Goal: Task Accomplishment & Management: Manage account settings

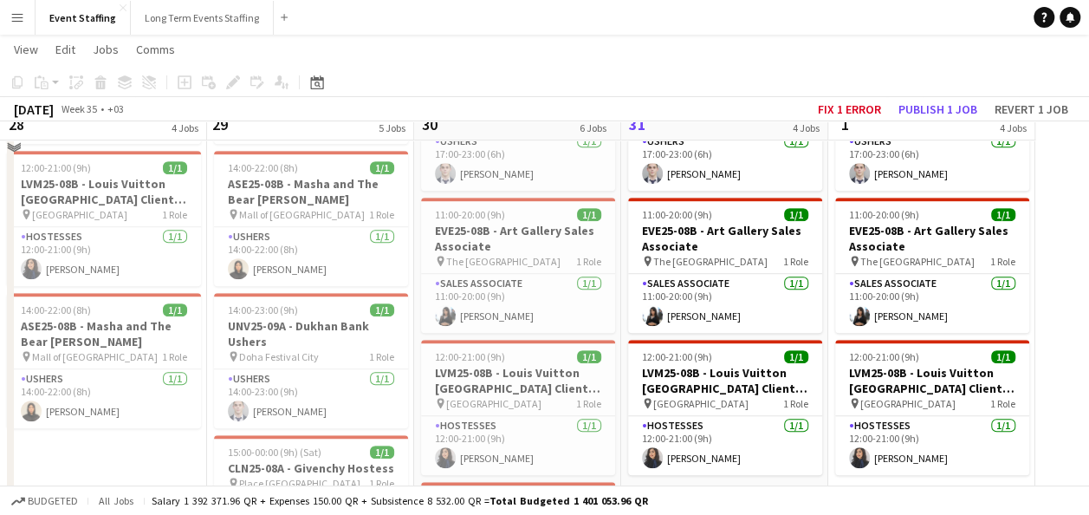
scroll to position [433, 0]
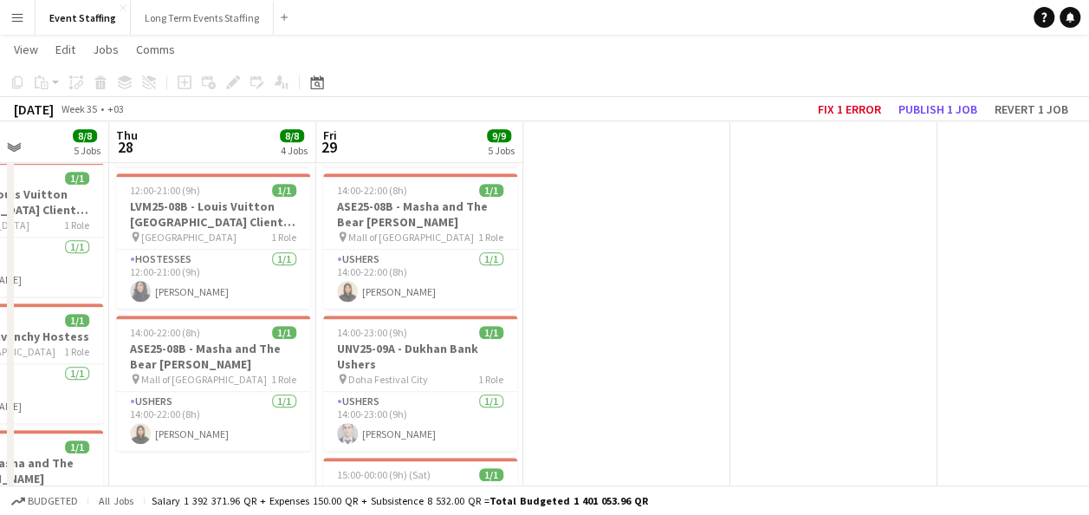
drag, startPoint x: 730, startPoint y: 249, endPoint x: 840, endPoint y: 269, distance: 111.9
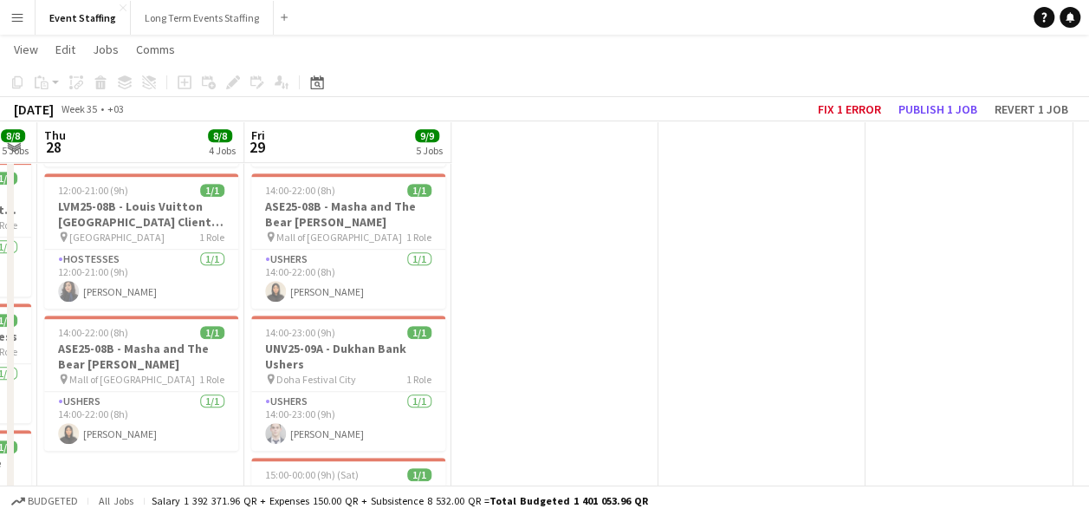
scroll to position [0, 500]
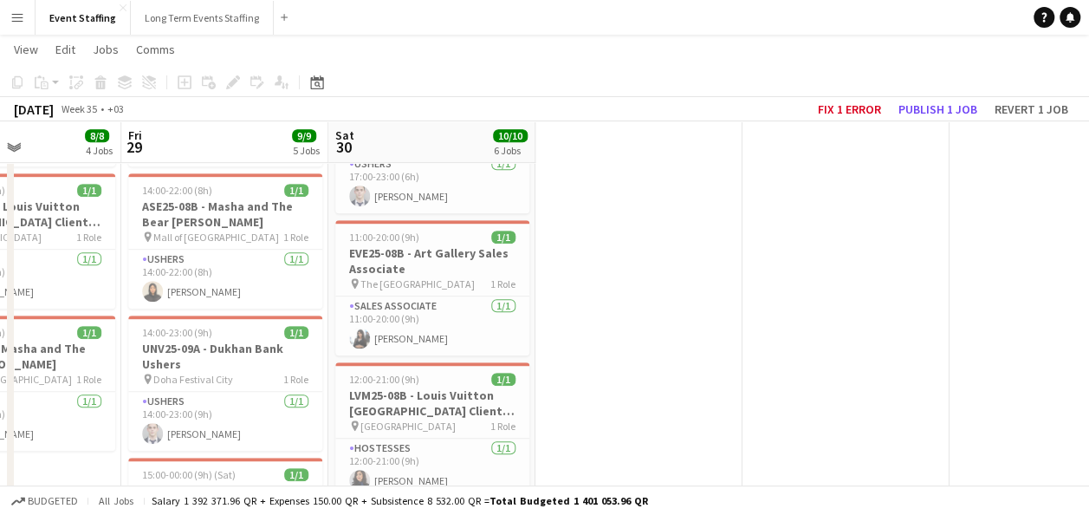
drag, startPoint x: 653, startPoint y: 270, endPoint x: 458, endPoint y: 251, distance: 196.7
click at [458, 251] on app-calendar-viewport "Tue 26 8/8 5 Jobs Wed 27 8/8 5 Jobs Thu 28 8/8 4 Jobs Fri 29 9/9 5 Jobs Sat 30 …" at bounding box center [544, 269] width 1089 height 1270
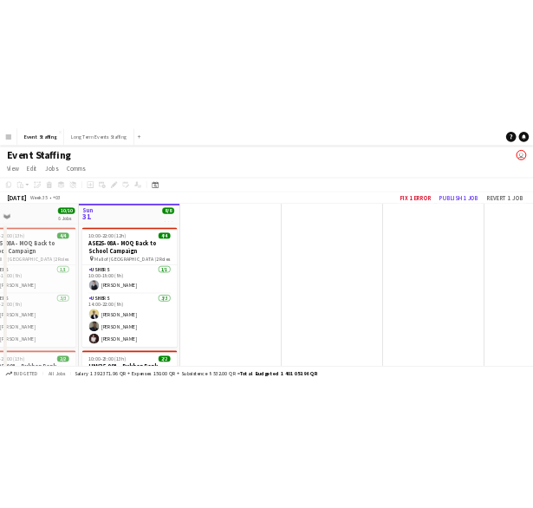
scroll to position [0, 493]
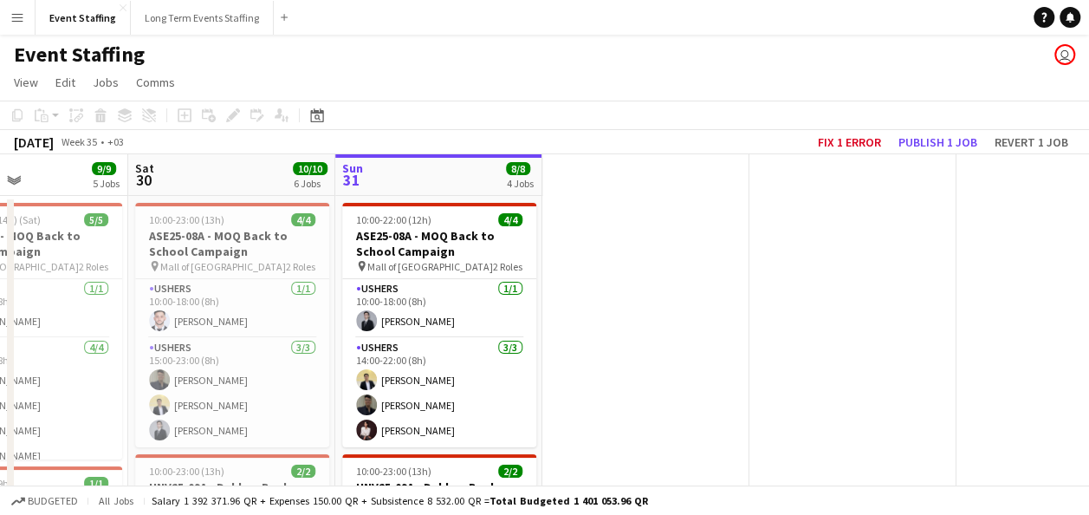
drag, startPoint x: 711, startPoint y: 272, endPoint x: 510, endPoint y: 246, distance: 201.9
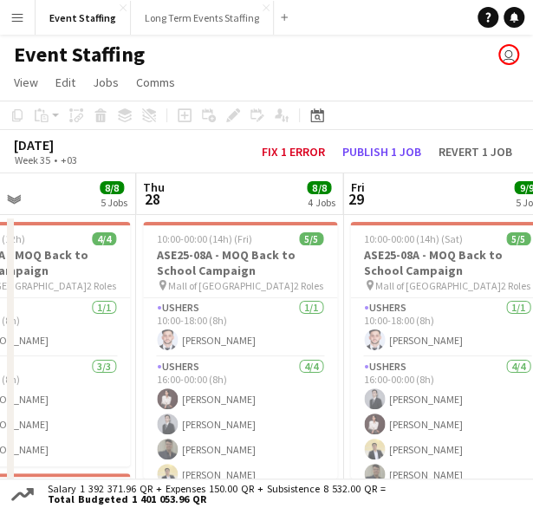
drag, startPoint x: 140, startPoint y: 254, endPoint x: 510, endPoint y: 279, distance: 370.9
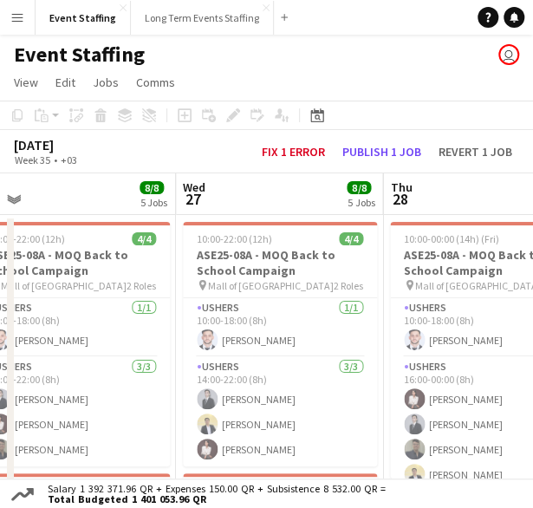
drag, startPoint x: 232, startPoint y: 282, endPoint x: 478, endPoint y: 311, distance: 247.9
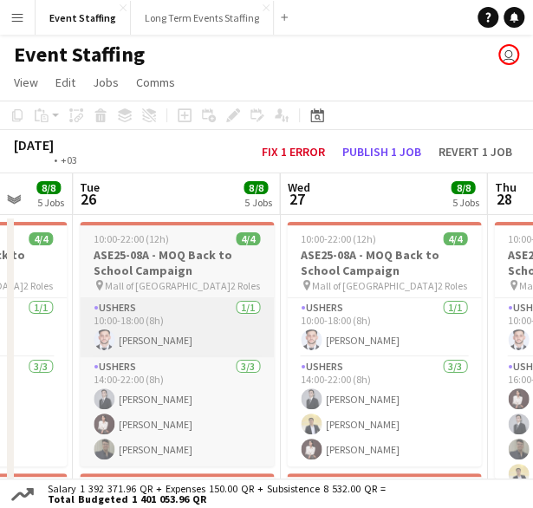
drag, startPoint x: 214, startPoint y: 315, endPoint x: 397, endPoint y: 342, distance: 185.0
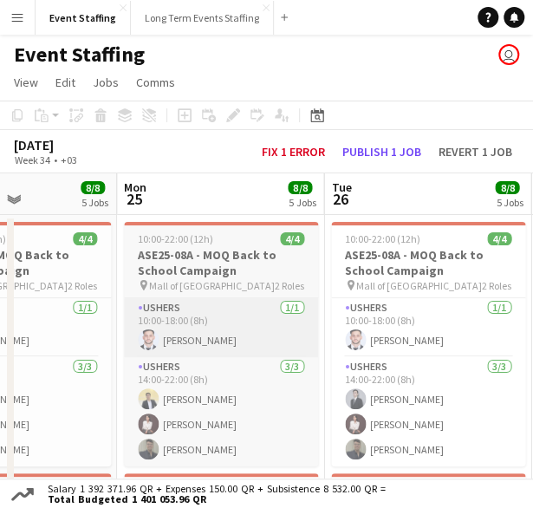
drag, startPoint x: 210, startPoint y: 325, endPoint x: 286, endPoint y: 322, distance: 76.3
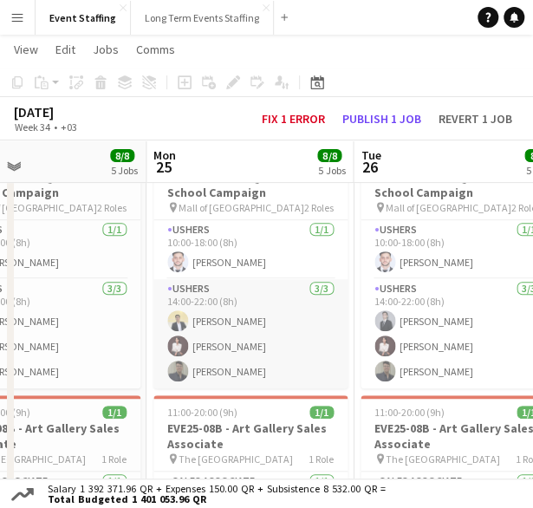
scroll to position [87, 0]
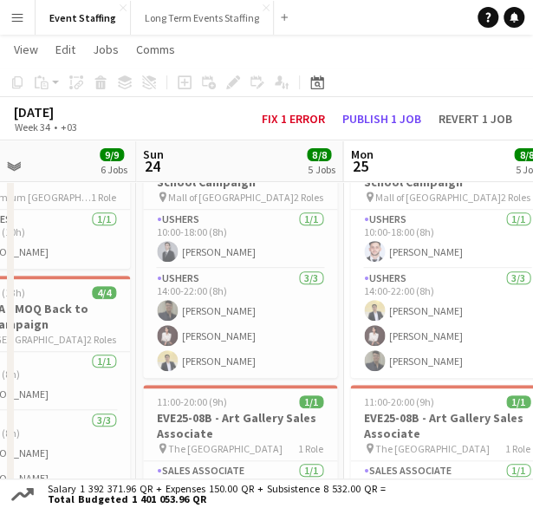
drag, startPoint x: 222, startPoint y: 312, endPoint x: 428, endPoint y: 327, distance: 206.8
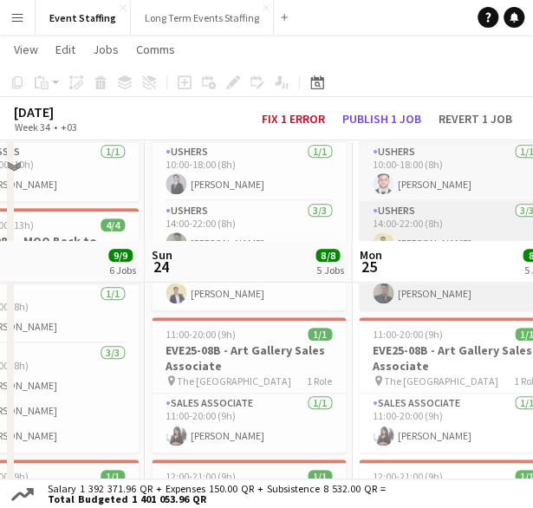
scroll to position [260, 0]
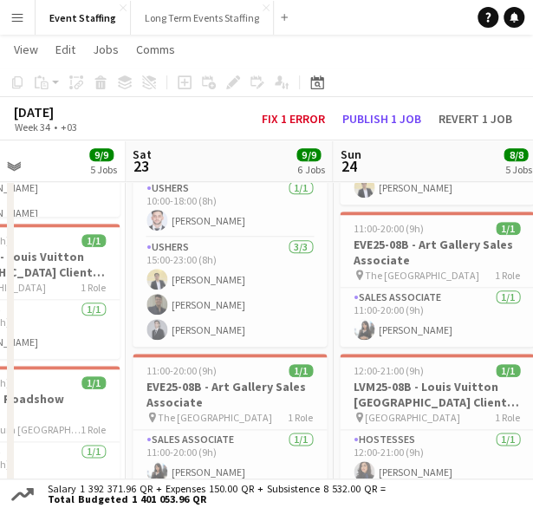
drag, startPoint x: 250, startPoint y: 308, endPoint x: 406, endPoint y: 322, distance: 157.5
click at [406, 322] on app-calendar-viewport "Wed 20 Thu 21 9/9 5 Jobs Fri 22 9/9 5 Jobs Sat 23 9/9 6 Jobs Sun 24 8/8 5 Jobs …" at bounding box center [266, 452] width 533 height 1289
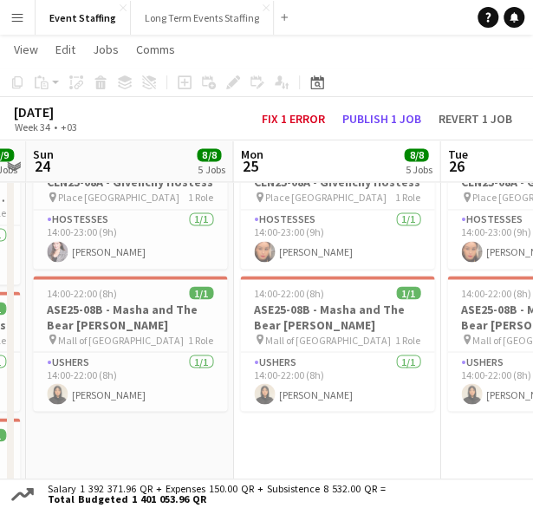
scroll to position [0, 599]
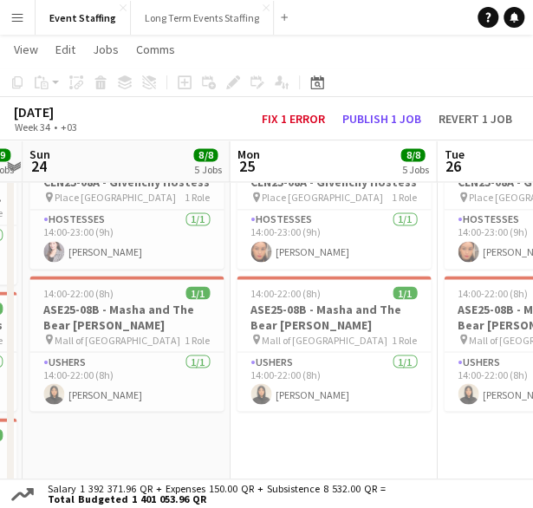
drag, startPoint x: 456, startPoint y: 339, endPoint x: 144, endPoint y: 337, distance: 312.0
click at [144, 337] on app-calendar-viewport "Thu 21 9/9 5 Jobs Fri 22 9/9 5 Jobs Sat 23 9/9 6 Jobs Sun 24 8/8 5 Jobs Mon 25 …" at bounding box center [266, 105] width 533 height 1289
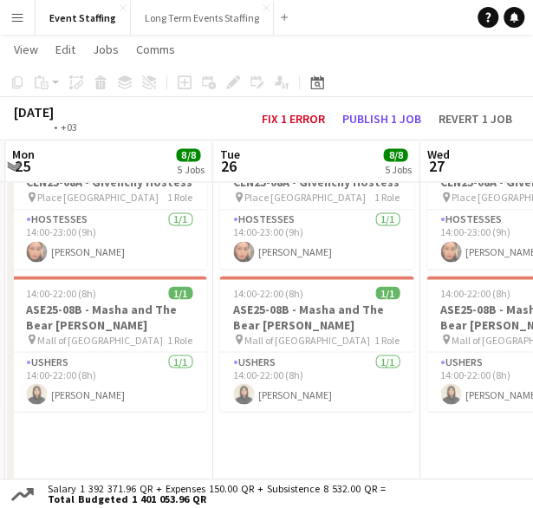
scroll to position [0, 621]
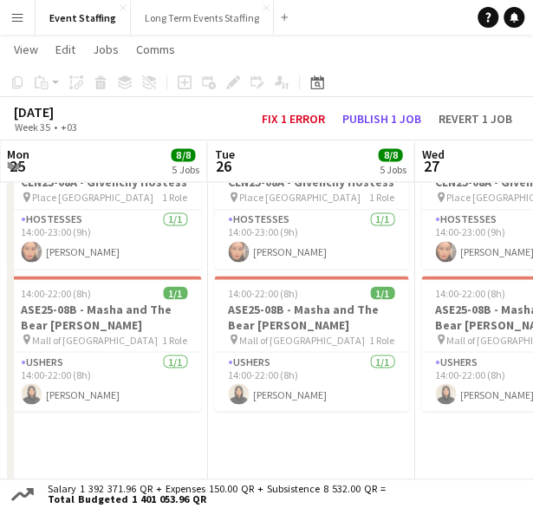
drag, startPoint x: 315, startPoint y: 315, endPoint x: 112, endPoint y: 309, distance: 203.7
click at [112, 309] on app-calendar-viewport "Fri 22 9/9 5 Jobs Sat 23 9/9 6 Jobs Sun 24 8/8 5 Jobs Mon 25 8/8 5 Jobs Tue 26 …" at bounding box center [266, 105] width 533 height 1289
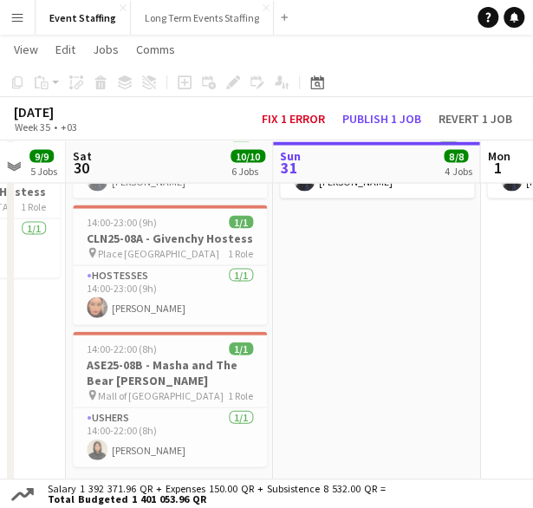
scroll to position [751, 0]
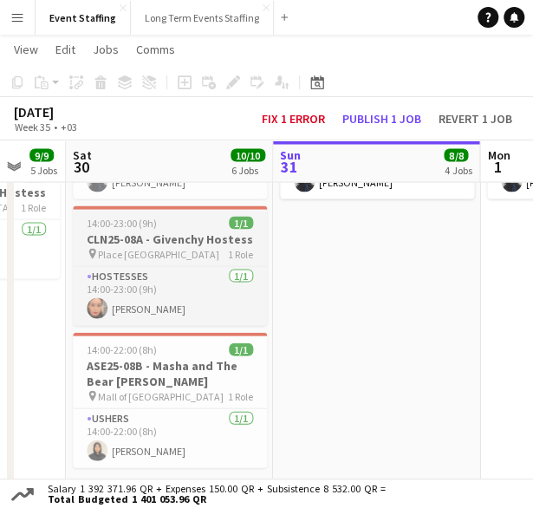
click at [153, 219] on span "14:00-23:00 (9h)" at bounding box center [122, 222] width 70 height 13
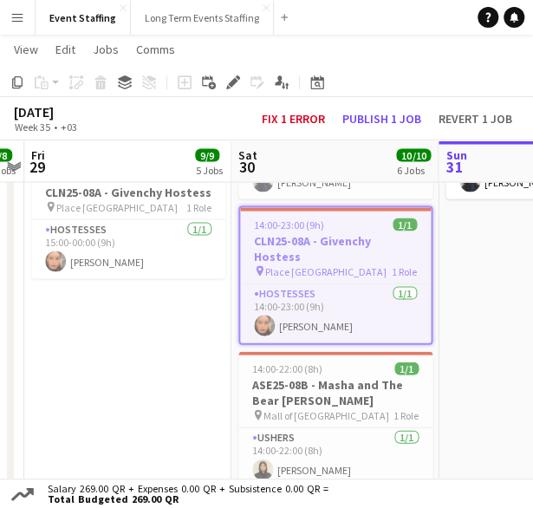
drag, startPoint x: 312, startPoint y: 348, endPoint x: 421, endPoint y: 360, distance: 109.9
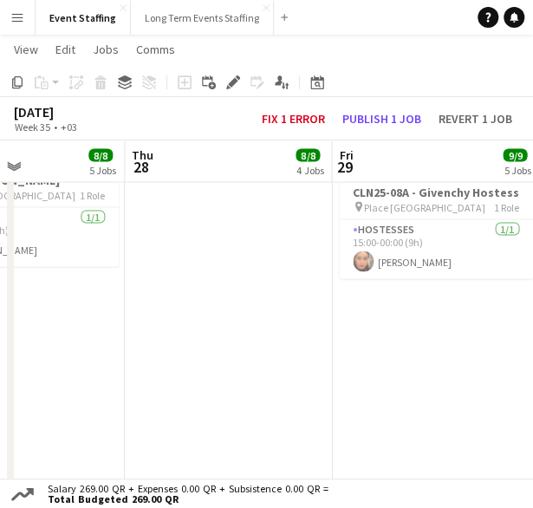
drag, startPoint x: 142, startPoint y: 351, endPoint x: 360, endPoint y: 379, distance: 219.3
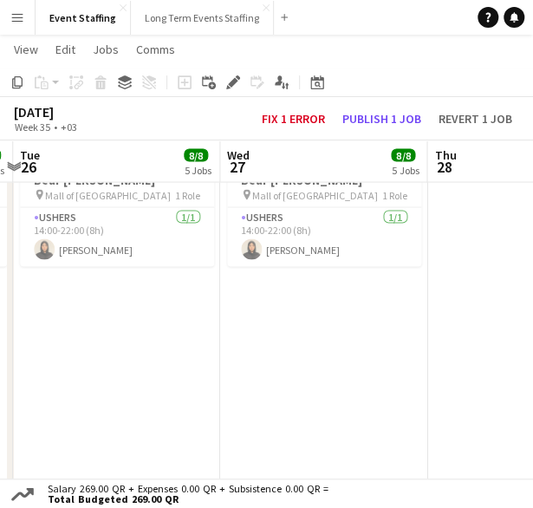
drag, startPoint x: 241, startPoint y: 359, endPoint x: 512, endPoint y: 387, distance: 272.8
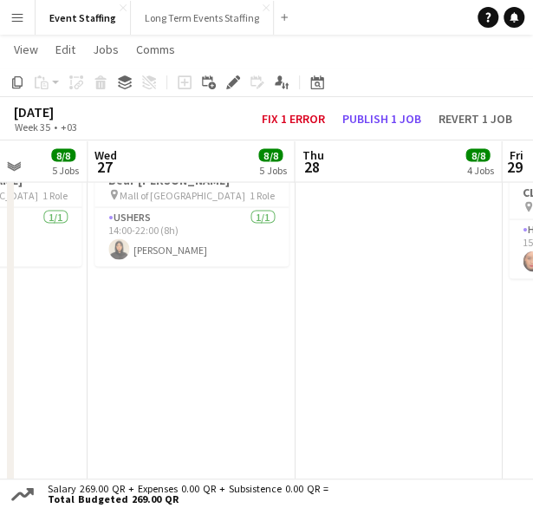
drag, startPoint x: 243, startPoint y: 355, endPoint x: 318, endPoint y: 360, distance: 75.5
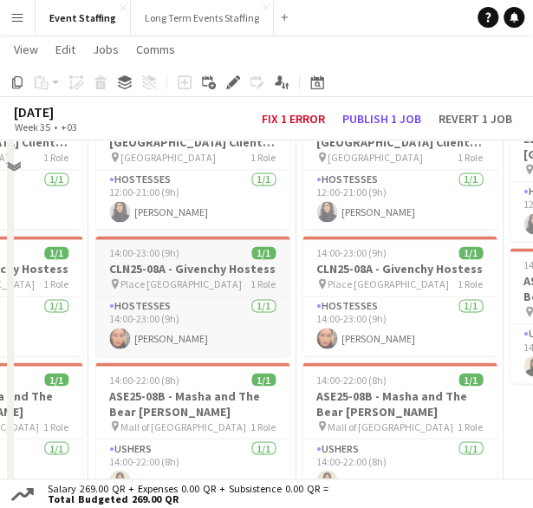
scroll to position [405, 0]
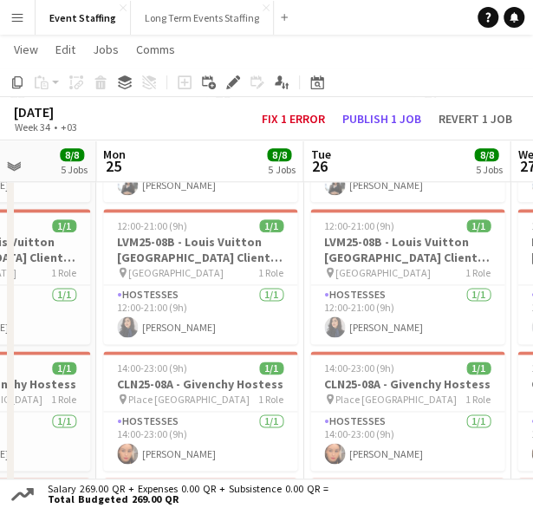
drag, startPoint x: 199, startPoint y: 360, endPoint x: 414, endPoint y: 373, distance: 215.3
click at [414, 373] on app-calendar-viewport "Fri 22 9/9 5 Jobs Sat 23 9/9 6 Jobs Sun 24 8/8 5 Jobs Mon 25 8/8 5 Jobs Tue 26 …" at bounding box center [266, 307] width 533 height 1289
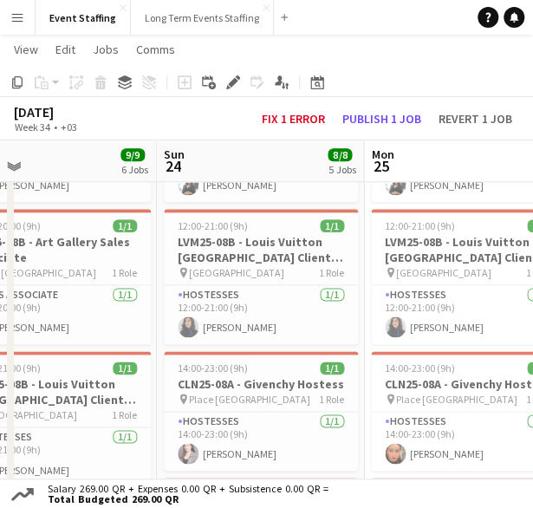
drag, startPoint x: 145, startPoint y: 348, endPoint x: 414, endPoint y: 362, distance: 269.9
click at [414, 362] on app-calendar-viewport "Thu 21 9/9 5 Jobs Fri 22 9/9 5 Jobs Sat 23 9/9 6 Jobs Sun 24 8/8 5 Jobs Mon 25 …" at bounding box center [266, 307] width 533 height 1289
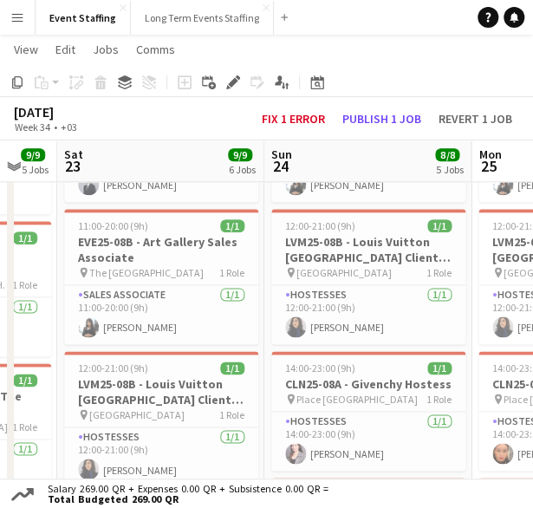
scroll to position [0, 551]
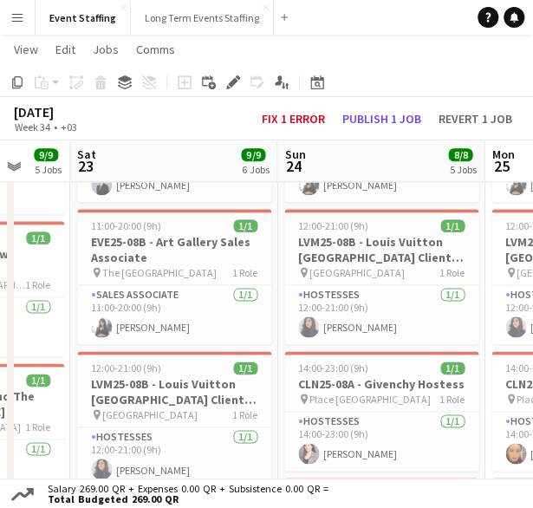
drag, startPoint x: 241, startPoint y: 315, endPoint x: 360, endPoint y: 335, distance: 120.4
click at [360, 335] on app-calendar-viewport "Wed 20 3/3 3 Jobs Thu 21 9/9 5 Jobs Fri 22 9/9 5 Jobs Sat 23 9/9 6 Jobs Sun 24 …" at bounding box center [266, 307] width 533 height 1289
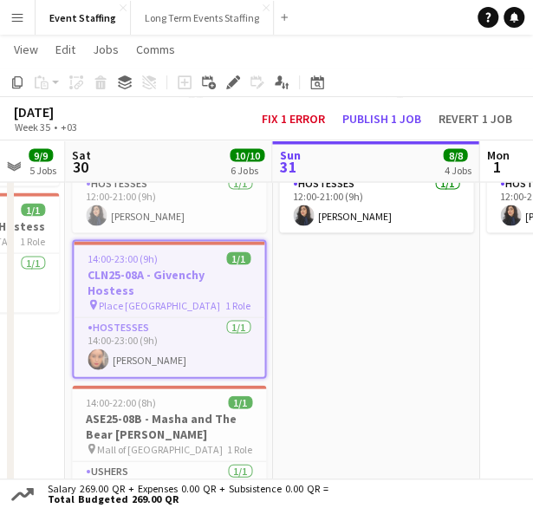
scroll to position [0, 546]
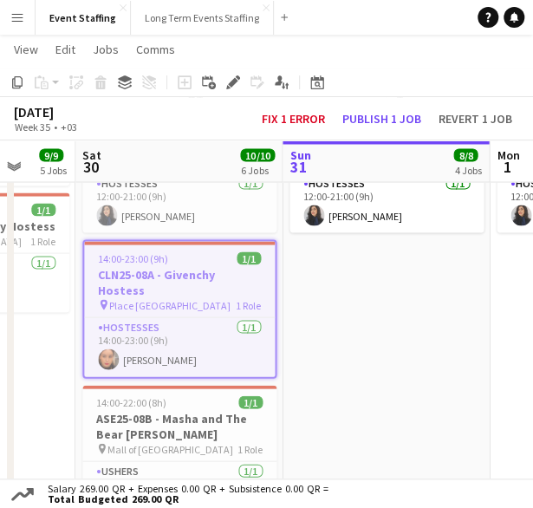
drag, startPoint x: 315, startPoint y: 335, endPoint x: 390, endPoint y: 335, distance: 74.5
click at [14, 81] on icon "Copy" at bounding box center [17, 82] width 14 height 14
click at [407, 310] on app-date-cell "10:00-22:00 (12h) 4/4 ASE25-08A - MOQ Back to School Campaign pin Mall of Qatar…" at bounding box center [386, 27] width 207 height 1063
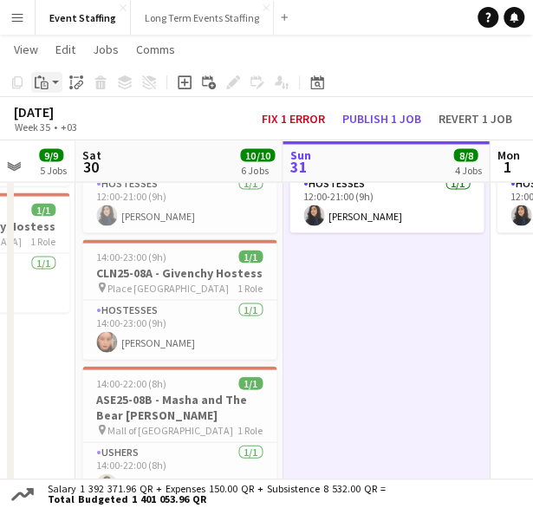
click at [38, 81] on icon "Paste" at bounding box center [42, 82] width 14 height 14
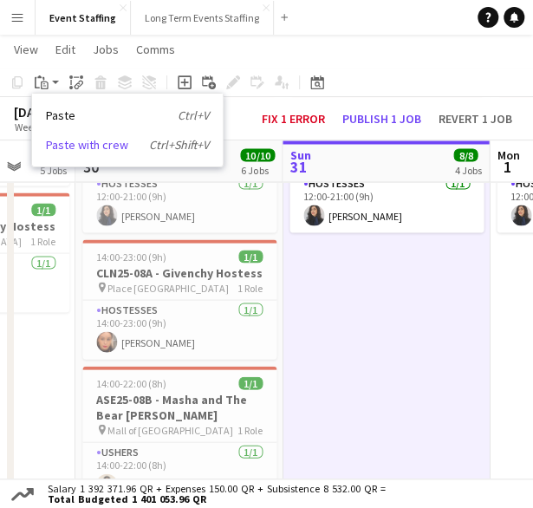
click at [55, 143] on link "Paste with crew Ctrl+Shift+V" at bounding box center [127, 145] width 163 height 16
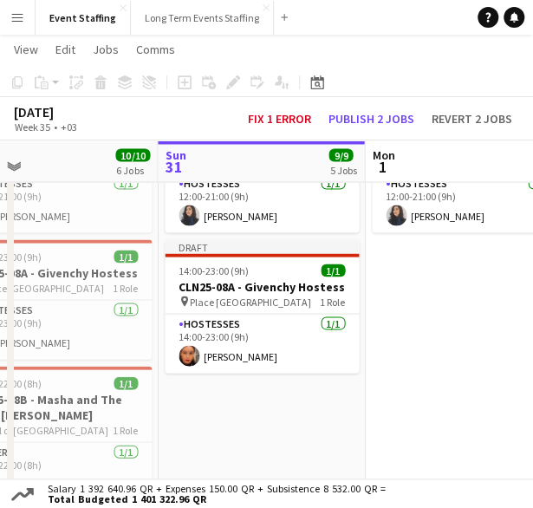
scroll to position [0, 678]
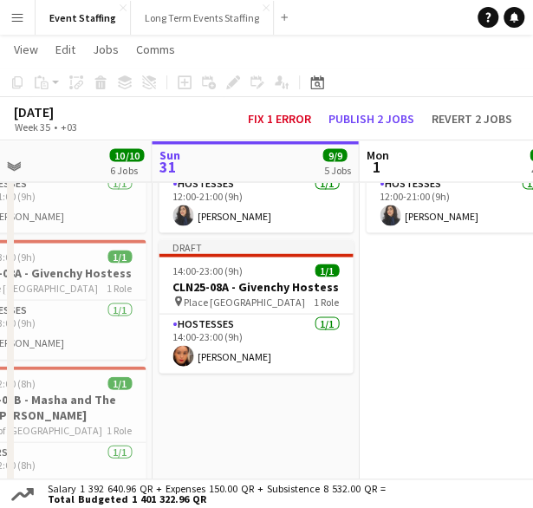
drag, startPoint x: 416, startPoint y: 393, endPoint x: 341, endPoint y: 378, distance: 76.0
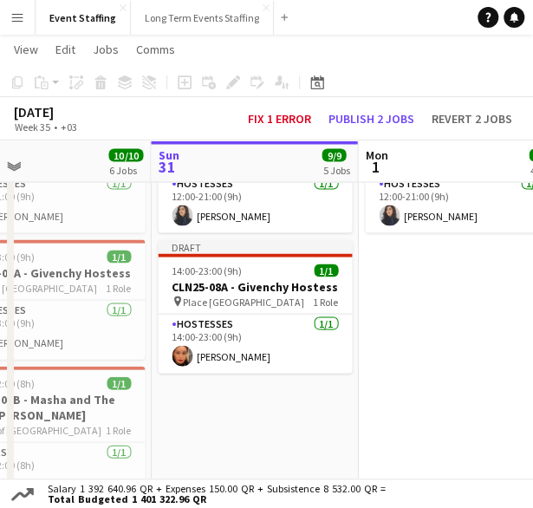
click at [492, 329] on app-date-cell "10:00-22:00 (12h) 4/4 ASE25-08A - MOQ Back to School Campaign pin Mall of Qatar…" at bounding box center [461, 27] width 207 height 1063
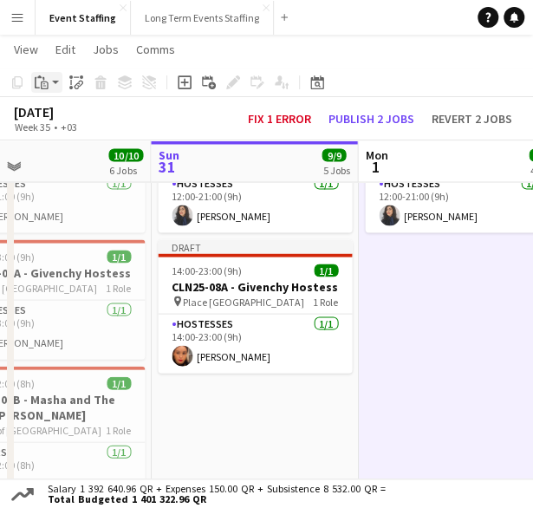
click at [38, 82] on icon "Paste" at bounding box center [42, 82] width 14 height 14
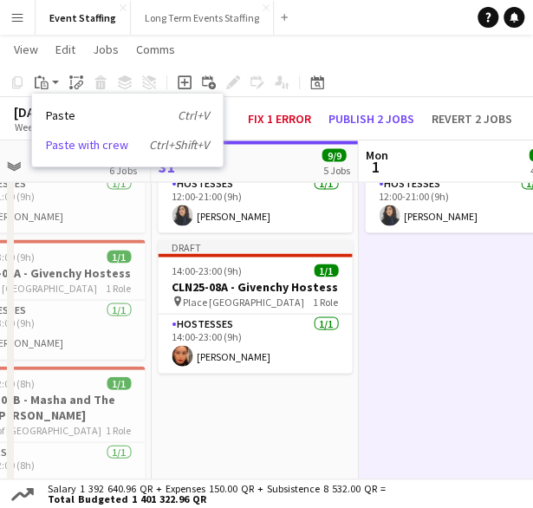
click at [52, 140] on link "Paste with crew Ctrl+Shift+V" at bounding box center [127, 145] width 163 height 16
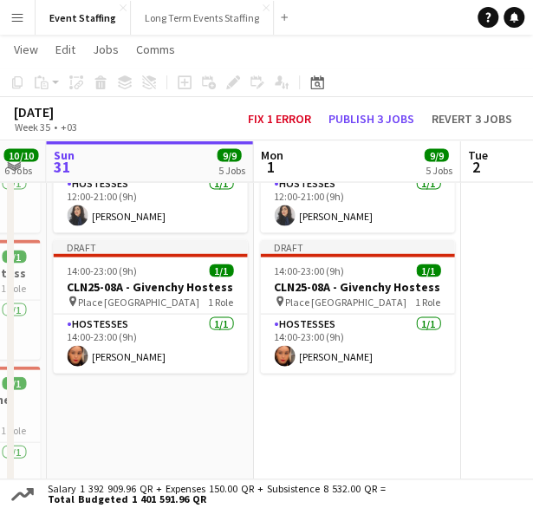
drag, startPoint x: 466, startPoint y: 443, endPoint x: 452, endPoint y: 507, distance: 65.6
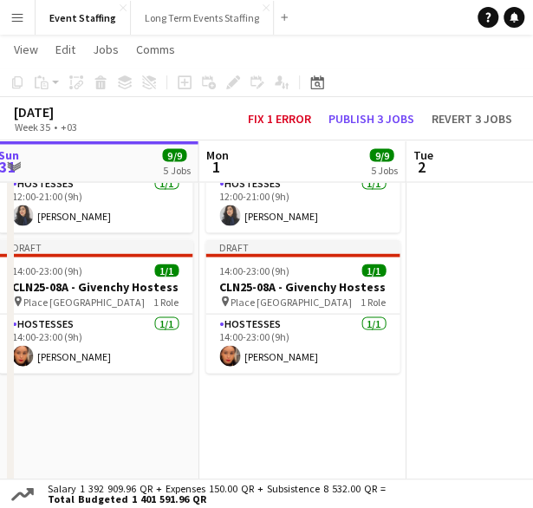
click at [446, 335] on app-date-cell "10:00-22:00 (12h) 4/4 ASE25-08A - MOQ Back to School Campaign pin Mall of Qatar…" at bounding box center [509, 27] width 207 height 1063
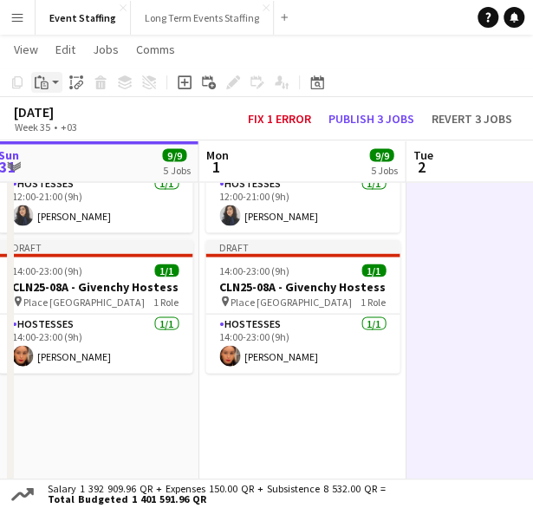
click at [51, 87] on div "Paste" at bounding box center [41, 82] width 21 height 21
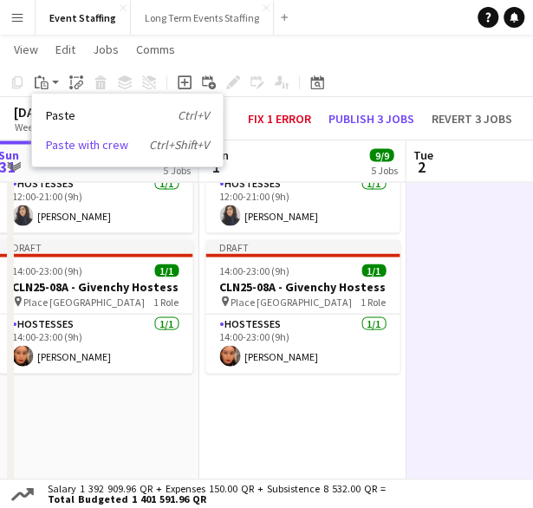
click at [80, 151] on link "Paste with crew Ctrl+Shift+V" at bounding box center [127, 145] width 163 height 16
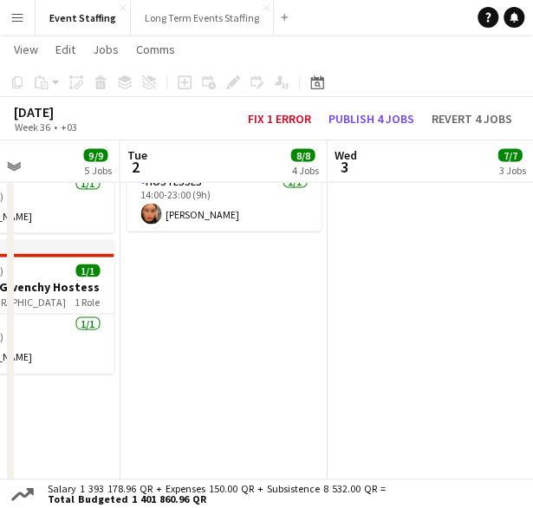
drag, startPoint x: 391, startPoint y: 406, endPoint x: 144, endPoint y: 385, distance: 247.9
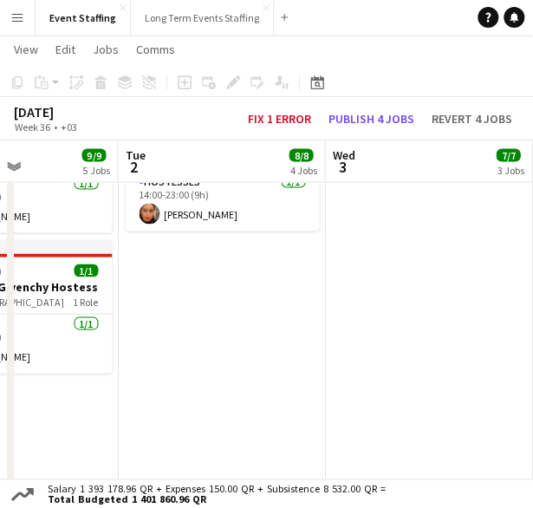
click at [403, 302] on app-date-cell "10:00-22:00 (12h) 4/4 ASE25-08A - MOQ Back to School Campaign pin Mall of Qatar…" at bounding box center [428, 27] width 207 height 1063
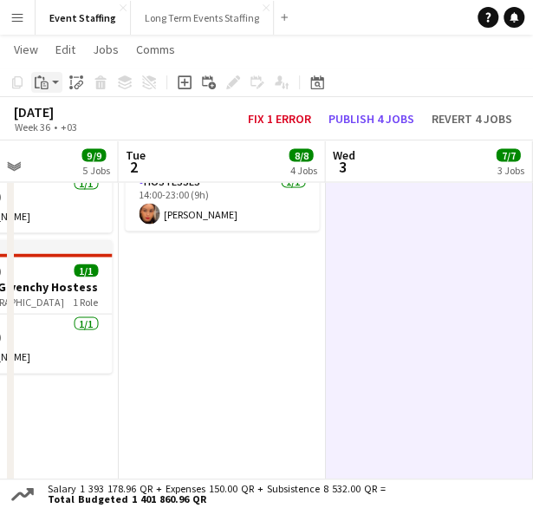
click at [37, 72] on div "Paste" at bounding box center [41, 82] width 21 height 21
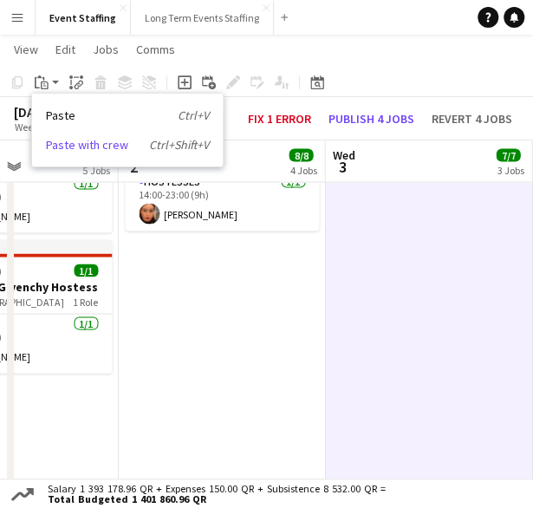
click at [85, 148] on link "Paste with crew Ctrl+Shift+V" at bounding box center [127, 145] width 163 height 16
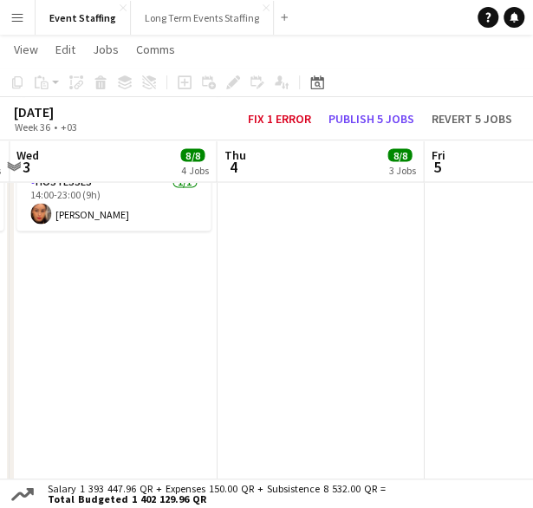
scroll to position [0, 626]
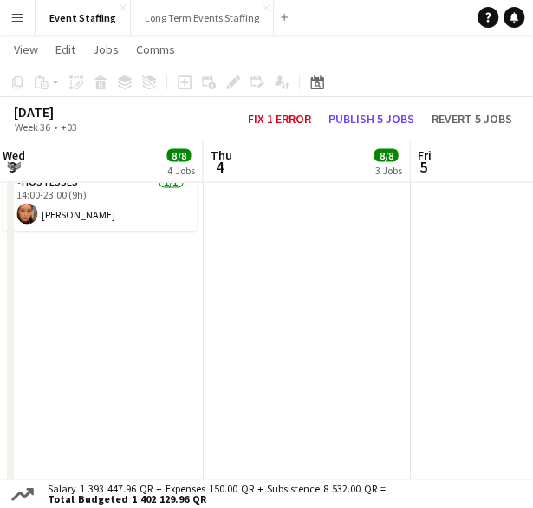
drag, startPoint x: 421, startPoint y: 318, endPoint x: 123, endPoint y: 327, distance: 298.3
drag, startPoint x: 381, startPoint y: 235, endPoint x: 380, endPoint y: 287, distance: 52.0
click at [380, 287] on app-date-cell "10:00-00:00 (14h) (Fri) 5/5 ASE25-08A - MOQ Back to School Campaign pin Mall of…" at bounding box center [304, 27] width 207 height 1063
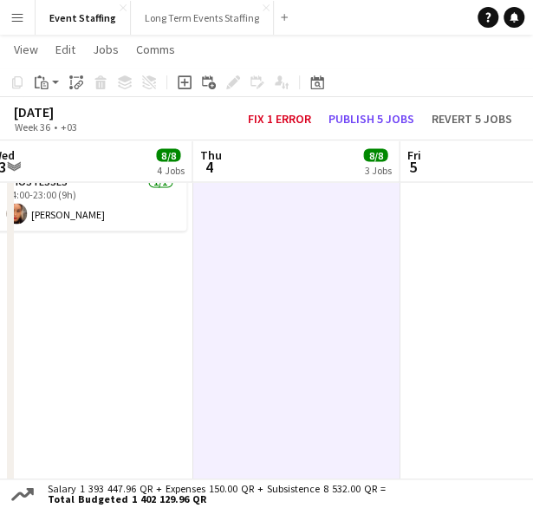
drag, startPoint x: 305, startPoint y: 303, endPoint x: 340, endPoint y: 360, distance: 66.1
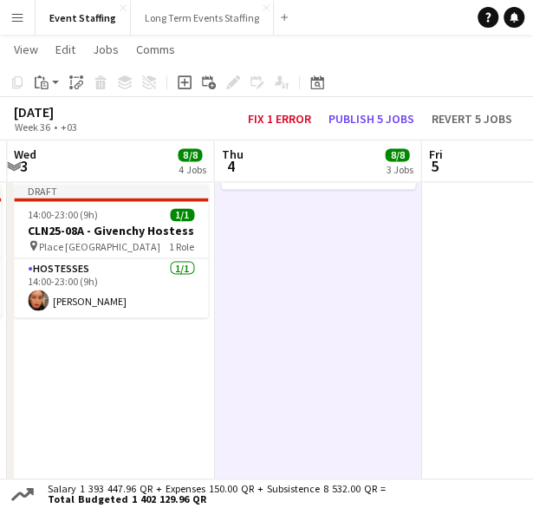
scroll to position [0, 614]
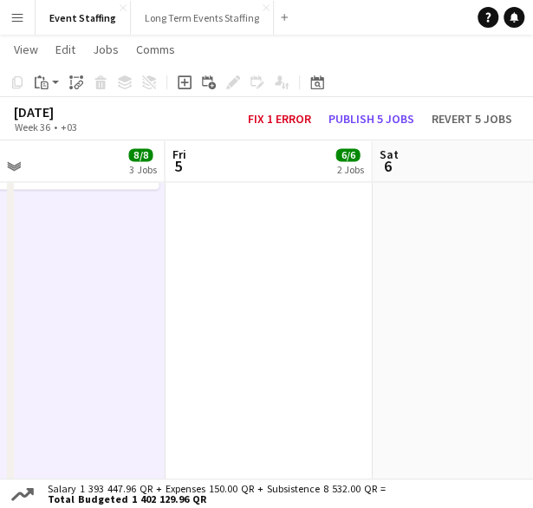
drag, startPoint x: 496, startPoint y: 289, endPoint x: 222, endPoint y: 290, distance: 273.9
click at [222, 290] on app-calendar-viewport "Mon 1 9/9 5 Jobs Tue 2 8/8 4 Jobs Wed 3 8/8 4 Jobs Thu 4 8/8 3 Jobs Fri 5 6/6 2…" at bounding box center [266, 81] width 533 height 1289
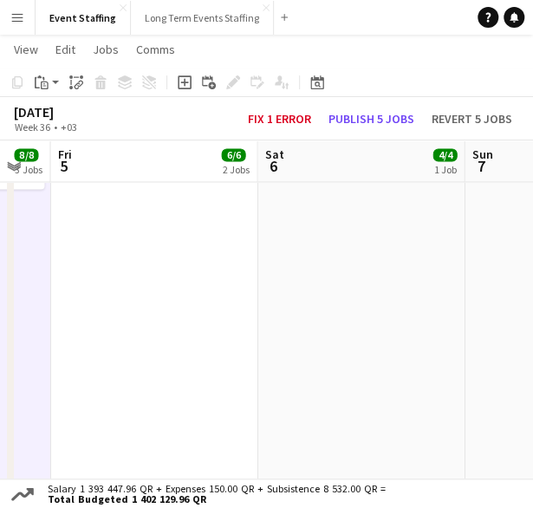
scroll to position [0, 589]
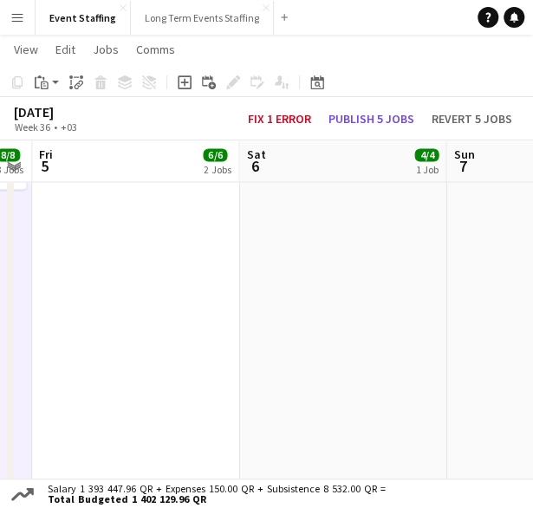
drag, startPoint x: 407, startPoint y: 294, endPoint x: 277, endPoint y: 308, distance: 130.7
click at [277, 308] on app-calendar-viewport "Tue 2 8/8 4 Jobs Wed 3 8/8 4 Jobs Thu 4 8/8 3 Jobs Fri 5 6/6 2 Jobs Sat 6 4/4 1…" at bounding box center [266, 81] width 533 height 1289
click at [357, 268] on app-date-cell "10:00-23:00 (13h) 4/4 ASE25-08A - MOQ Back to School Campaign pin Mall of Qatar…" at bounding box center [342, 113] width 207 height 1063
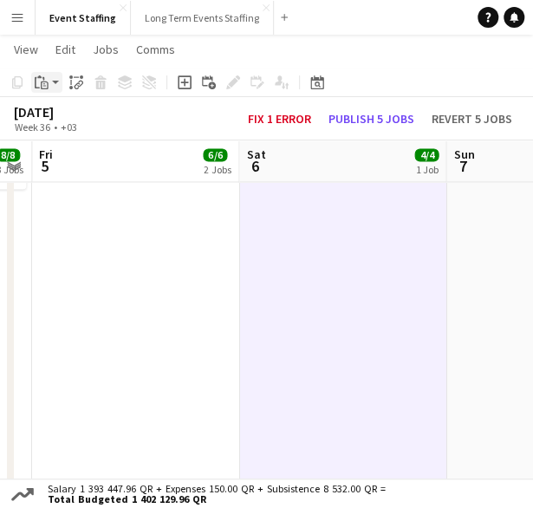
click at [45, 90] on div "Paste" at bounding box center [41, 82] width 21 height 21
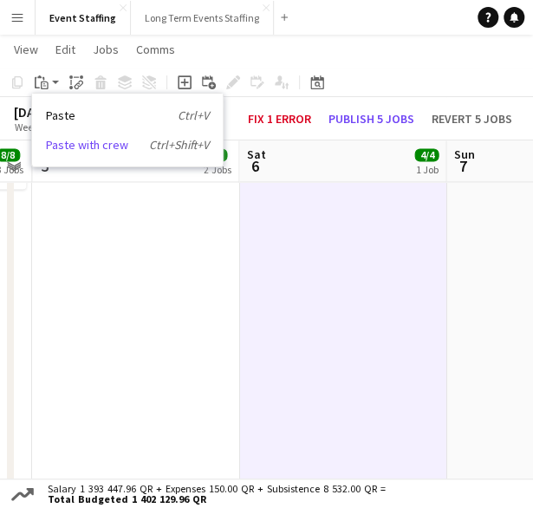
click at [56, 144] on link "Paste with crew Ctrl+Shift+V" at bounding box center [127, 145] width 163 height 16
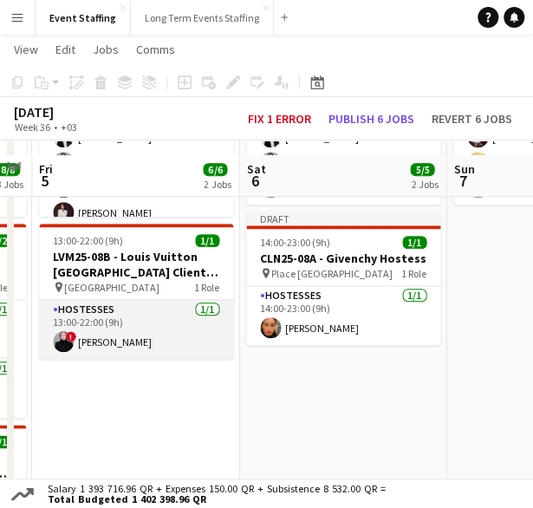
scroll to position [347, 0]
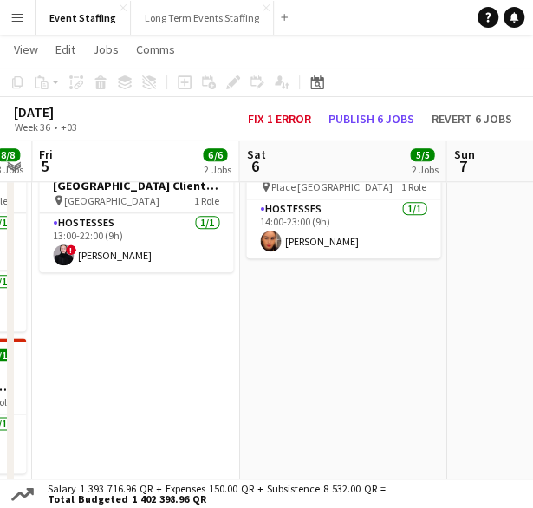
click at [182, 328] on app-date-cell "10:00-00:00 (14h) (Sat) 5/5 ASE25-08A - MOQ Back to School Campaign pin Mall of…" at bounding box center [135, 398] width 207 height 1063
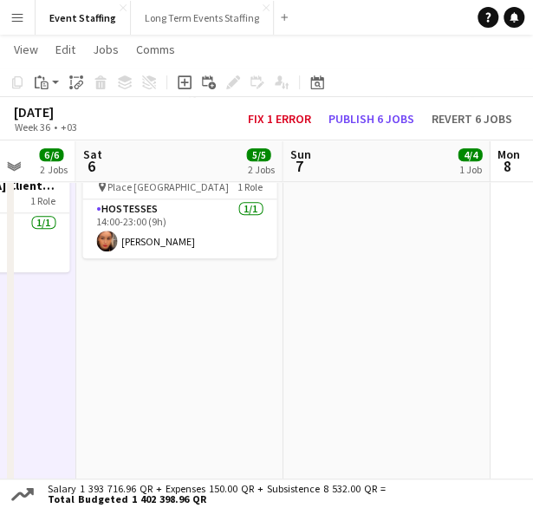
drag, startPoint x: 361, startPoint y: 297, endPoint x: 198, endPoint y: 323, distance: 165.9
click at [198, 323] on app-calendar-viewport "Tue 2 8/8 4 Jobs Wed 3 8/8 4 Jobs Thu 4 8/8 3 Jobs Fri 5 6/6 2 Jobs Sat 6 5/5 2…" at bounding box center [266, 365] width 533 height 1289
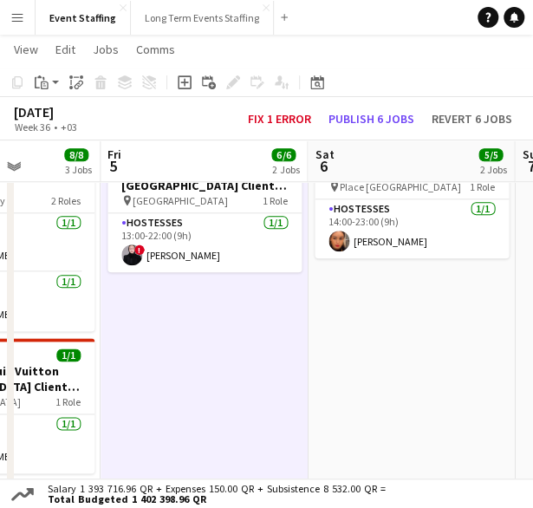
drag, startPoint x: 248, startPoint y: 324, endPoint x: 480, endPoint y: 334, distance: 232.5
click at [480, 334] on app-calendar-viewport "Tue 2 8/8 4 Jobs Wed 3 8/8 4 Jobs Thu 4 8/8 3 Jobs Fri 5 6/6 2 Jobs Sat 6 5/5 2…" at bounding box center [266, 365] width 533 height 1289
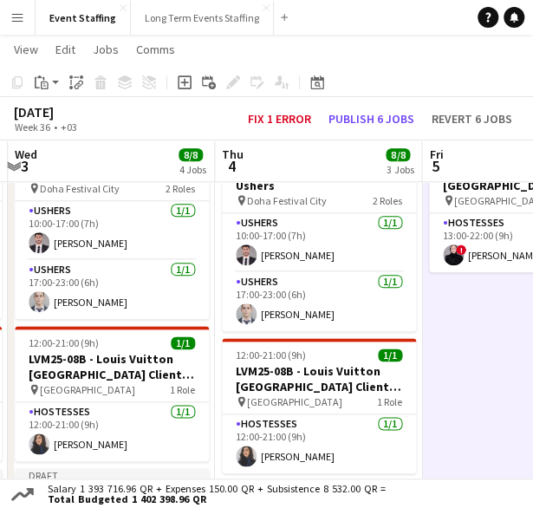
drag, startPoint x: 267, startPoint y: 360, endPoint x: 427, endPoint y: 366, distance: 160.4
click at [471, 360] on app-calendar-viewport "Mon 1 9/9 5 Jobs Tue 2 8/8 4 Jobs Wed 3 8/8 4 Jobs Thu 4 8/8 3 Jobs Fri 5 6/6 2…" at bounding box center [266, 365] width 533 height 1289
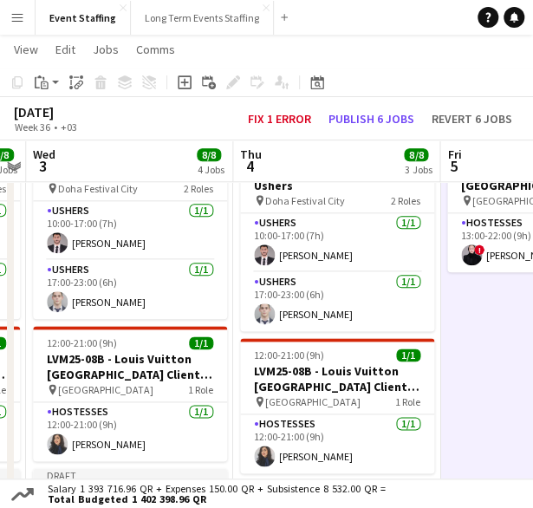
drag, startPoint x: 348, startPoint y: 375, endPoint x: 482, endPoint y: 366, distance: 134.7
click at [484, 366] on app-calendar-viewport "Mon 1 9/9 5 Jobs Tue 2 8/8 4 Jobs Wed 3 8/8 4 Jobs Thu 4 8/8 3 Jobs Fri 5 6/6 2…" at bounding box center [266, 365] width 533 height 1289
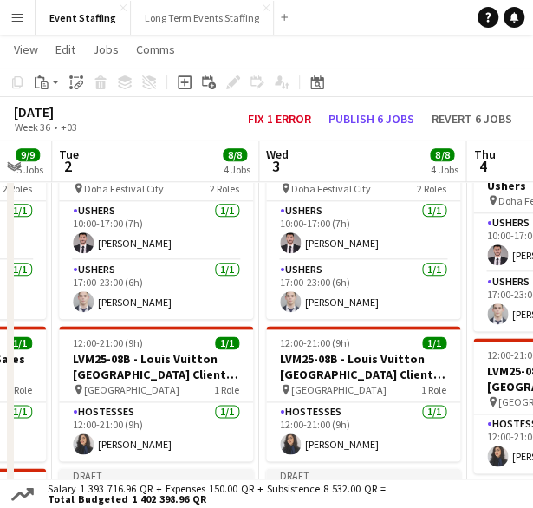
drag, startPoint x: 189, startPoint y: 358, endPoint x: 426, endPoint y: 356, distance: 236.6
click at [425, 355] on app-calendar-viewport "Sun 31 9/9 5 Jobs Mon 1 9/9 5 Jobs Tue 2 8/8 4 Jobs Wed 3 8/8 4 Jobs Thu 4 8/8 …" at bounding box center [266, 365] width 533 height 1289
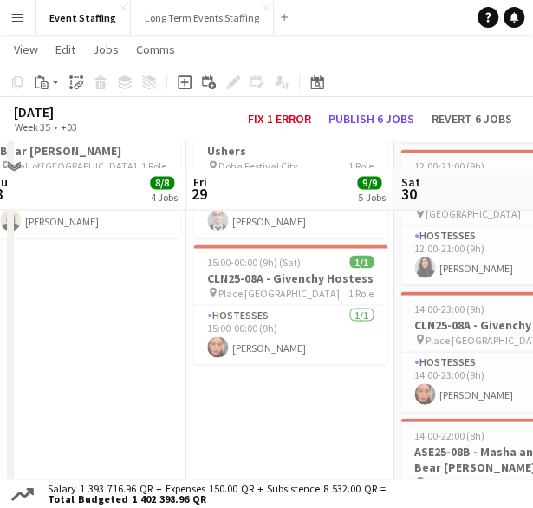
scroll to position [693, 0]
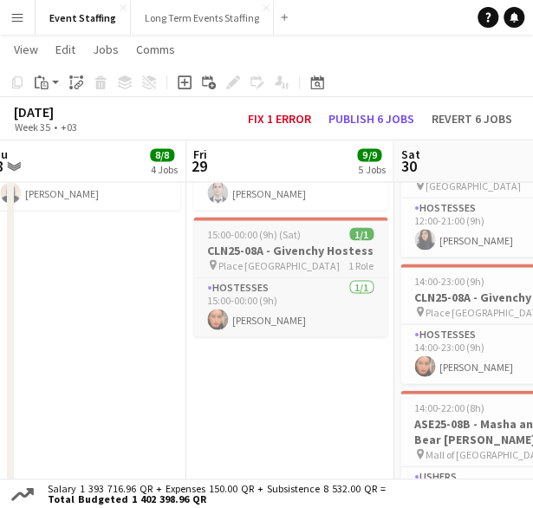
click at [293, 235] on span "15:00-00:00 (9h) (Sat)" at bounding box center [254, 233] width 94 height 13
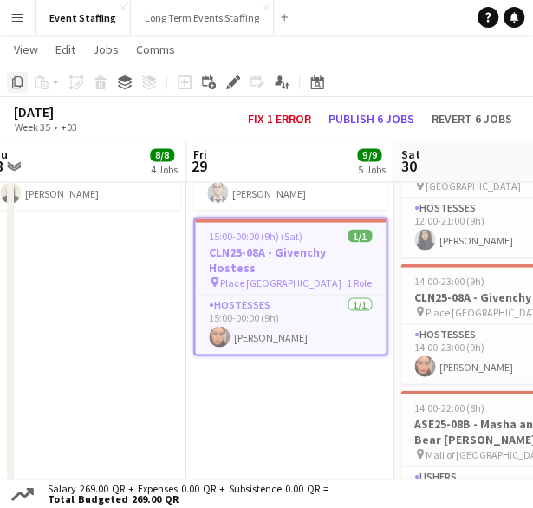
click at [16, 85] on icon "Copy" at bounding box center [17, 82] width 14 height 14
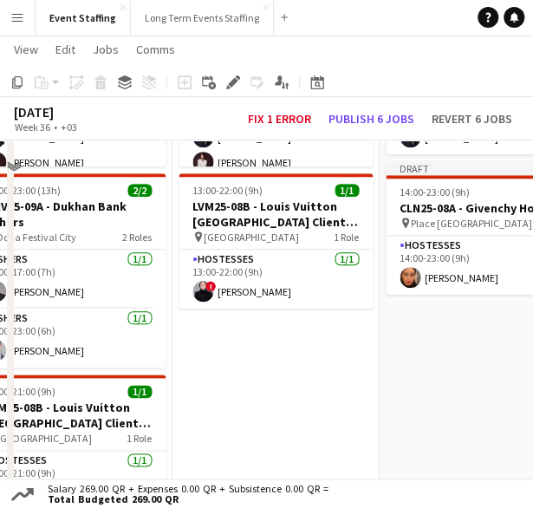
scroll to position [347, 0]
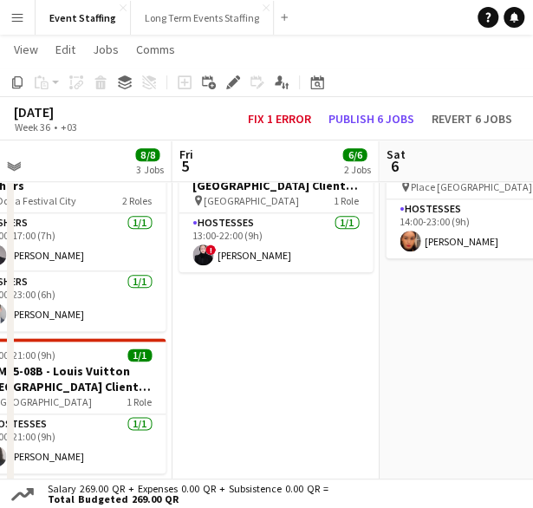
click at [295, 350] on app-date-cell "10:00-00:00 (14h) (Sat) 5/5 ASE25-08A - MOQ Back to School Campaign pin Mall of…" at bounding box center [275, 398] width 207 height 1063
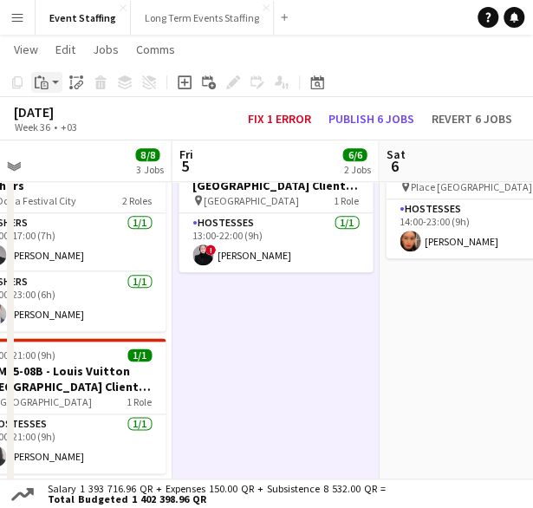
click at [50, 88] on div "Paste" at bounding box center [41, 82] width 21 height 21
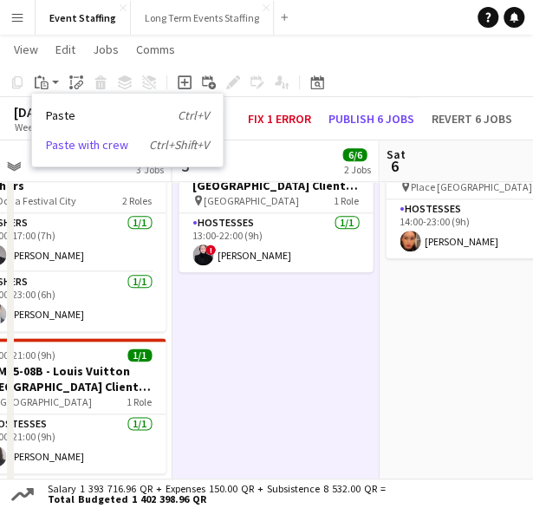
click at [72, 146] on link "Paste with crew Ctrl+Shift+V" at bounding box center [127, 145] width 163 height 16
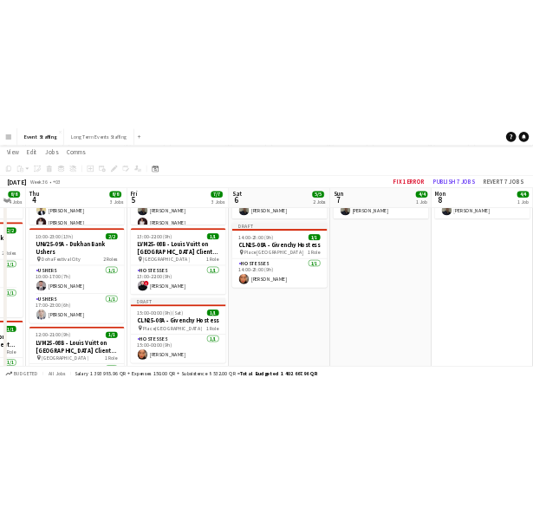
scroll to position [0, 358]
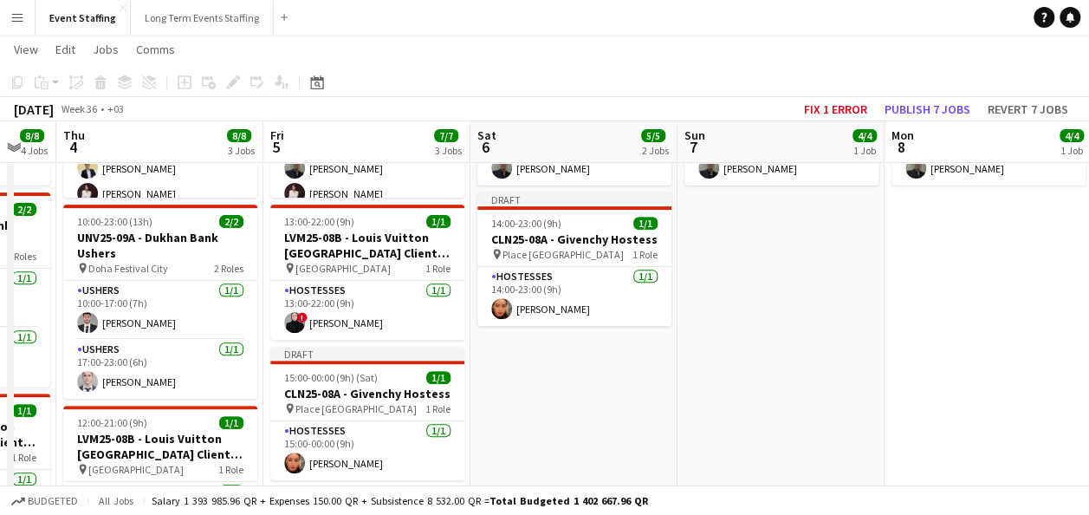
drag, startPoint x: 623, startPoint y: 373, endPoint x: 873, endPoint y: 411, distance: 252.5
click at [873, 411] on app-calendar-viewport "Tue 2 8/8 4 Jobs Wed 3 8/8 4 Jobs Thu 4 8/8 3 Jobs Fri 5 7/7 3 Jobs Sat 6 5/5 2…" at bounding box center [544, 306] width 1089 height 997
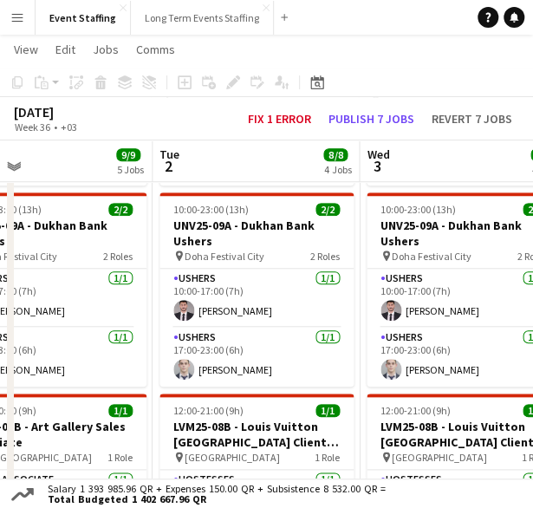
scroll to position [0, 459]
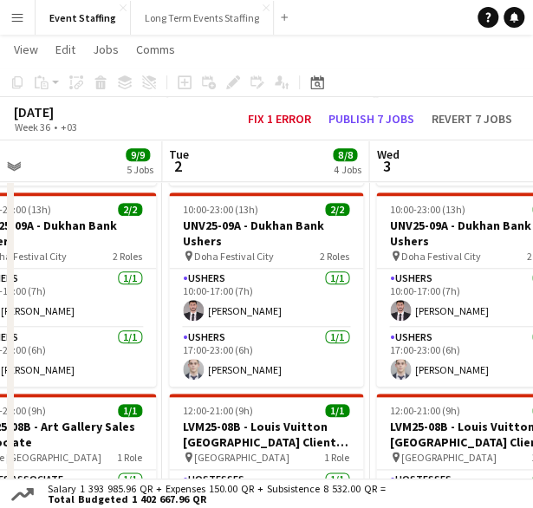
drag, startPoint x: 93, startPoint y: 335, endPoint x: 401, endPoint y: 351, distance: 308.9
click at [401, 351] on app-calendar-viewport "Sat 30 10/10 6 Jobs Sun 31 9/9 5 Jobs Mon 1 9/9 5 Jobs Tue 2 8/8 4 Jobs Wed 3 8…" at bounding box center [266, 443] width 533 height 1270
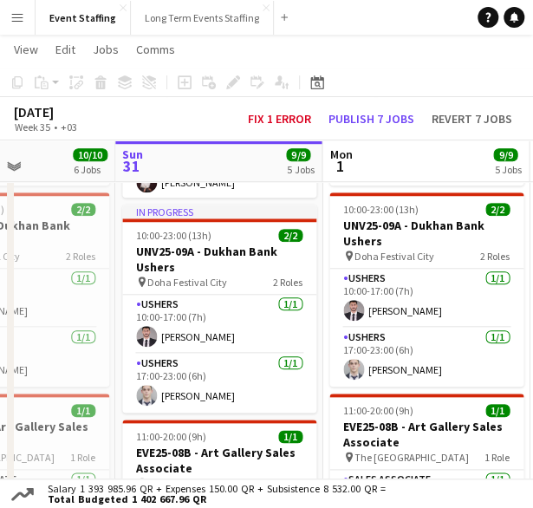
drag, startPoint x: 158, startPoint y: 338, endPoint x: 603, endPoint y: 358, distance: 445.9
click at [533, 358] on html "Menu Boards Boards Boards All jobs Status Workforce Workforce My Workforce Recr…" at bounding box center [266, 423] width 533 height 1367
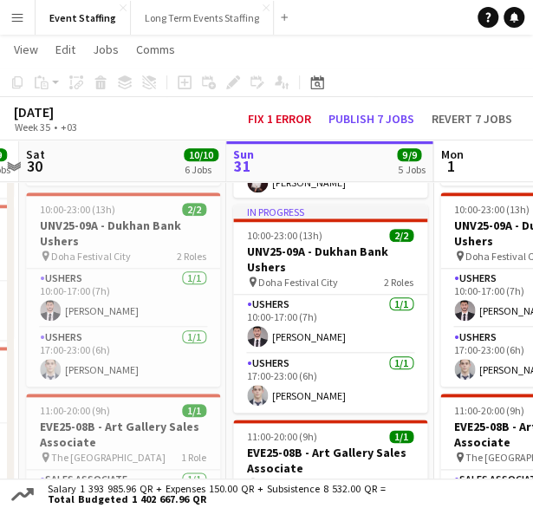
drag, startPoint x: 109, startPoint y: 334, endPoint x: 412, endPoint y: 341, distance: 302.6
click at [435, 336] on app-calendar-viewport "Thu 28 8/8 4 Jobs Fri 29 9/9 5 Jobs Sat 30 10/10 6 Jobs Sun 31 9/9 5 Jobs Mon 1…" at bounding box center [266, 443] width 533 height 1270
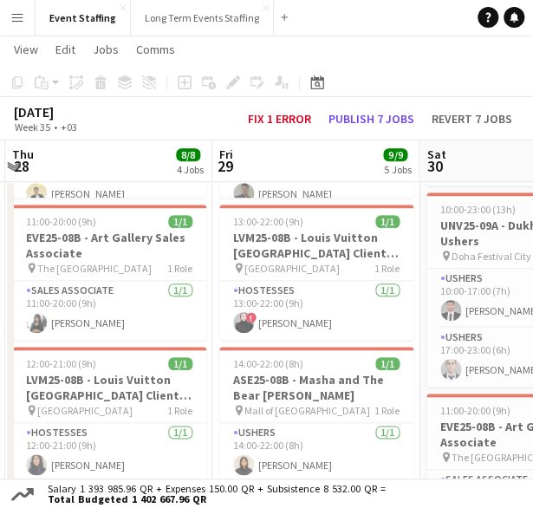
drag, startPoint x: 274, startPoint y: 328, endPoint x: 467, endPoint y: 348, distance: 194.2
click at [467, 347] on app-calendar-viewport "Tue 26 Wed 27 8/8 5 Jobs Thu 28 8/8 4 Jobs Fri 29 9/9 5 Jobs Sat 30 10/10 6 Job…" at bounding box center [266, 443] width 533 height 1270
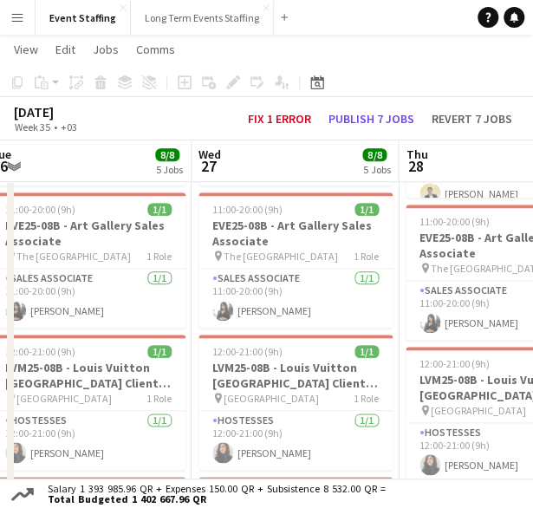
drag, startPoint x: 188, startPoint y: 343, endPoint x: 391, endPoint y: 353, distance: 203.0
click at [437, 348] on app-calendar-viewport "Sun 24 Mon 25 8/8 5 Jobs Tue 26 8/8 5 Jobs Wed 27 8/8 5 Jobs Thu 28 8/8 4 Jobs …" at bounding box center [266, 443] width 533 height 1270
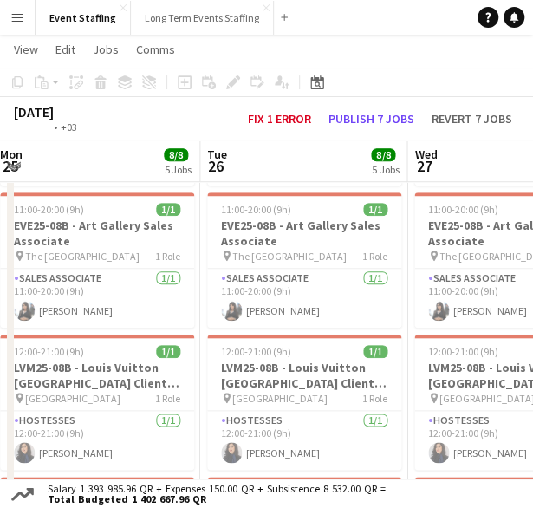
drag, startPoint x: 317, startPoint y: 339, endPoint x: 463, endPoint y: 352, distance: 146.2
click at [463, 352] on app-calendar-viewport "Sat 23 Sun 24 8/8 5 Jobs Mon 25 8/8 5 Jobs Tue 26 8/8 5 Jobs Wed 27 8/8 5 Jobs …" at bounding box center [266, 443] width 533 height 1270
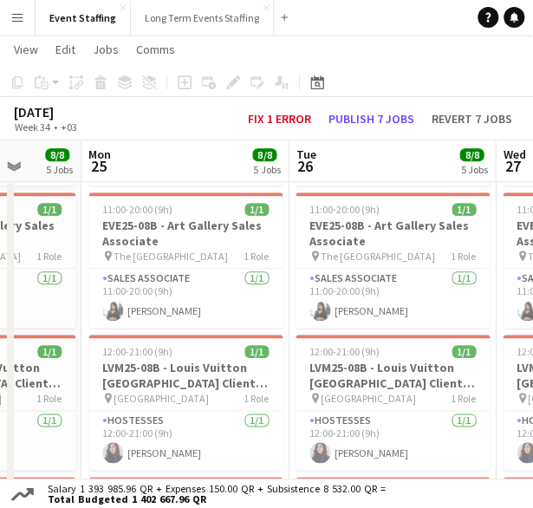
scroll to position [0, 553]
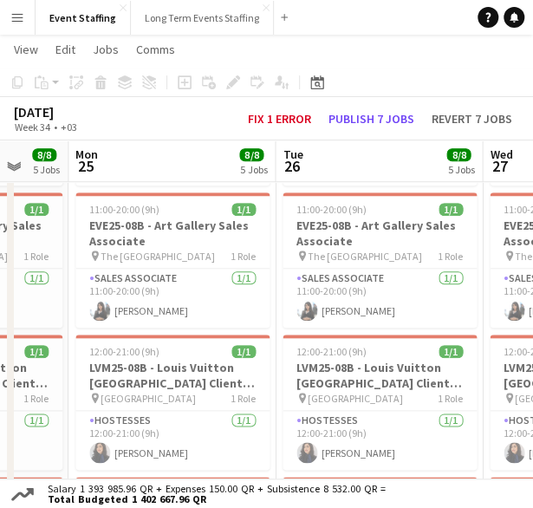
drag, startPoint x: 302, startPoint y: 335, endPoint x: 287, endPoint y: 342, distance: 16.3
click at [287, 342] on app-calendar-viewport "Fri 22 9/9 5 Jobs Sat 23 9/9 6 Jobs Sun 24 8/8 5 Jobs Mon 25 8/8 5 Jobs Tue 26 …" at bounding box center [266, 443] width 533 height 1270
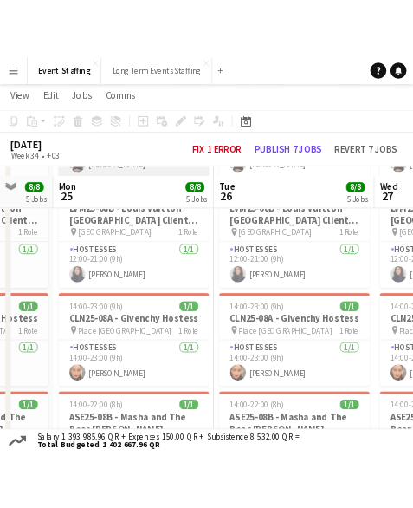
scroll to position [520, 0]
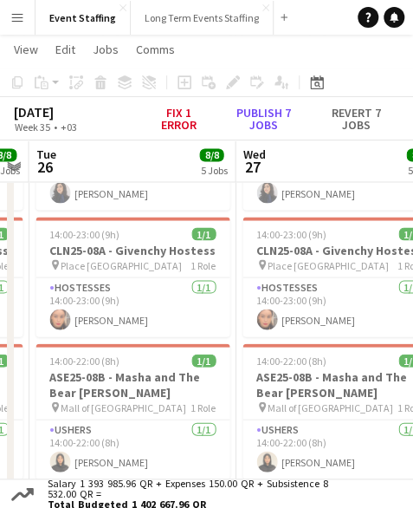
drag, startPoint x: 319, startPoint y: 333, endPoint x: 72, endPoint y: 325, distance: 247.1
click at [72, 325] on app-calendar-viewport "Sat 23 9/9 6 Jobs Sun 24 8/8 5 Jobs Mon 25 8/8 5 Jobs Tue 26 8/8 5 Jobs Wed 27 …" at bounding box center [206, 183] width 413 height 1270
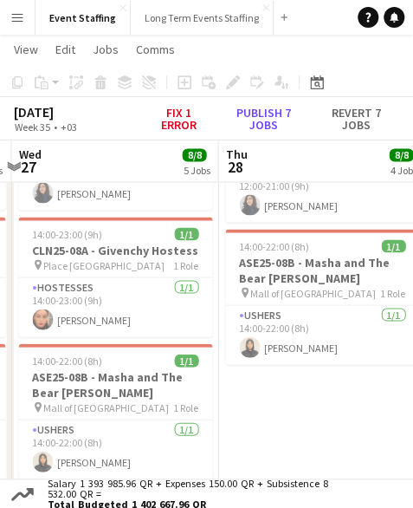
scroll to position [0, 612]
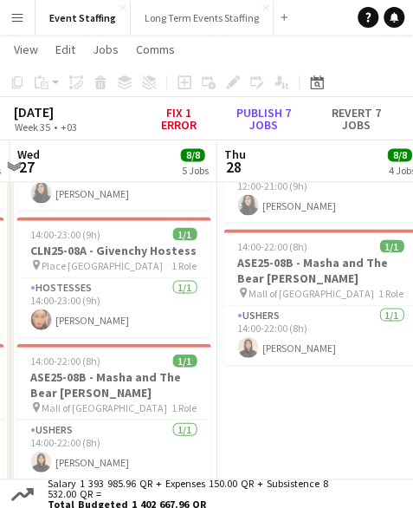
drag, startPoint x: 192, startPoint y: 323, endPoint x: 90, endPoint y: 323, distance: 102.3
click at [90, 323] on app-calendar-viewport "Sun 24 8/8 5 Jobs Mon 25 8/8 5 Jobs Tue 26 8/8 5 Jobs Wed 27 8/8 5 Jobs Thu 28 …" at bounding box center [206, 183] width 413 height 1270
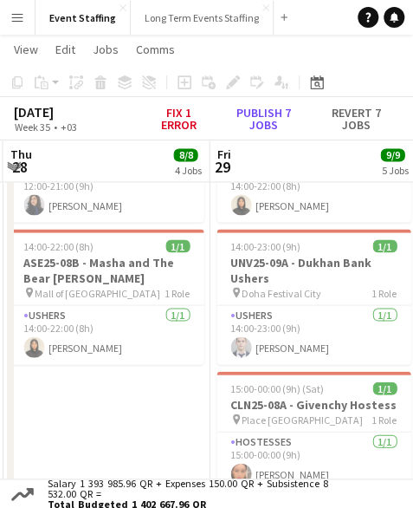
drag, startPoint x: 361, startPoint y: 399, endPoint x: 156, endPoint y: 403, distance: 204.6
click at [156, 403] on app-calendar-viewport "Mon 25 8/8 5 Jobs Tue 26 8/8 5 Jobs Wed 27 8/8 5 Jobs Thu 28 8/8 4 Jobs Fri 29 …" at bounding box center [206, 183] width 413 height 1270
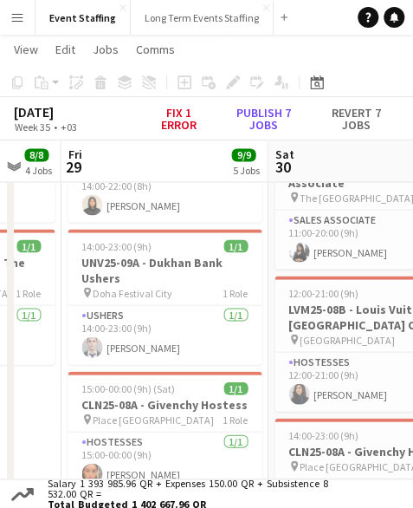
scroll to position [0, 569]
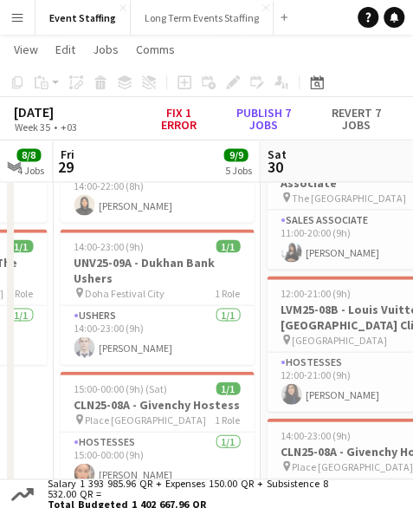
drag, startPoint x: 286, startPoint y: 399, endPoint x: 145, endPoint y: 392, distance: 141.4
click at [145, 392] on app-calendar-viewport "Tue 26 8/8 5 Jobs Wed 27 8/8 5 Jobs Thu 28 8/8 4 Jobs Fri 29 9/9 5 Jobs Sat 30 …" at bounding box center [206, 183] width 413 height 1270
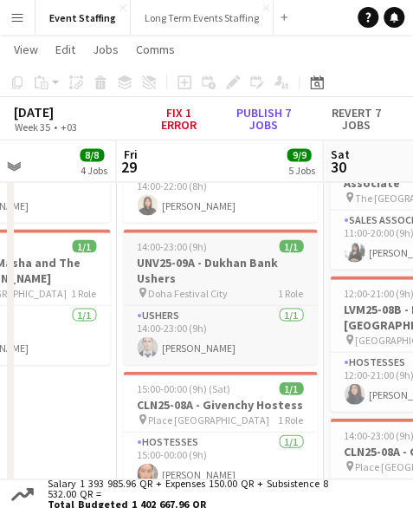
drag, startPoint x: 113, startPoint y: 291, endPoint x: 369, endPoint y: 296, distance: 256.6
click at [383, 294] on app-calendar-viewport "Tue 26 8/8 5 Jobs Wed 27 8/8 5 Jobs Thu 28 8/8 4 Jobs Fri 29 9/9 5 Jobs Sat 30 …" at bounding box center [206, 183] width 413 height 1270
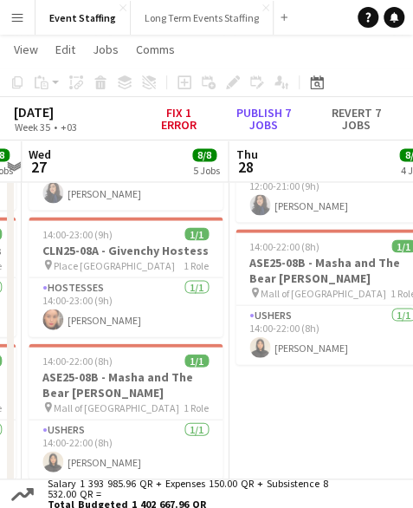
drag, startPoint x: 119, startPoint y: 320, endPoint x: 271, endPoint y: 303, distance: 153.4
click at [256, 306] on app-calendar-viewport "Mon 25 8/8 5 Jobs Tue 26 8/8 5 Jobs Wed 27 8/8 5 Jobs Thu 28 8/8 4 Jobs Fri 29 …" at bounding box center [206, 183] width 413 height 1270
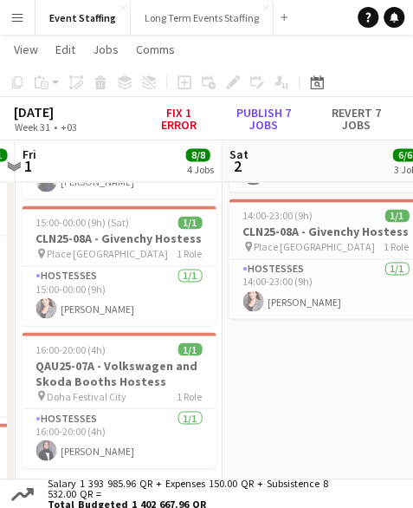
scroll to position [405, 0]
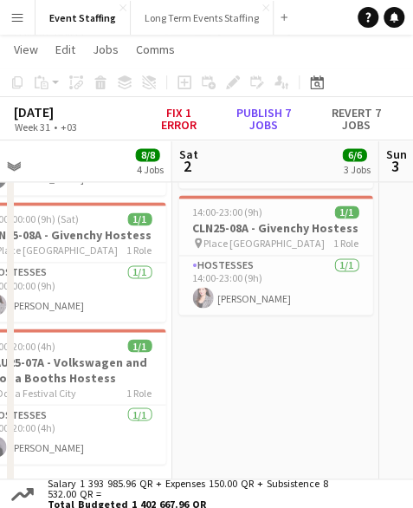
drag, startPoint x: 353, startPoint y: 354, endPoint x: 96, endPoint y: 354, distance: 256.5
click at [96, 354] on app-calendar-viewport "Tue 29 10/10 4 Jobs Wed 30 10/10 4 Jobs Thu 31 11/11 4 Jobs Fri 1 8/8 4 Jobs Sa…" at bounding box center [206, 298] width 413 height 1270
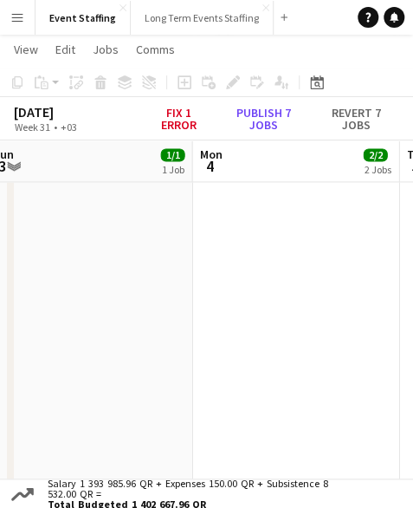
drag, startPoint x: 281, startPoint y: 337, endPoint x: 118, endPoint y: 351, distance: 163.5
click at [118, 351] on app-calendar-viewport "Thu 31 11/11 4 Jobs Fri 1 8/8 4 Jobs Sat 2 6/6 3 Jobs Sun 3 1/1 1 Job Mon 4 2/2…" at bounding box center [206, 298] width 413 height 1270
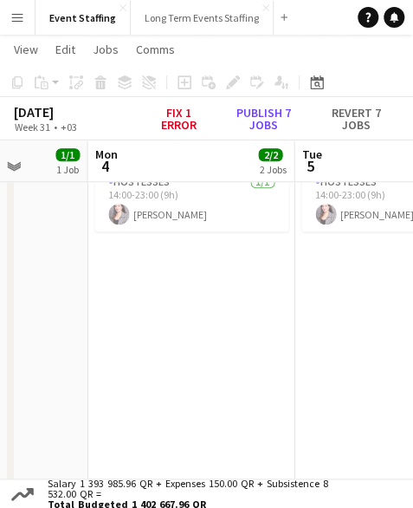
drag, startPoint x: 287, startPoint y: 335, endPoint x: 201, endPoint y: 346, distance: 86.5
click at [175, 351] on app-calendar-viewport "Fri 1 8/8 4 Jobs Sat 2 6/6 3 Jobs Sun 3 1/1 1 Job Mon 4 2/2 2 Jobs Tue 5 2/2 2 …" at bounding box center [206, 471] width 413 height 1270
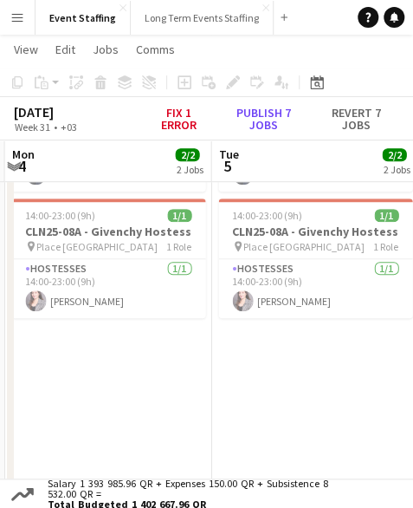
scroll to position [0, 619]
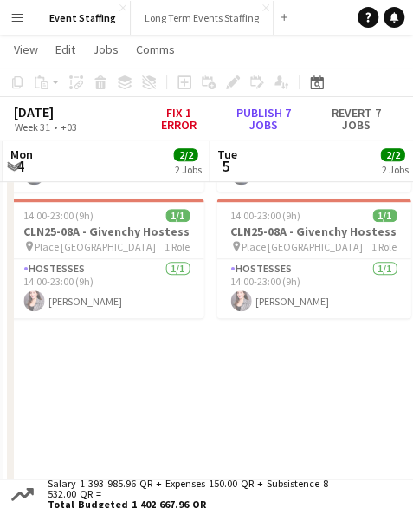
drag, startPoint x: 298, startPoint y: 388, endPoint x: 248, endPoint y: 387, distance: 50.3
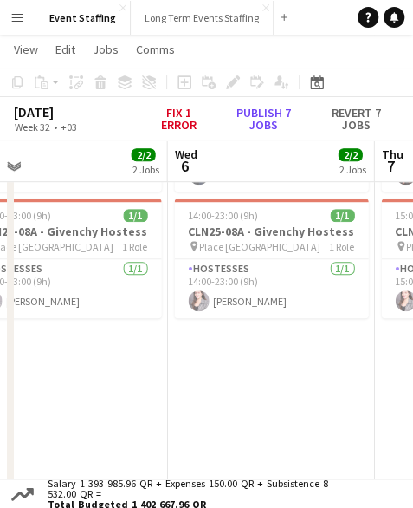
drag, startPoint x: 327, startPoint y: 320, endPoint x: 283, endPoint y: 315, distance: 44.4
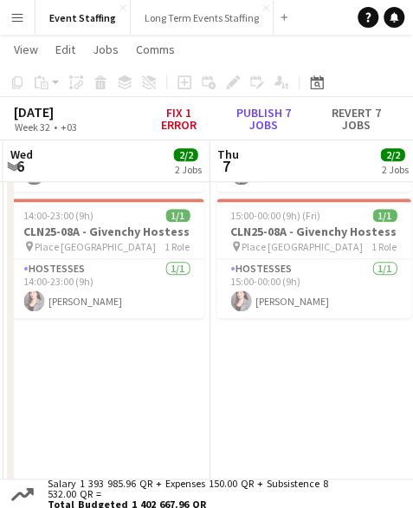
drag, startPoint x: 283, startPoint y: 315, endPoint x: 117, endPoint y: 335, distance: 166.7
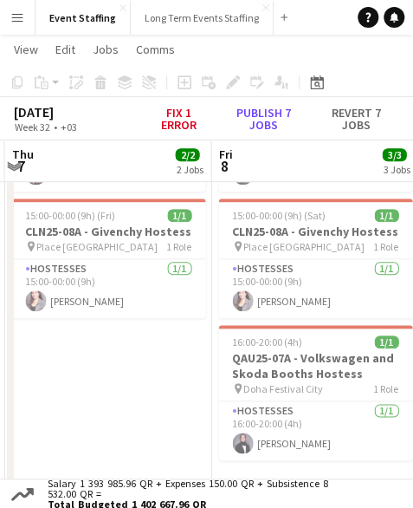
drag, startPoint x: 241, startPoint y: 338, endPoint x: 135, endPoint y: 332, distance: 105.9
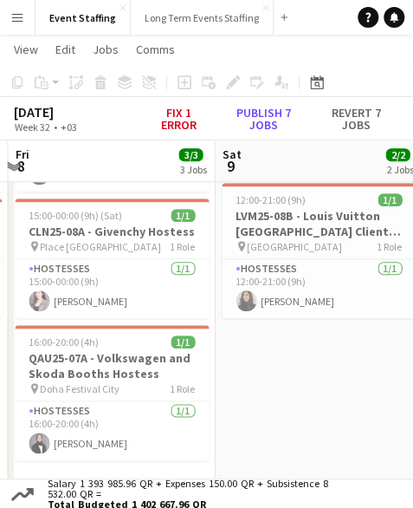
scroll to position [0, 614]
drag, startPoint x: 277, startPoint y: 361, endPoint x: 185, endPoint y: 361, distance: 91.9
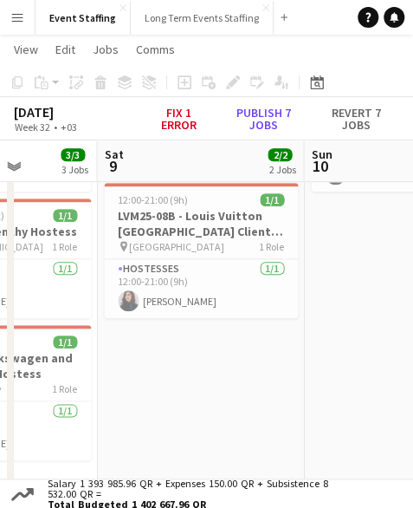
scroll to position [0, 627]
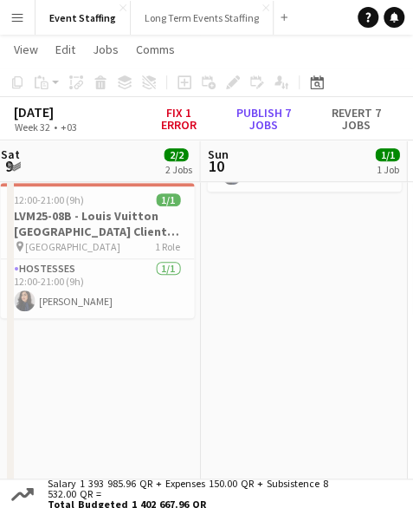
drag, startPoint x: 314, startPoint y: 351, endPoint x: 96, endPoint y: 331, distance: 218.4
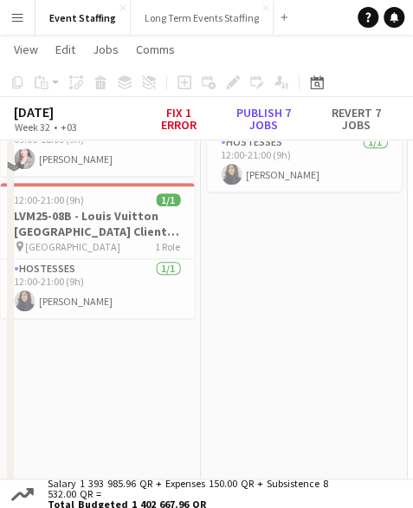
scroll to position [0, 0]
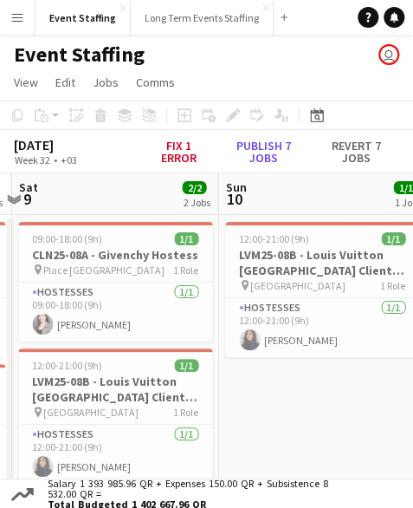
drag, startPoint x: 258, startPoint y: 351, endPoint x: 272, endPoint y: 350, distance: 13.9
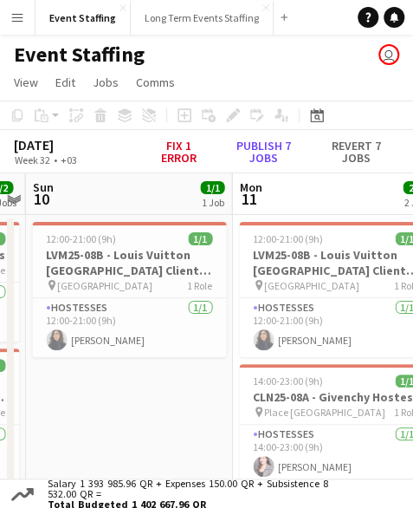
drag, startPoint x: 348, startPoint y: 400, endPoint x: 205, endPoint y: 382, distance: 144.0
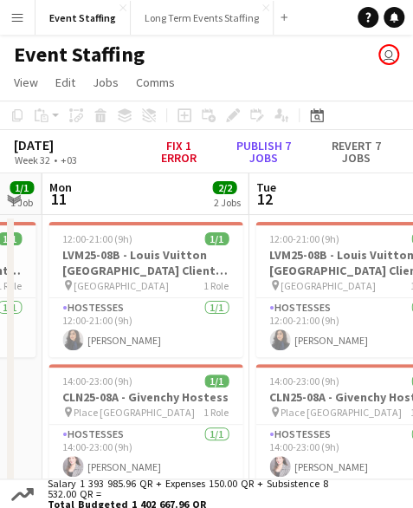
scroll to position [0, 588]
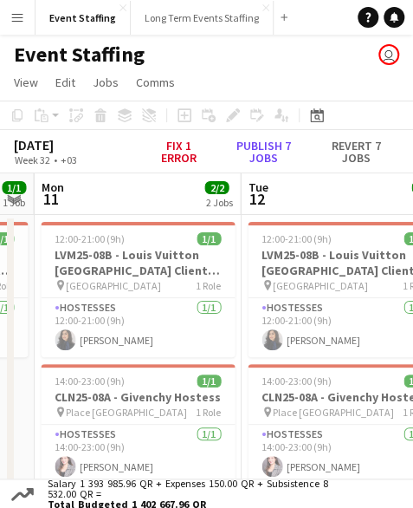
drag, startPoint x: 220, startPoint y: 379, endPoint x: 80, endPoint y: 389, distance: 140.8
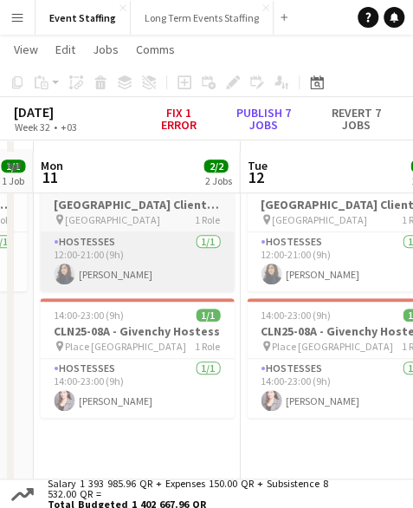
scroll to position [87, 0]
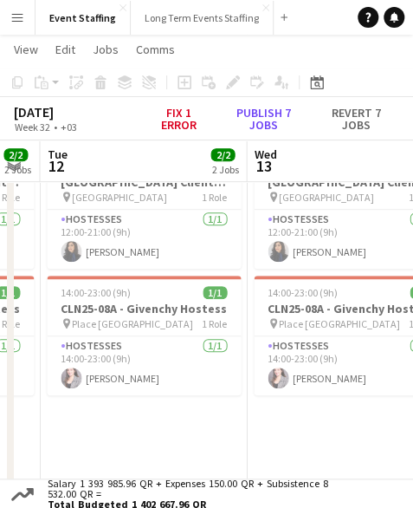
drag, startPoint x: 285, startPoint y: 422, endPoint x: 148, endPoint y: 402, distance: 138.4
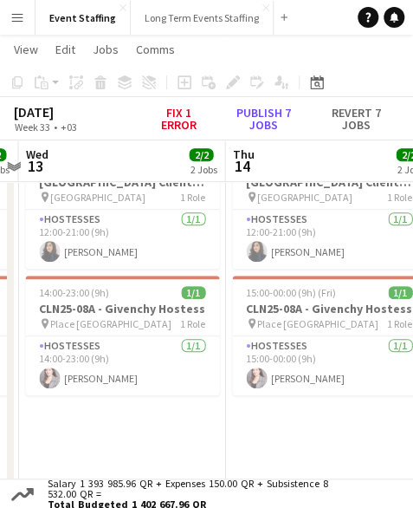
scroll to position [0, 605]
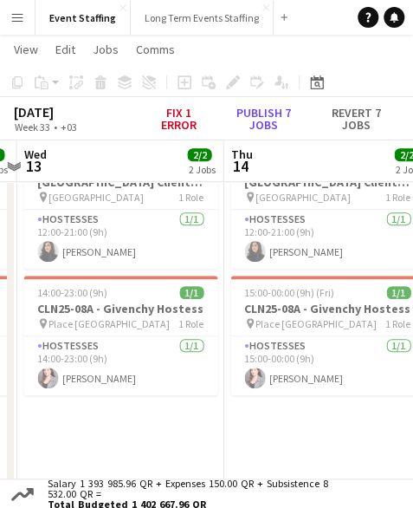
drag, startPoint x: 274, startPoint y: 405, endPoint x: 72, endPoint y: 404, distance: 201.9
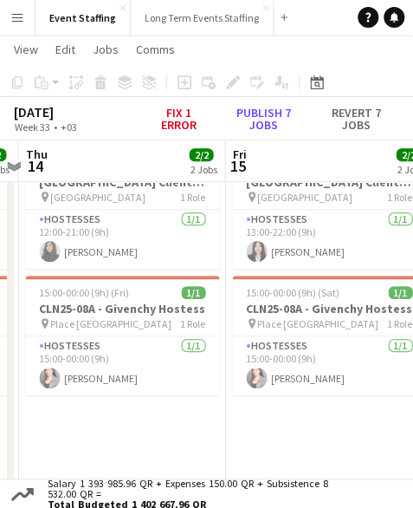
drag, startPoint x: 332, startPoint y: 428, endPoint x: 127, endPoint y: 432, distance: 205.4
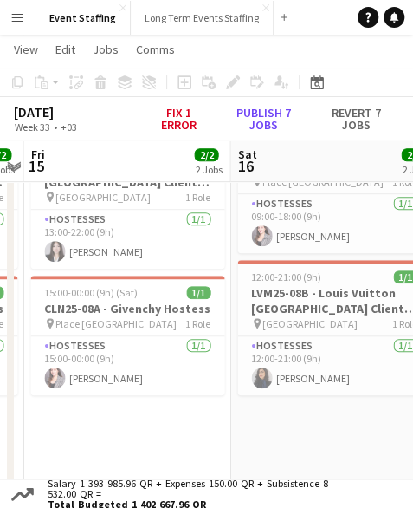
scroll to position [0, 614]
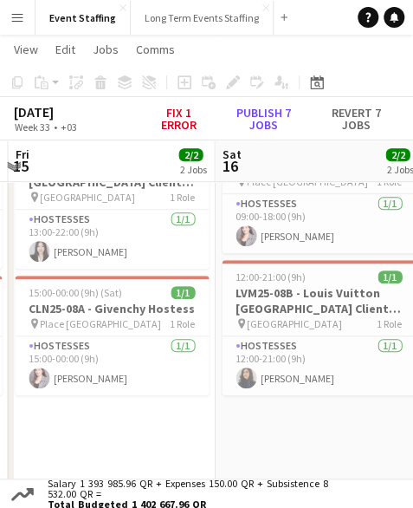
drag, startPoint x: 276, startPoint y: 425, endPoint x: 58, endPoint y: 425, distance: 217.5
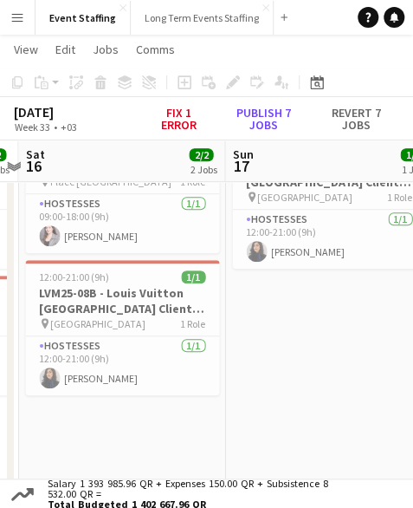
scroll to position [0, 612]
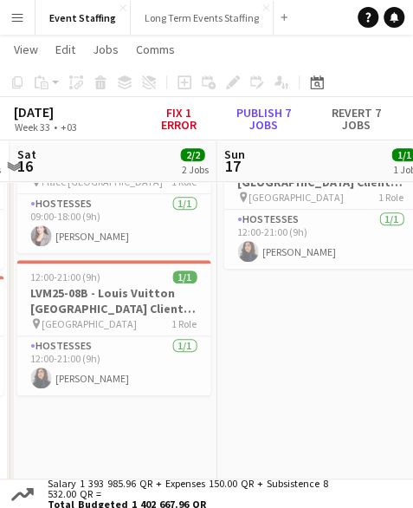
drag, startPoint x: 314, startPoint y: 433, endPoint x: 108, endPoint y: 439, distance: 205.5
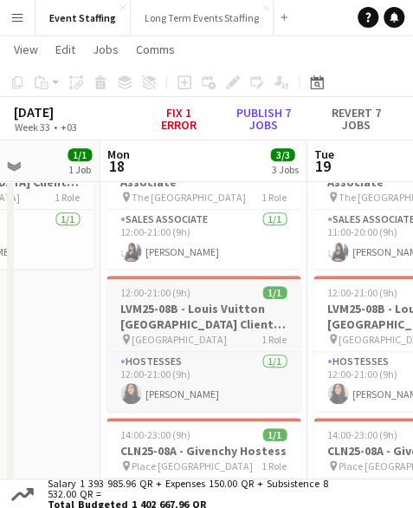
drag, startPoint x: 361, startPoint y: 318, endPoint x: 154, endPoint y: 342, distance: 208.6
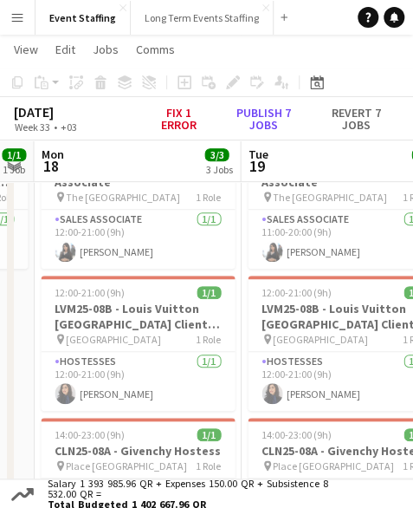
scroll to position [0, 601]
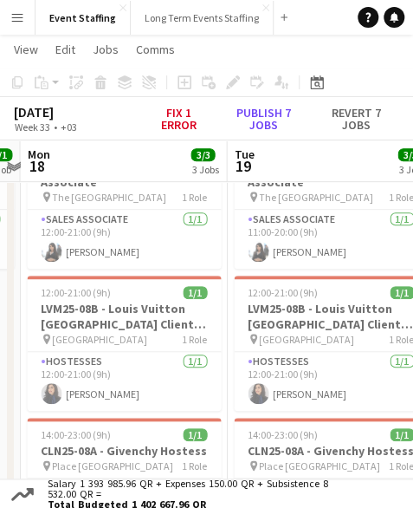
drag, startPoint x: 272, startPoint y: 350, endPoint x: 208, endPoint y: 357, distance: 64.5
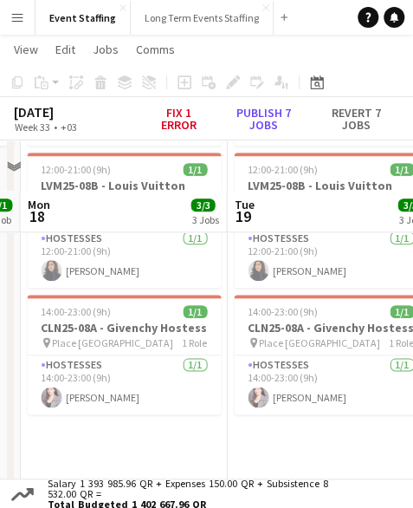
scroll to position [173, 0]
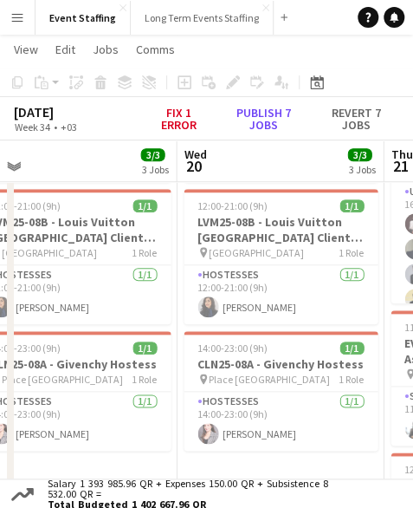
drag, startPoint x: 336, startPoint y: 343, endPoint x: 70, endPoint y: 317, distance: 267.3
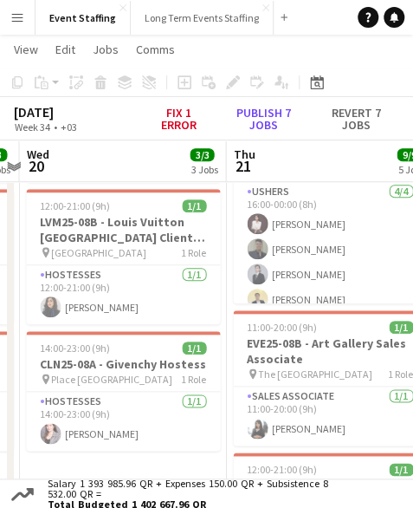
scroll to position [0, 604]
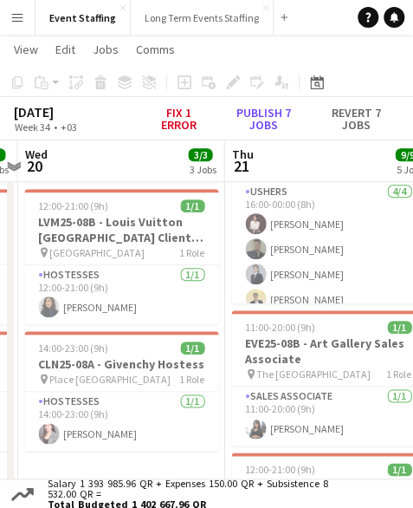
drag, startPoint x: 199, startPoint y: 309, endPoint x: 107, endPoint y: 309, distance: 91.9
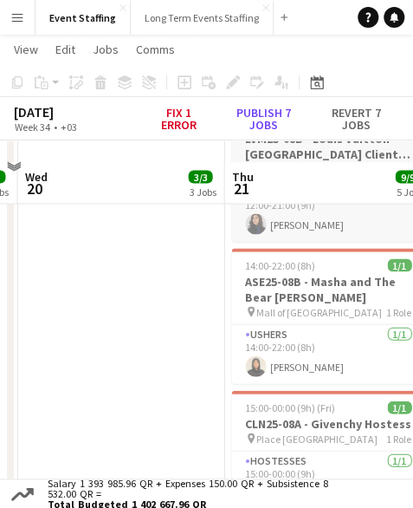
scroll to position [607, 0]
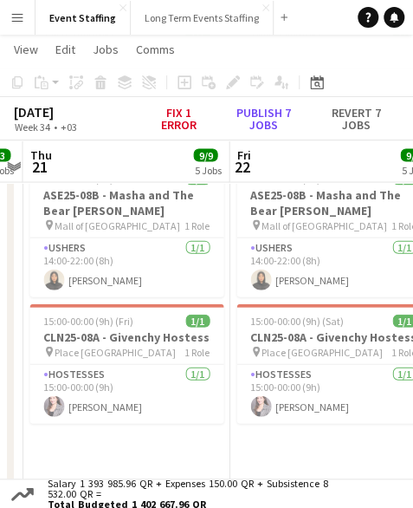
drag, startPoint x: 327, startPoint y: 257, endPoint x: 125, endPoint y: 249, distance: 202.1
click at [125, 249] on app-calendar-viewport "Mon 18 3/3 3 Jobs Tue 19 3/3 3 Jobs Wed 20 3/3 3 Jobs Thu 21 9/9 5 Jobs Fri 22 …" at bounding box center [206, 105] width 413 height 1289
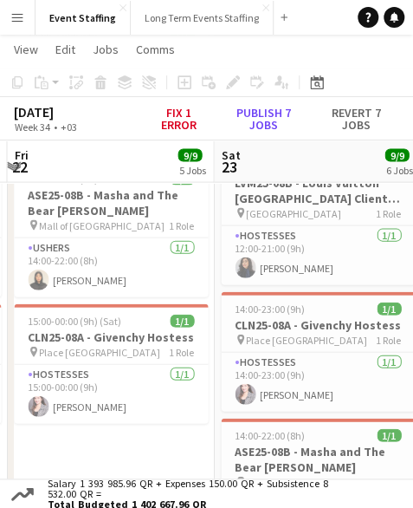
scroll to position [0, 614]
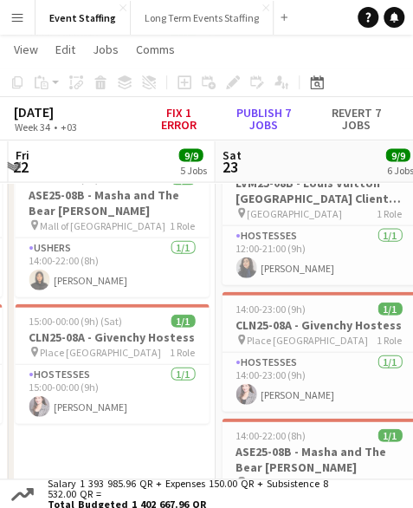
drag, startPoint x: 293, startPoint y: 256, endPoint x: 83, endPoint y: 250, distance: 209.8
click at [83, 250] on app-calendar-viewport "Tue 19 3/3 3 Jobs Wed 20 3/3 3 Jobs Thu 21 9/9 5 Jobs Fri 22 9/9 5 Jobs Sat 23 …" at bounding box center [206, 105] width 413 height 1289
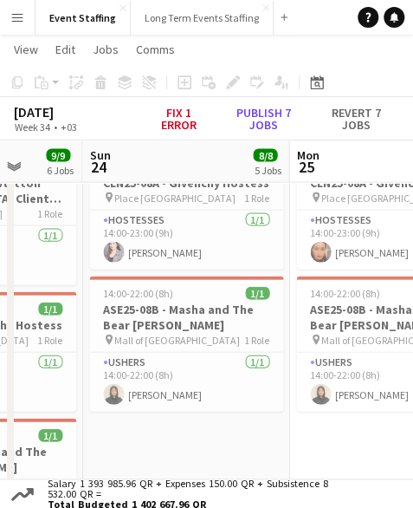
drag, startPoint x: 237, startPoint y: 302, endPoint x: 3, endPoint y: 267, distance: 235.8
click at [3, 267] on app-calendar-viewport "Thu 21 9/9 5 Jobs Fri 22 9/9 5 Jobs Sat 23 9/9 6 Jobs Sun 24 8/8 5 Jobs Mon 25 …" at bounding box center [206, 105] width 413 height 1289
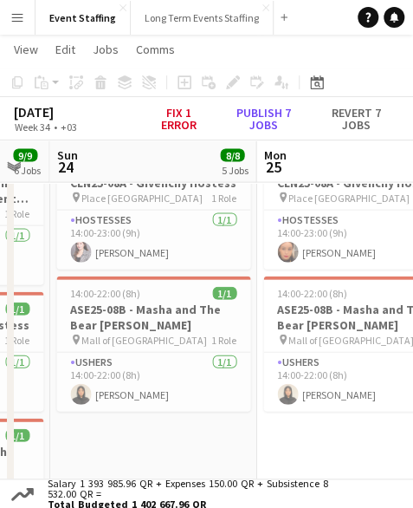
scroll to position [0, 577]
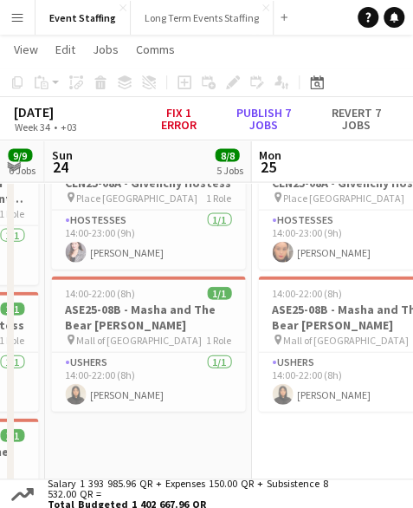
drag, startPoint x: 304, startPoint y: 321, endPoint x: 272, endPoint y: 320, distance: 32.1
click at [272, 320] on app-calendar-viewport "Thu 21 9/9 5 Jobs Fri 22 9/9 5 Jobs Sat 23 9/9 6 Jobs Sun 24 8/8 5 Jobs Mon 25 …" at bounding box center [206, 105] width 413 height 1289
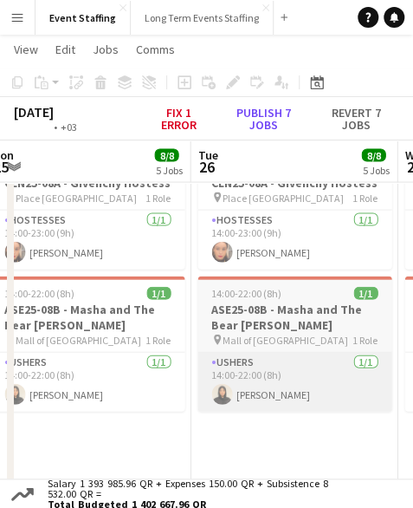
drag, startPoint x: 194, startPoint y: 420, endPoint x: 156, endPoint y: 400, distance: 43.4
click at [4, 399] on app-calendar-viewport "Fri 22 9/9 5 Jobs Sat 23 9/9 6 Jobs Sun 24 8/8 5 Jobs Mon 25 8/8 5 Jobs Tue 26 …" at bounding box center [206, 105] width 413 height 1289
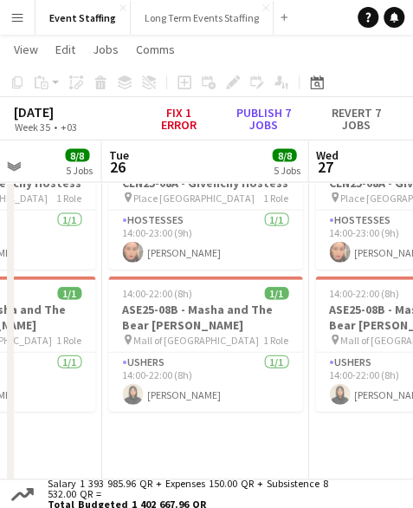
drag, startPoint x: 254, startPoint y: 396, endPoint x: 8, endPoint y: 398, distance: 246.1
click at [0, 398] on html "Menu Boards Boards Boards All jobs Status Workforce Workforce My Workforce Recr…" at bounding box center [206, 86] width 413 height 1386
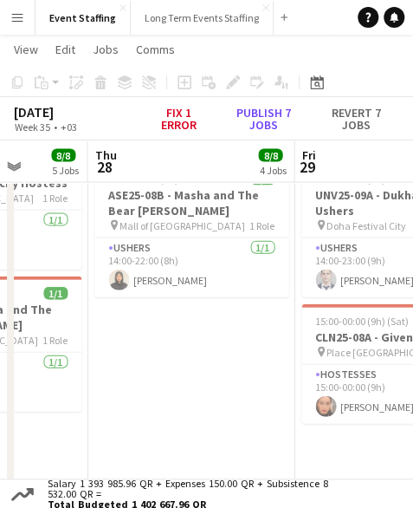
drag, startPoint x: 322, startPoint y: 413, endPoint x: 100, endPoint y: 406, distance: 222.8
click at [96, 406] on app-calendar-viewport "Mon 25 8/8 5 Jobs Tue 26 8/8 5 Jobs Wed 27 8/8 5 Jobs Thu 28 8/8 4 Jobs Fri 29 …" at bounding box center [206, 105] width 413 height 1289
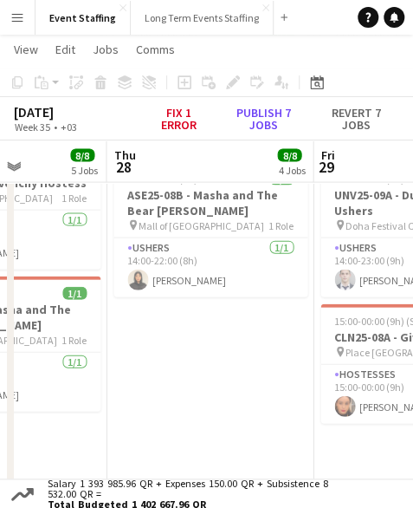
drag, startPoint x: 250, startPoint y: 417, endPoint x: 328, endPoint y: 401, distance: 79.5
click at [116, 402] on app-calendar-viewport "Mon 25 8/8 5 Jobs Tue 26 8/8 5 Jobs Wed 27 8/8 5 Jobs Thu 28 8/8 4 Jobs Fri 29 …" at bounding box center [206, 105] width 413 height 1289
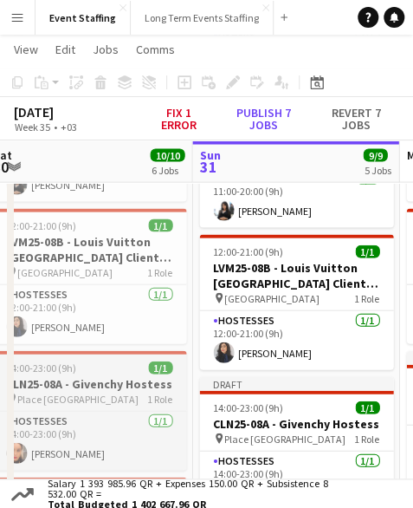
drag, startPoint x: 357, startPoint y: 411, endPoint x: 198, endPoint y: 371, distance: 164.4
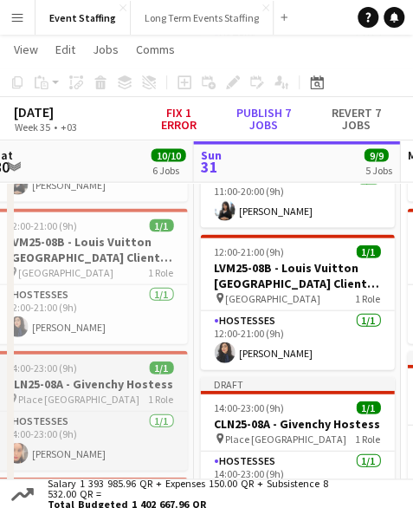
click at [81, 370] on app-calendar-viewport "Wed 27 8/8 5 Jobs Thu 28 8/8 4 Jobs Fri 29 9/9 5 Jobs Sat 30 10/10 6 Jobs Sun 3…" at bounding box center [206, 105] width 413 height 1289
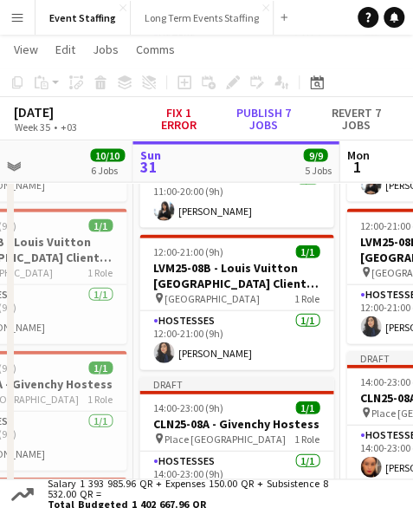
scroll to position [0, 510]
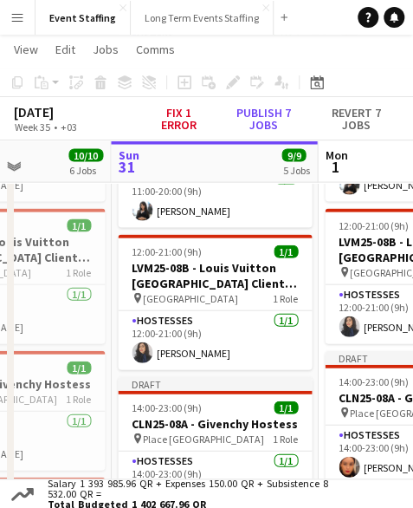
drag, startPoint x: 182, startPoint y: 374, endPoint x: 106, endPoint y: 370, distance: 76.4
click at [106, 370] on app-calendar-viewport "Thu 28 8/8 4 Jobs Fri 29 9/9 5 Jobs Sat 30 10/10 6 Jobs Sun 31 9/9 5 Jobs Mon 1…" at bounding box center [206, 105] width 413 height 1289
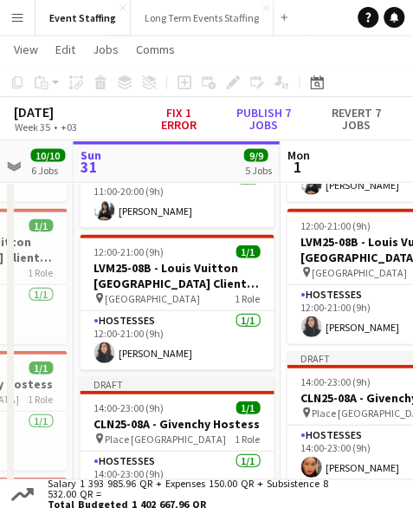
scroll to position [0, 580]
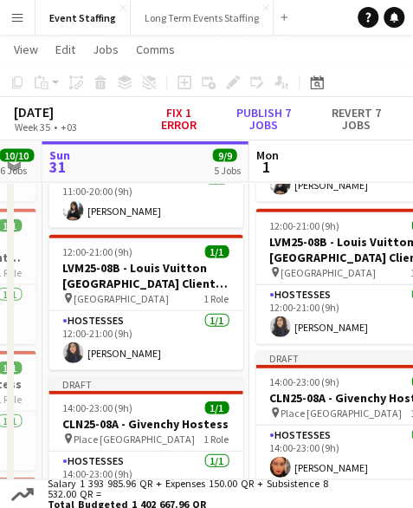
drag, startPoint x: 279, startPoint y: 379, endPoint x: 215, endPoint y: 380, distance: 64.2
click at [215, 380] on app-calendar-viewport "Thu 28 8/8 4 Jobs Fri 29 9/9 5 Jobs Sat 30 10/10 6 Jobs Sun 31 9/9 5 Jobs Mon 1…" at bounding box center [206, 105] width 413 height 1289
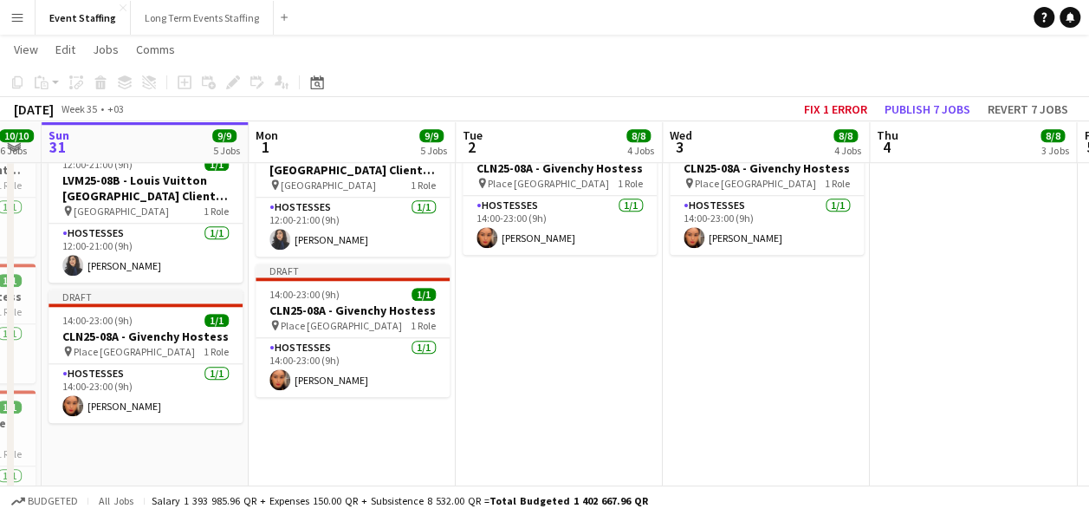
scroll to position [0, 549]
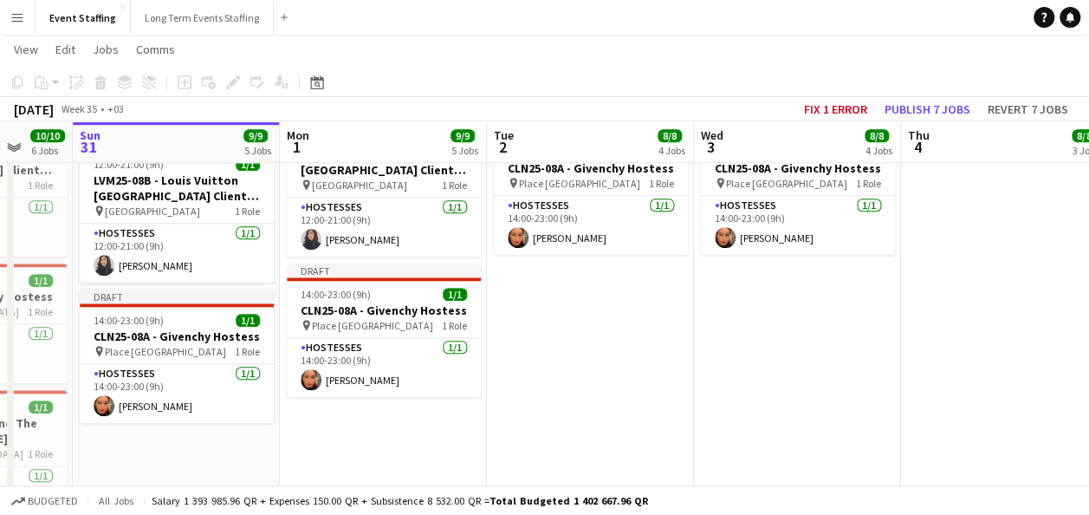
drag, startPoint x: 570, startPoint y: 405, endPoint x: 601, endPoint y: 404, distance: 31.2
click at [601, 404] on app-calendar-viewport "Thu 28 8/8 4 Jobs Fri 29 9/9 5 Jobs Sat 30 10/10 6 Jobs Sun 31 9/9 5 Jobs Mon 1…" at bounding box center [544, 18] width 1089 height 1289
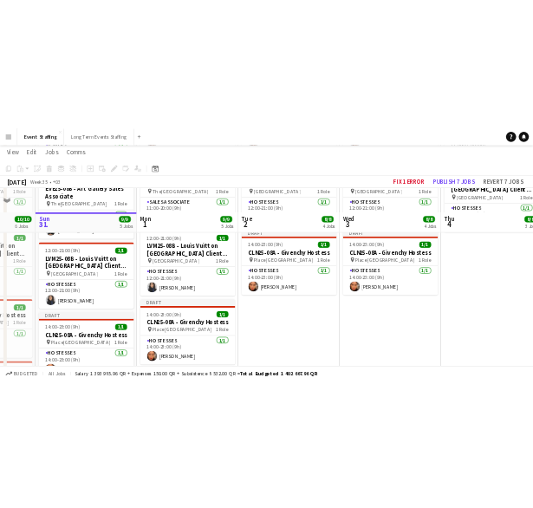
scroll to position [693, 0]
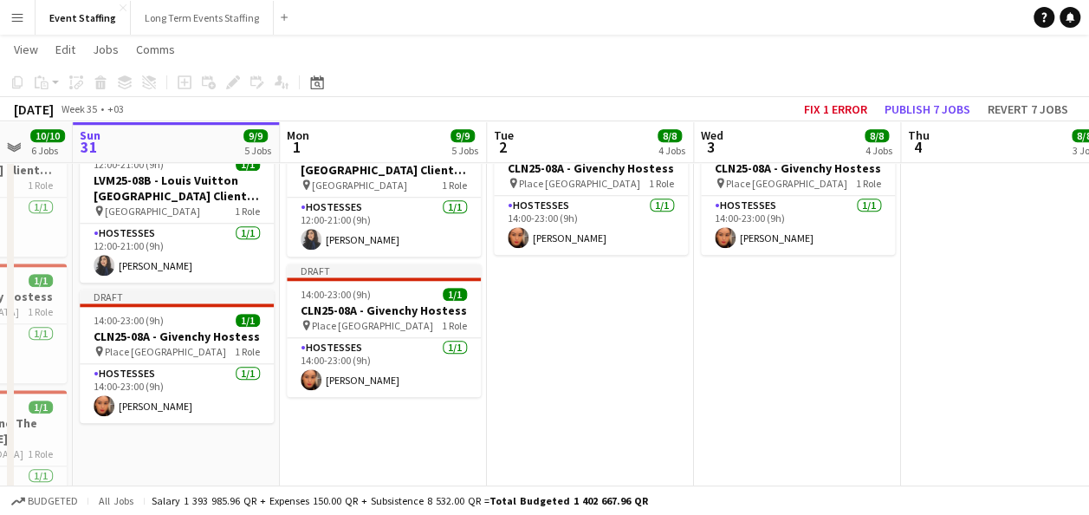
click at [444, 20] on app-navbar "Menu Boards Boards Boards All jobs Status Workforce Workforce My Workforce Recr…" at bounding box center [544, 17] width 1089 height 35
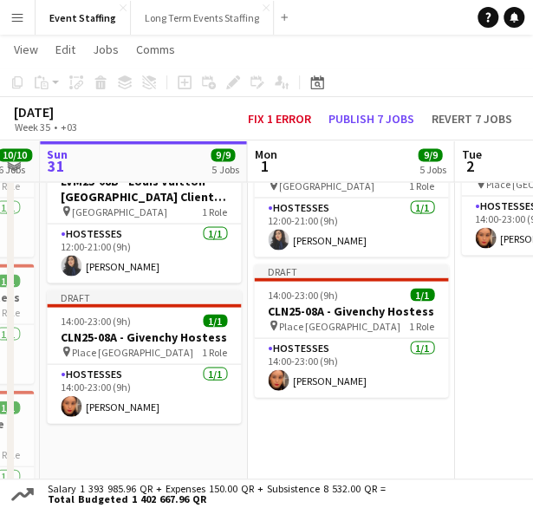
scroll to position [0, 585]
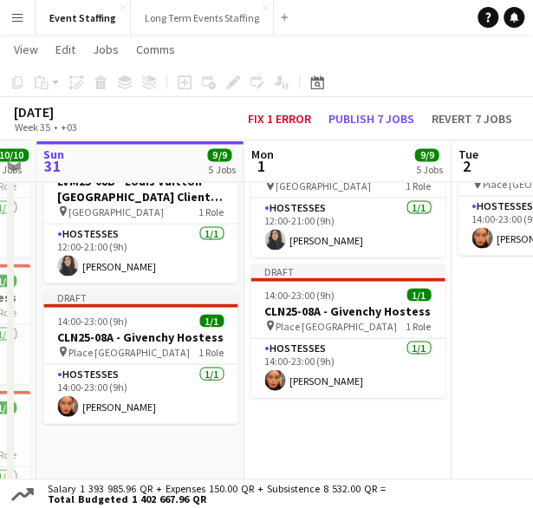
drag, startPoint x: 347, startPoint y: 426, endPoint x: 312, endPoint y: 440, distance: 37.3
click at [312, 440] on app-calendar-viewport "Thu 28 8/8 4 Jobs Fri 29 9/9 5 Jobs Sat 30 10/10 6 Jobs Sun 31 9/9 5 Jobs Mon 1…" at bounding box center [266, 18] width 533 height 1289
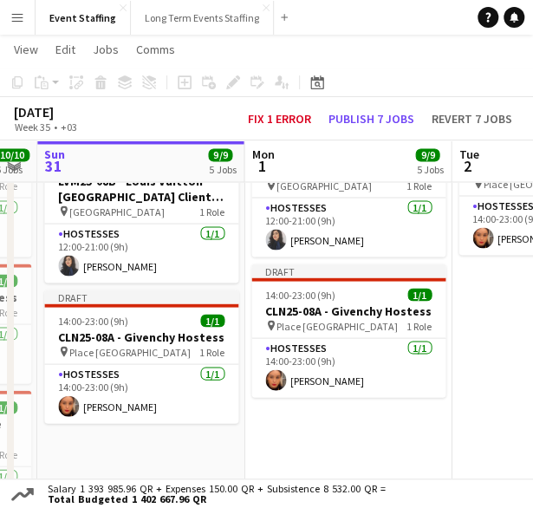
scroll to position [0, 567]
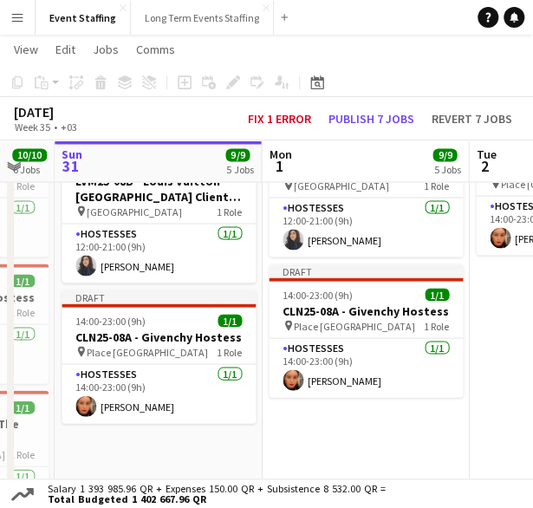
drag, startPoint x: 412, startPoint y: 407, endPoint x: 430, endPoint y: 411, distance: 18.5
click at [430, 411] on app-calendar-viewport "Thu 28 8/8 4 Jobs Fri 29 9/9 5 Jobs Sat 30 10/10 6 Jobs Sun 31 9/9 5 Jobs Mon 1…" at bounding box center [266, 18] width 533 height 1289
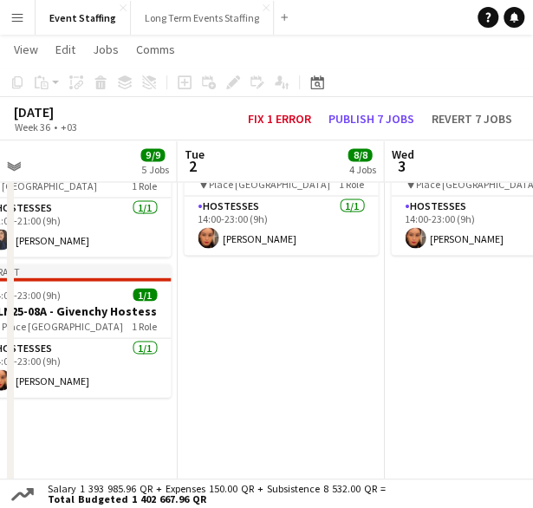
drag, startPoint x: 448, startPoint y: 329, endPoint x: 156, endPoint y: 330, distance: 292.1
click at [156, 330] on app-calendar-viewport "Fri 29 9/9 5 Jobs Sat 30 10/10 6 Jobs Sun 31 9/9 5 Jobs Mon 1 9/9 5 Jobs Tue 2 …" at bounding box center [266, 18] width 533 height 1289
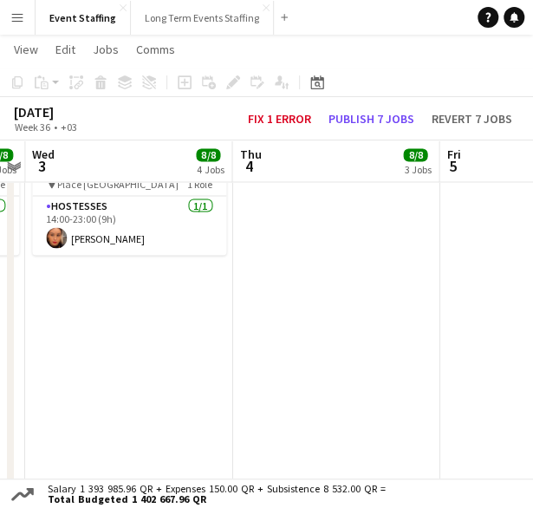
scroll to position [0, 601]
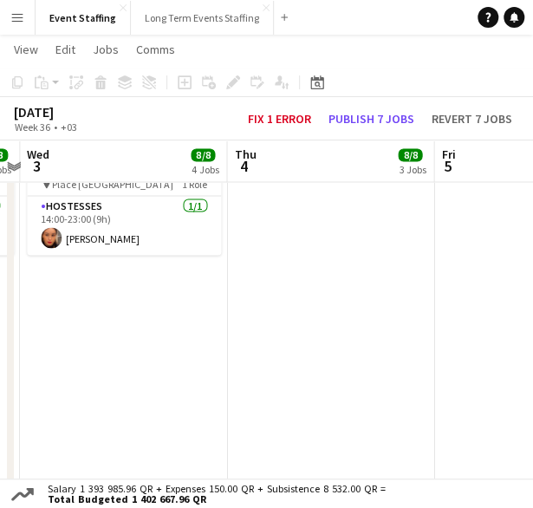
drag, startPoint x: 430, startPoint y: 341, endPoint x: 71, endPoint y: 341, distance: 358.8
click at [71, 341] on app-calendar-viewport "Sun 31 9/9 5 Jobs Mon 1 9/9 5 Jobs Tue 2 8/8 4 Jobs Wed 3 8/8 4 Jobs Thu 4 8/8 …" at bounding box center [266, 18] width 533 height 1289
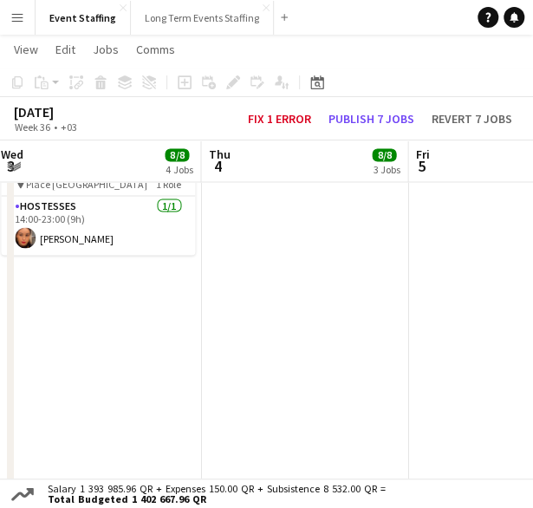
drag, startPoint x: 386, startPoint y: 299, endPoint x: 371, endPoint y: 428, distance: 130.0
click at [371, 432] on app-calendar-viewport "Sun 31 9/9 5 Jobs Mon 1 9/9 5 Jobs Tue 2 8/8 4 Jobs Wed 3 8/8 4 Jobs Thu 4 8/8 …" at bounding box center [266, 18] width 533 height 1289
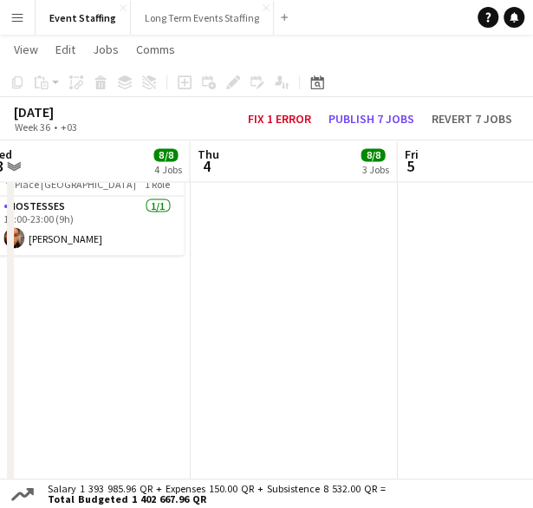
scroll to position [0, 636]
drag, startPoint x: 309, startPoint y: 292, endPoint x: 307, endPoint y: 398, distance: 105.8
click at [307, 398] on app-calendar-viewport "Sun 31 9/9 5 Jobs Mon 1 9/9 5 Jobs Tue 2 8/8 4 Jobs Wed 3 8/8 4 Jobs Thu 4 8/8 …" at bounding box center [266, 18] width 533 height 1289
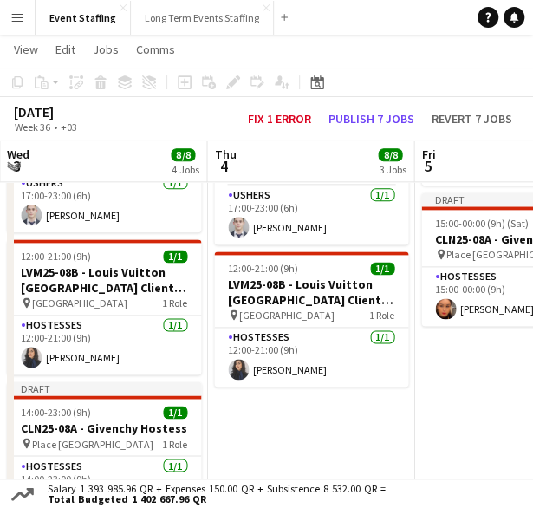
scroll to position [0, 653]
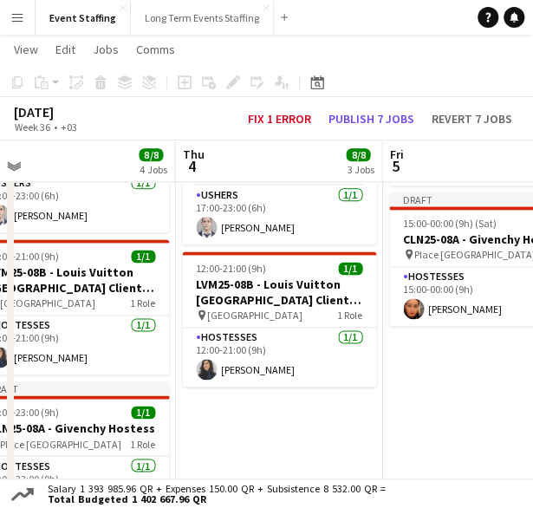
drag, startPoint x: 458, startPoint y: 396, endPoint x: 233, endPoint y: 384, distance: 224.8
click at [233, 384] on app-calendar-viewport "Sun 31 9/9 5 Jobs Mon 1 9/9 5 Jobs Tue 2 8/8 4 Jobs Wed 3 8/8 4 Jobs Thu 4 8/8 …" at bounding box center [266, 278] width 533 height 1289
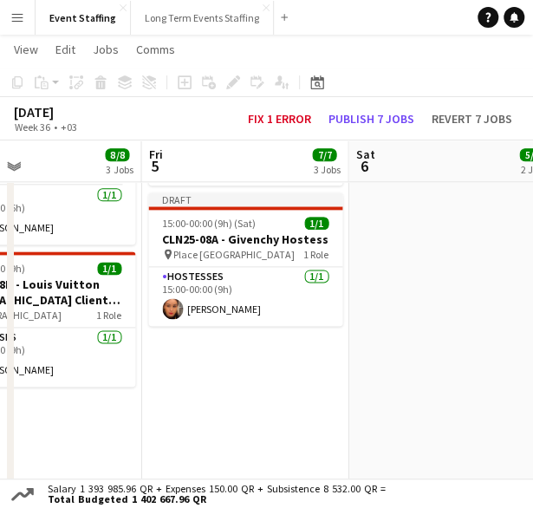
scroll to position [0, 709]
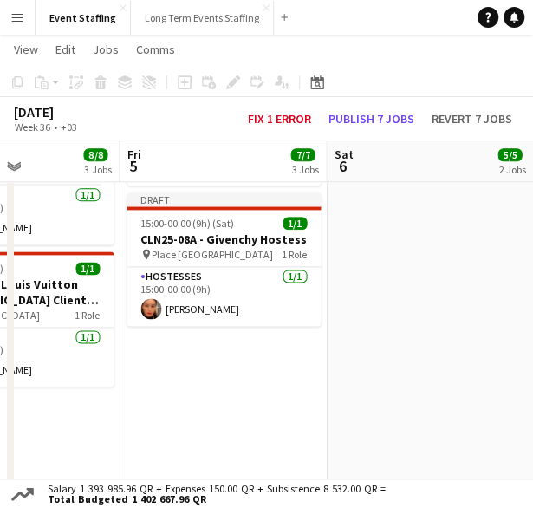
drag, startPoint x: 373, startPoint y: 308, endPoint x: 317, endPoint y: 412, distance: 117.9
click at [317, 412] on app-calendar-viewport "Mon 1 9/9 5 Jobs Tue 2 8/8 4 Jobs Wed 3 8/8 4 Jobs Thu 4 8/8 3 Jobs Fri 5 7/7 3…" at bounding box center [266, 278] width 533 height 1289
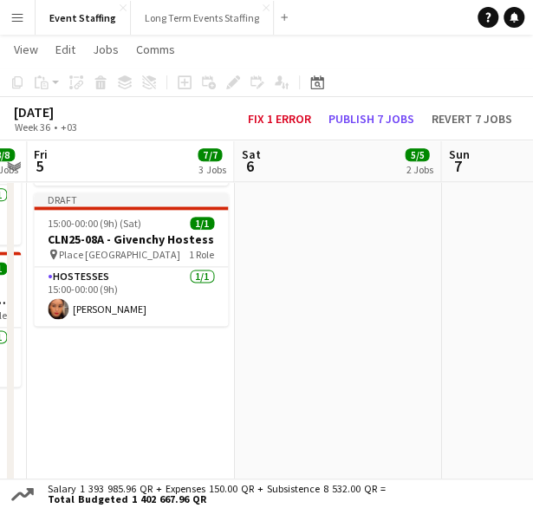
scroll to position [0, 770]
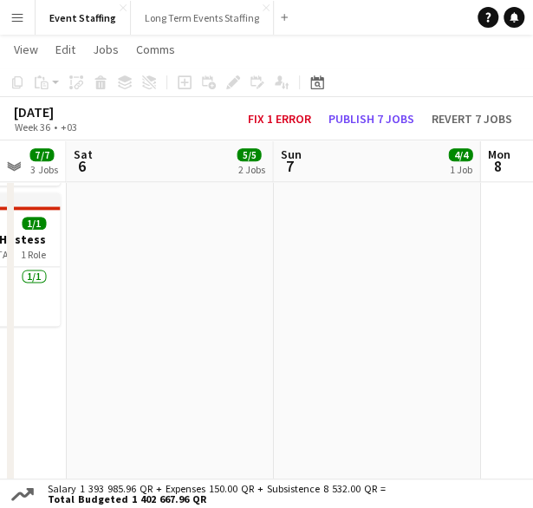
drag, startPoint x: 399, startPoint y: 410, endPoint x: 143, endPoint y: 389, distance: 256.5
click at [144, 391] on app-calendar-viewport "Tue 2 8/8 4 Jobs Wed 3 8/8 4 Jobs Thu 4 8/8 3 Jobs Fri 5 7/7 3 Jobs Sat 6 5/5 2…" at bounding box center [266, 278] width 533 height 1289
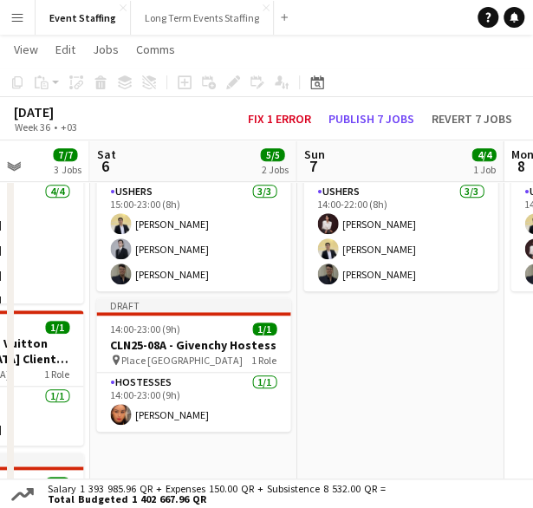
scroll to position [0, 728]
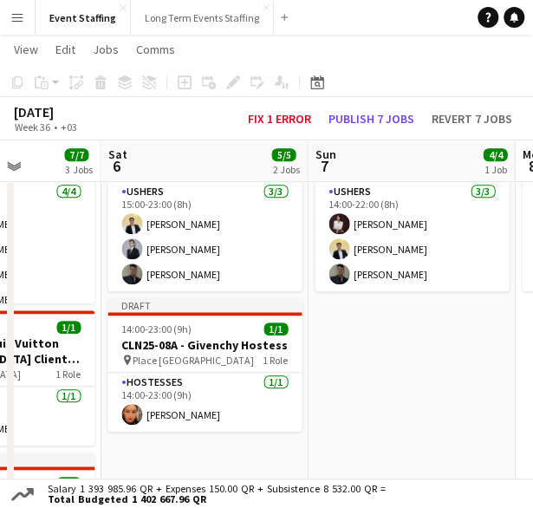
drag, startPoint x: 344, startPoint y: 393, endPoint x: 387, endPoint y: 383, distance: 43.5
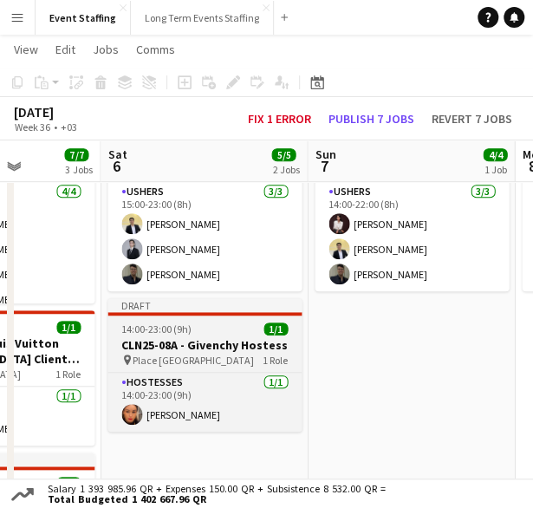
click at [201, 330] on div "14:00-23:00 (9h) 1/1" at bounding box center [204, 328] width 194 height 13
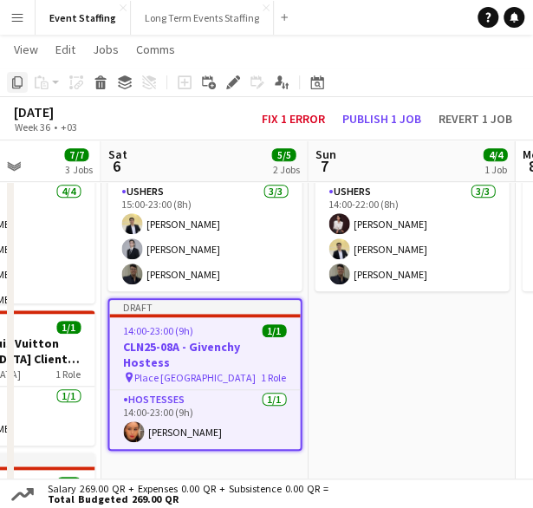
click at [13, 77] on icon "Copy" at bounding box center [17, 82] width 14 height 14
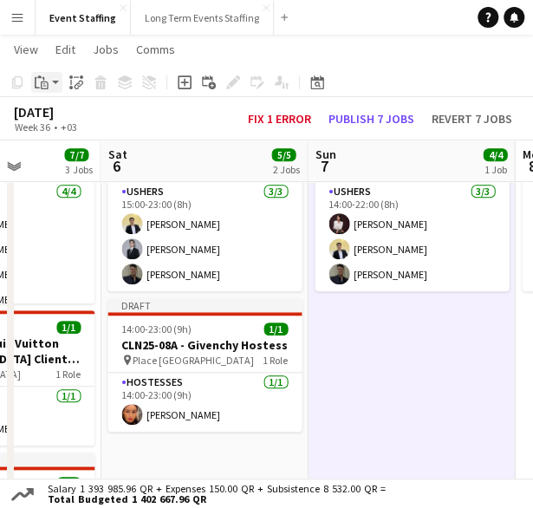
click at [53, 86] on app-action-btn "Paste" at bounding box center [46, 82] width 31 height 21
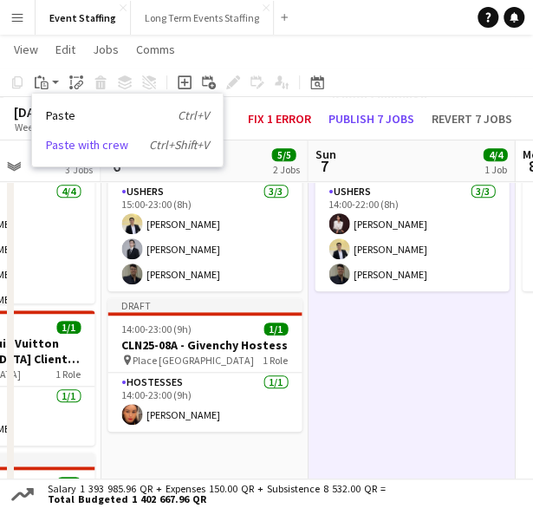
click at [97, 150] on link "Paste with crew Ctrl+Shift+V" at bounding box center [127, 145] width 163 height 16
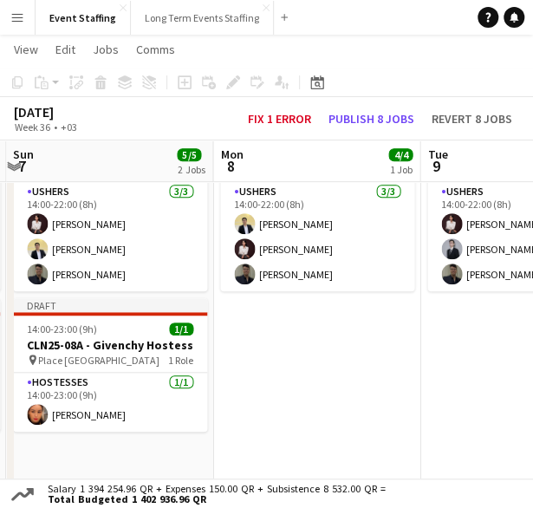
drag, startPoint x: 432, startPoint y: 452, endPoint x: 154, endPoint y: 426, distance: 279.4
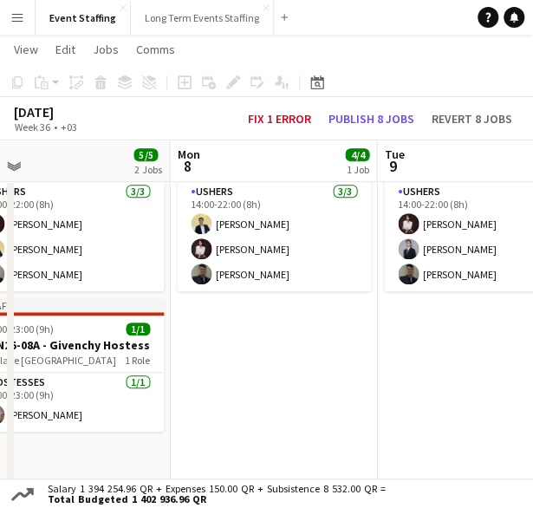
scroll to position [0, 660]
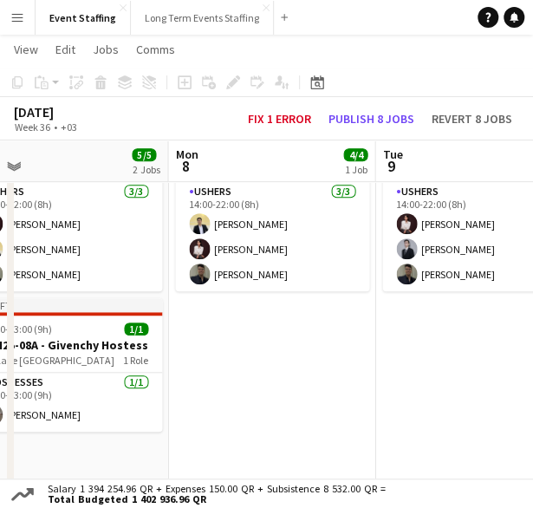
drag, startPoint x: 323, startPoint y: 380, endPoint x: 281, endPoint y: 389, distance: 43.3
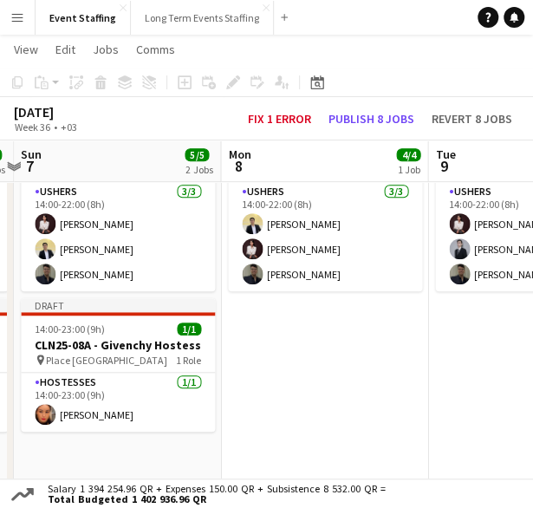
scroll to position [0, 608]
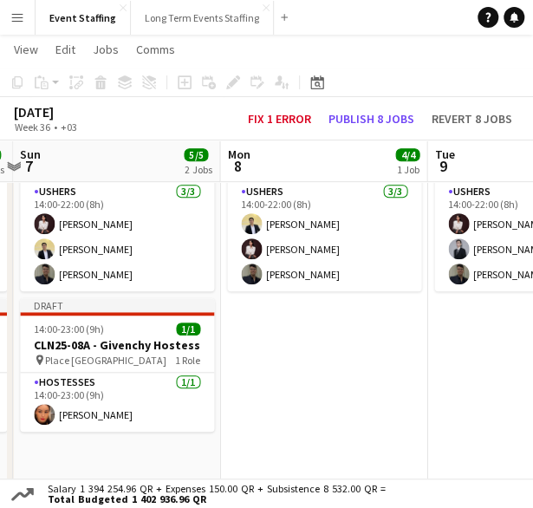
drag, startPoint x: 228, startPoint y: 400, endPoint x: 280, endPoint y: 408, distance: 52.7
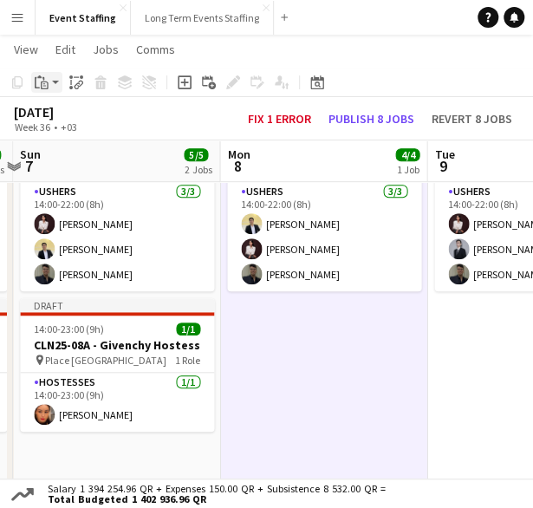
click at [43, 82] on icon at bounding box center [45, 85] width 8 height 8
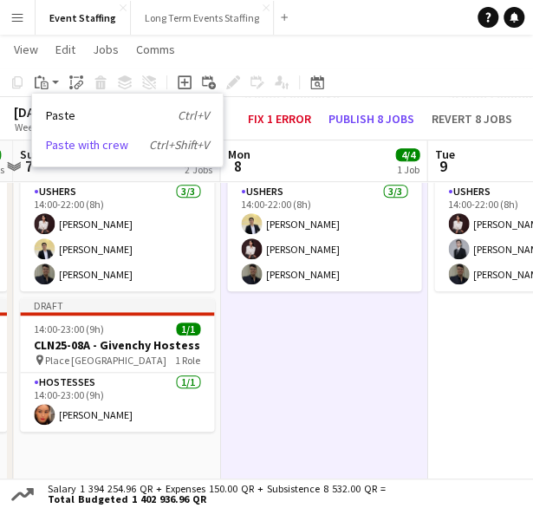
click at [80, 146] on link "Paste with crew Ctrl+Shift+V" at bounding box center [127, 145] width 163 height 16
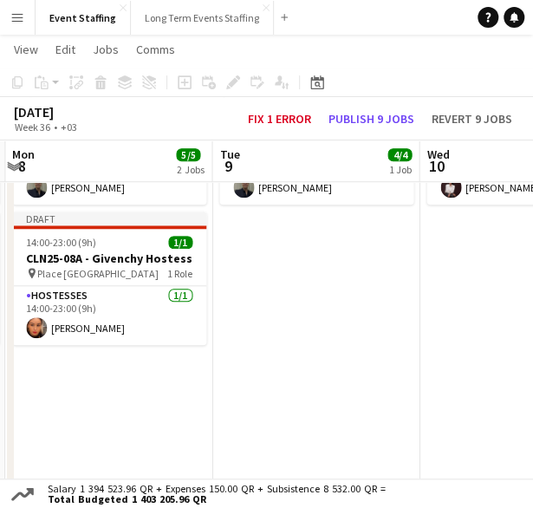
scroll to position [0, 617]
drag, startPoint x: 452, startPoint y: 400, endPoint x: 252, endPoint y: 413, distance: 200.7
click at [252, 413] on app-calendar-viewport "Fri 5 7/7 3 Jobs Sat 6 5/5 2 Jobs Sun 7 5/5 2 Jobs Mon 8 5/5 2 Jobs Tue 9 4/4 1…" at bounding box center [266, 452] width 533 height 1289
click at [300, 302] on app-date-cell "10:00-22:00 (12h) 4/4 ASE25-08A - MOQ Back to School Campaign pin Mall of Qatar…" at bounding box center [314, 484] width 207 height 1063
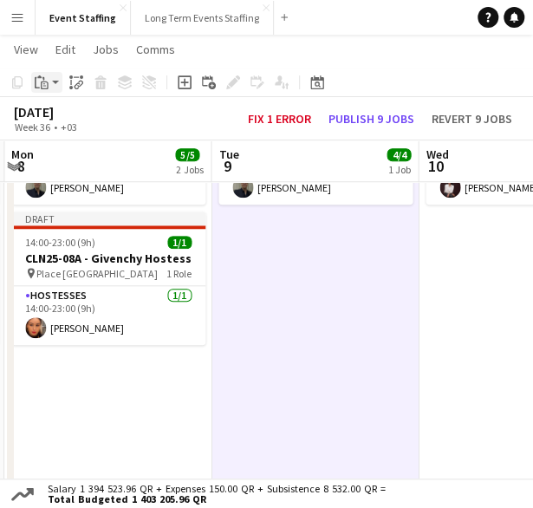
click at [35, 75] on icon "Paste" at bounding box center [42, 82] width 14 height 14
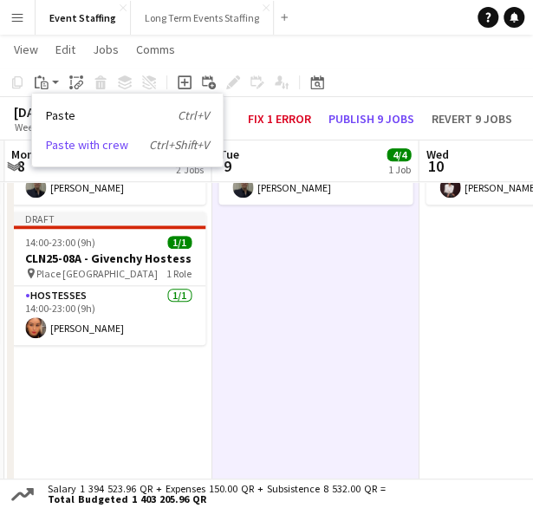
click at [94, 138] on link "Paste with crew Ctrl+Shift+V" at bounding box center [127, 145] width 163 height 16
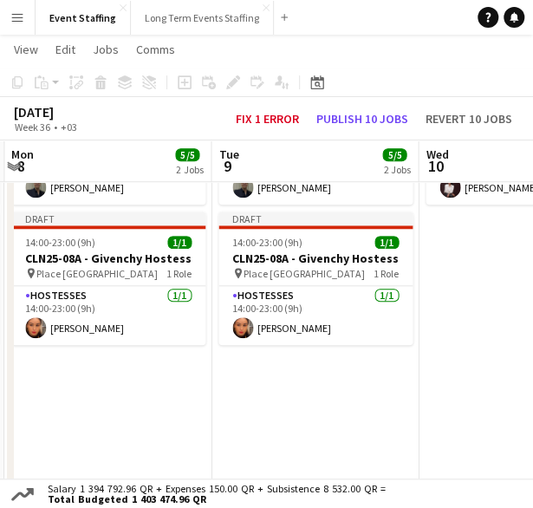
click at [460, 329] on app-date-cell "10:00-22:00 (12h) 4/4 ASE25-08A - MOQ Back to School Campaign pin Mall of Qatar…" at bounding box center [522, 484] width 207 height 1063
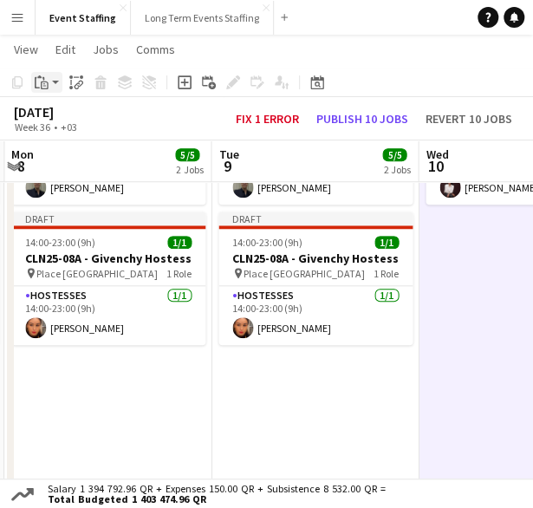
click at [38, 80] on icon "Paste" at bounding box center [42, 82] width 14 height 14
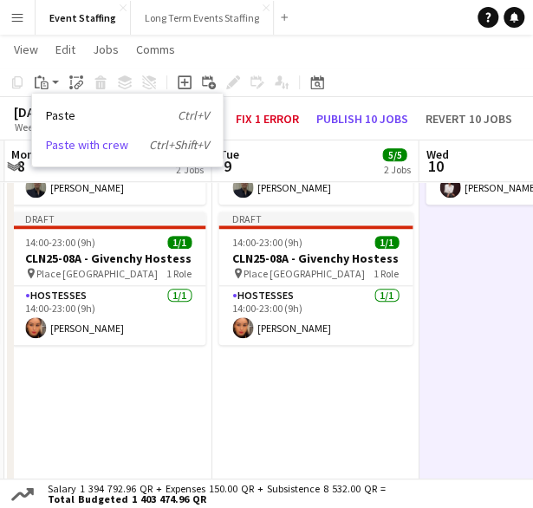
click at [94, 146] on link "Paste with crew Ctrl+Shift+V" at bounding box center [127, 145] width 163 height 16
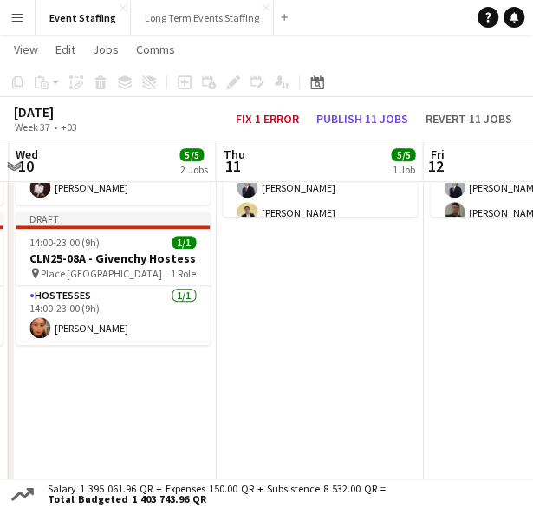
scroll to position [0, 611]
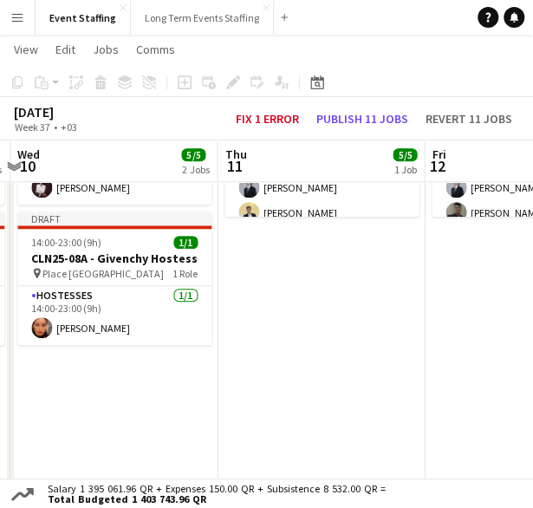
drag, startPoint x: 468, startPoint y: 411, endPoint x: 107, endPoint y: 391, distance: 362.0
click at [107, 391] on app-calendar-viewport "Sun 7 5/5 2 Jobs Mon 8 5/5 2 Jobs Tue 9 5/5 2 Jobs Wed 10 5/5 2 Jobs Thu 11 5/5…" at bounding box center [266, 452] width 533 height 1289
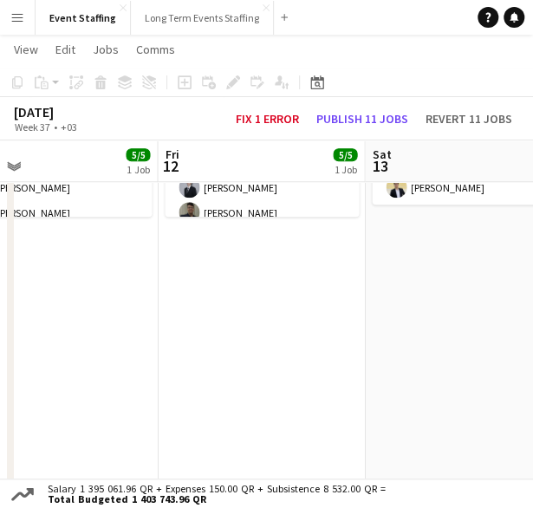
drag, startPoint x: 404, startPoint y: 310, endPoint x: 138, endPoint y: 330, distance: 266.8
click at [137, 330] on app-calendar-viewport "Mon 8 5/5 2 Jobs Tue 9 5/5 2 Jobs Wed 10 5/5 2 Jobs Thu 11 5/5 1 Job Fri 12 5/5…" at bounding box center [266, 452] width 533 height 1289
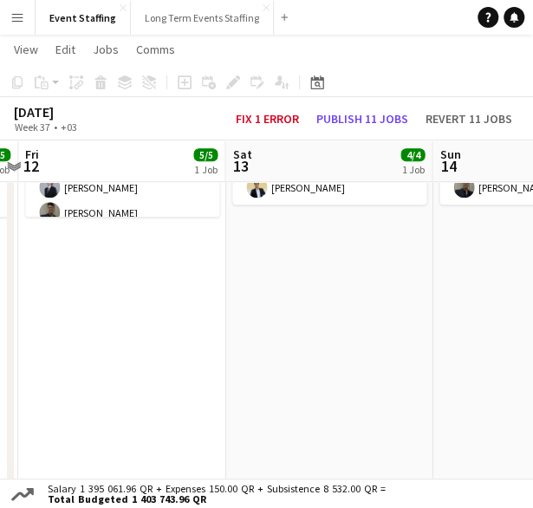
scroll to position [0, 612]
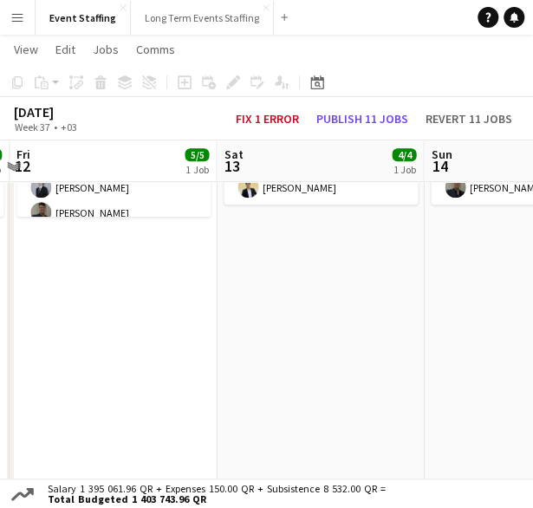
drag, startPoint x: 363, startPoint y: 332, endPoint x: 216, endPoint y: 328, distance: 147.4
click at [216, 328] on app-calendar-viewport "Tue 9 5/5 2 Jobs Wed 10 5/5 2 Jobs Thu 11 5/5 1 Job Fri 12 5/5 1 Job Sat 13 4/4…" at bounding box center [266, 452] width 533 height 1289
click at [315, 294] on app-date-cell "10:00-23:00 (13h) 4/4 ASE25-08A - MOQ Back to School Campaign pin Mall of Qatar…" at bounding box center [320, 484] width 207 height 1063
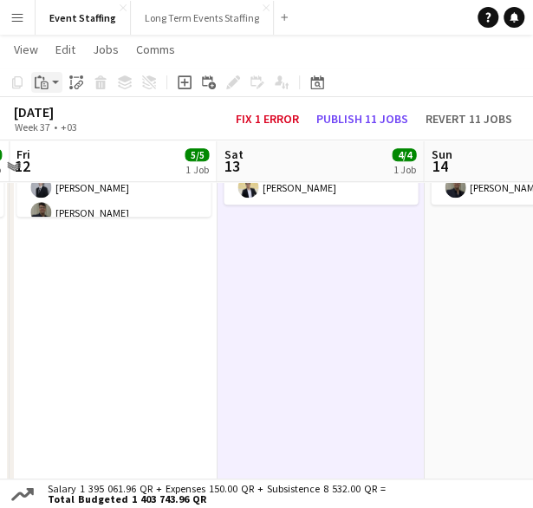
click at [42, 86] on icon "Paste" at bounding box center [42, 82] width 14 height 14
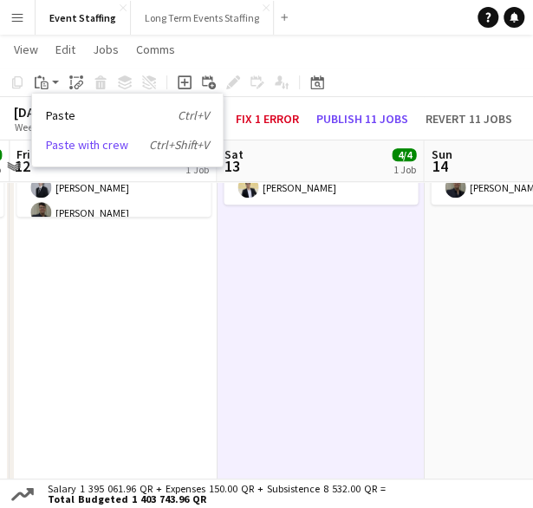
click at [66, 145] on link "Paste with crew Ctrl+Shift+V" at bounding box center [127, 145] width 163 height 16
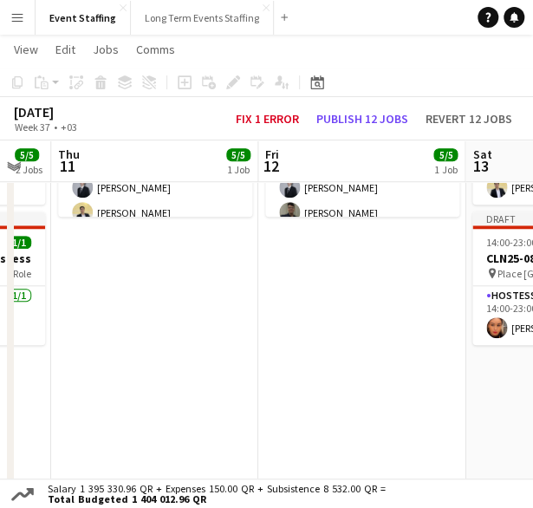
drag, startPoint x: 115, startPoint y: 360, endPoint x: 414, endPoint y: 411, distance: 303.3
click at [414, 411] on app-calendar-viewport "Tue 9 5/5 2 Jobs Wed 10 5/5 2 Jobs Thu 11 5/5 1 Job Fri 12 5/5 1 Job Sat 13 5/5…" at bounding box center [266, 452] width 533 height 1289
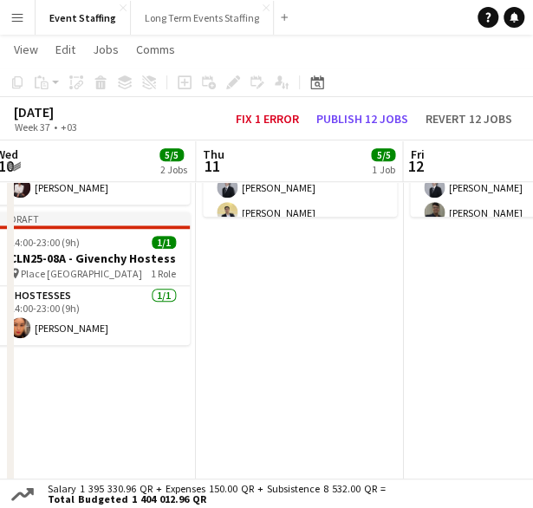
drag, startPoint x: 104, startPoint y: 376, endPoint x: 345, endPoint y: 412, distance: 243.5
click at [382, 412] on app-calendar-viewport "Mon 8 5/5 2 Jobs Tue 9 5/5 2 Jobs Wed 10 5/5 2 Jobs Thu 11 5/5 1 Job Fri 12 5/5…" at bounding box center [266, 452] width 533 height 1289
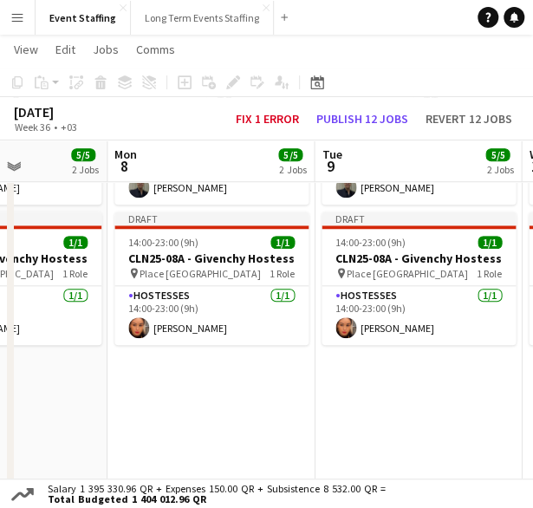
drag, startPoint x: 149, startPoint y: 403, endPoint x: 361, endPoint y: 439, distance: 214.6
click at [453, 439] on app-calendar-viewport "Fri 5 7/7 3 Jobs Sat 6 5/5 2 Jobs Sun 7 5/5 2 Jobs Mon 8 5/5 2 Jobs Tue 9 5/5 2…" at bounding box center [266, 452] width 533 height 1289
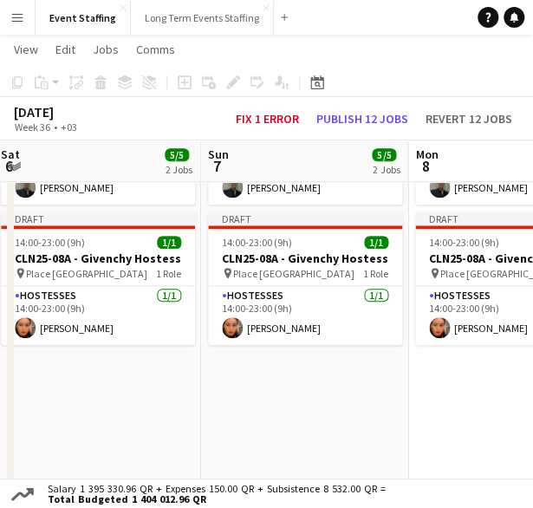
drag, startPoint x: 52, startPoint y: 392, endPoint x: 317, endPoint y: 412, distance: 265.9
click at [317, 412] on app-calendar-viewport "Thu 4 8/8 3 Jobs Fri 5 7/7 3 Jobs Sat 6 5/5 2 Jobs Sun 7 5/5 2 Jobs Mon 8 5/5 2…" at bounding box center [266, 452] width 533 height 1289
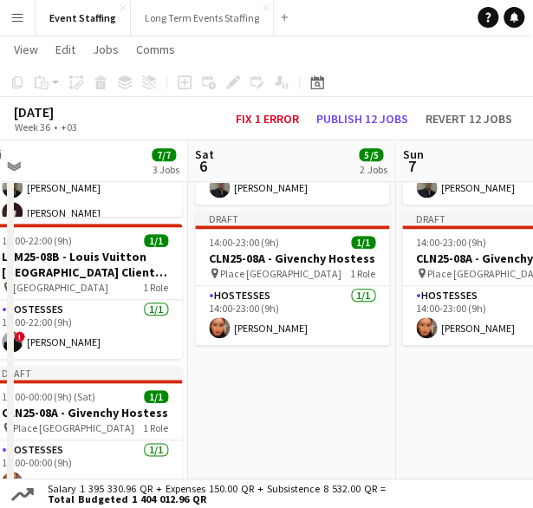
scroll to position [0, 546]
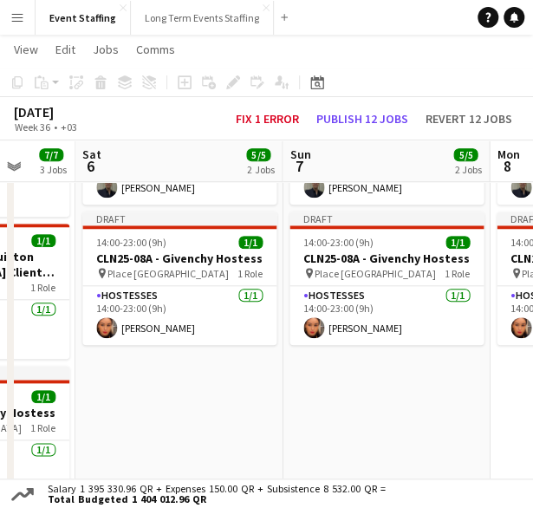
drag, startPoint x: 215, startPoint y: 394, endPoint x: 337, endPoint y: 406, distance: 122.7
click at [337, 406] on app-calendar-viewport "Wed 3 8/8 4 Jobs Thu 4 8/8 3 Jobs Fri 5 7/7 3 Jobs Sat 6 5/5 2 Jobs Sun 7 5/5 2…" at bounding box center [266, 452] width 533 height 1289
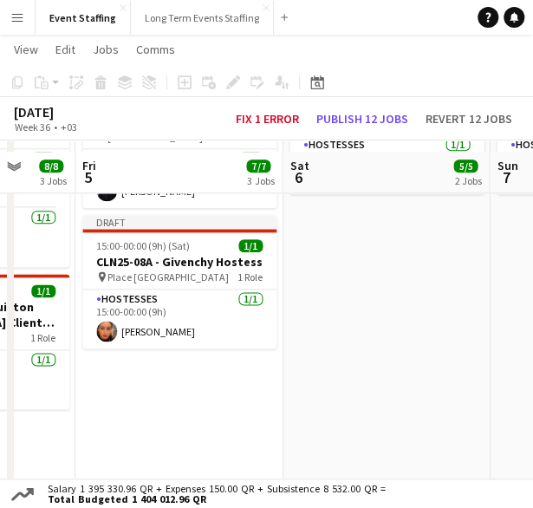
scroll to position [433, 0]
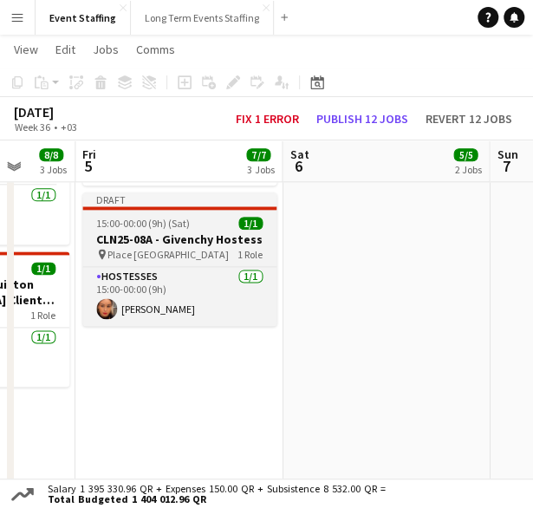
click at [153, 226] on span "15:00-00:00 (9h) (Sat)" at bounding box center [143, 223] width 94 height 13
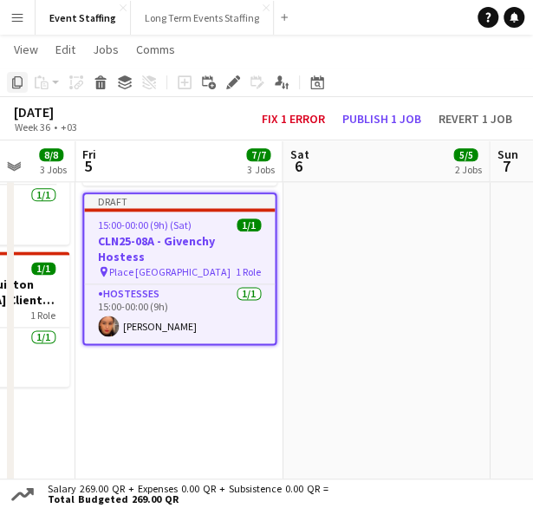
click at [19, 85] on icon "Copy" at bounding box center [17, 82] width 14 height 14
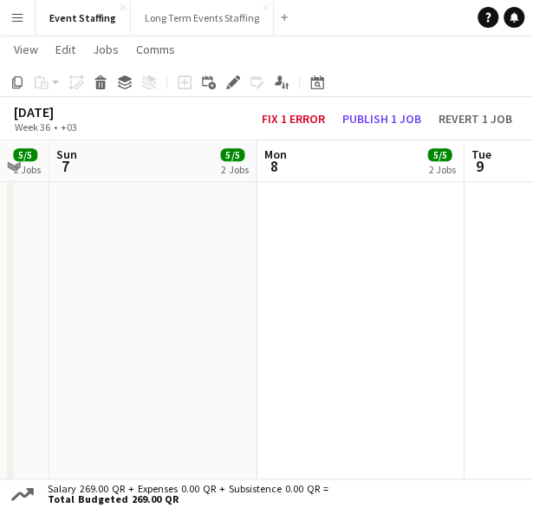
drag, startPoint x: 445, startPoint y: 304, endPoint x: -5, endPoint y: 318, distance: 450.0
click at [0, 318] on html "Menu Boards Boards Boards All jobs Status Workforce Workforce My Workforce Recr…" at bounding box center [266, 260] width 533 height 1386
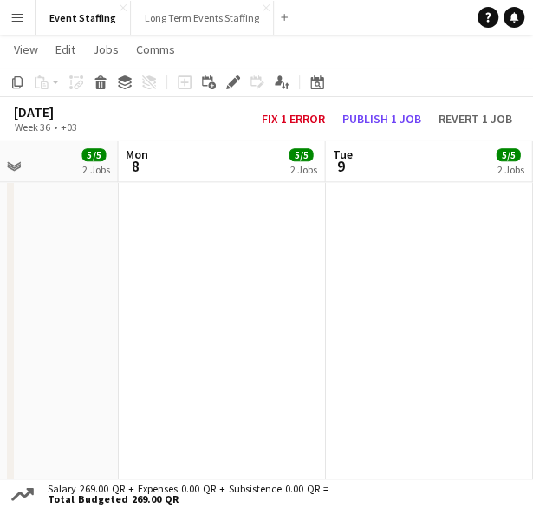
drag, startPoint x: 326, startPoint y: 337, endPoint x: 137, endPoint y: 339, distance: 188.9
click at [138, 339] on app-calendar-viewport "Thu 4 8/8 3 Jobs Fri 5 7/7 3 Jobs Sat 6 5/5 2 Jobs Sun 7 5/5 2 Jobs Mon 8 5/5 2…" at bounding box center [266, 278] width 533 height 1289
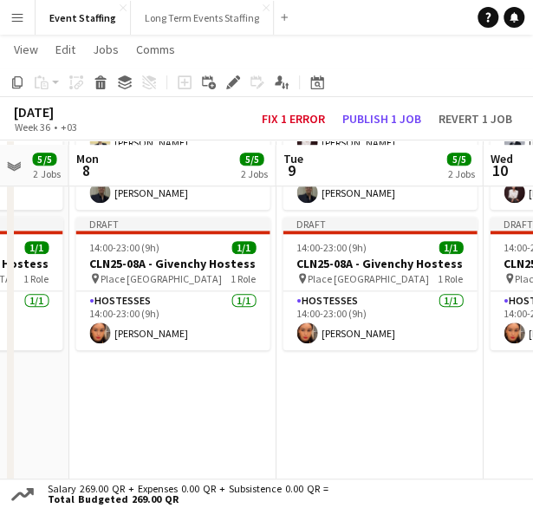
scroll to position [260, 0]
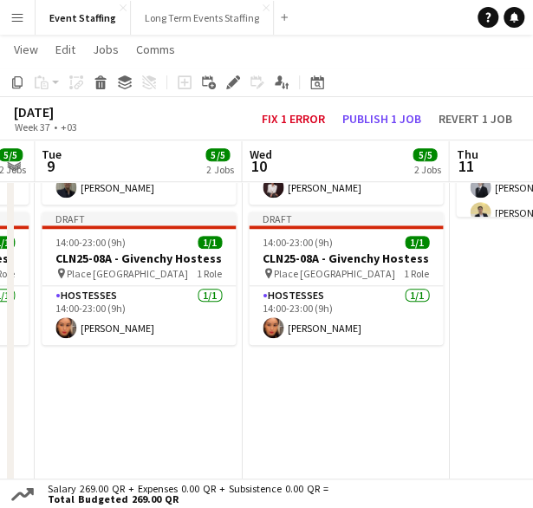
drag, startPoint x: 439, startPoint y: 356, endPoint x: 350, endPoint y: 373, distance: 90.8
click at [203, 360] on app-calendar-viewport "Sat 6 5/5 2 Jobs Sun 7 5/5 2 Jobs Mon 8 5/5 2 Jobs Tue 9 5/5 2 Jobs Wed 10 5/5 …" at bounding box center [266, 452] width 533 height 1289
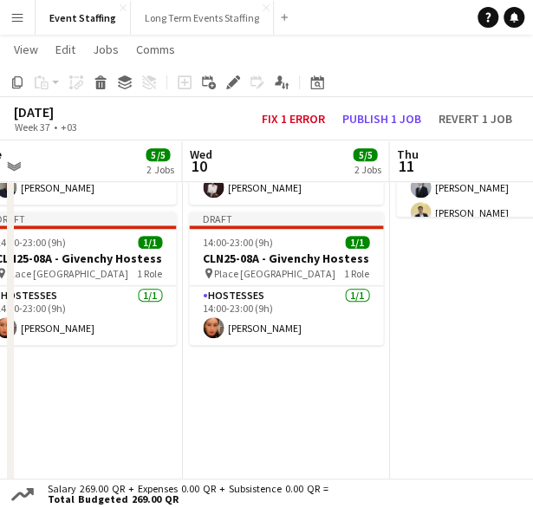
drag, startPoint x: 463, startPoint y: 377, endPoint x: 224, endPoint y: 386, distance: 239.4
click at [196, 381] on app-calendar-viewport "Sat 6 5/5 2 Jobs Sun 7 5/5 2 Jobs Mon 8 5/5 2 Jobs Tue 9 5/5 2 Jobs Wed 10 5/5 …" at bounding box center [266, 452] width 533 height 1289
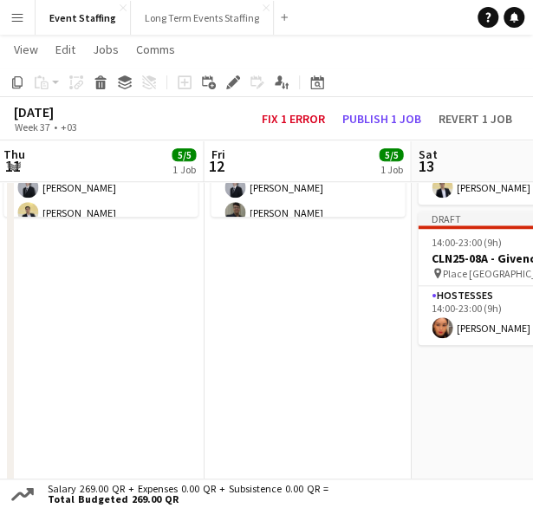
drag, startPoint x: 447, startPoint y: 397, endPoint x: 274, endPoint y: 391, distance: 173.4
click at [274, 391] on app-calendar-viewport "Mon 8 5/5 2 Jobs Tue 9 5/5 2 Jobs Wed 10 5/5 2 Jobs Thu 11 5/5 1 Job Fri 12 5/5…" at bounding box center [266, 452] width 533 height 1289
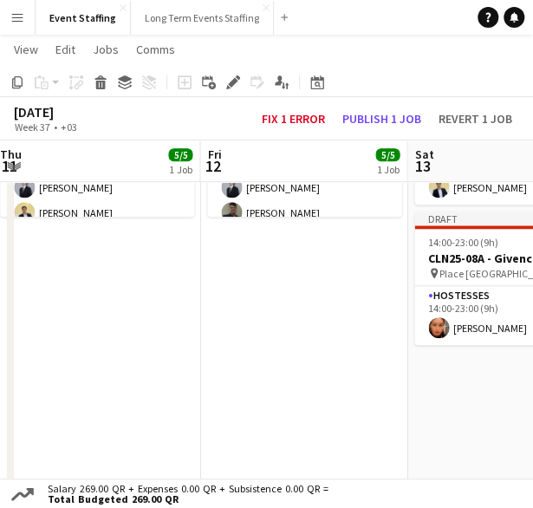
click at [280, 316] on app-date-cell "10:00-00:00 (14h) (Sat) 5/5 ASE25-08A - MOQ Back to School Campaign pin Mall of…" at bounding box center [303, 484] width 207 height 1063
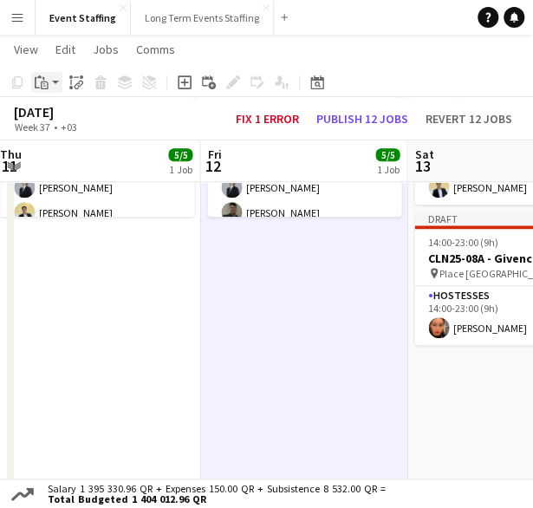
click at [38, 86] on icon "Paste" at bounding box center [42, 82] width 14 height 14
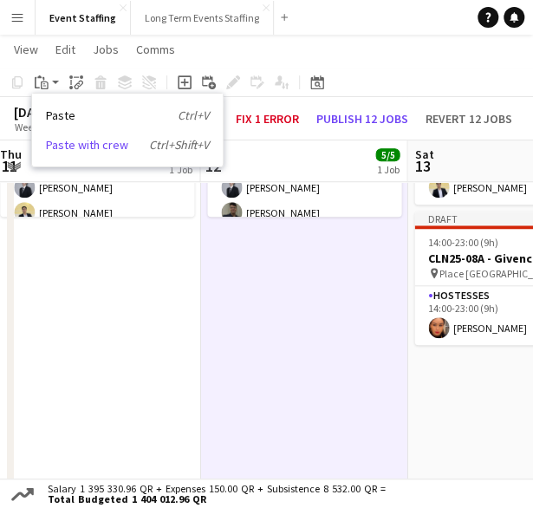
click at [77, 140] on link "Paste with crew Ctrl+Shift+V" at bounding box center [127, 145] width 163 height 16
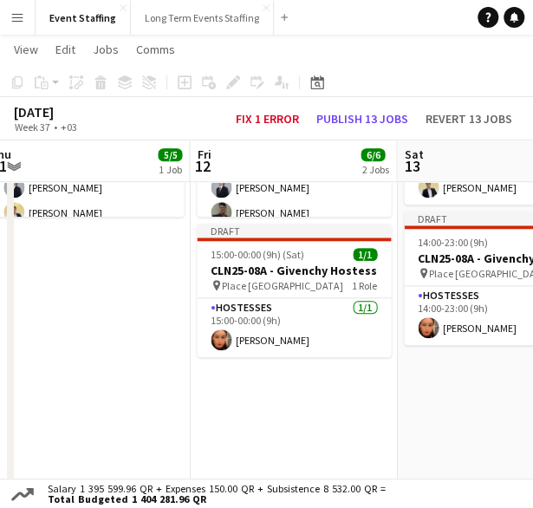
drag, startPoint x: 400, startPoint y: 379, endPoint x: 182, endPoint y: 372, distance: 217.6
click at [182, 372] on app-calendar-viewport "Mon 8 5/5 2 Jobs Tue 9 5/5 2 Jobs Wed 10 5/5 2 Jobs Thu 11 5/5 1 Job Fri 12 6/6…" at bounding box center [266, 452] width 533 height 1289
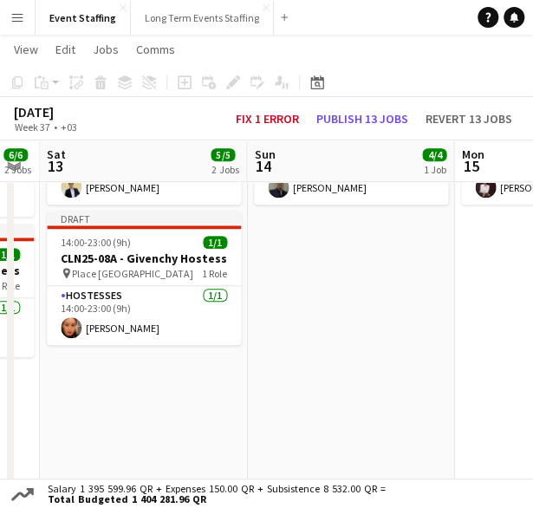
scroll to position [0, 588]
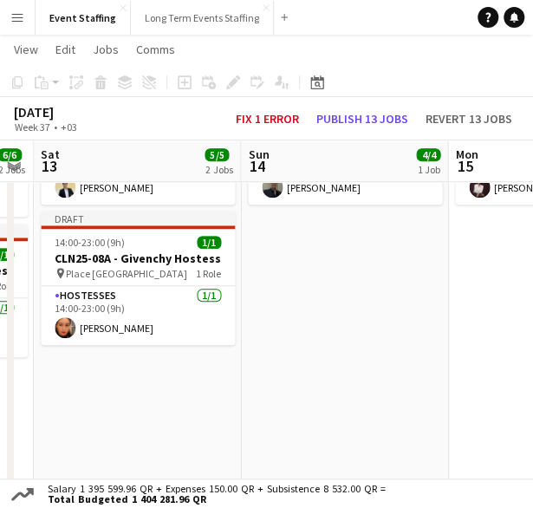
drag, startPoint x: 357, startPoint y: 396, endPoint x: 219, endPoint y: 393, distance: 137.8
click at [219, 393] on app-calendar-viewport "Wed 10 5/5 2 Jobs Thu 11 5/5 1 Job Fri 12 6/6 2 Jobs Sat 13 5/5 2 Jobs Sun 14 4…" at bounding box center [266, 452] width 533 height 1289
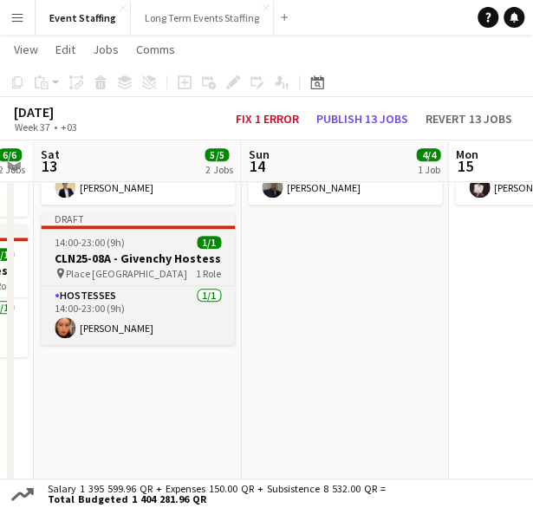
click at [132, 254] on h3 "CLN25-08A - Givenchy Hostess" at bounding box center [138, 258] width 194 height 16
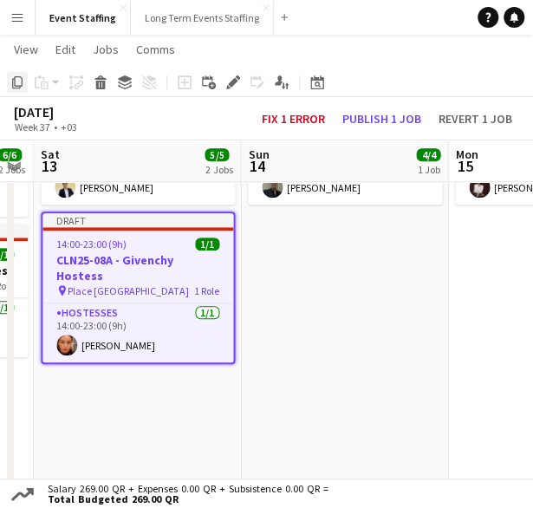
click at [13, 81] on icon at bounding box center [17, 82] width 10 height 12
click at [338, 272] on app-date-cell "10:00-22:00 (12h) 4/4 ASE25-08A - MOQ Back to School Campaign pin Mall of Qatar…" at bounding box center [344, 484] width 207 height 1063
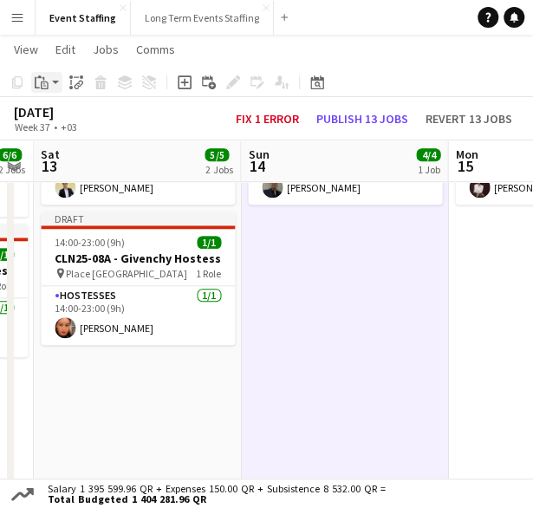
click at [45, 86] on icon "Paste" at bounding box center [42, 82] width 14 height 14
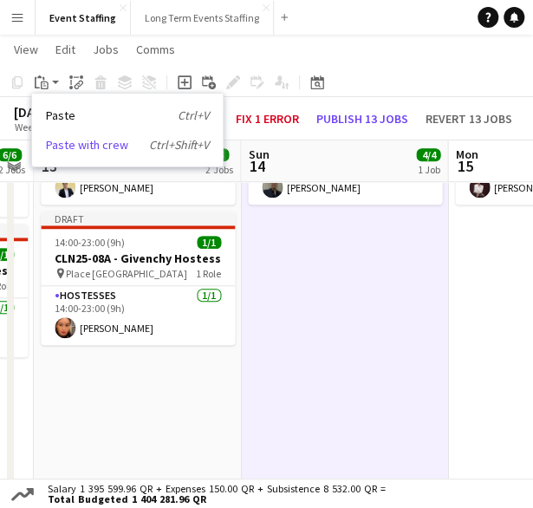
click at [73, 149] on link "Paste with crew Ctrl+Shift+V" at bounding box center [127, 145] width 163 height 16
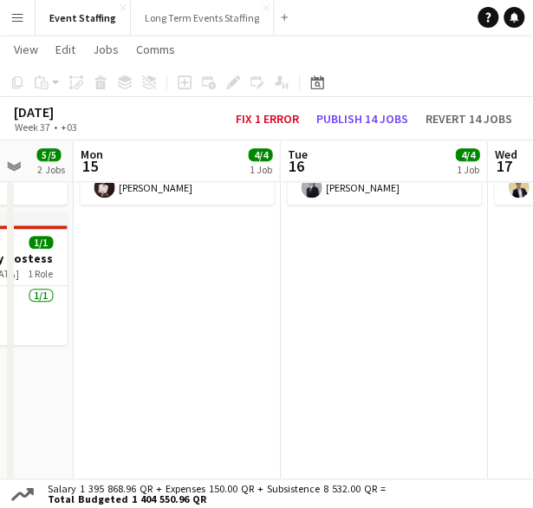
drag, startPoint x: 456, startPoint y: 348, endPoint x: 90, endPoint y: 328, distance: 366.3
click at [82, 331] on app-calendar-viewport "Thu 11 5/5 1 Job Fri 12 6/6 2 Jobs Sat 13 5/5 2 Jobs Sun 14 5/5 2 Jobs Mon 15 4…" at bounding box center [266, 452] width 533 height 1289
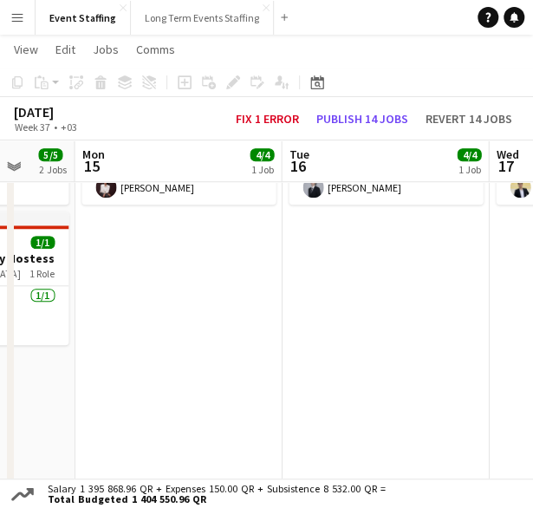
click at [152, 309] on app-date-cell "10:00-22:00 (12h) 4/4 ASE25-08A - MOQ Back to School Campaign pin Mall of Qatar…" at bounding box center [178, 484] width 207 height 1063
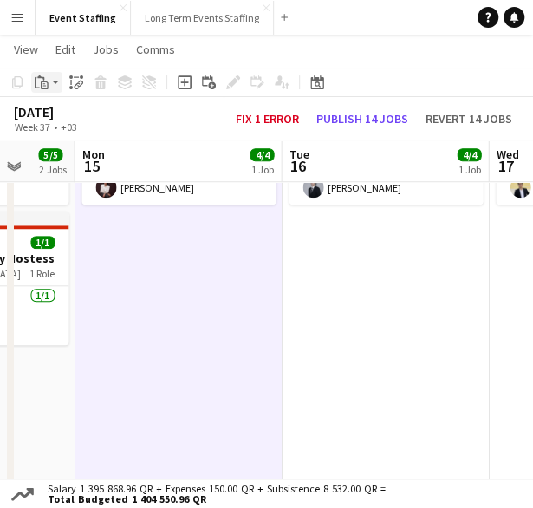
click at [42, 81] on icon "Paste" at bounding box center [42, 82] width 14 height 14
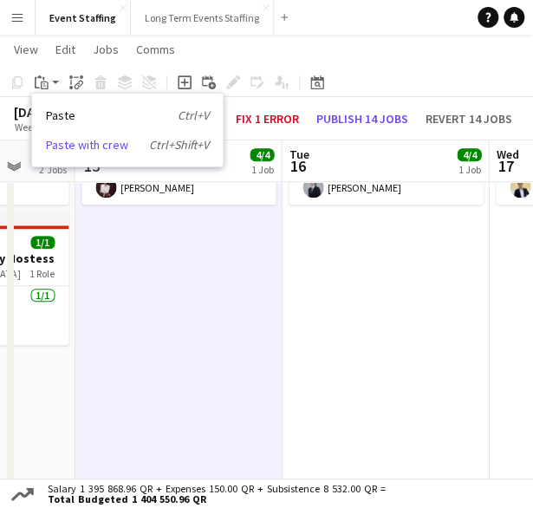
click at [81, 140] on link "Paste with crew Ctrl+Shift+V" at bounding box center [127, 145] width 163 height 16
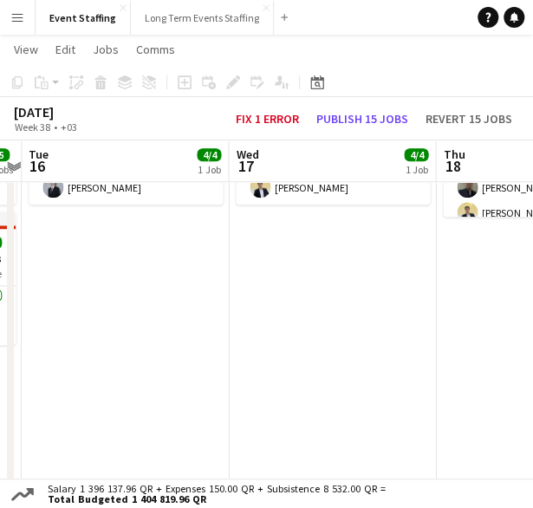
drag, startPoint x: 375, startPoint y: 368, endPoint x: 227, endPoint y: 361, distance: 148.4
click at [118, 370] on app-calendar-viewport "Sat 13 5/5 2 Jobs Sun 14 5/5 2 Jobs Mon 15 5/5 2 Jobs Tue 16 4/4 1 Job Wed 17 4…" at bounding box center [266, 452] width 533 height 1289
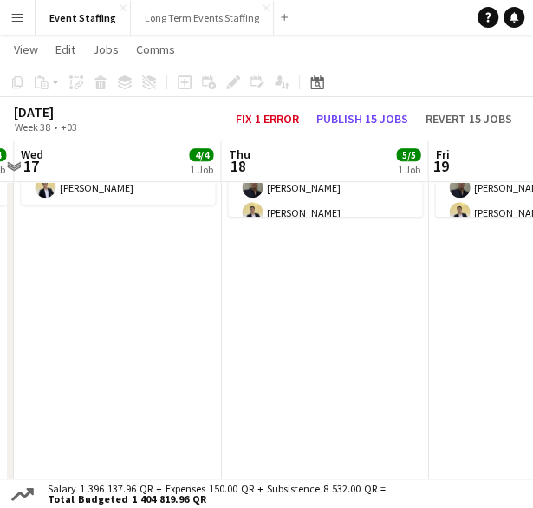
scroll to position [0, 614]
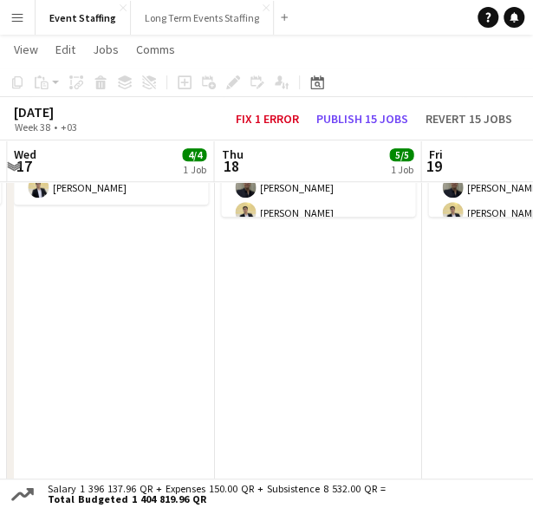
drag, startPoint x: 265, startPoint y: 371, endPoint x: 133, endPoint y: 363, distance: 132.0
click at [133, 363] on app-calendar-viewport "Sun 14 5/5 2 Jobs Mon 15 5/5 2 Jobs Tue 16 4/4 1 Job Wed 17 4/4 1 Job Thu 18 5/…" at bounding box center [266, 452] width 533 height 1289
click at [133, 363] on app-date-cell "10:00-22:00 (12h) 4/4 ASE25-08A - MOQ Back to School Campaign pin Mall of Qatar…" at bounding box center [110, 484] width 207 height 1063
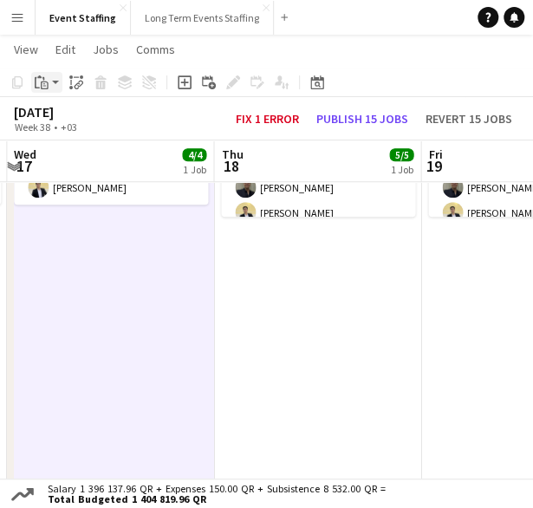
click at [49, 91] on div "Paste" at bounding box center [41, 82] width 21 height 21
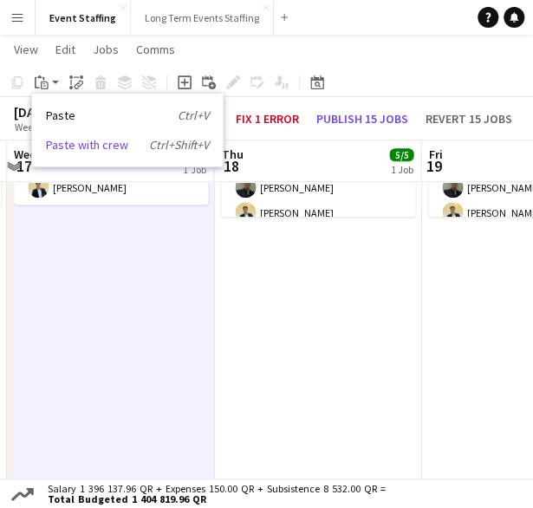
click at [68, 146] on link "Paste with crew Ctrl+Shift+V" at bounding box center [127, 145] width 163 height 16
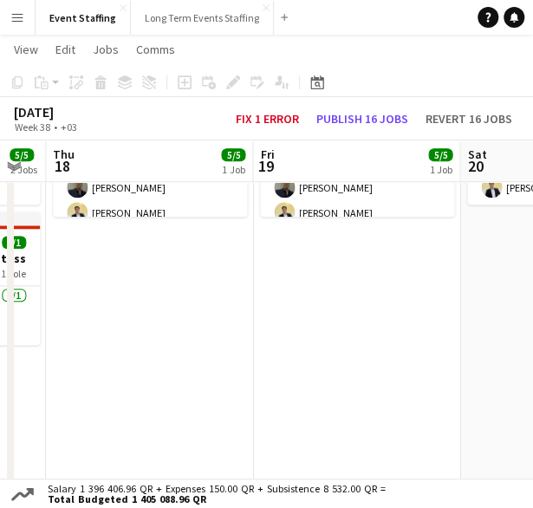
drag, startPoint x: 455, startPoint y: 312, endPoint x: 287, endPoint y: 308, distance: 168.2
click at [287, 308] on app-calendar-viewport "Mon 15 5/5 2 Jobs Tue 16 4/4 1 Job Wed 17 5/5 2 Jobs Thu 18 5/5 1 Job Fri 19 5/…" at bounding box center [266, 452] width 533 height 1289
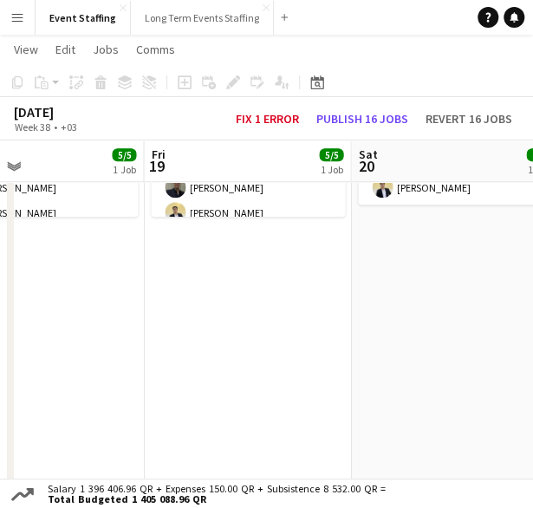
scroll to position [0, 733]
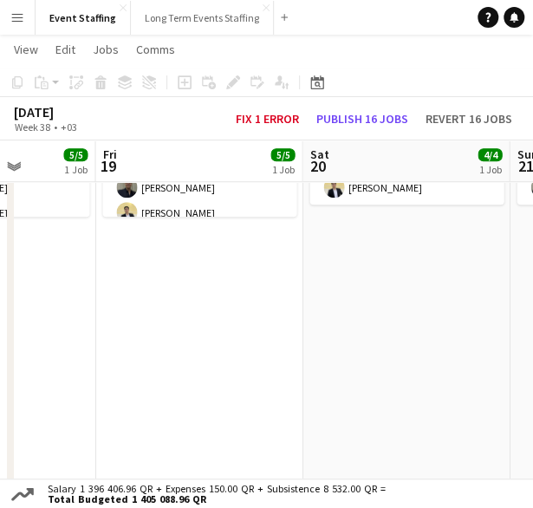
drag, startPoint x: 383, startPoint y: 304, endPoint x: 225, endPoint y: 307, distance: 157.8
click at [225, 307] on app-calendar-viewport "Mon 15 5/5 2 Jobs Tue 16 4/4 1 Job Wed 17 5/5 2 Jobs Thu 18 5/5 1 Job Fri 19 5/…" at bounding box center [266, 452] width 533 height 1289
click at [336, 297] on app-date-cell "10:00-23:00 (13h) 4/4 ASE25-08A - MOQ Back to School Campaign pin Mall of Qatar…" at bounding box center [405, 484] width 207 height 1063
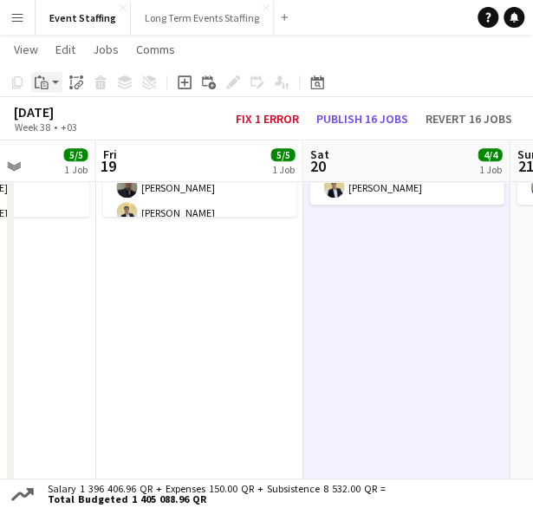
click at [49, 87] on div "Paste" at bounding box center [41, 82] width 21 height 21
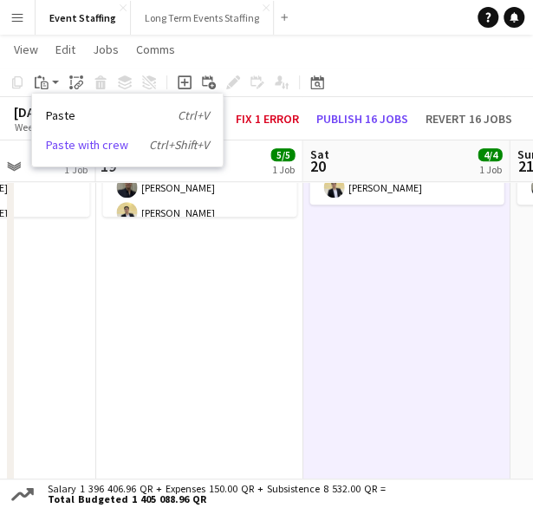
click at [68, 146] on link "Paste with crew Ctrl+Shift+V" at bounding box center [127, 145] width 163 height 16
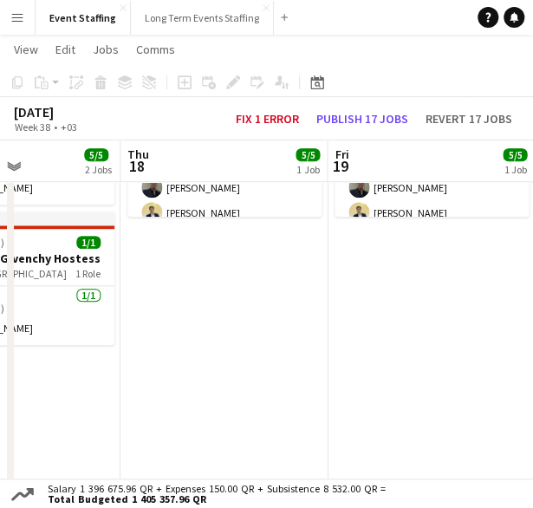
drag, startPoint x: 182, startPoint y: 346, endPoint x: 373, endPoint y: 365, distance: 191.6
click at [414, 361] on app-calendar-viewport "Mon 15 5/5 2 Jobs Tue 16 4/4 1 Job Wed 17 5/5 2 Jobs Thu 18 5/5 1 Job Fri 19 5/…" at bounding box center [266, 452] width 533 height 1289
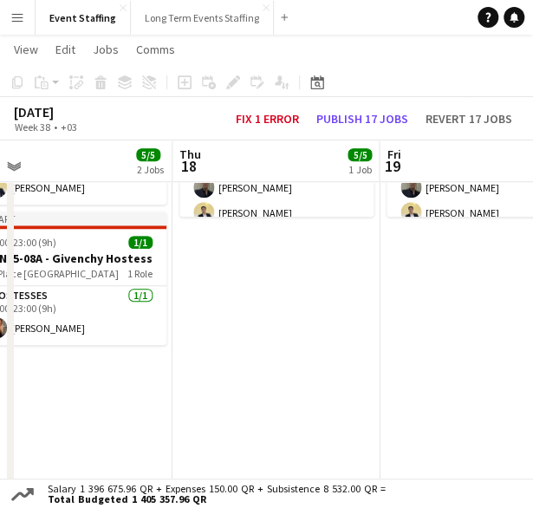
drag, startPoint x: 289, startPoint y: 380, endPoint x: 371, endPoint y: 399, distance: 84.3
click at [397, 393] on app-calendar-viewport "Mon 15 5/5 2 Jobs Tue 16 4/4 1 Job Wed 17 5/5 2 Jobs Thu 18 5/5 1 Job Fri 19 5/…" at bounding box center [266, 452] width 533 height 1289
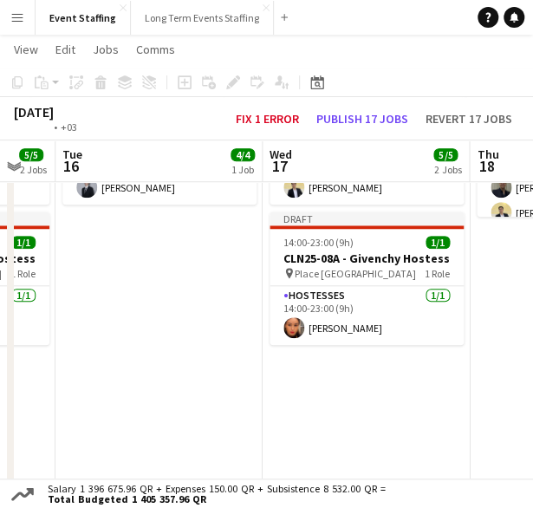
drag, startPoint x: 83, startPoint y: 371, endPoint x: 367, endPoint y: 387, distance: 283.9
click at [374, 386] on app-calendar-viewport "Sun 14 5/5 2 Jobs Mon 15 5/5 2 Jobs Tue 16 4/4 1 Job Wed 17 5/5 2 Jobs Thu 18 5…" at bounding box center [266, 452] width 533 height 1289
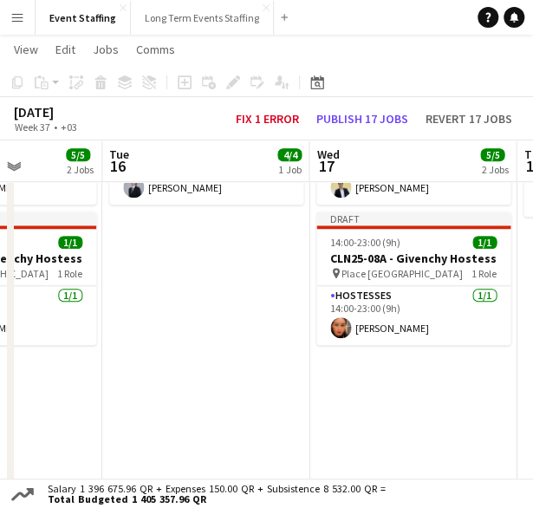
drag, startPoint x: 158, startPoint y: 381, endPoint x: 406, endPoint y: 399, distance: 248.5
click at [406, 398] on app-calendar-viewport "Sat 13 5/5 2 Jobs Sun 14 5/5 2 Jobs Mon 15 5/5 2 Jobs Tue 16 4/4 1 Job Wed 17 5…" at bounding box center [266, 452] width 533 height 1289
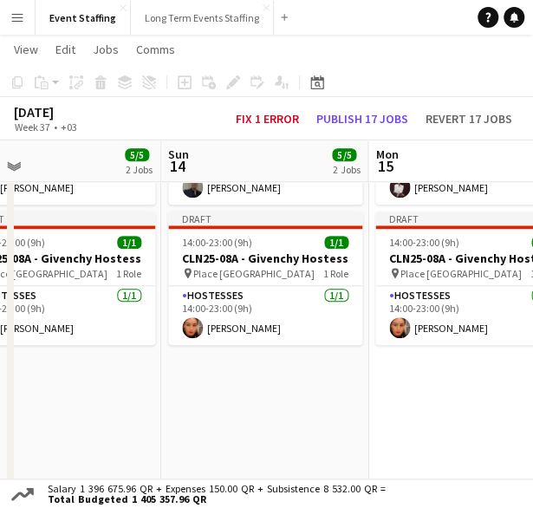
drag, startPoint x: 238, startPoint y: 384, endPoint x: 433, endPoint y: 394, distance: 195.3
click at [444, 392] on app-calendar-viewport "Thu 11 5/5 1 Job Fri 12 6/6 2 Jobs Sat 13 5/5 2 Jobs Sun 14 5/5 2 Jobs Mon 15 5…" at bounding box center [266, 452] width 533 height 1289
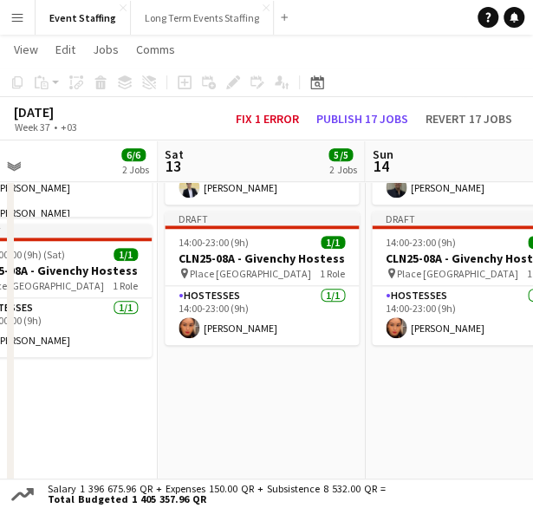
scroll to position [0, 466]
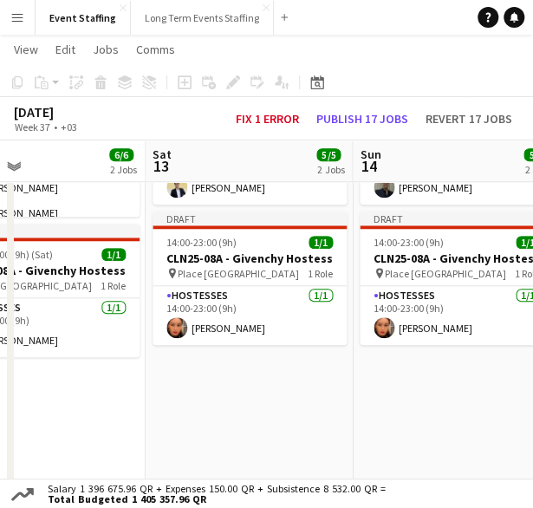
drag, startPoint x: 279, startPoint y: 393, endPoint x: 437, endPoint y: 393, distance: 157.7
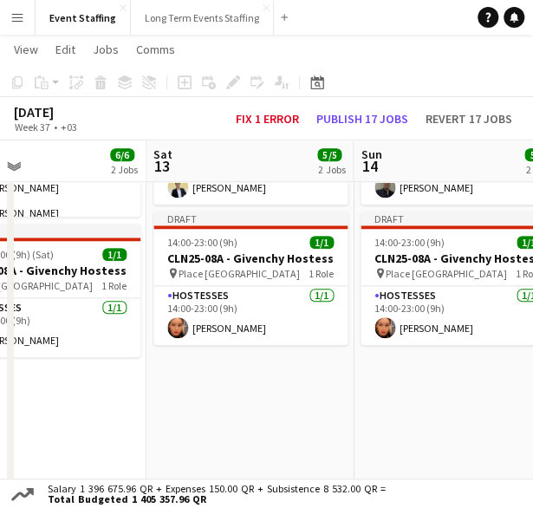
click at [437, 392] on app-calendar-viewport "Wed 10 5/5 2 Jobs Thu 11 5/5 1 Job Fri 12 6/6 2 Jobs Sat 13 5/5 2 Jobs Sun 14 5…" at bounding box center [266, 452] width 533 height 1289
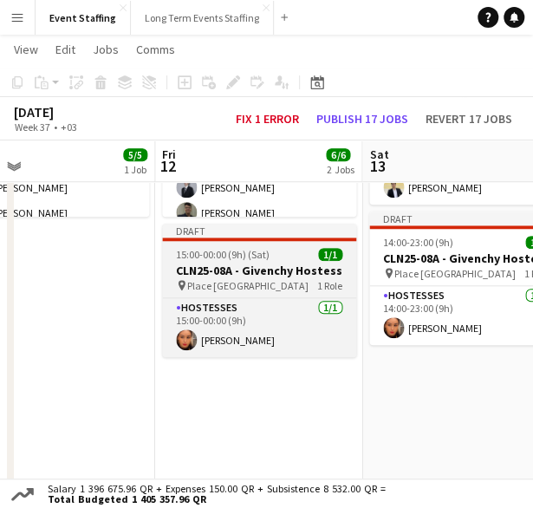
click at [262, 256] on span "15:00-00:00 (9h) (Sat)" at bounding box center [223, 254] width 94 height 13
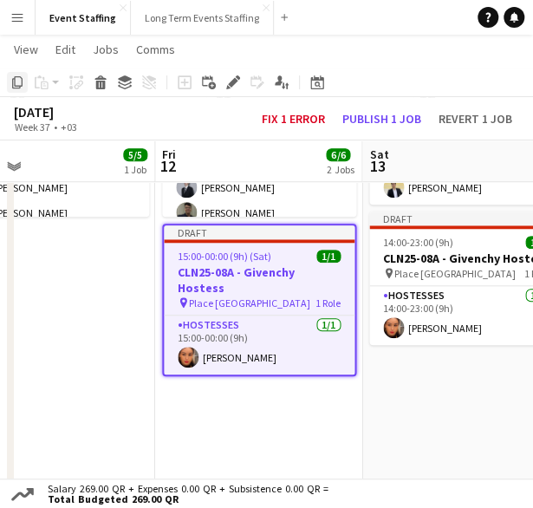
click at [23, 88] on icon "Copy" at bounding box center [17, 82] width 14 height 14
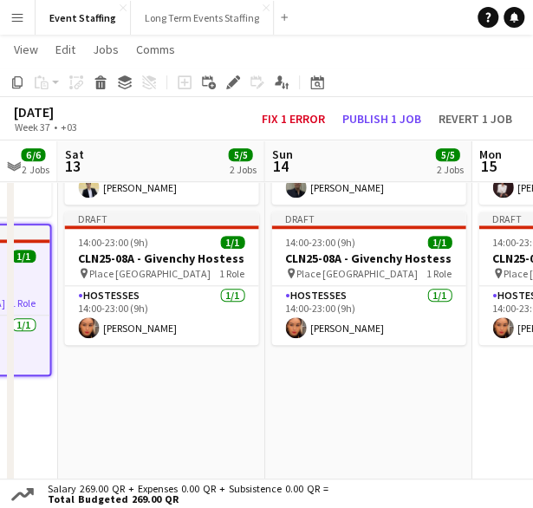
drag, startPoint x: 358, startPoint y: 432, endPoint x: 159, endPoint y: 408, distance: 199.9
click at [132, 410] on app-calendar-viewport "Tue 9 5/5 2 Jobs Wed 10 5/5 2 Jobs Thu 11 5/5 1 Job Fri 12 6/6 2 Jobs Sat 13 5/…" at bounding box center [266, 452] width 533 height 1289
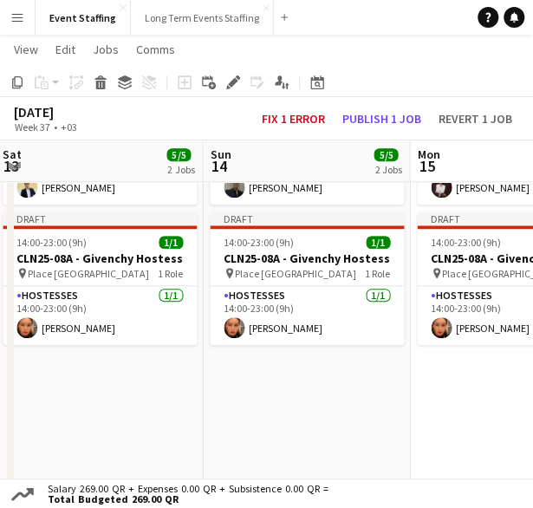
drag, startPoint x: 447, startPoint y: 417, endPoint x: 277, endPoint y: 394, distance: 171.4
click at [239, 406] on app-calendar-viewport "Wed 10 5/5 2 Jobs Thu 11 5/5 1 Job Fri 12 6/6 2 Jobs Sat 13 5/5 2 Jobs Sun 14 5…" at bounding box center [266, 452] width 533 height 1289
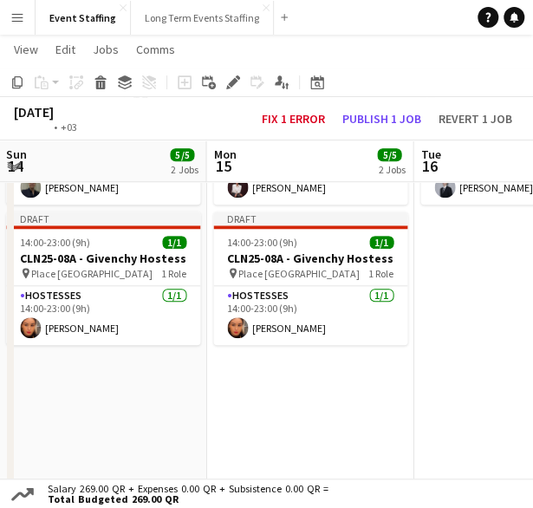
drag, startPoint x: 329, startPoint y: 392, endPoint x: 271, endPoint y: 383, distance: 58.7
click at [242, 389] on app-calendar-viewport "Thu 11 5/5 1 Job Fri 12 6/6 2 Jobs Sat 13 5/5 2 Jobs Sun 14 5/5 2 Jobs Mon 15 5…" at bounding box center [266, 452] width 533 height 1289
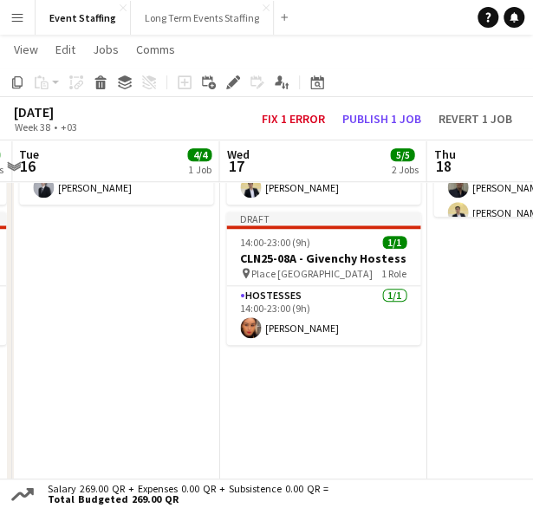
drag, startPoint x: 375, startPoint y: 387, endPoint x: 482, endPoint y: 390, distance: 106.6
click at [198, 379] on app-calendar-viewport "Sat 13 5/5 2 Jobs Sun 14 5/5 2 Jobs Mon 15 5/5 2 Jobs Tue 16 4/4 1 Job Wed 17 5…" at bounding box center [266, 452] width 533 height 1289
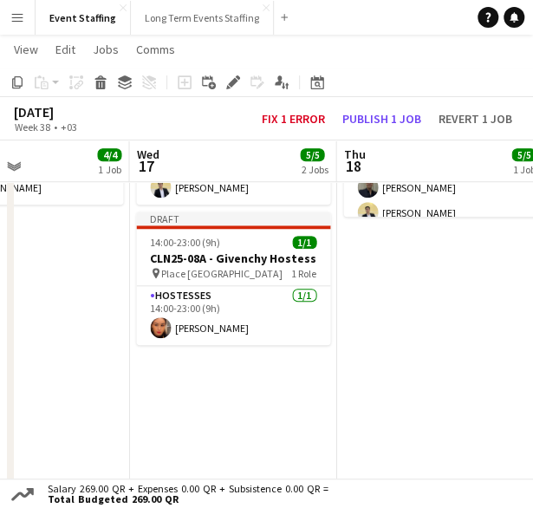
drag, startPoint x: 469, startPoint y: 396, endPoint x: 162, endPoint y: 368, distance: 308.1
click at [162, 368] on app-calendar-viewport "Sat 13 5/5 2 Jobs Sun 14 5/5 2 Jobs Mon 15 5/5 2 Jobs Tue 16 4/4 1 Job Wed 17 5…" at bounding box center [266, 452] width 533 height 1289
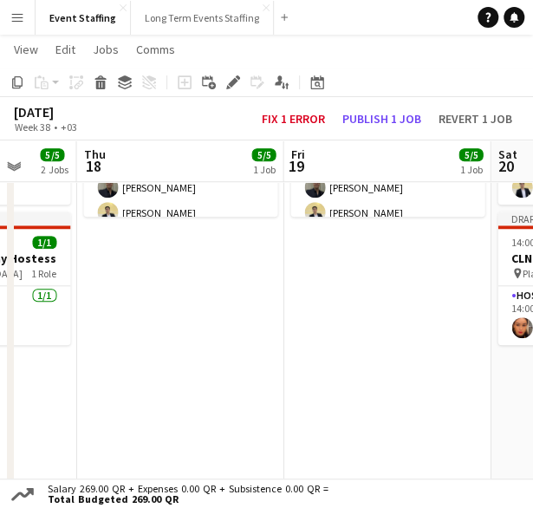
scroll to position [0, 757]
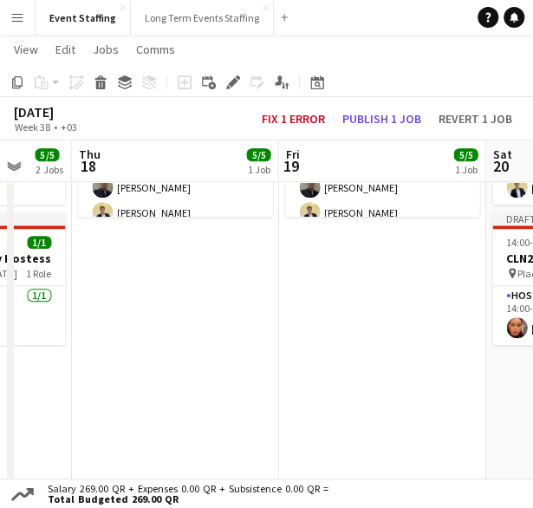
click at [289, 380] on app-calendar-viewport "Sun 14 5/5 2 Jobs Mon 15 5/5 2 Jobs Tue 16 4/4 1 Job Wed 17 5/5 2 Jobs Thu 18 5…" at bounding box center [266, 452] width 533 height 1289
click at [197, 309] on app-date-cell "10:00-00:00 (14h) (Fri) 5/5 ASE25-08A - MOQ Back to School Campaign pin Mall of…" at bounding box center [174, 484] width 207 height 1063
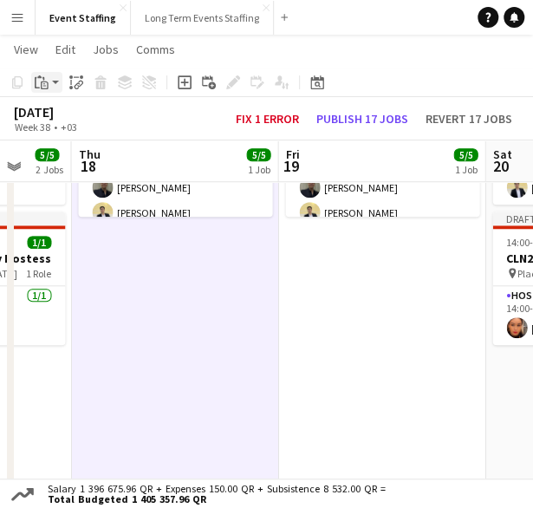
click at [42, 80] on icon "Paste" at bounding box center [42, 82] width 14 height 14
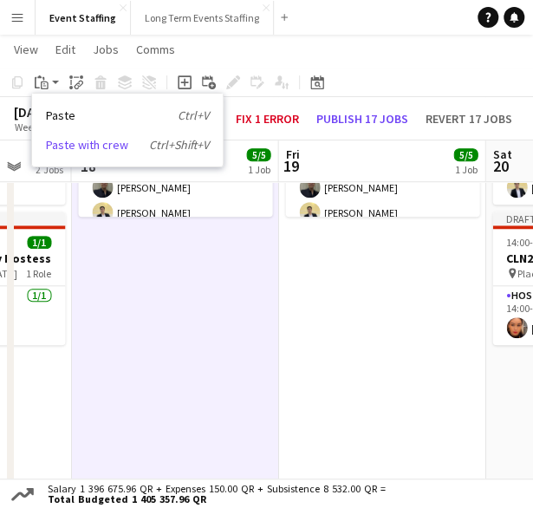
click at [60, 146] on link "Paste with crew Ctrl+Shift+V" at bounding box center [127, 145] width 163 height 16
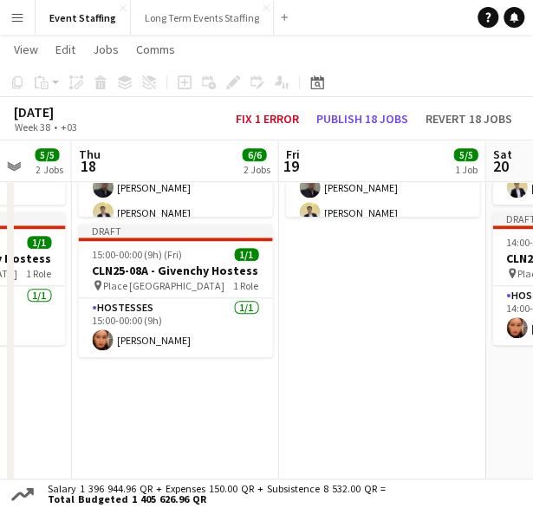
click at [343, 333] on app-date-cell "10:00-00:00 (14h) (Sat) 5/5 ASE25-08A - MOQ Back to School Campaign pin Mall of…" at bounding box center [381, 484] width 207 height 1063
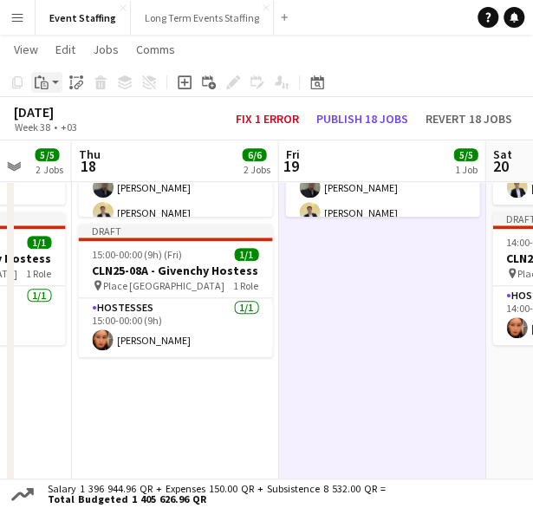
click at [47, 82] on icon at bounding box center [45, 85] width 8 height 8
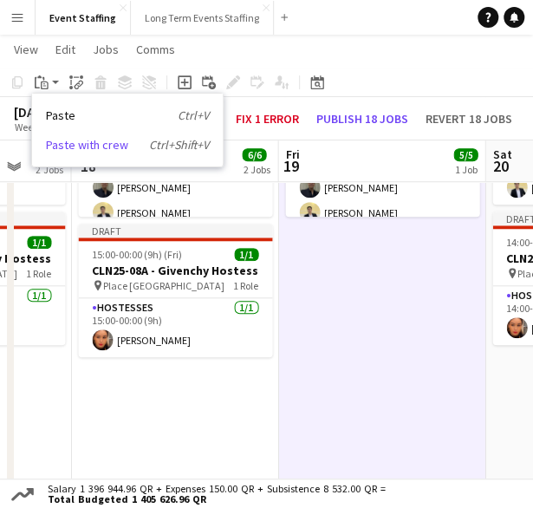
click at [67, 147] on link "Paste with crew Ctrl+Shift+V" at bounding box center [127, 145] width 163 height 16
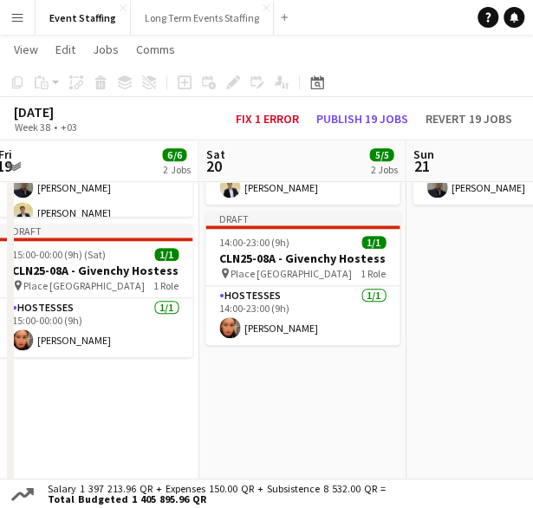
drag, startPoint x: 380, startPoint y: 381, endPoint x: 137, endPoint y: 375, distance: 242.7
click at [137, 375] on app-calendar-viewport "Tue 16 4/4 1 Job Wed 17 5/5 2 Jobs Thu 18 6/6 2 Jobs Fri 19 6/6 2 Jobs Sat 20 5…" at bounding box center [266, 452] width 533 height 1289
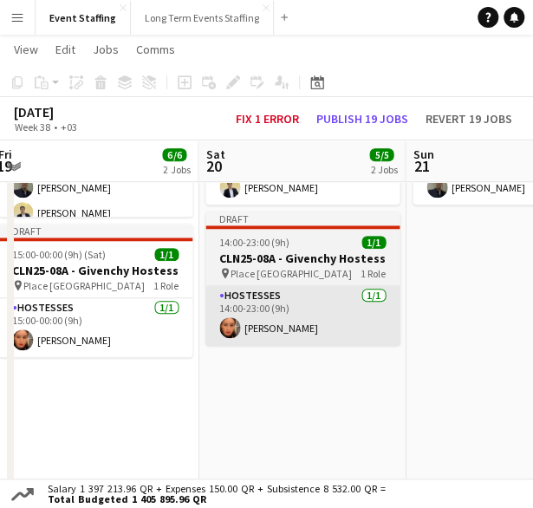
scroll to position [0, 636]
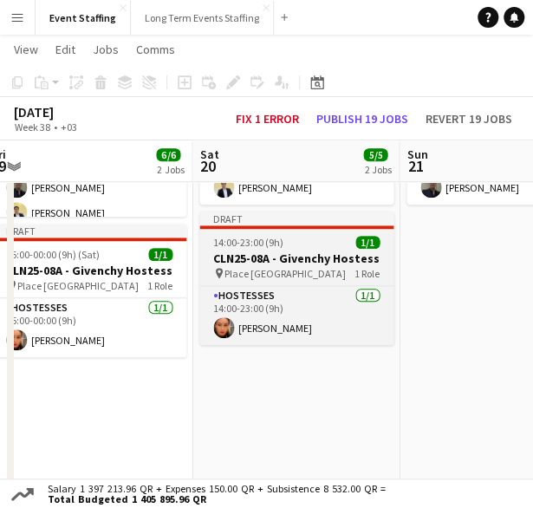
click at [258, 251] on h3 "CLN25-08A - Givenchy Hostess" at bounding box center [296, 258] width 194 height 16
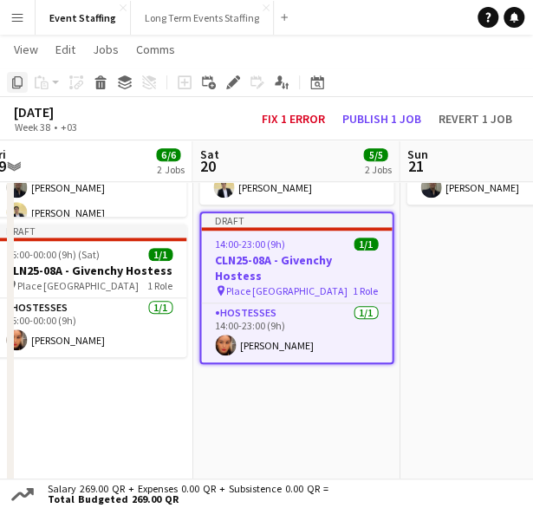
click at [19, 80] on icon "Copy" at bounding box center [17, 82] width 14 height 14
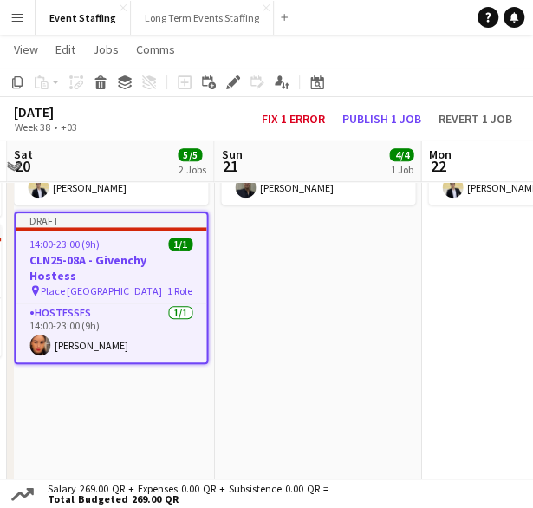
scroll to position [0, 620]
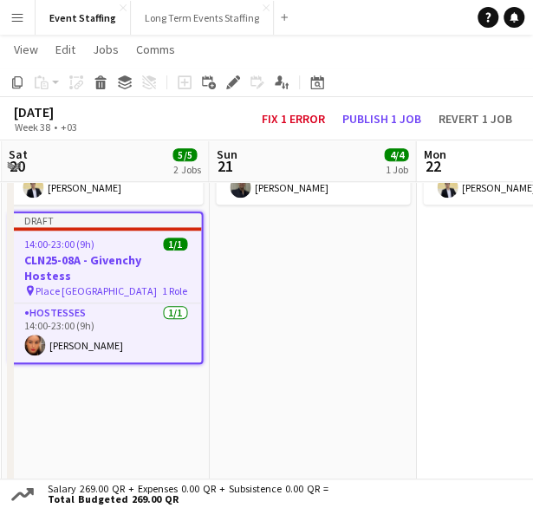
drag, startPoint x: 425, startPoint y: 380, endPoint x: 234, endPoint y: 367, distance: 191.1
click at [234, 367] on app-calendar-viewport "Wed 17 5/5 2 Jobs Thu 18 6/6 2 Jobs Fri 19 6/6 2 Jobs Sat 20 5/5 2 Jobs Sun 21 …" at bounding box center [266, 452] width 533 height 1289
click at [319, 275] on app-date-cell "10:00-22:00 (12h) 4/4 ASE25-08A - MOQ Back to School Campaign pin Mall of Qatar…" at bounding box center [312, 484] width 207 height 1063
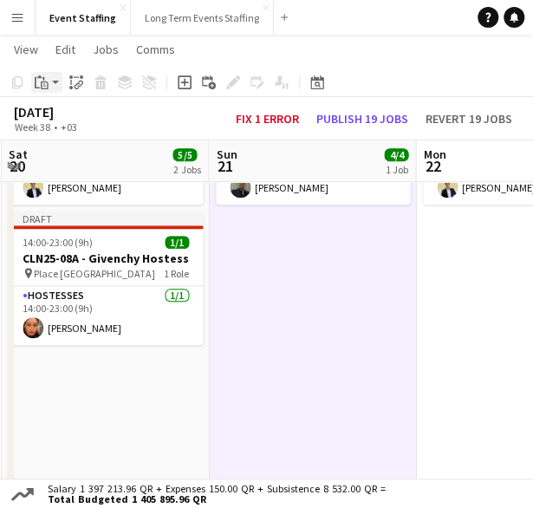
click at [31, 89] on div "Paste" at bounding box center [41, 82] width 21 height 21
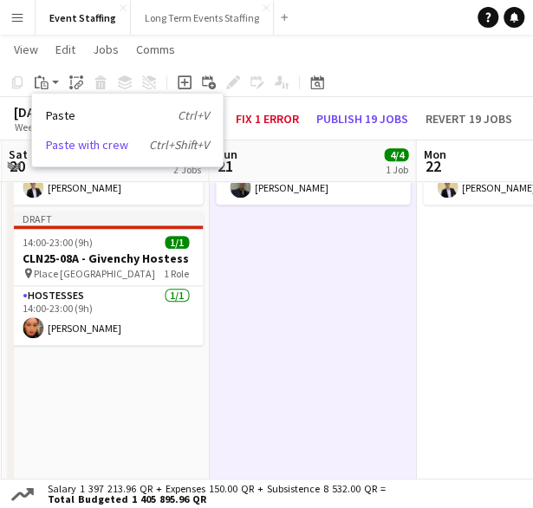
click at [82, 148] on link "Paste with crew Ctrl+Shift+V" at bounding box center [127, 145] width 163 height 16
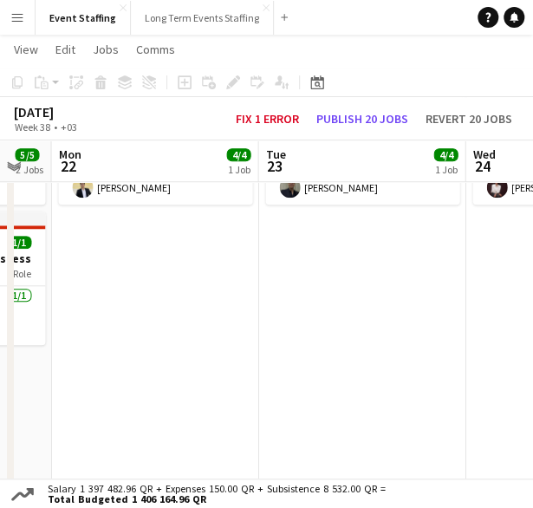
drag, startPoint x: 428, startPoint y: 322, endPoint x: 95, endPoint y: 292, distance: 334.1
click at [95, 292] on app-calendar-viewport "Thu 18 6/6 2 Jobs Fri 19 6/6 2 Jobs Sat 20 5/5 2 Jobs Sun 21 5/5 2 Jobs Mon 22 …" at bounding box center [266, 452] width 533 height 1289
click at [118, 284] on app-date-cell "10:00-22:00 (12h) 4/4 ASE25-08A - MOQ Back to School Campaign pin Mall of Qatar…" at bounding box center [154, 484] width 207 height 1063
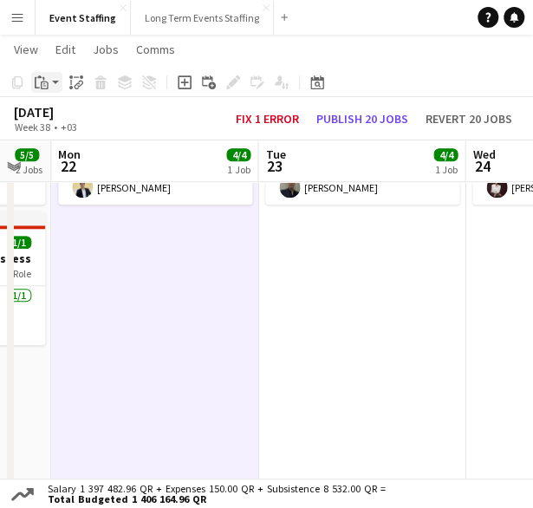
click at [40, 76] on icon at bounding box center [39, 76] width 4 height 3
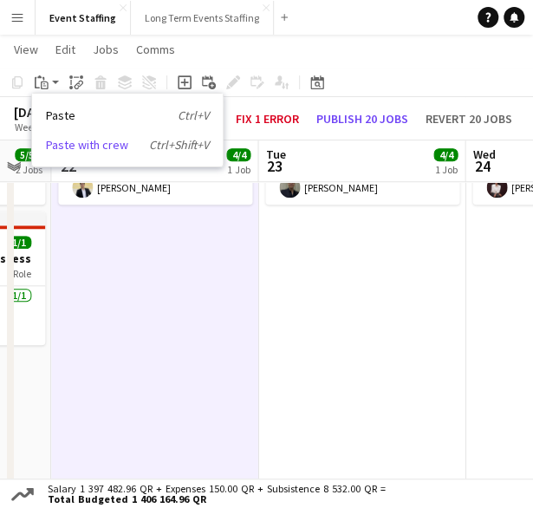
click at [69, 142] on link "Paste with crew Ctrl+Shift+V" at bounding box center [127, 145] width 163 height 16
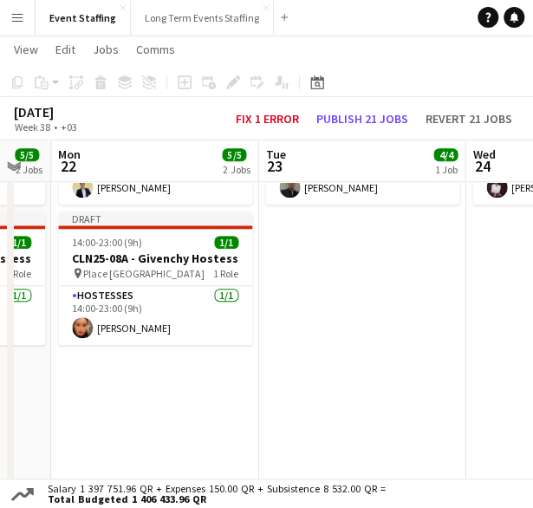
click at [348, 290] on app-date-cell "10:00-22:00 (12h) 4/4 ASE25-08A - MOQ Back to School Campaign pin Mall of Qatar…" at bounding box center [361, 484] width 207 height 1063
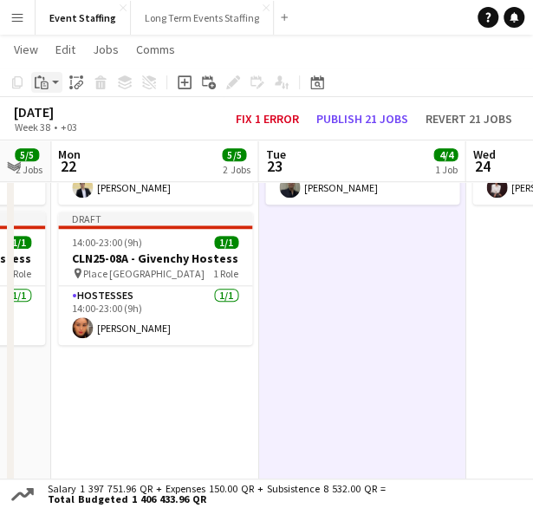
click at [43, 85] on icon "Paste" at bounding box center [42, 82] width 14 height 14
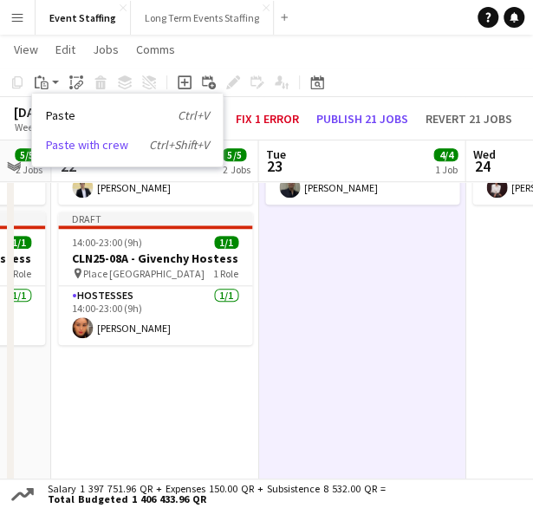
click at [61, 148] on link "Paste with crew Ctrl+Shift+V" at bounding box center [127, 145] width 163 height 16
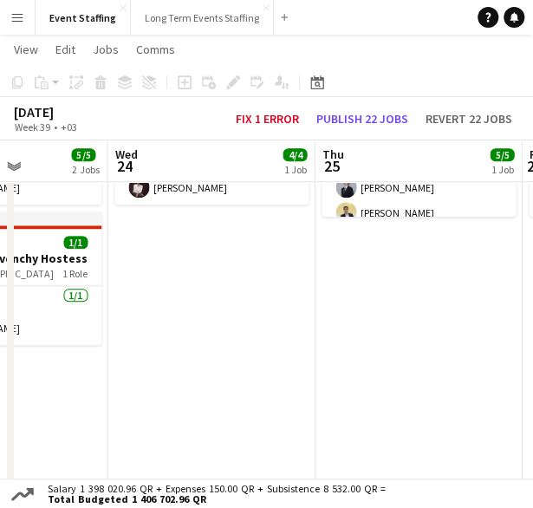
drag, startPoint x: 472, startPoint y: 353, endPoint x: 97, endPoint y: 329, distance: 376.0
click at [97, 329] on app-calendar-viewport "Sat 20 5/5 2 Jobs Sun 21 5/5 2 Jobs Mon 22 5/5 2 Jobs Tue 23 5/5 2 Jobs Wed 24 …" at bounding box center [266, 452] width 533 height 1289
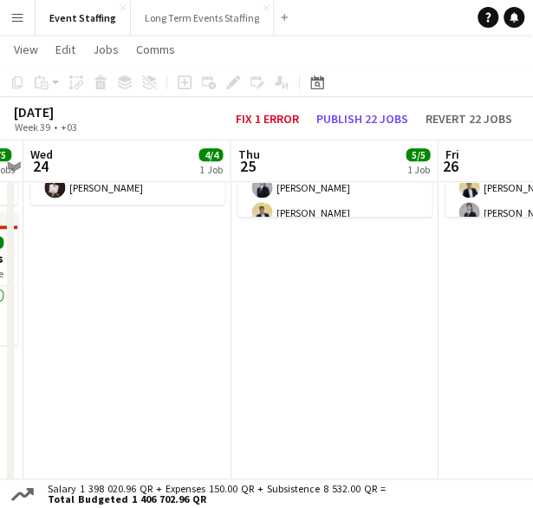
drag, startPoint x: 246, startPoint y: 344, endPoint x: 186, endPoint y: 341, distance: 59.9
click at [186, 341] on app-calendar-viewport "Sun 21 5/5 2 Jobs Mon 22 5/5 2 Jobs Tue 23 5/5 2 Jobs Wed 24 4/4 1 Job Thu 25 5…" at bounding box center [266, 452] width 533 height 1289
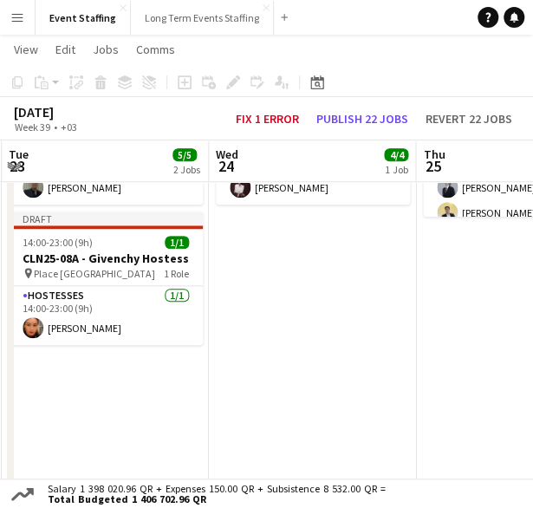
drag, startPoint x: 322, startPoint y: 371, endPoint x: 508, endPoint y: 380, distance: 185.7
click at [508, 380] on app-calendar-viewport "Sun 21 5/5 2 Jobs Mon 22 5/5 2 Jobs Tue 23 5/5 2 Jobs Wed 24 4/4 1 Job Thu 25 5…" at bounding box center [266, 452] width 533 height 1289
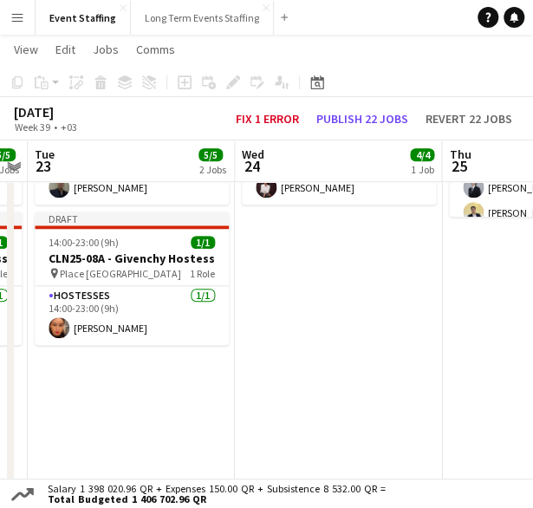
scroll to position [0, 395]
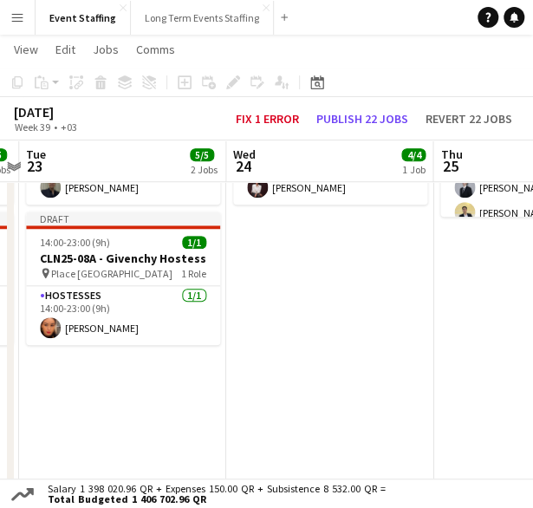
drag, startPoint x: 406, startPoint y: 371, endPoint x: 425, endPoint y: 374, distance: 18.4
click at [425, 374] on app-calendar-viewport "Sun 21 5/5 2 Jobs Mon 22 5/5 2 Jobs Tue 23 5/5 2 Jobs Wed 24 4/4 1 Job Thu 25 5…" at bounding box center [266, 452] width 533 height 1289
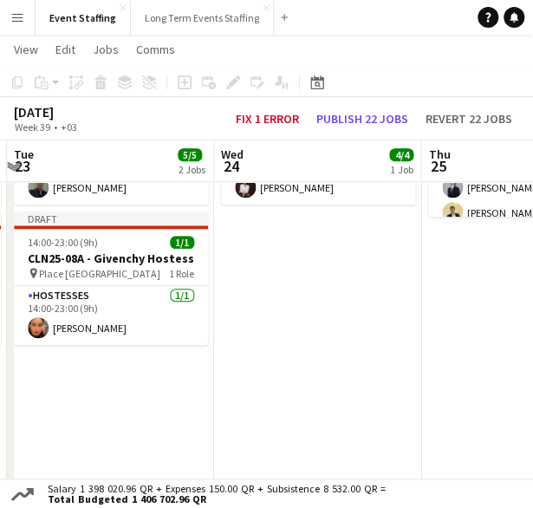
scroll to position [0, 409]
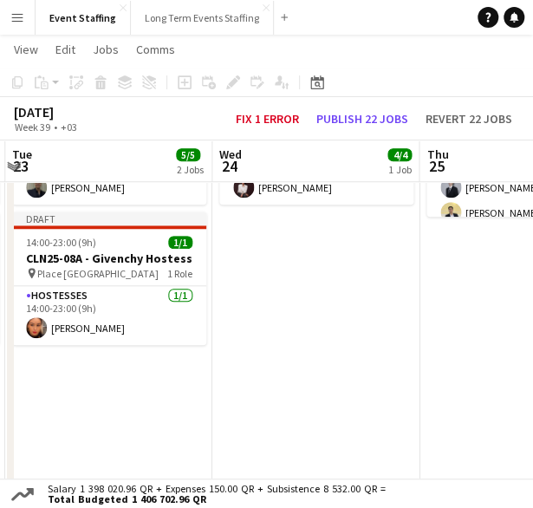
drag, startPoint x: 425, startPoint y: 374, endPoint x: 411, endPoint y: 367, distance: 15.1
click at [411, 367] on app-calendar-viewport "Sun 21 5/5 2 Jobs Mon 22 5/5 2 Jobs Tue 23 5/5 2 Jobs Wed 24 4/4 1 Job Thu 25 5…" at bounding box center [266, 452] width 533 height 1289
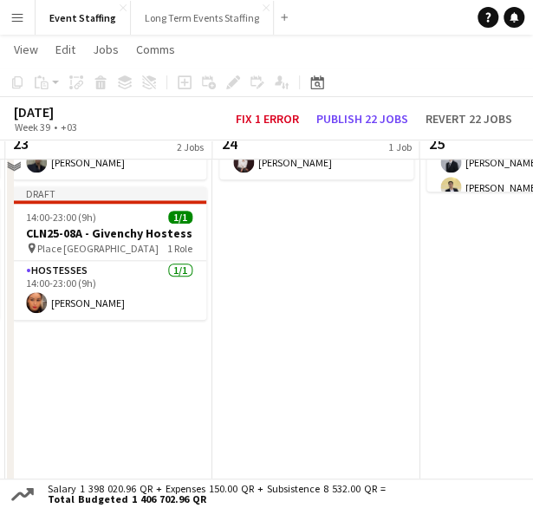
scroll to position [260, 0]
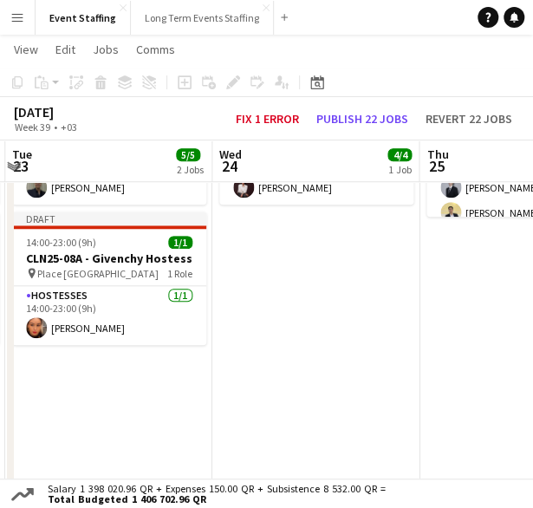
click at [355, 285] on app-date-cell "10:00-22:00 (12h) 4/4 ASE25-08A - MOQ Back to School Campaign pin Mall of Qatar…" at bounding box center [315, 484] width 207 height 1063
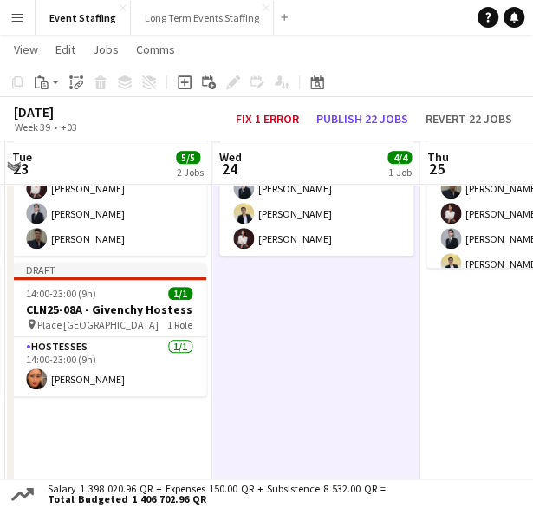
scroll to position [207, 0]
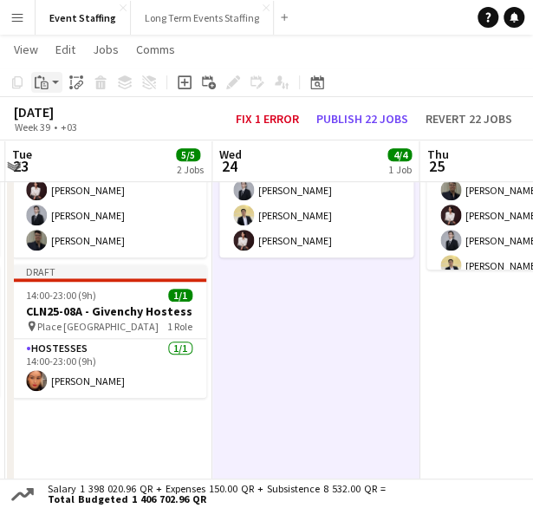
click at [37, 81] on icon "Paste" at bounding box center [42, 82] width 14 height 14
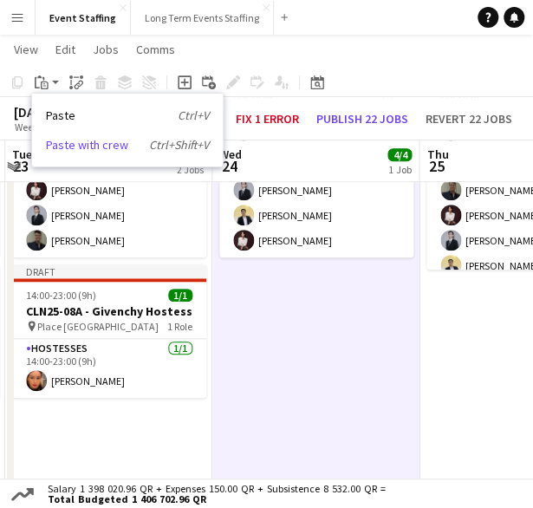
click at [76, 147] on link "Paste with crew Ctrl+Shift+V" at bounding box center [127, 145] width 163 height 16
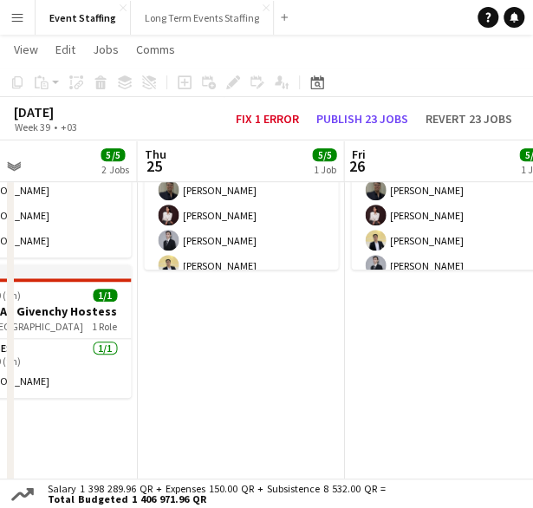
drag, startPoint x: 407, startPoint y: 408, endPoint x: 129, endPoint y: 409, distance: 278.2
click at [129, 409] on app-calendar-viewport "Sun 21 5/5 2 Jobs Mon 22 5/5 2 Jobs Tue 23 5/5 2 Jobs Wed 24 5/5 2 Jobs Thu 25 …" at bounding box center [266, 504] width 533 height 1289
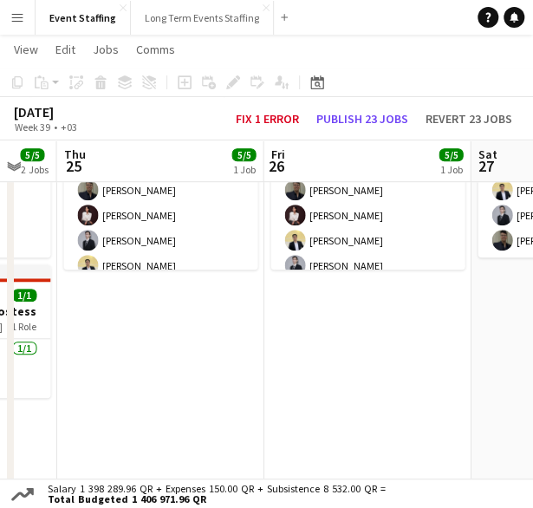
drag, startPoint x: 375, startPoint y: 390, endPoint x: 289, endPoint y: 378, distance: 86.7
click at [289, 378] on app-calendar-viewport "Sun 21 5/5 2 Jobs Mon 22 5/5 2 Jobs Tue 23 5/5 2 Jobs Wed 24 5/5 2 Jobs Thu 25 …" at bounding box center [266, 504] width 533 height 1289
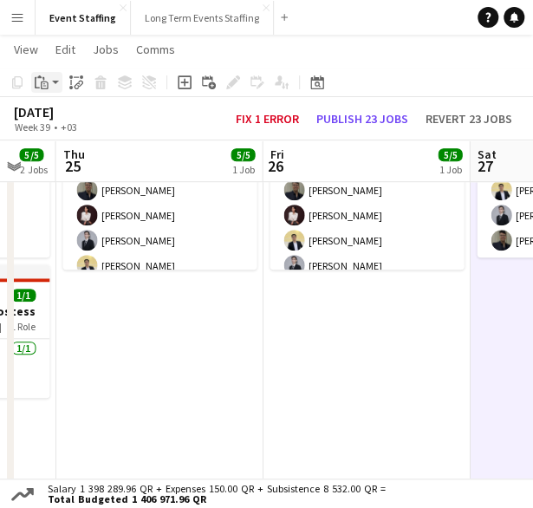
click at [45, 89] on div "Paste" at bounding box center [41, 82] width 21 height 21
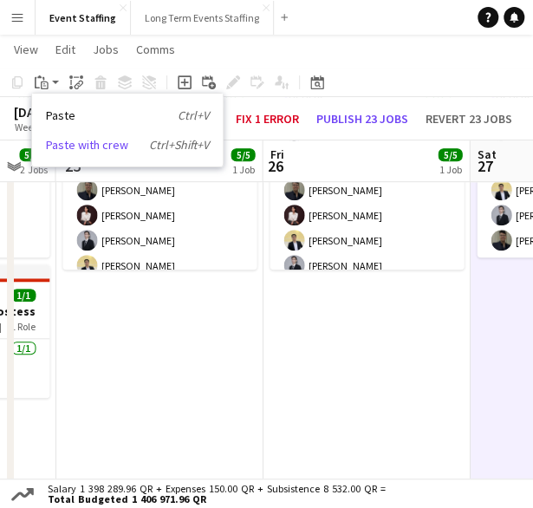
click at [81, 140] on link "Paste with crew Ctrl+Shift+V" at bounding box center [127, 145] width 163 height 16
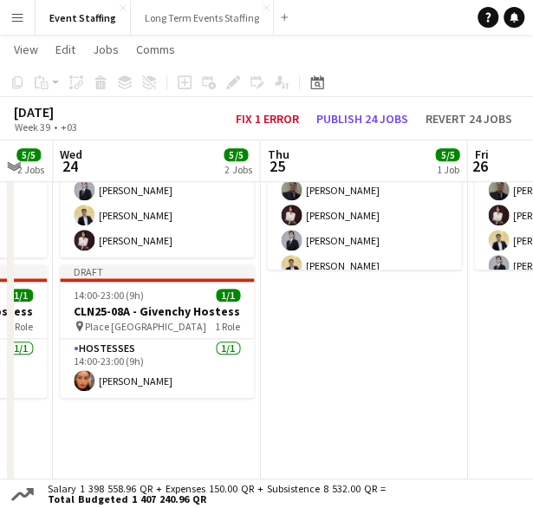
drag, startPoint x: 249, startPoint y: 347, endPoint x: 487, endPoint y: 384, distance: 241.2
click at [487, 384] on app-calendar-viewport "Sun 21 5/5 2 Jobs Mon 22 5/5 2 Jobs Tue 23 5/5 2 Jobs Wed 24 5/5 2 Jobs Thu 25 …" at bounding box center [266, 504] width 533 height 1289
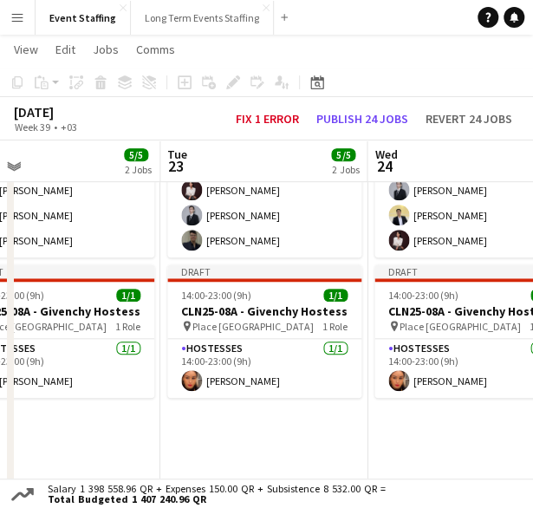
drag, startPoint x: 128, startPoint y: 436, endPoint x: 445, endPoint y: 432, distance: 317.2
click at [445, 432] on app-calendar-viewport "Sat 20 5/5 2 Jobs Sun 21 5/5 2 Jobs Mon 22 5/5 2 Jobs Tue 23 5/5 2 Jobs Wed 24 …" at bounding box center [266, 504] width 533 height 1289
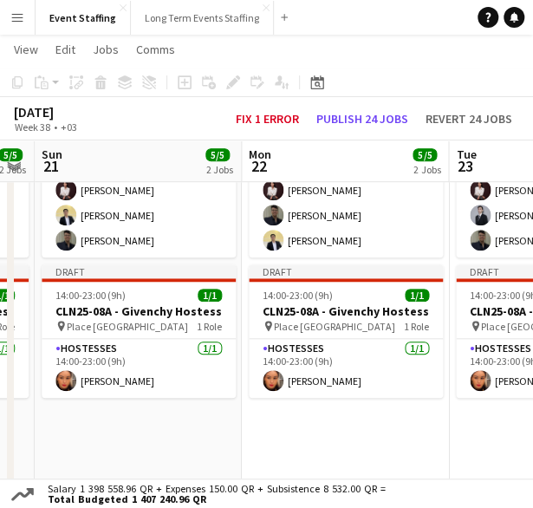
drag, startPoint x: 141, startPoint y: 435, endPoint x: 400, endPoint y: 426, distance: 259.3
click at [400, 426] on app-calendar-viewport "Fri 19 6/6 2 Jobs Sat 20 5/5 2 Jobs Sun 21 5/5 2 Jobs Mon 22 5/5 2 Jobs Tue 23 …" at bounding box center [266, 504] width 533 height 1289
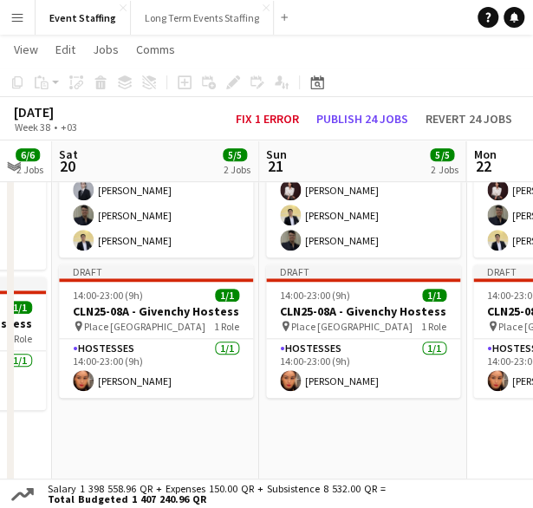
drag, startPoint x: 139, startPoint y: 418, endPoint x: 361, endPoint y: 408, distance: 222.1
click at [361, 408] on app-calendar-viewport "Thu 18 6/6 2 Jobs Fri 19 6/6 2 Jobs Sat 20 5/5 2 Jobs Sun 21 5/5 2 Jobs Mon 22 …" at bounding box center [266, 504] width 533 height 1289
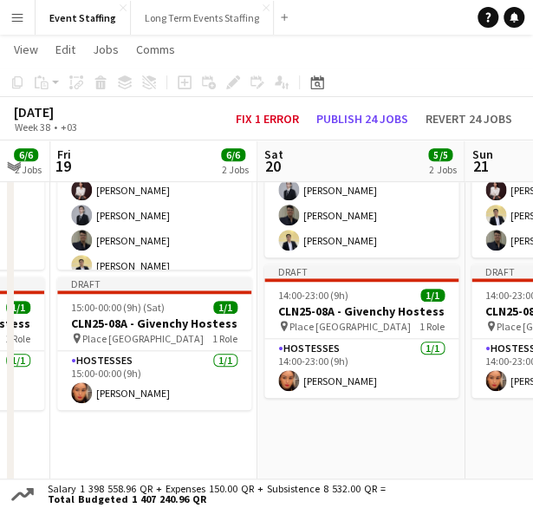
scroll to position [0, 364]
drag, startPoint x: 196, startPoint y: 431, endPoint x: 399, endPoint y: 439, distance: 203.0
click at [399, 439] on app-calendar-viewport "Wed 17 5/5 2 Jobs Thu 18 6/6 2 Jobs Fri 19 6/6 2 Jobs Sat 20 5/5 2 Jobs Sun 21 …" at bounding box center [266, 504] width 533 height 1289
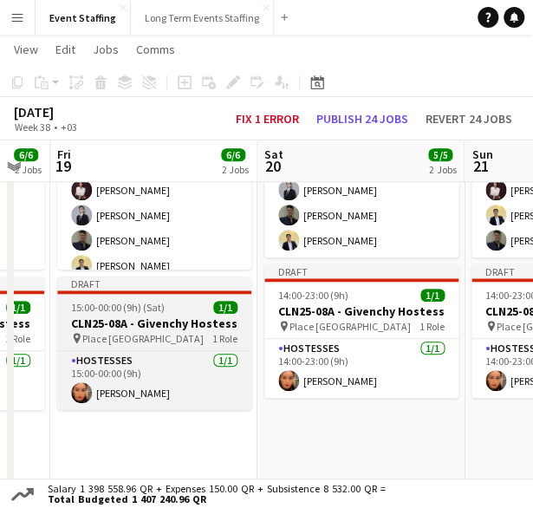
click at [150, 313] on span "15:00-00:00 (9h) (Sat)" at bounding box center [118, 307] width 94 height 13
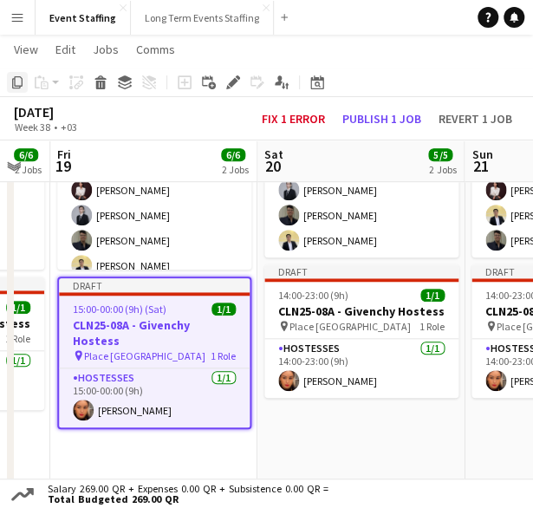
click at [16, 77] on icon "Copy" at bounding box center [17, 82] width 14 height 14
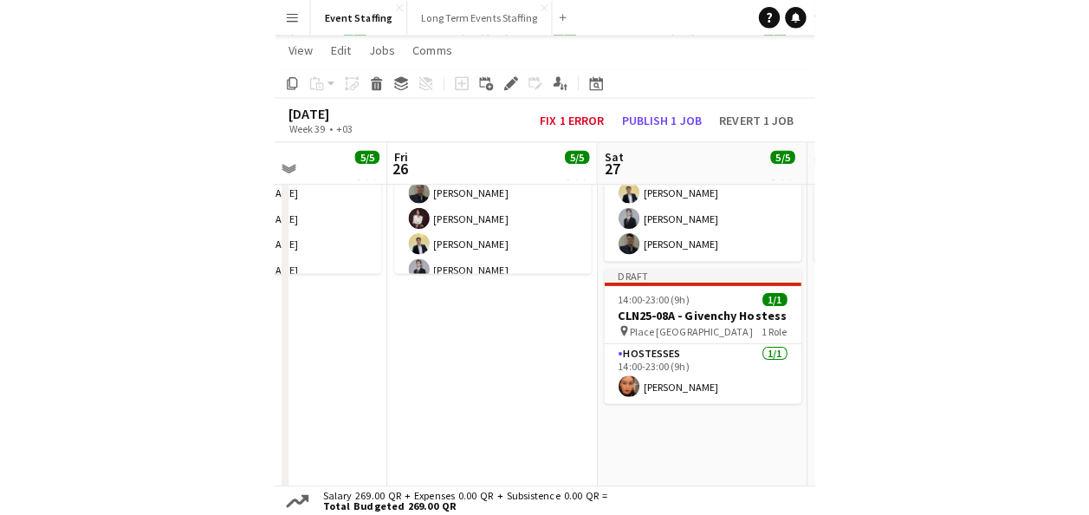
scroll to position [0, 510]
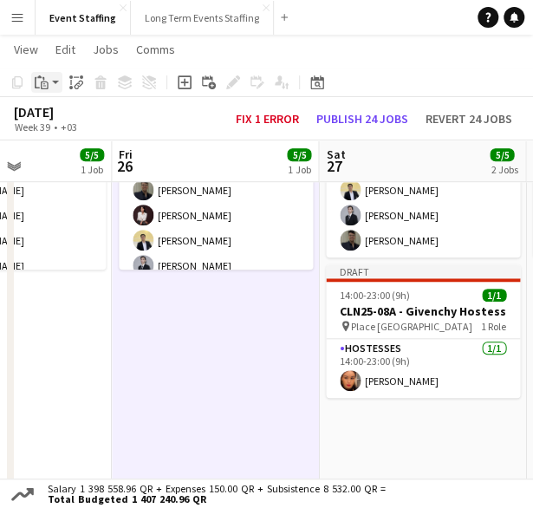
click at [38, 81] on icon "Paste" at bounding box center [42, 82] width 14 height 14
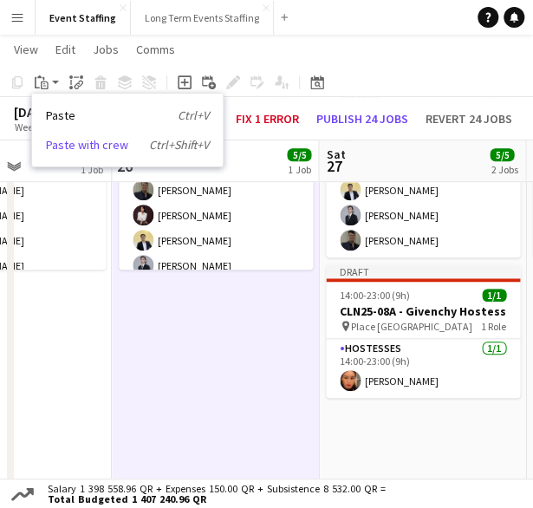
click at [81, 146] on link "Paste with crew Ctrl+Shift+V" at bounding box center [127, 145] width 163 height 16
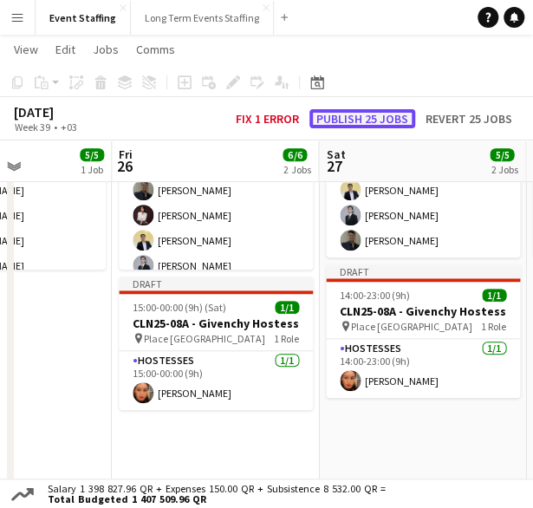
click at [380, 114] on button "Publish 25 jobs" at bounding box center [362, 118] width 106 height 19
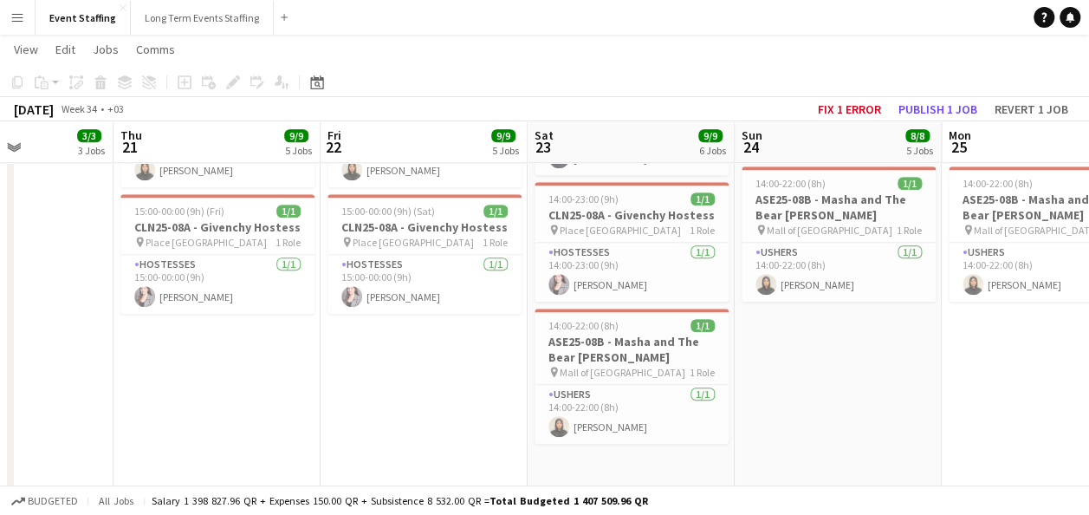
scroll to position [0, 419]
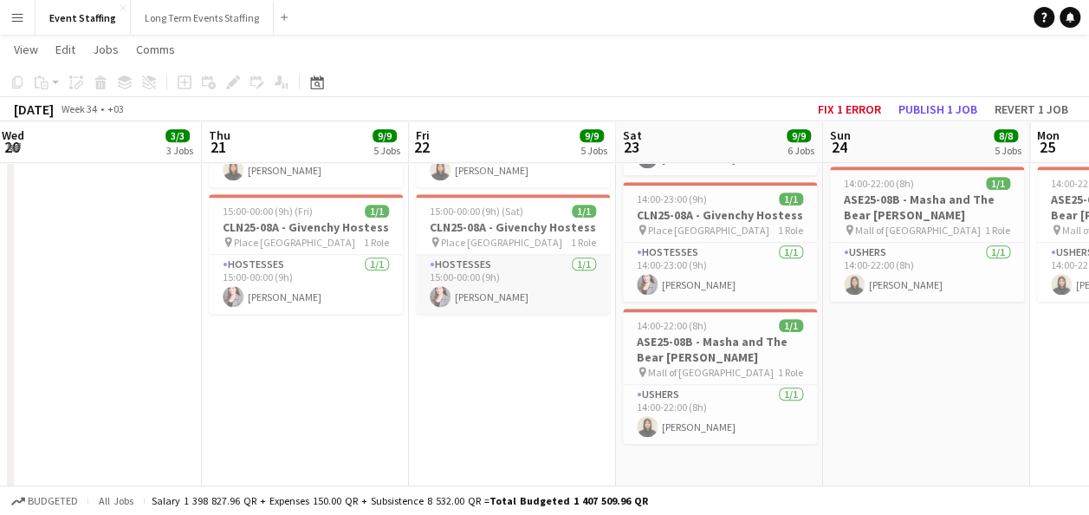
click at [558, 267] on app-card-role "Hostesses 1/1 15:00-00:00 (9h) Nesrine Saibi" at bounding box center [513, 284] width 194 height 59
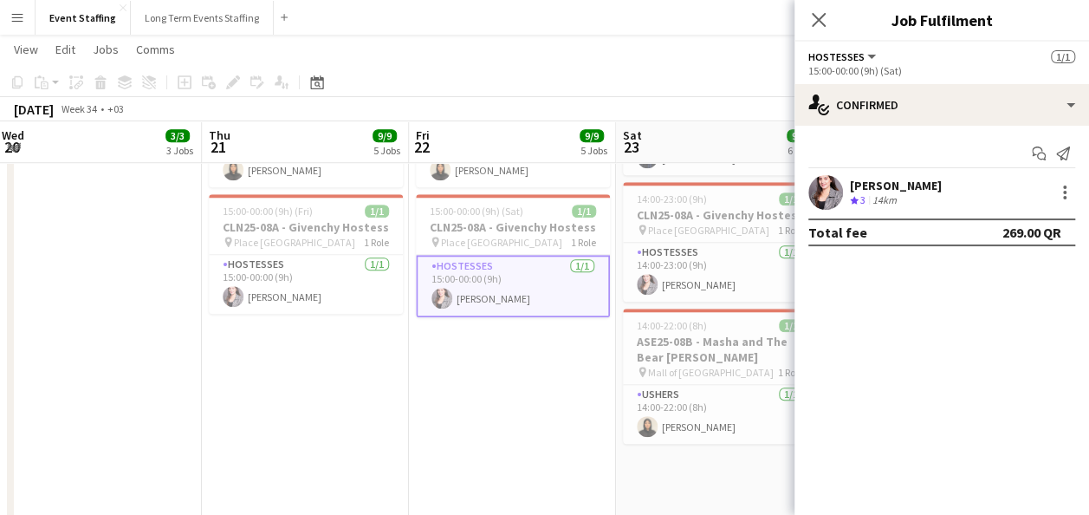
click at [908, 177] on div "Nesrine Saibi Crew rating 3 14km" at bounding box center [942, 192] width 295 height 35
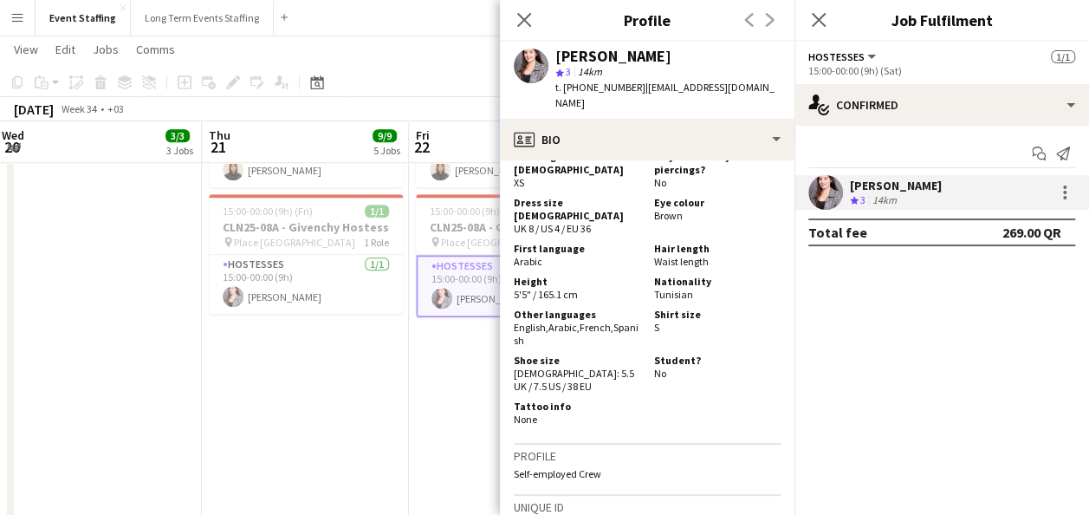
scroll to position [1266, 0]
click at [441, 394] on app-date-cell "10:00-00:00 (14h) (Sat) 5/5 ASE25-08A - MOQ Back to School Campaign pin Mall of…" at bounding box center [512, 28] width 207 height 1063
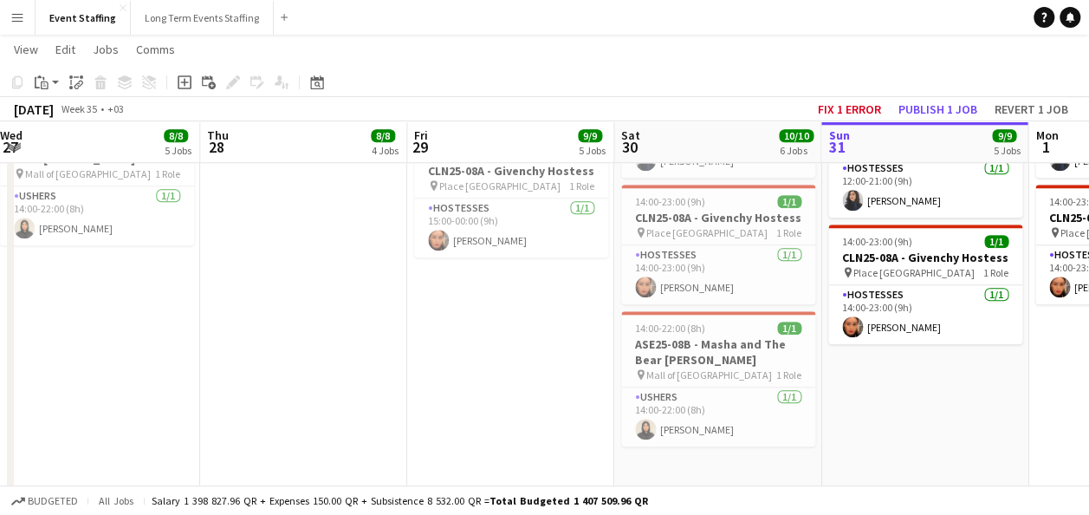
scroll to position [0, 673]
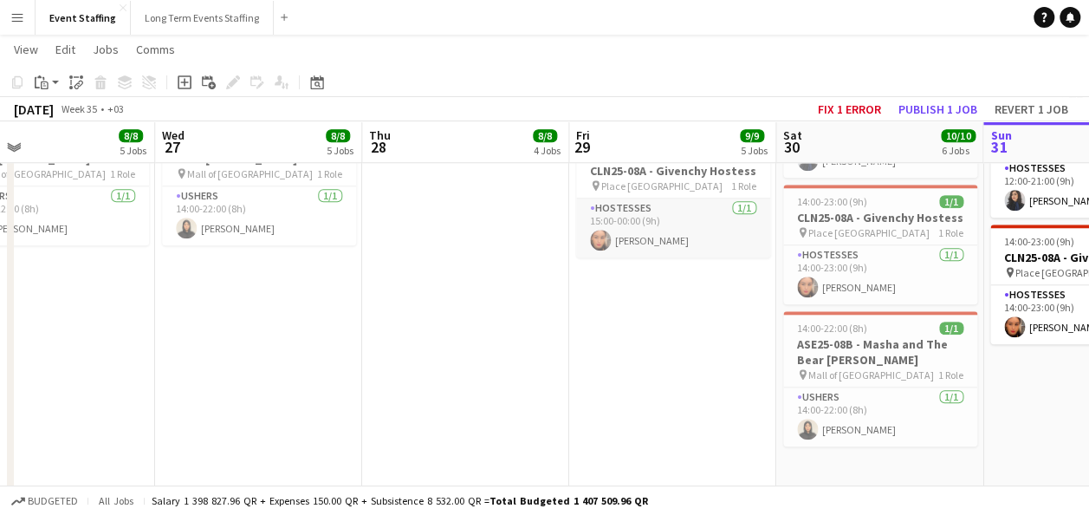
click at [641, 236] on app-card-role "Hostesses 1/1 15:00-00:00 (9h) Meryam Zouine" at bounding box center [673, 227] width 194 height 59
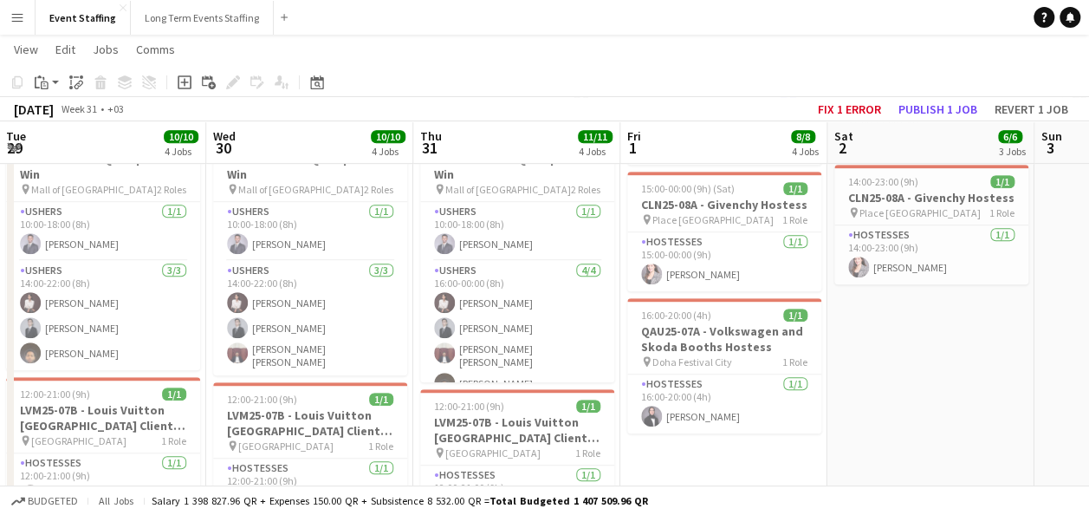
scroll to position [436, 0]
click at [769, 261] on app-card-role "Hostesses 1/1 15:00-00:00 (9h) Nesrine Saibi" at bounding box center [724, 260] width 194 height 59
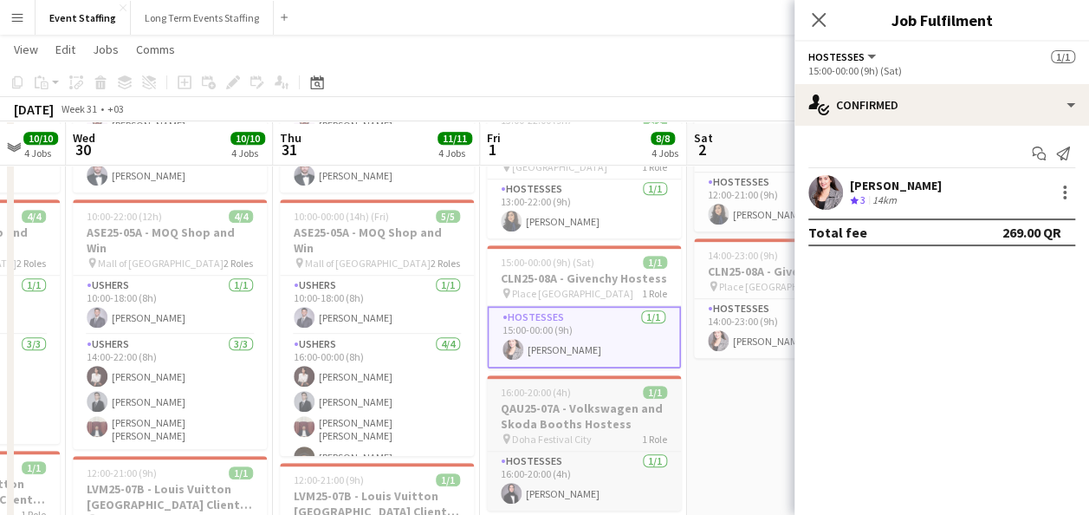
scroll to position [358, 0]
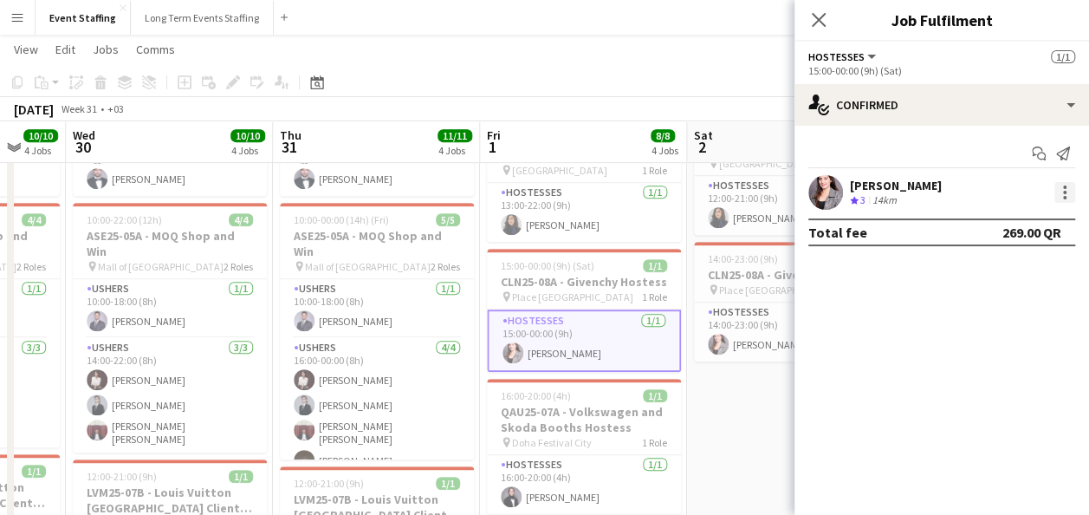
click at [1060, 193] on div at bounding box center [1065, 192] width 21 height 21
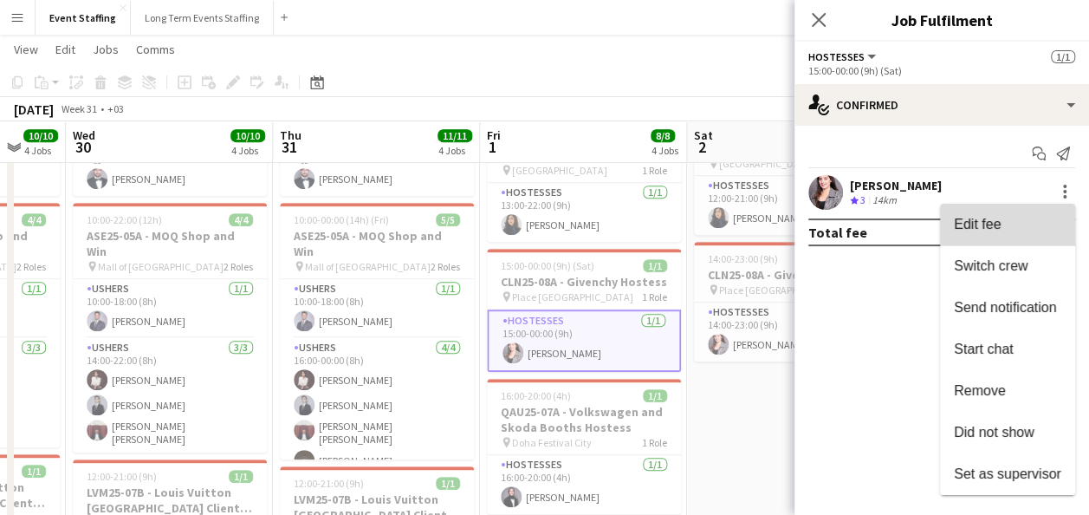
click at [991, 217] on span "Edit fee" at bounding box center [977, 224] width 47 height 15
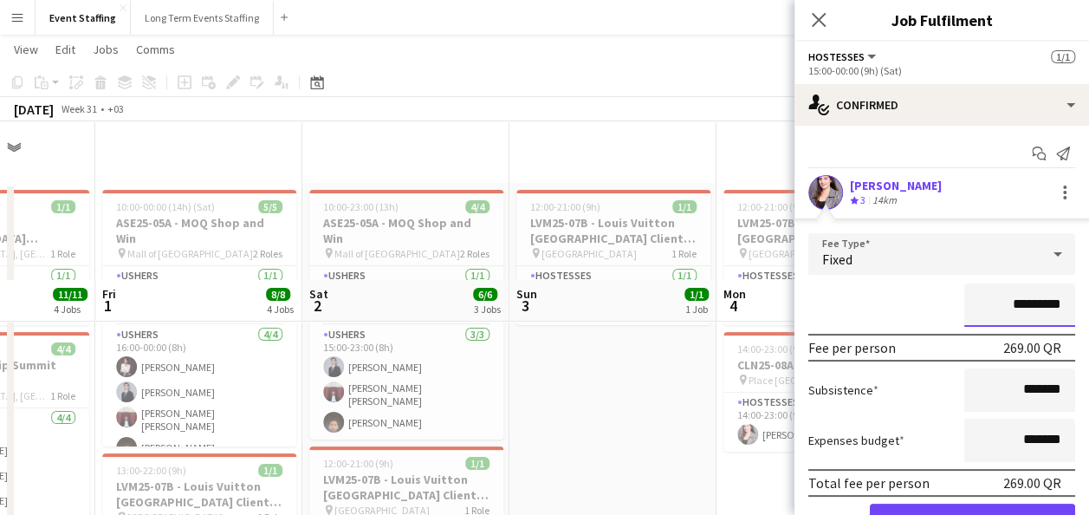
scroll to position [0, 0]
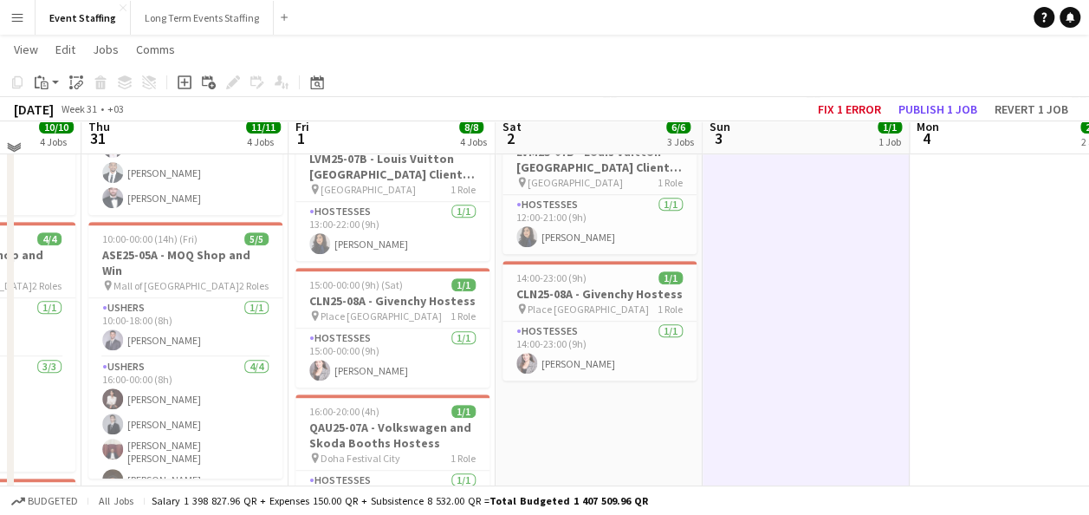
scroll to position [329, 0]
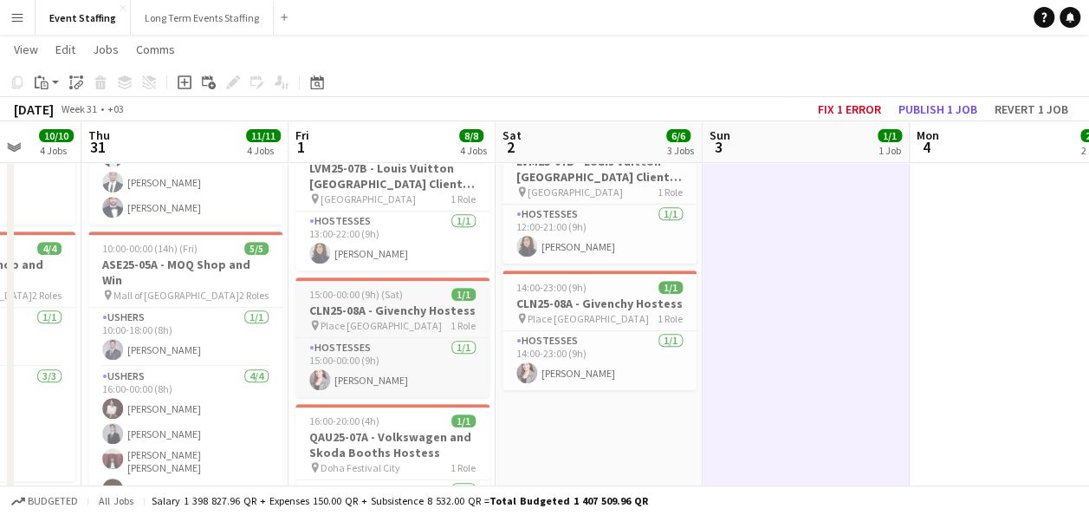
click at [375, 310] on h3 "CLN25-08A - Givenchy Hostess" at bounding box center [393, 310] width 194 height 16
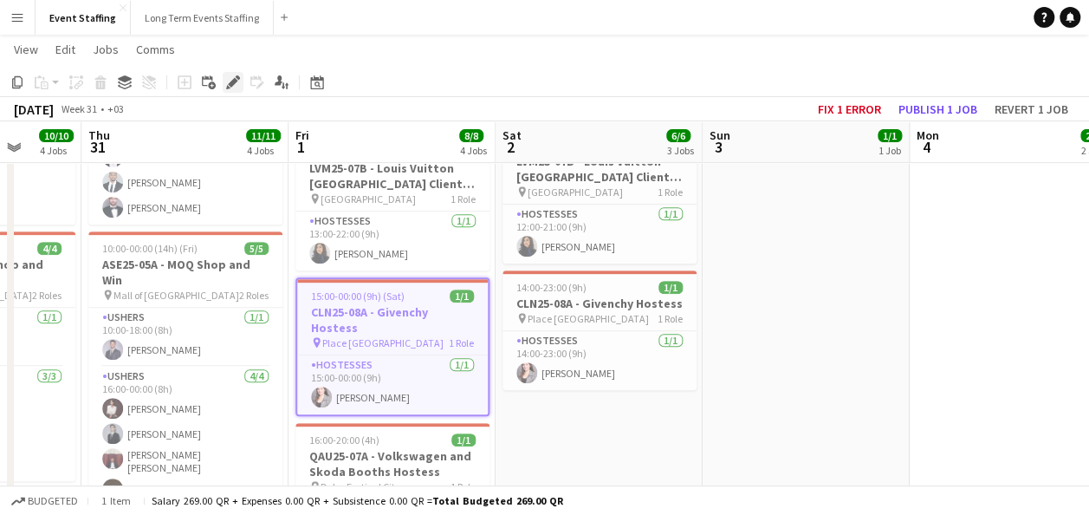
click at [229, 81] on icon "Edit" at bounding box center [233, 82] width 14 height 14
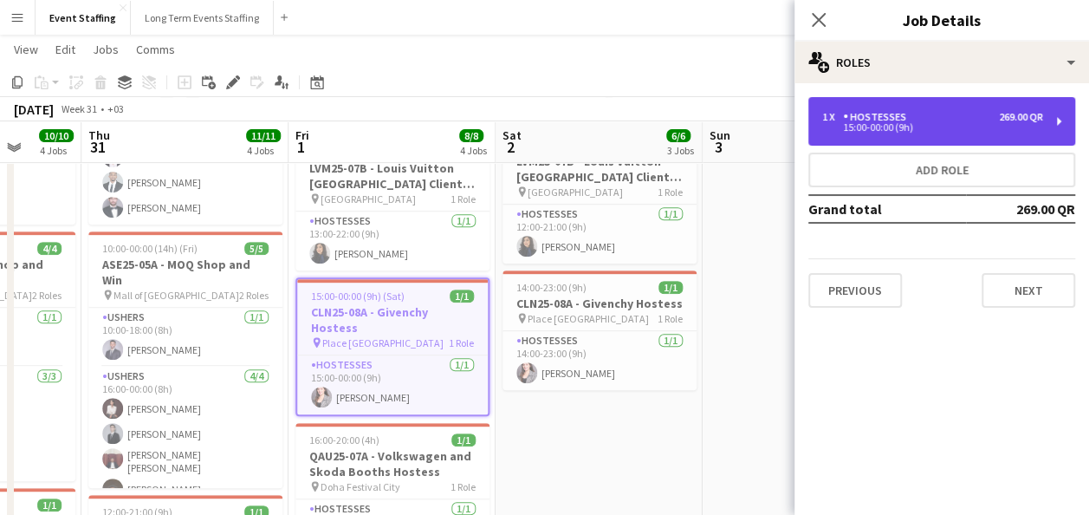
click at [959, 131] on div "15:00-00:00 (9h)" at bounding box center [932, 127] width 221 height 9
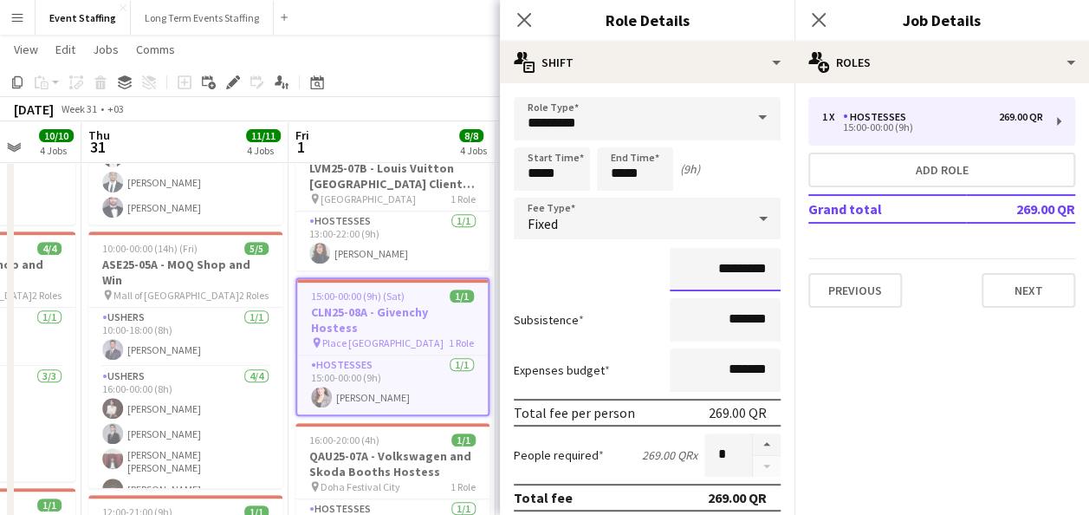
click at [702, 267] on input "*********" at bounding box center [725, 269] width 111 height 43
type input "*********"
click at [551, 262] on div "*********" at bounding box center [647, 269] width 267 height 43
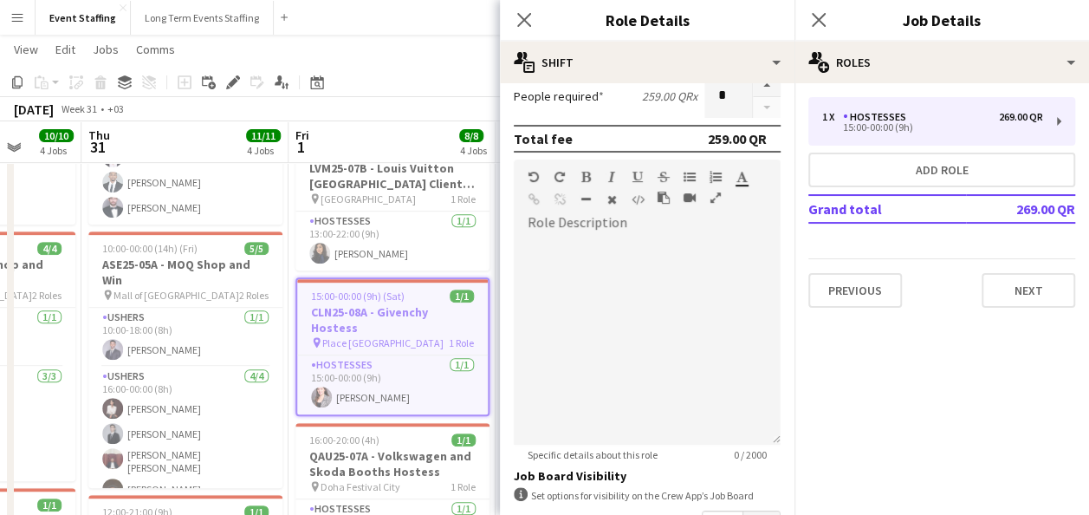
scroll to position [573, 0]
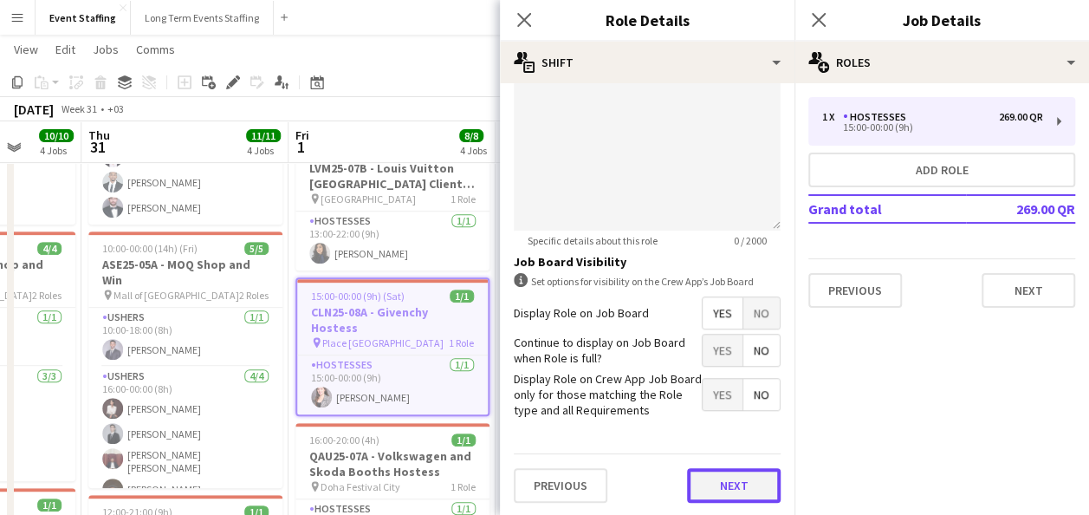
click at [700, 484] on button "Next" at bounding box center [734, 485] width 94 height 35
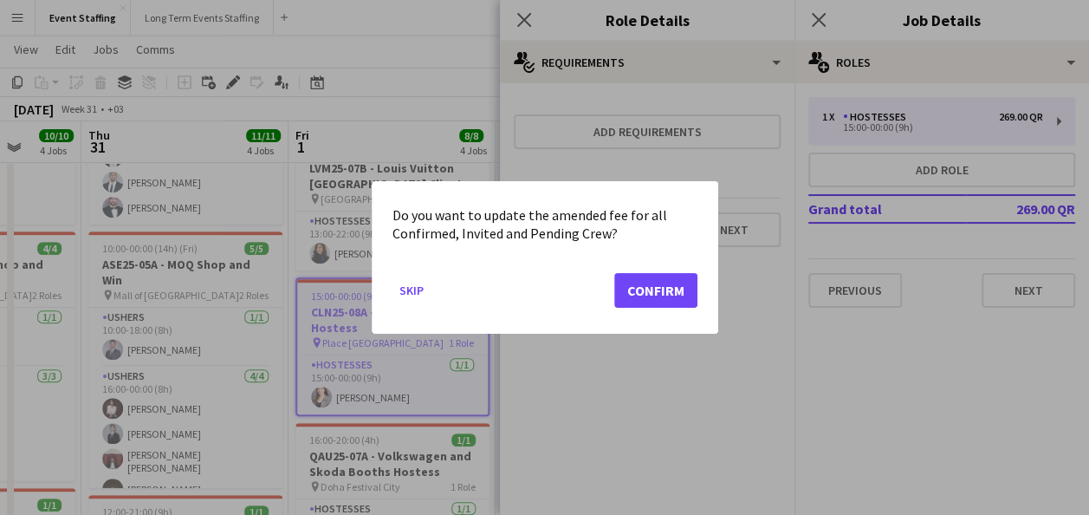
scroll to position [0, 0]
click at [653, 263] on mat-dialog-actions "Skip Confirm" at bounding box center [545, 297] width 305 height 74
click at [653, 276] on button "Confirm" at bounding box center [655, 290] width 83 height 35
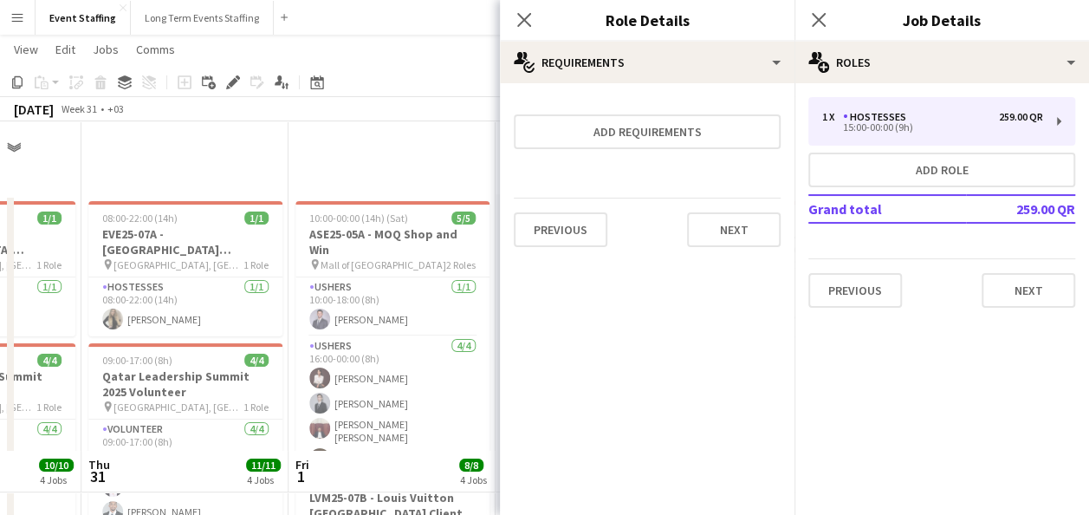
scroll to position [329, 0]
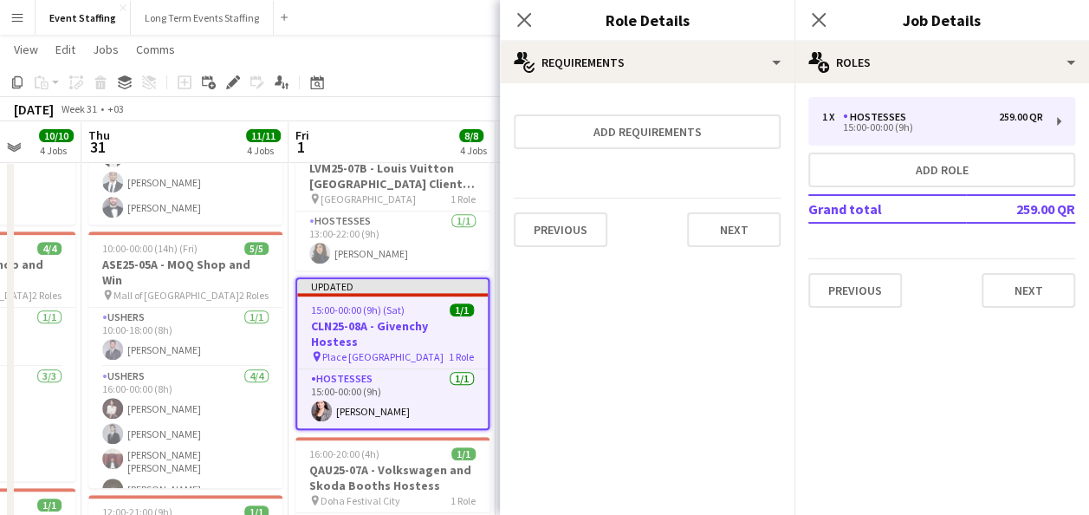
click at [433, 81] on app-toolbar "Copy Paste Paste Ctrl+V Paste with crew Ctrl+Shift+V Paste linked Job Delete Gr…" at bounding box center [544, 82] width 1089 height 29
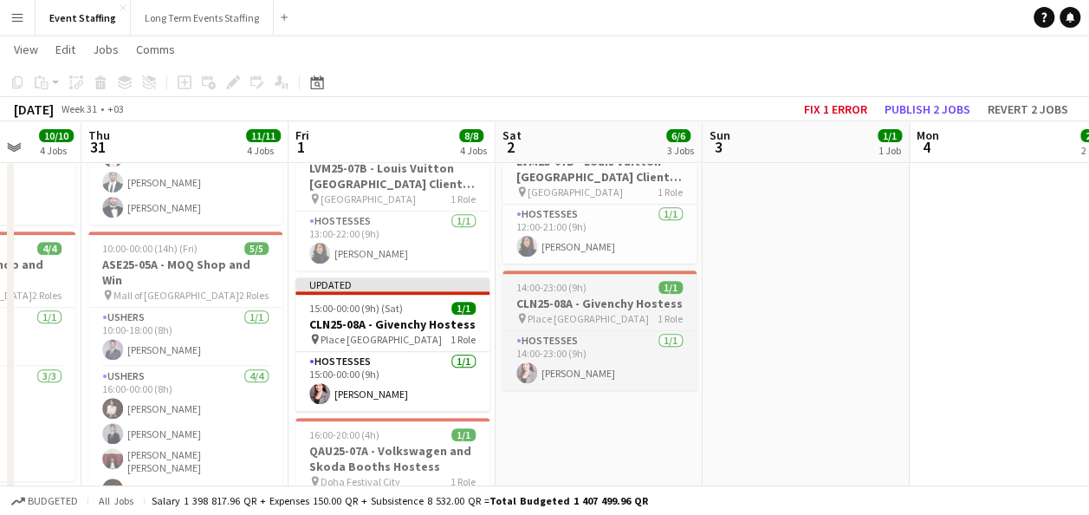
click at [569, 312] on span "Place [GEOGRAPHIC_DATA]" at bounding box center [588, 318] width 121 height 13
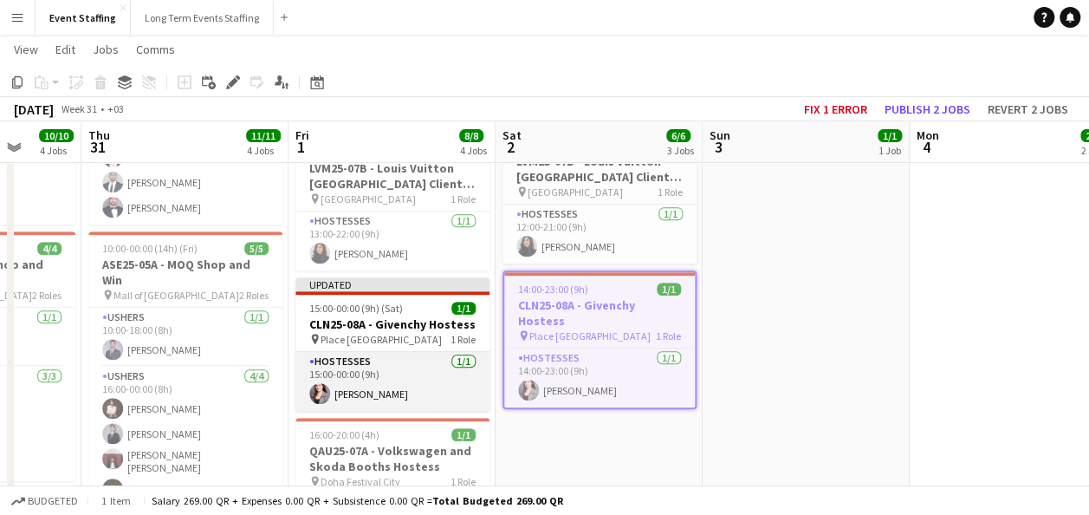
click at [414, 385] on app-card-role "Hostesses 1/1 15:00-00:00 (9h) Nesrine Saibi" at bounding box center [393, 381] width 194 height 59
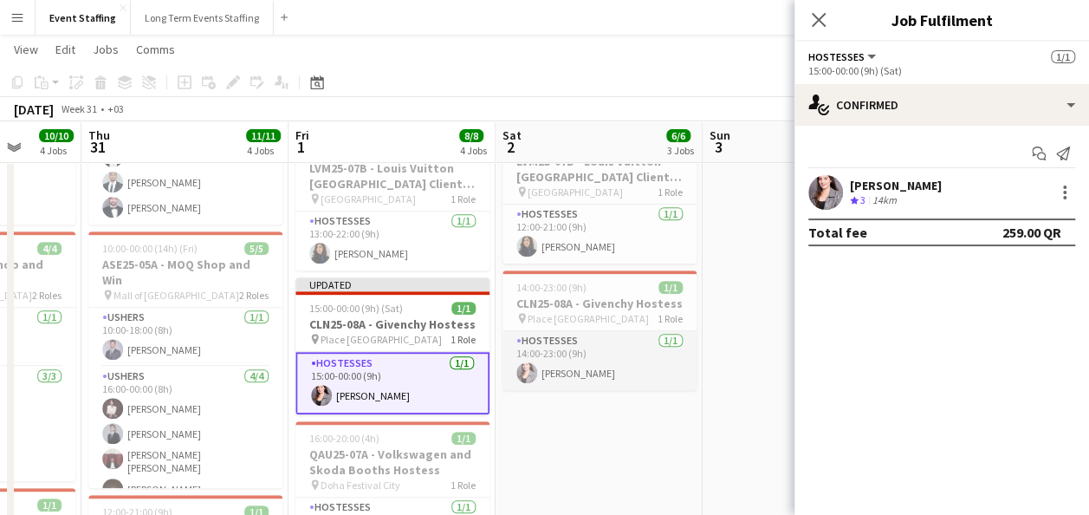
click at [575, 356] on app-card-role "Hostesses 1/1 14:00-23:00 (9h) Nesrine Saibi" at bounding box center [600, 360] width 194 height 59
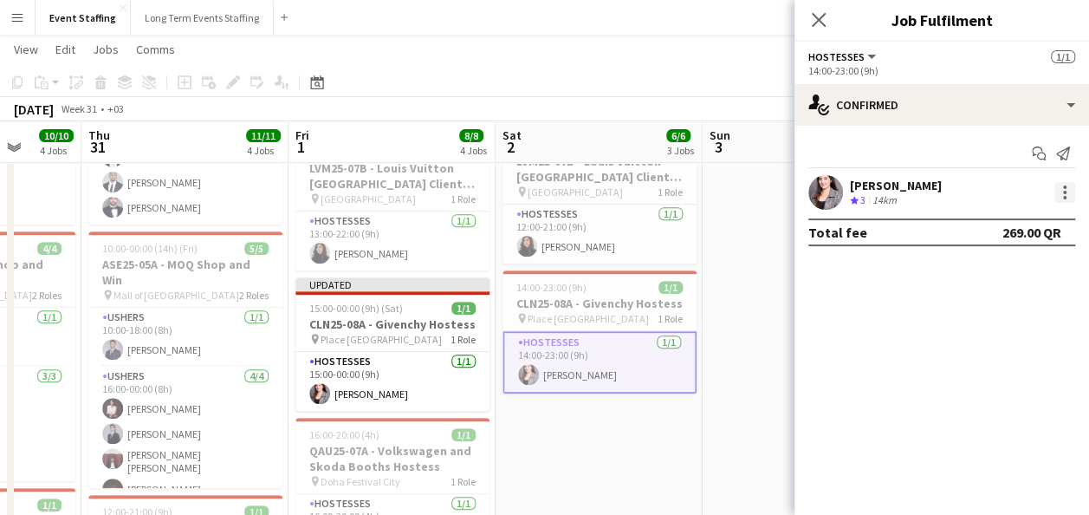
click at [1073, 194] on div at bounding box center [1065, 192] width 21 height 21
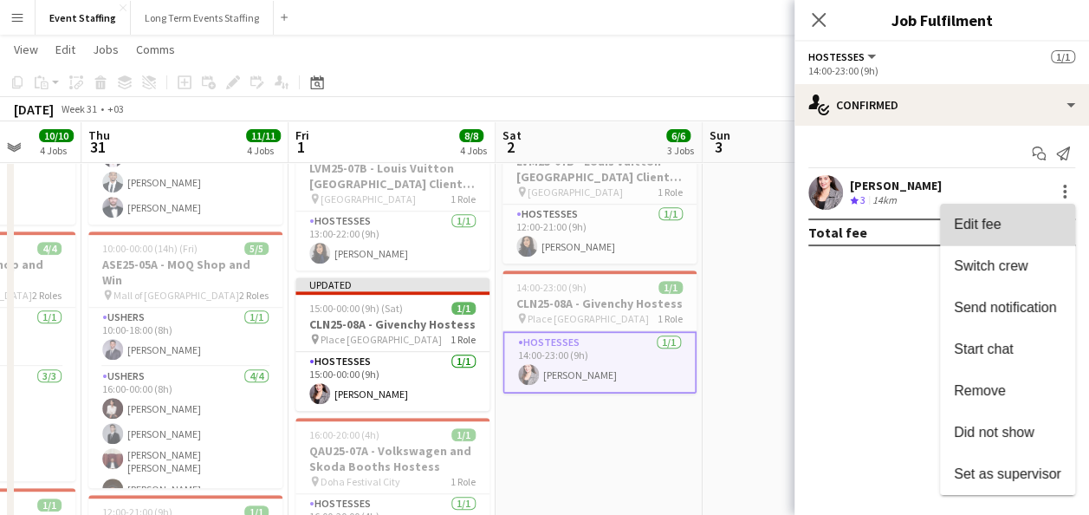
click at [1038, 211] on button "Edit fee" at bounding box center [1007, 225] width 135 height 42
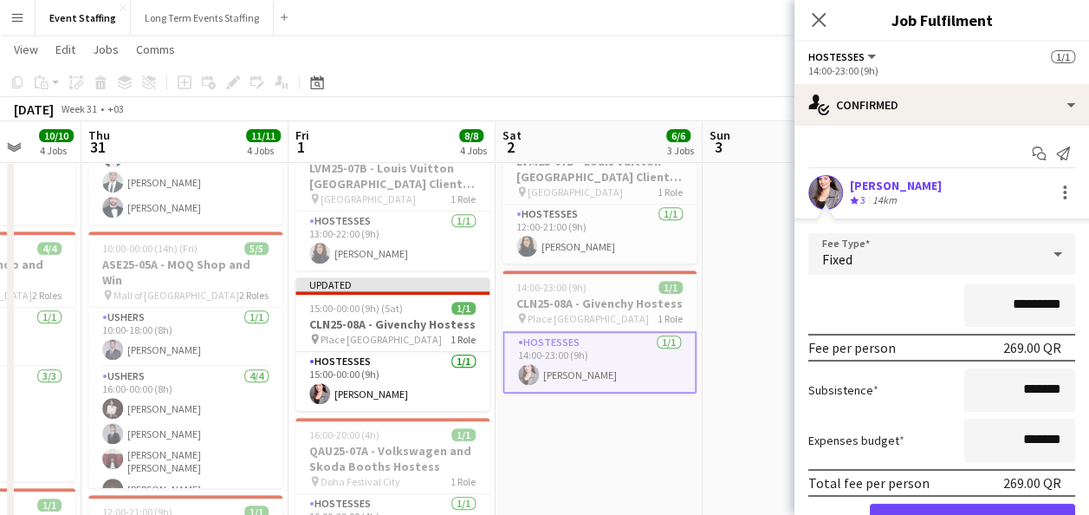
click at [998, 302] on input "*********" at bounding box center [1020, 304] width 111 height 43
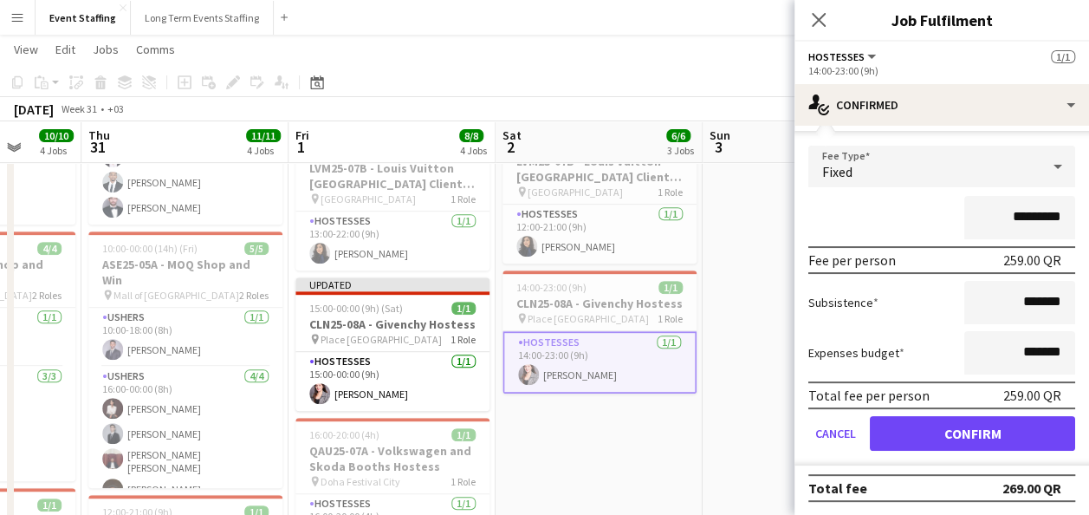
type input "*********"
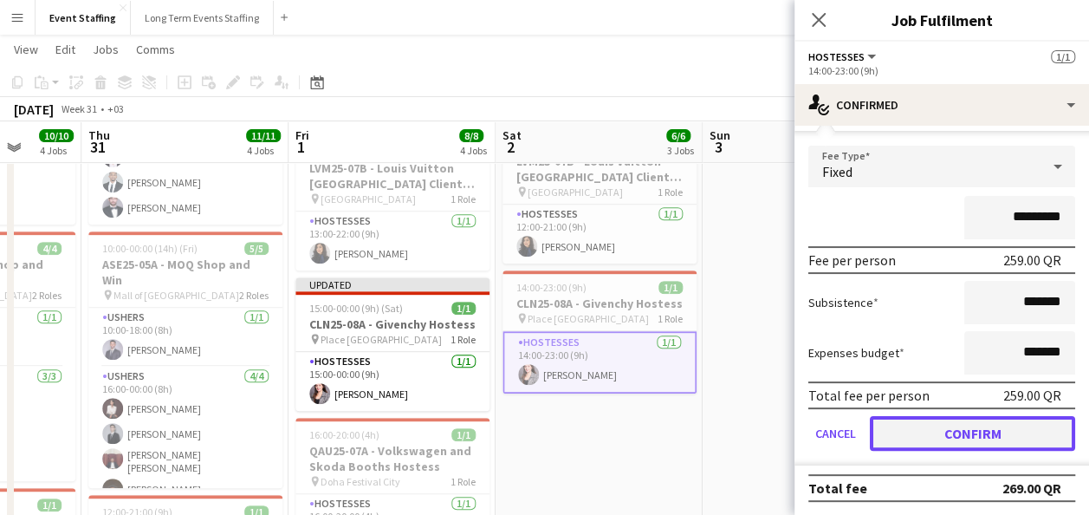
click at [961, 433] on button "Confirm" at bounding box center [972, 433] width 205 height 35
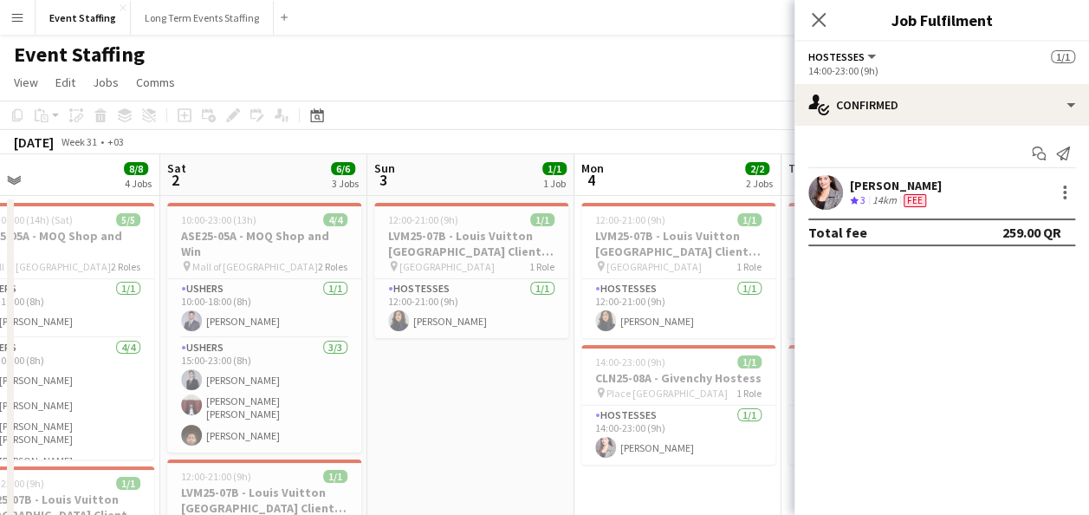
scroll to position [107, 0]
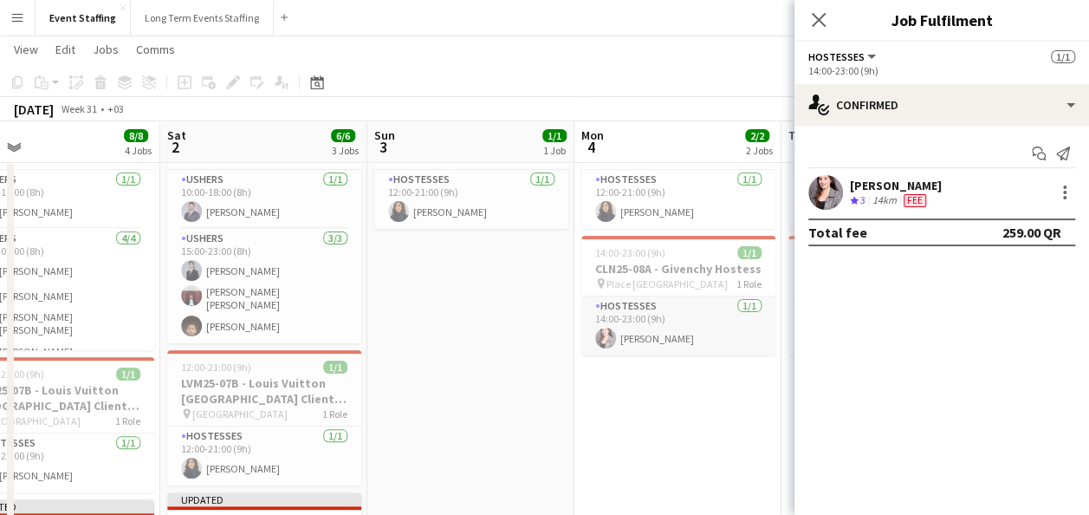
click at [679, 328] on app-card-role "Hostesses 1/1 14:00-23:00 (9h) Nesrine Saibi" at bounding box center [679, 325] width 194 height 59
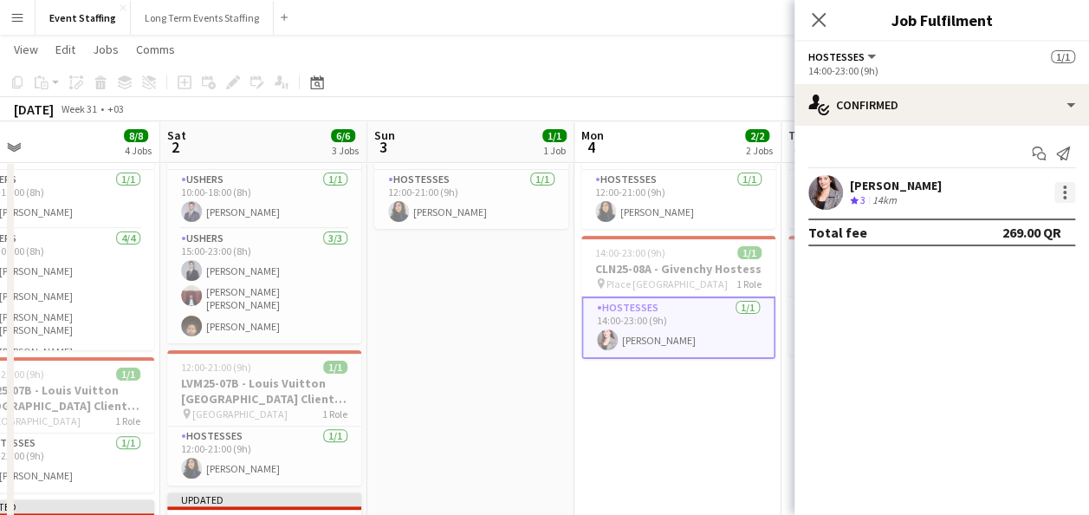
click at [1059, 194] on div at bounding box center [1065, 192] width 21 height 21
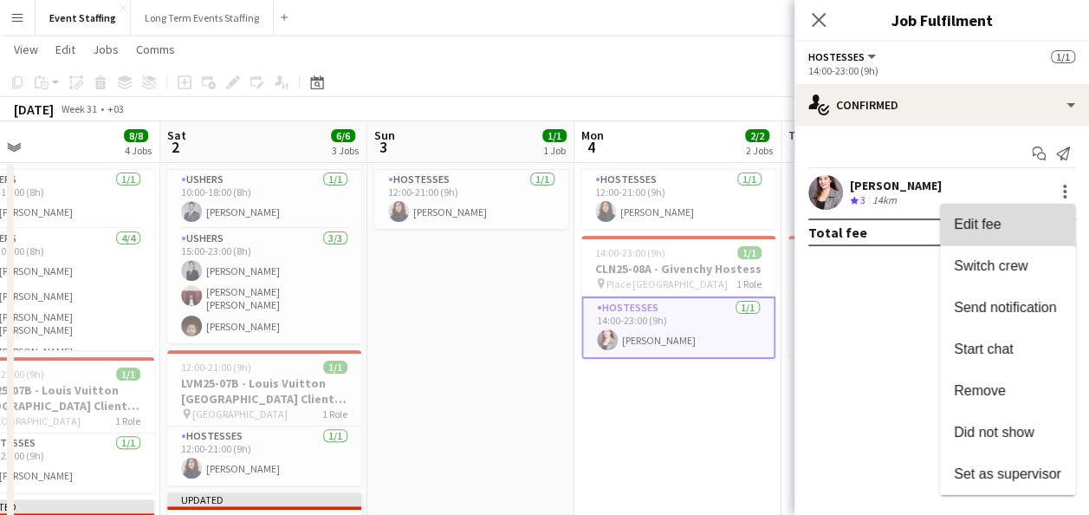
click at [1011, 232] on button "Edit fee" at bounding box center [1007, 225] width 135 height 42
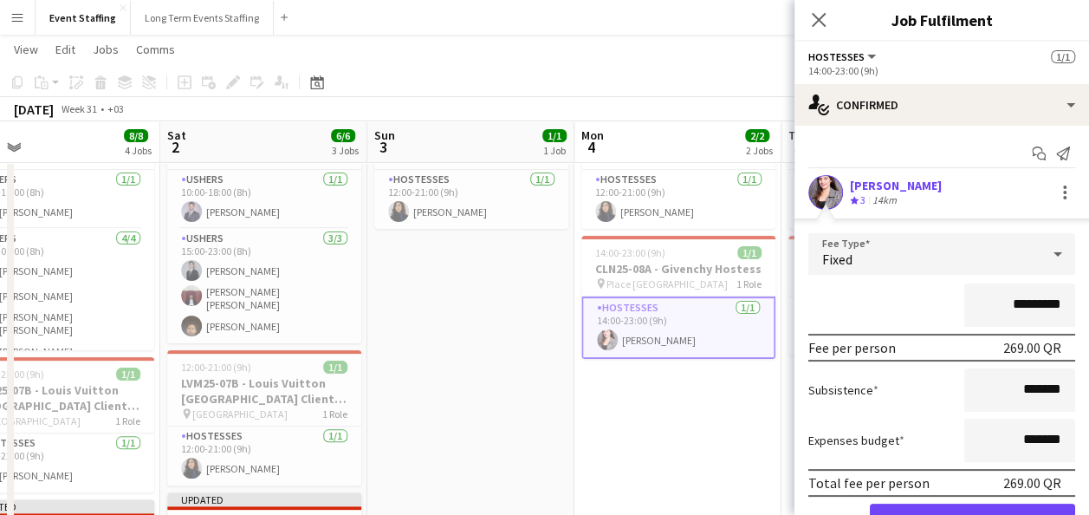
click at [998, 307] on input "*********" at bounding box center [1020, 304] width 111 height 43
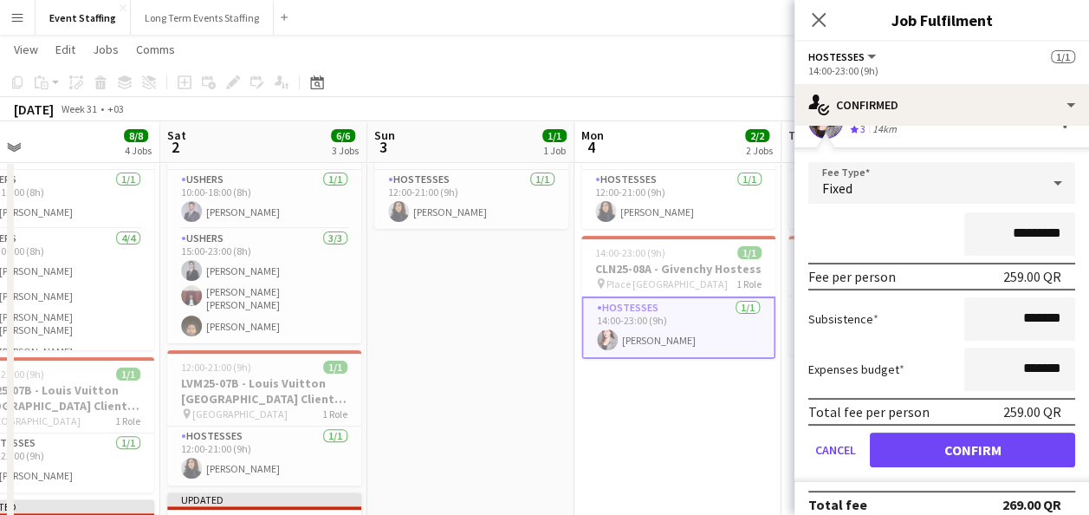
type input "*********"
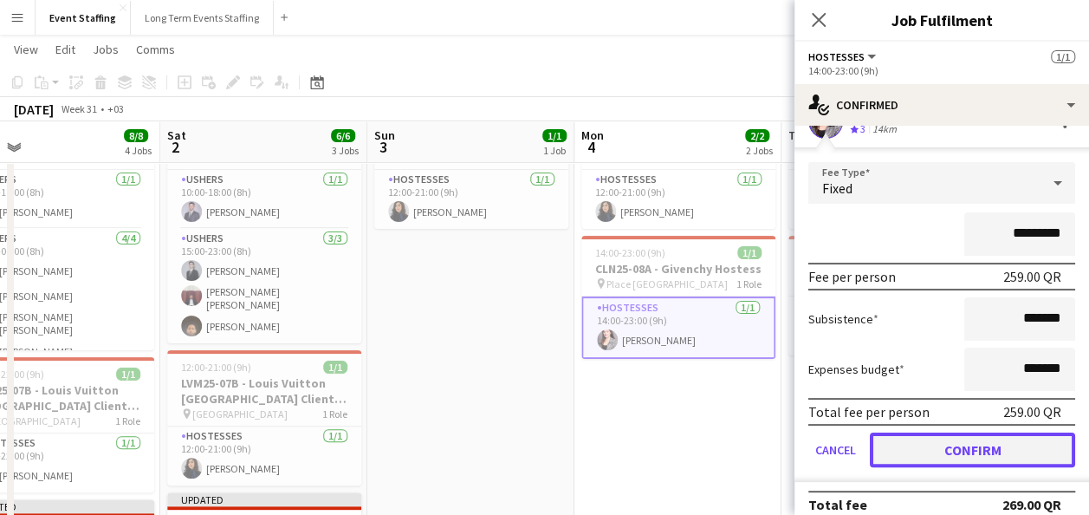
click at [974, 452] on button "Confirm" at bounding box center [972, 449] width 205 height 35
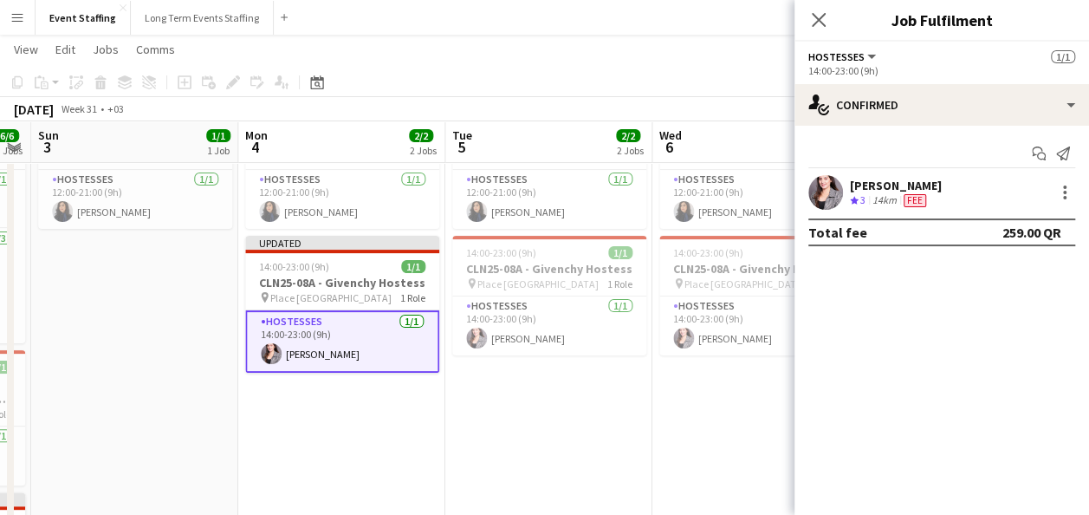
scroll to position [0, 804]
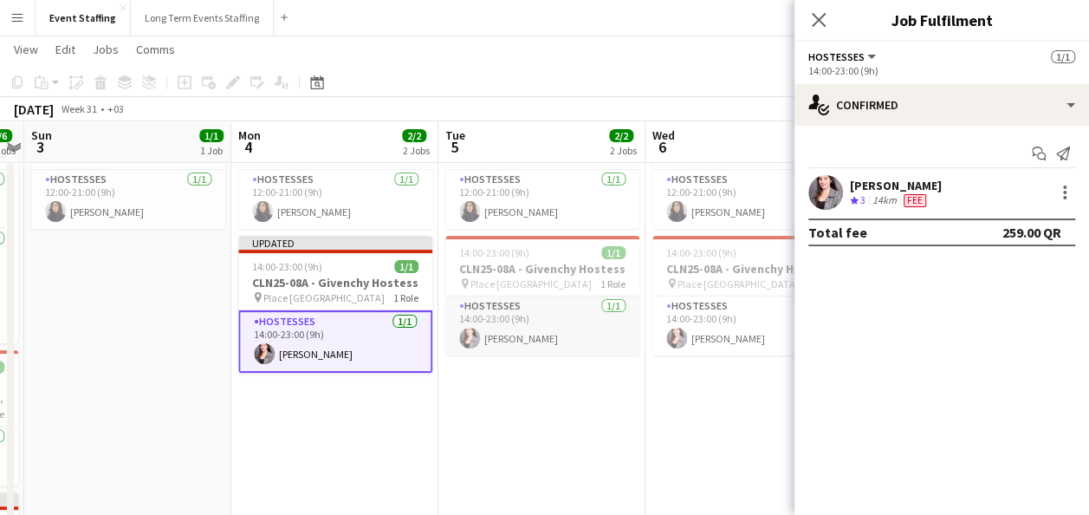
click at [575, 336] on app-card-role "Hostesses 1/1 14:00-23:00 (9h) Nesrine Saibi" at bounding box center [542, 325] width 194 height 59
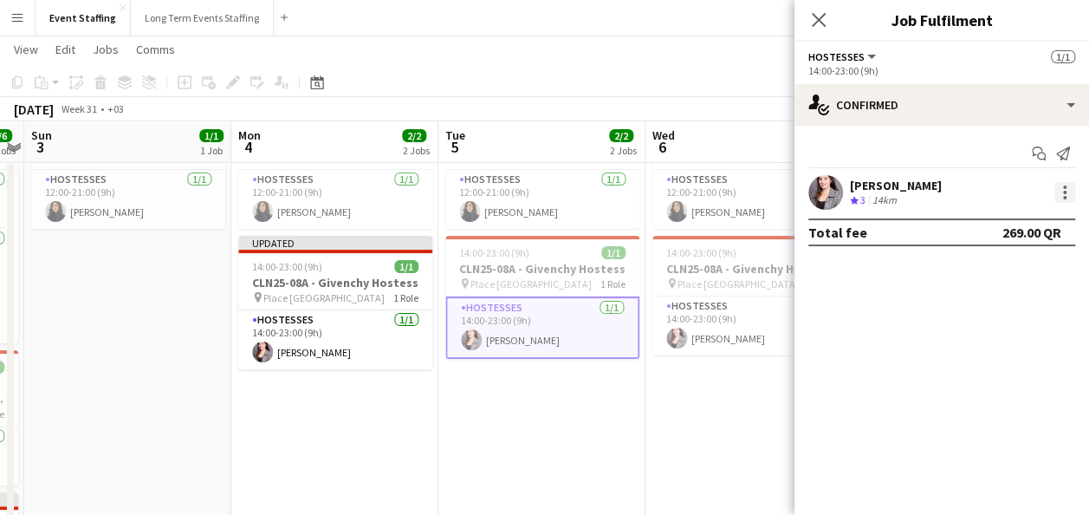
click at [1065, 189] on div at bounding box center [1065, 192] width 21 height 21
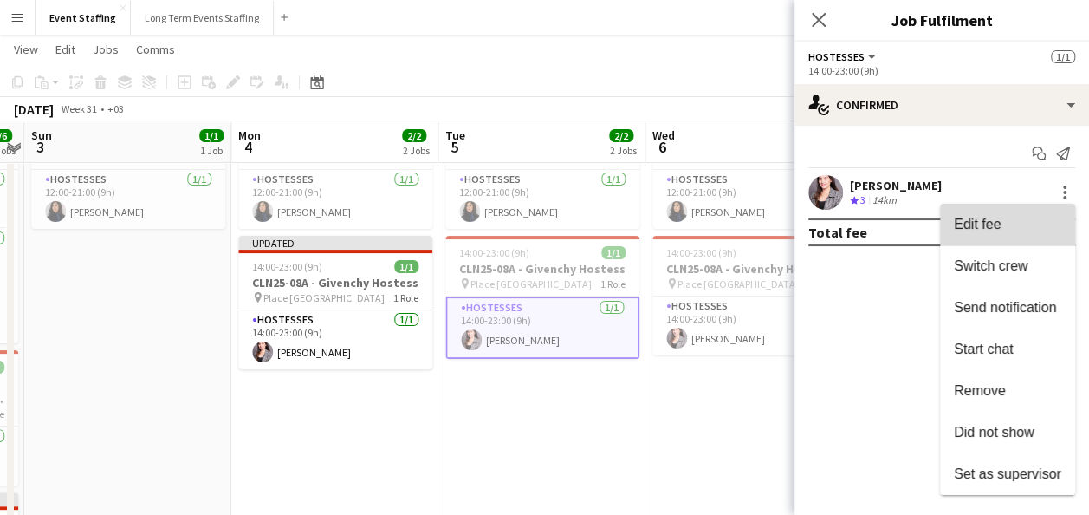
click at [1011, 236] on button "Edit fee" at bounding box center [1007, 225] width 135 height 42
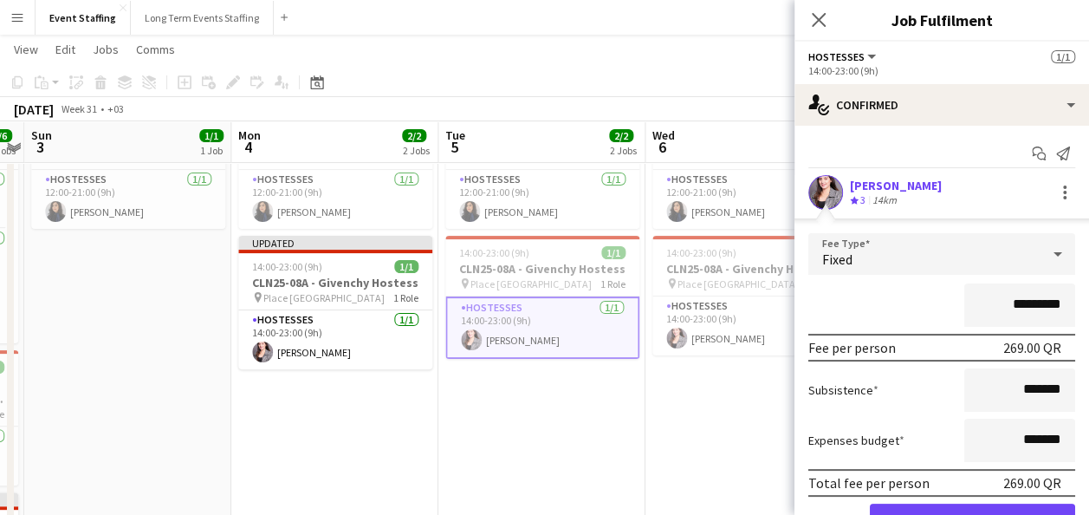
click at [998, 303] on input "*********" at bounding box center [1020, 304] width 111 height 43
type input "*********"
click at [927, 291] on div "*********" at bounding box center [942, 304] width 267 height 43
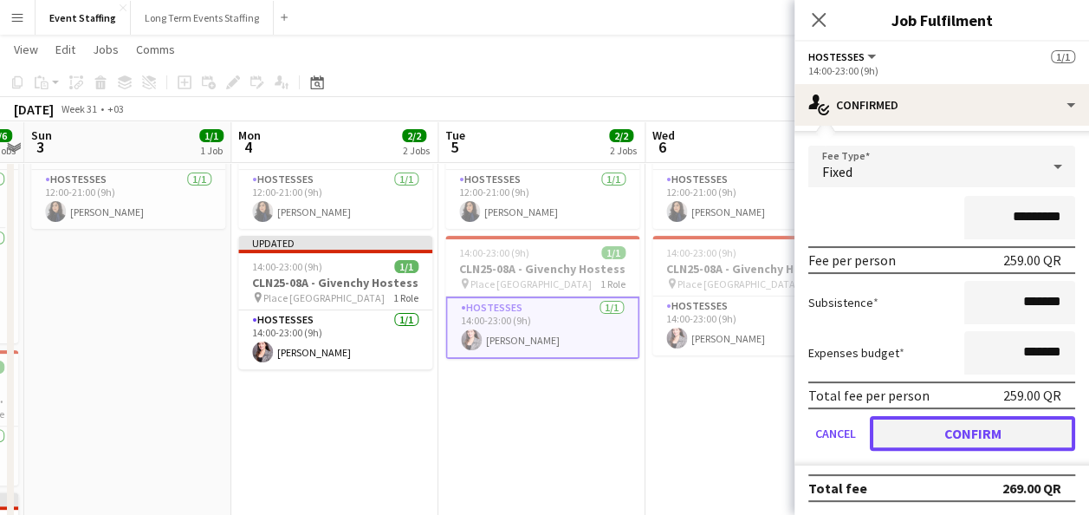
click at [1017, 439] on button "Confirm" at bounding box center [972, 433] width 205 height 35
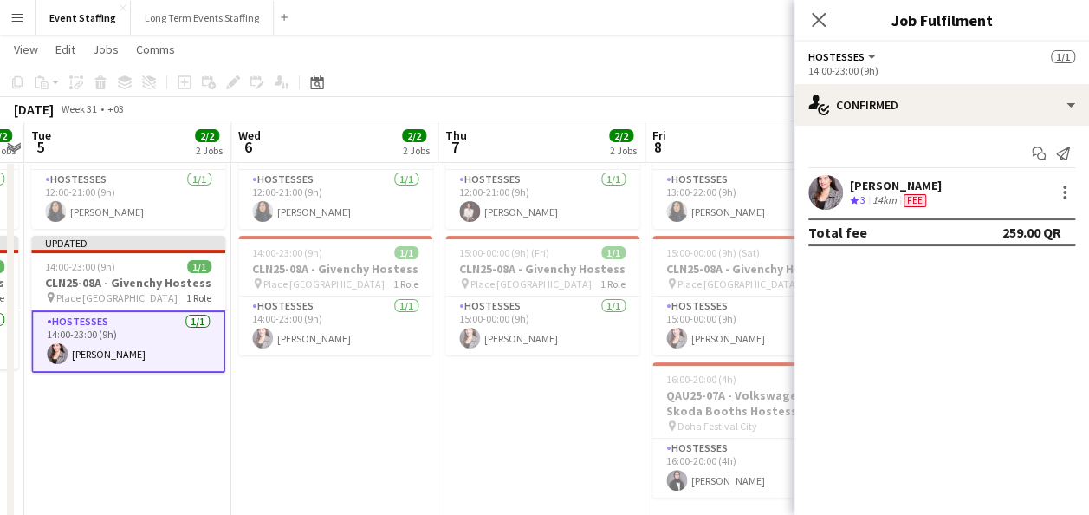
scroll to position [0, 472]
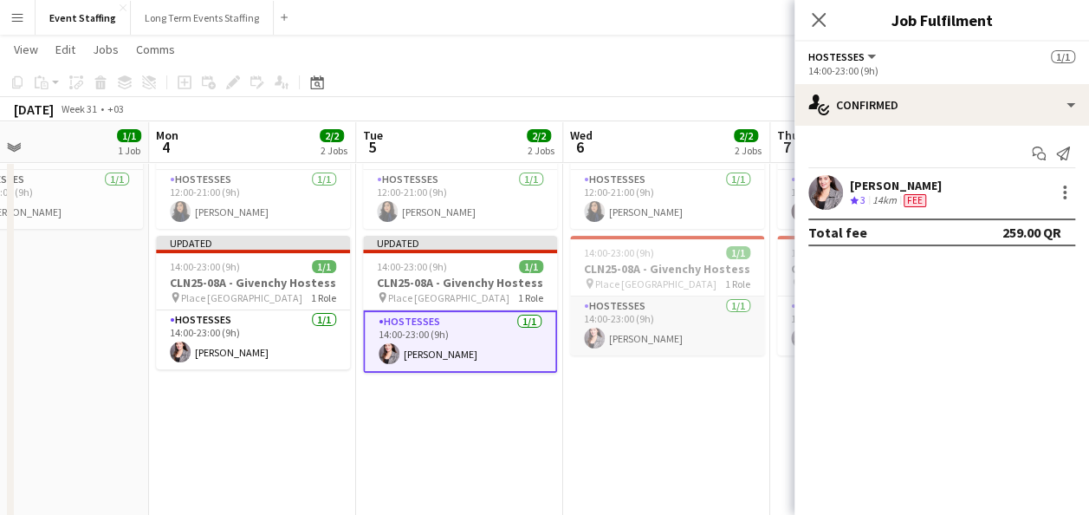
click at [659, 322] on app-card-role "Hostesses 1/1 14:00-23:00 (9h) Nesrine Saibi" at bounding box center [667, 325] width 194 height 59
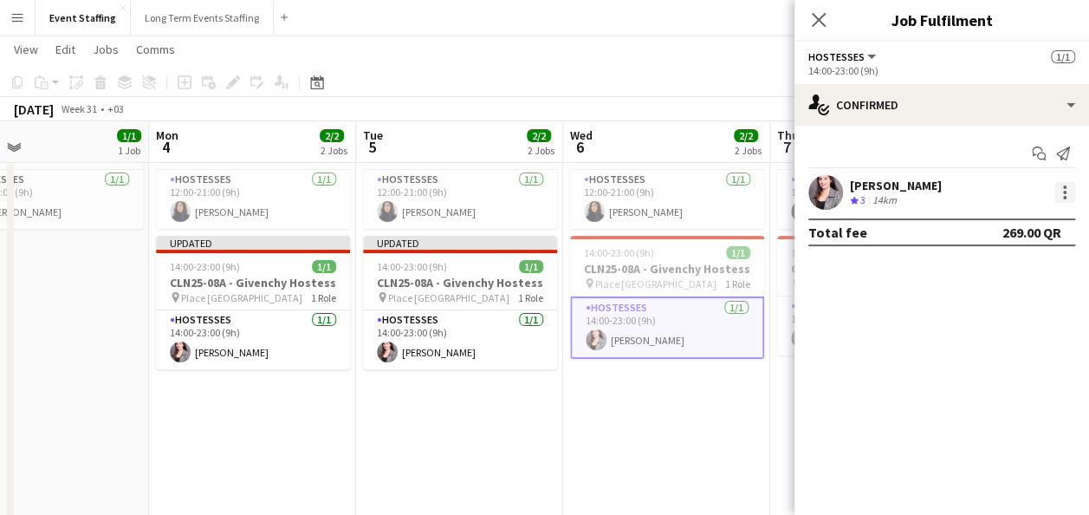
click at [1056, 187] on div at bounding box center [1065, 192] width 21 height 21
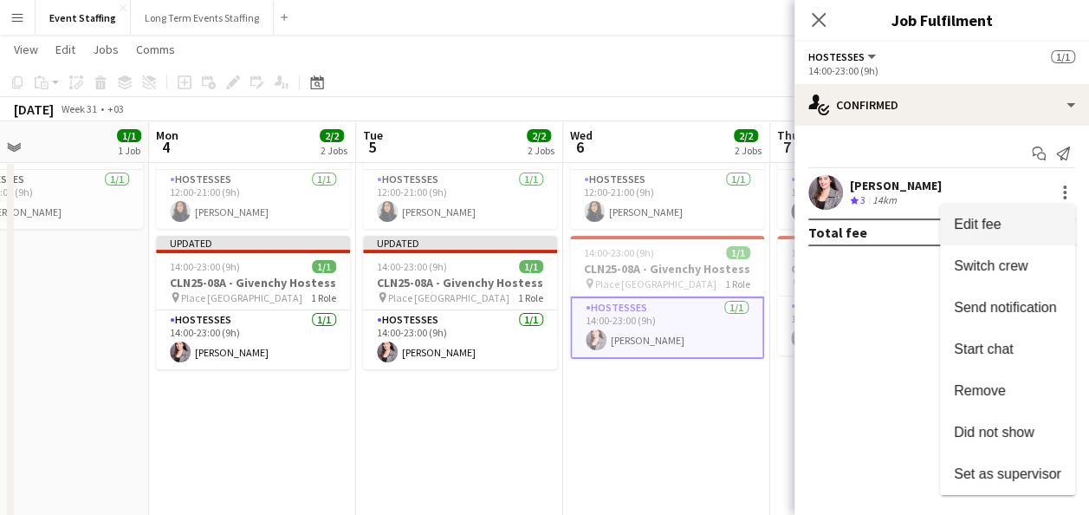
click at [964, 224] on span "Edit fee" at bounding box center [977, 224] width 47 height 15
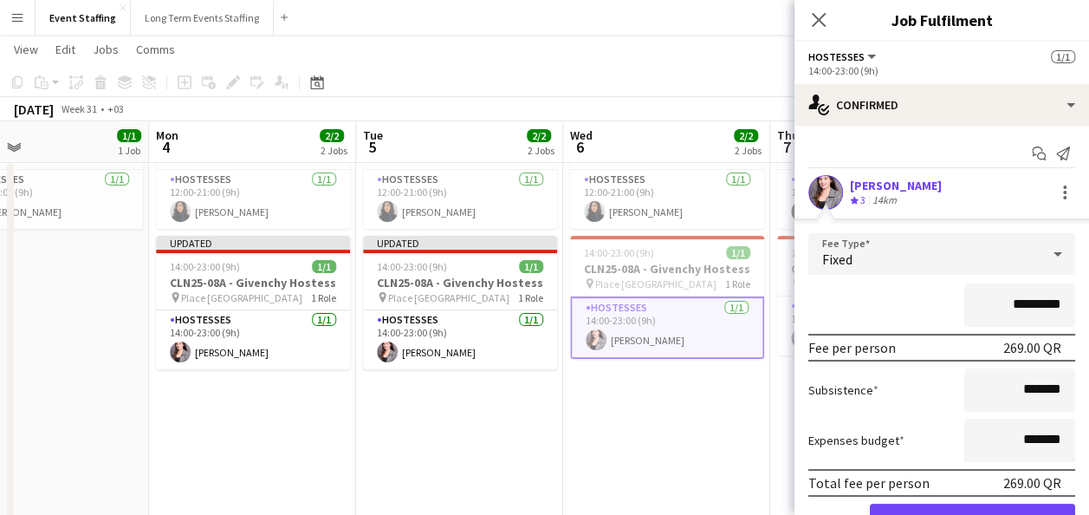
click at [997, 303] on input "*********" at bounding box center [1020, 304] width 111 height 43
click at [994, 303] on input "*********" at bounding box center [1020, 304] width 111 height 43
type input "*********"
click at [894, 307] on div "*********" at bounding box center [942, 304] width 267 height 43
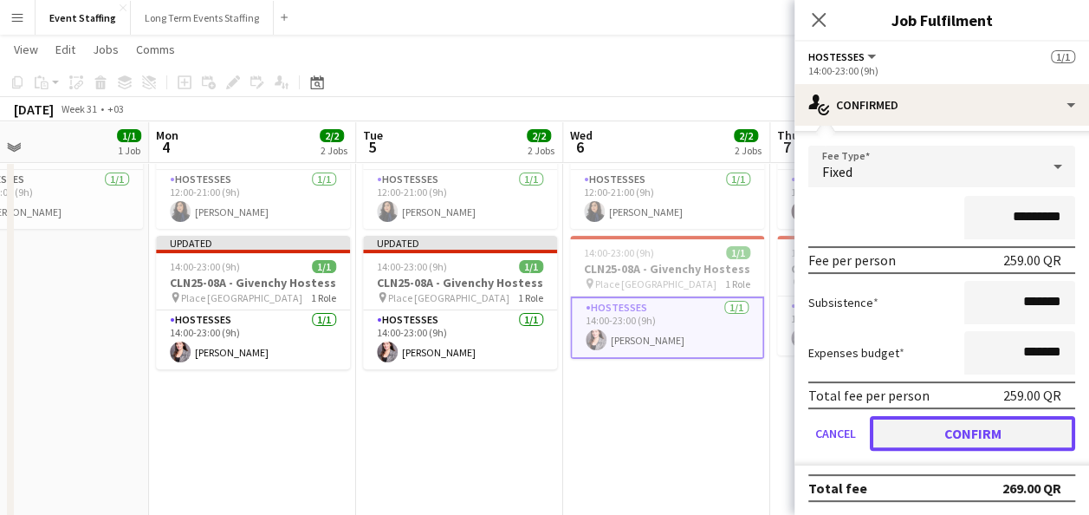
click at [964, 441] on button "Confirm" at bounding box center [972, 433] width 205 height 35
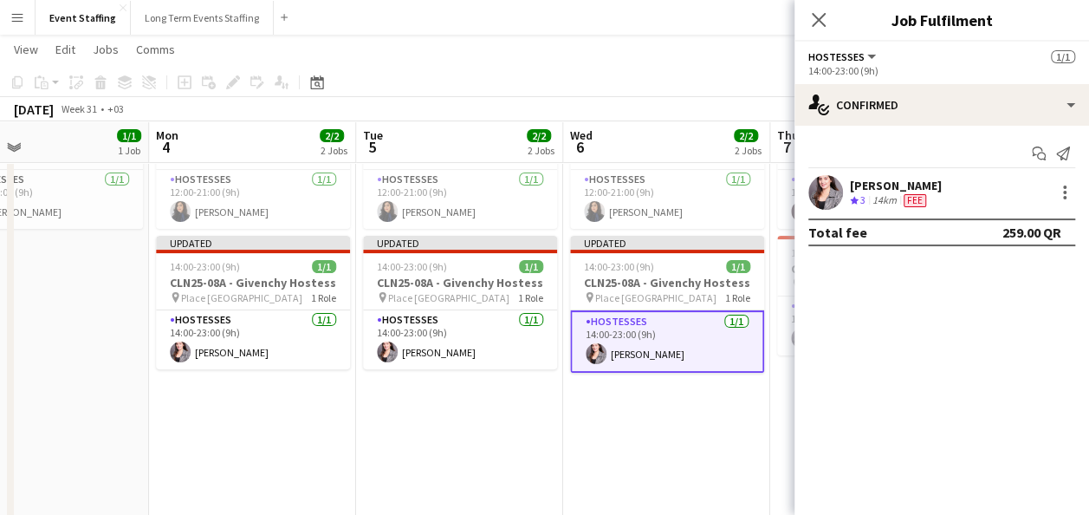
scroll to position [0, 796]
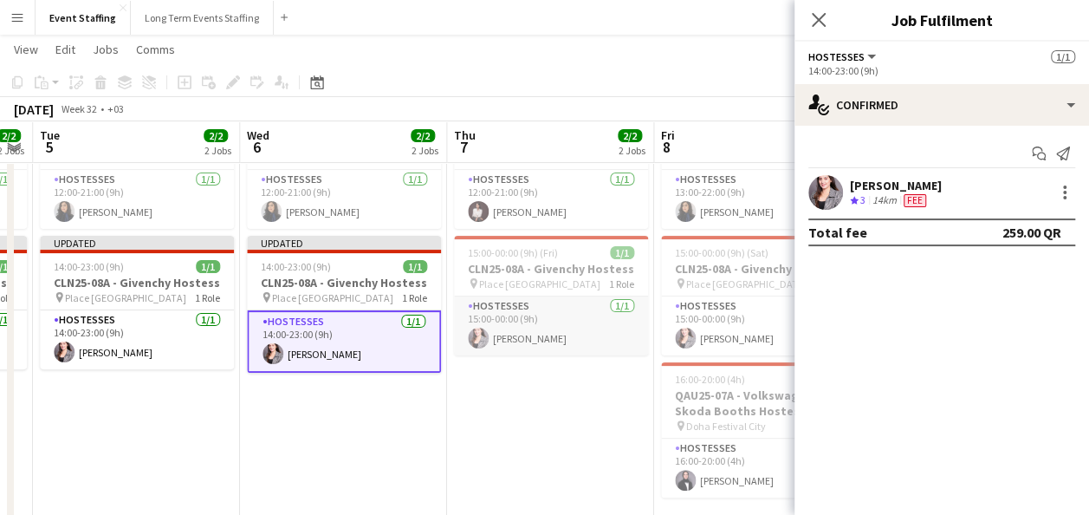
click at [488, 307] on app-card-role "Hostesses 1/1 15:00-00:00 (9h) Nesrine Saibi" at bounding box center [551, 325] width 194 height 59
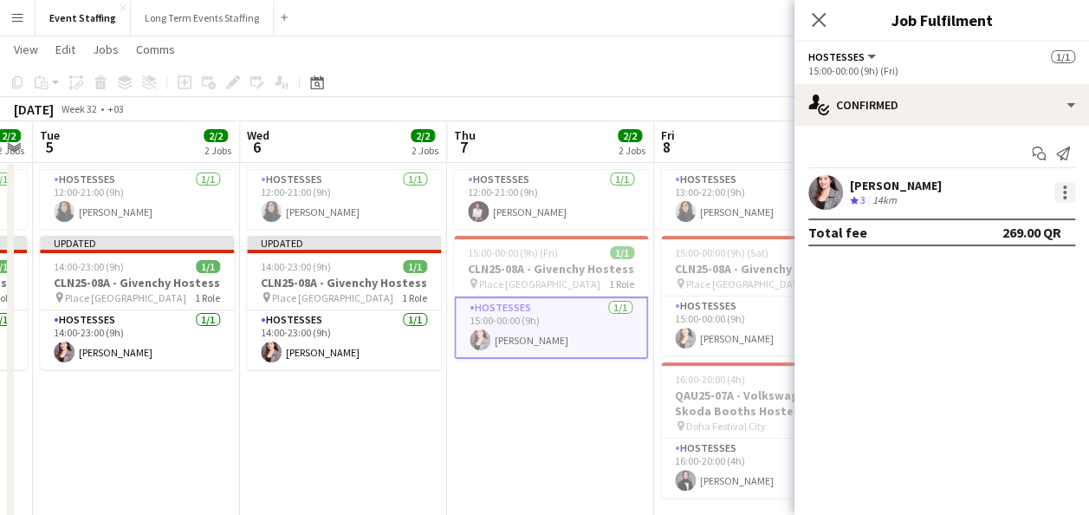
click at [1063, 192] on div at bounding box center [1064, 192] width 3 height 3
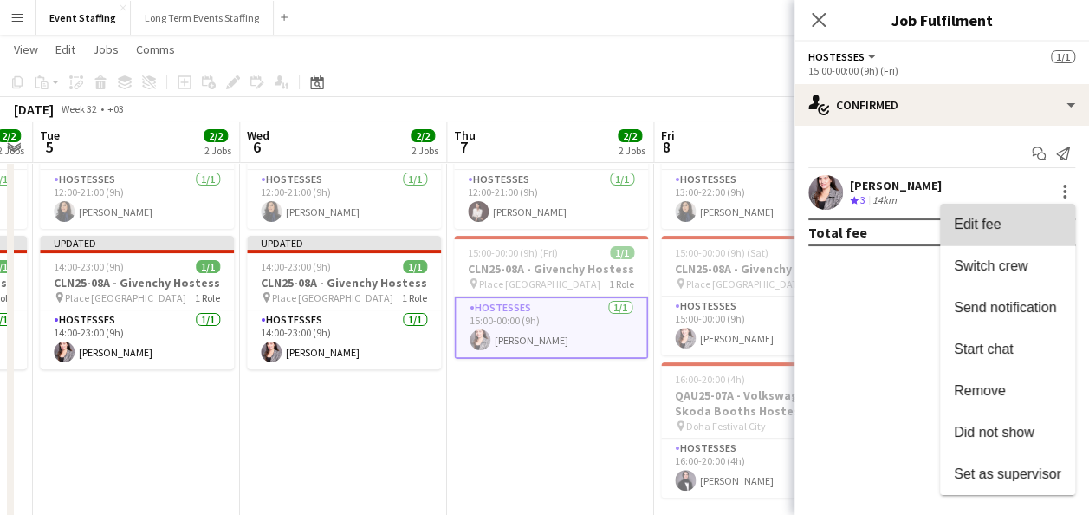
click at [1023, 220] on span "Edit fee" at bounding box center [1007, 225] width 107 height 16
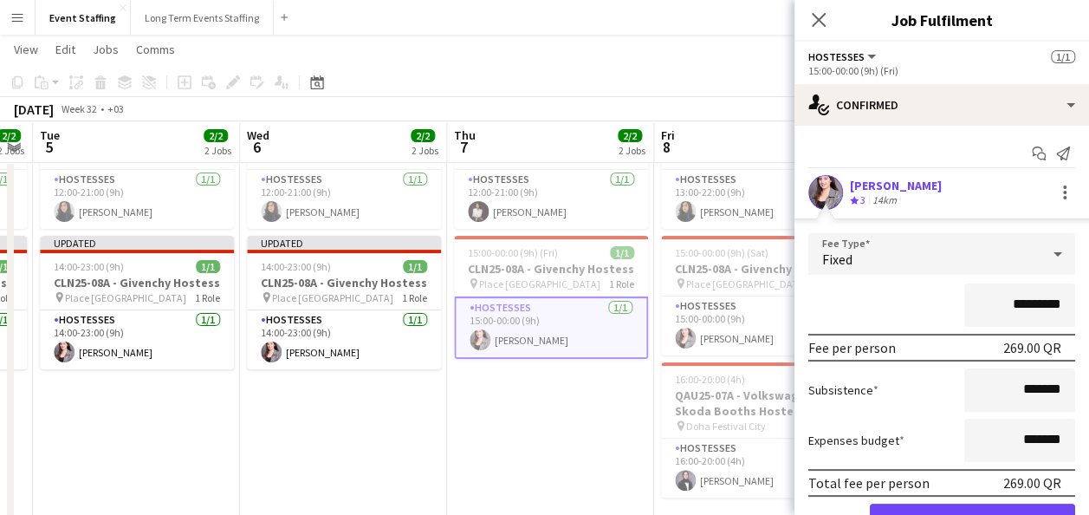
click at [998, 303] on input "*********" at bounding box center [1020, 304] width 111 height 43
type input "*********"
click at [965, 510] on button "Confirm" at bounding box center [972, 521] width 205 height 35
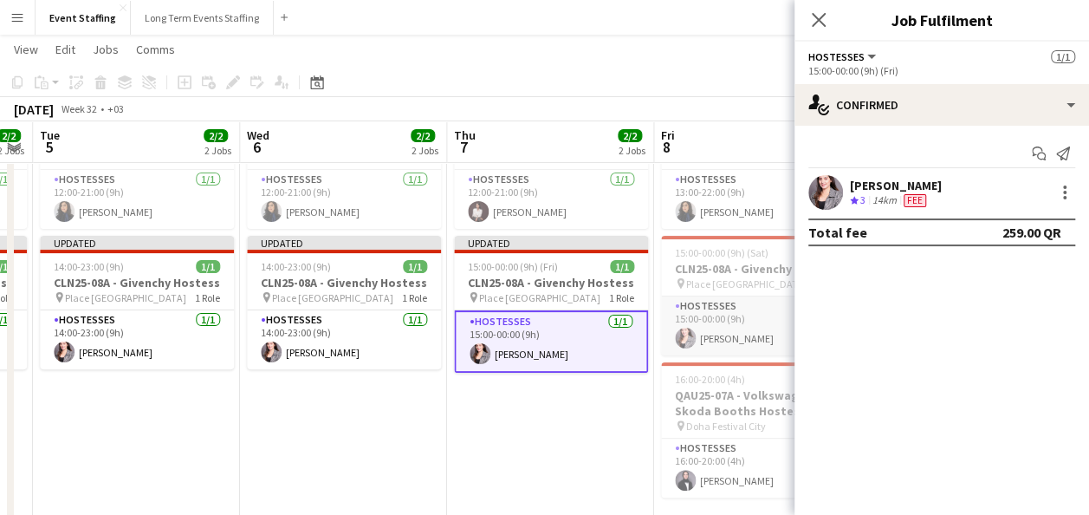
click at [735, 329] on app-card-role "Hostesses 1/1 15:00-00:00 (9h) Nesrine Saibi" at bounding box center [758, 325] width 194 height 59
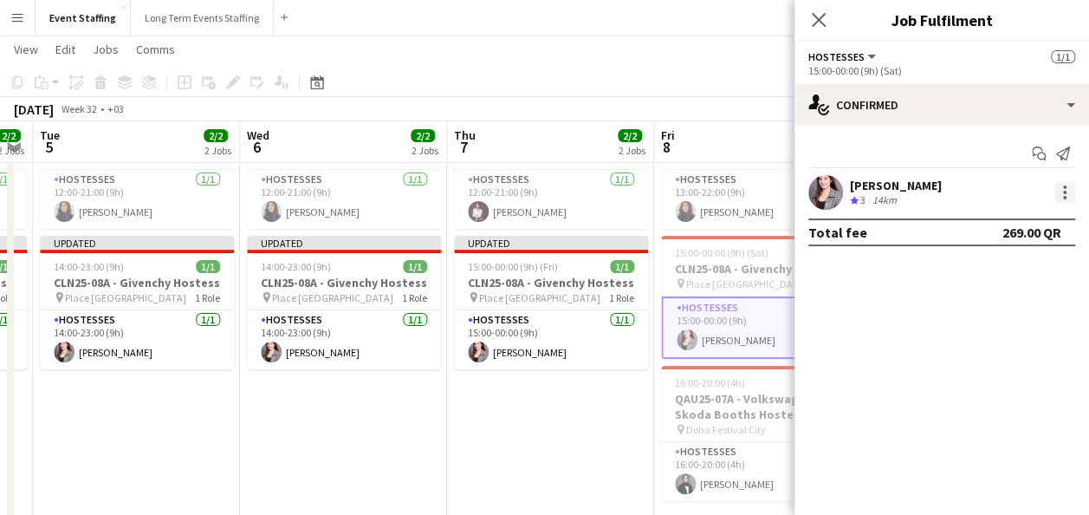
click at [1064, 193] on div at bounding box center [1064, 192] width 3 height 3
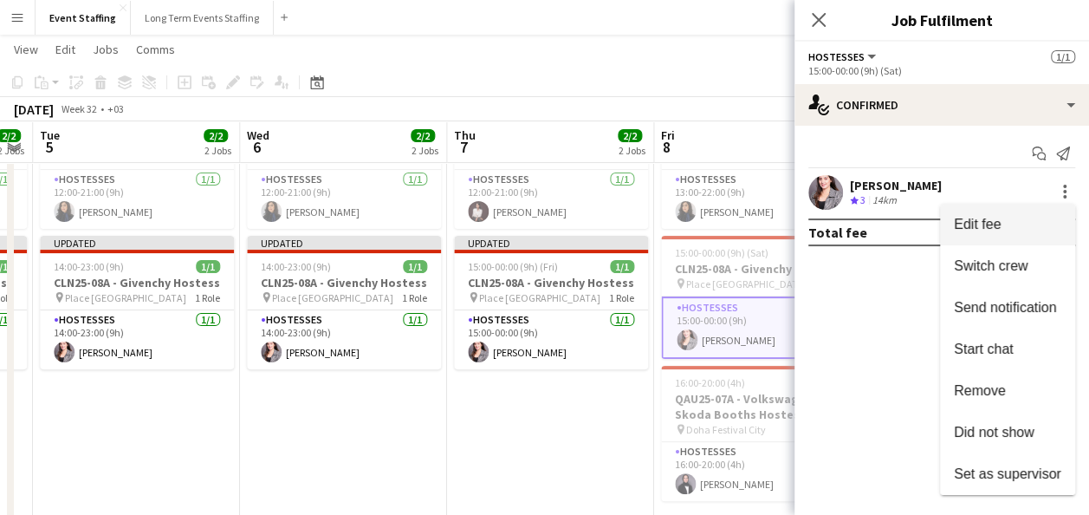
click at [1024, 225] on span "Edit fee" at bounding box center [1007, 225] width 107 height 16
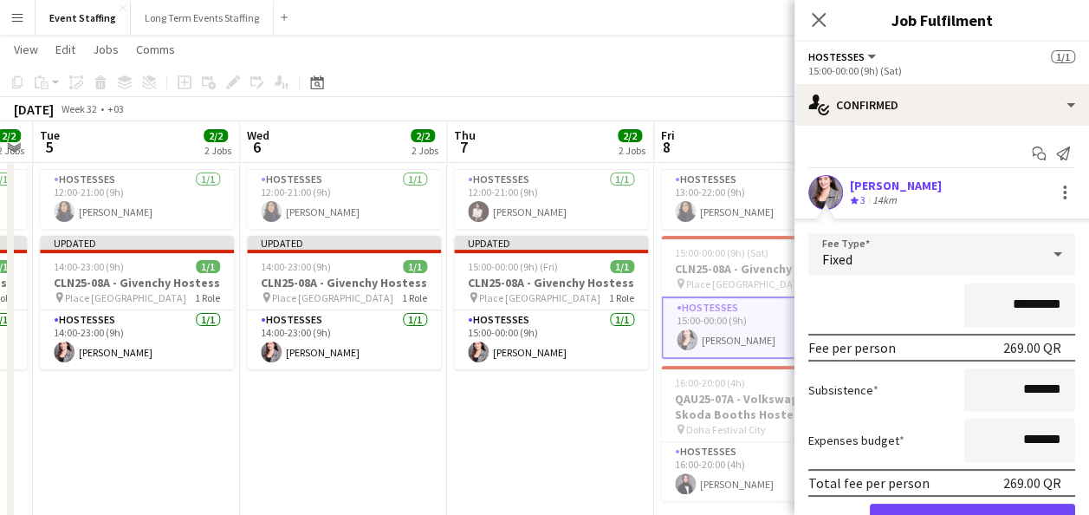
click at [998, 302] on input "*********" at bounding box center [1020, 304] width 111 height 43
type input "*********"
click at [951, 504] on button "Confirm" at bounding box center [972, 521] width 205 height 35
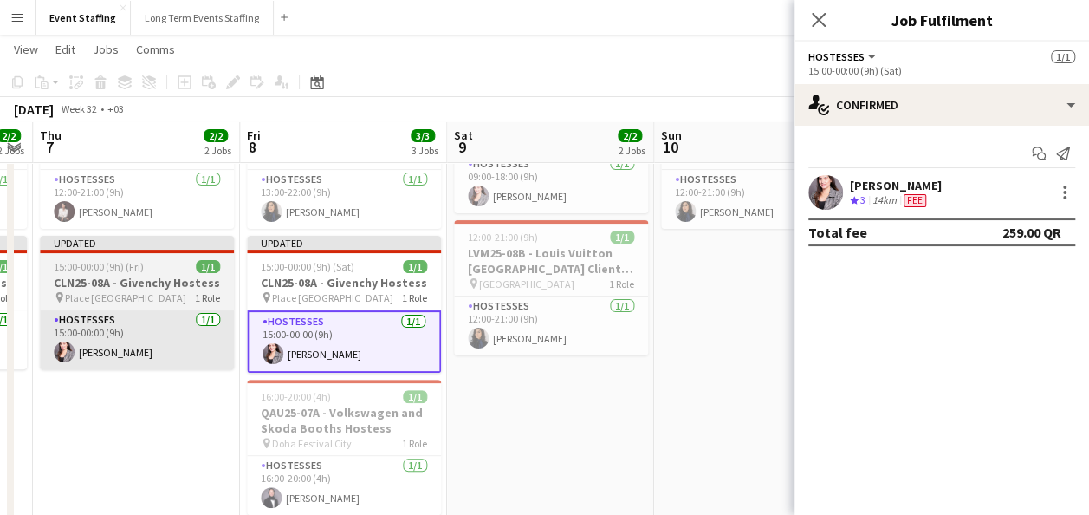
scroll to position [0, 754]
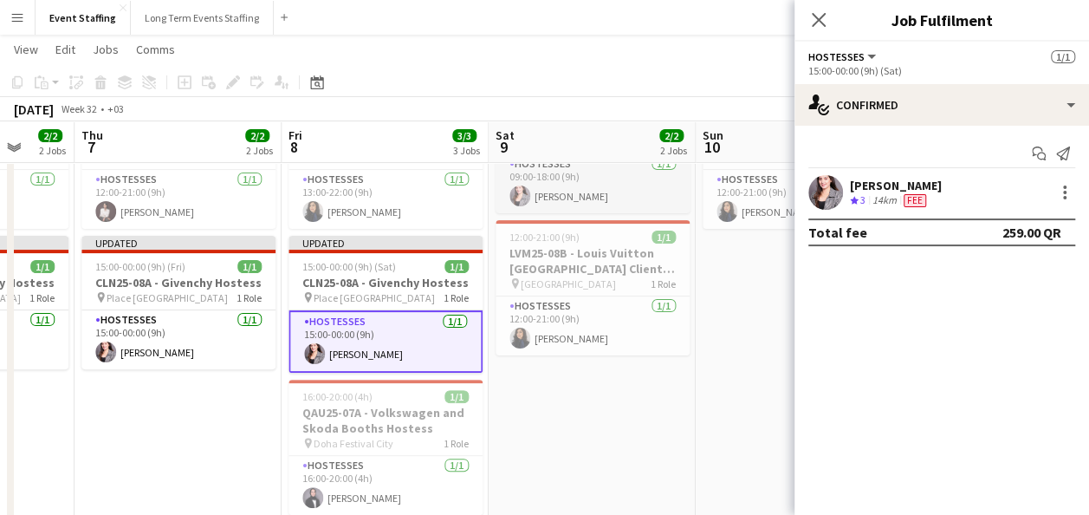
click at [567, 184] on app-card-role "Hostesses 1/1 09:00-18:00 (9h) Nesrine Saibi" at bounding box center [593, 183] width 194 height 59
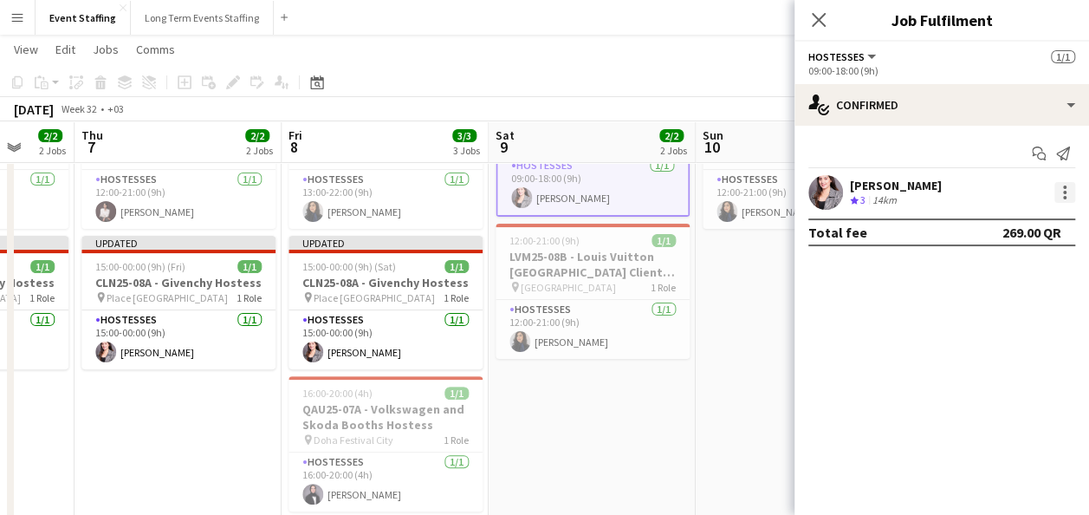
click at [1066, 185] on div at bounding box center [1064, 186] width 3 height 3
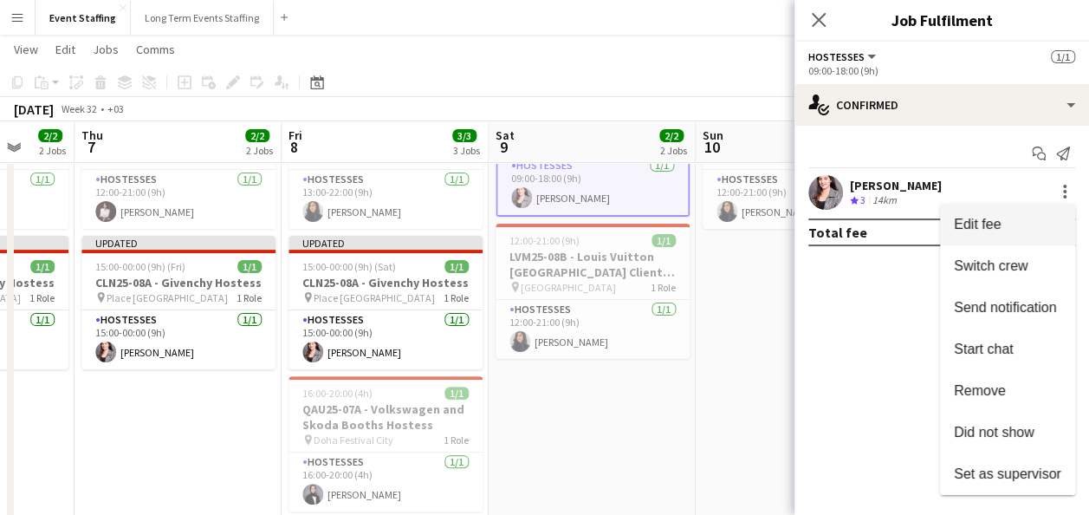
click at [1030, 223] on span "Edit fee" at bounding box center [1007, 225] width 107 height 16
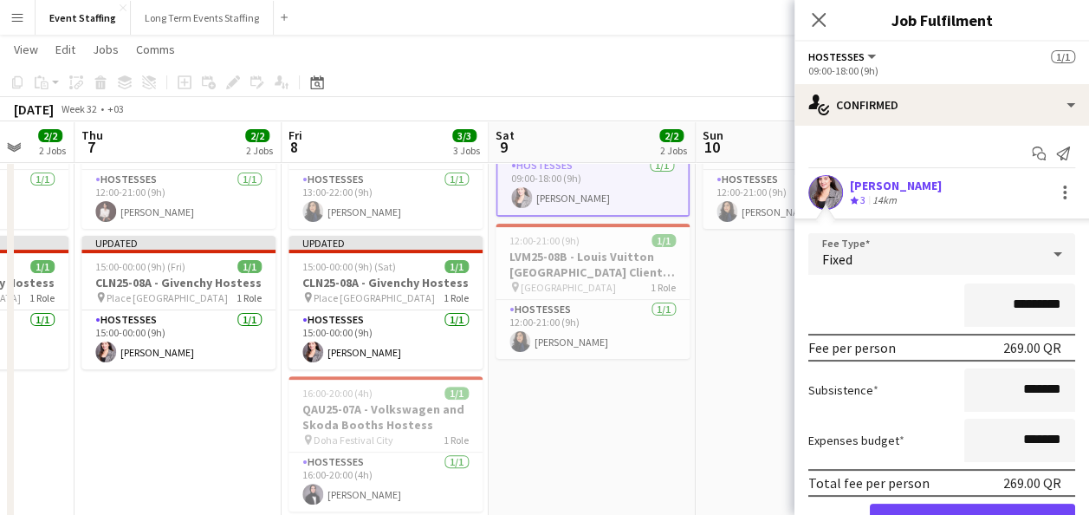
click at [996, 303] on input "*********" at bounding box center [1020, 304] width 111 height 43
type input "*********"
click at [959, 509] on button "Confirm" at bounding box center [972, 521] width 205 height 35
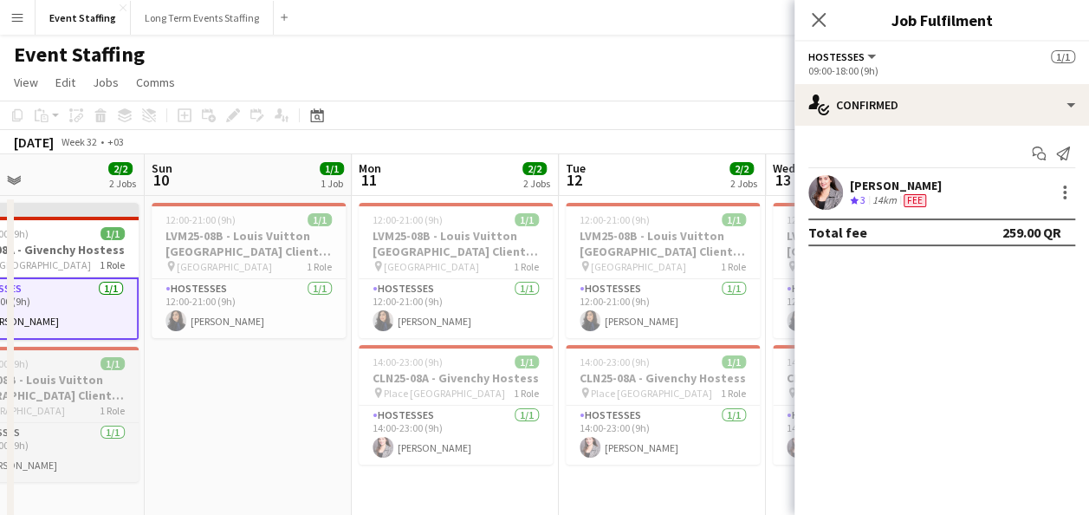
scroll to position [0, 478]
click at [481, 433] on app-card-role "Hostesses 1/1 14:00-23:00 (9h) Nesrine Saibi" at bounding box center [455, 435] width 194 height 59
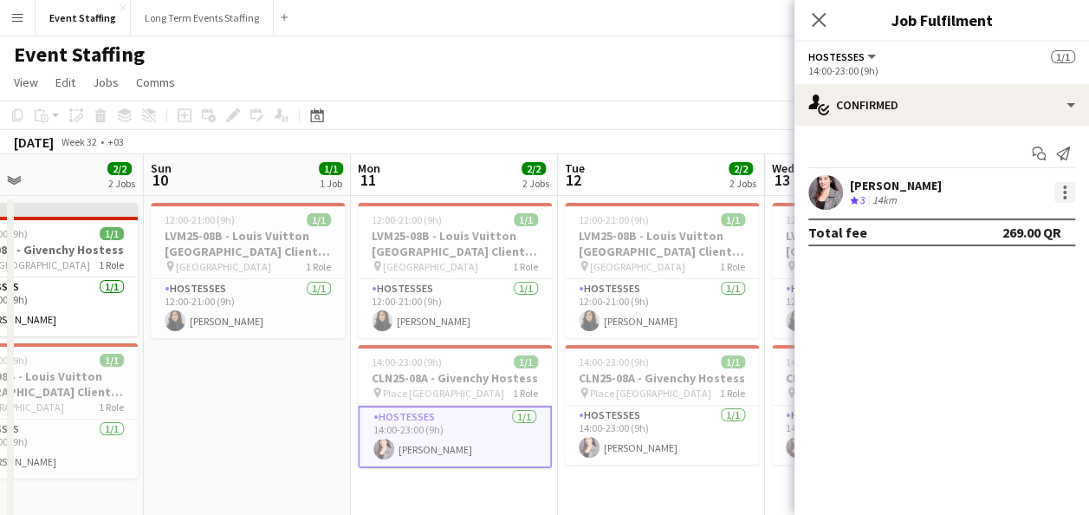
click at [1056, 194] on div at bounding box center [1065, 192] width 21 height 21
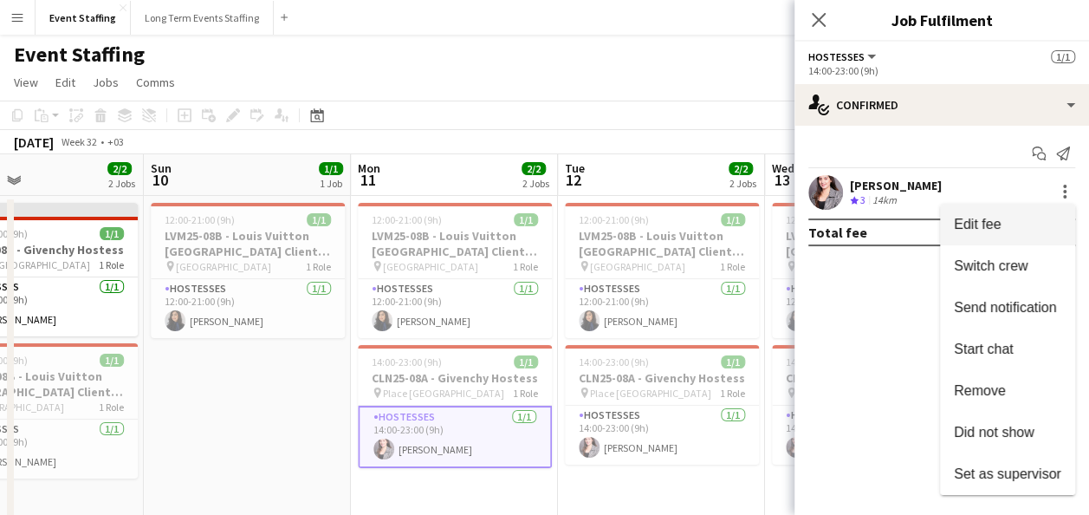
click at [997, 223] on span "Edit fee" at bounding box center [977, 224] width 47 height 15
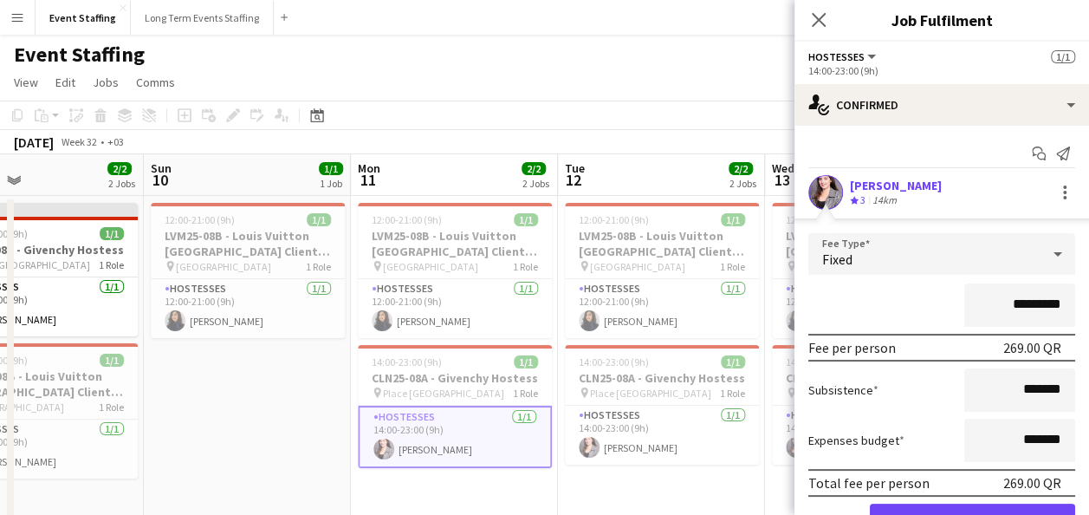
click at [999, 302] on input "*********" at bounding box center [1020, 304] width 111 height 43
type input "*********"
click at [957, 506] on button "Confirm" at bounding box center [972, 521] width 205 height 35
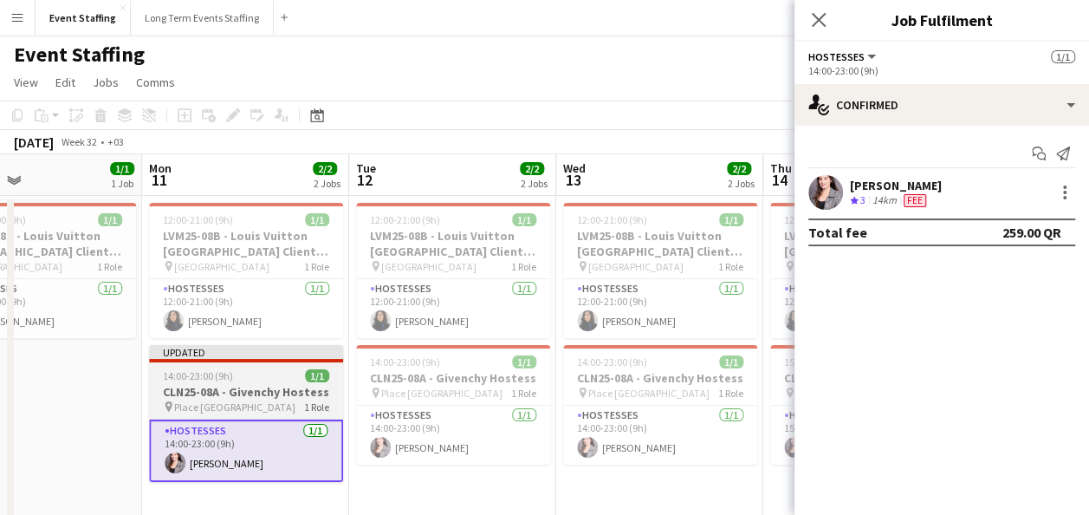
scroll to position [0, 689]
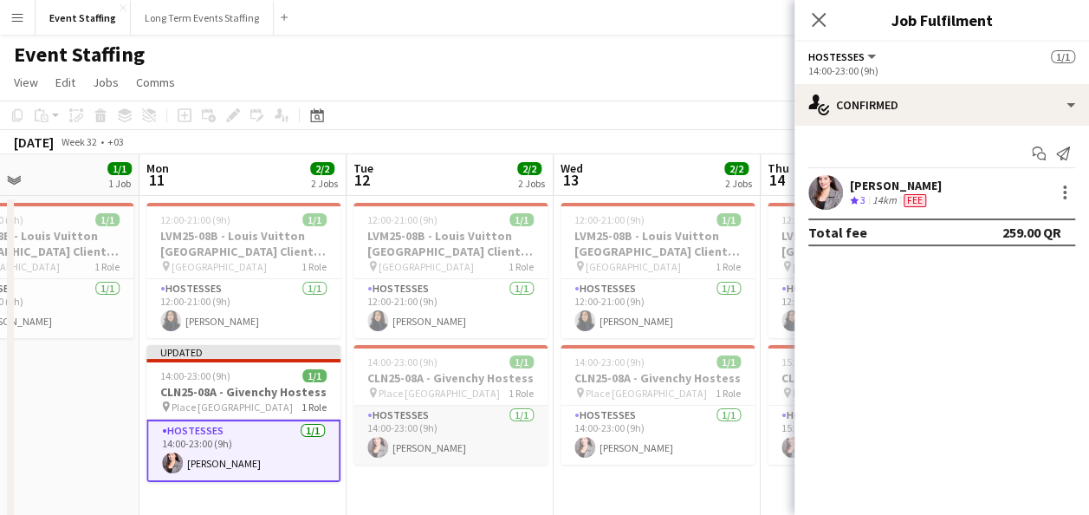
click at [419, 440] on app-card-role "Hostesses 1/1 14:00-23:00 (9h) Nesrine Saibi" at bounding box center [451, 435] width 194 height 59
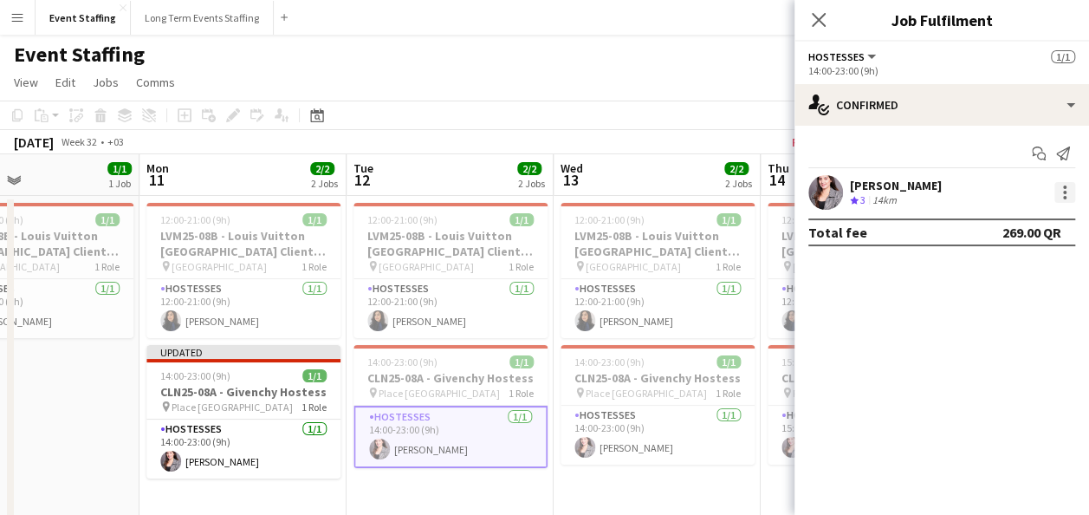
click at [1063, 186] on div at bounding box center [1064, 186] width 3 height 3
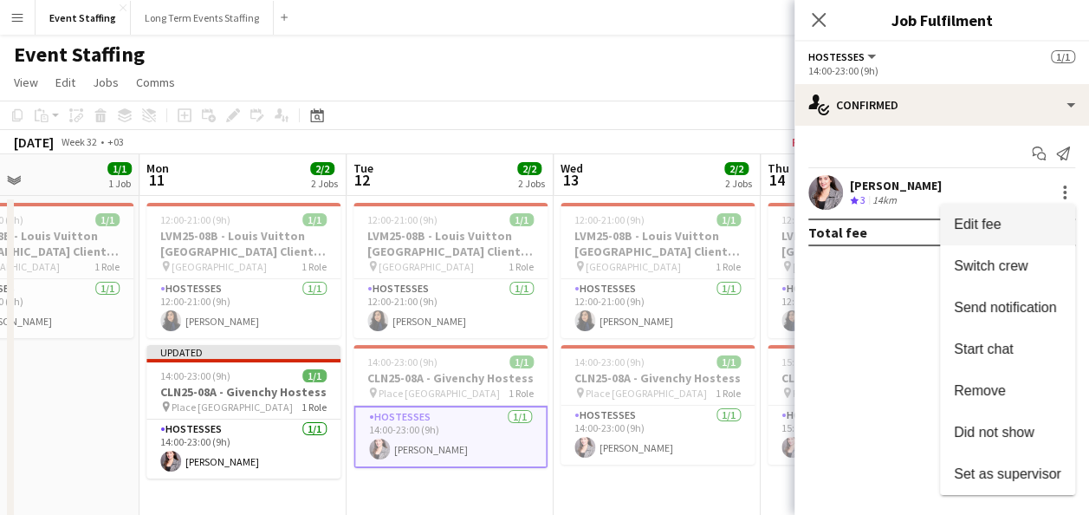
click at [1008, 229] on span "Edit fee" at bounding box center [1007, 225] width 107 height 16
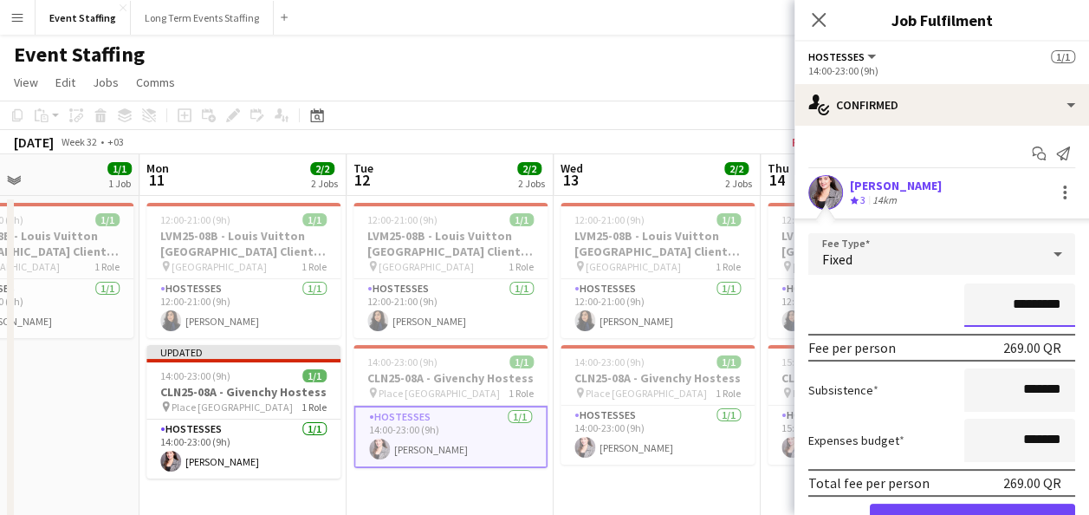
click at [1001, 307] on input "*********" at bounding box center [1020, 304] width 111 height 43
type input "*********"
click at [890, 322] on div "*********" at bounding box center [942, 304] width 267 height 43
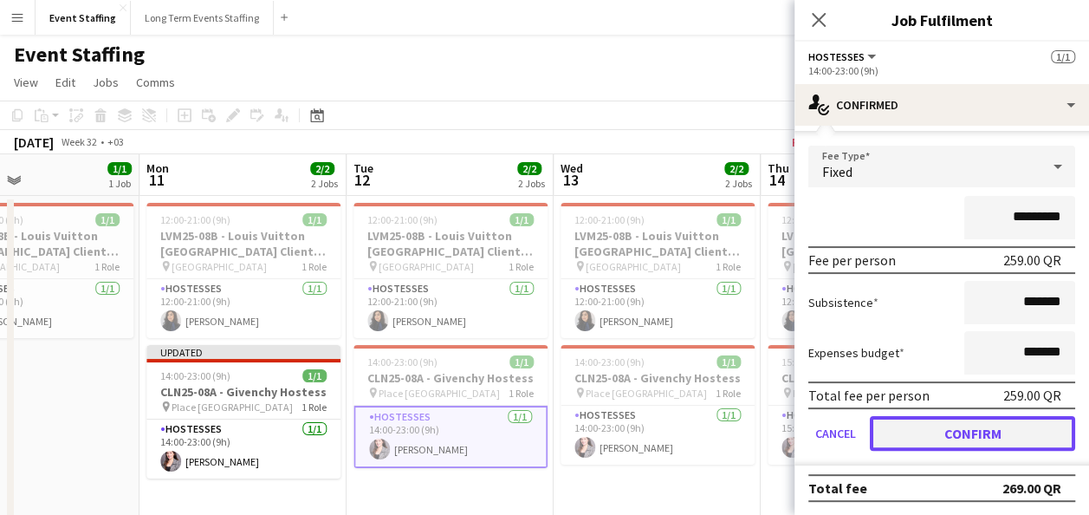
click at [943, 444] on button "Confirm" at bounding box center [972, 433] width 205 height 35
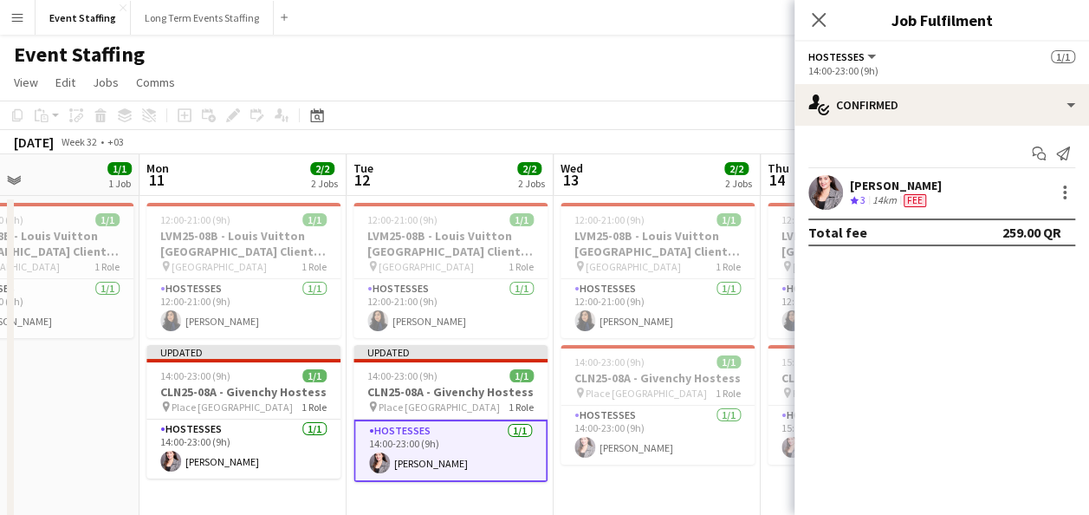
scroll to position [0, 0]
click at [614, 453] on app-card-role "Hostesses 1/1 14:00-23:00 (9h) Nesrine Saibi" at bounding box center [658, 435] width 194 height 59
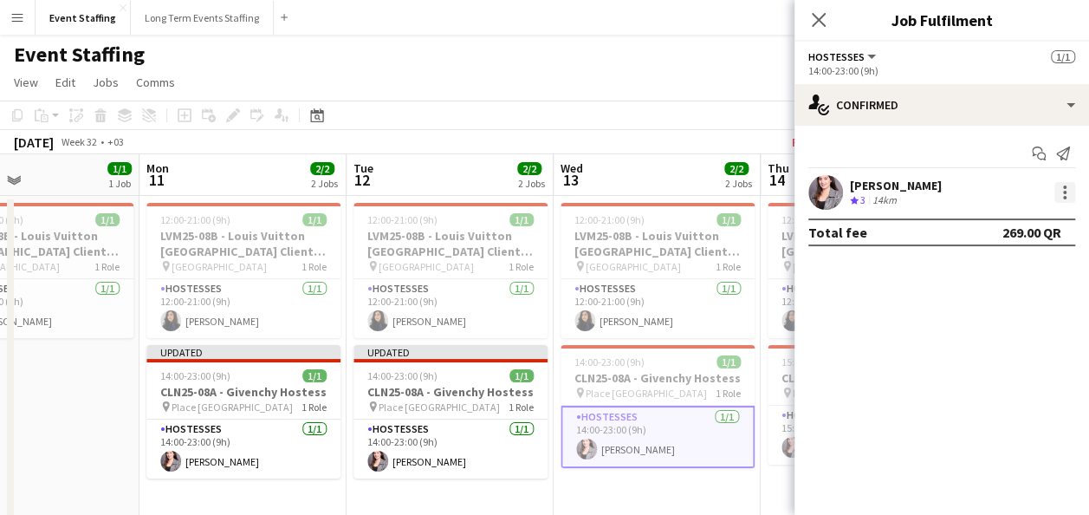
click at [1062, 188] on div at bounding box center [1065, 192] width 21 height 21
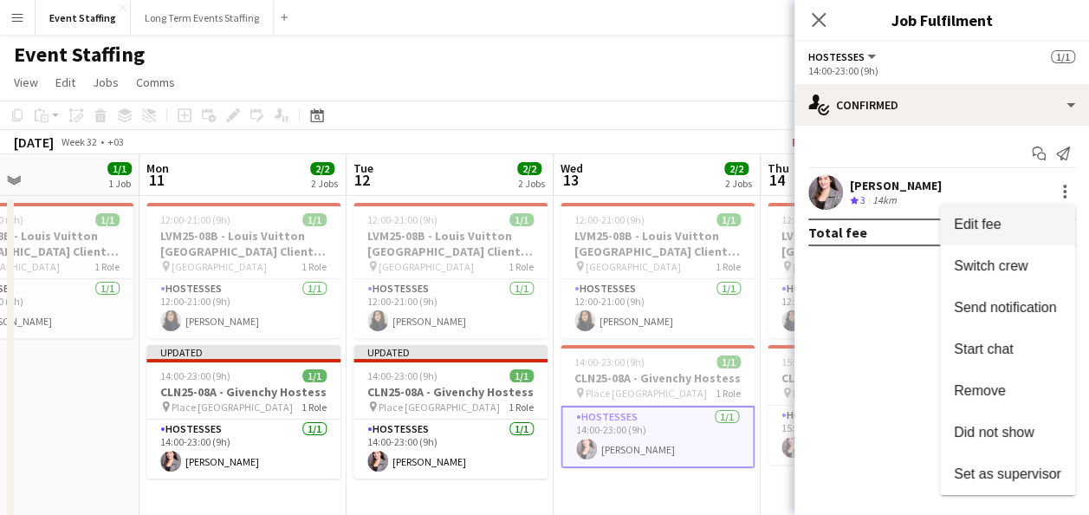
click at [1024, 215] on button "Edit fee" at bounding box center [1007, 225] width 135 height 42
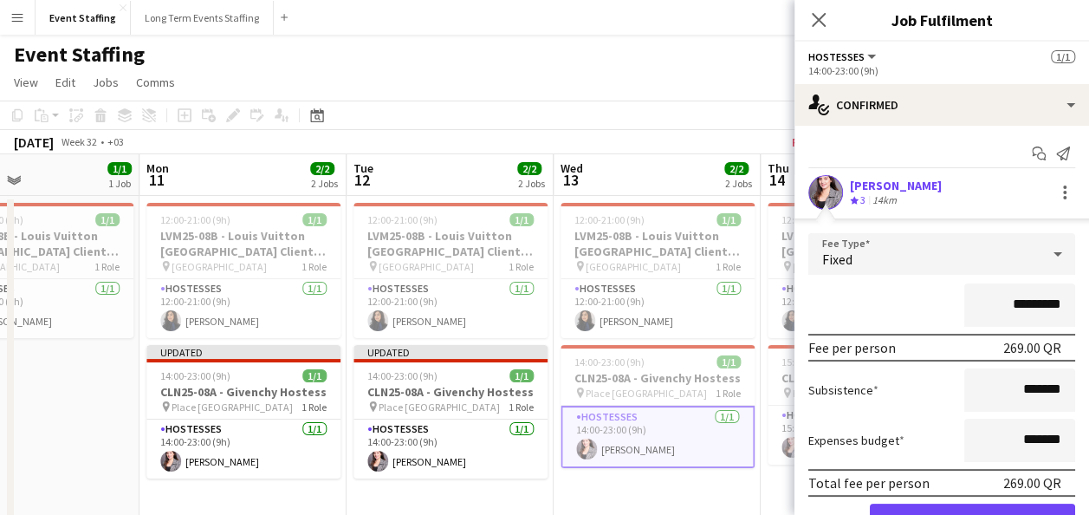
click at [1003, 305] on input "*********" at bounding box center [1020, 304] width 111 height 43
type input "*********"
click at [906, 298] on div "*********" at bounding box center [942, 304] width 267 height 43
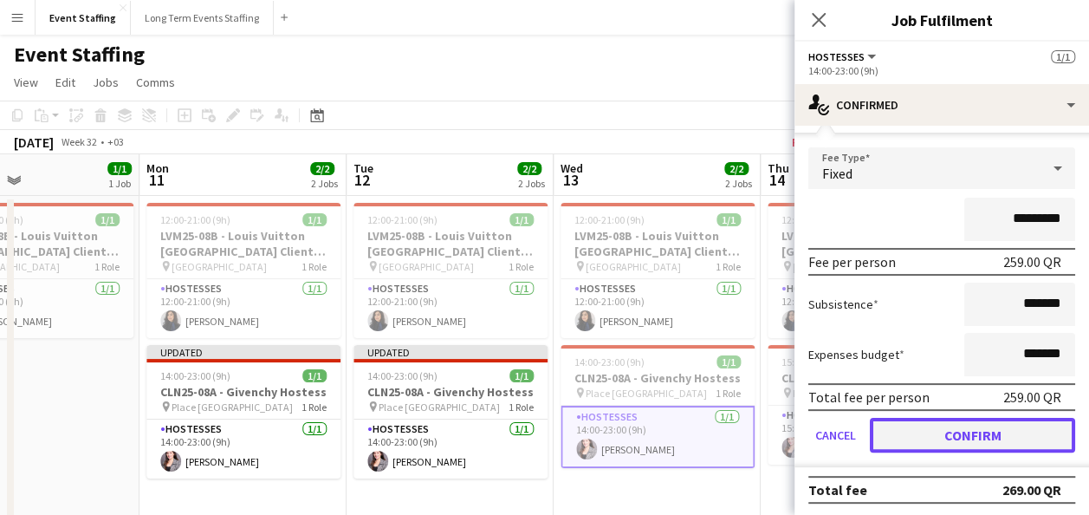
click at [961, 429] on button "Confirm" at bounding box center [972, 435] width 205 height 35
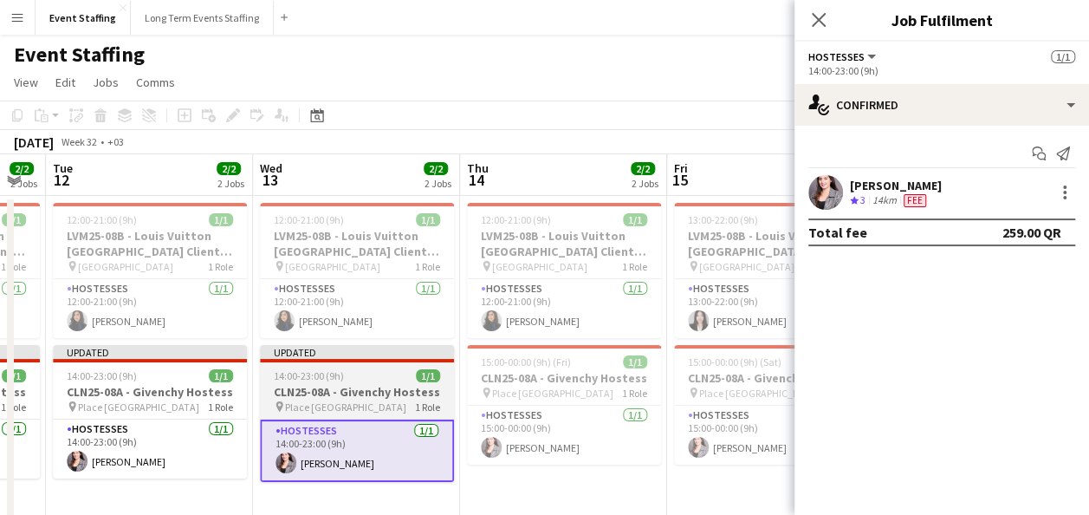
scroll to position [0, 589]
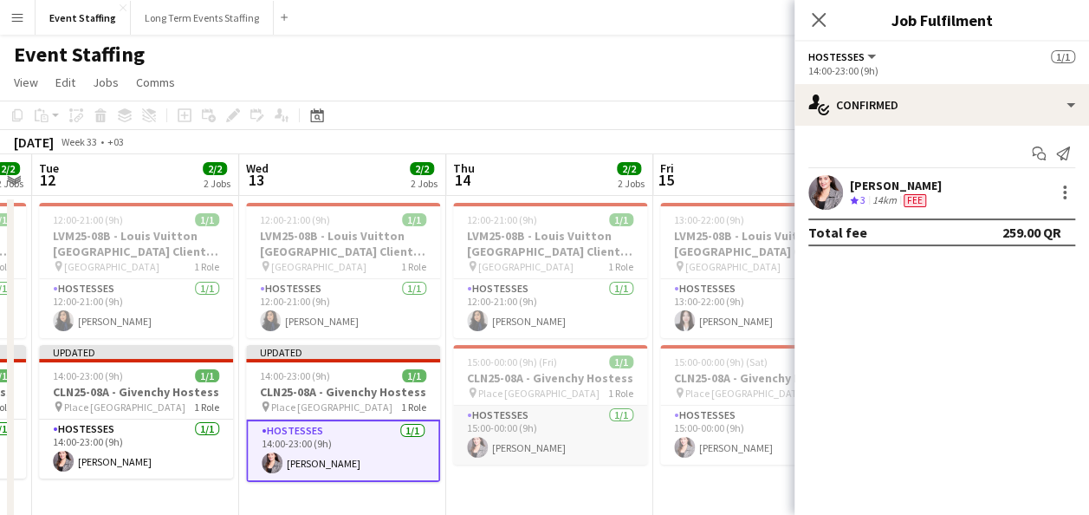
click at [539, 432] on app-card-role "Hostesses 1/1 15:00-00:00 (9h) Nesrine Saibi" at bounding box center [550, 435] width 194 height 59
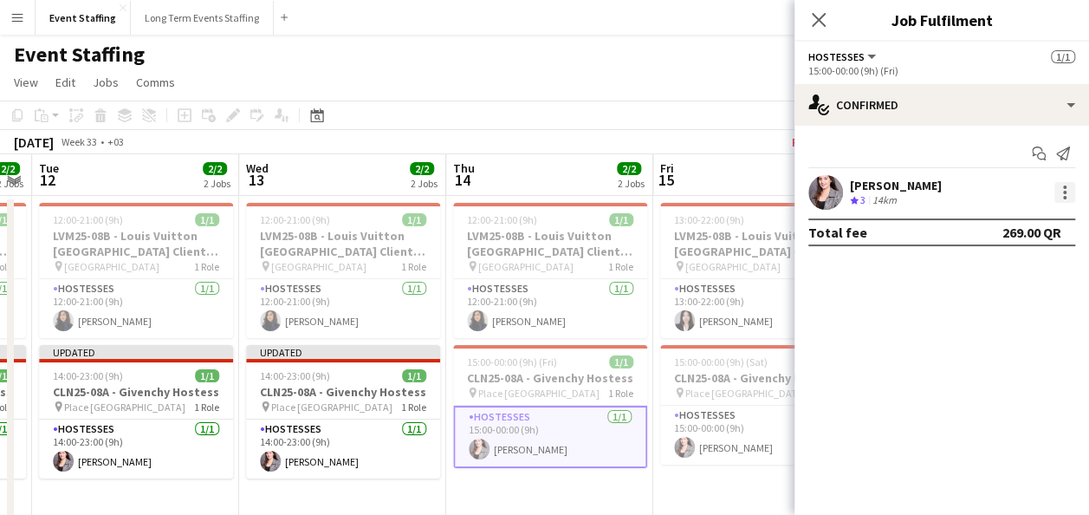
click at [1063, 187] on div at bounding box center [1064, 186] width 3 height 3
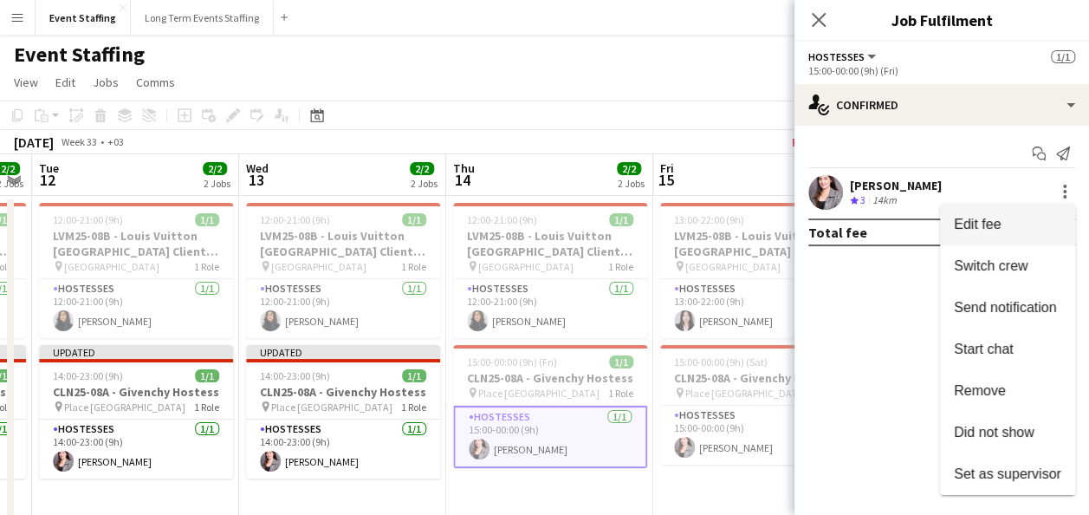
click at [1024, 225] on span "Edit fee" at bounding box center [1007, 225] width 107 height 16
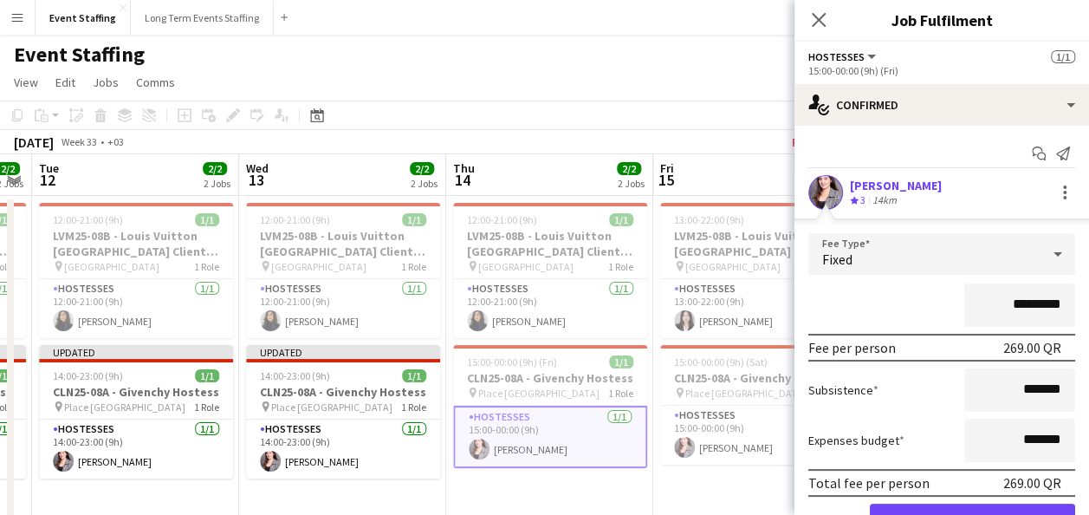
click at [997, 304] on input "*********" at bounding box center [1020, 304] width 111 height 43
type input "*********"
click at [907, 301] on div "*********" at bounding box center [942, 304] width 267 height 43
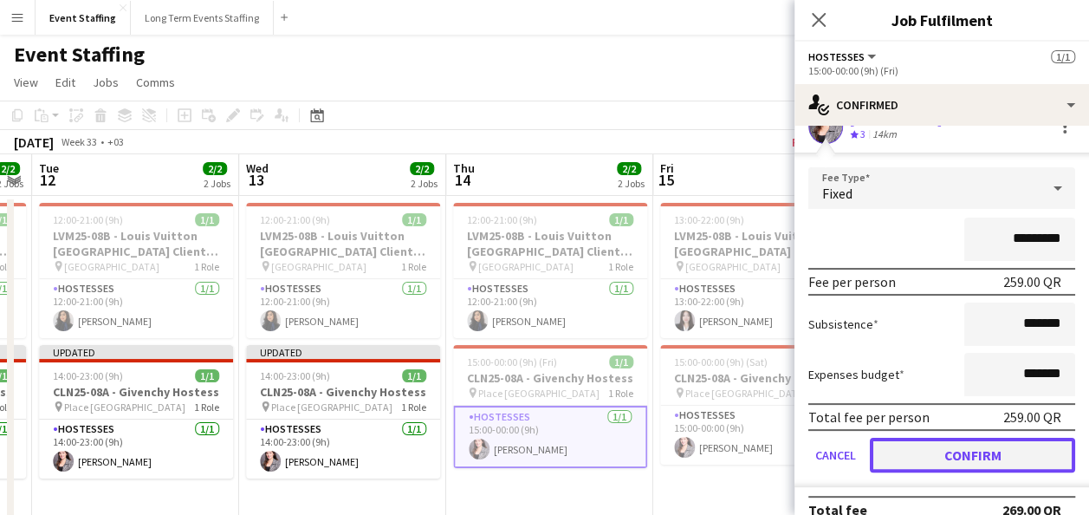
click at [954, 445] on button "Confirm" at bounding box center [972, 455] width 205 height 35
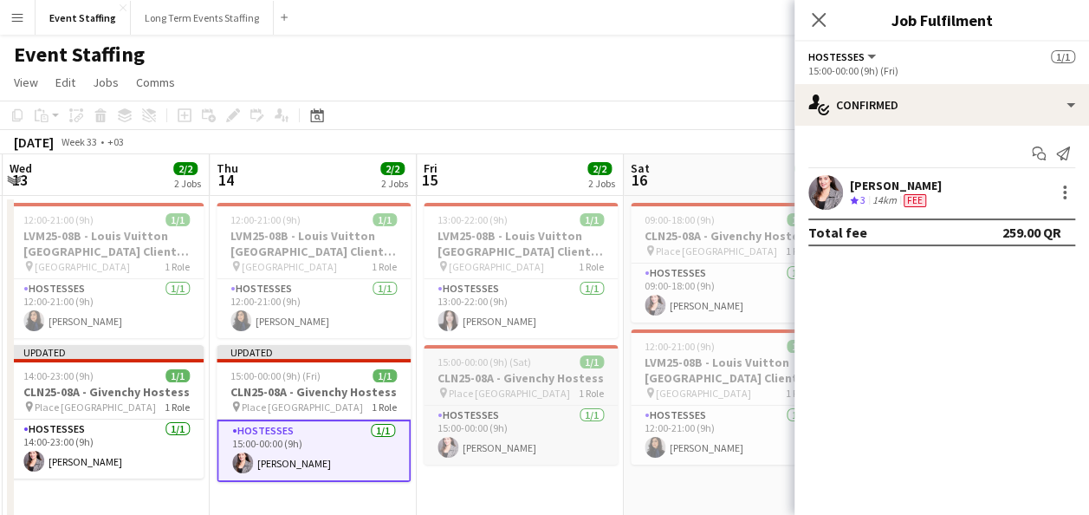
scroll to position [0, 827]
click at [529, 447] on app-card-role "Hostesses 1/1 15:00-00:00 (9h) Nesrine Saibi" at bounding box center [520, 435] width 194 height 59
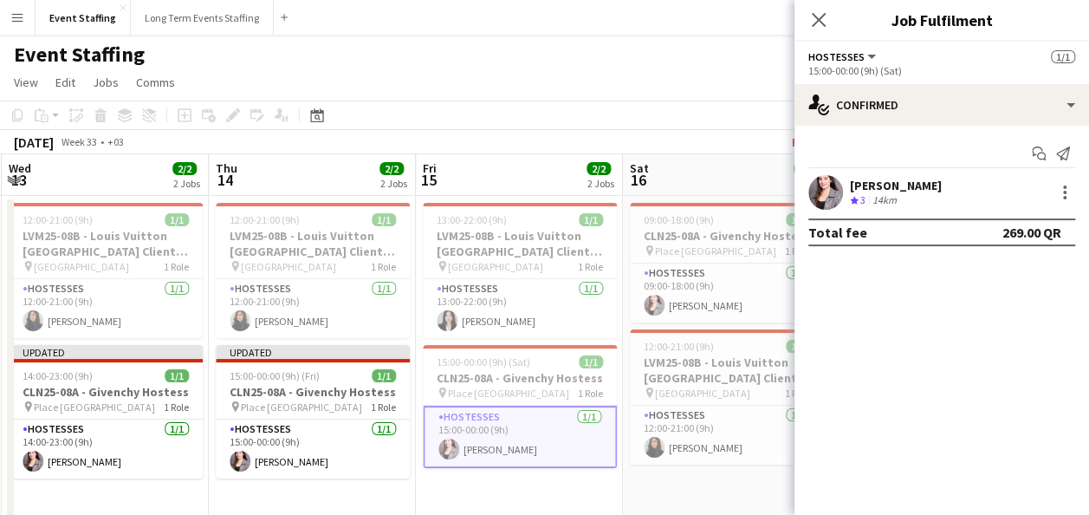
click at [1056, 203] on div "Nesrine Saibi Crew rating 3 14km" at bounding box center [942, 192] width 295 height 35
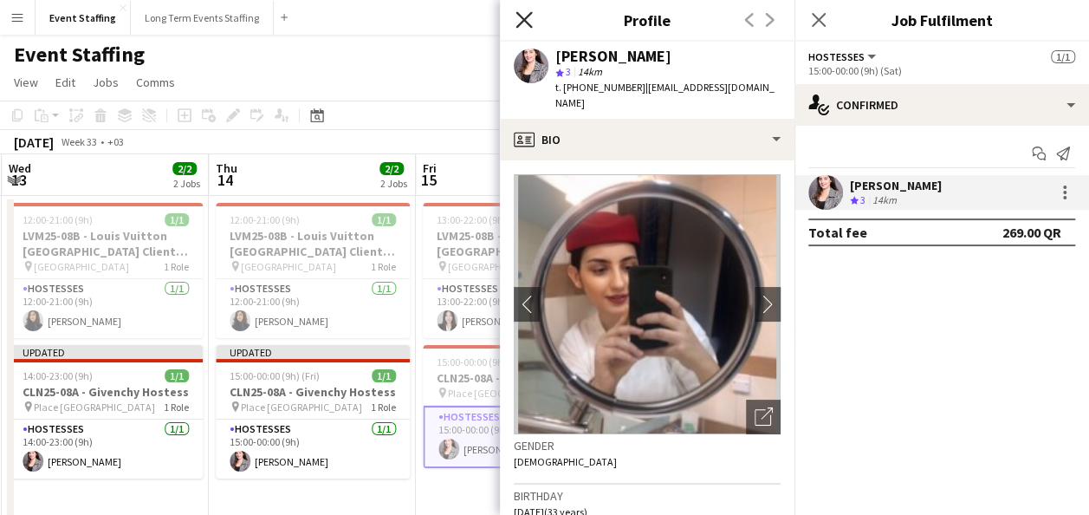
click at [523, 20] on icon at bounding box center [524, 19] width 16 height 16
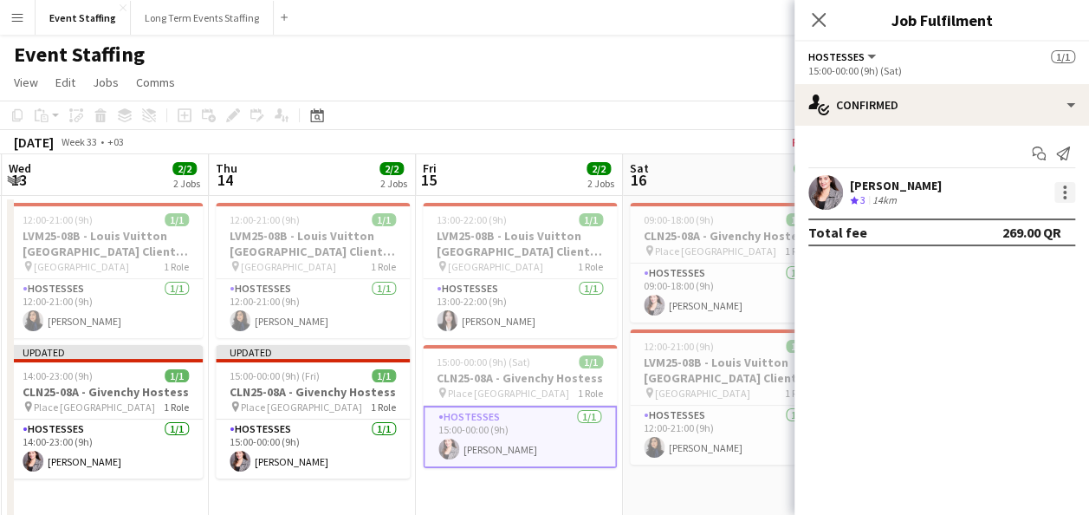
click at [1064, 196] on div at bounding box center [1064, 197] width 3 height 3
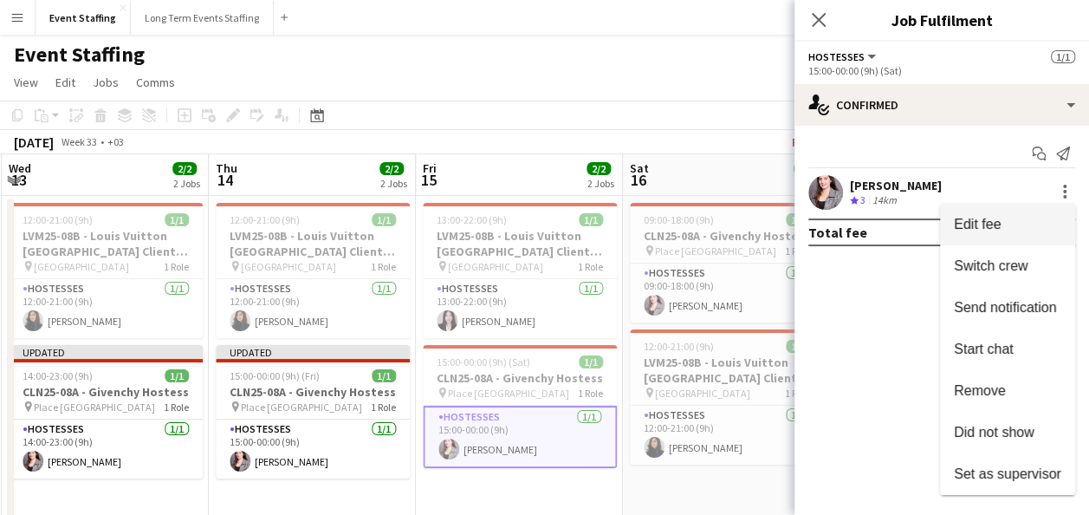
click at [1017, 229] on span "Edit fee" at bounding box center [1007, 225] width 107 height 16
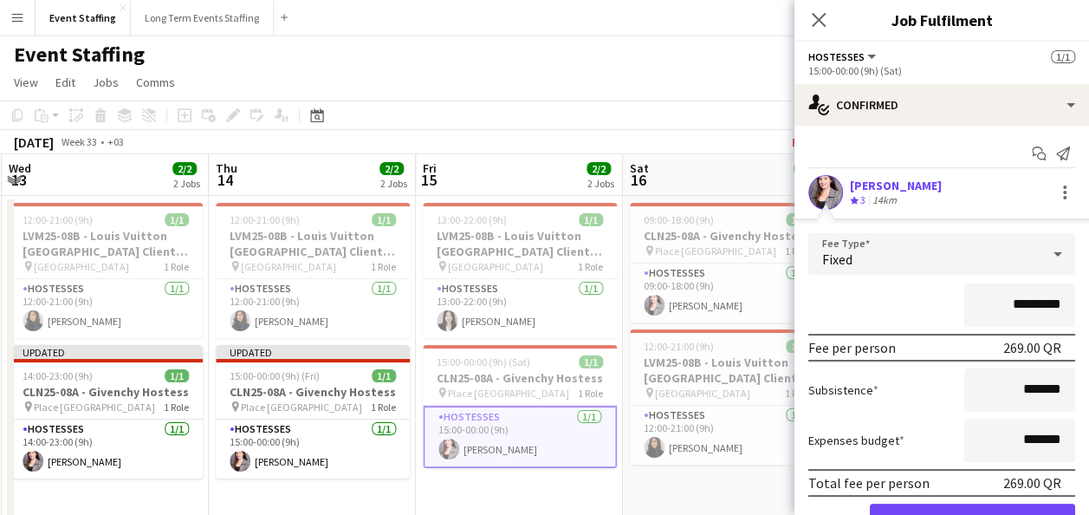
click at [999, 299] on input "*********" at bounding box center [1020, 304] width 111 height 43
type input "*********"
click at [913, 302] on div "*********" at bounding box center [942, 304] width 267 height 43
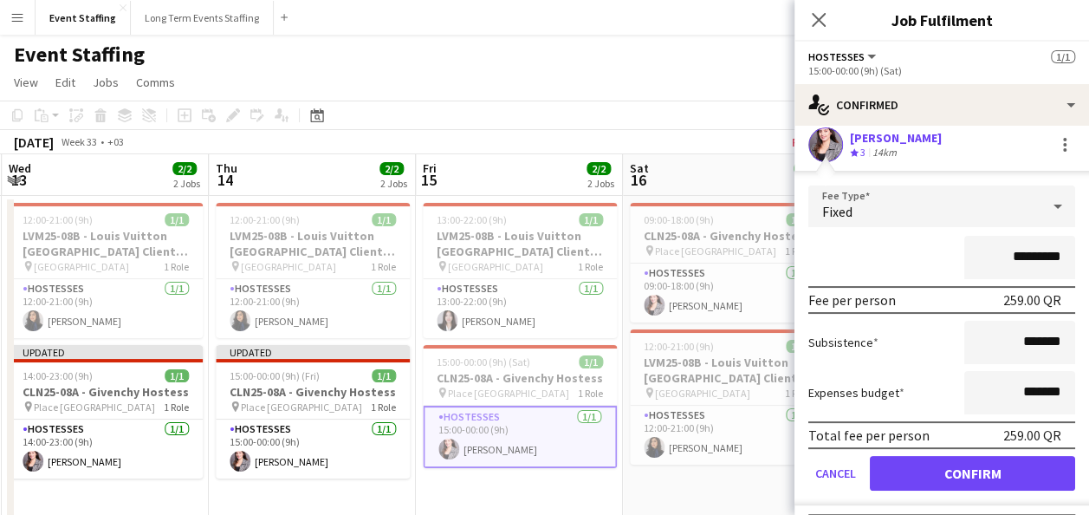
scroll to position [49, 0]
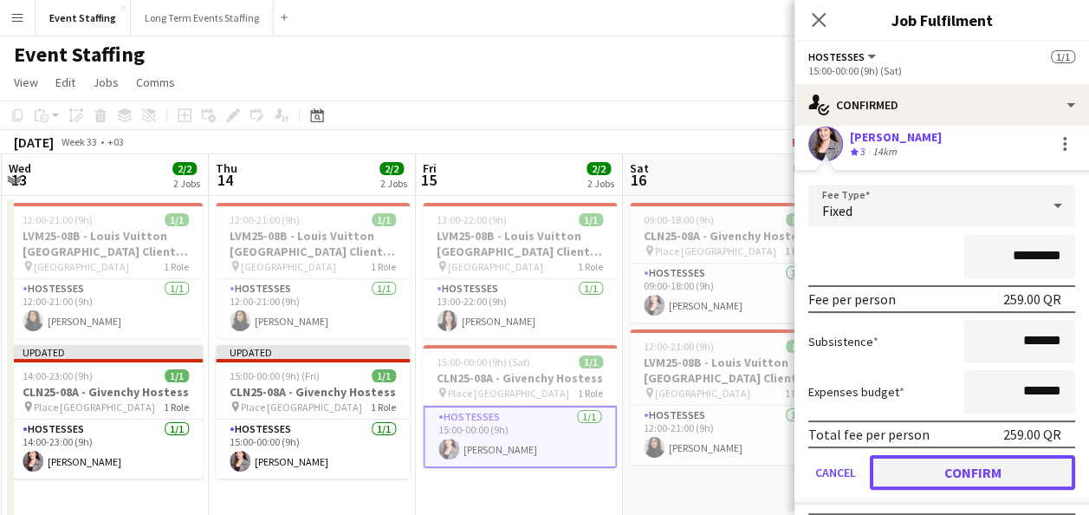
click at [940, 461] on button "Confirm" at bounding box center [972, 472] width 205 height 35
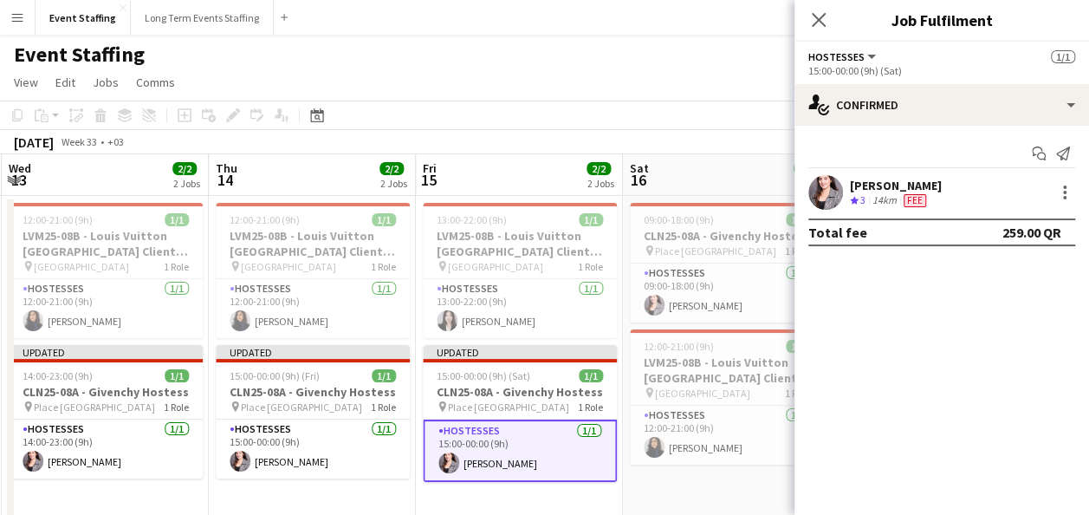
scroll to position [0, 0]
click at [702, 432] on app-card-role "Hostesses 1/1 12:00-21:00 (9h) Sahar Ghasemi" at bounding box center [727, 435] width 194 height 59
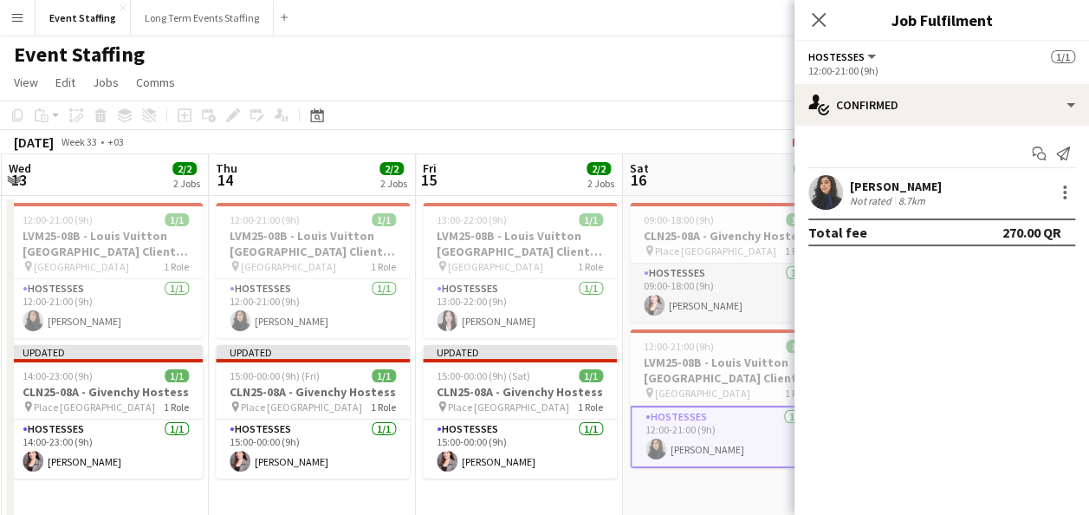
click at [693, 292] on app-card-role "Hostesses 1/1 09:00-18:00 (9h) Nesrine Saibi" at bounding box center [727, 292] width 194 height 59
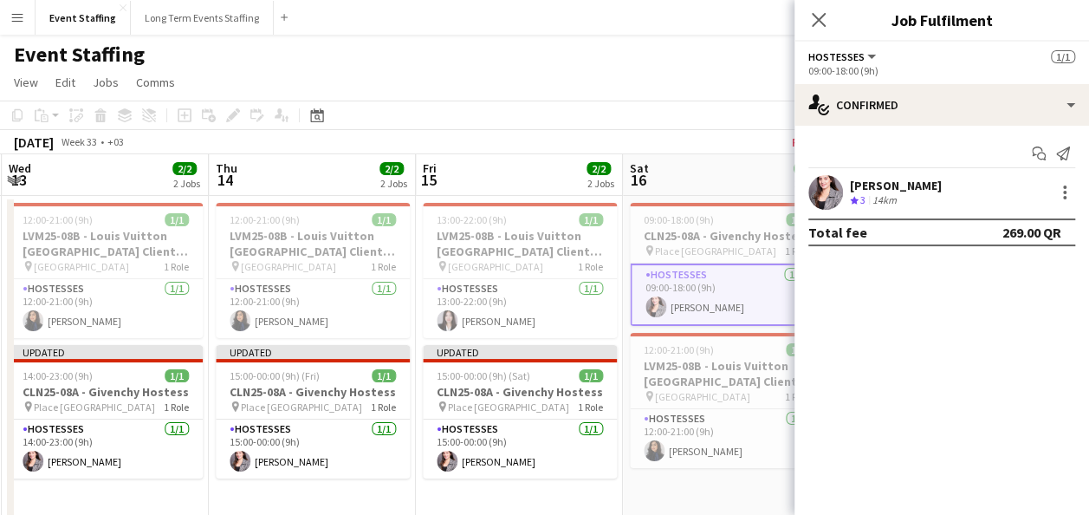
click at [1078, 194] on div "Nesrine Saibi Crew rating 3 14km" at bounding box center [942, 192] width 295 height 35
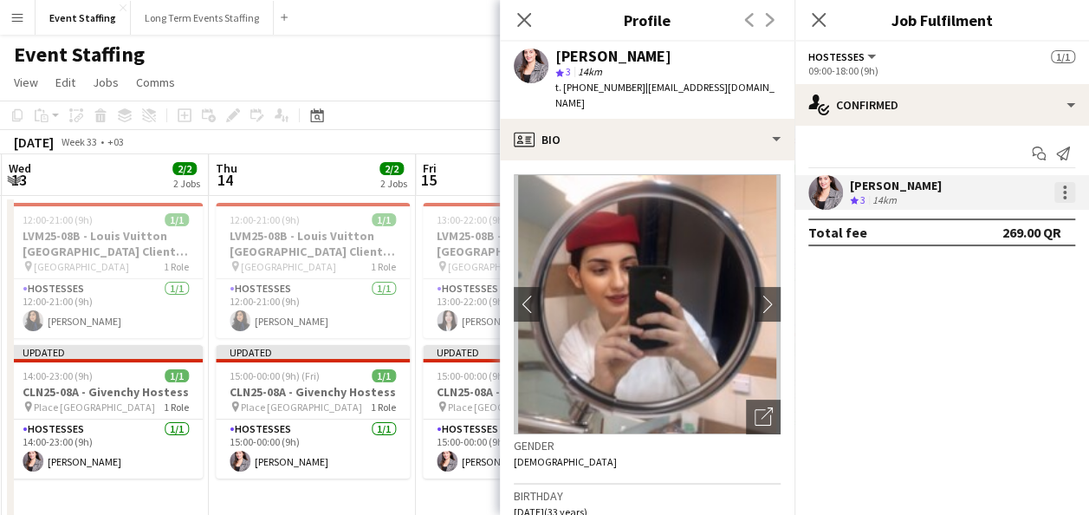
click at [1063, 192] on div at bounding box center [1064, 192] width 3 height 3
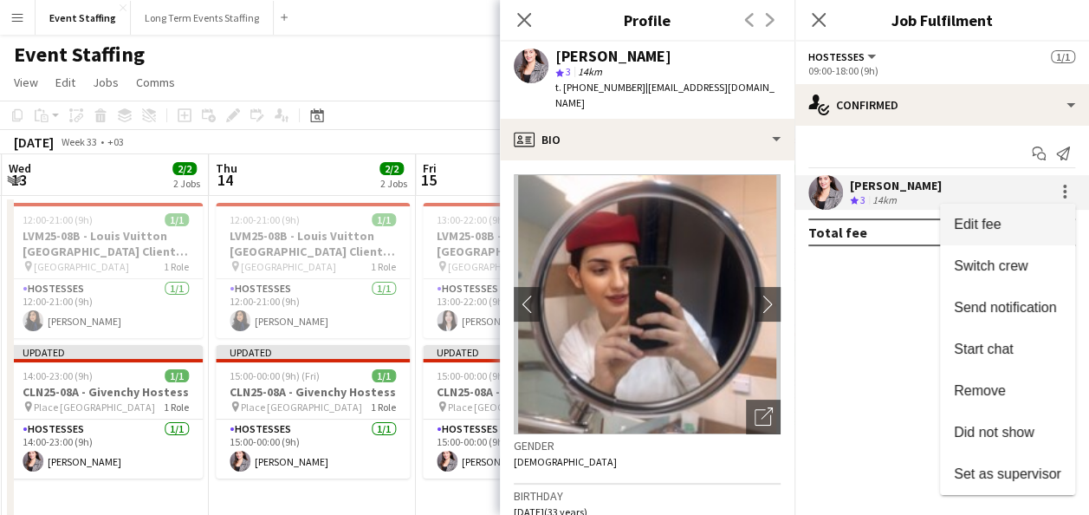
click at [959, 229] on span "Edit fee" at bounding box center [977, 224] width 47 height 15
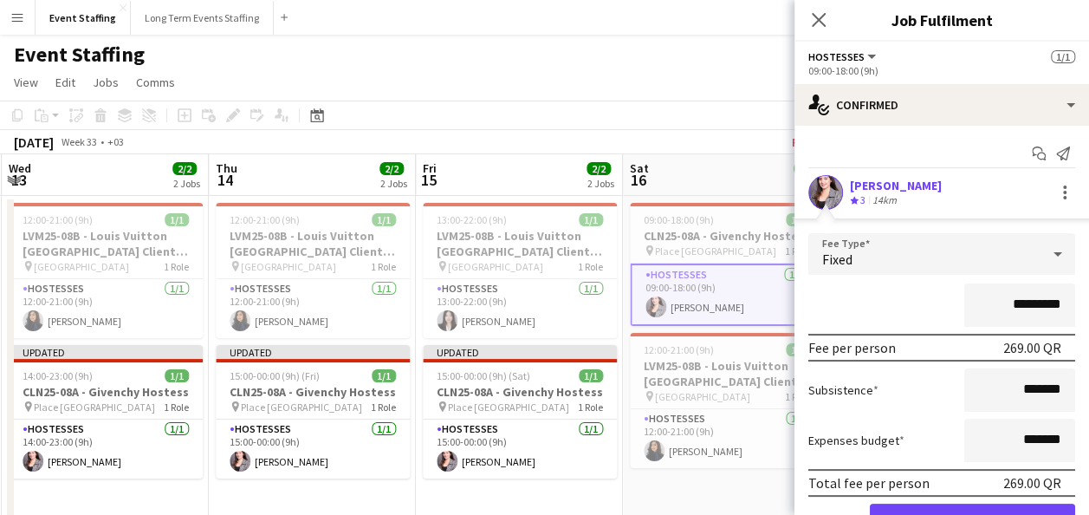
click at [997, 303] on input "*********" at bounding box center [1020, 304] width 111 height 43
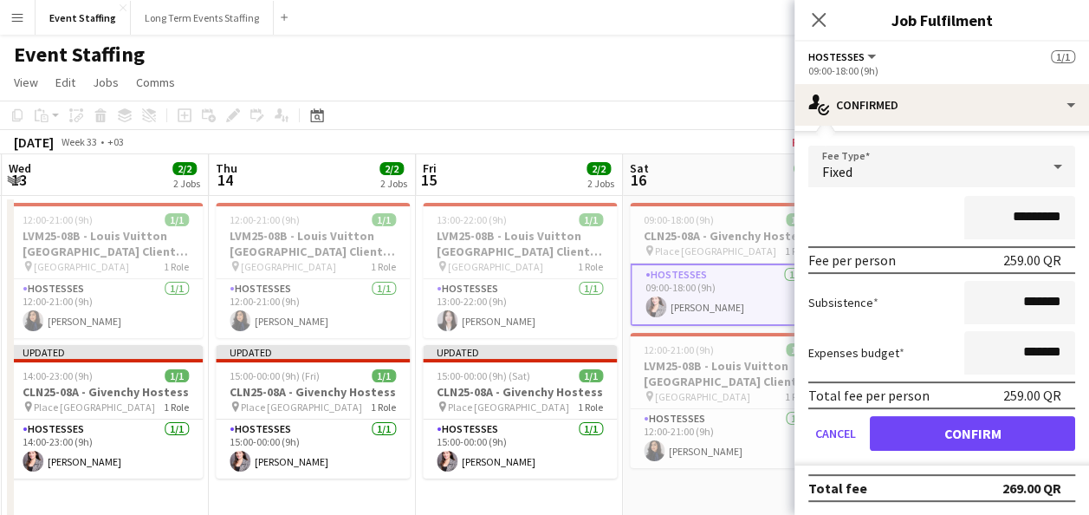
type input "*********"
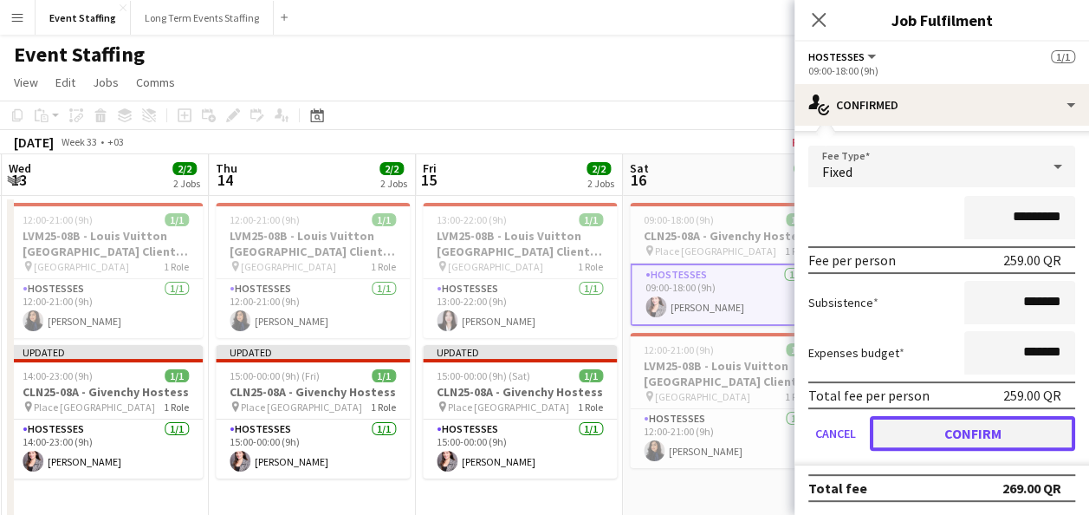
click at [969, 439] on button "Confirm" at bounding box center [972, 433] width 205 height 35
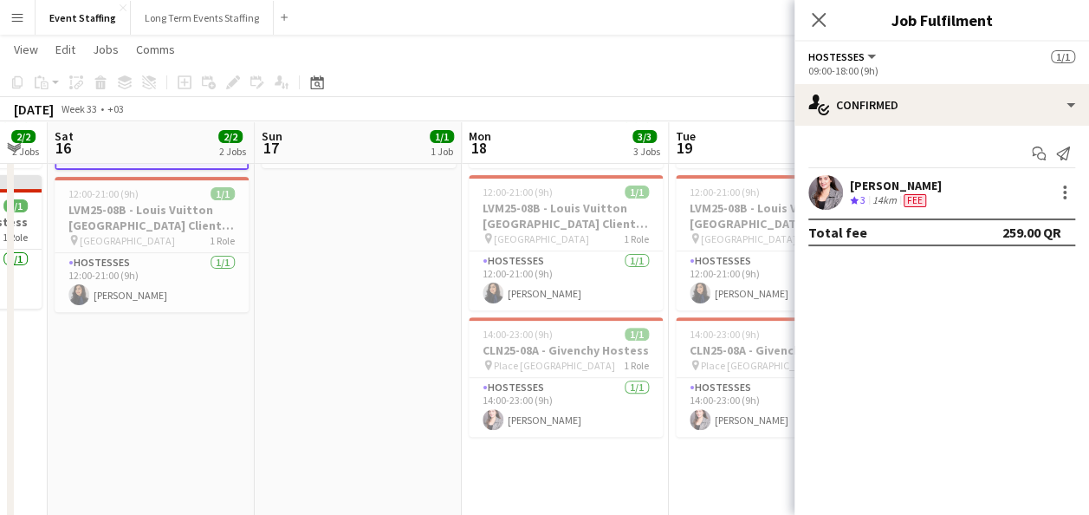
scroll to position [0, 723]
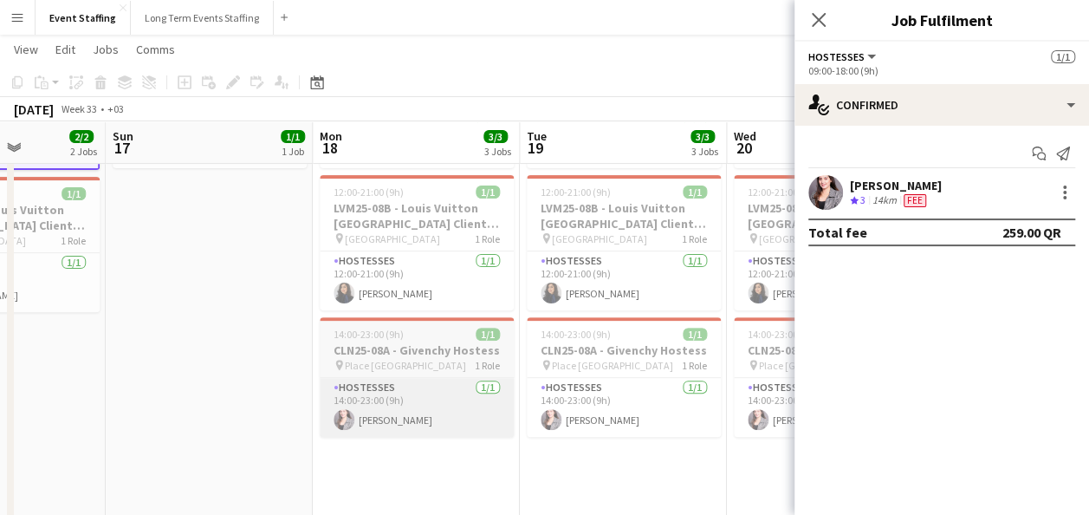
click at [483, 378] on app-card-role "Hostesses 1/1 14:00-23:00 (9h) Nesrine Saibi" at bounding box center [417, 407] width 194 height 59
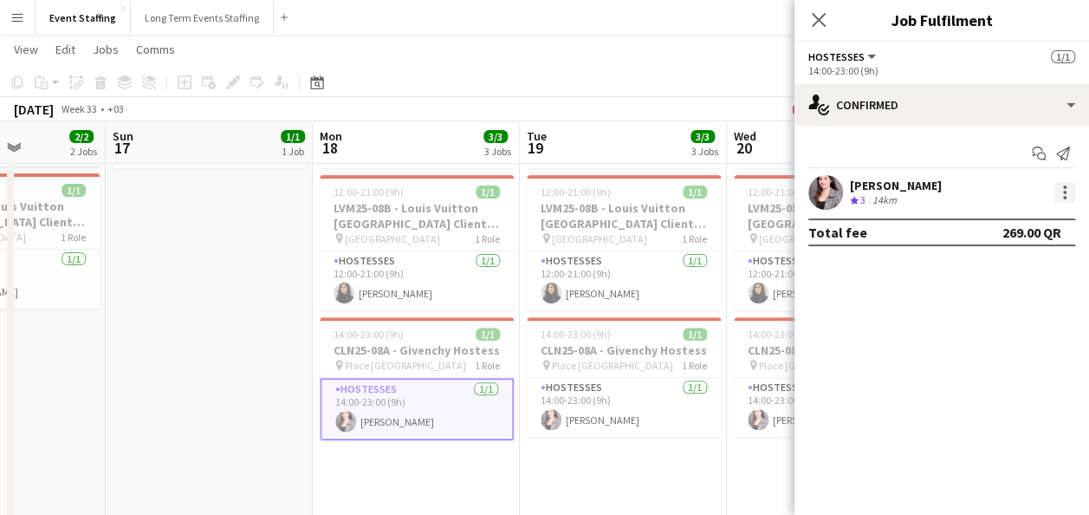
click at [1068, 189] on div at bounding box center [1065, 192] width 21 height 21
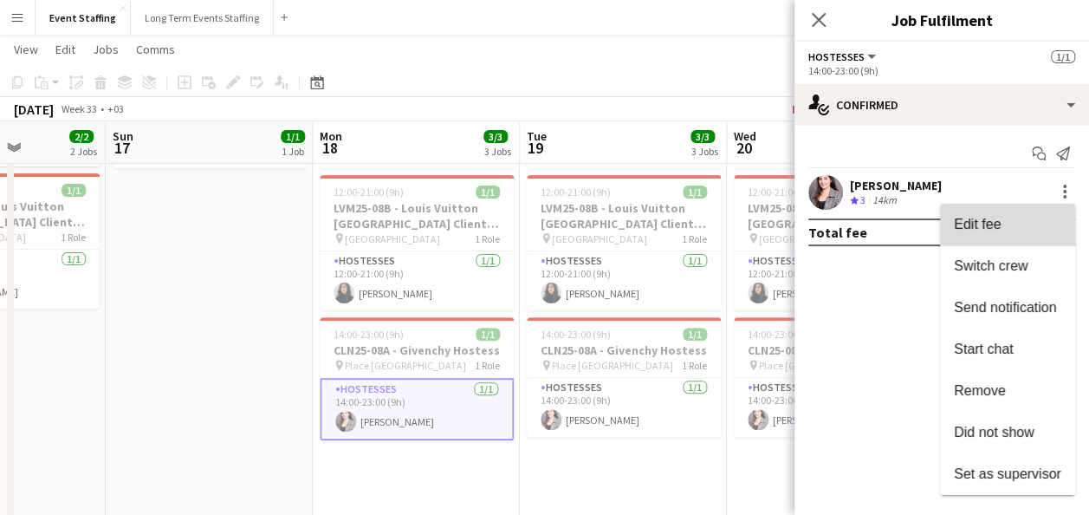
click at [1019, 231] on span "Edit fee" at bounding box center [1007, 225] width 107 height 16
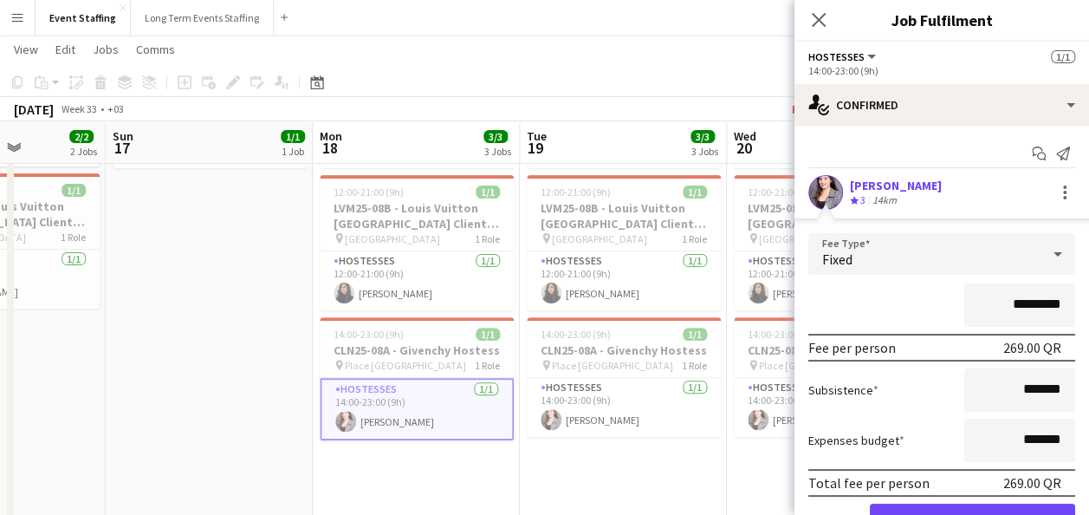
click at [998, 299] on input "*********" at bounding box center [1020, 304] width 111 height 43
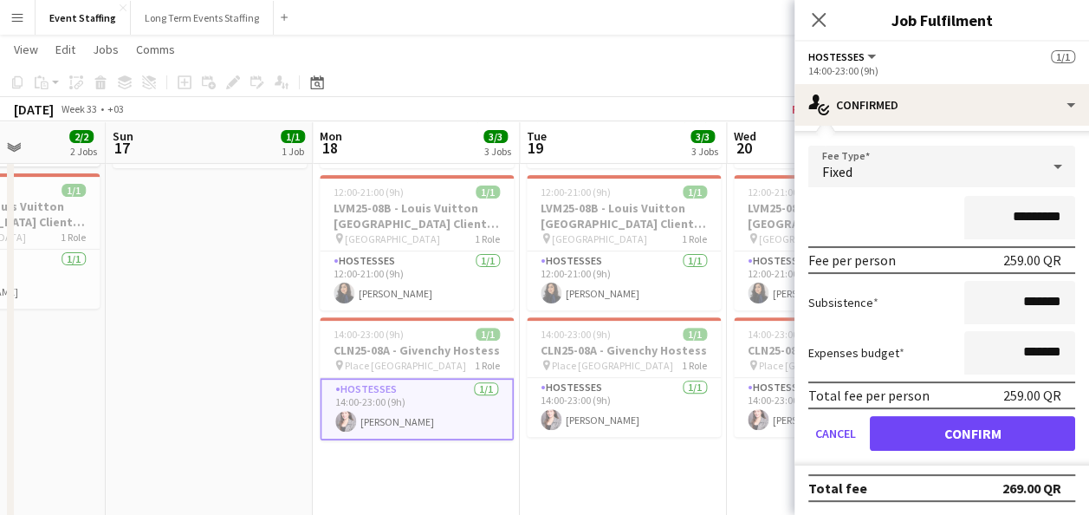
type input "*********"
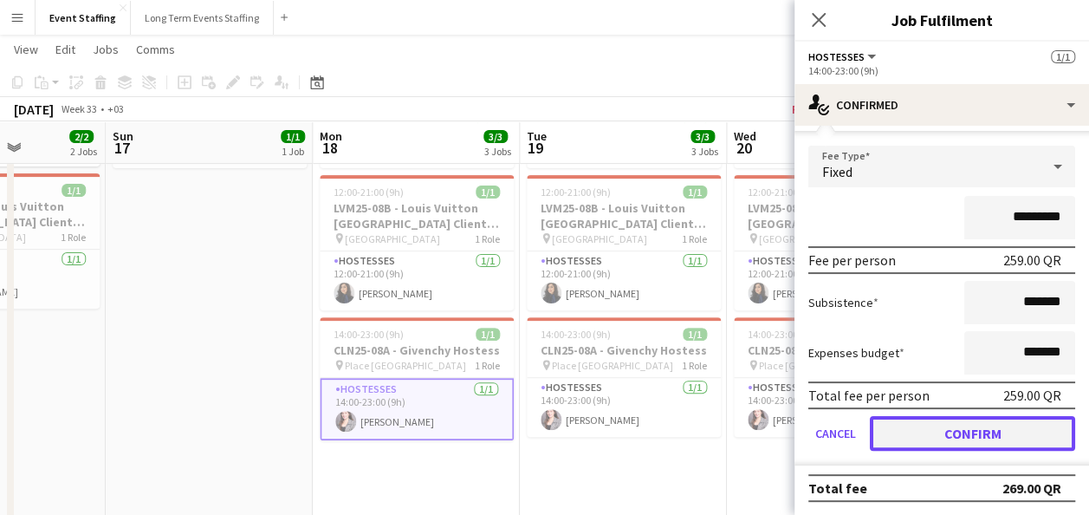
click at [979, 432] on button "Confirm" at bounding box center [972, 433] width 205 height 35
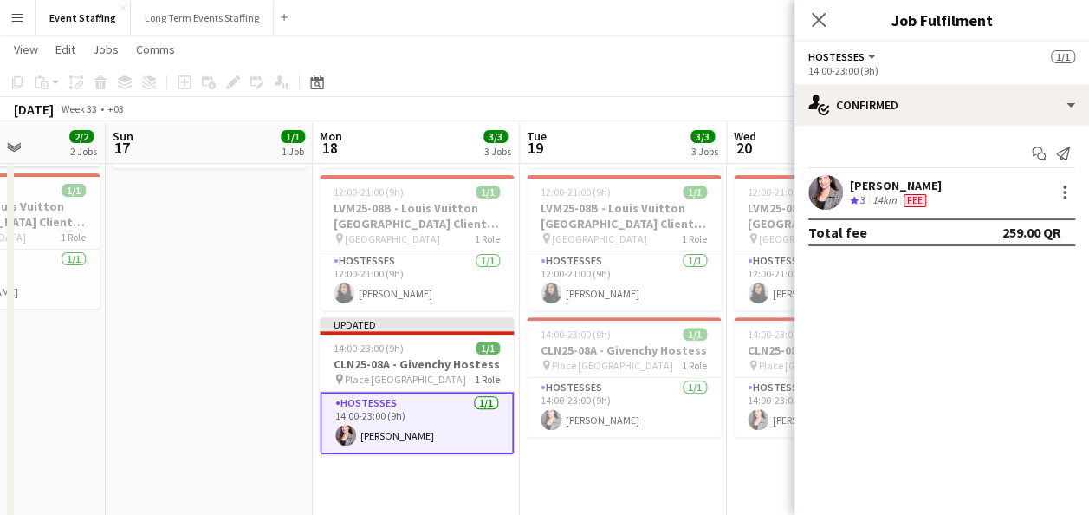
scroll to position [0, 0]
click at [603, 401] on app-card-role "Hostesses 1/1 14:00-23:00 (9h) Nesrine Saibi" at bounding box center [624, 407] width 194 height 59
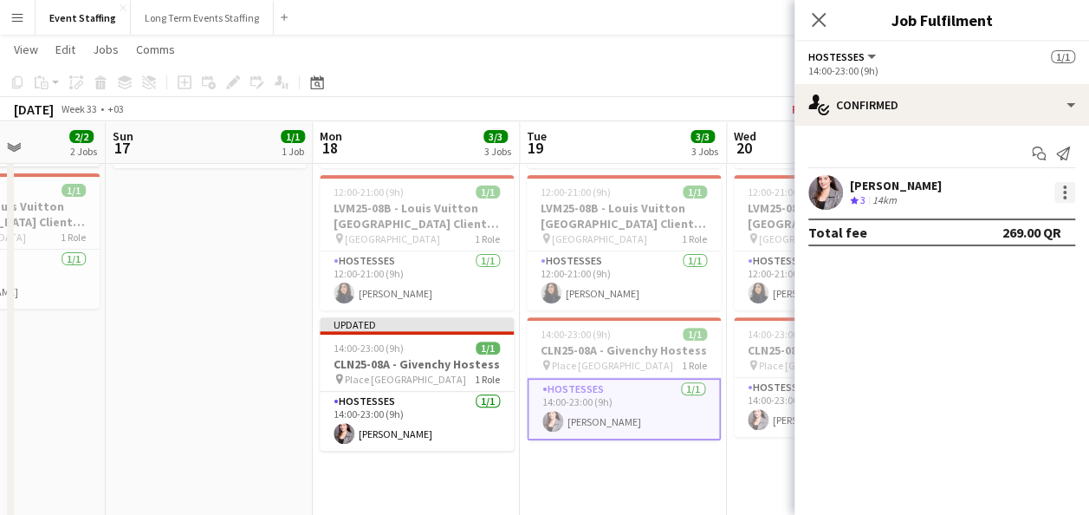
click at [1064, 184] on div at bounding box center [1065, 192] width 21 height 21
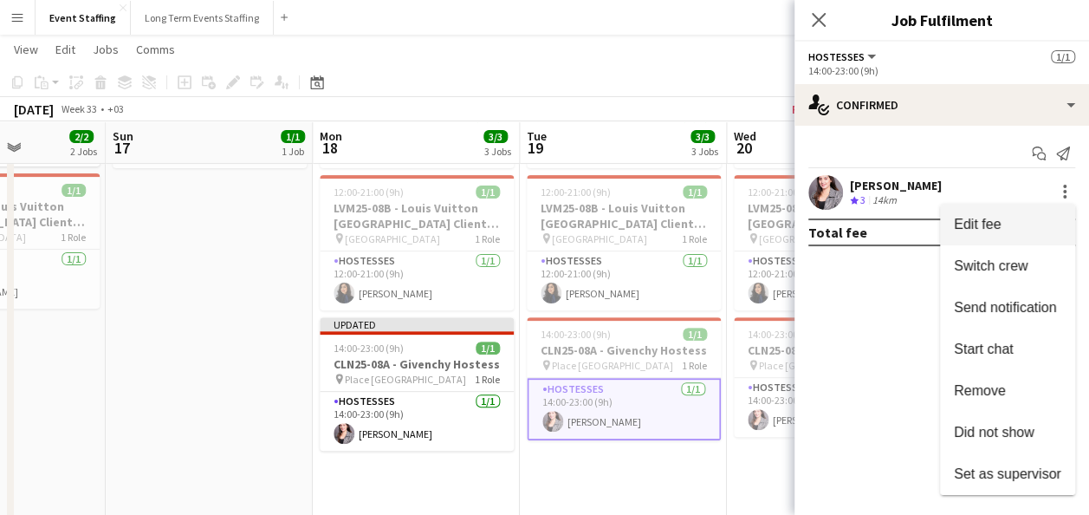
click at [1020, 231] on span "Edit fee" at bounding box center [1007, 225] width 107 height 16
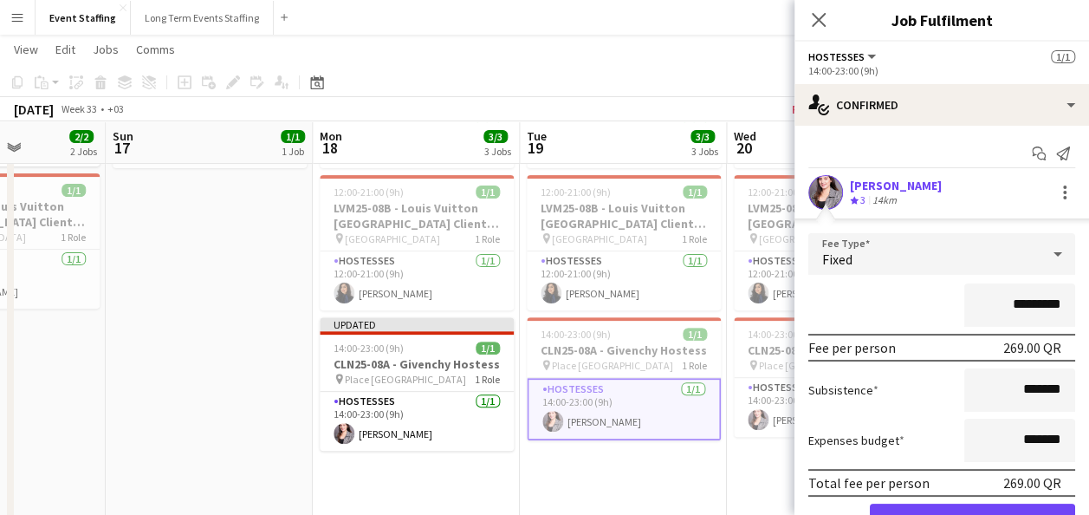
click at [998, 305] on input "*********" at bounding box center [1020, 304] width 111 height 43
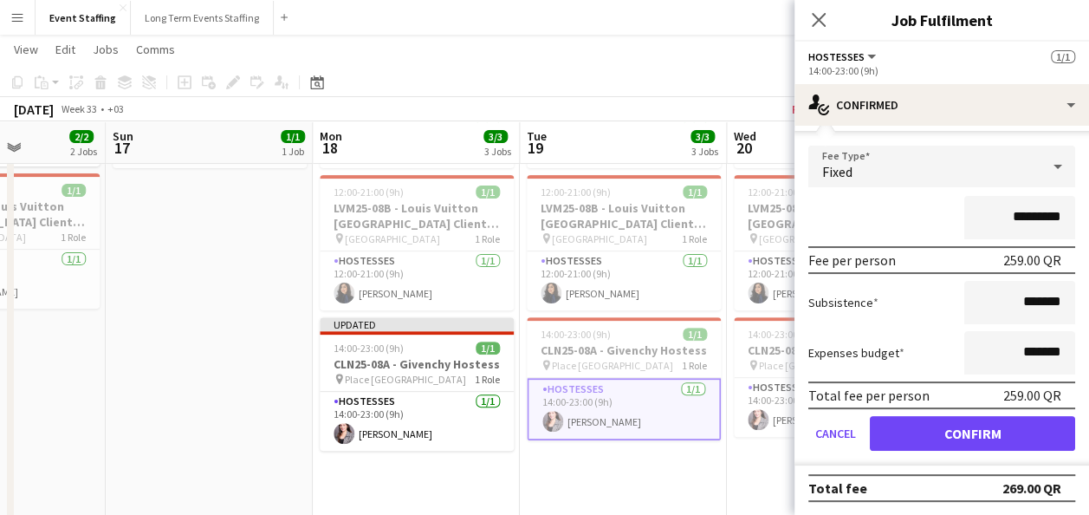
type input "*********"
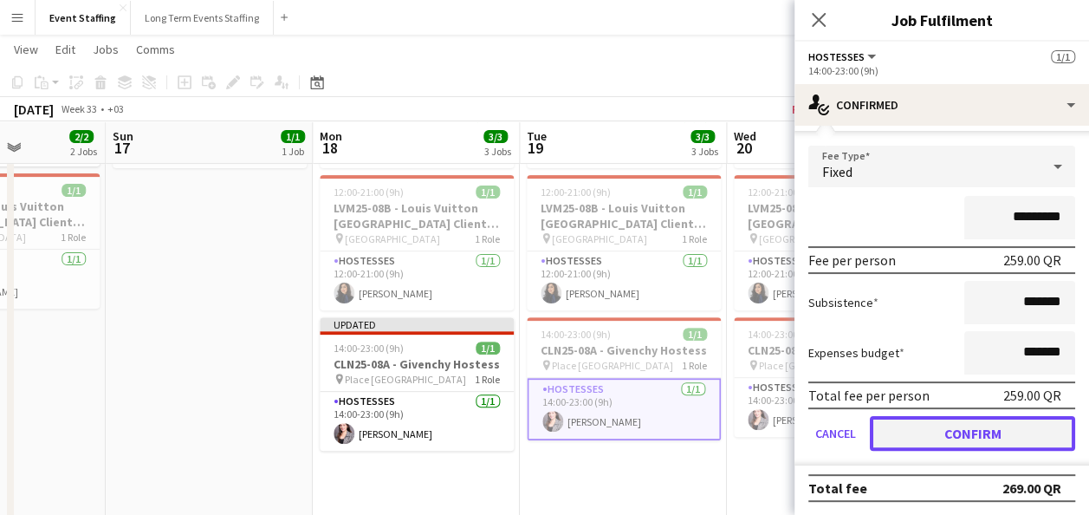
click at [1031, 428] on button "Confirm" at bounding box center [972, 433] width 205 height 35
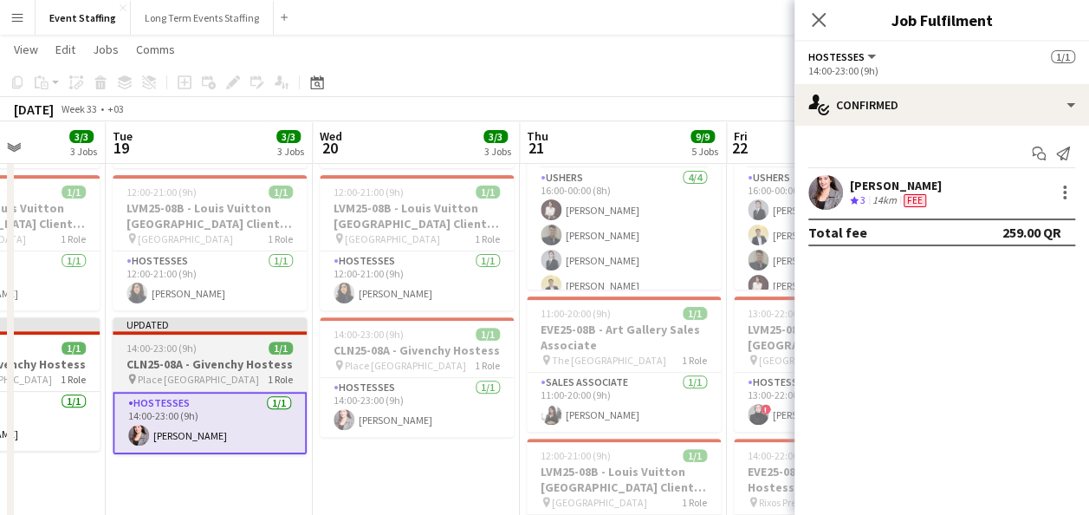
scroll to position [0, 614]
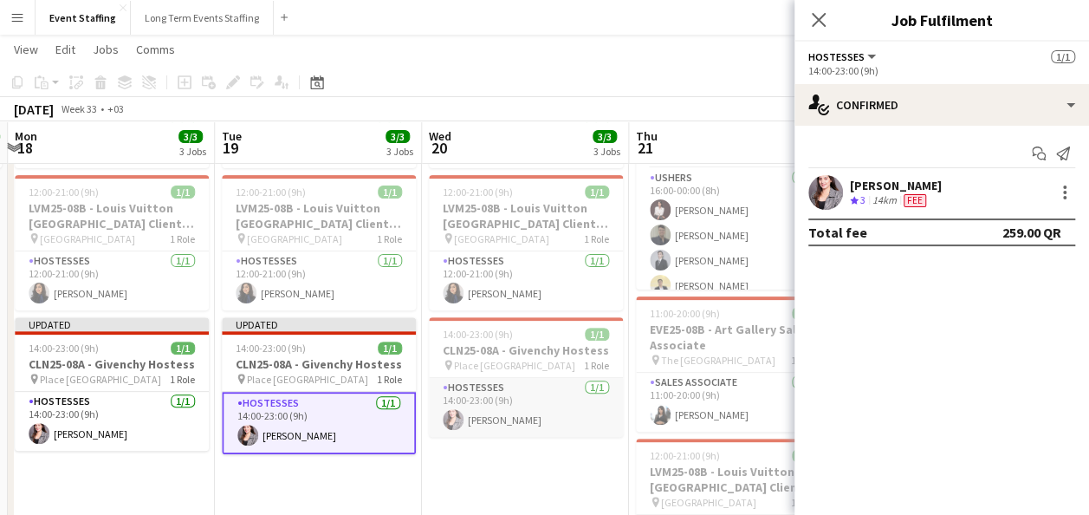
click at [504, 409] on app-card-role "Hostesses 1/1 14:00-23:00 (9h) Nesrine Saibi" at bounding box center [526, 407] width 194 height 59
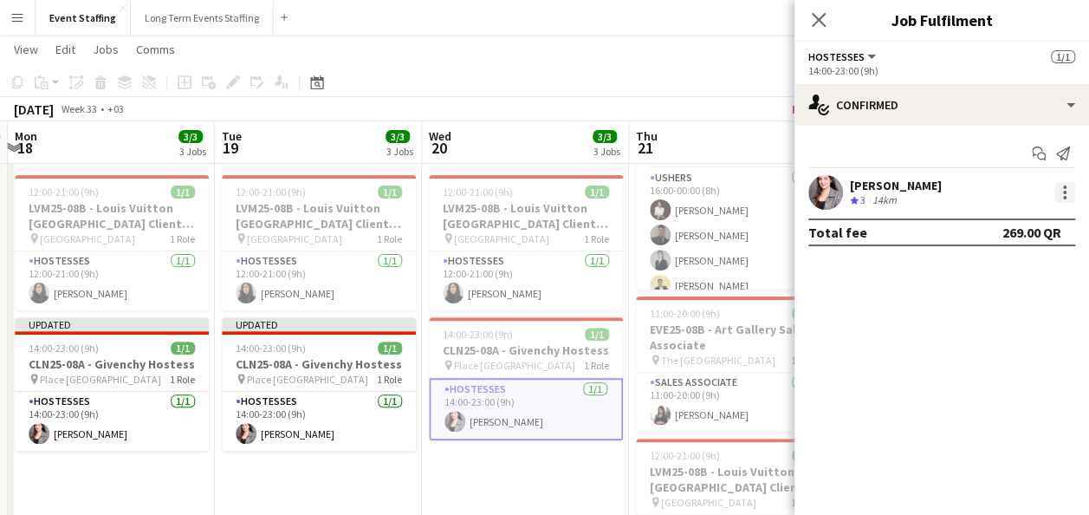
click at [1063, 185] on div at bounding box center [1065, 192] width 21 height 21
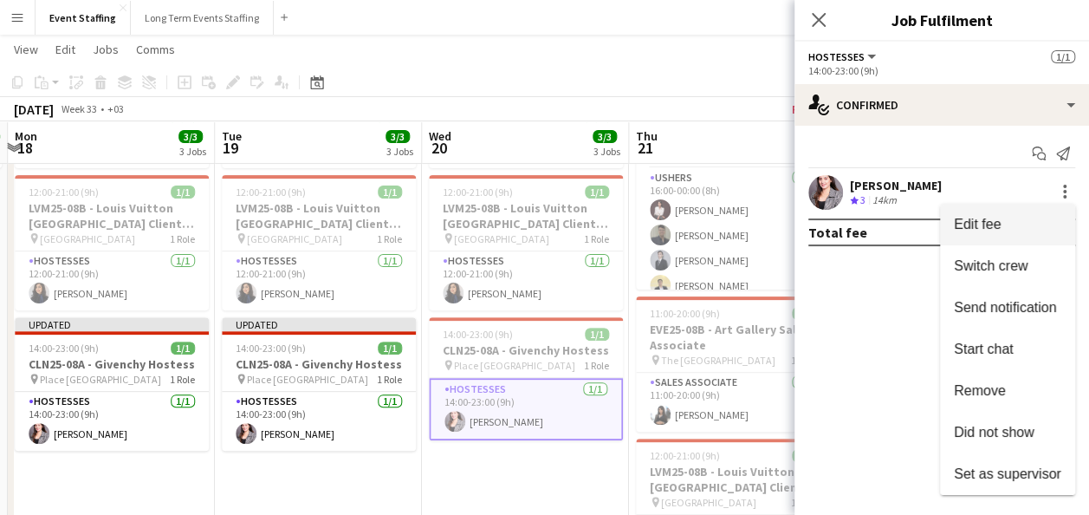
click at [1025, 217] on span "Edit fee" at bounding box center [1007, 225] width 107 height 16
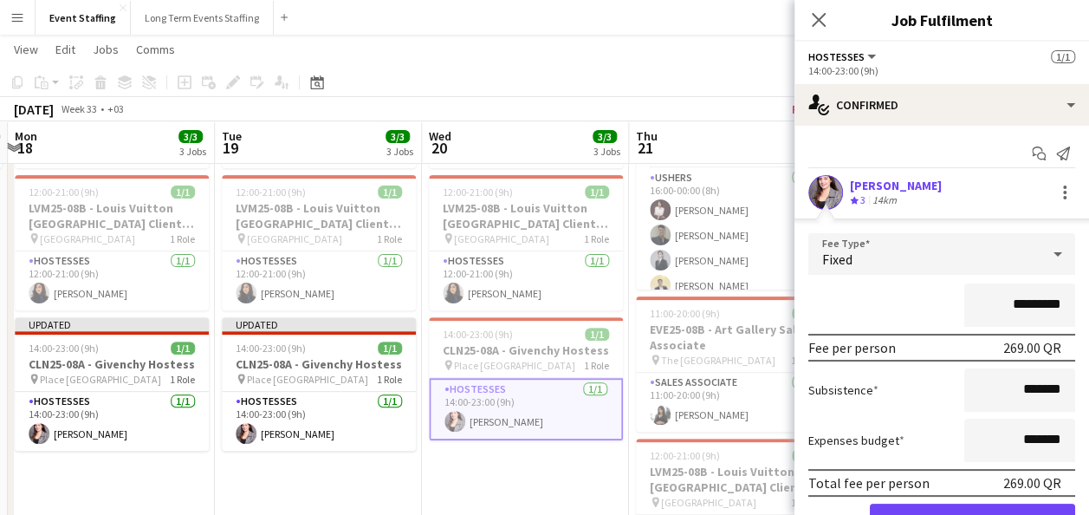
click at [998, 300] on input "*********" at bounding box center [1020, 304] width 111 height 43
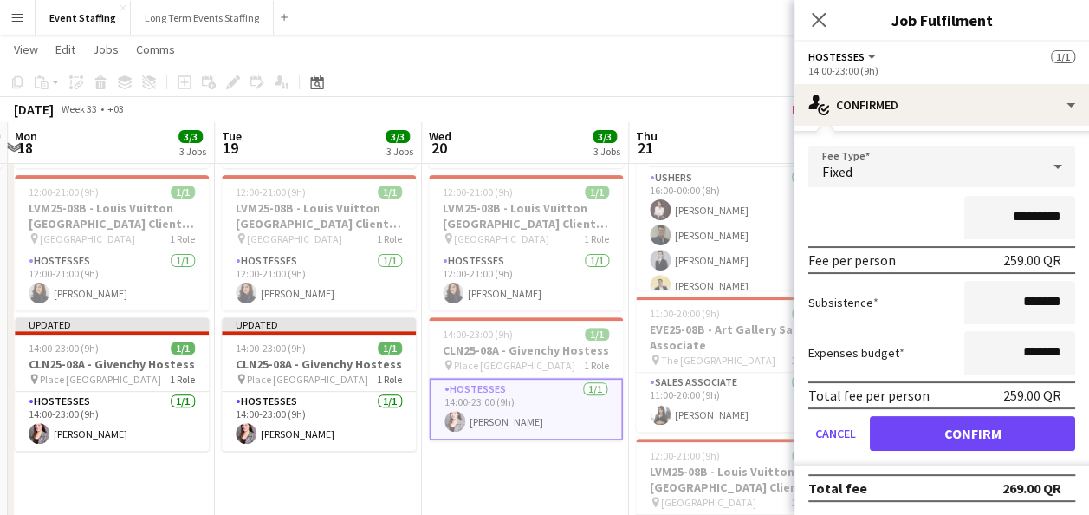
type input "*********"
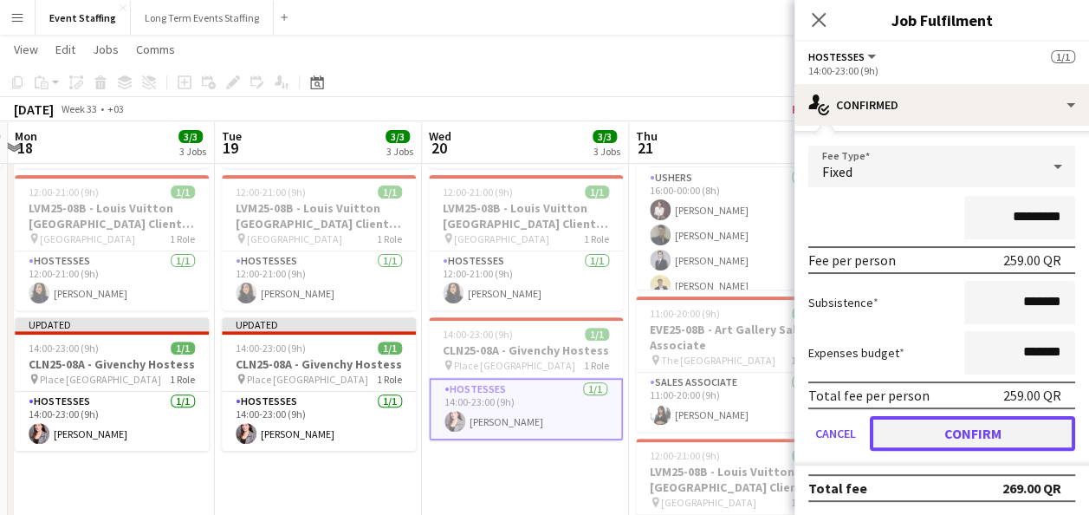
click at [987, 426] on button "Confirm" at bounding box center [972, 433] width 205 height 35
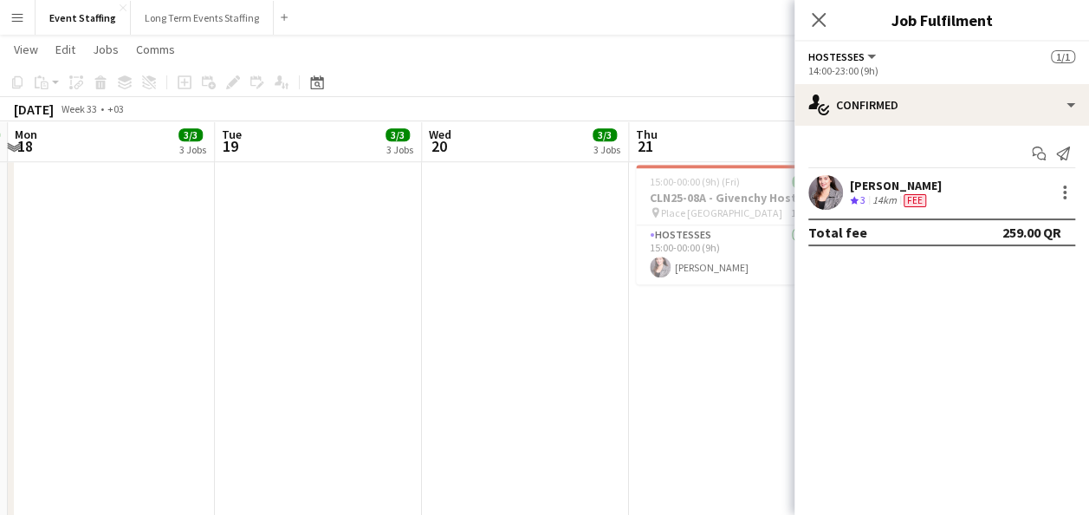
scroll to position [725, 0]
click at [683, 297] on app-date-cell "10:00-00:00 (14h) (Fri) 5/5 ASE25-08A - MOQ Back to School Campaign pin Mall of…" at bounding box center [732, 1] width 207 height 1063
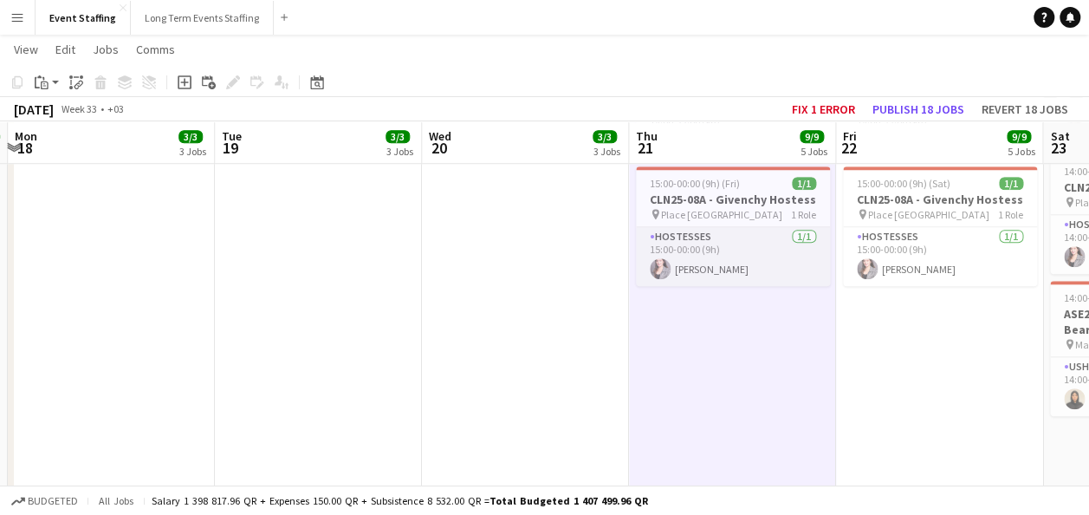
click at [711, 261] on app-card-role "Hostesses 1/1 15:00-00:00 (9h) Nesrine Saibi" at bounding box center [733, 256] width 194 height 59
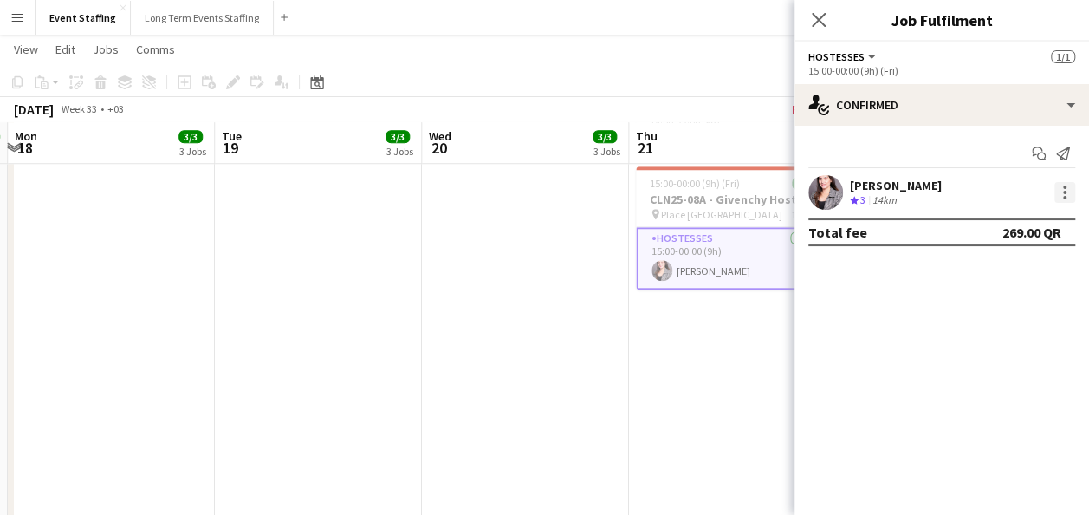
click at [1066, 193] on div at bounding box center [1065, 192] width 21 height 21
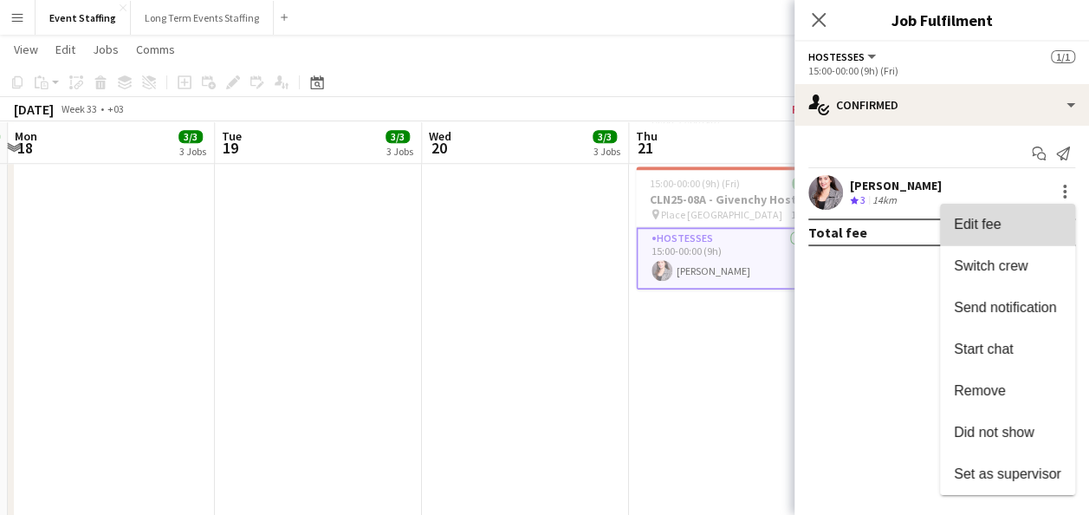
click at [1043, 230] on span "Edit fee" at bounding box center [1007, 225] width 107 height 16
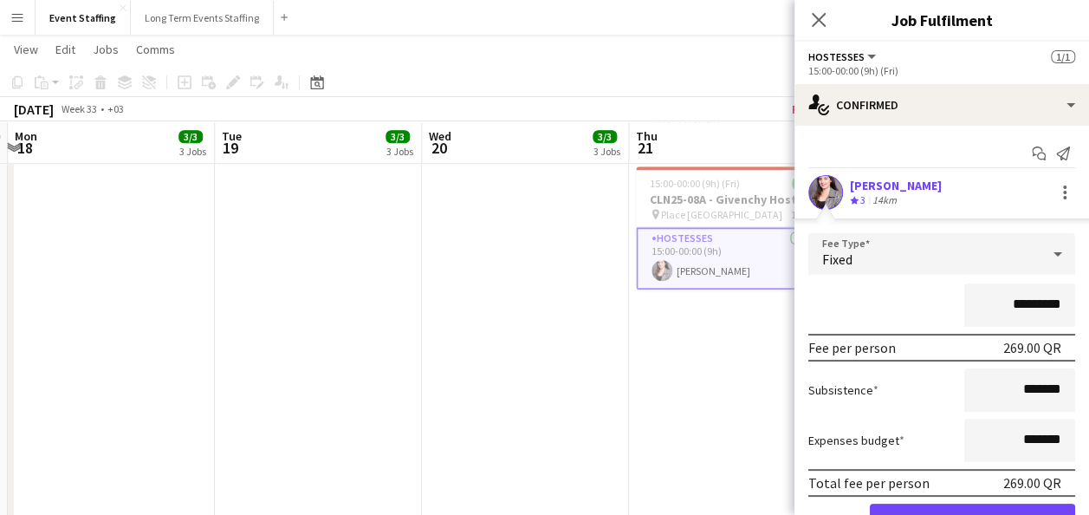
click at [999, 302] on input "*********" at bounding box center [1020, 304] width 111 height 43
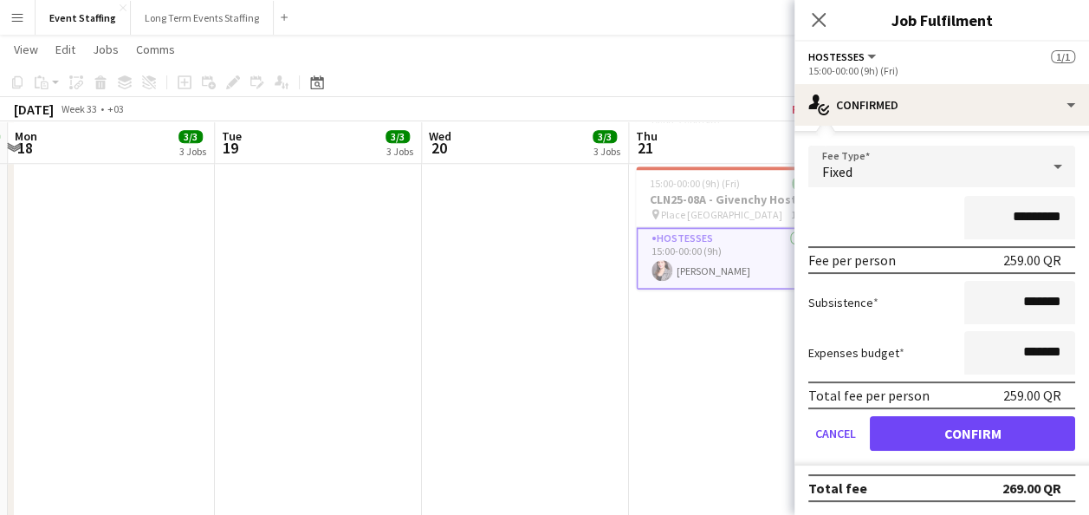
type input "*********"
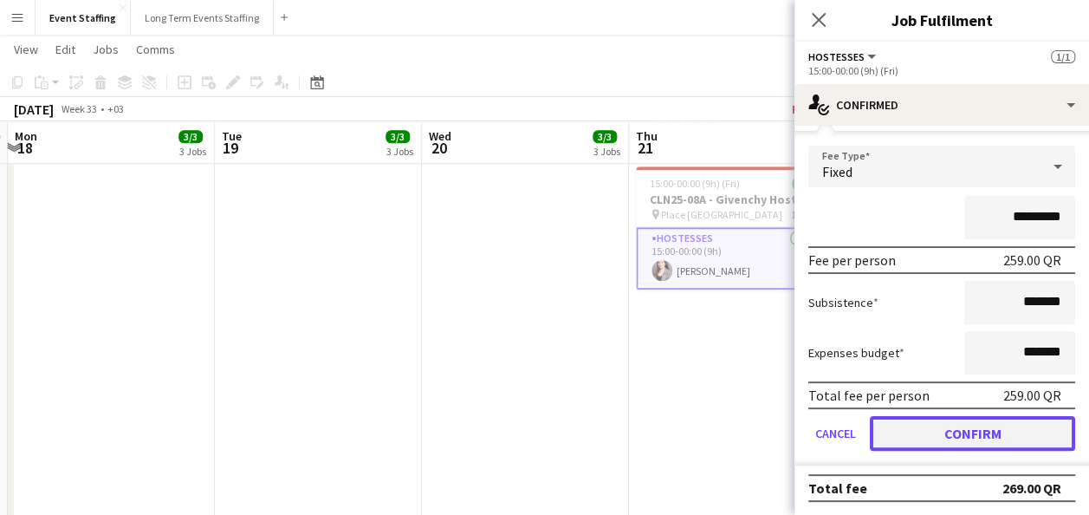
click at [976, 427] on button "Confirm" at bounding box center [972, 433] width 205 height 35
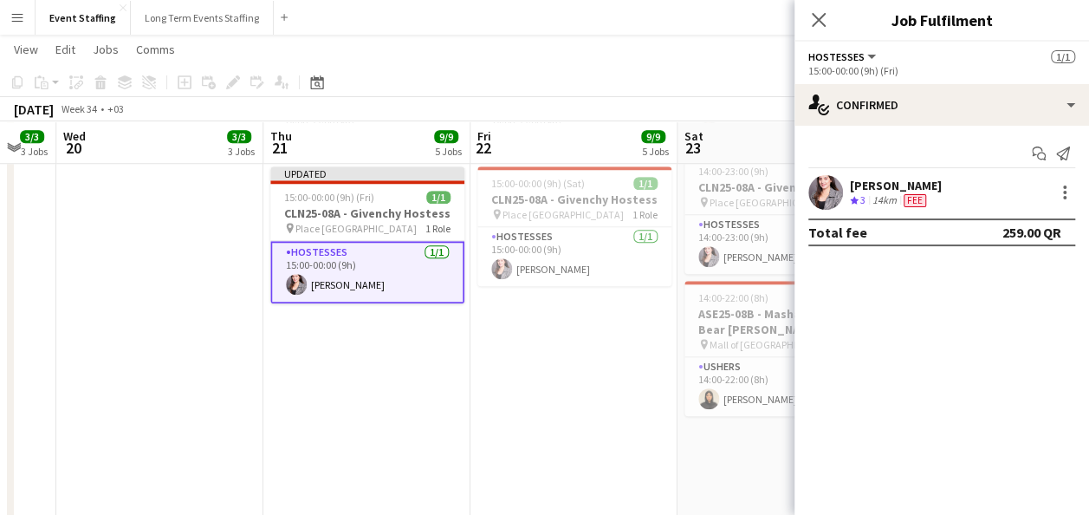
scroll to position [0, 735]
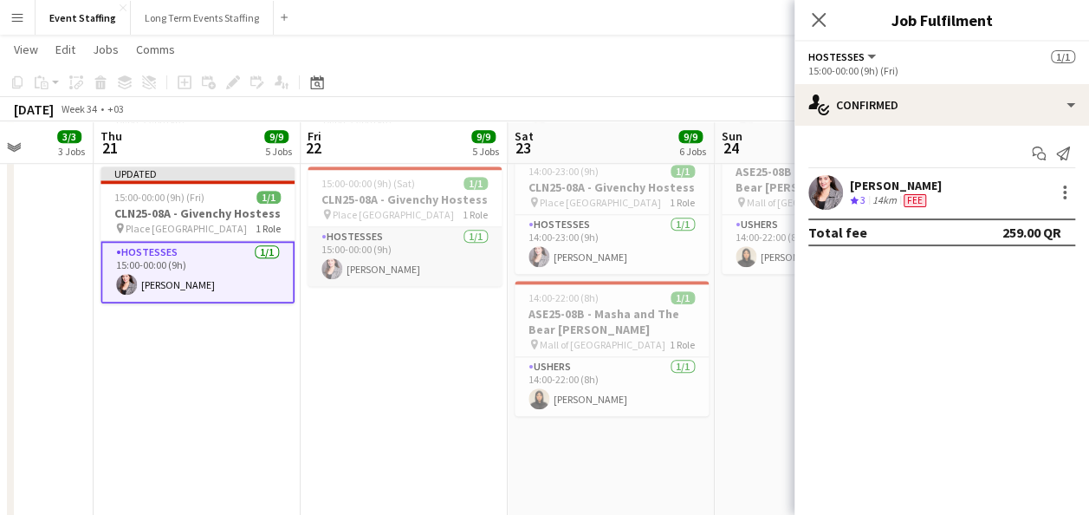
click at [416, 241] on app-card-role "Hostesses 1/1 15:00-00:00 (9h) Nesrine Saibi" at bounding box center [405, 256] width 194 height 59
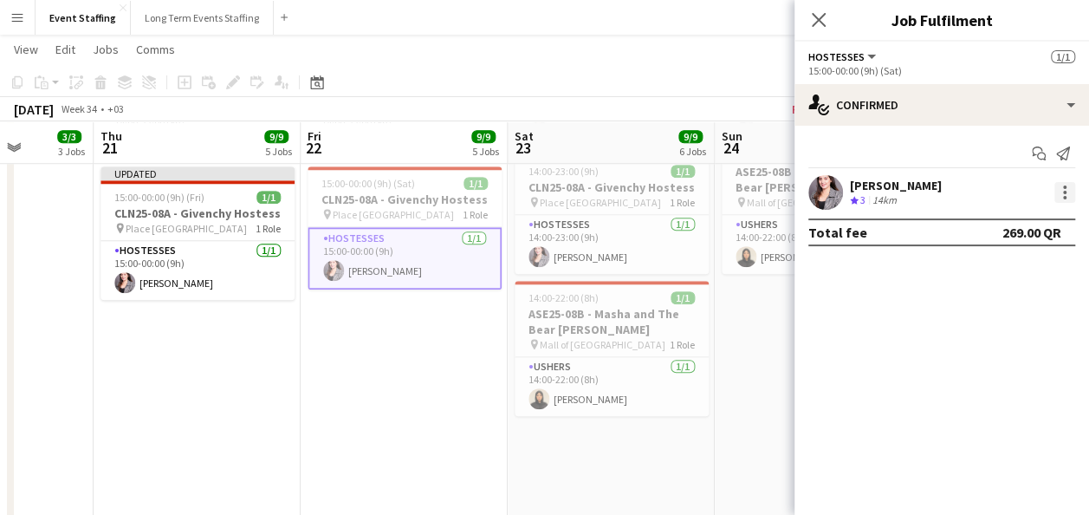
click at [1070, 196] on div at bounding box center [1065, 192] width 21 height 21
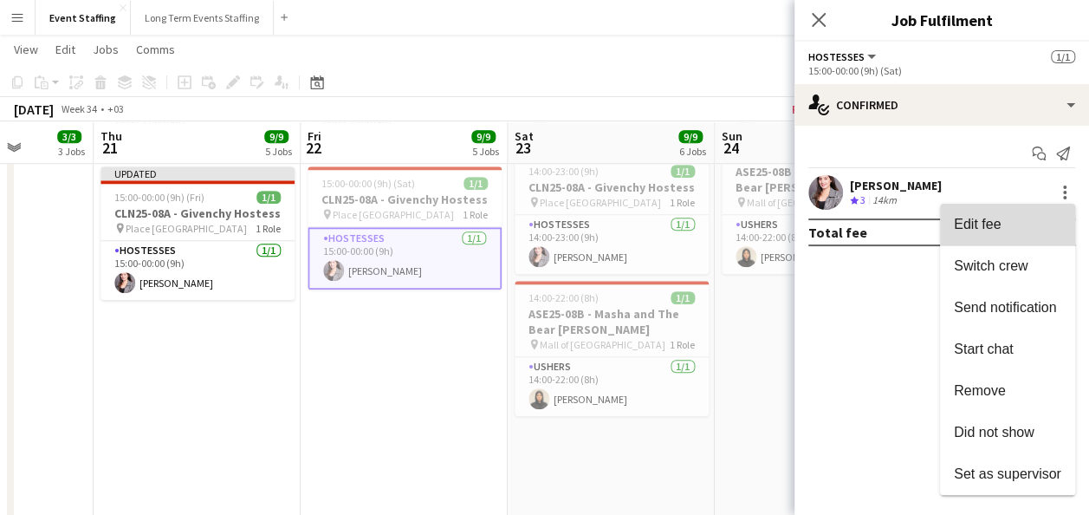
click at [1024, 225] on span "Edit fee" at bounding box center [1007, 225] width 107 height 16
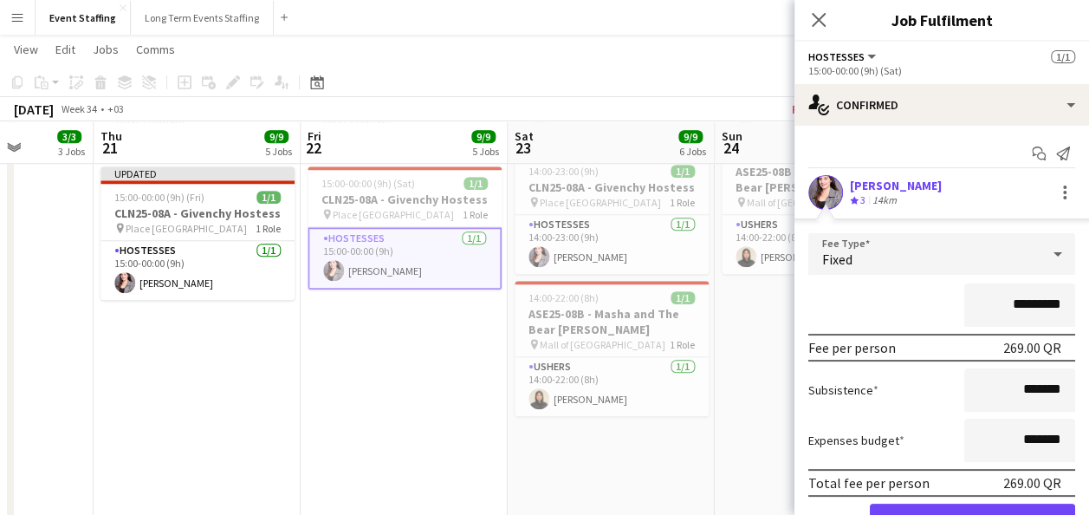
click at [999, 303] on input "*********" at bounding box center [1020, 304] width 111 height 43
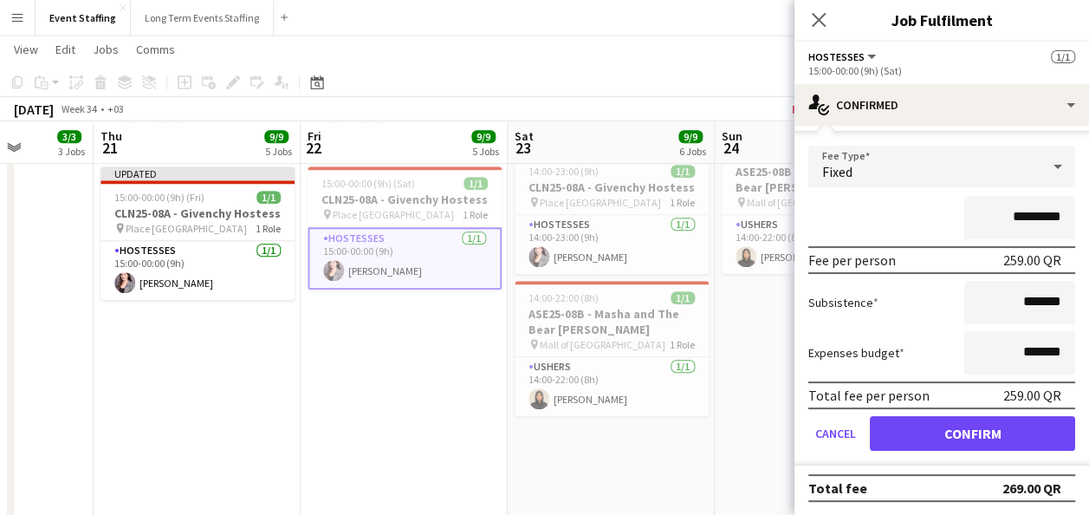
type input "*********"
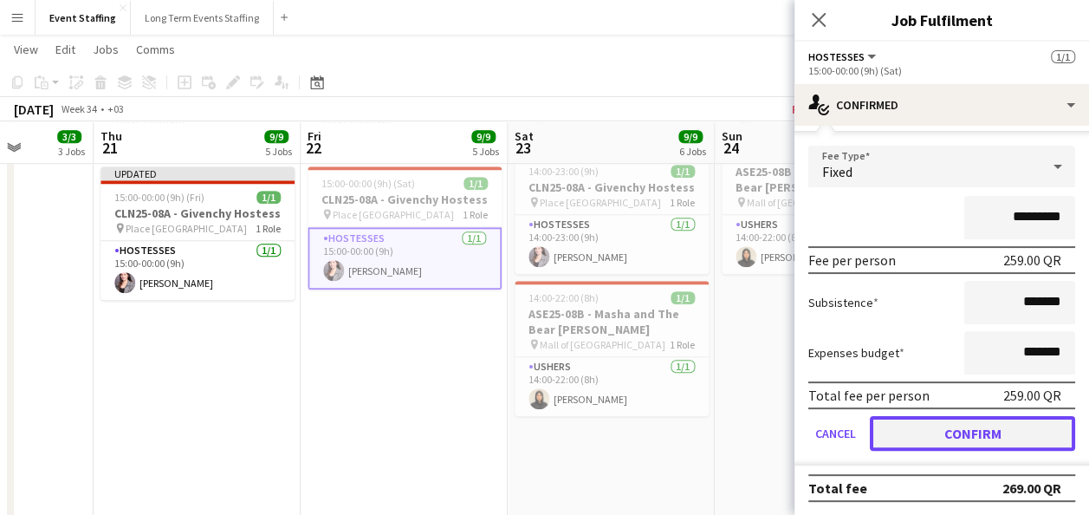
click at [961, 434] on button "Confirm" at bounding box center [972, 433] width 205 height 35
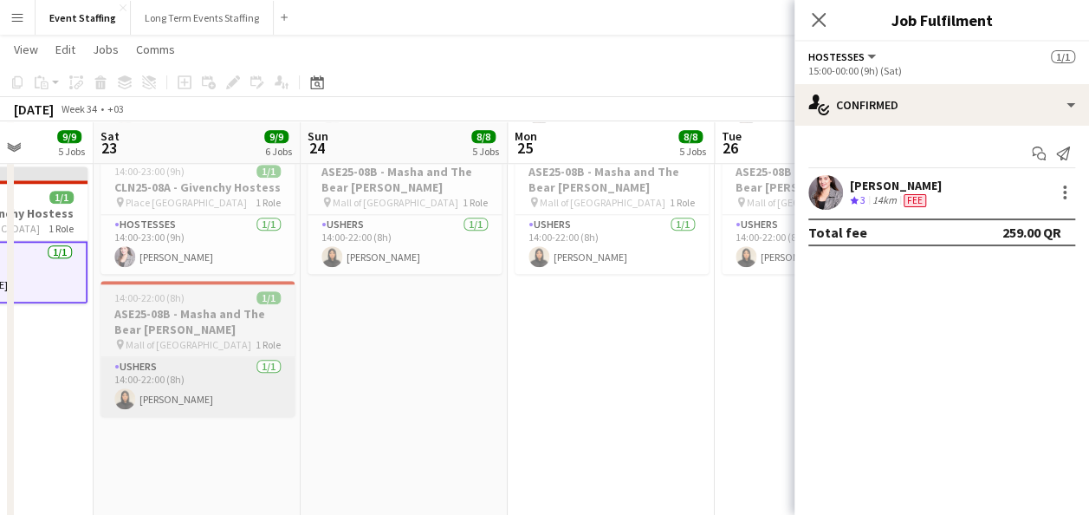
scroll to position [0, 470]
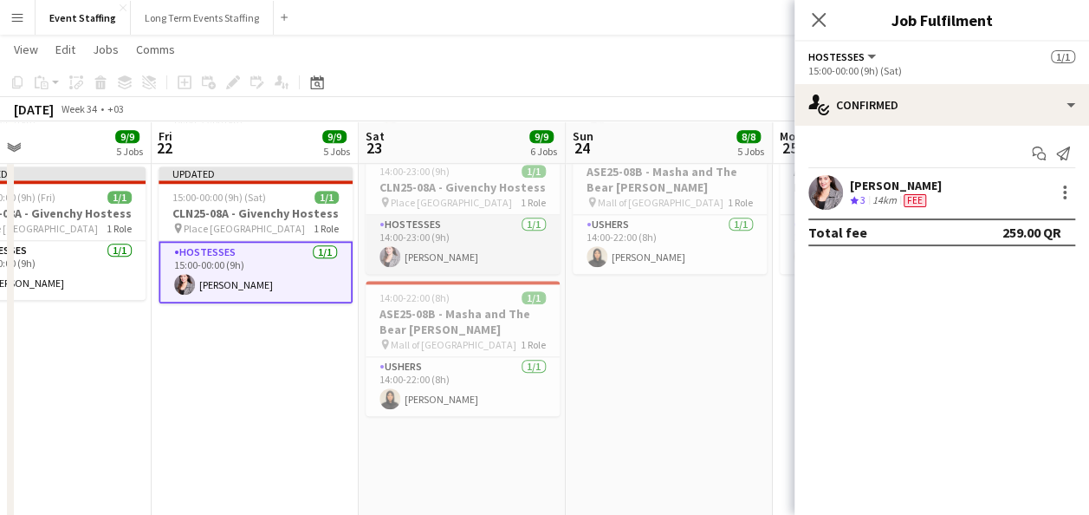
click at [449, 215] on app-card-role "Hostesses 1/1 14:00-23:00 (9h) Nesrine Saibi" at bounding box center [463, 244] width 194 height 59
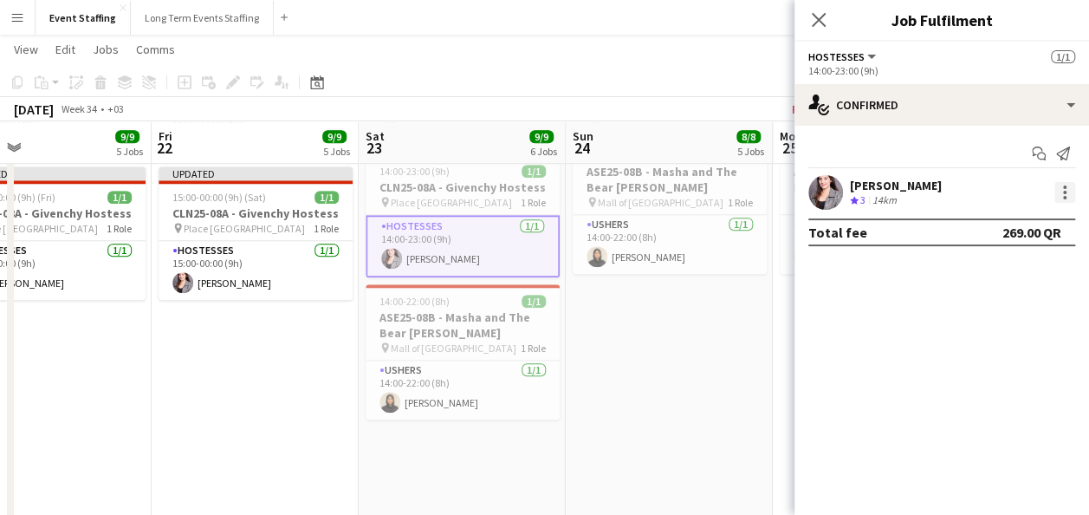
click at [1066, 185] on div at bounding box center [1065, 192] width 21 height 21
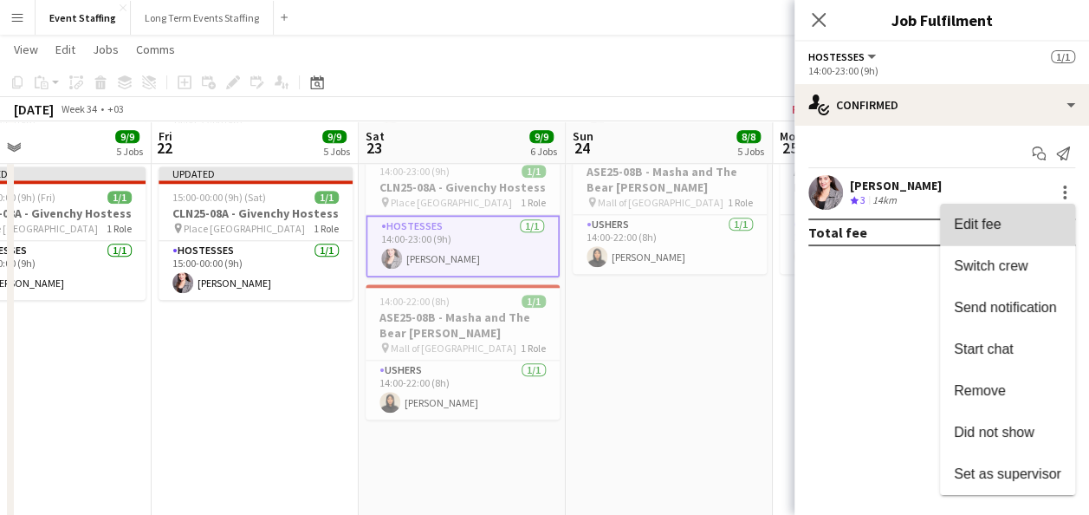
click at [1015, 220] on span "Edit fee" at bounding box center [1007, 225] width 107 height 16
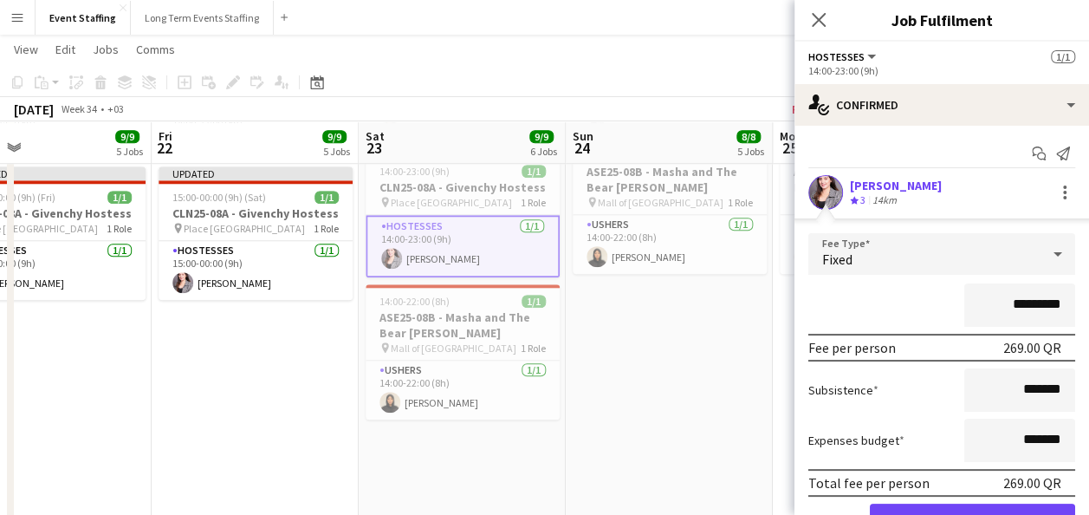
scroll to position [72, 0]
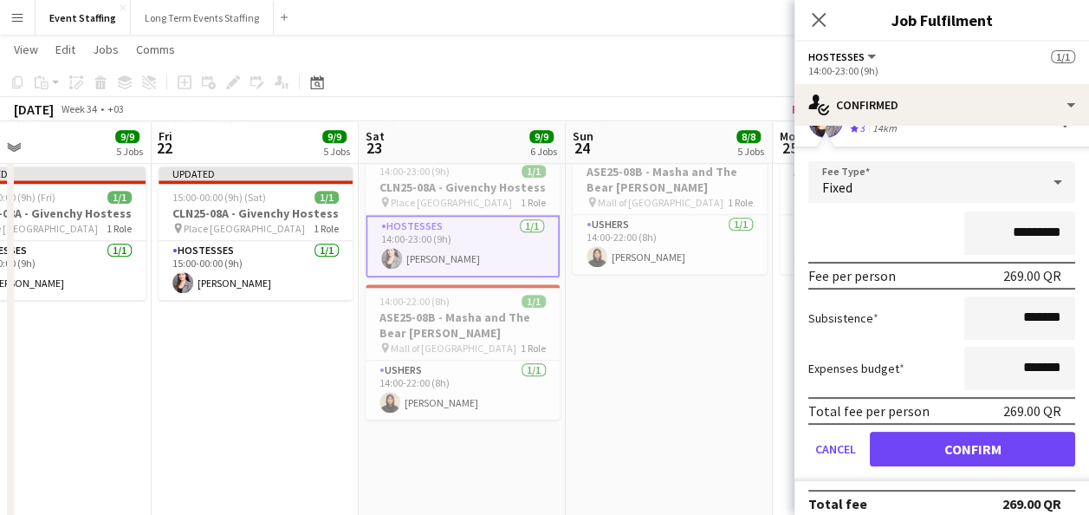
click at [997, 231] on input "*********" at bounding box center [1020, 232] width 111 height 43
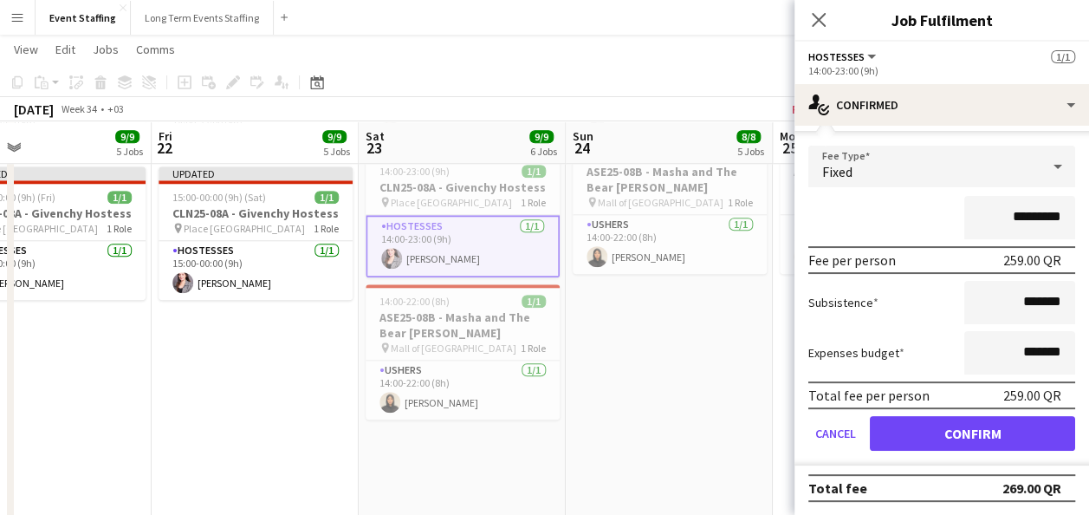
type input "*********"
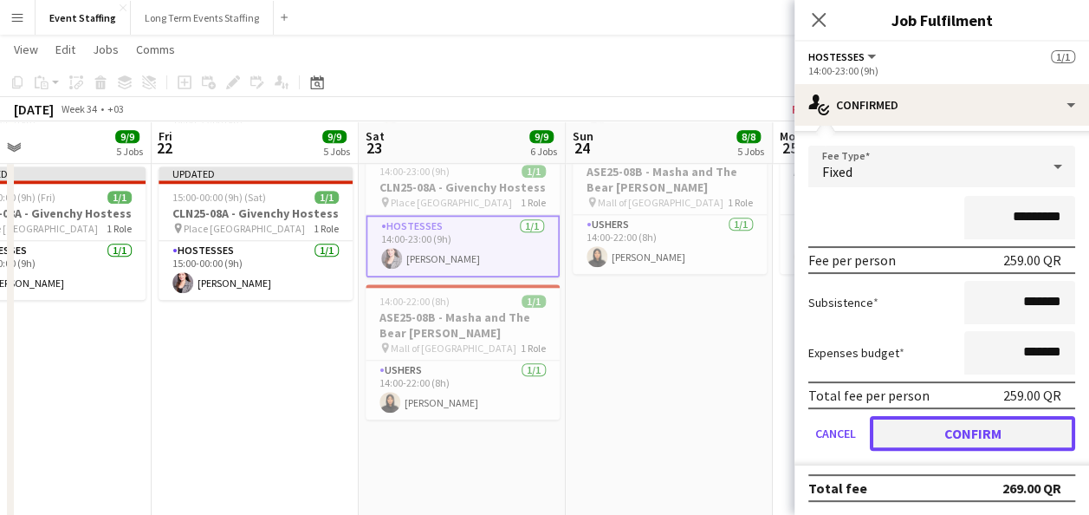
click at [965, 426] on button "Confirm" at bounding box center [972, 433] width 205 height 35
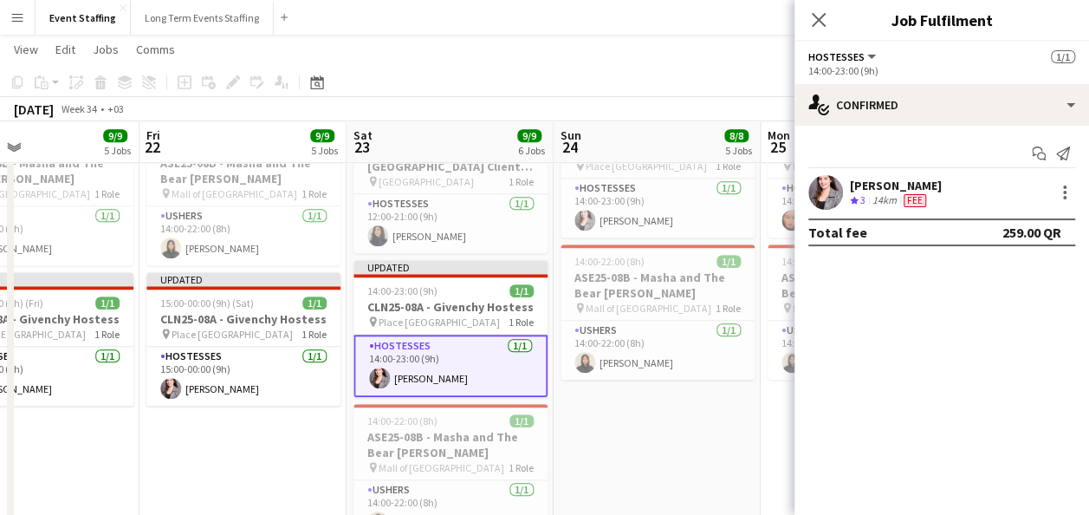
scroll to position [619, 0]
click at [249, 347] on app-card-role "Hostesses 1/1 15:00-00:00 (9h) Nesrine Saibi" at bounding box center [243, 376] width 194 height 59
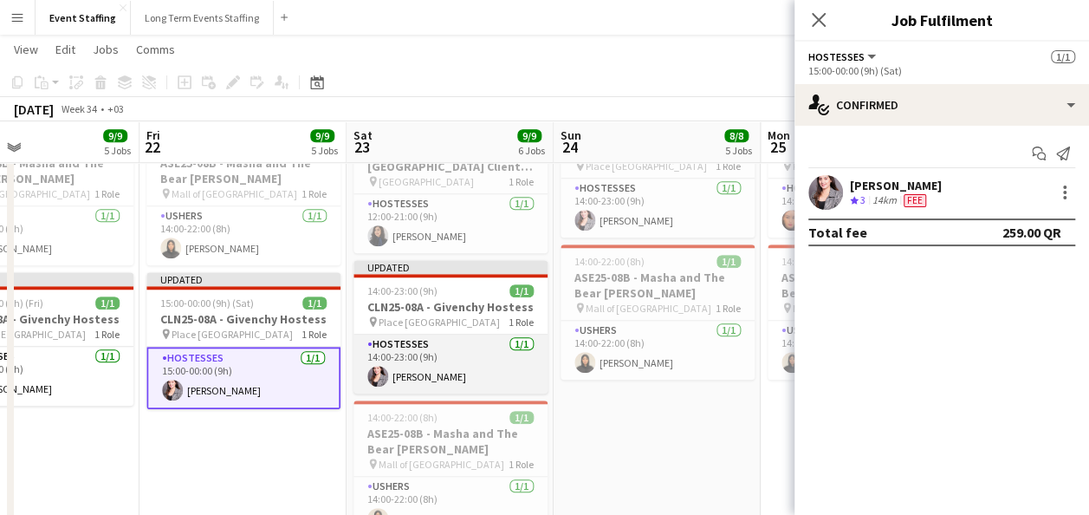
click at [460, 335] on app-card-role "Hostesses 1/1 14:00-23:00 (9h) Nesrine Saibi" at bounding box center [451, 364] width 194 height 59
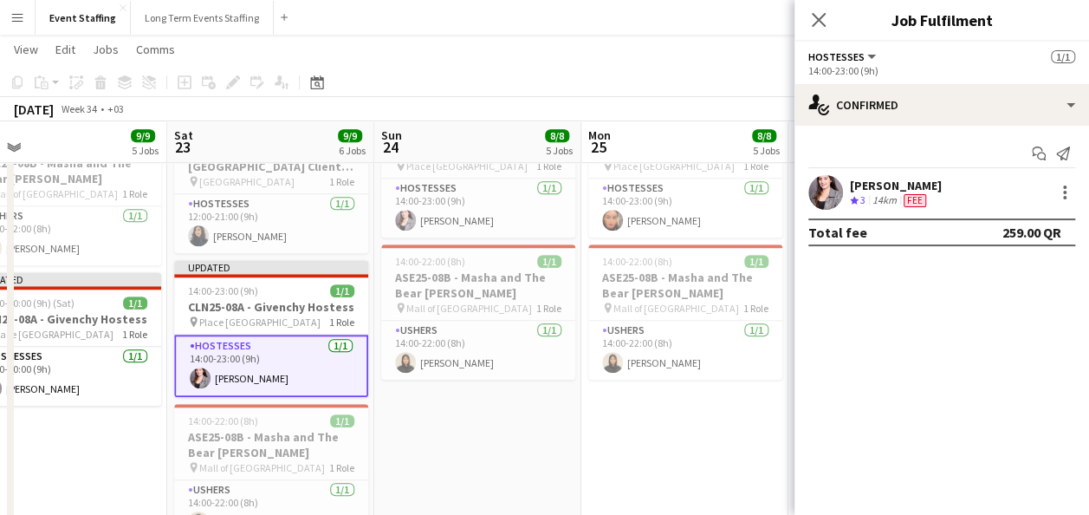
scroll to position [0, 456]
click at [454, 205] on app-card-role "Hostesses 1/1 14:00-23:00 (9h) Nesrine Saibi" at bounding box center [477, 208] width 194 height 59
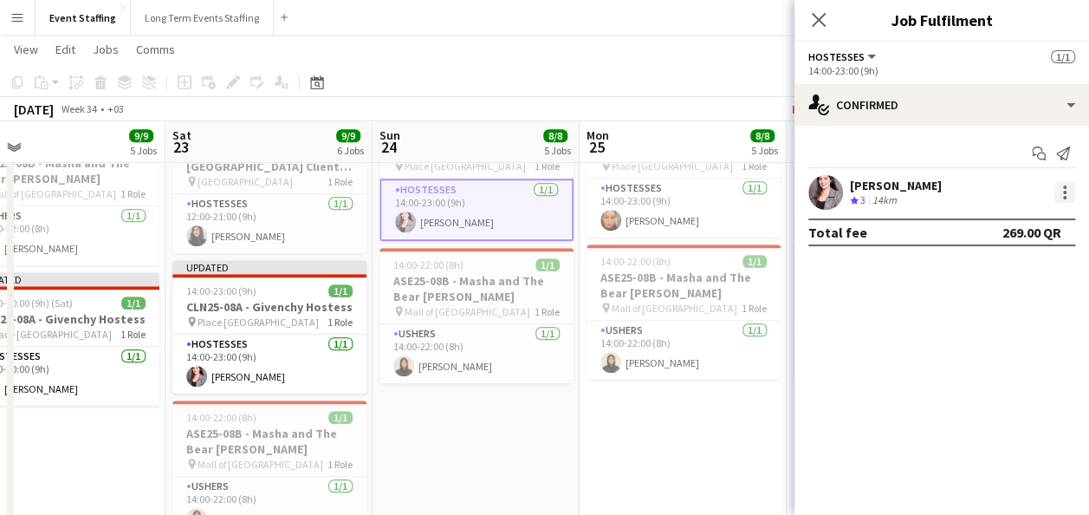
click at [1069, 190] on div at bounding box center [1065, 192] width 21 height 21
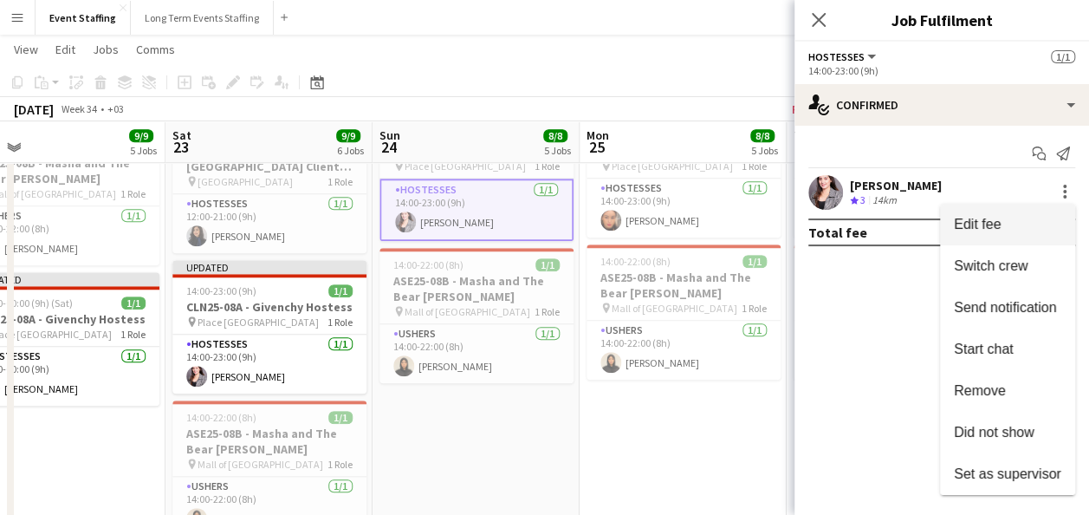
click at [1035, 213] on button "Edit fee" at bounding box center [1007, 225] width 135 height 42
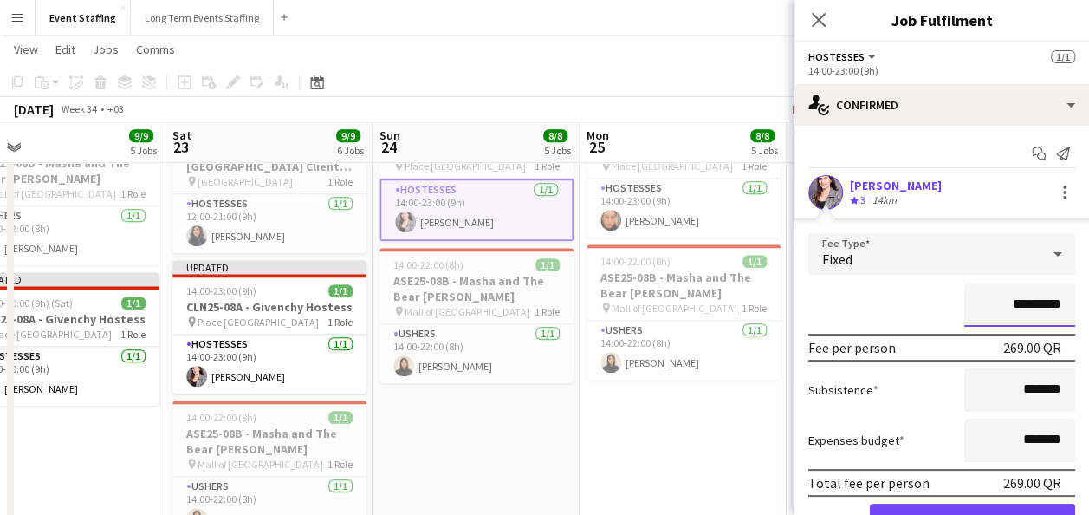
click at [1003, 303] on input "*********" at bounding box center [1020, 304] width 111 height 43
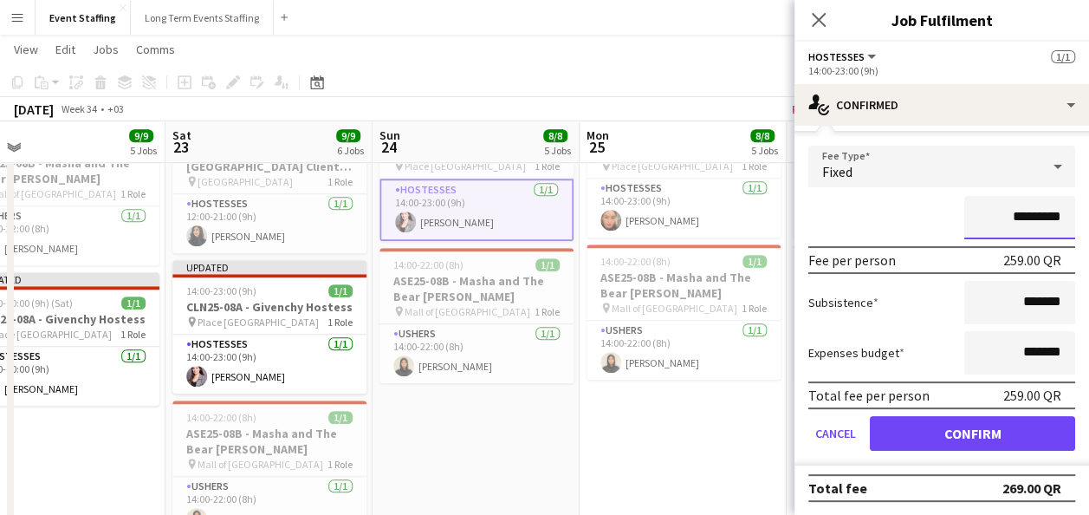
type input "*********"
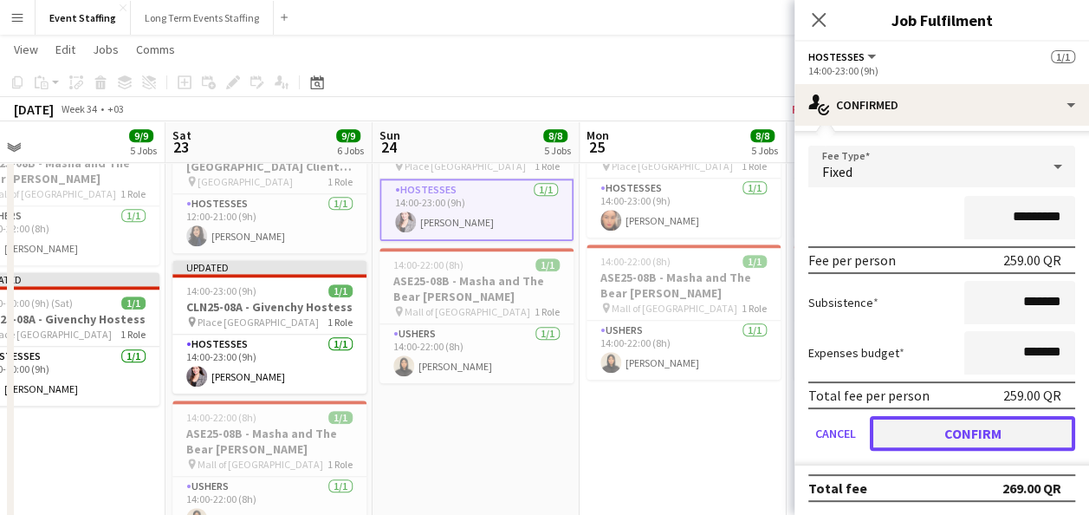
click at [976, 426] on button "Confirm" at bounding box center [972, 433] width 205 height 35
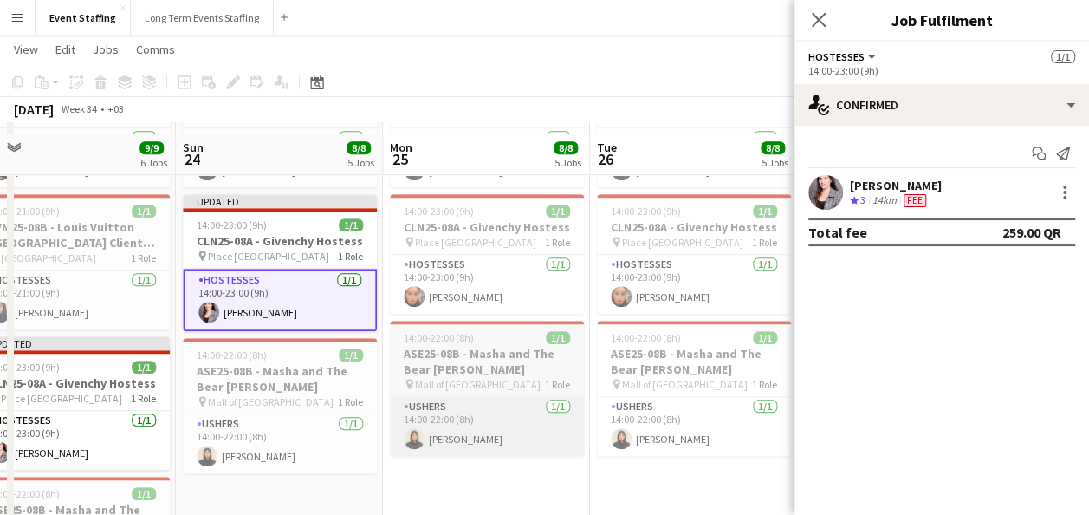
scroll to position [541, 0]
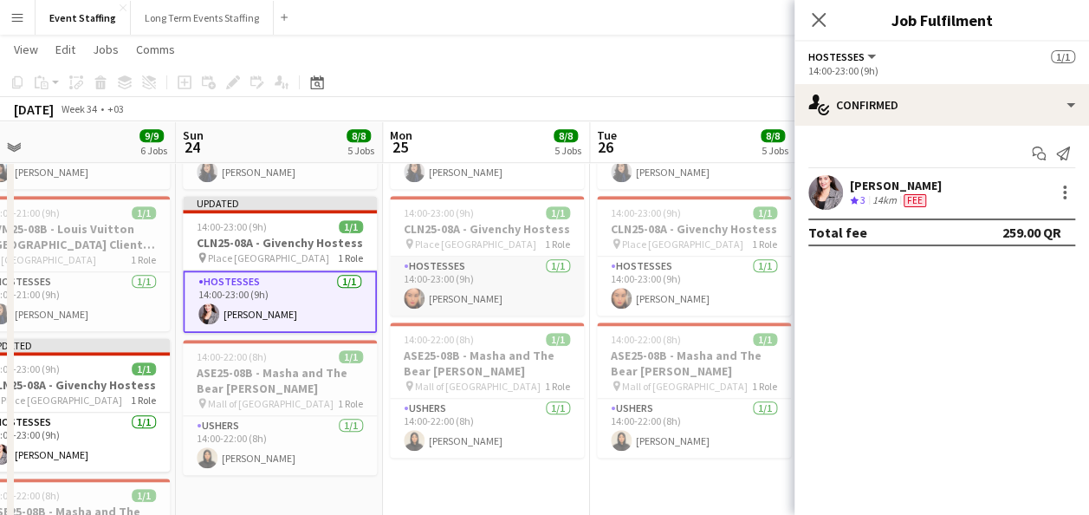
click at [474, 294] on app-card-role "Hostesses 1/1 14:00-23:00 (9h) Meryam Zouine" at bounding box center [487, 286] width 194 height 59
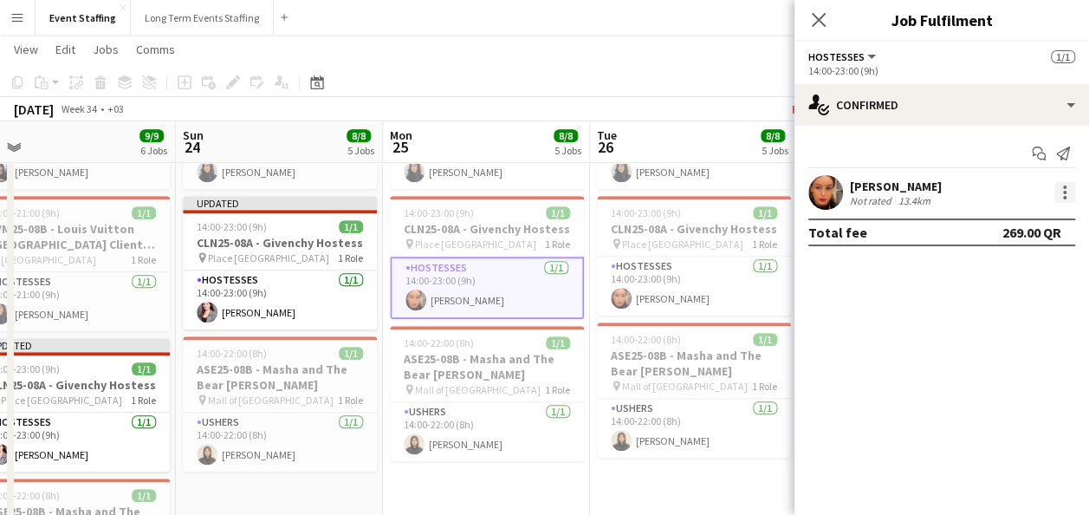
click at [1072, 191] on div at bounding box center [1065, 192] width 21 height 21
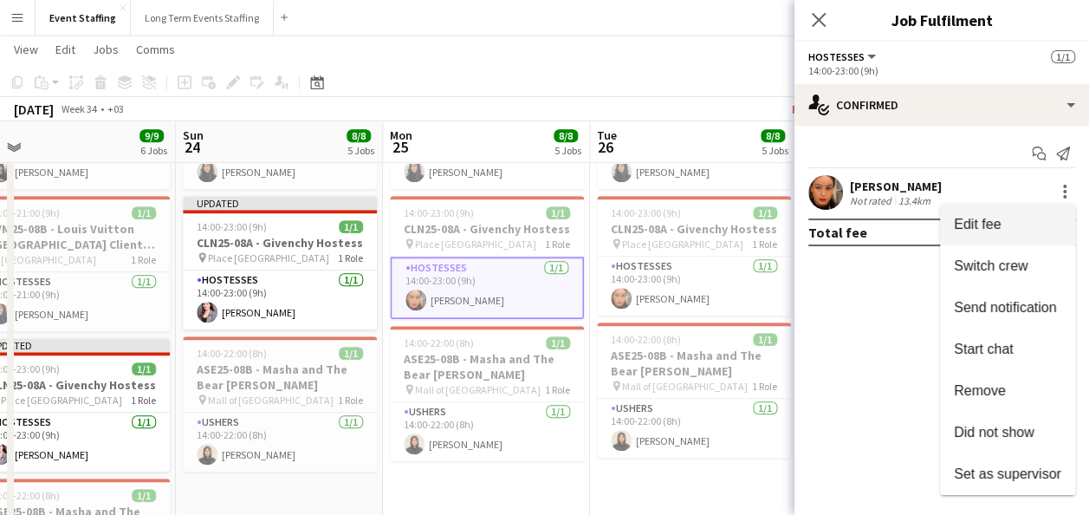
click at [1028, 211] on button "Edit fee" at bounding box center [1007, 225] width 135 height 42
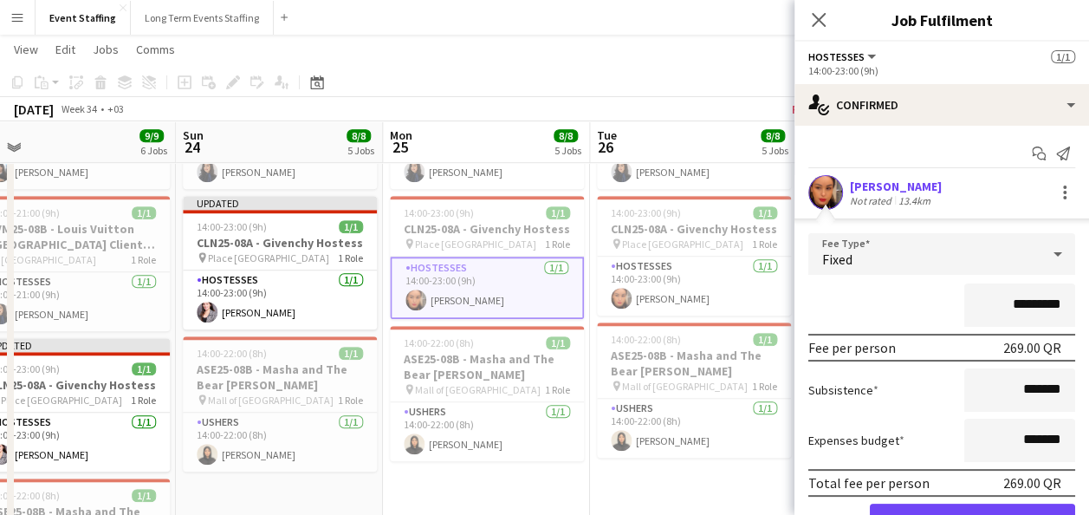
click at [998, 303] on input "*********" at bounding box center [1020, 304] width 111 height 43
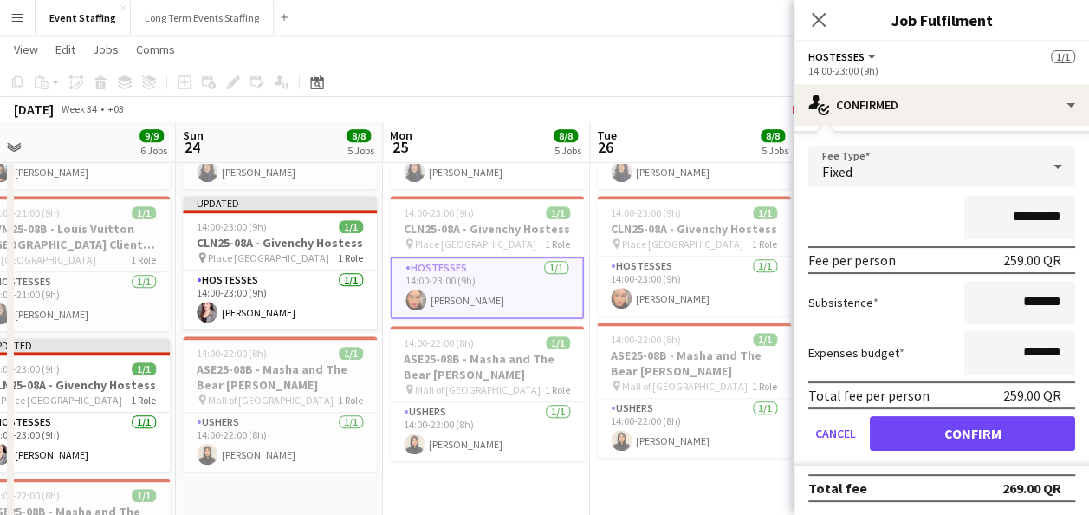
type input "*********"
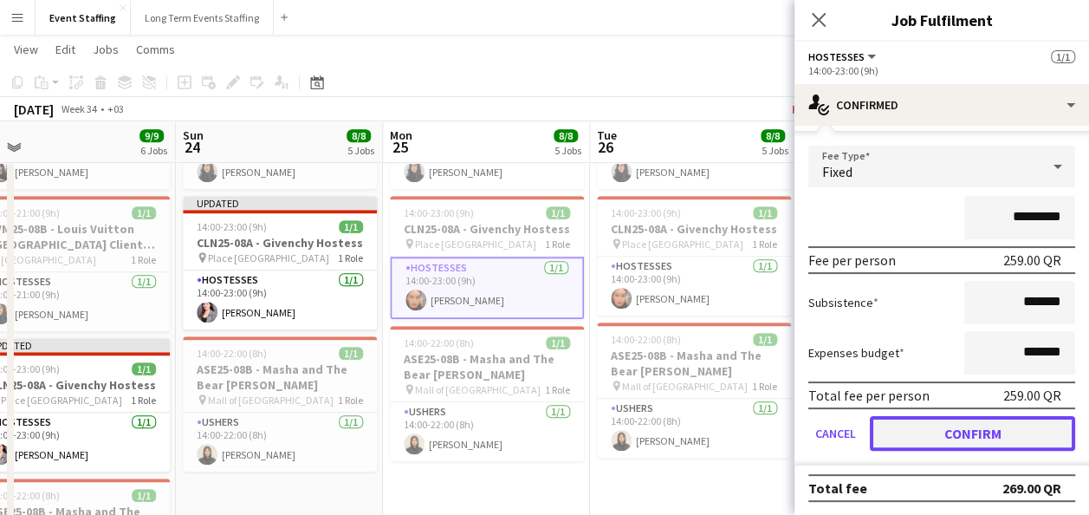
click at [967, 425] on button "Confirm" at bounding box center [972, 433] width 205 height 35
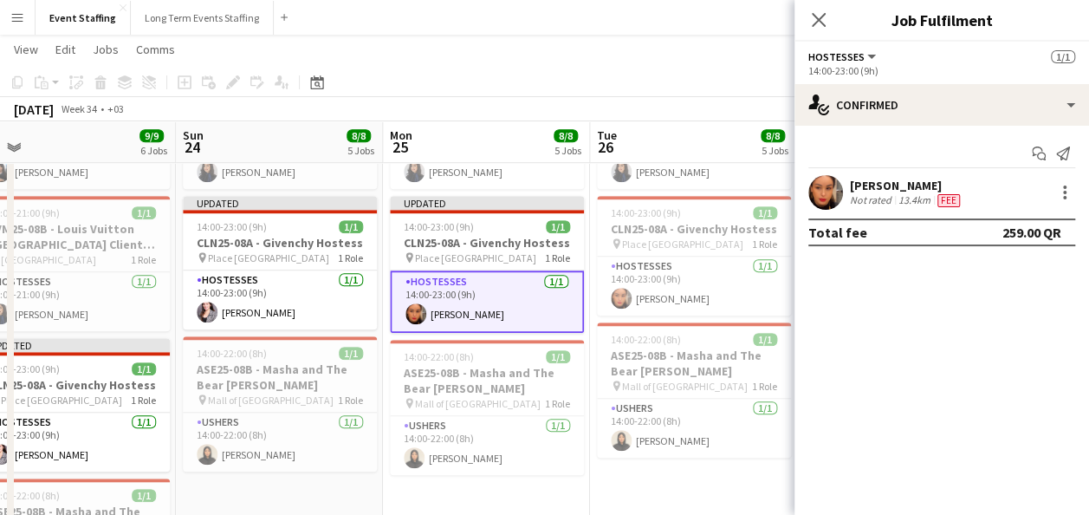
scroll to position [0, 0]
click at [689, 293] on app-card-role "Hostesses 1/1 14:00-23:00 (9h) Meryam Zouine" at bounding box center [694, 286] width 194 height 59
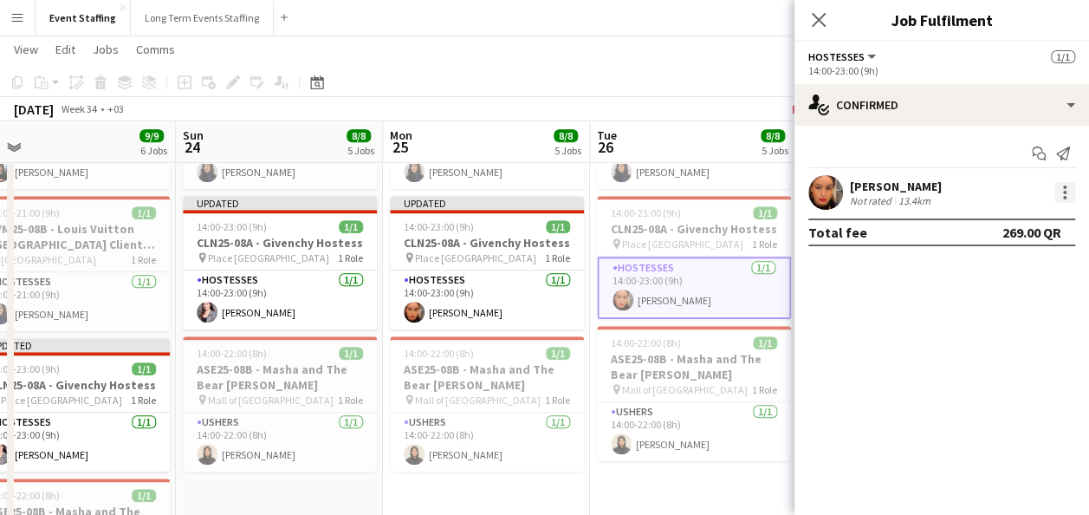
click at [1057, 194] on div at bounding box center [1065, 192] width 21 height 21
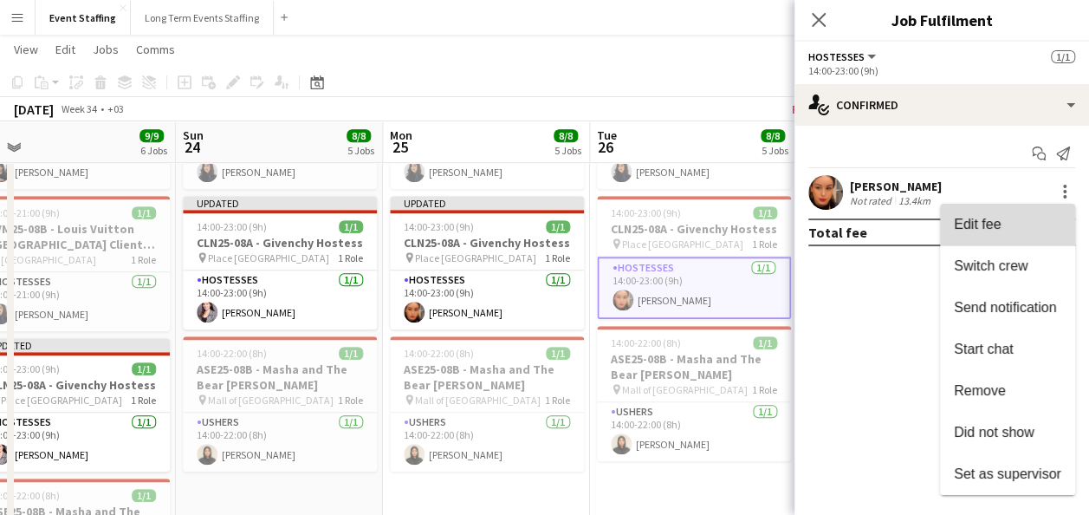
click at [1028, 241] on button "Edit fee" at bounding box center [1007, 225] width 135 height 42
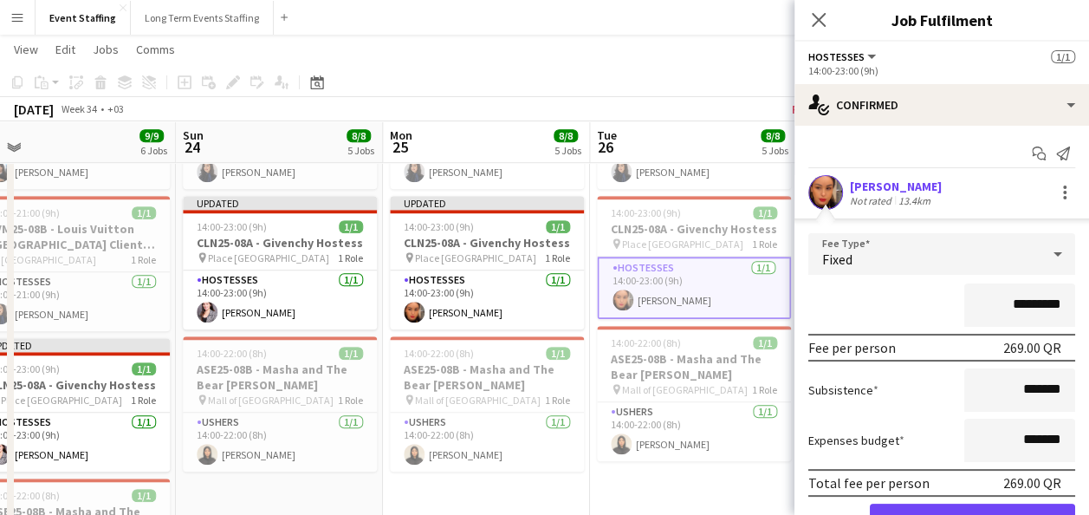
click at [998, 302] on input "*********" at bounding box center [1020, 304] width 111 height 43
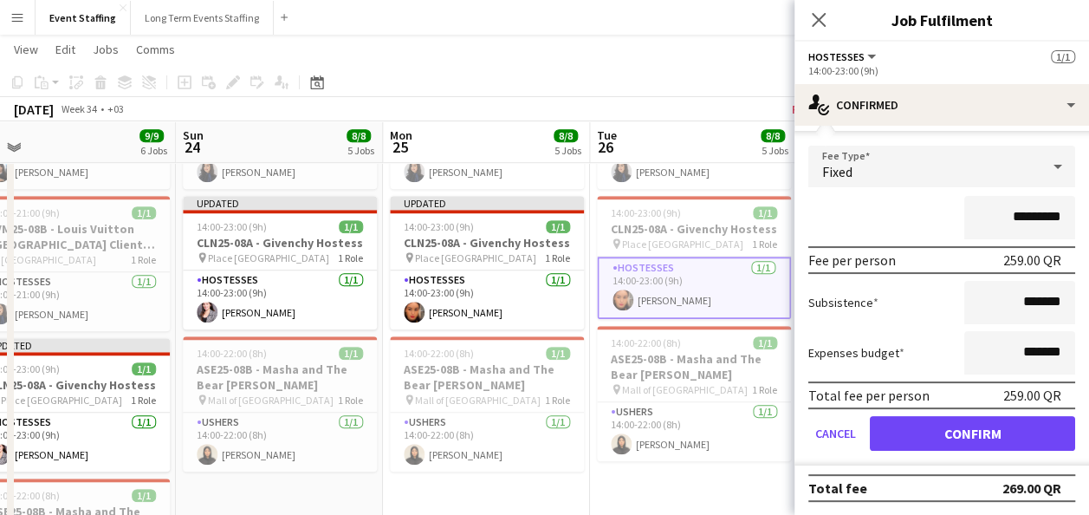
type input "*********"
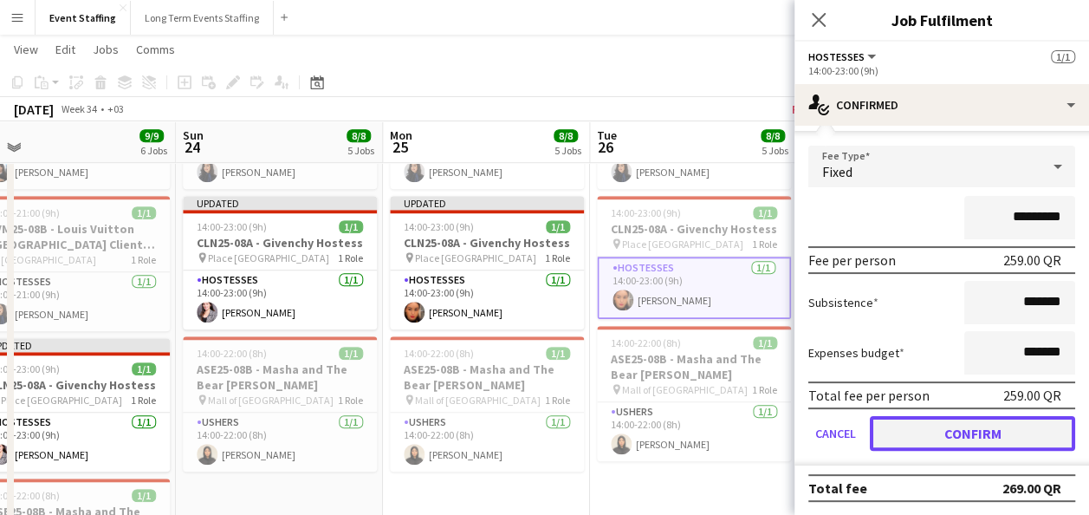
click at [979, 433] on button "Confirm" at bounding box center [972, 433] width 205 height 35
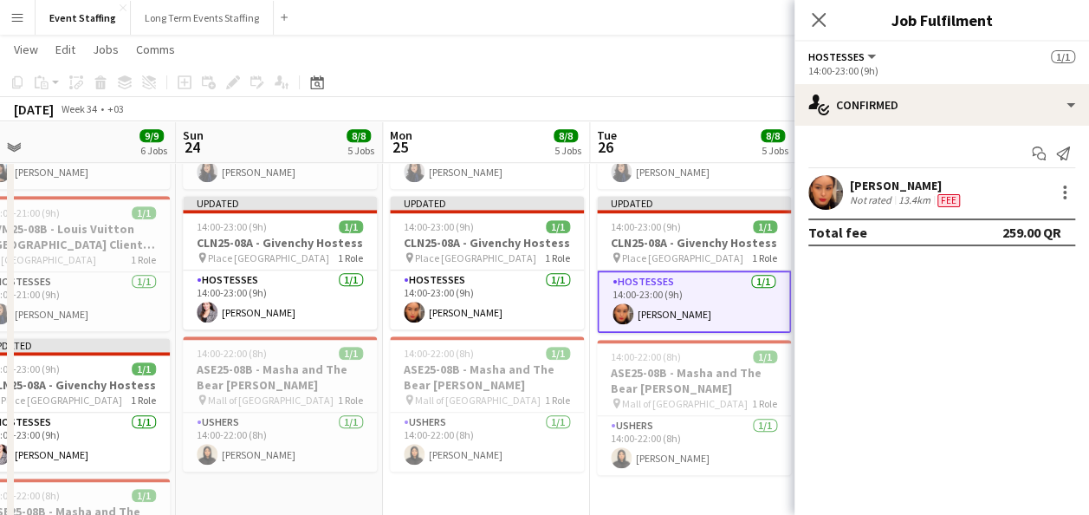
scroll to position [0, 0]
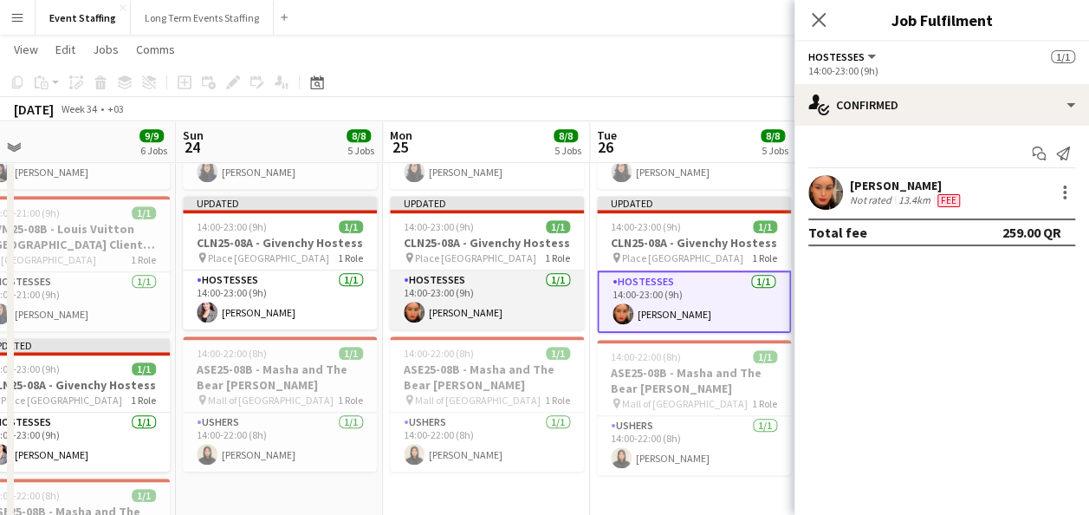
click at [467, 294] on app-card-role "Hostesses 1/1 14:00-23:00 (9h) Meryam Zouine" at bounding box center [487, 299] width 194 height 59
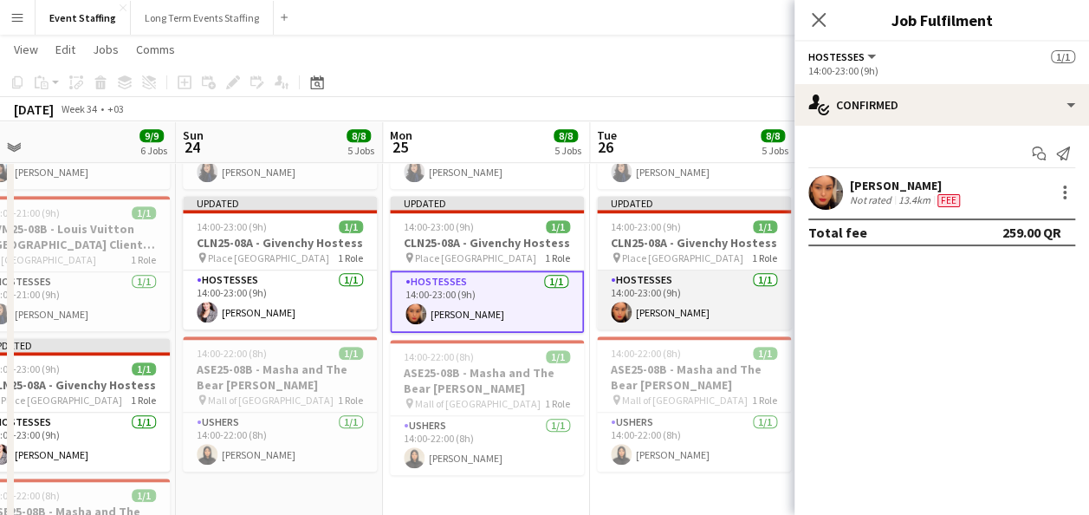
click at [660, 282] on app-card-role "Hostesses 1/1 14:00-23:00 (9h) Meryam Zouine" at bounding box center [694, 299] width 194 height 59
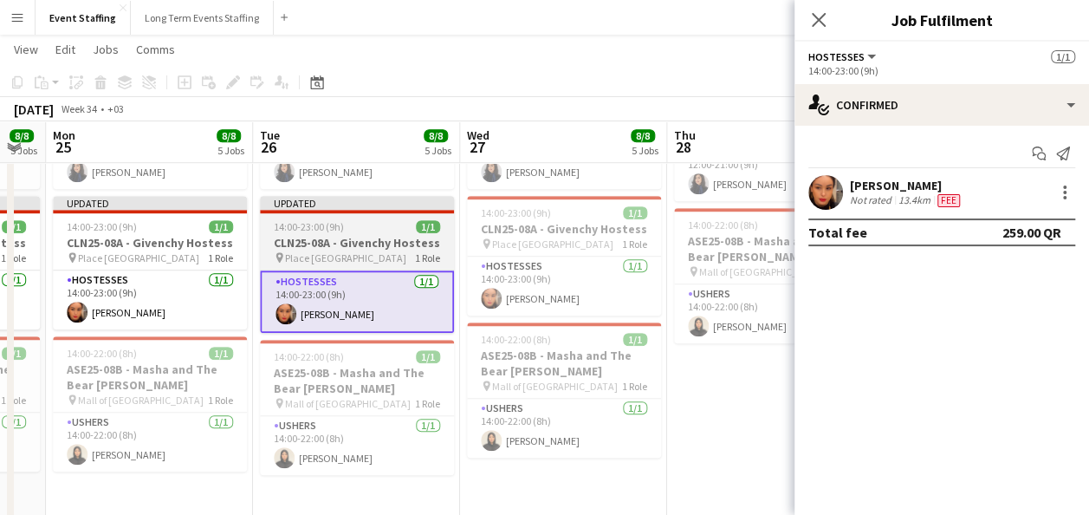
scroll to position [0, 599]
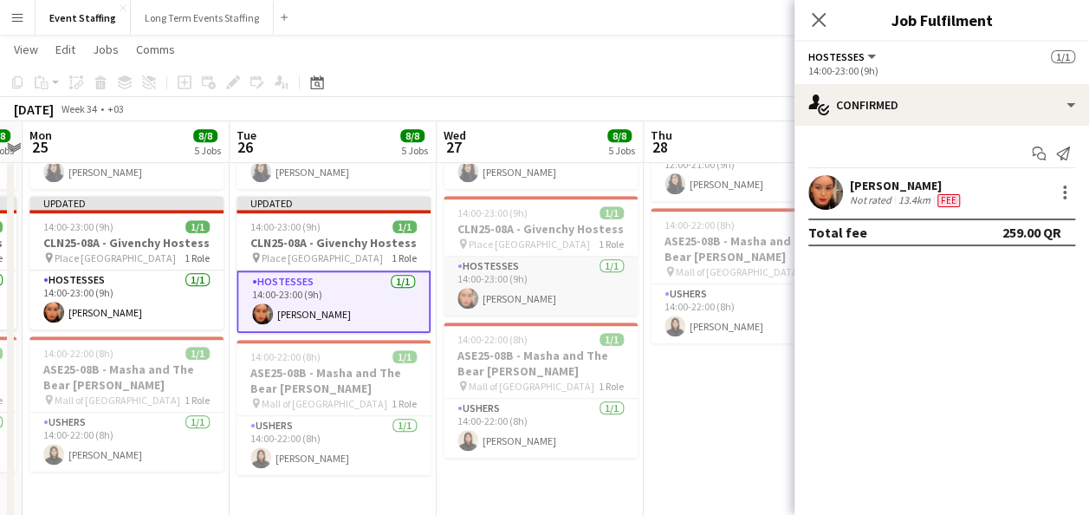
click at [555, 289] on app-card-role "Hostesses 1/1 14:00-23:00 (9h) Meryam Zouine" at bounding box center [541, 286] width 194 height 59
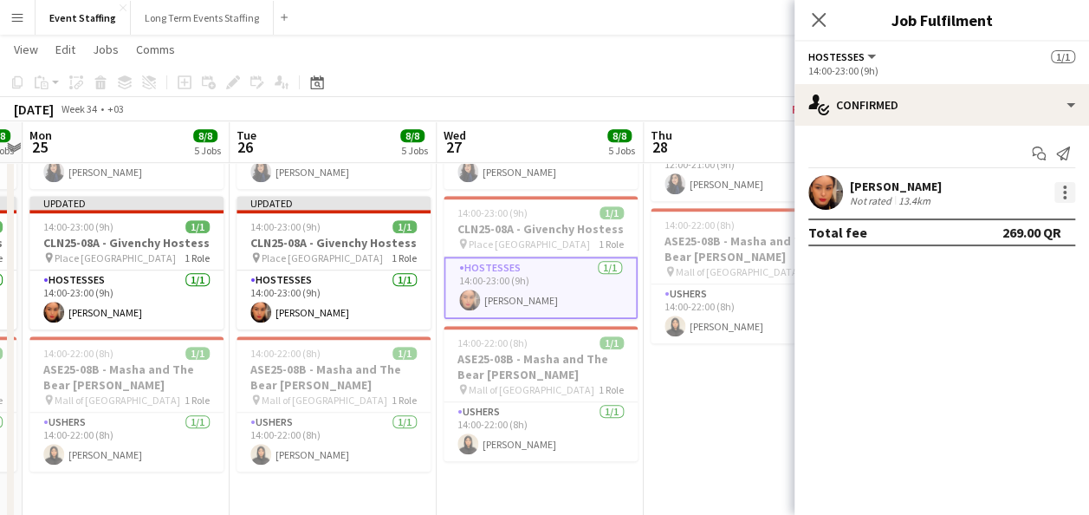
click at [1065, 189] on div at bounding box center [1065, 192] width 21 height 21
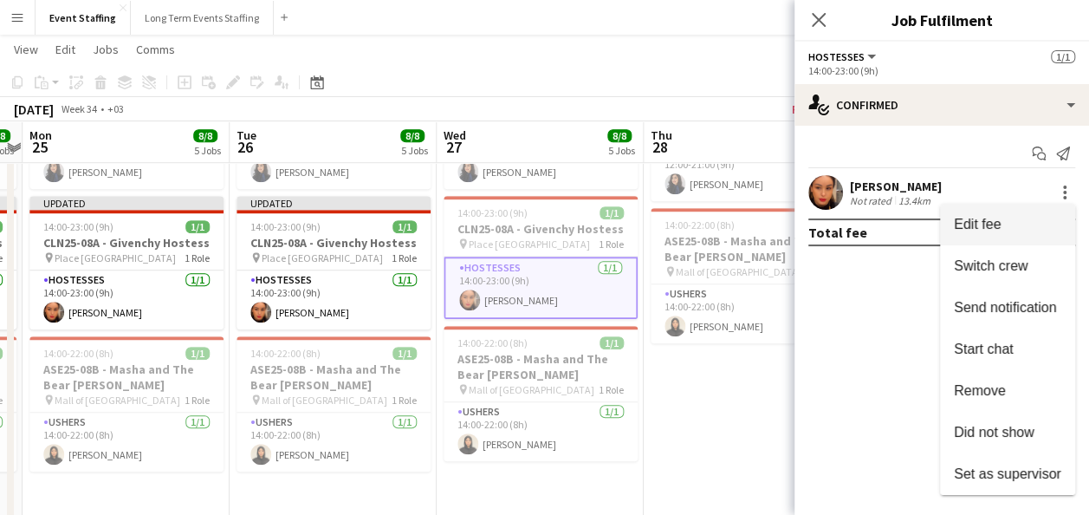
click at [1033, 218] on span "Edit fee" at bounding box center [1007, 225] width 107 height 16
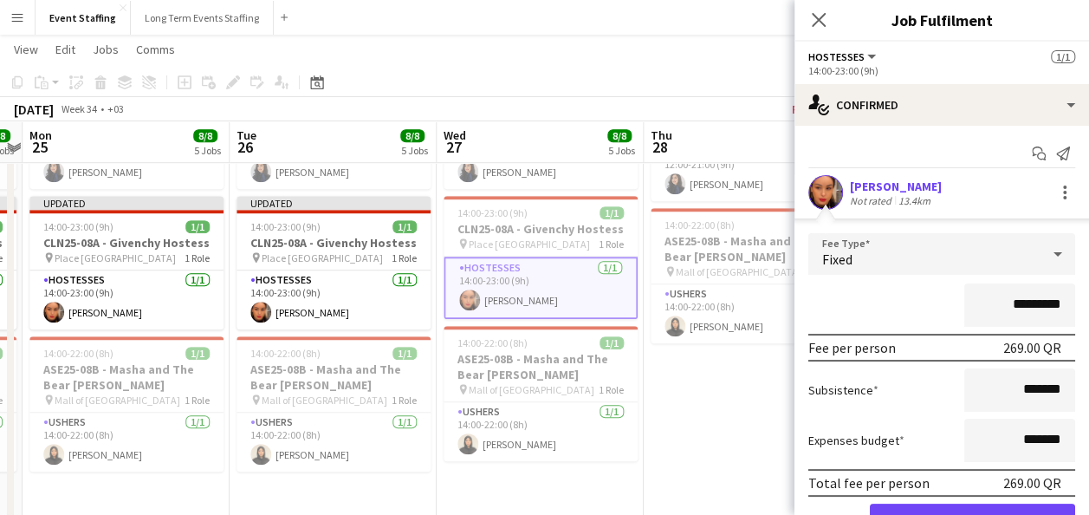
click at [998, 302] on input "*********" at bounding box center [1020, 304] width 111 height 43
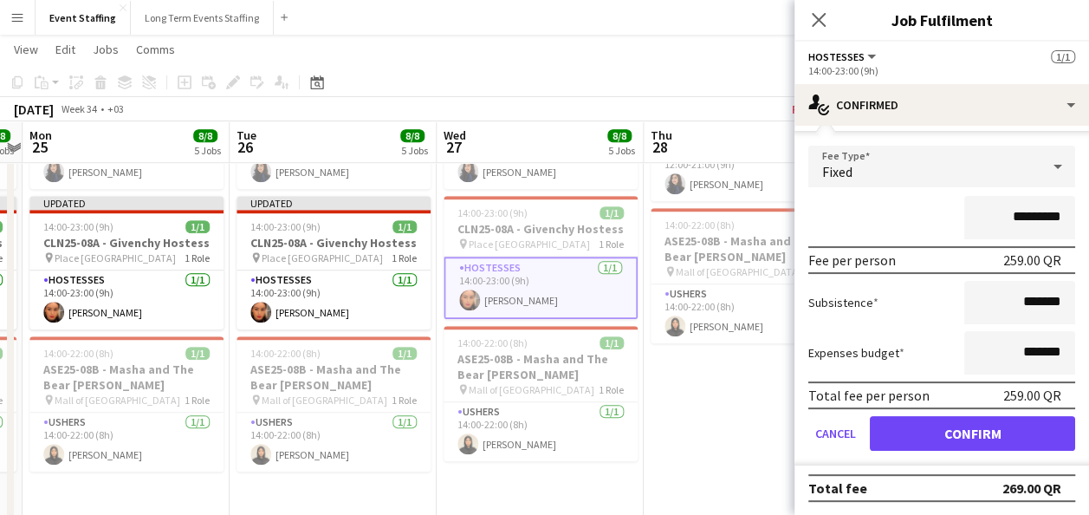
type input "*********"
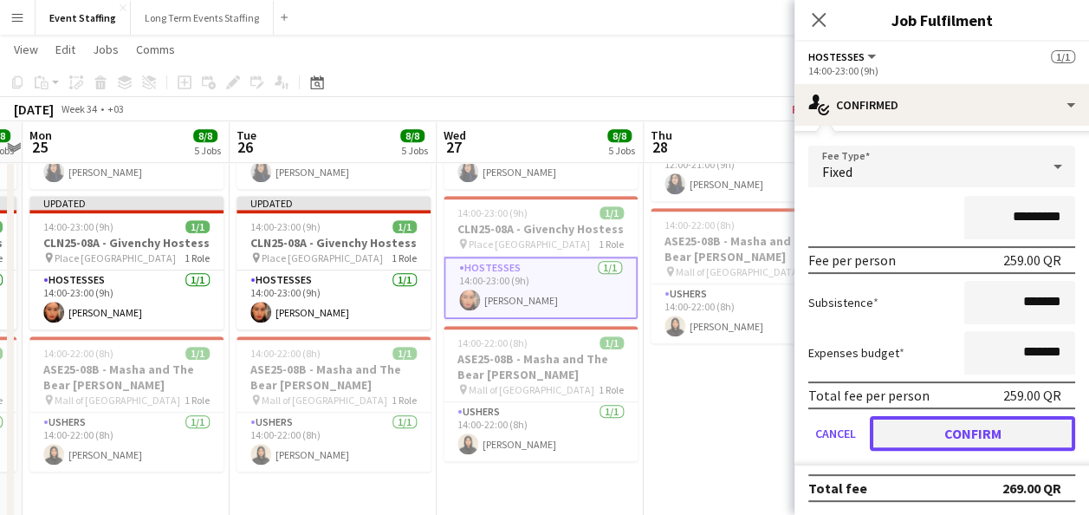
click at [985, 425] on button "Confirm" at bounding box center [972, 433] width 205 height 35
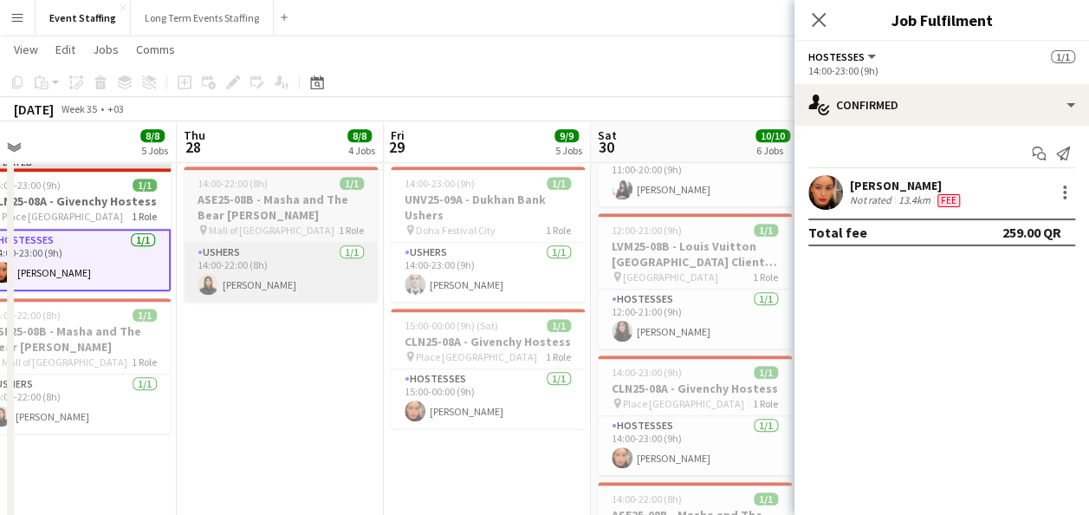
scroll to position [0, 705]
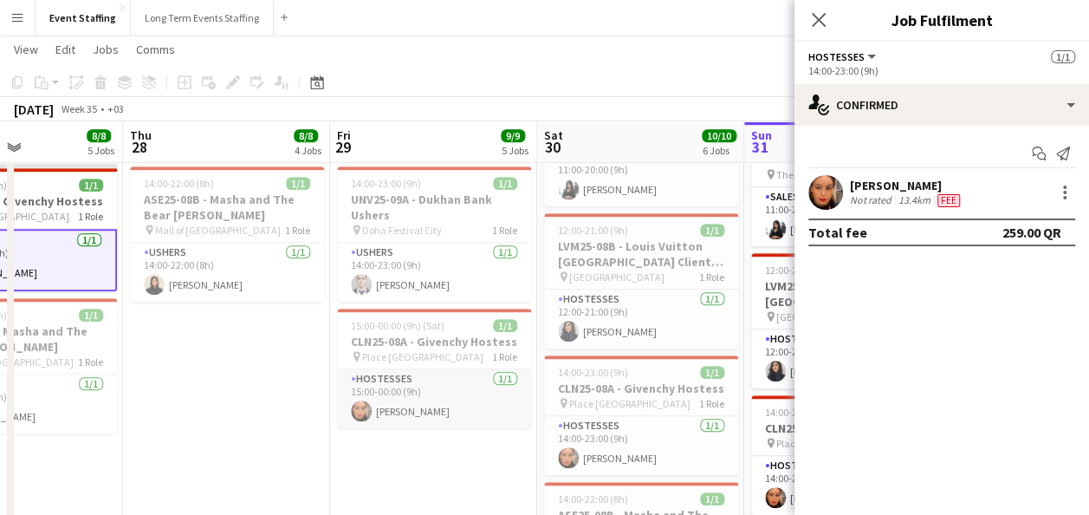
click at [396, 395] on app-card-role "Hostesses 1/1 15:00-00:00 (9h) Meryam Zouine" at bounding box center [434, 398] width 194 height 59
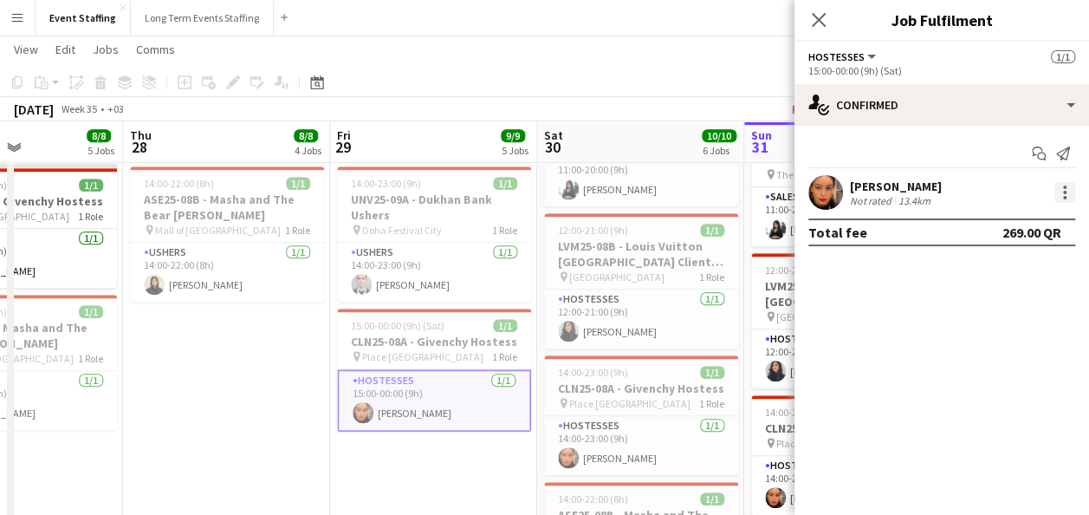
click at [1062, 194] on div at bounding box center [1065, 192] width 21 height 21
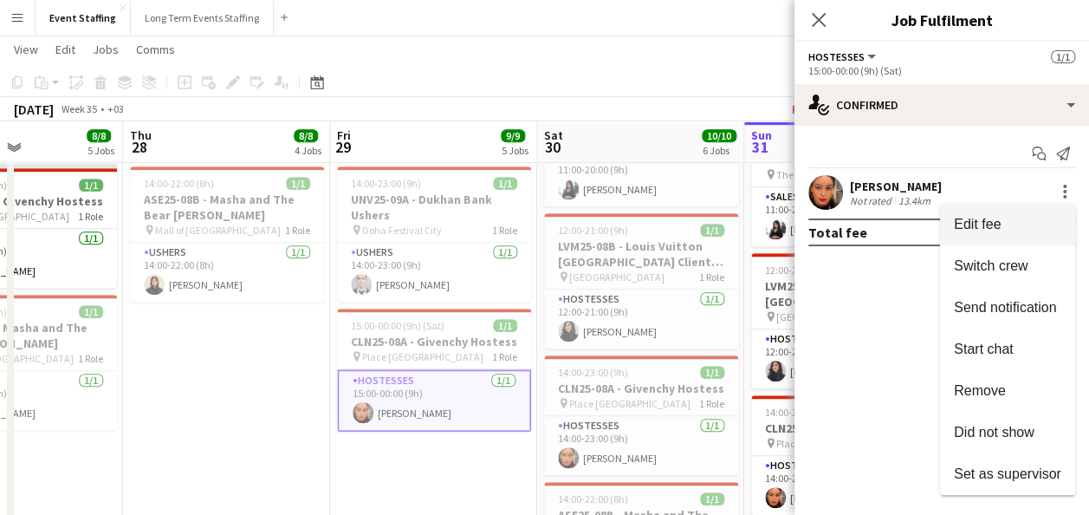
click at [971, 234] on button "Edit fee" at bounding box center [1007, 225] width 135 height 42
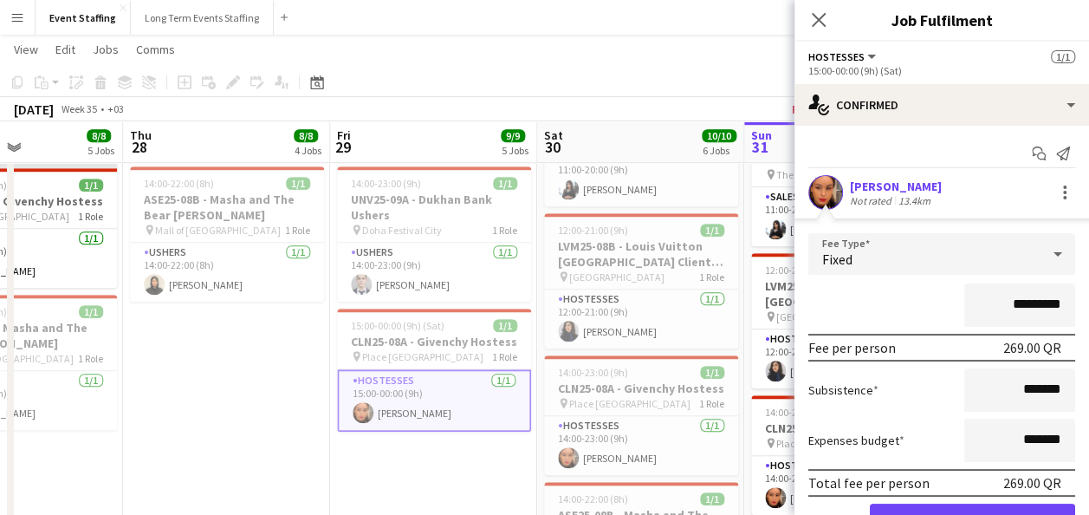
click at [998, 304] on input "*********" at bounding box center [1020, 304] width 111 height 43
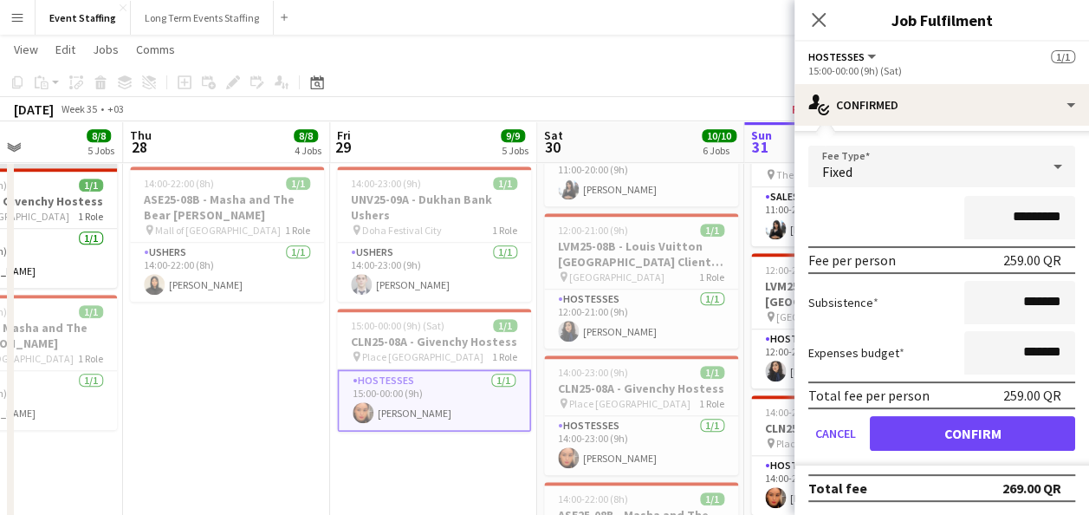
type input "*********"
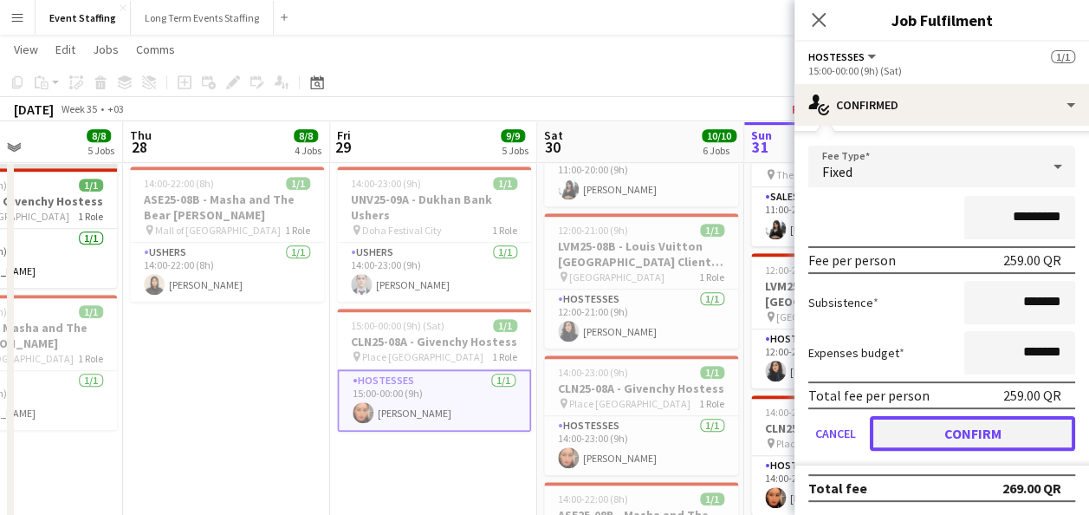
click at [987, 427] on button "Confirm" at bounding box center [972, 433] width 205 height 35
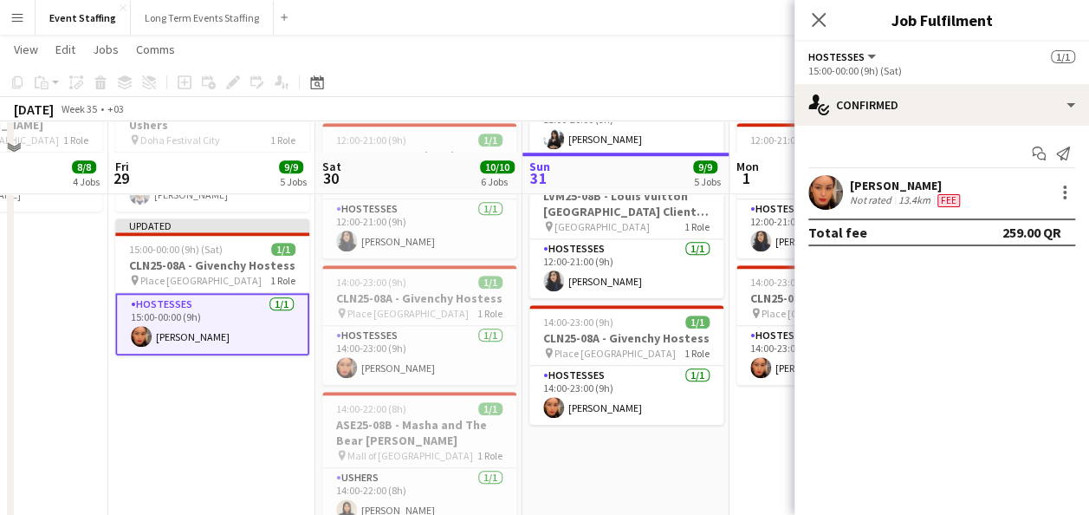
scroll to position [668, 0]
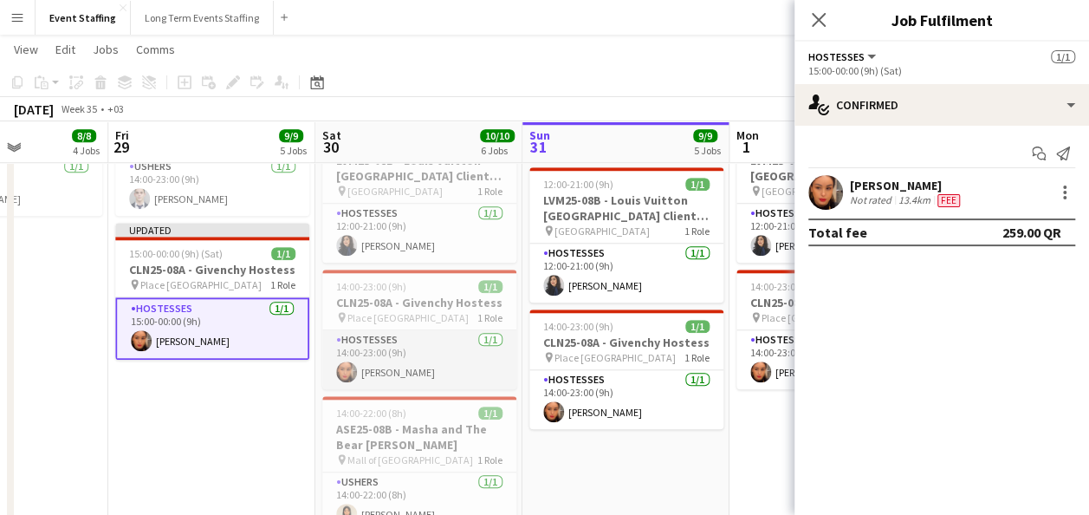
click at [471, 361] on app-card-role "Hostesses 1/1 14:00-23:00 (9h) Meryam Zouine" at bounding box center [419, 359] width 194 height 59
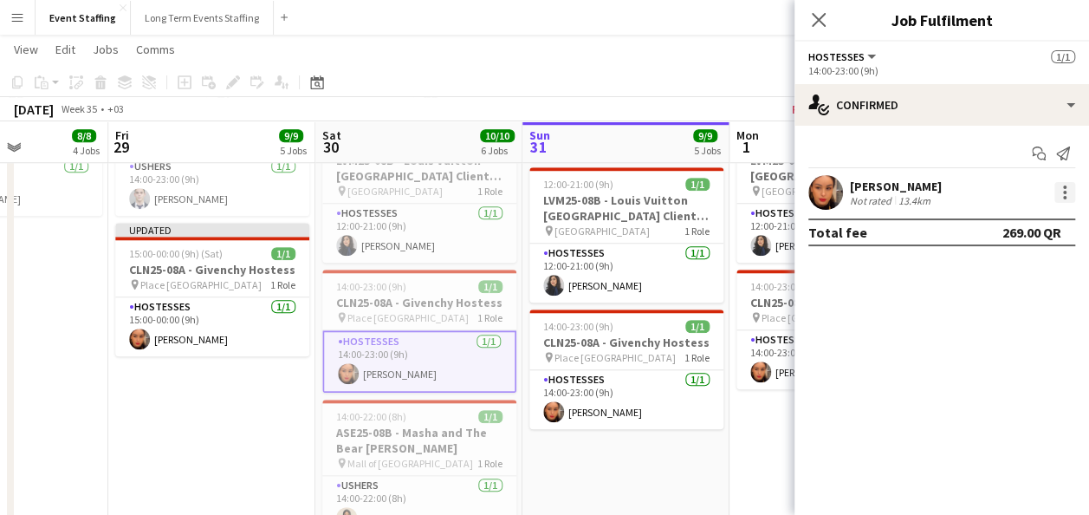
click at [1068, 182] on div at bounding box center [1065, 192] width 21 height 21
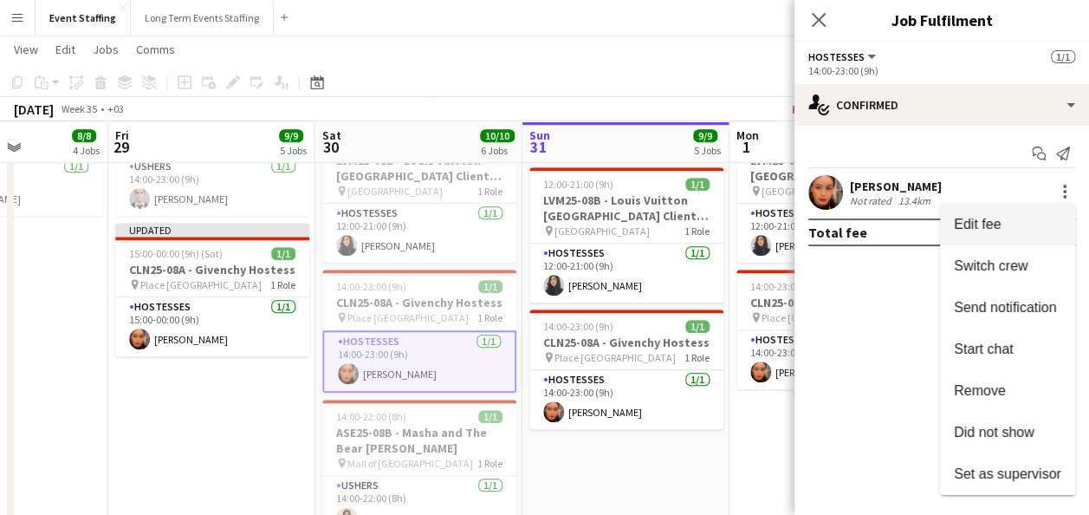
click at [1025, 224] on span "Edit fee" at bounding box center [1007, 225] width 107 height 16
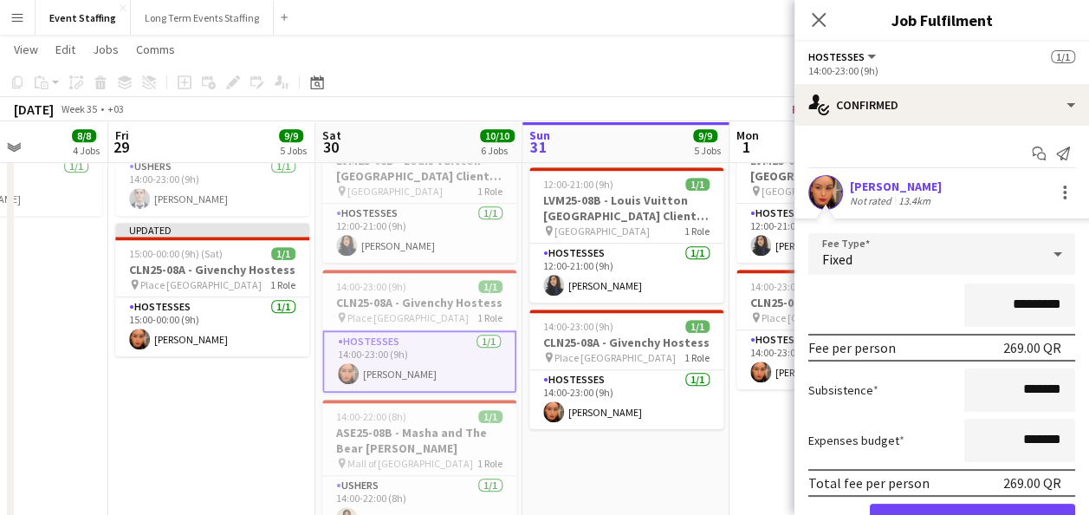
click at [896, 295] on div "*********" at bounding box center [942, 304] width 267 height 43
click at [997, 302] on input "*********" at bounding box center [1020, 304] width 111 height 43
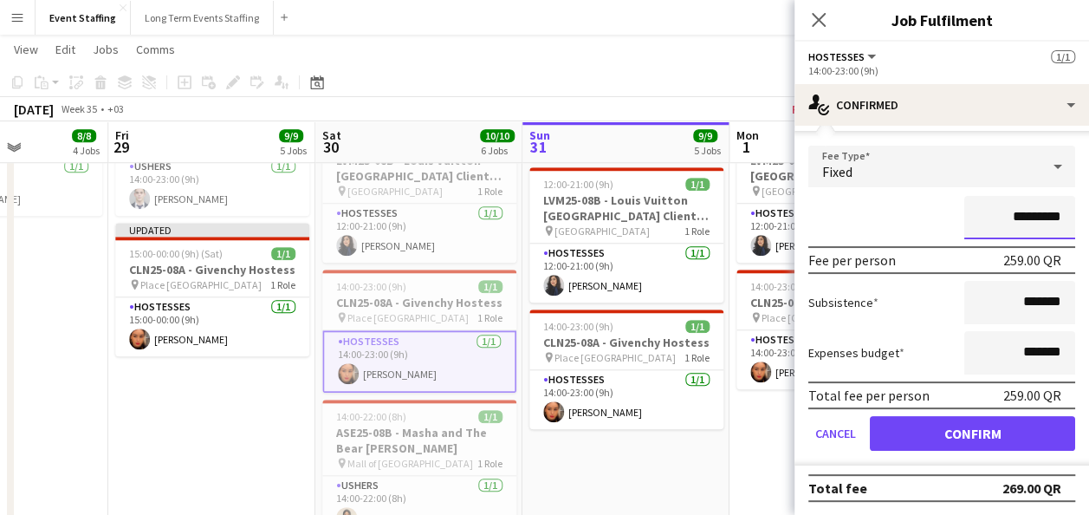
type input "*********"
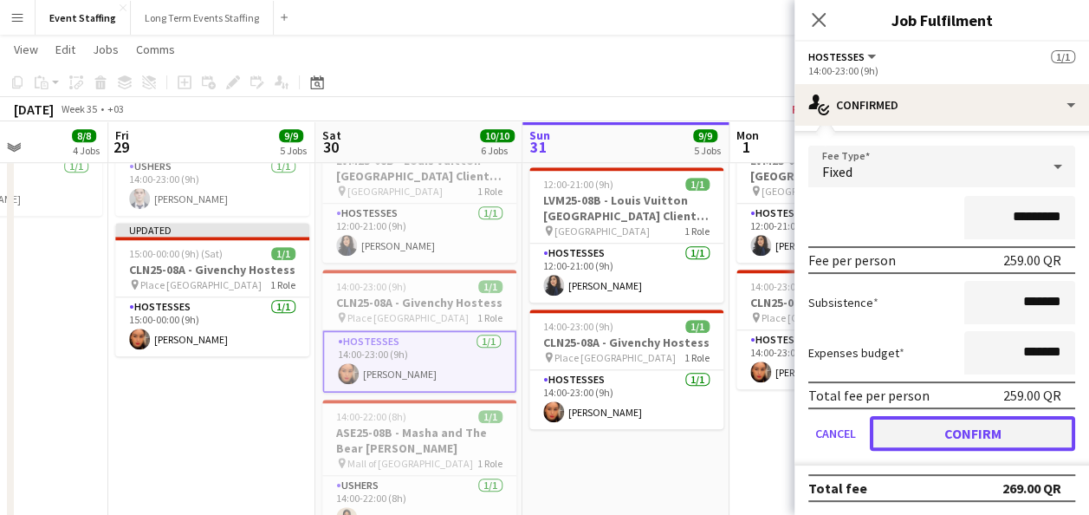
click at [965, 433] on button "Confirm" at bounding box center [972, 433] width 205 height 35
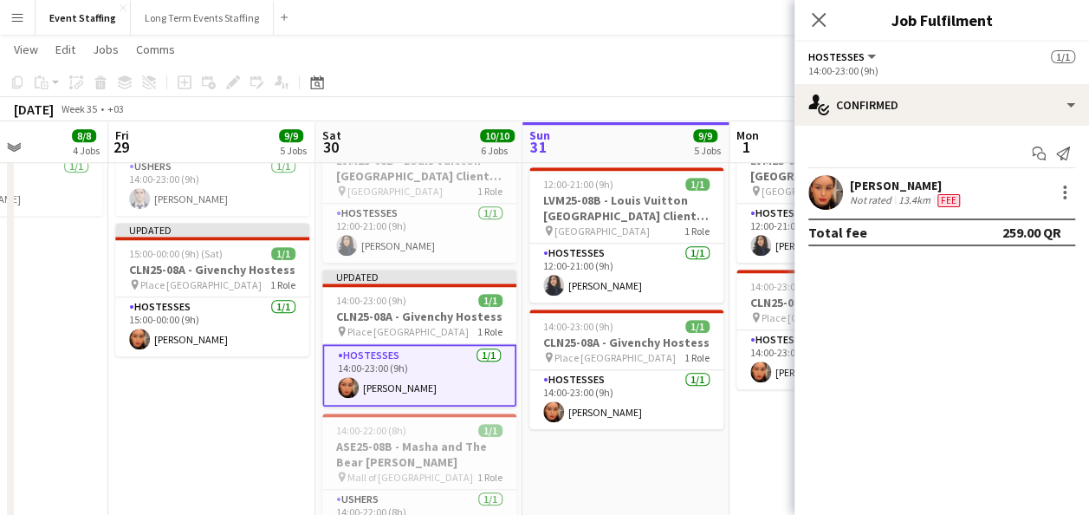
scroll to position [0, 0]
click at [633, 394] on app-card-role "Hostesses 1/1 14:00-23:00 (9h) Meryam Zouine" at bounding box center [627, 399] width 194 height 59
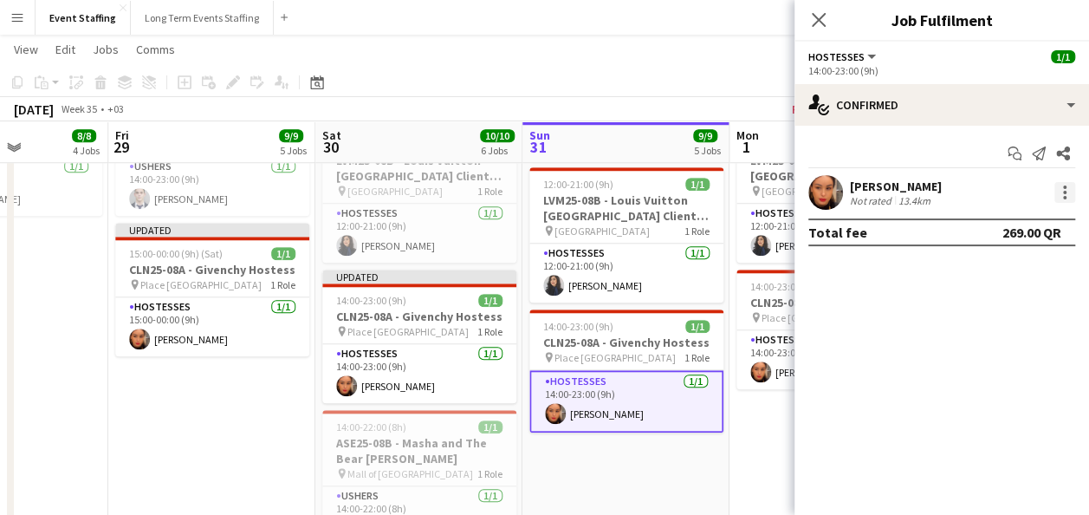
click at [1062, 193] on div at bounding box center [1065, 192] width 21 height 21
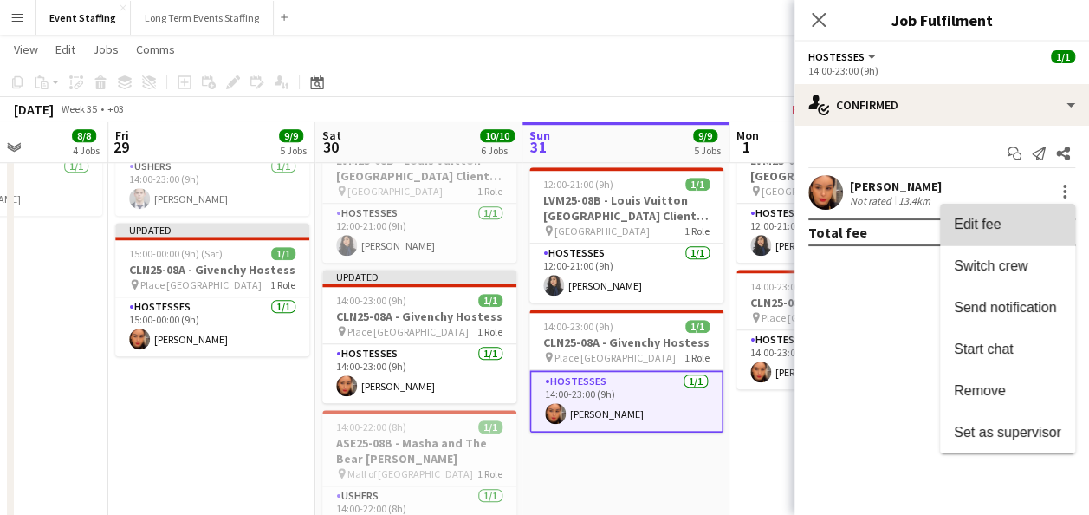
click at [1025, 218] on span "Edit fee" at bounding box center [1007, 225] width 107 height 16
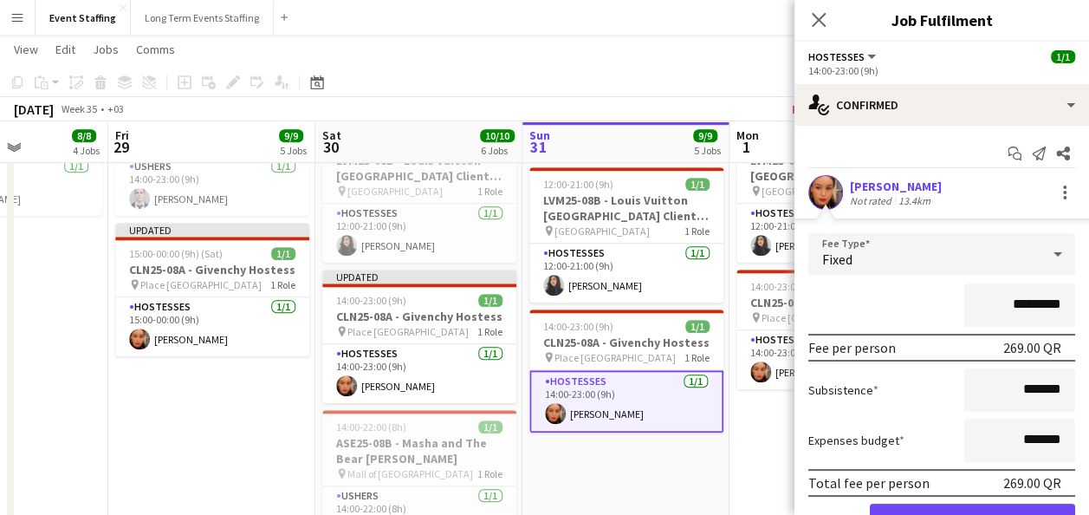
drag, startPoint x: 1006, startPoint y: 305, endPoint x: 996, endPoint y: 305, distance: 10.4
click at [996, 305] on input "*********" at bounding box center [1020, 304] width 111 height 43
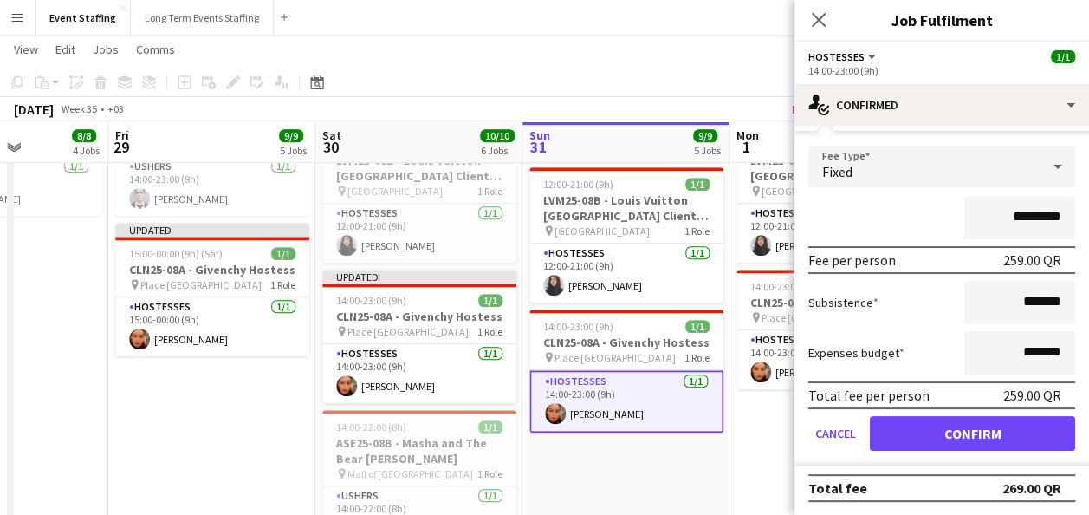
type input "*********"
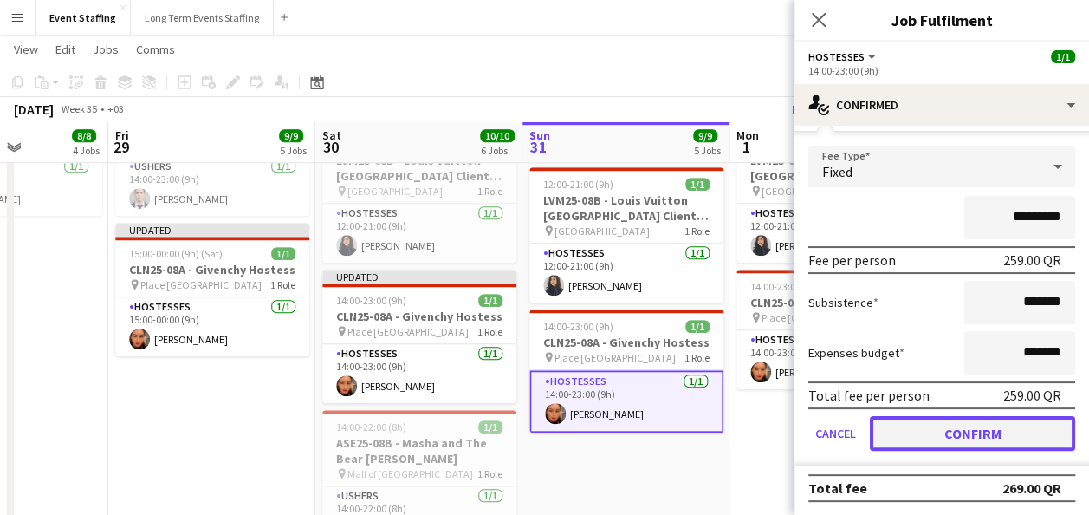
click at [979, 437] on button "Confirm" at bounding box center [972, 433] width 205 height 35
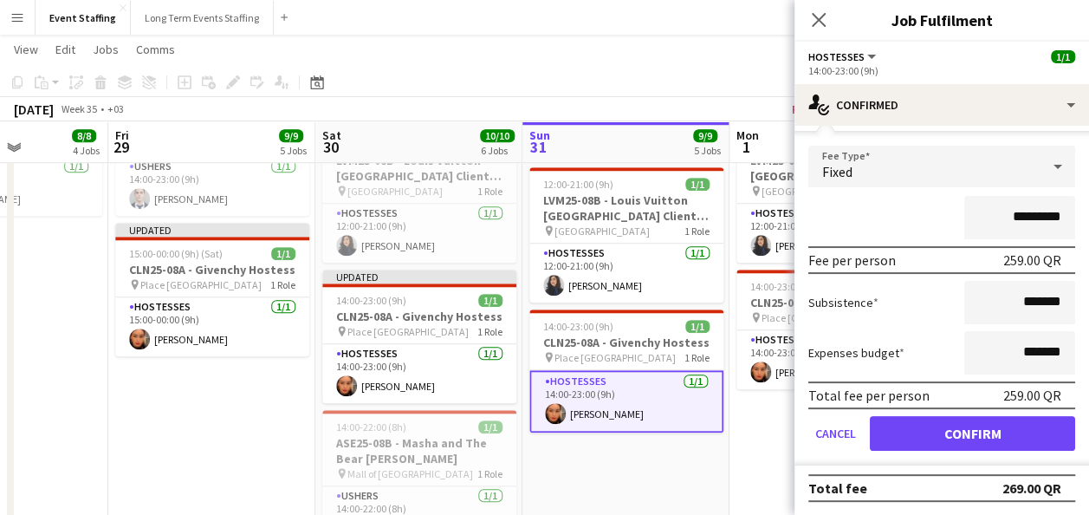
scroll to position [0, 0]
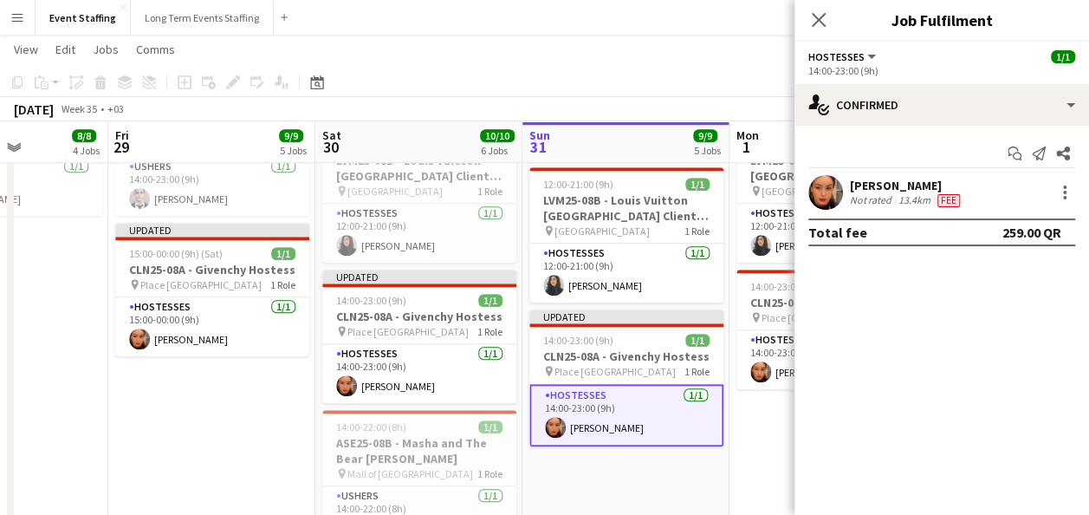
click at [738, 432] on app-date-cell "10:00-22:00 (12h) 4/4 ASE25-08A - MOQ Back to School Campaign pin Mall of Qatar…" at bounding box center [833, 57] width 207 height 1063
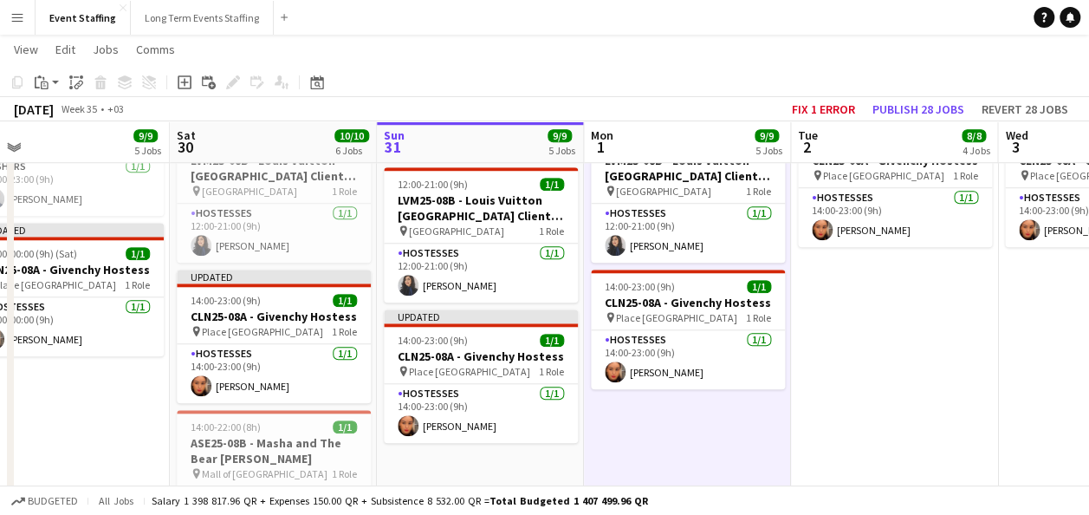
scroll to position [0, 660]
click at [896, 101] on button "Publish 28 jobs" at bounding box center [919, 109] width 106 height 23
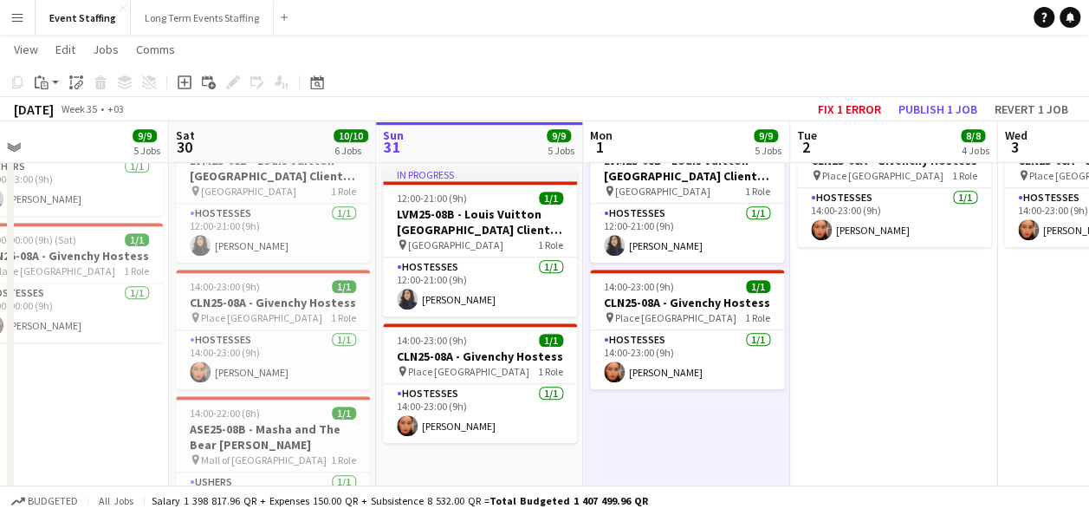
click at [904, 293] on app-date-cell "10:00-22:00 (12h) 4/4 ASE25-08A - MOQ Back to School Campaign pin Mall of Qatar…" at bounding box center [893, 57] width 207 height 1063
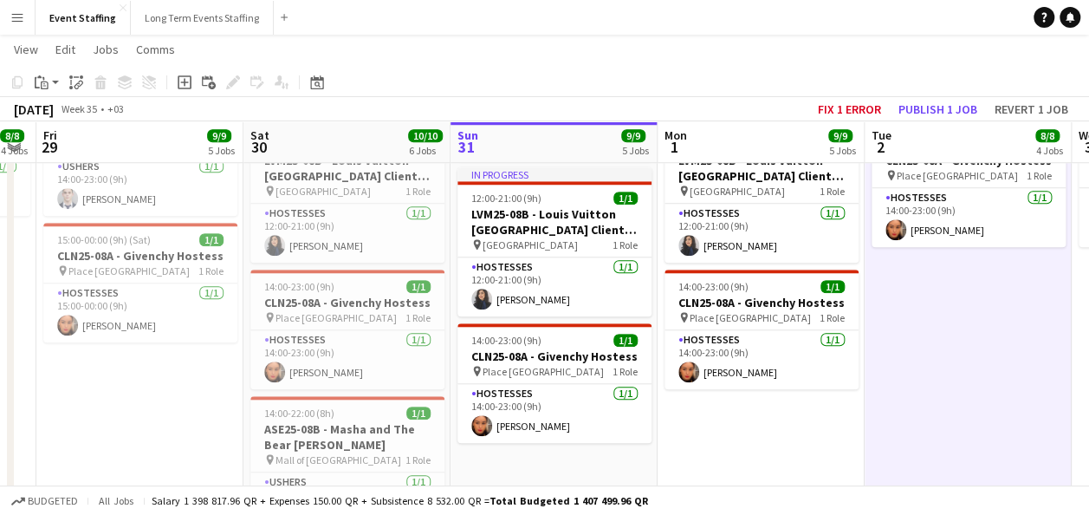
scroll to position [0, 377]
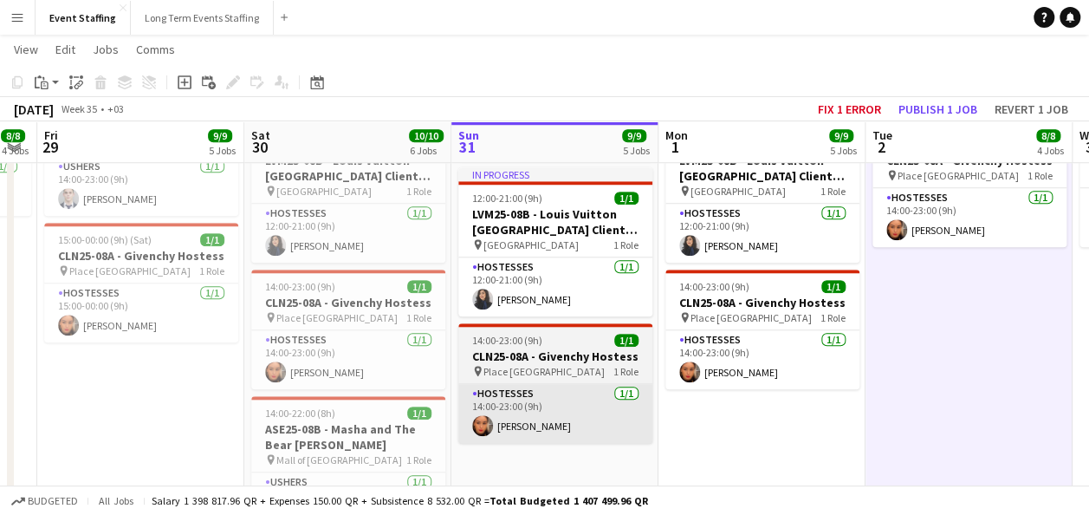
click at [516, 439] on app-card-role "Hostesses 1/1 14:00-23:00 (9h) Meryam Zouine" at bounding box center [555, 413] width 194 height 59
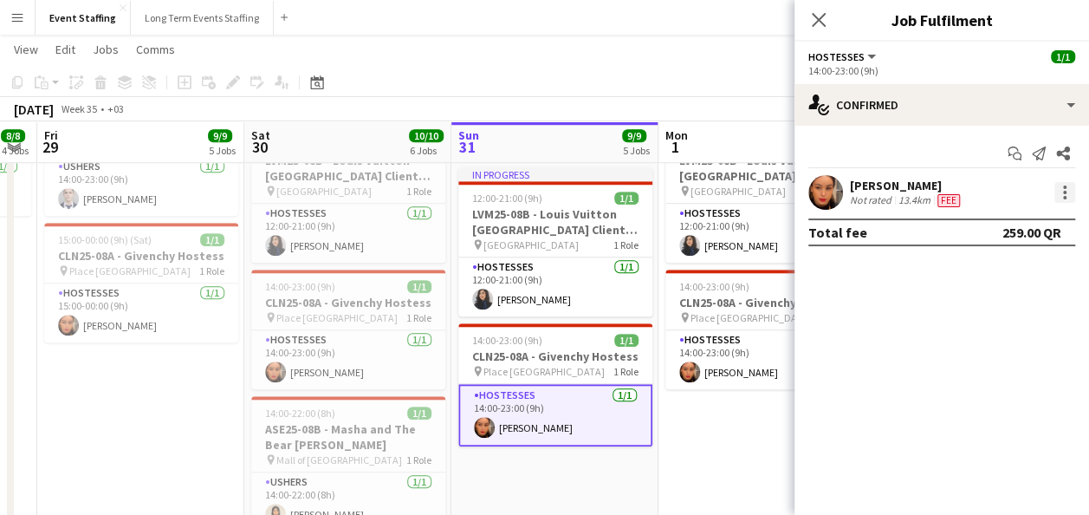
click at [1063, 188] on div at bounding box center [1064, 186] width 3 height 3
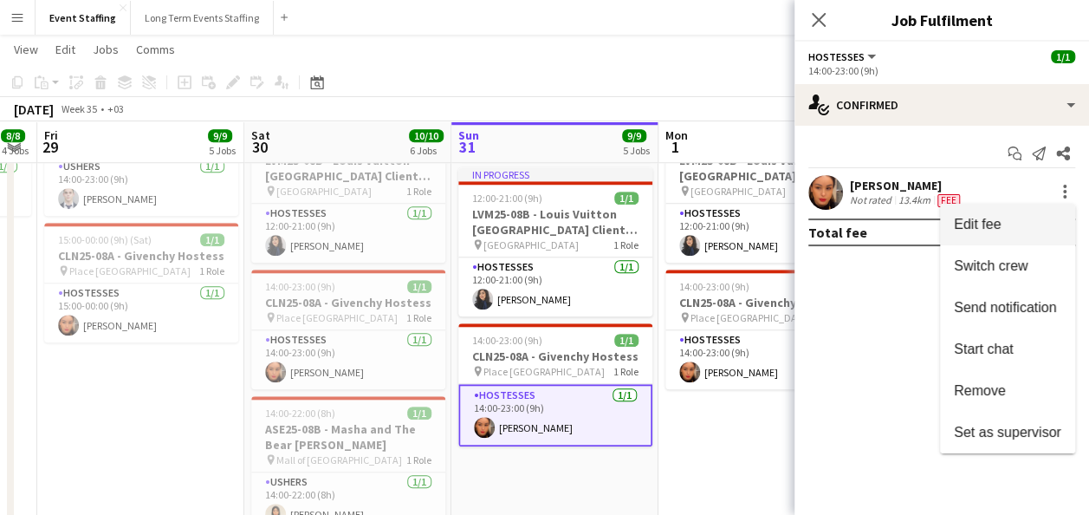
click at [1021, 226] on span "Edit fee" at bounding box center [1007, 225] width 107 height 16
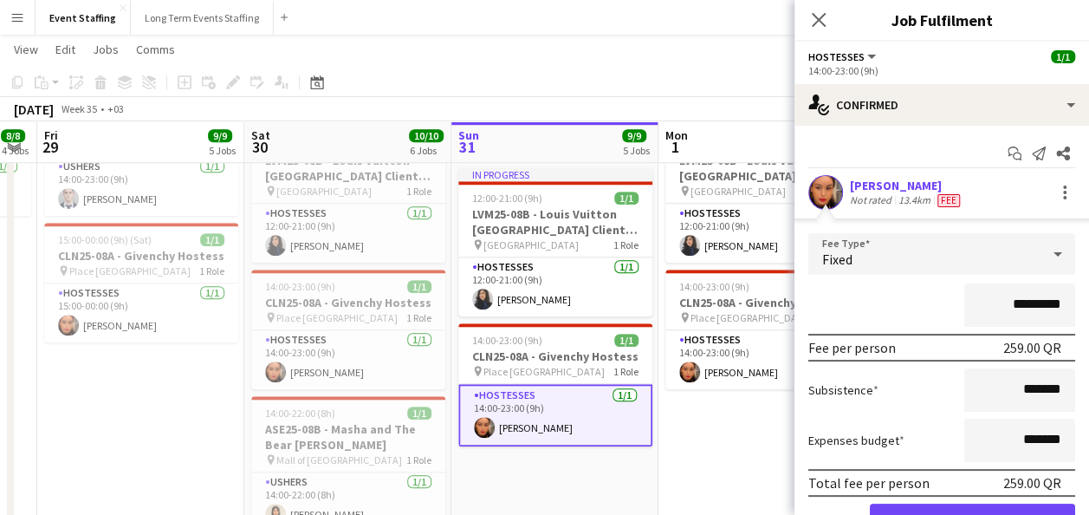
click at [1019, 296] on input "*********" at bounding box center [1020, 304] width 111 height 43
type input "********"
click at [891, 297] on div "********" at bounding box center [942, 304] width 267 height 43
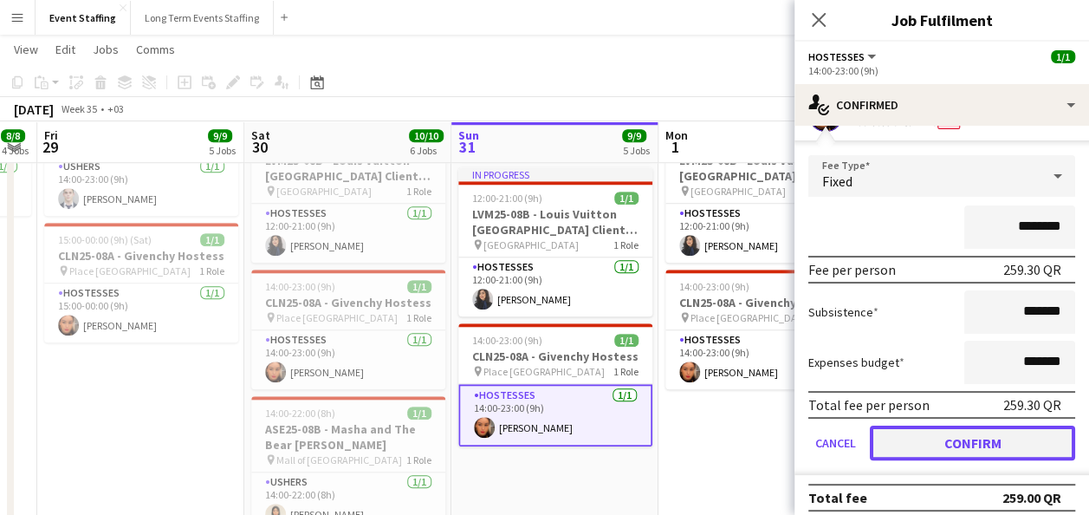
click at [954, 430] on button "Confirm" at bounding box center [972, 443] width 205 height 35
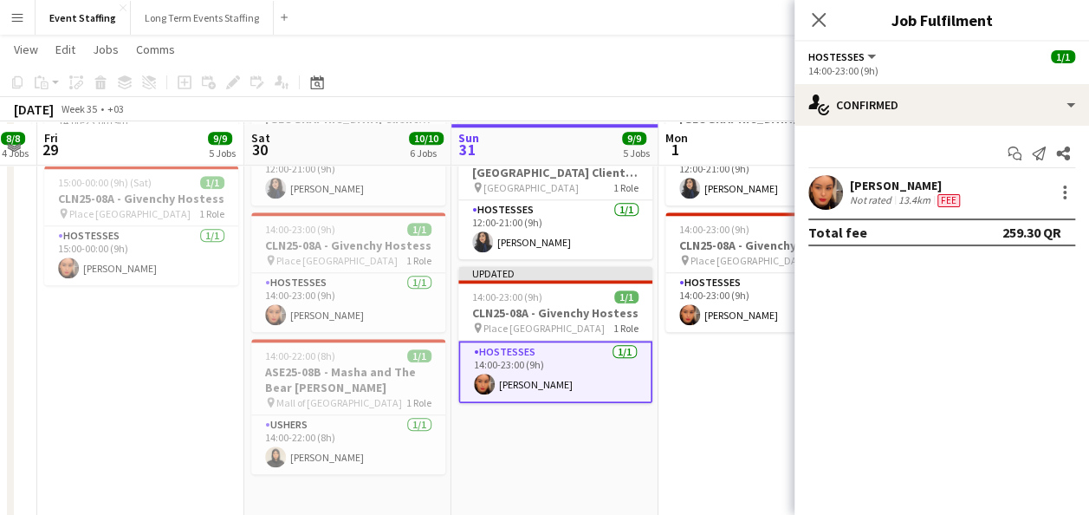
scroll to position [728, 0]
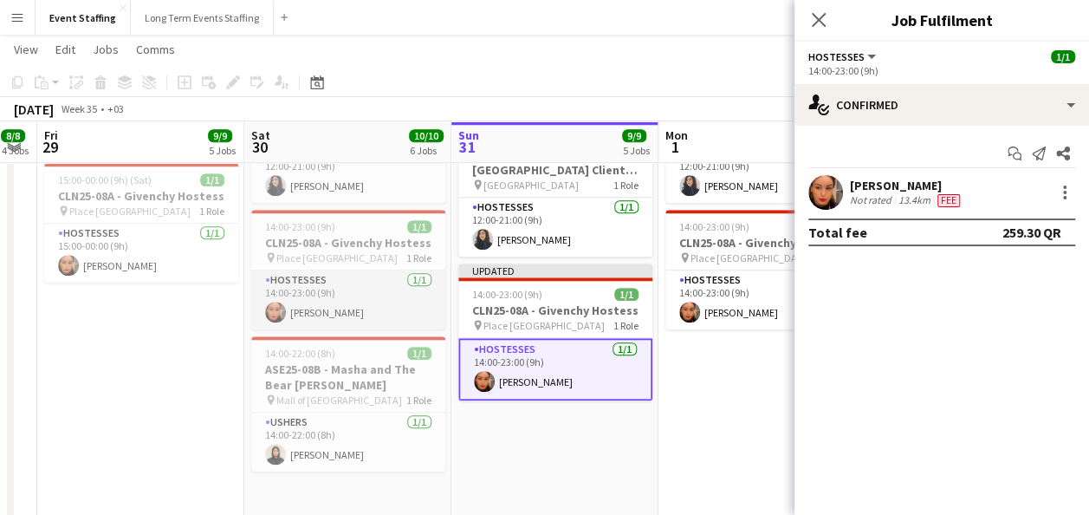
click at [362, 305] on app-card-role "Hostesses 1/1 14:00-23:00 (9h) Meryam Zouine" at bounding box center [348, 299] width 194 height 59
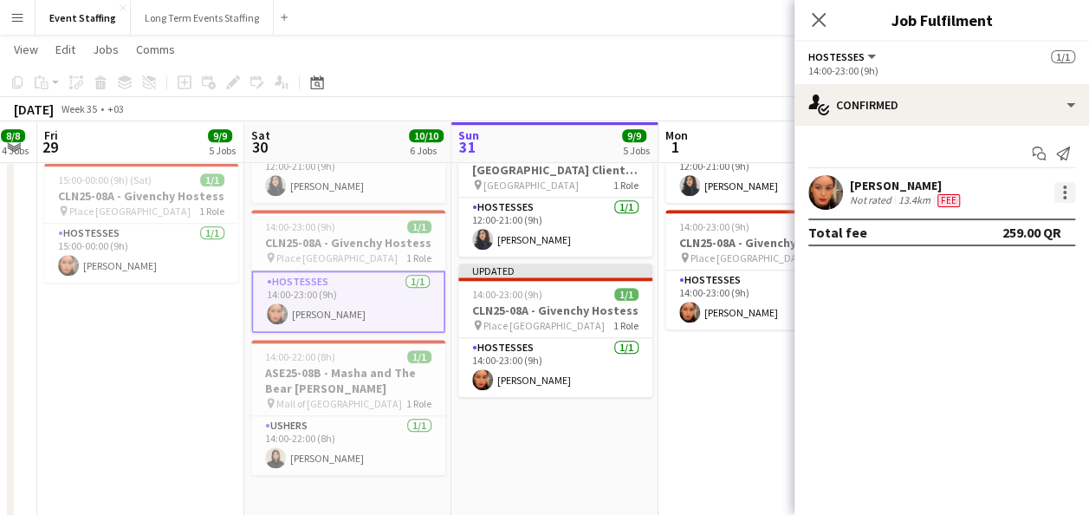
click at [1069, 190] on div at bounding box center [1065, 192] width 21 height 21
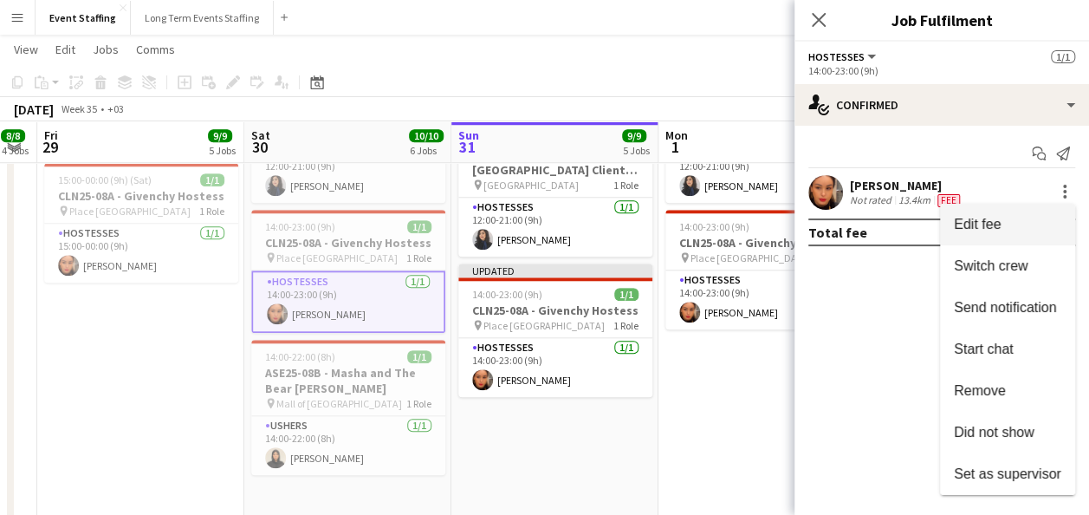
click at [1030, 215] on button "Edit fee" at bounding box center [1007, 225] width 135 height 42
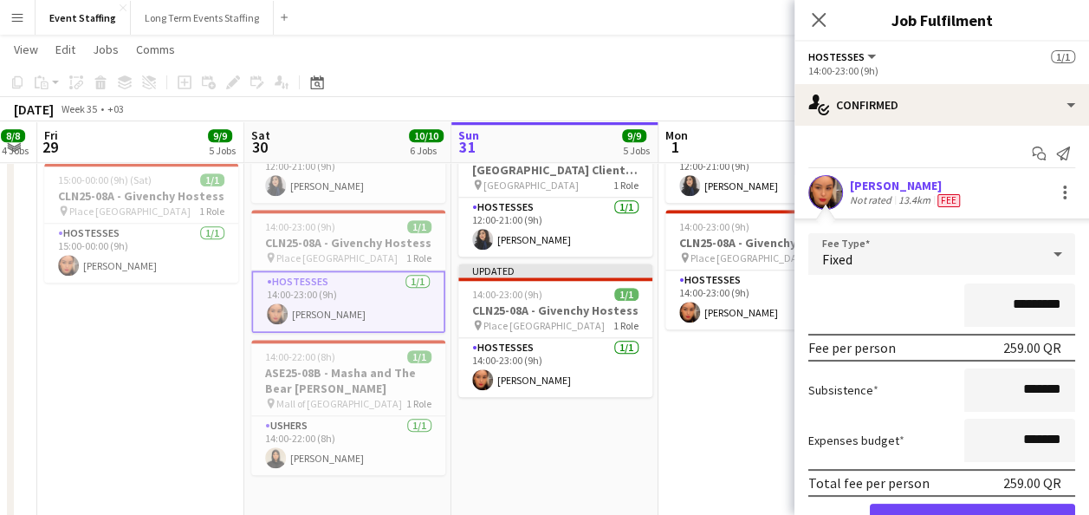
click at [1019, 304] on input "*********" at bounding box center [1020, 304] width 111 height 43
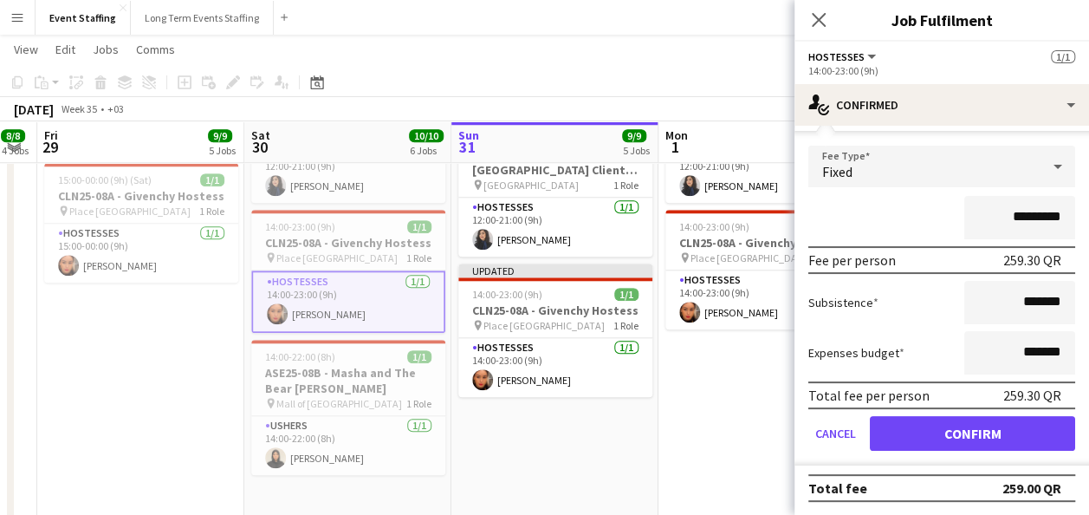
type input "*********"
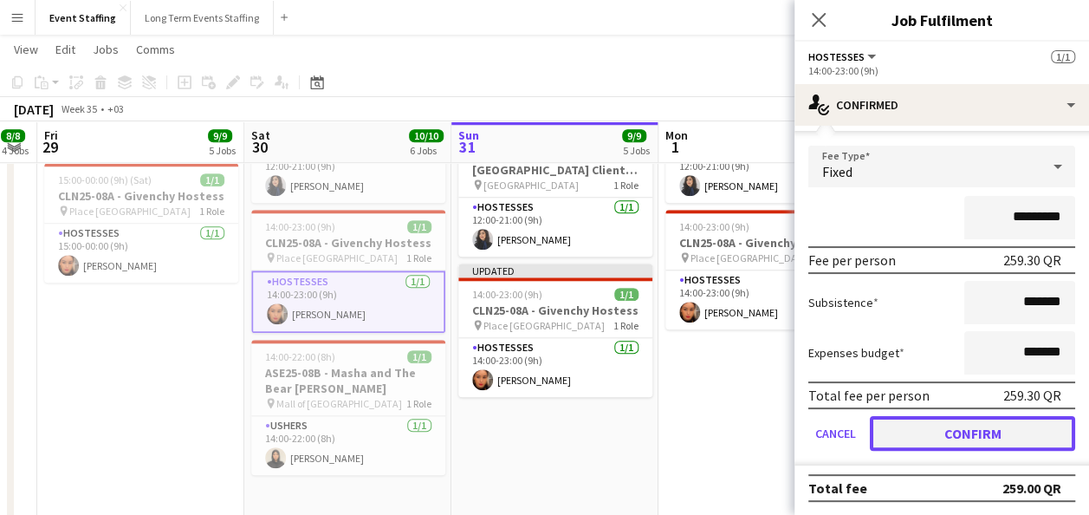
click at [968, 436] on button "Confirm" at bounding box center [972, 433] width 205 height 35
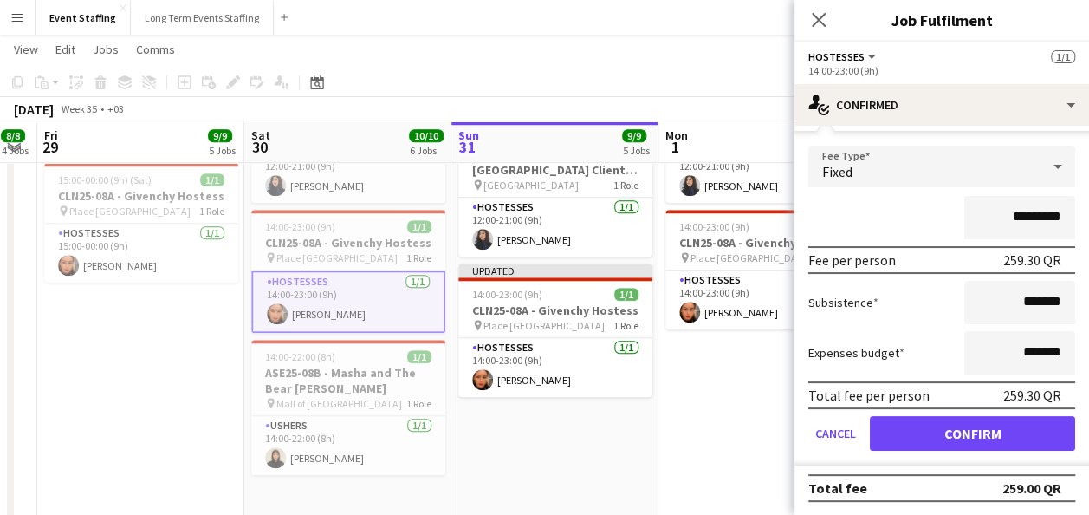
scroll to position [0, 0]
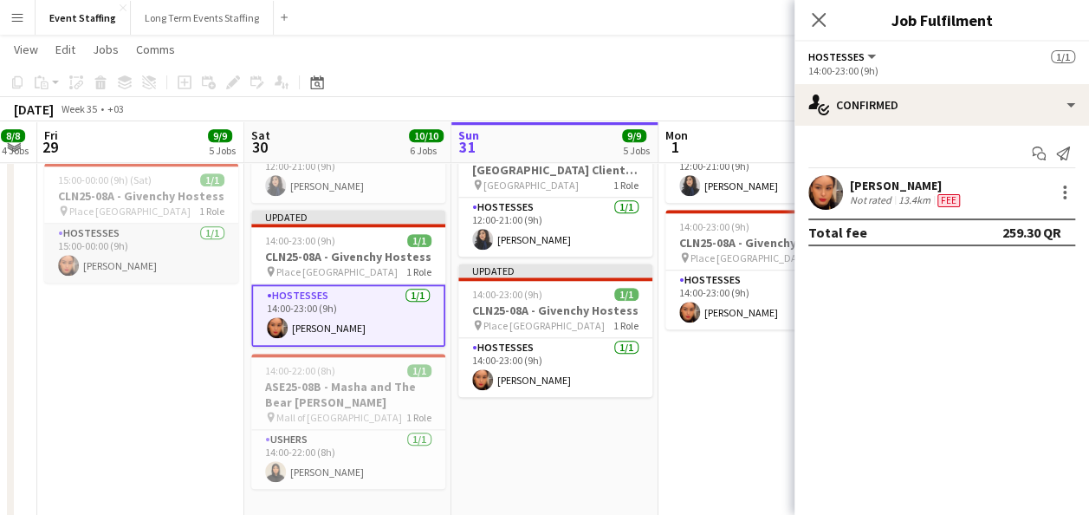
click at [180, 253] on app-card-role "Hostesses 1/1 15:00-00:00 (9h) Meryam Zouine" at bounding box center [141, 253] width 194 height 59
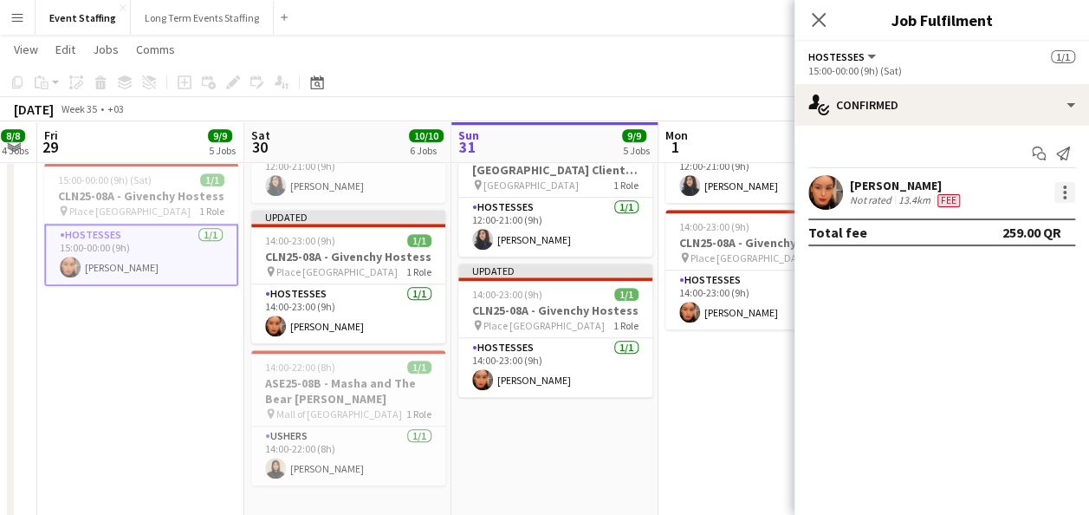
click at [1056, 182] on div at bounding box center [1065, 192] width 21 height 21
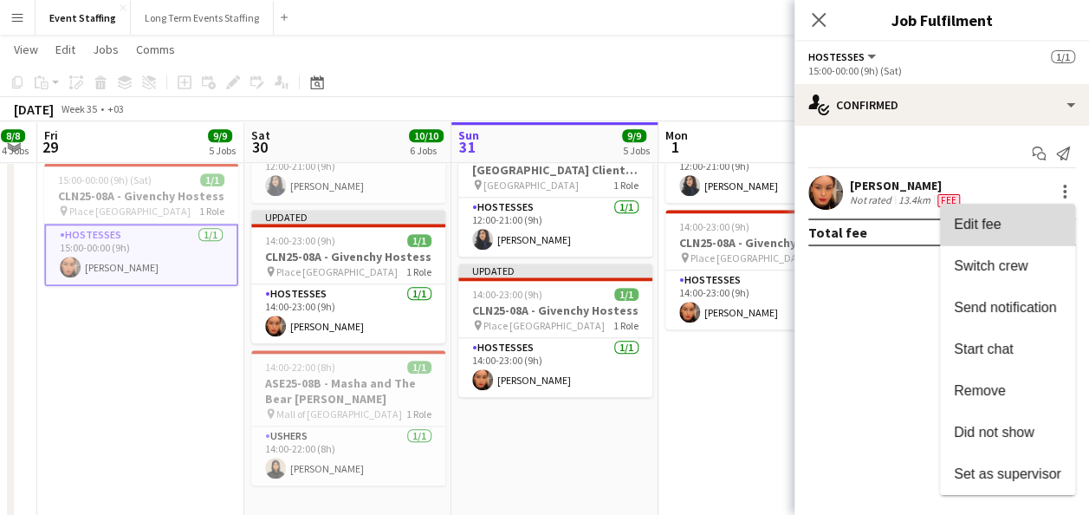
click at [1043, 219] on span "Edit fee" at bounding box center [1007, 225] width 107 height 16
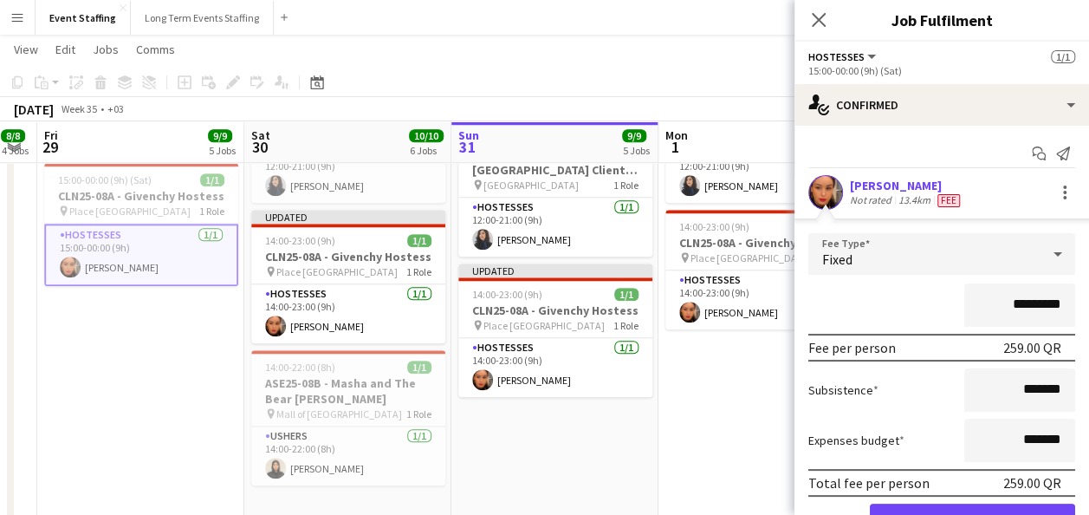
click at [1017, 303] on input "*********" at bounding box center [1020, 304] width 111 height 43
type input "*********"
click at [843, 324] on div "*********" at bounding box center [942, 304] width 267 height 43
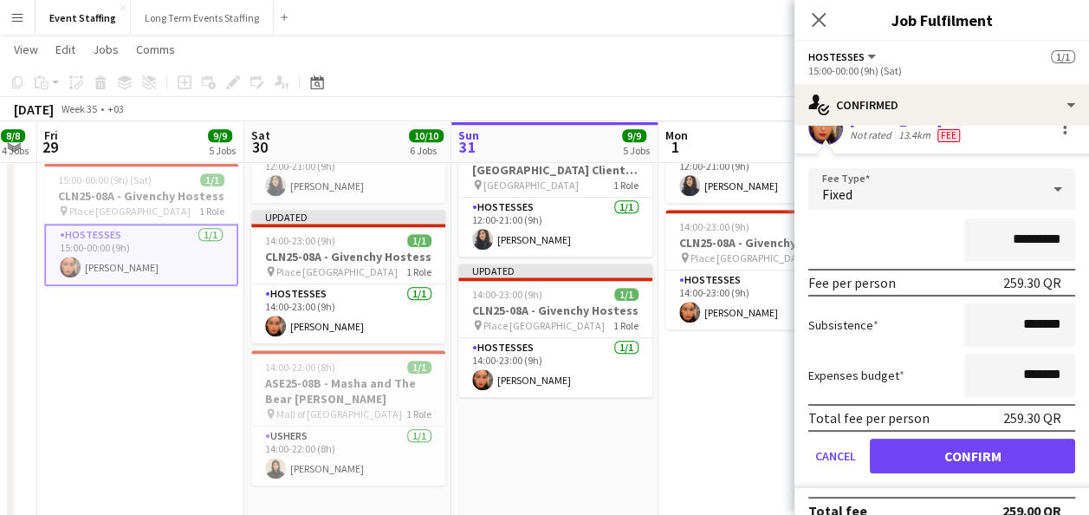
scroll to position [67, 0]
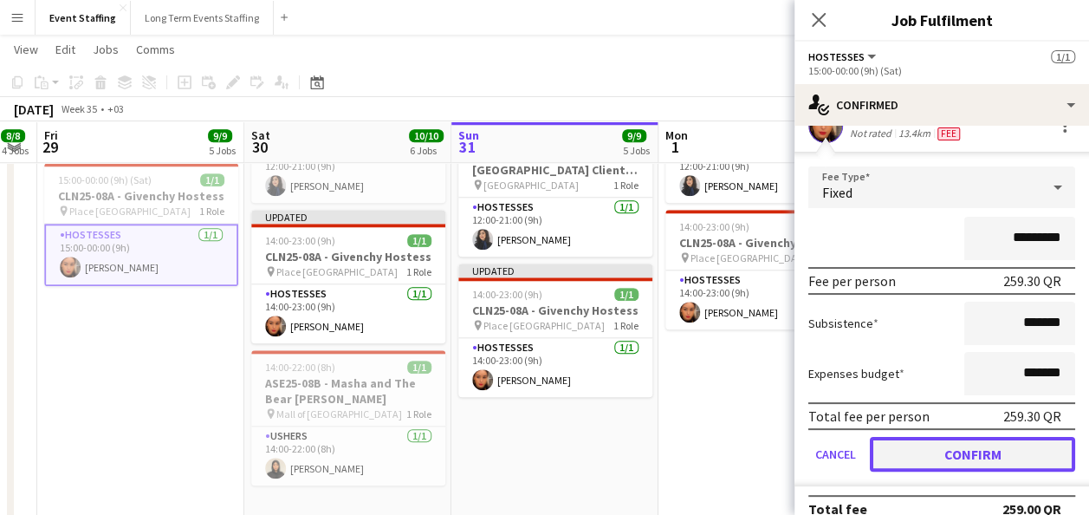
click at [963, 450] on button "Confirm" at bounding box center [972, 454] width 205 height 35
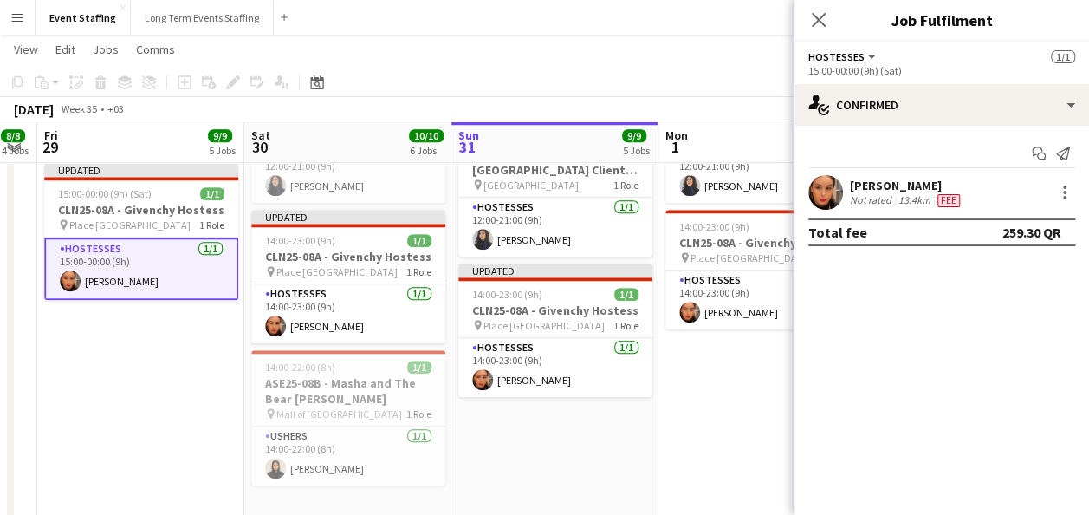
scroll to position [0, 0]
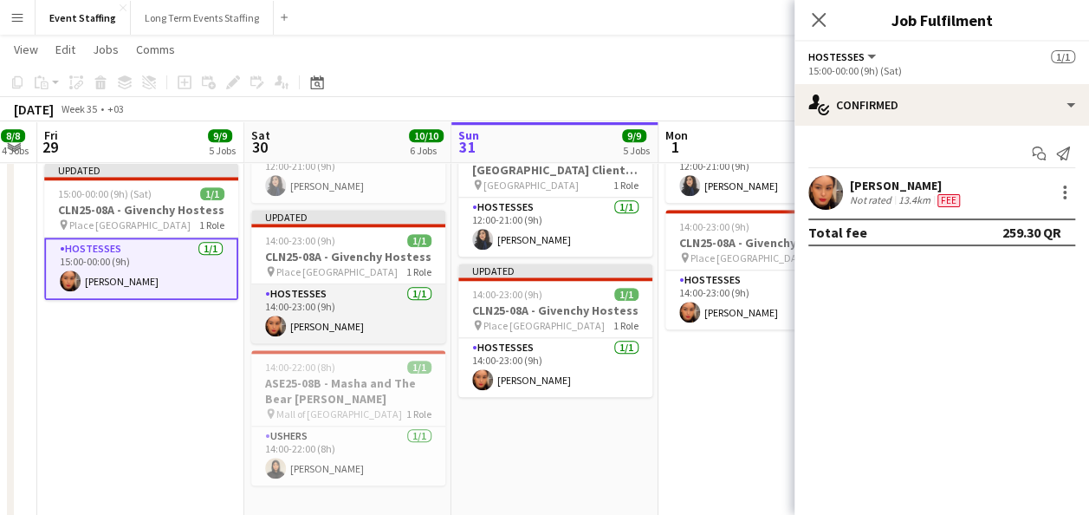
click at [368, 307] on app-card-role "Hostesses 1/1 14:00-23:00 (9h) Meryam Zouine" at bounding box center [348, 313] width 194 height 59
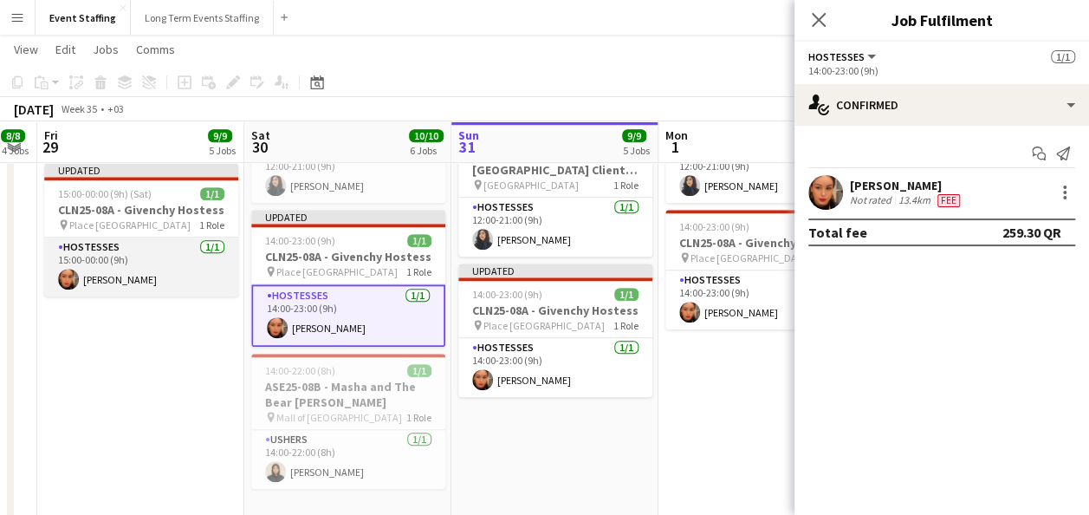
click at [168, 265] on app-card-role "Hostesses 1/1 15:00-00:00 (9h) Meryam Zouine" at bounding box center [141, 266] width 194 height 59
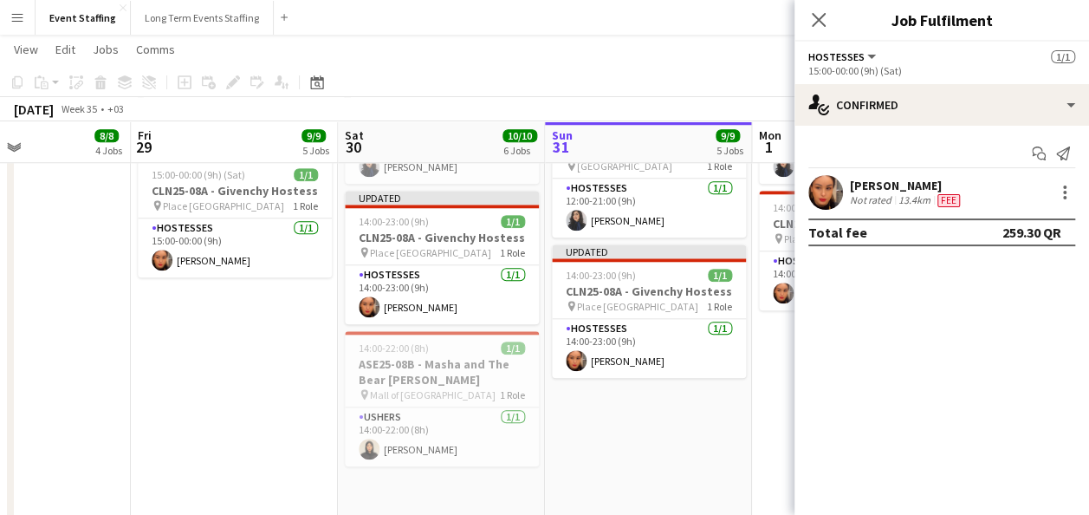
scroll to position [0, 699]
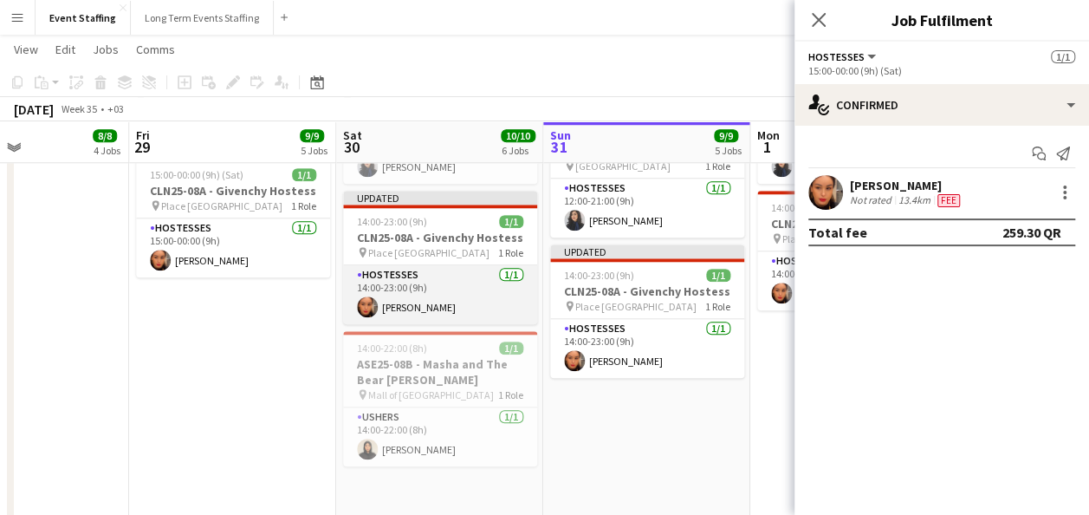
click at [406, 298] on app-card-role "Hostesses 1/1 14:00-23:00 (9h) Meryam Zouine" at bounding box center [440, 294] width 194 height 59
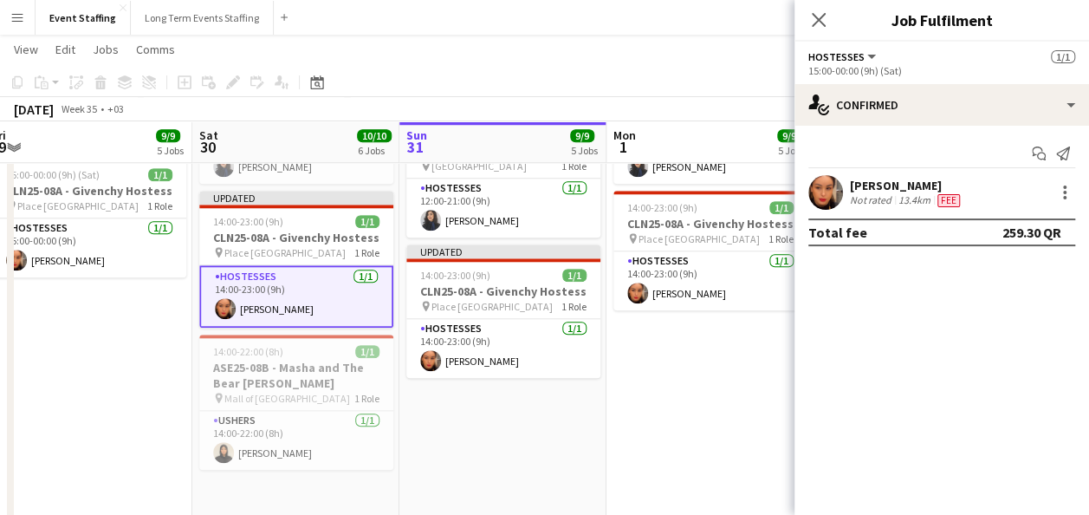
scroll to position [0, 452]
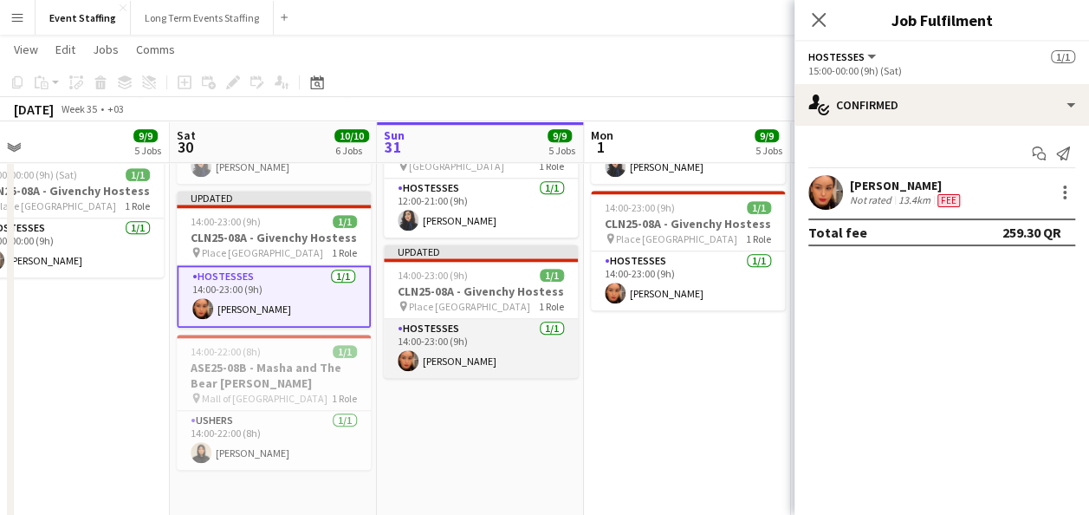
click at [453, 348] on app-card-role "Hostesses 1/1 14:00-23:00 (9h) Meryam Zouine" at bounding box center [481, 348] width 194 height 59
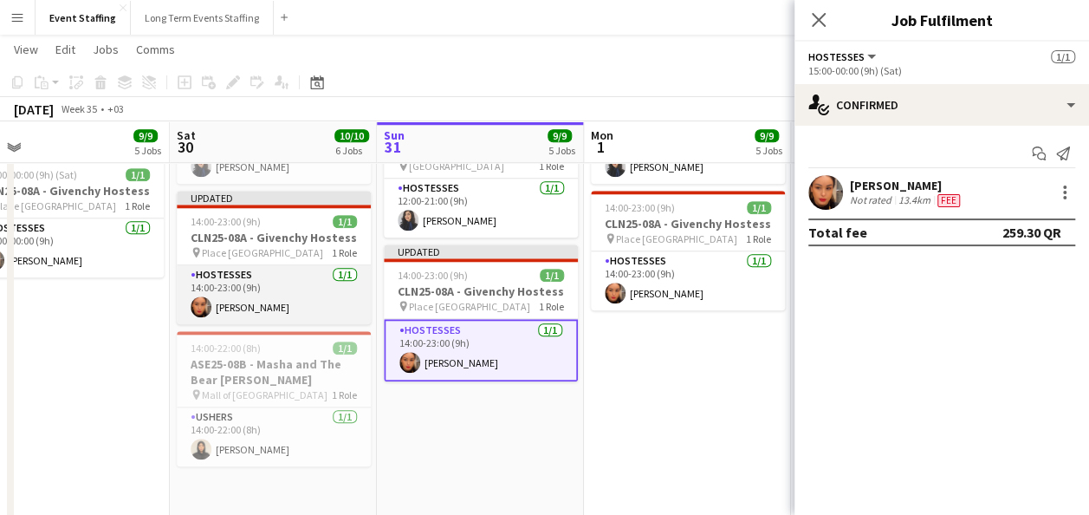
click at [326, 294] on app-card-role "Hostesses 1/1 14:00-23:00 (9h) Meryam Zouine" at bounding box center [274, 294] width 194 height 59
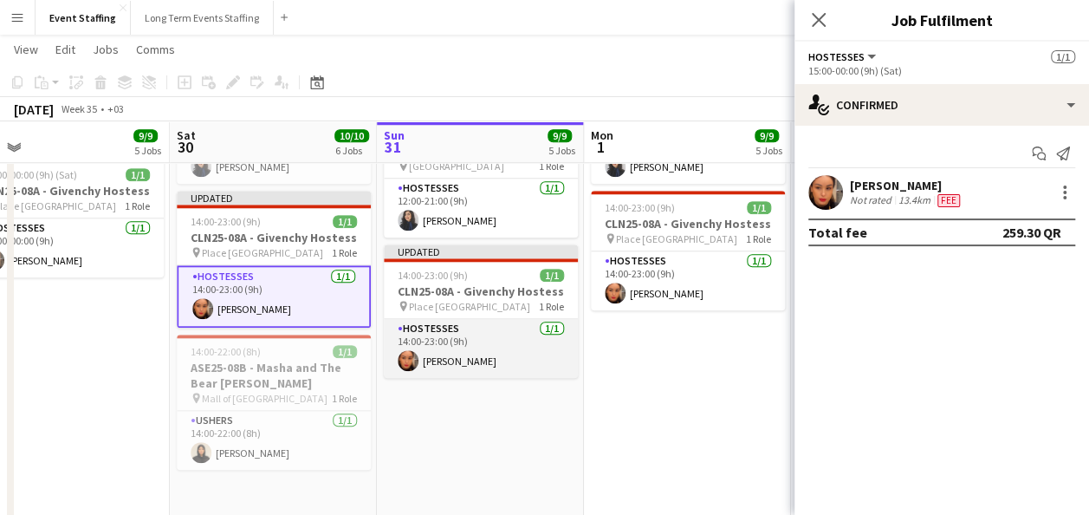
click at [516, 338] on app-card-role "Hostesses 1/1 14:00-23:00 (9h) Meryam Zouine" at bounding box center [481, 348] width 194 height 59
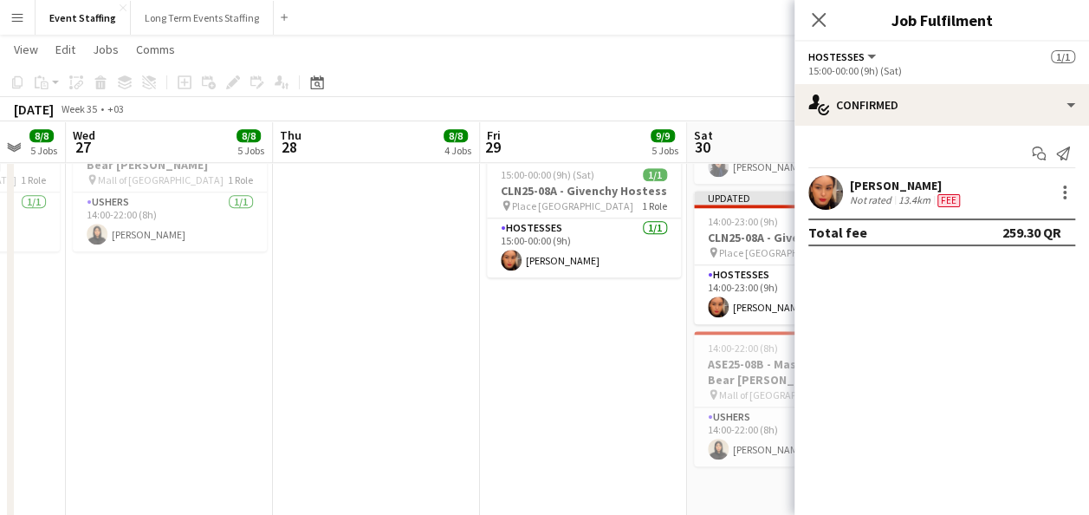
scroll to position [0, 545]
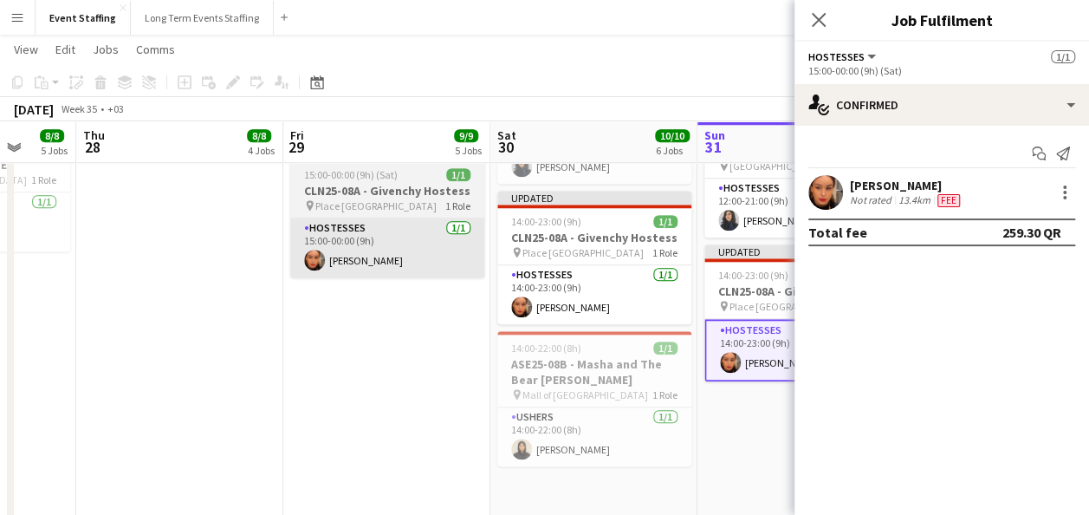
click at [425, 264] on app-card-role "Hostesses 1/1 15:00-00:00 (9h) Meryam Zouine" at bounding box center [387, 247] width 194 height 59
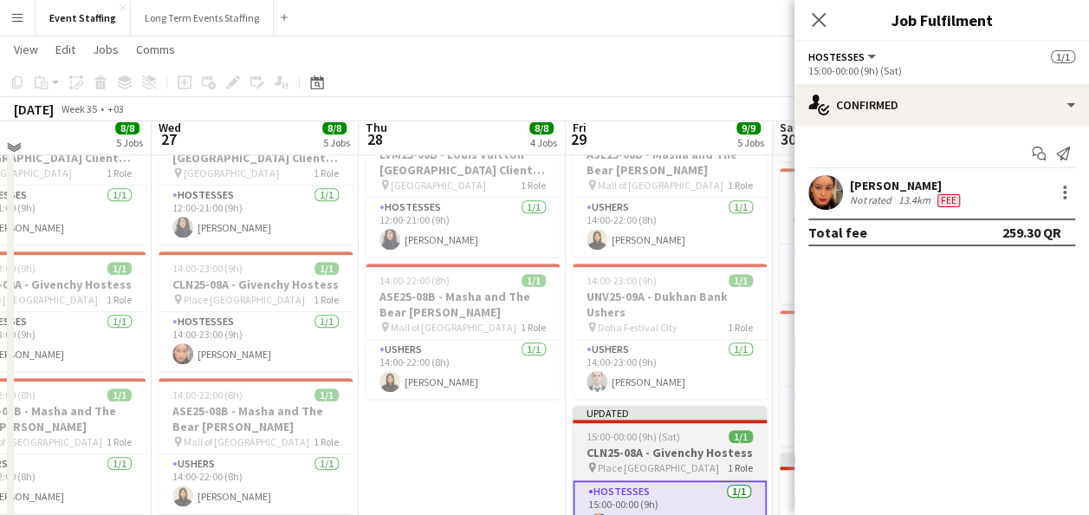
scroll to position [494, 0]
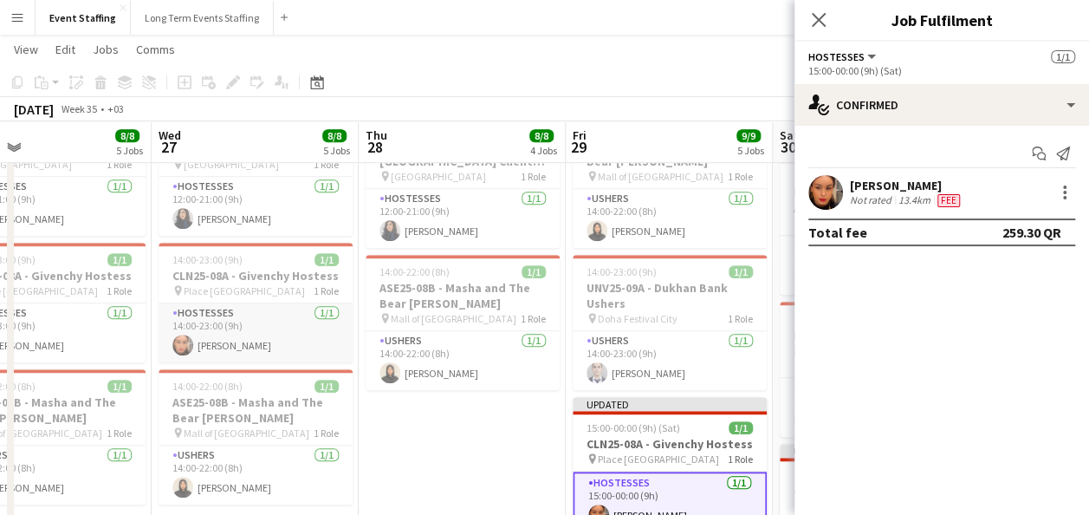
click at [302, 330] on app-card-role "Hostesses 1/1 14:00-23:00 (9h) Meryam Zouine" at bounding box center [256, 332] width 194 height 59
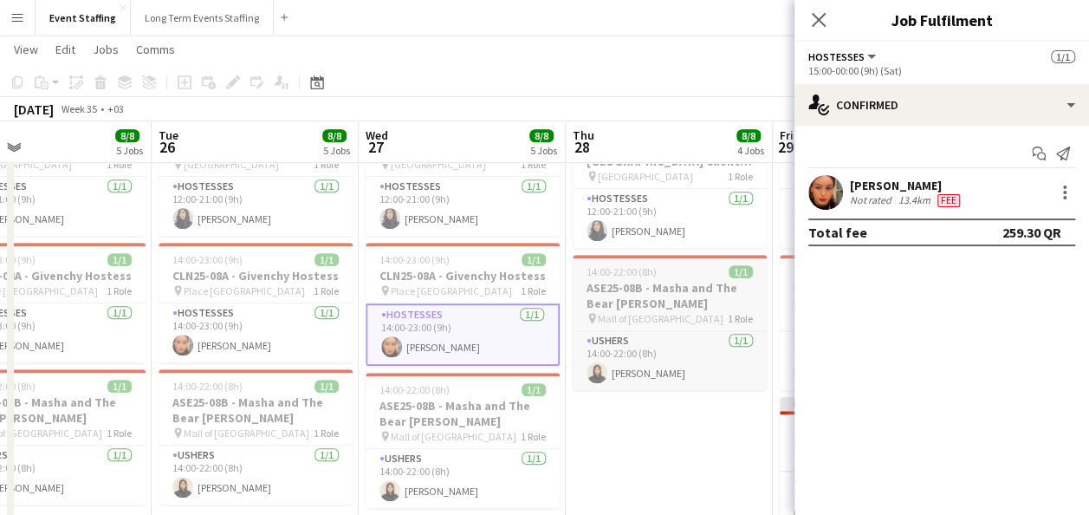
scroll to position [0, 455]
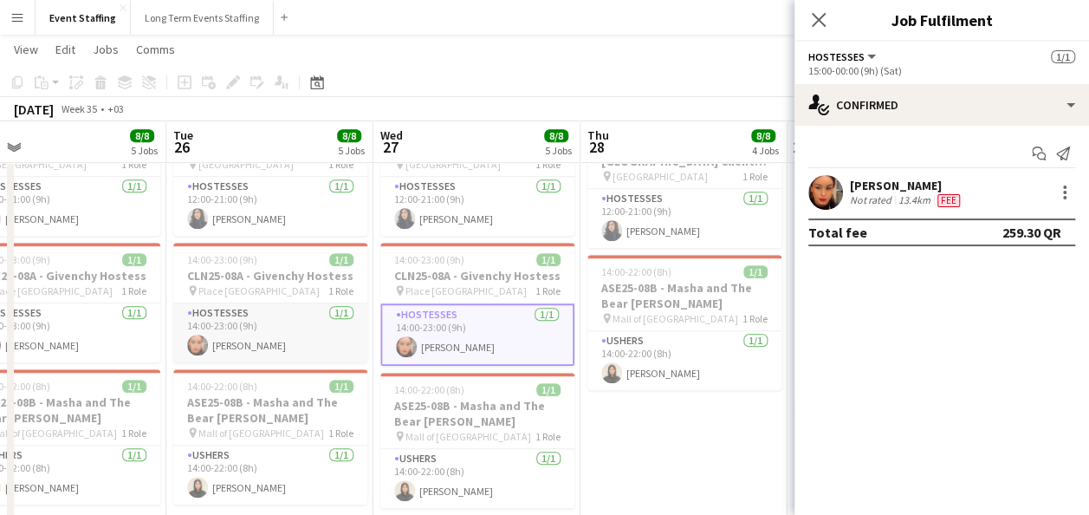
click at [280, 333] on app-card-role "Hostesses 1/1 14:00-23:00 (9h) Meryam Zouine" at bounding box center [270, 332] width 194 height 59
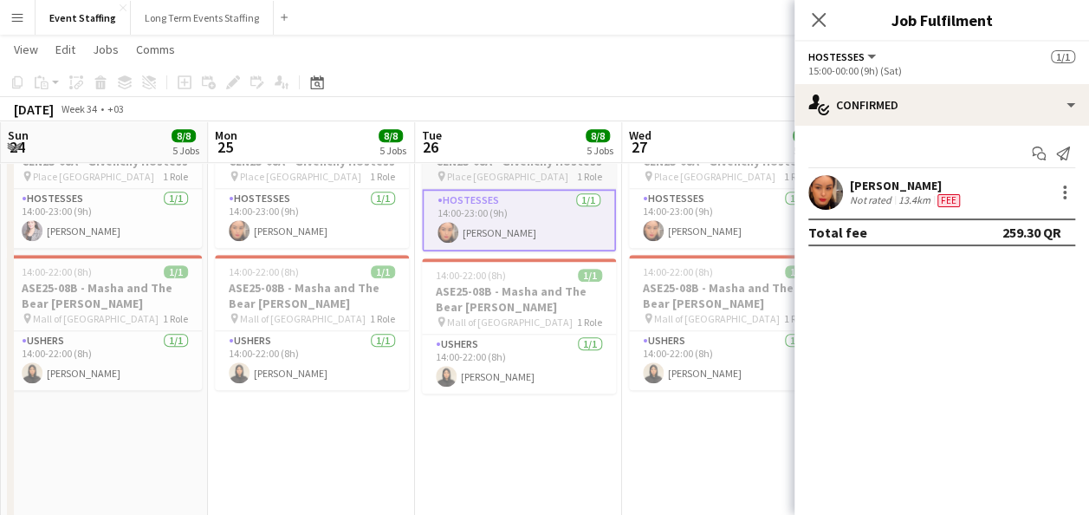
scroll to position [0, 398]
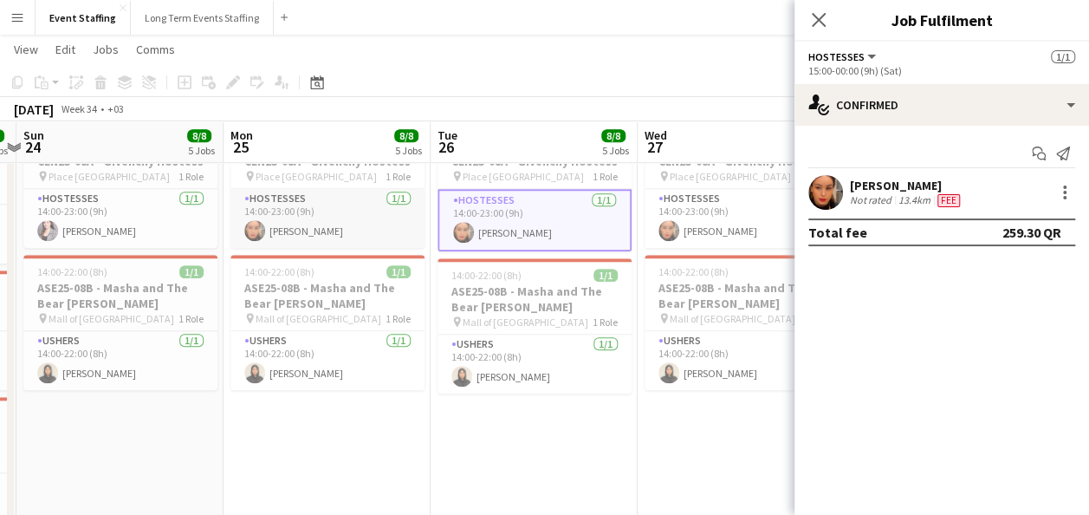
click at [299, 222] on app-card-role "Hostesses 1/1 14:00-23:00 (9h) Meryam Zouine" at bounding box center [328, 218] width 194 height 59
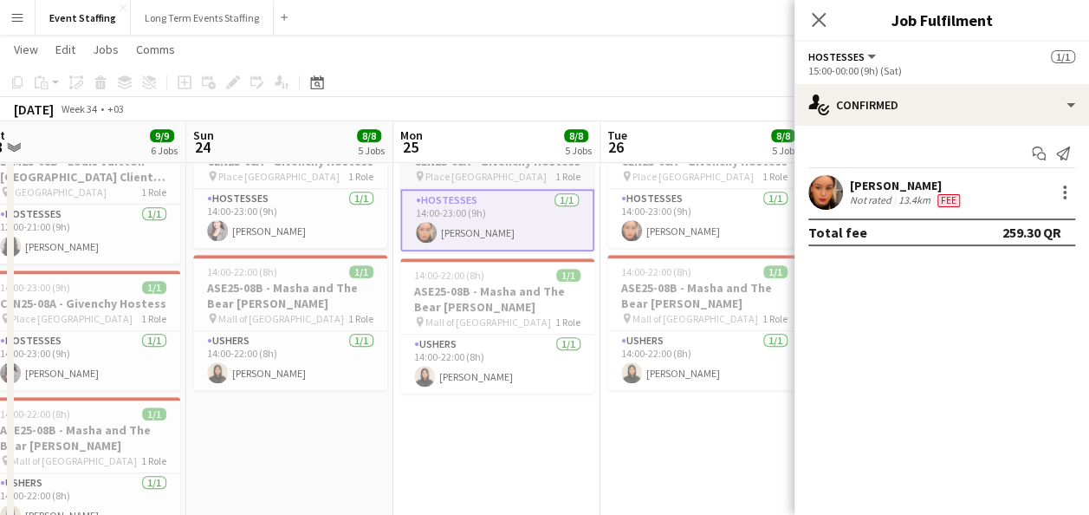
scroll to position [0, 422]
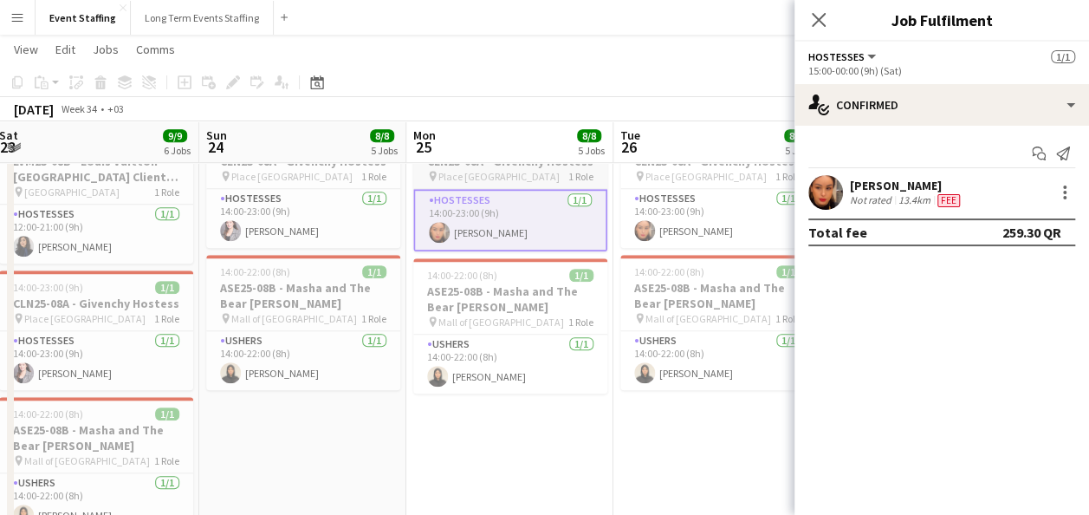
click at [299, 222] on app-card-role "Hostesses 1/1 14:00-23:00 (9h) Nesrine Saibi" at bounding box center [303, 218] width 194 height 59
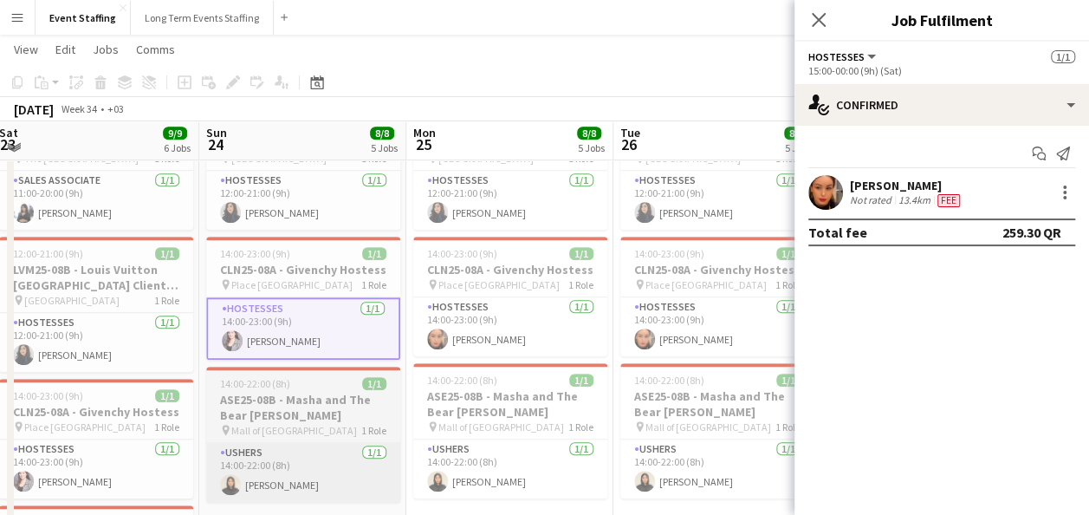
scroll to position [497, 0]
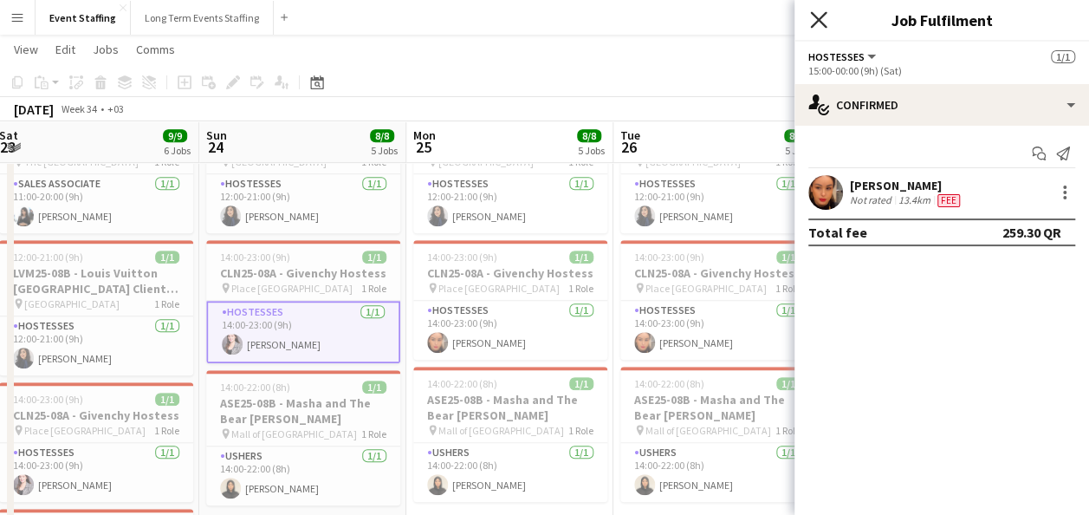
click at [818, 17] on icon "Close pop-in" at bounding box center [818, 19] width 16 height 16
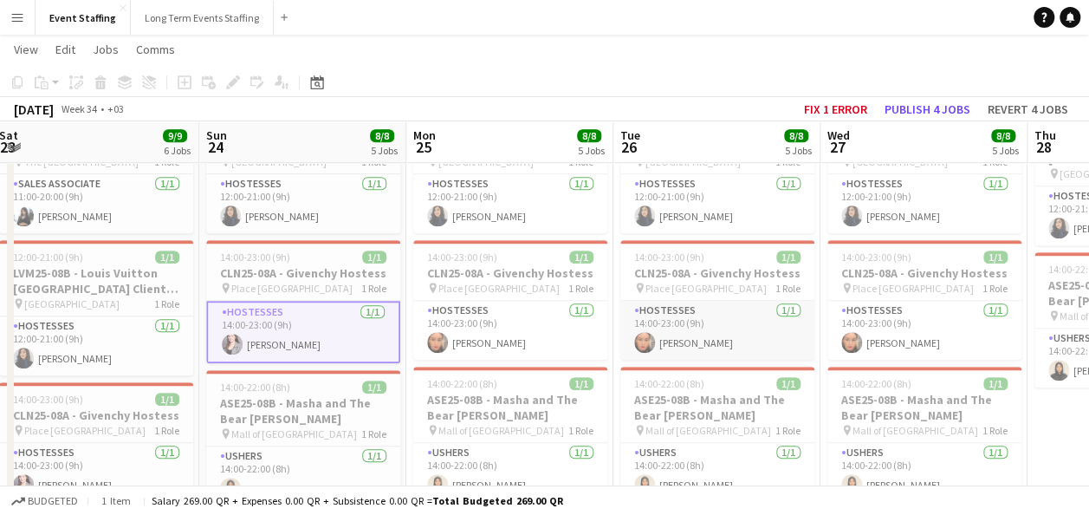
click at [631, 319] on app-card-role "Hostesses 1/1 14:00-23:00 (9h) Meryam Zouine" at bounding box center [718, 330] width 194 height 59
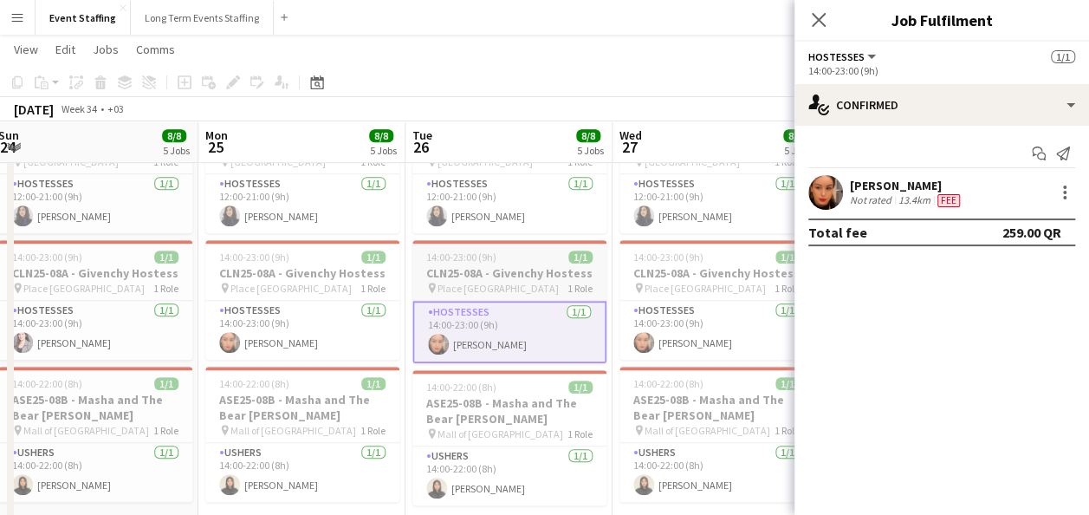
click at [631, 319] on app-card-role "Hostesses 1/1 14:00-23:00 (9h) Meryam Zouine" at bounding box center [717, 330] width 194 height 59
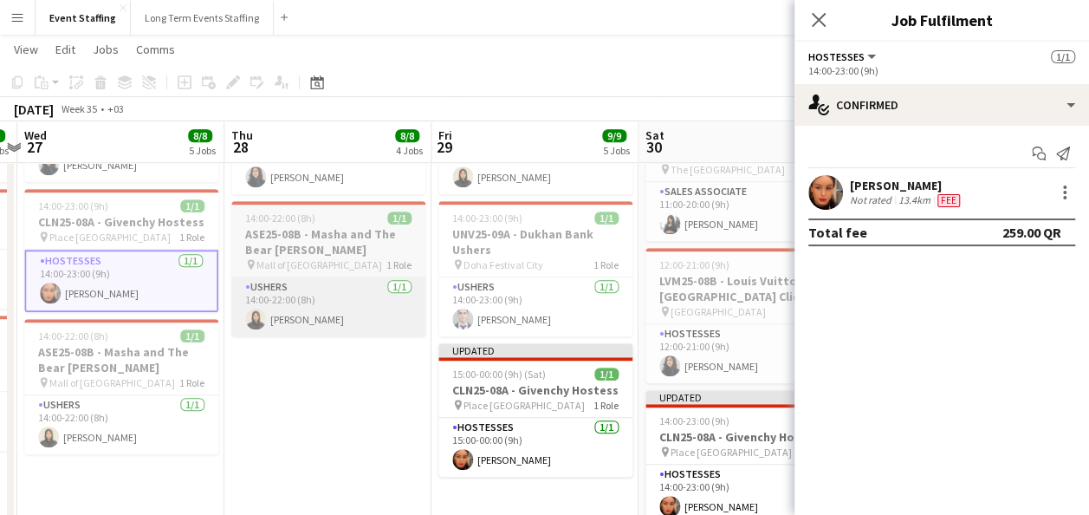
scroll to position [0, 812]
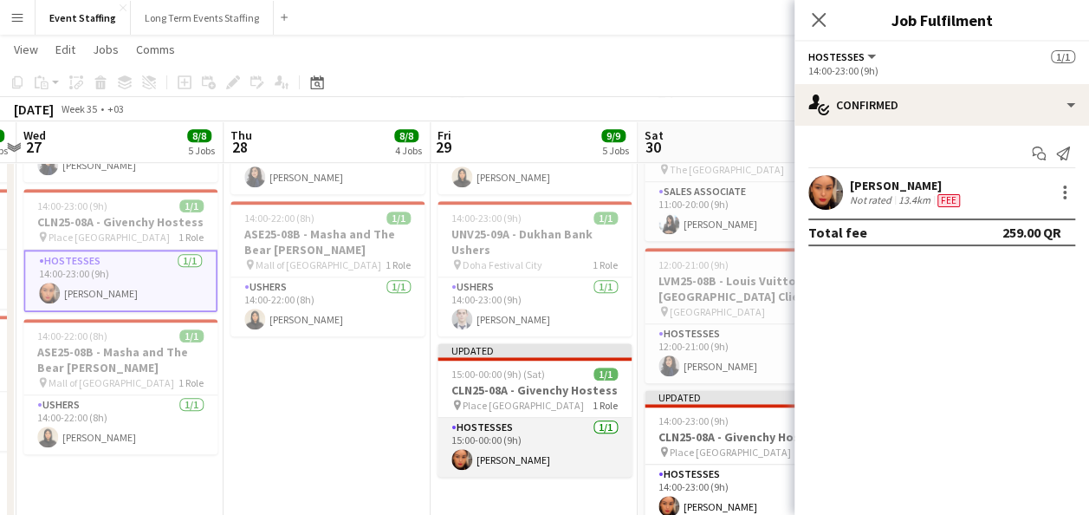
click at [566, 421] on app-card-role "Hostesses 1/1 15:00-00:00 (9h) Meryam Zouine" at bounding box center [535, 447] width 194 height 59
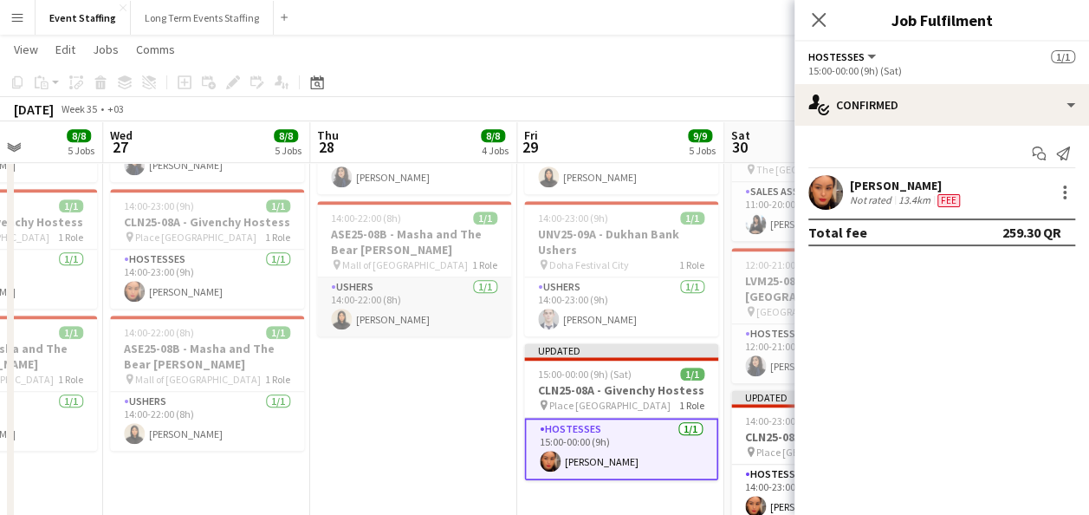
scroll to position [0, 725]
click at [484, 432] on app-date-cell "10:00-00:00 (14h) (Fri) 5/5 ASE25-08A - MOQ Back to School Campaign pin Mall of…" at bounding box center [414, 184] width 207 height 1077
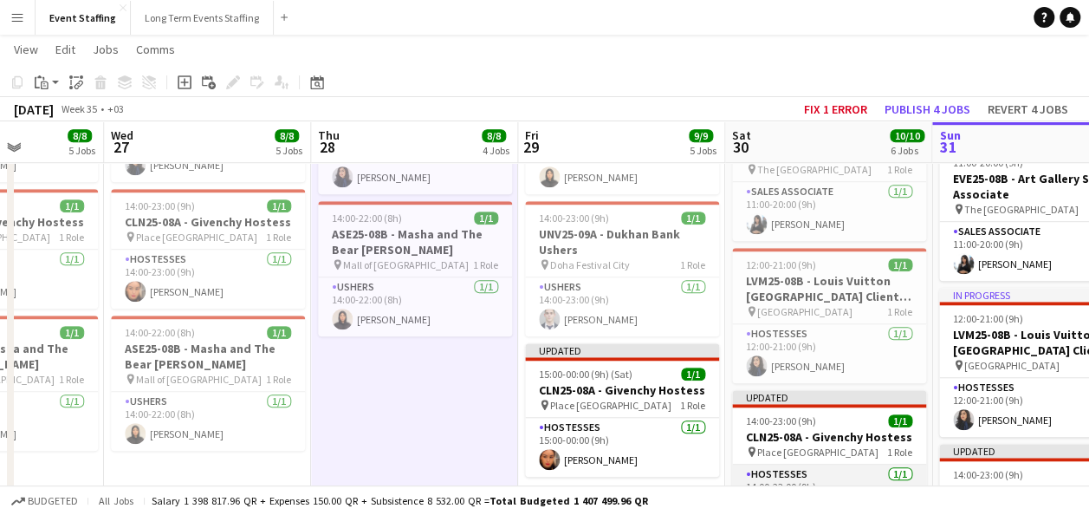
click at [775, 470] on app-card-role "Hostesses 1/1 14:00-23:00 (9h) Meryam Zouine" at bounding box center [829, 494] width 194 height 59
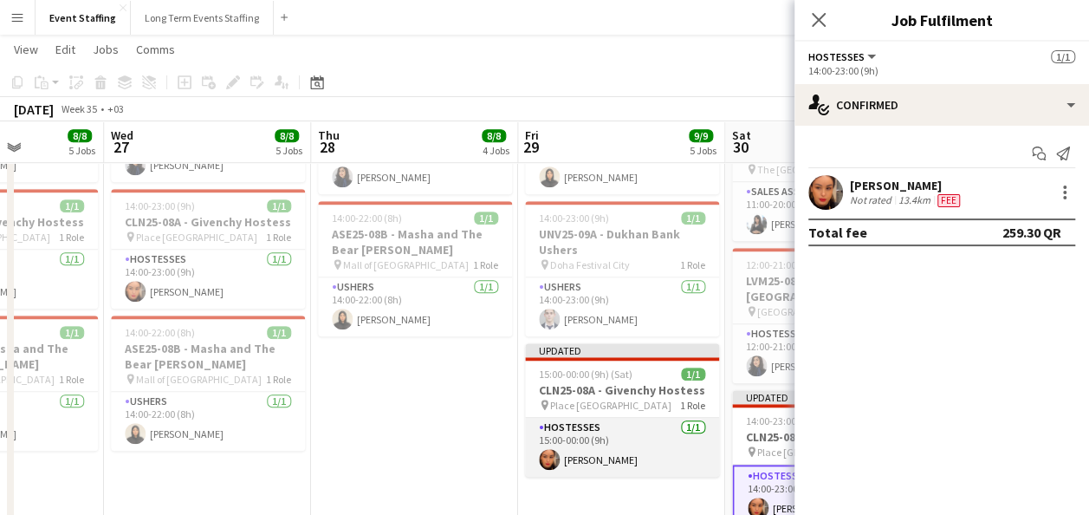
click at [660, 438] on app-card-role "Hostesses 1/1 15:00-00:00 (9h) Meryam Zouine" at bounding box center [622, 447] width 194 height 59
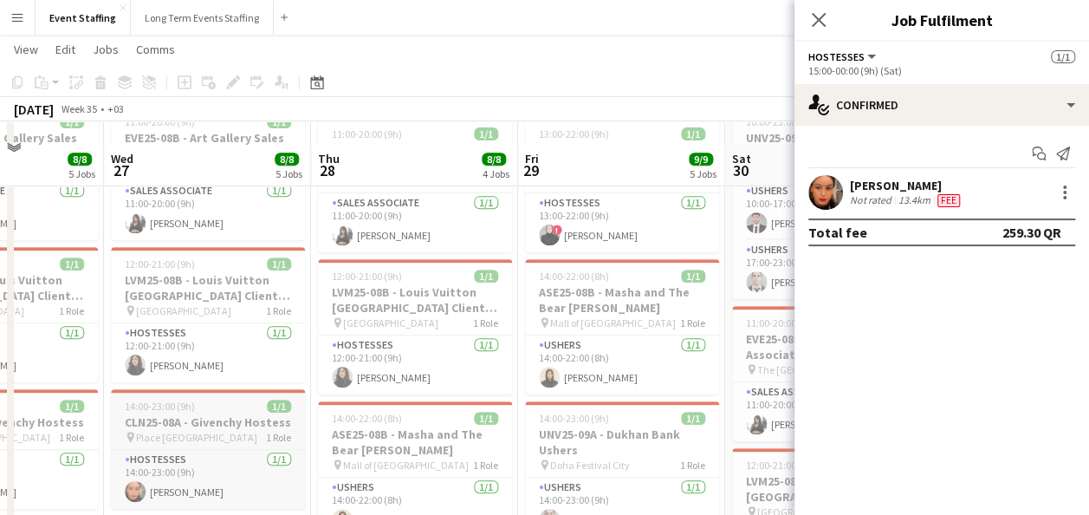
scroll to position [448, 0]
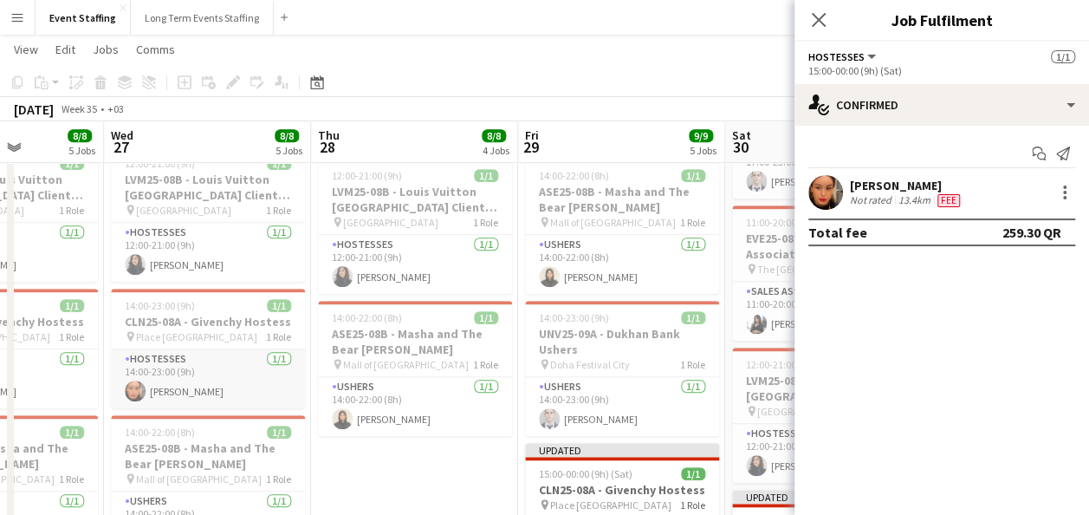
click at [165, 370] on app-card-role "Hostesses 1/1 14:00-23:00 (9h) Meryam Zouine" at bounding box center [208, 378] width 194 height 59
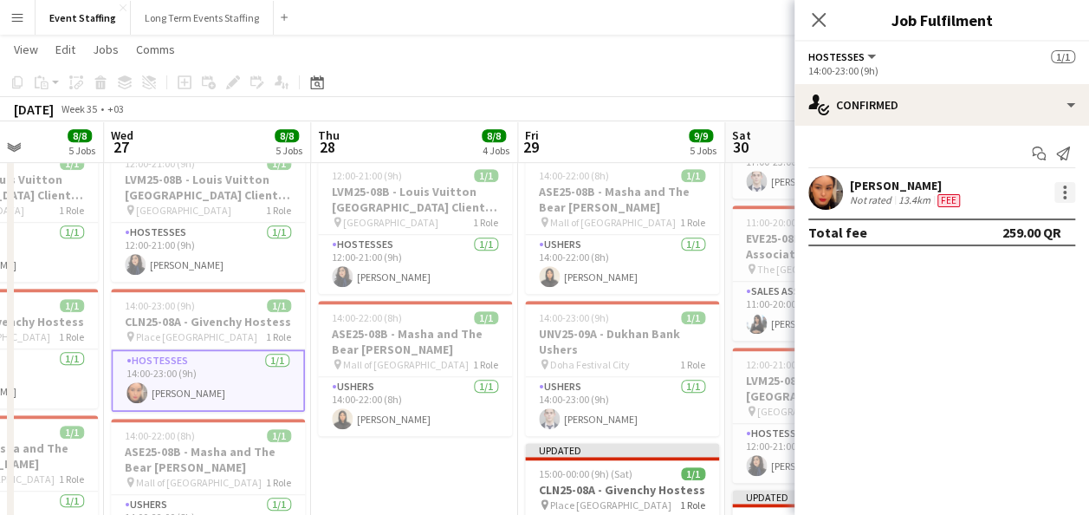
click at [1061, 190] on div at bounding box center [1065, 192] width 21 height 21
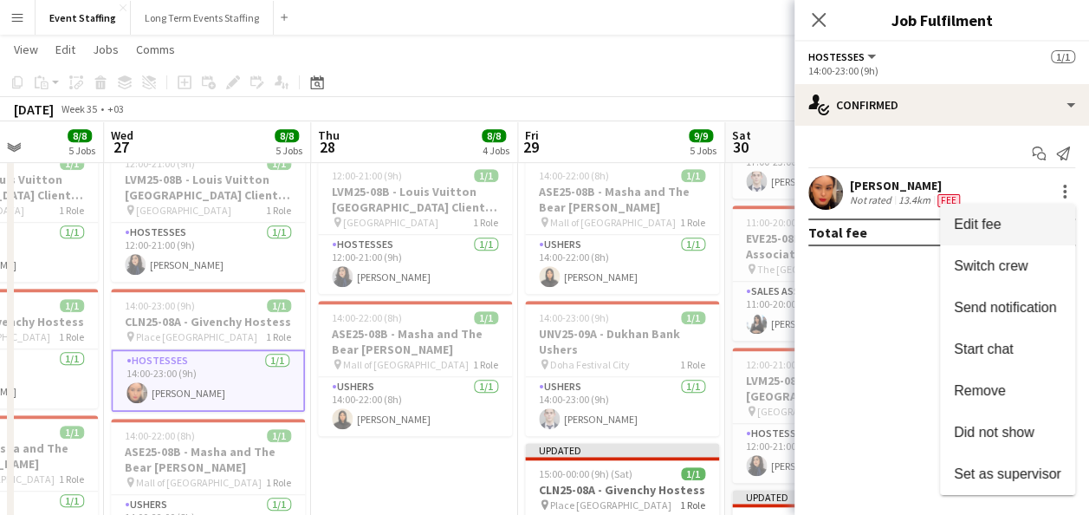
click at [1005, 210] on button "Edit fee" at bounding box center [1007, 225] width 135 height 42
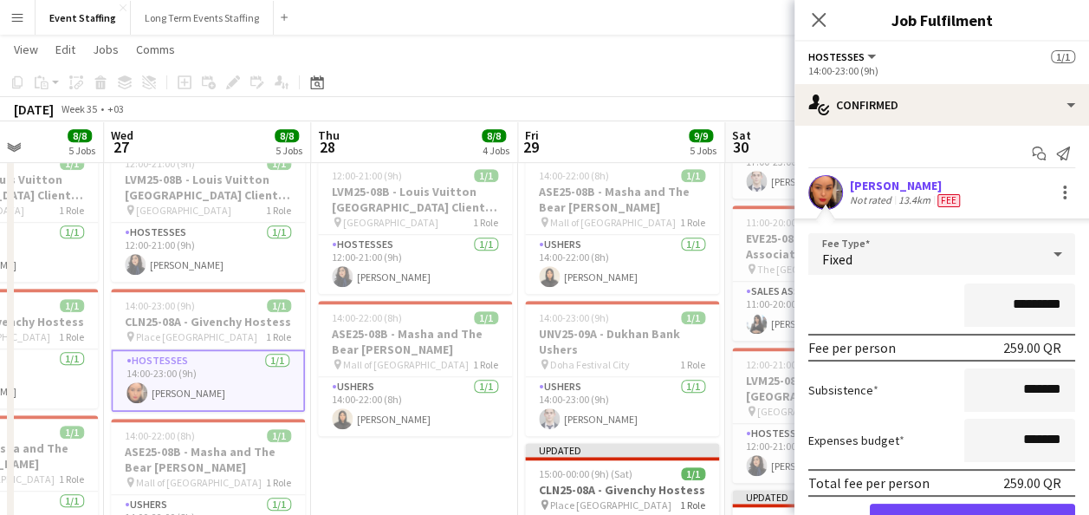
click at [1023, 305] on input "*********" at bounding box center [1020, 304] width 111 height 43
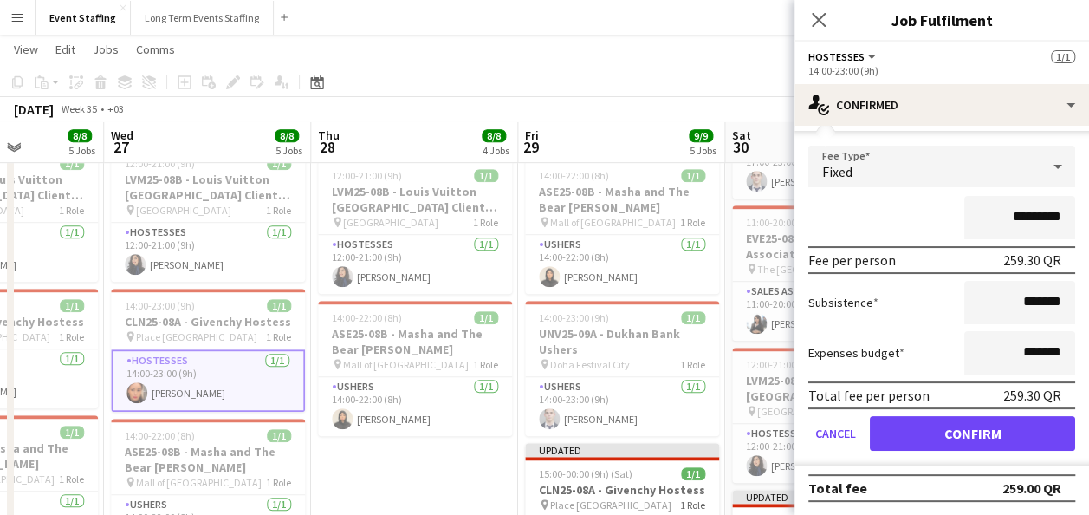
type input "*********"
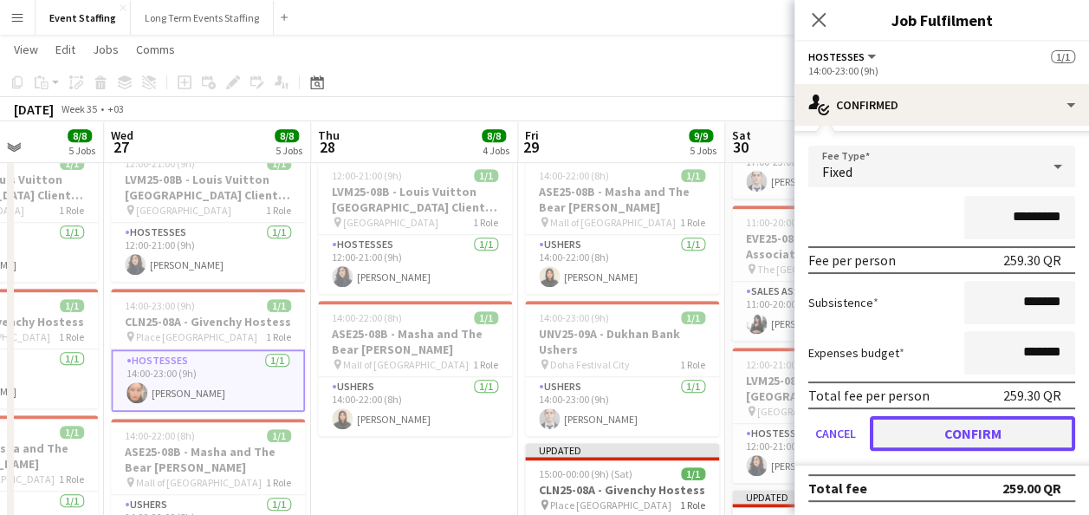
click at [959, 426] on button "Confirm" at bounding box center [972, 433] width 205 height 35
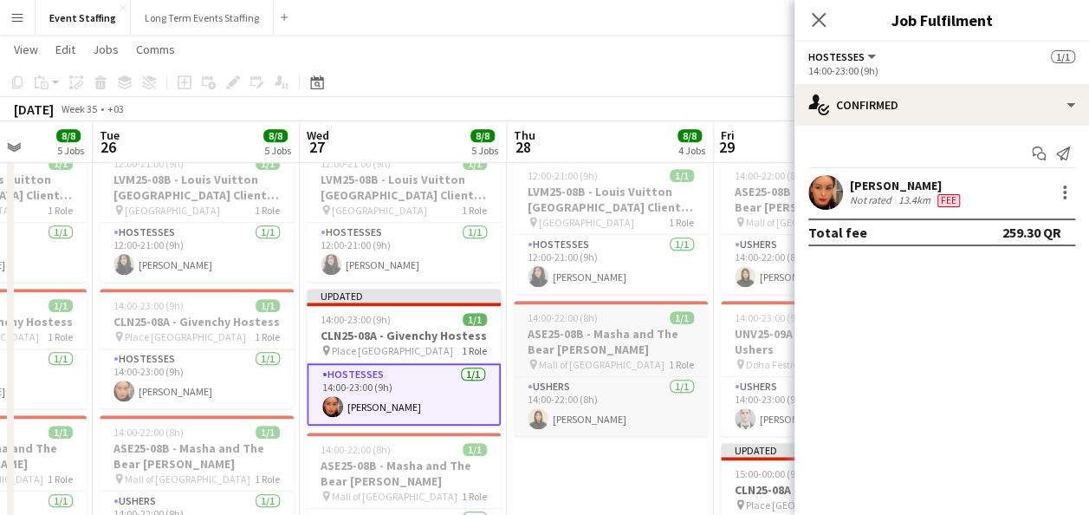
scroll to position [0, 511]
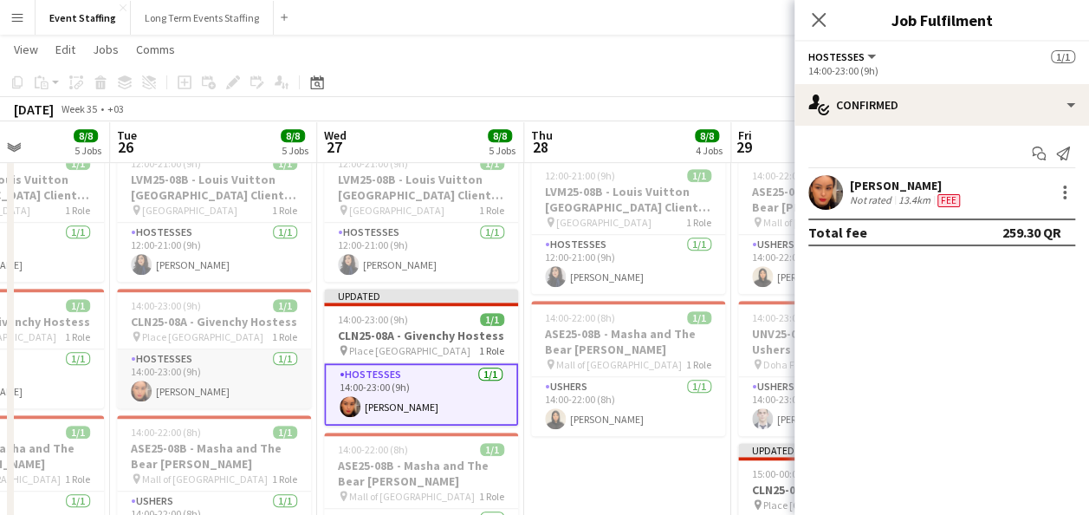
click at [263, 367] on app-card-role "Hostesses 1/1 14:00-23:00 (9h) Meryam Zouine" at bounding box center [214, 378] width 194 height 59
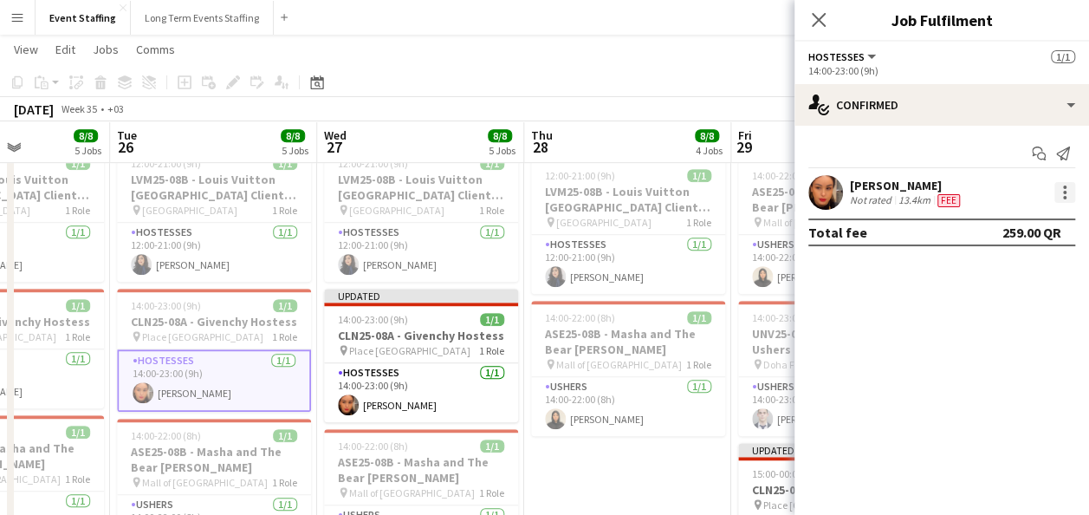
click at [1061, 193] on div at bounding box center [1065, 192] width 21 height 21
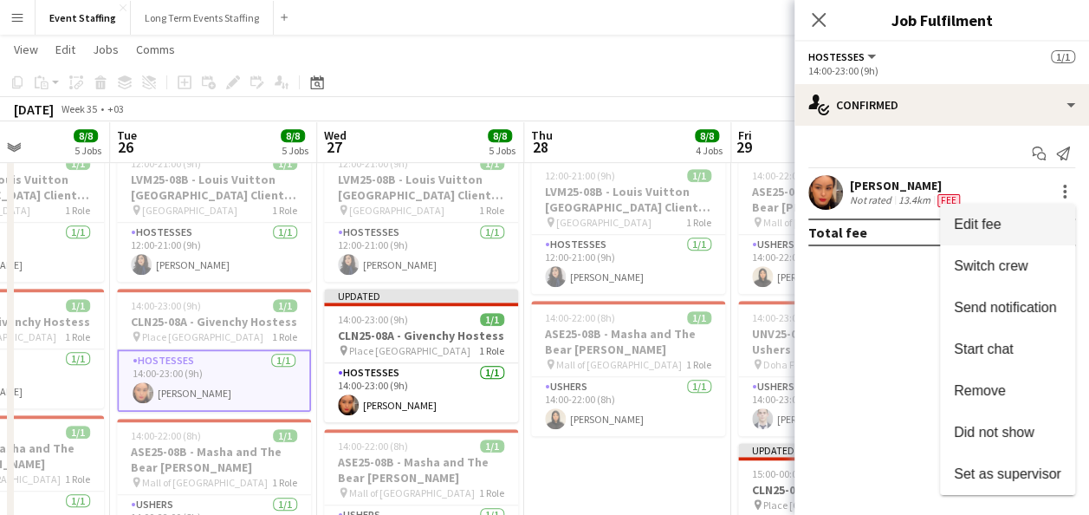
click at [1009, 222] on span "Edit fee" at bounding box center [1007, 225] width 107 height 16
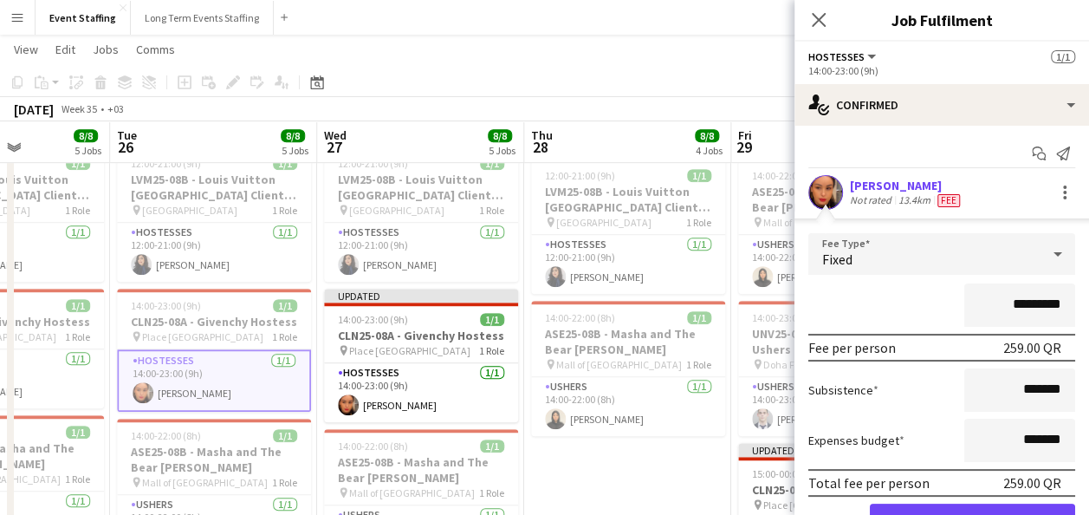
click at [1016, 301] on input "*********" at bounding box center [1020, 304] width 111 height 43
type input "*********"
click at [946, 505] on button "Confirm" at bounding box center [972, 521] width 205 height 35
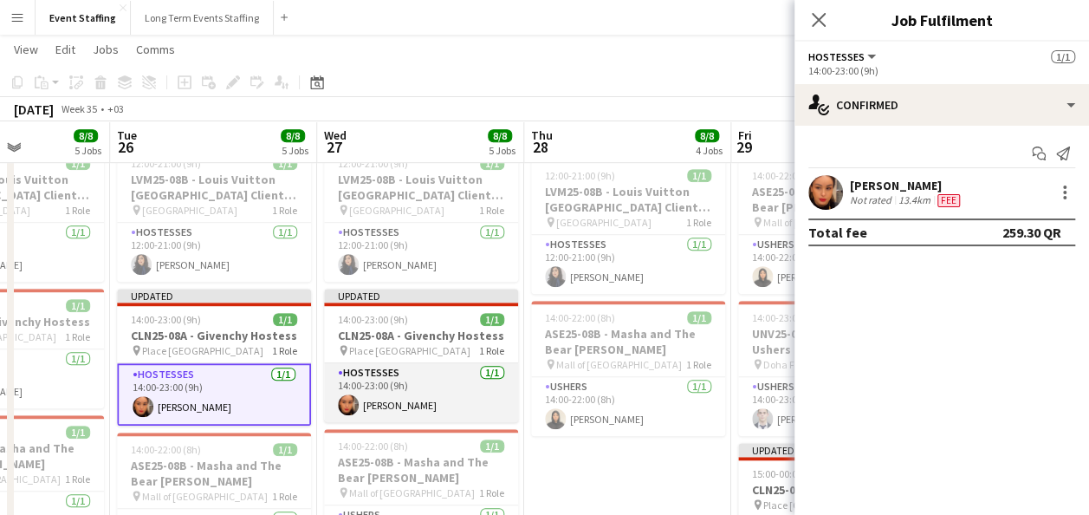
click at [414, 391] on app-card-role "Hostesses 1/1 14:00-23:00 (9h) Meryam Zouine" at bounding box center [421, 392] width 194 height 59
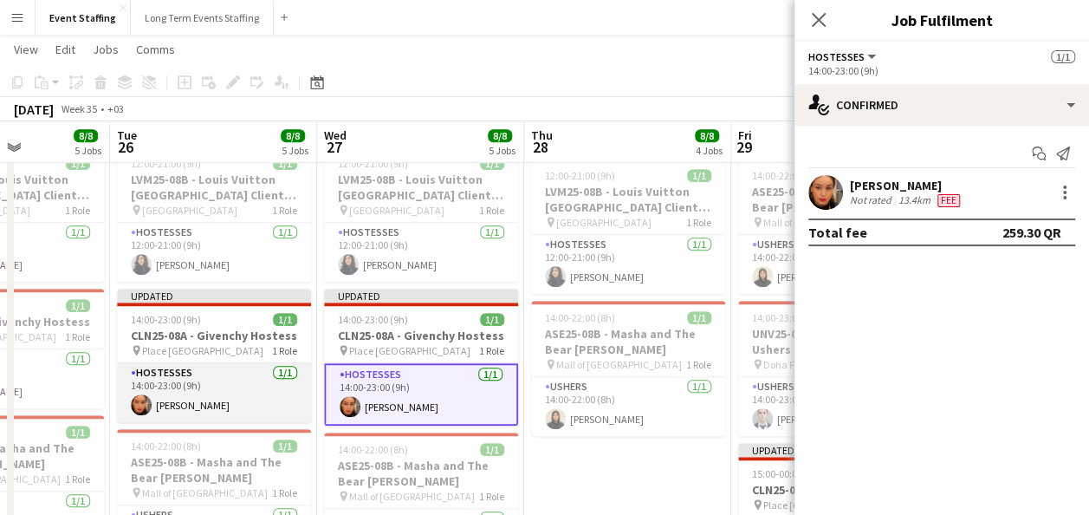
click at [234, 383] on app-card-role "Hostesses 1/1 14:00-23:00 (9h) Meryam Zouine" at bounding box center [214, 392] width 194 height 59
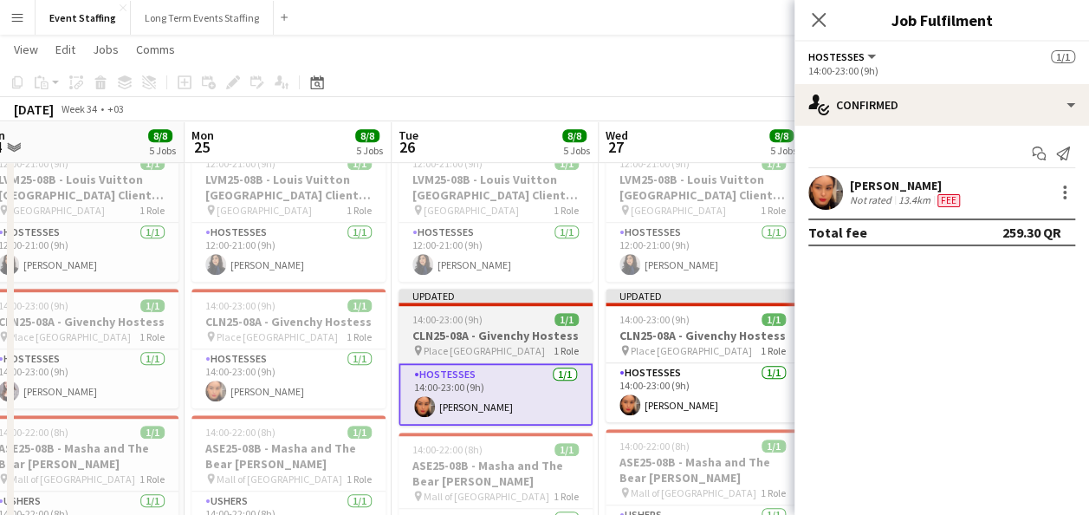
scroll to position [0, 436]
click at [234, 383] on app-card-role "Hostesses 1/1 14:00-23:00 (9h) Meryam Zouine" at bounding box center [289, 378] width 194 height 59
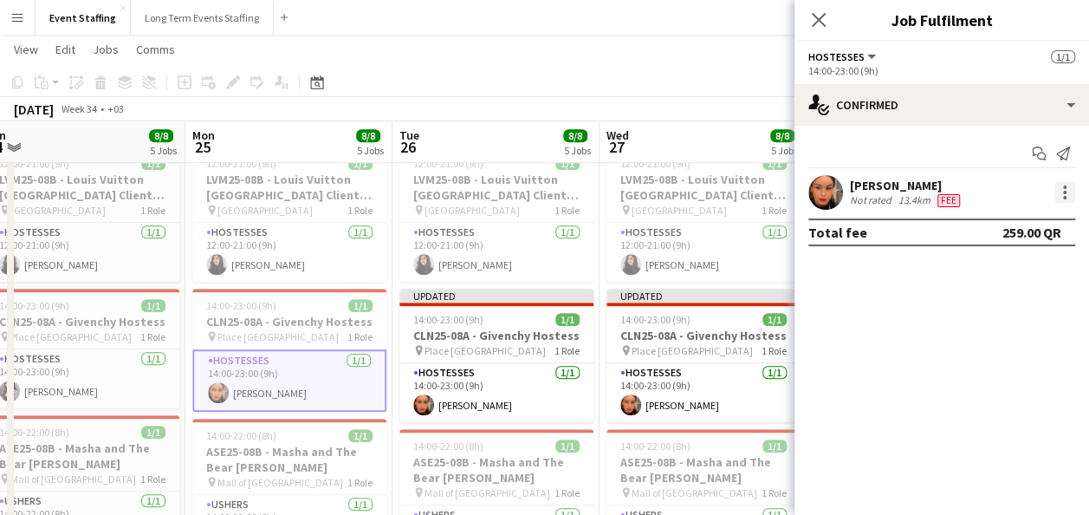
click at [1057, 184] on div at bounding box center [1065, 192] width 21 height 21
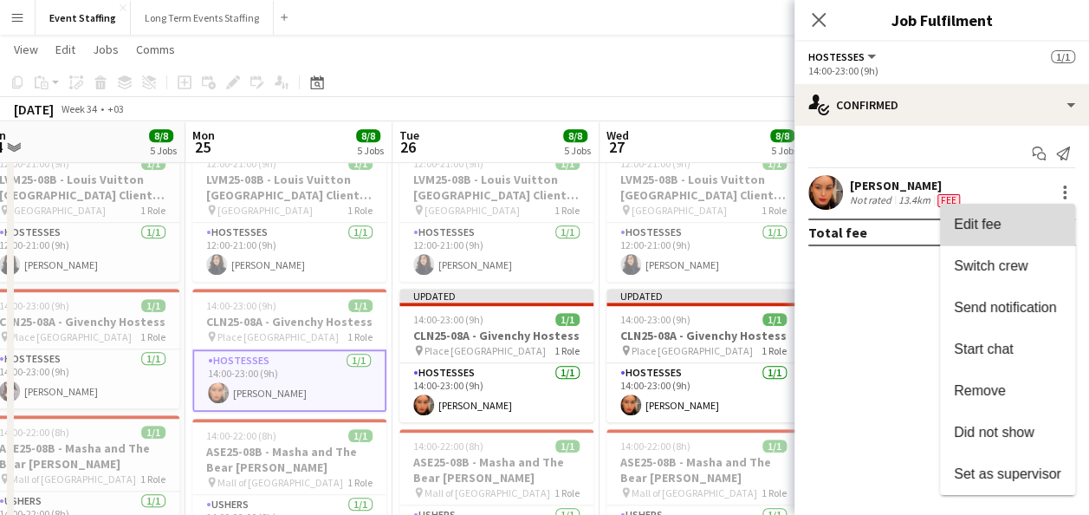
click at [1019, 224] on span "Edit fee" at bounding box center [1007, 225] width 107 height 16
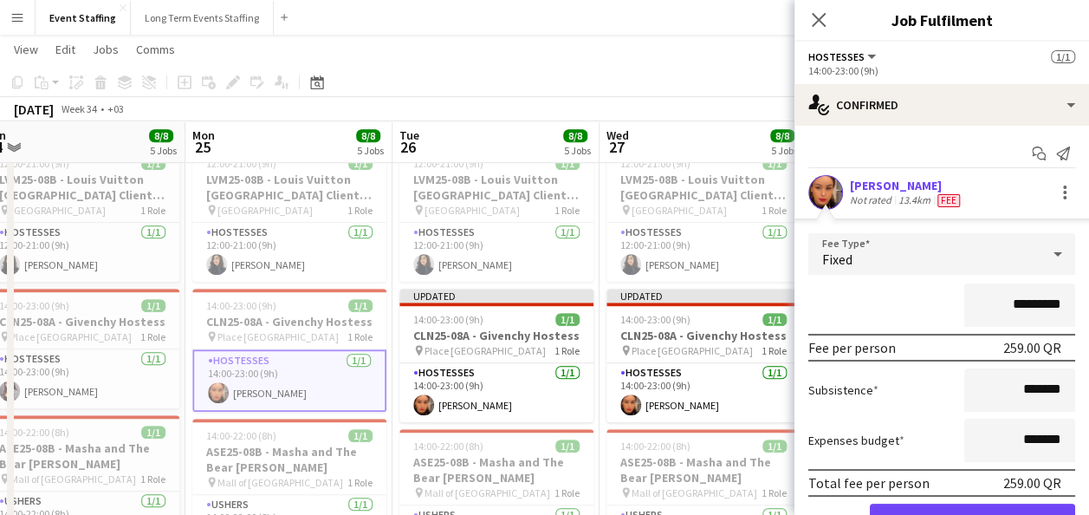
click at [1012, 296] on input "*********" at bounding box center [1020, 304] width 111 height 43
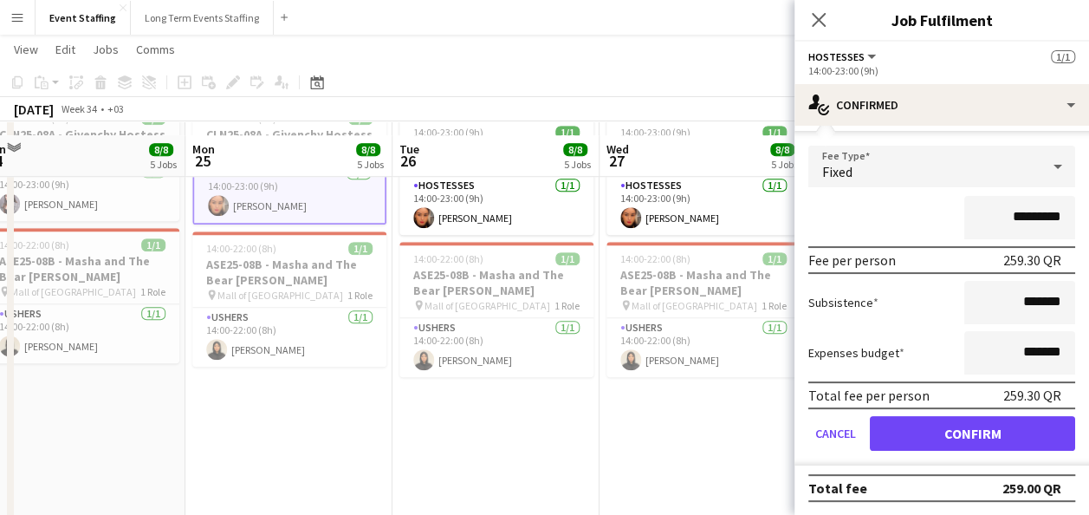
scroll to position [653, 0]
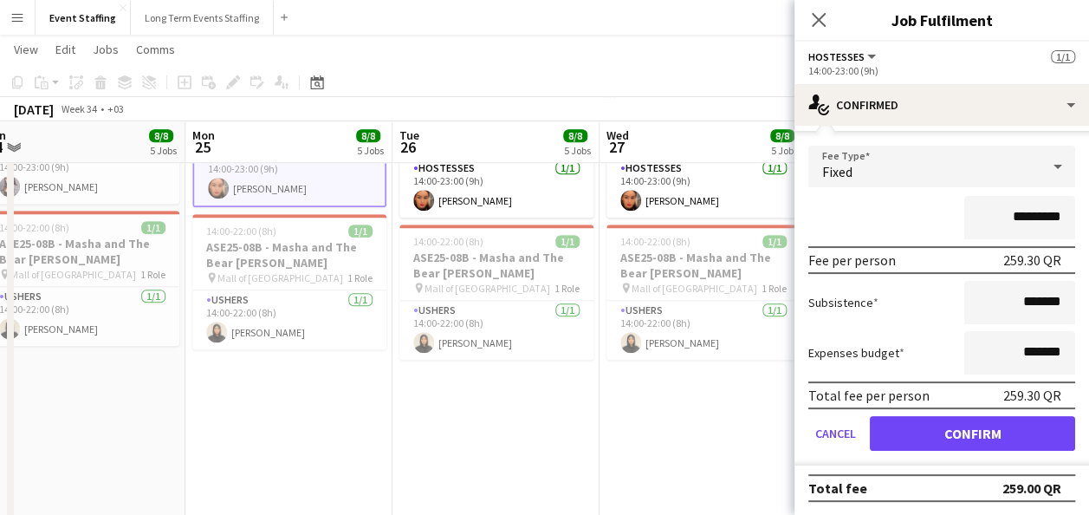
type input "*********"
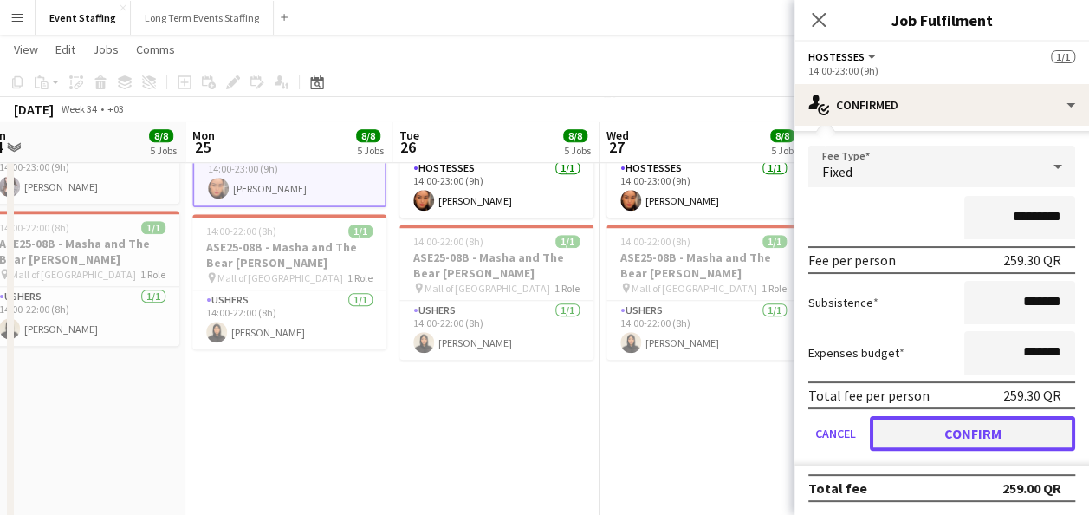
click at [959, 440] on button "Confirm" at bounding box center [972, 433] width 205 height 35
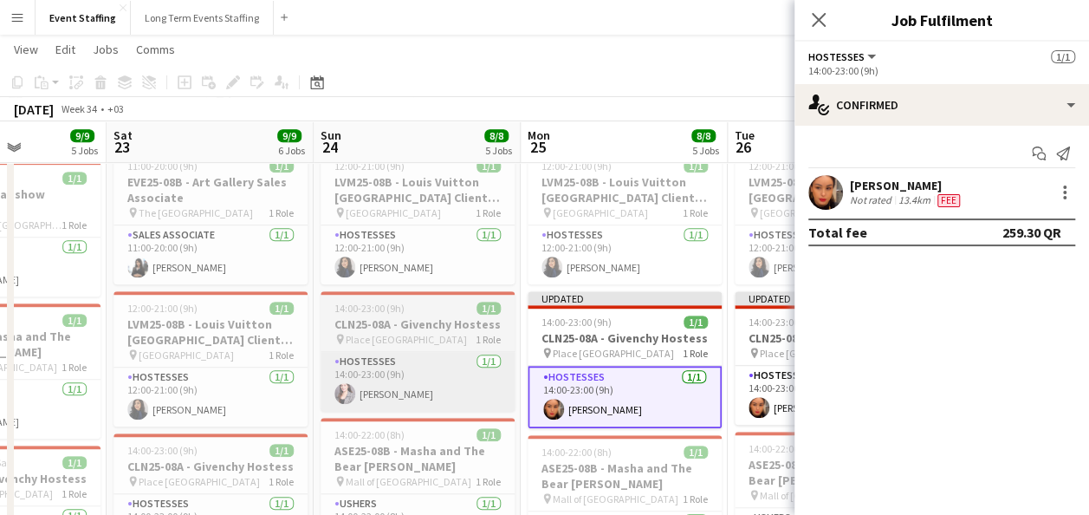
scroll to position [0, 513]
click at [434, 367] on app-card-role "Hostesses 1/1 14:00-23:00 (9h) Nesrine Saibi" at bounding box center [419, 381] width 194 height 59
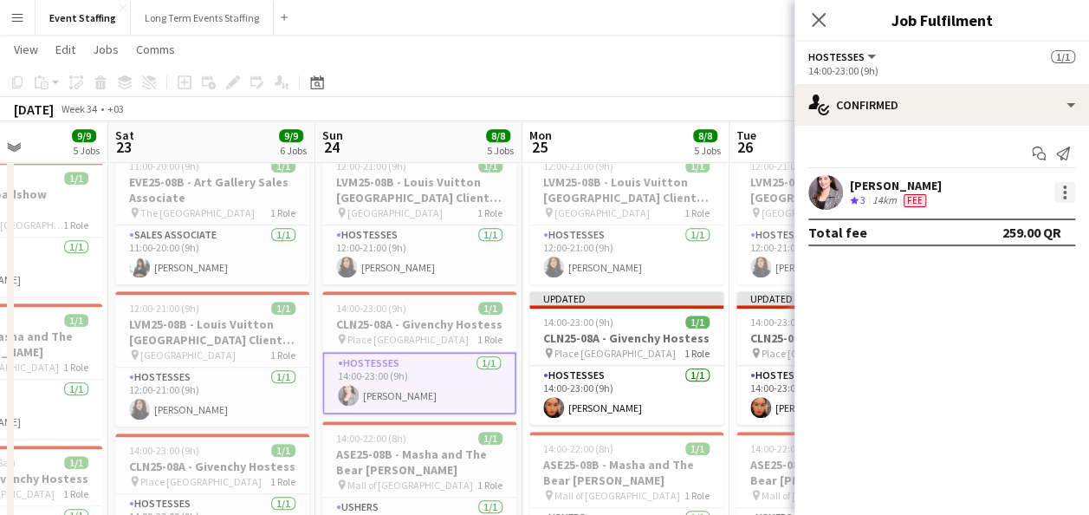
click at [1063, 187] on div at bounding box center [1064, 186] width 3 height 3
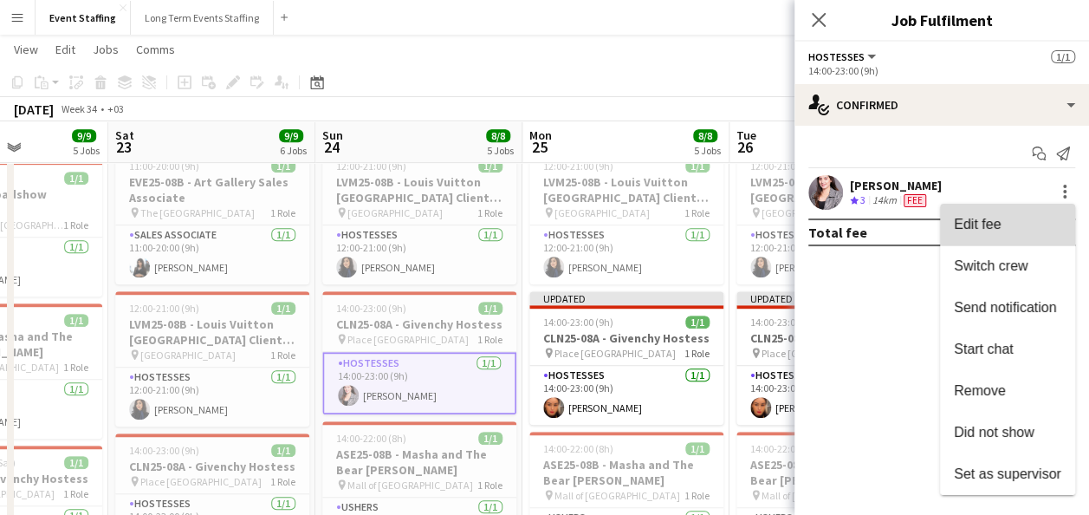
click at [1017, 224] on span "Edit fee" at bounding box center [1007, 225] width 107 height 16
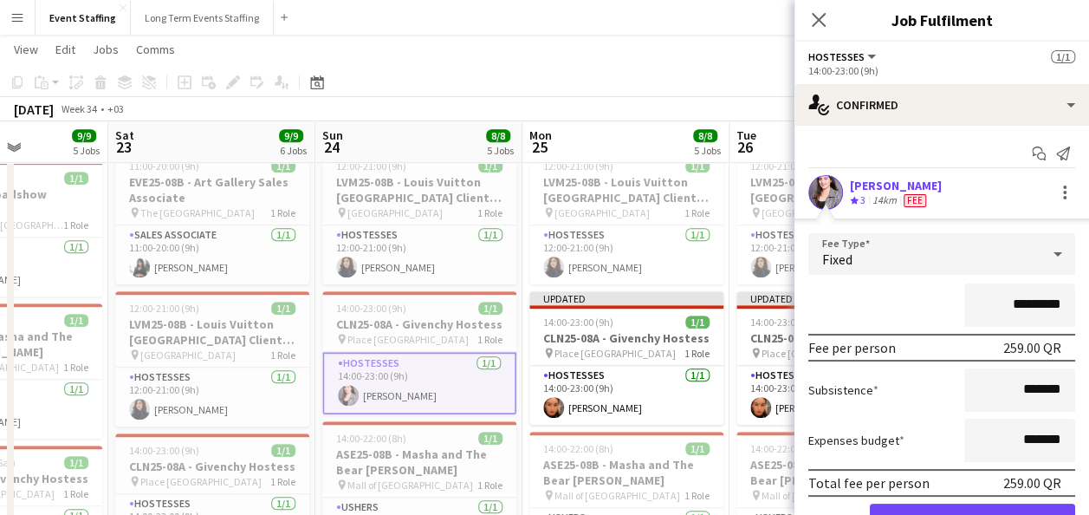
click at [1017, 296] on input "*********" at bounding box center [1020, 304] width 111 height 43
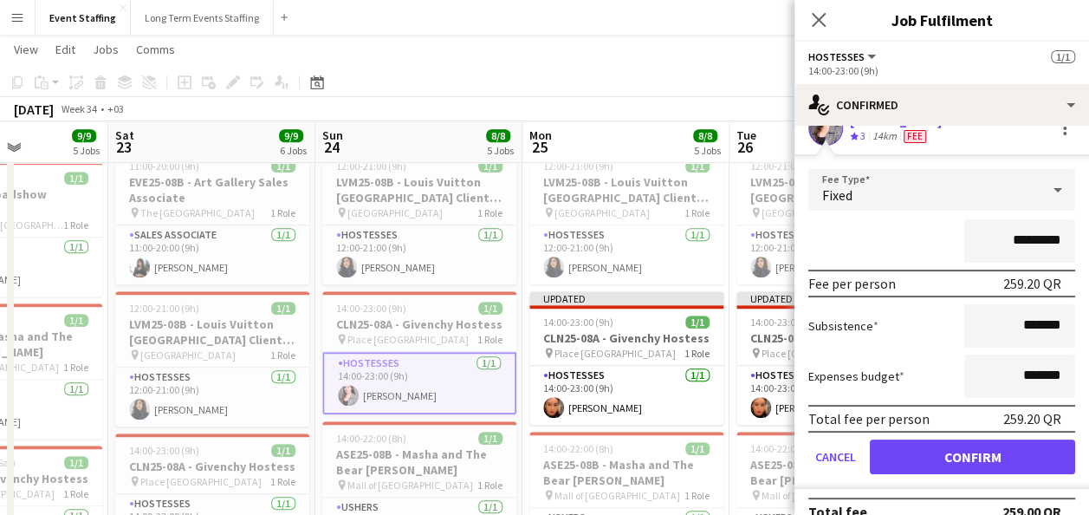
type input "*********"
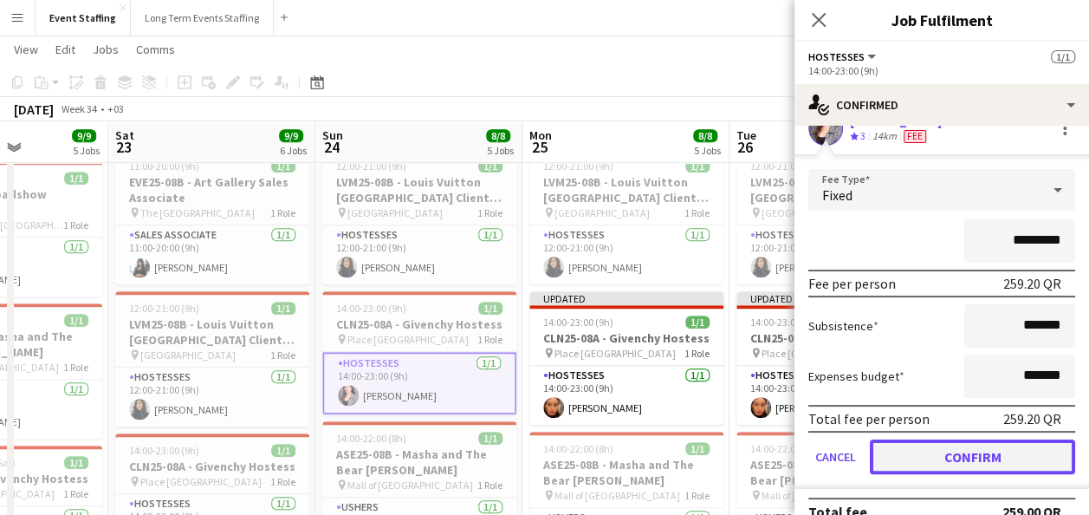
click at [972, 459] on button "Confirm" at bounding box center [972, 456] width 205 height 35
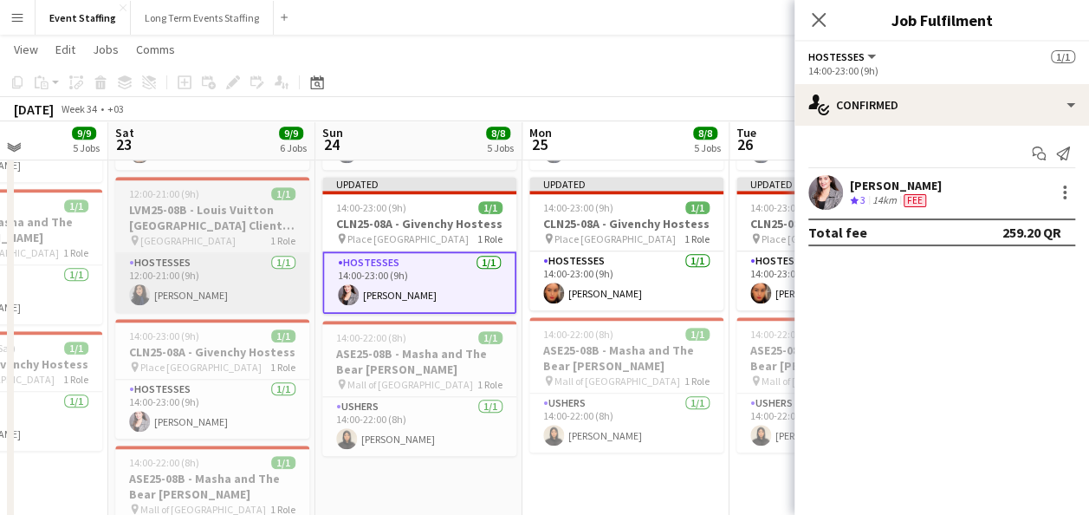
scroll to position [562, 0]
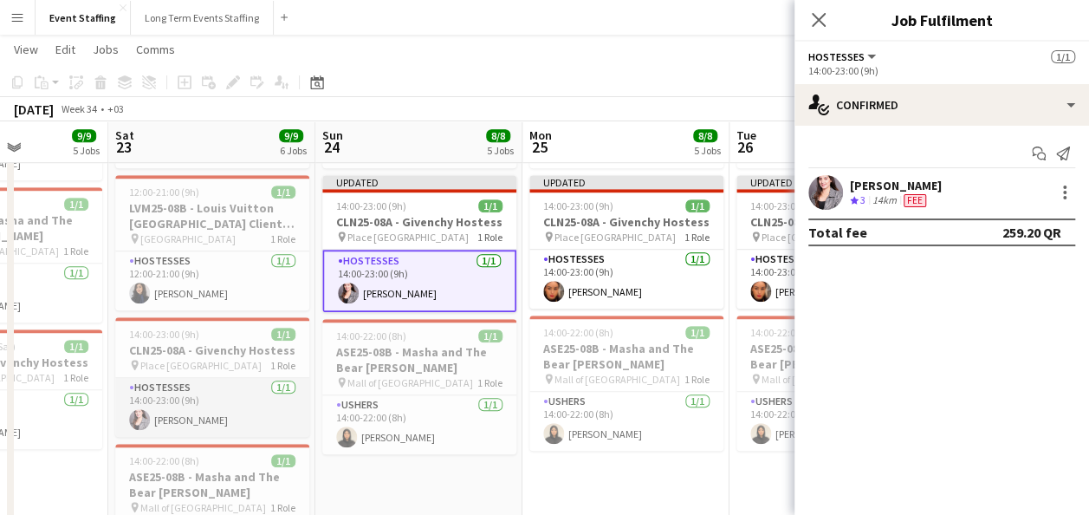
click at [228, 380] on app-card-role "Hostesses 1/1 14:00-23:00 (9h) Nesrine Saibi" at bounding box center [212, 407] width 194 height 59
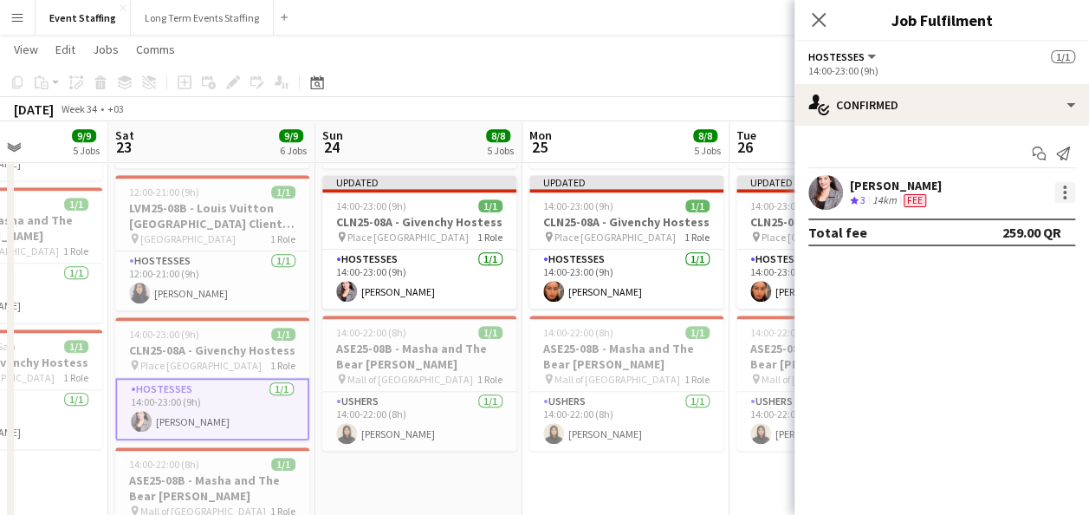
click at [1071, 194] on div at bounding box center [1065, 192] width 21 height 21
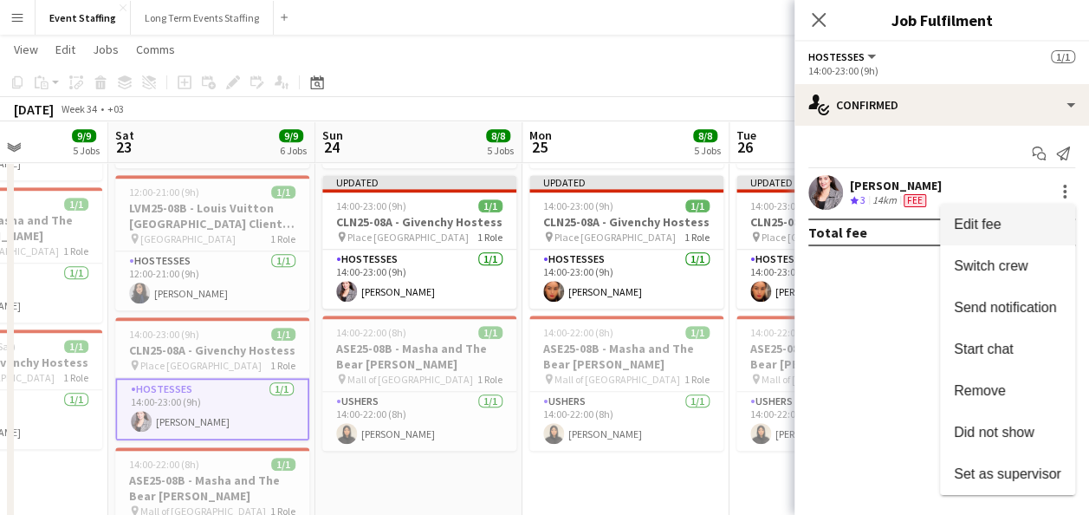
click at [1030, 236] on button "Edit fee" at bounding box center [1007, 225] width 135 height 42
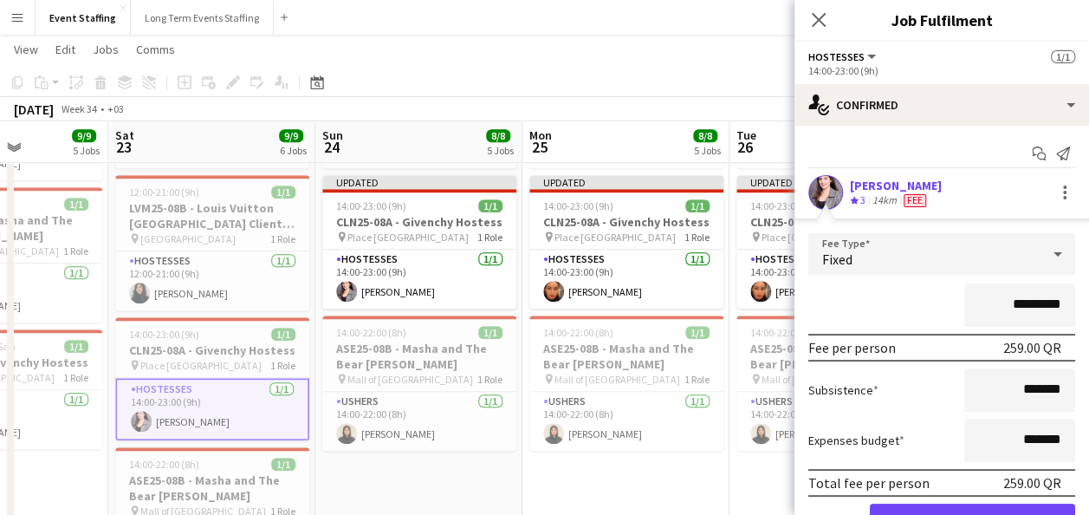
click at [1017, 304] on input "*********" at bounding box center [1020, 304] width 111 height 43
type input "*********"
click at [941, 506] on button "Confirm" at bounding box center [972, 521] width 205 height 35
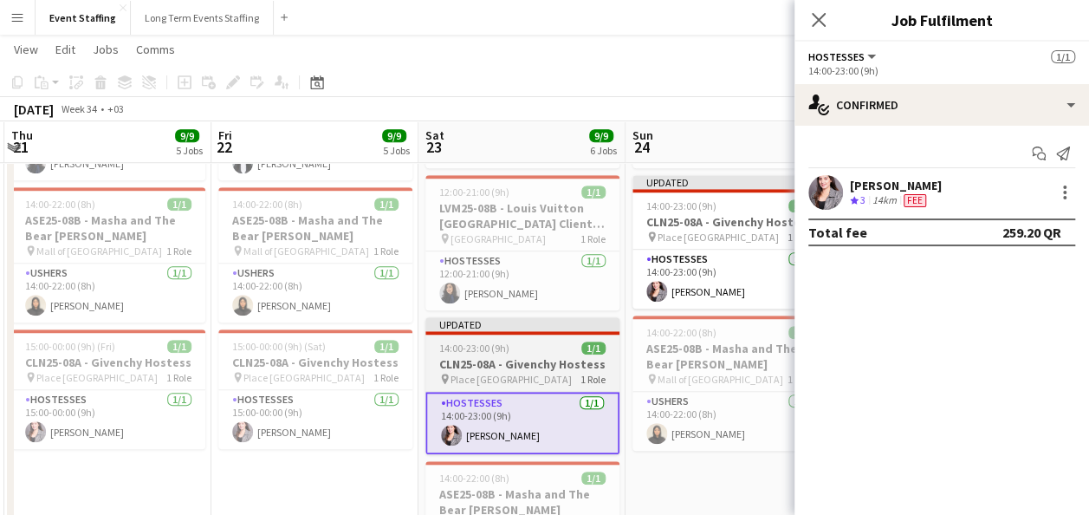
scroll to position [0, 403]
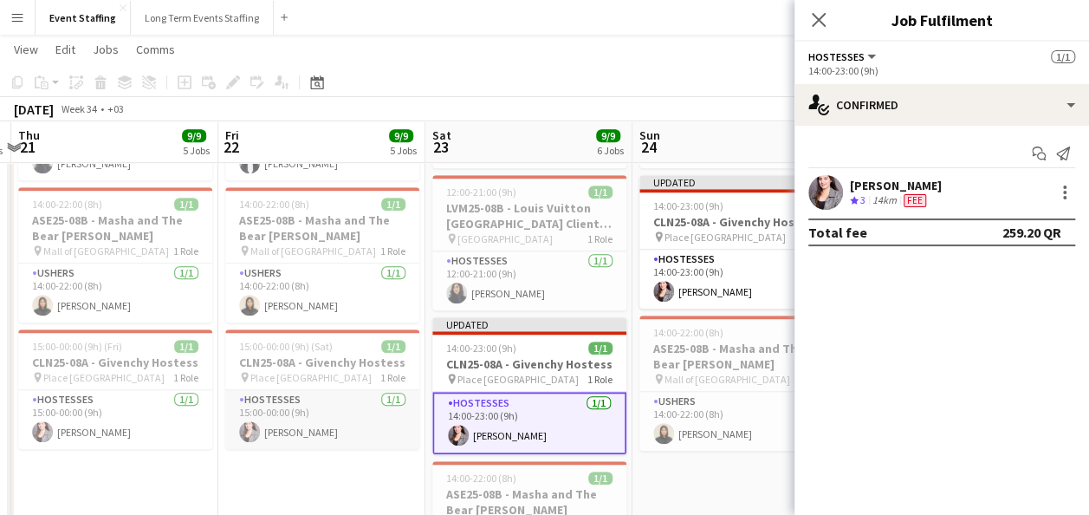
click at [287, 404] on app-card-role "Hostesses 1/1 15:00-00:00 (9h) Nesrine Saibi" at bounding box center [322, 419] width 194 height 59
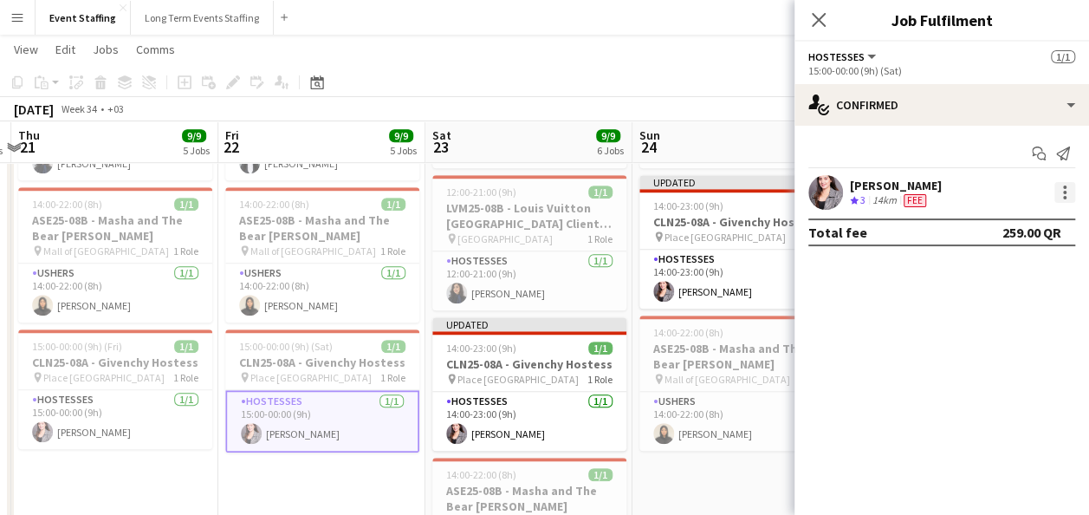
click at [1059, 187] on div at bounding box center [1065, 192] width 21 height 21
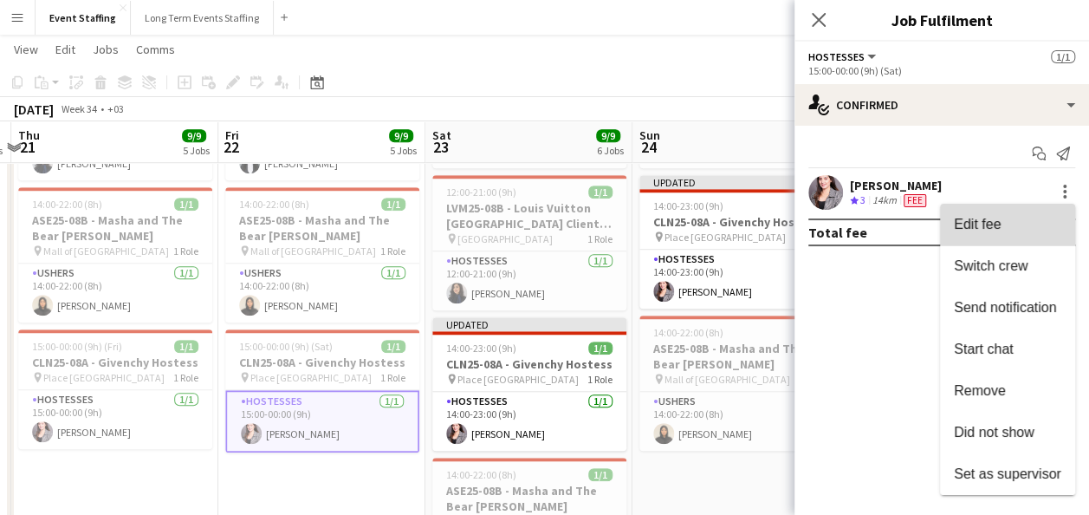
click at [1025, 206] on button "Edit fee" at bounding box center [1007, 225] width 135 height 42
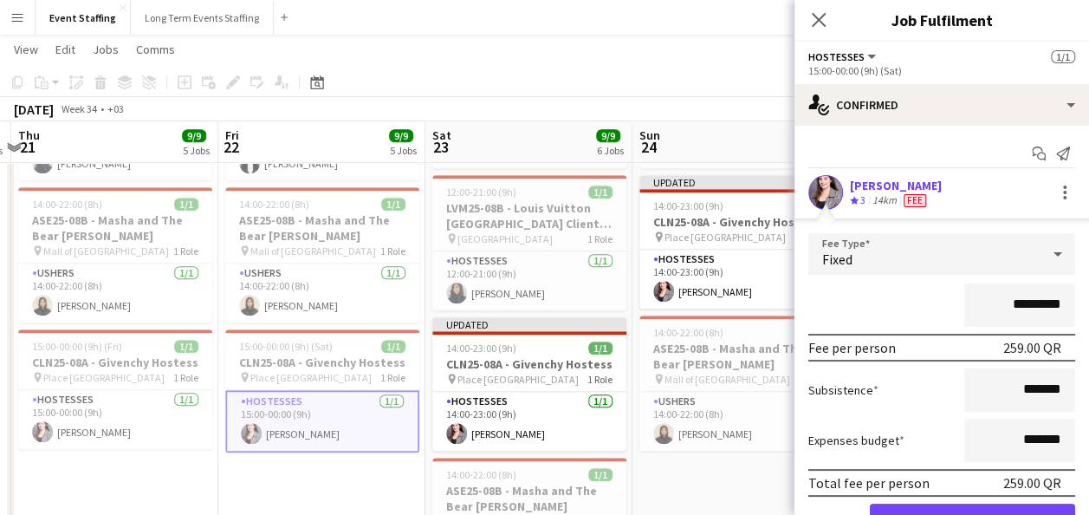
click at [1016, 302] on input "*********" at bounding box center [1020, 304] width 111 height 43
type input "*********"
click at [943, 506] on button "Confirm" at bounding box center [972, 521] width 205 height 35
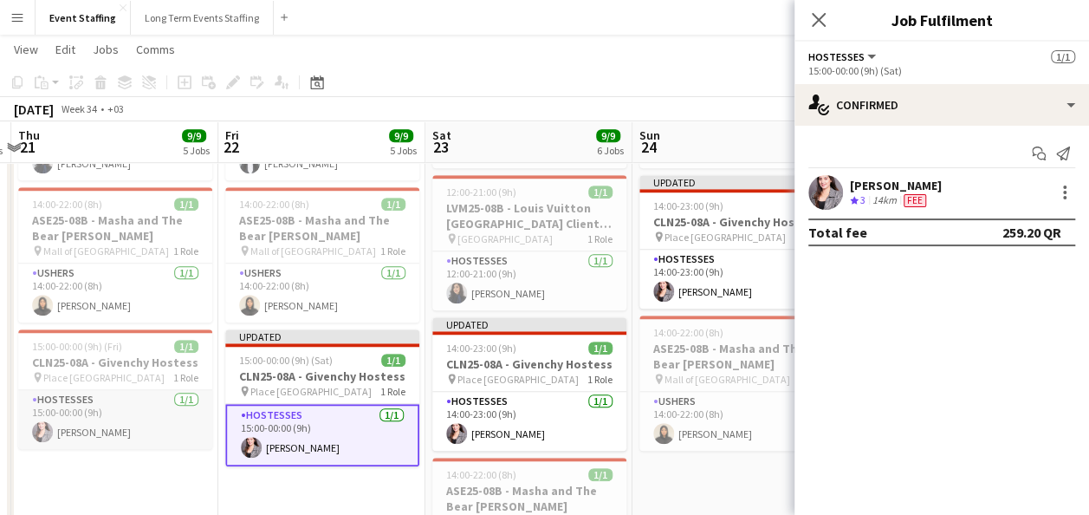
click at [121, 419] on app-card-role "Hostesses 1/1 15:00-00:00 (9h) Nesrine Saibi" at bounding box center [115, 419] width 194 height 59
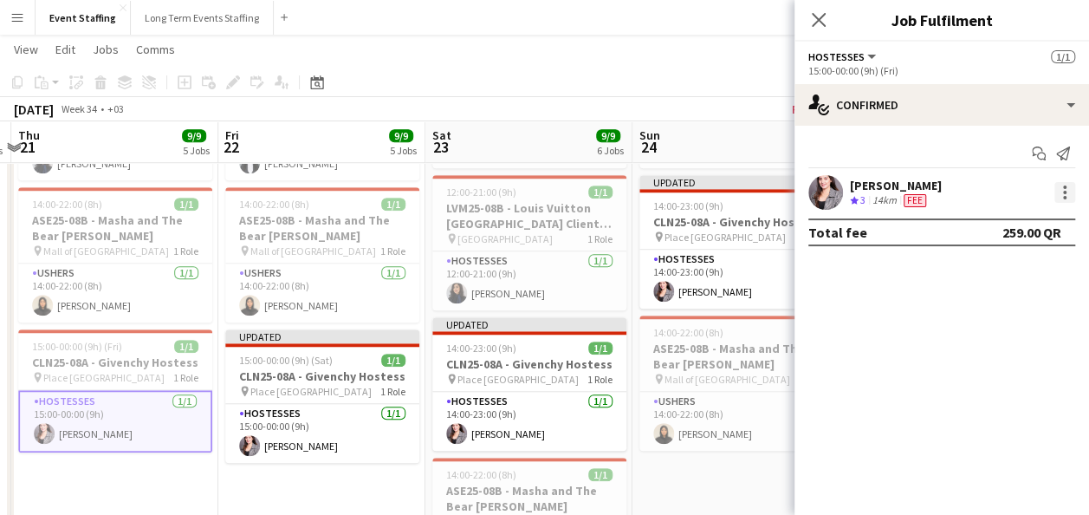
click at [1063, 193] on div at bounding box center [1064, 192] width 3 height 3
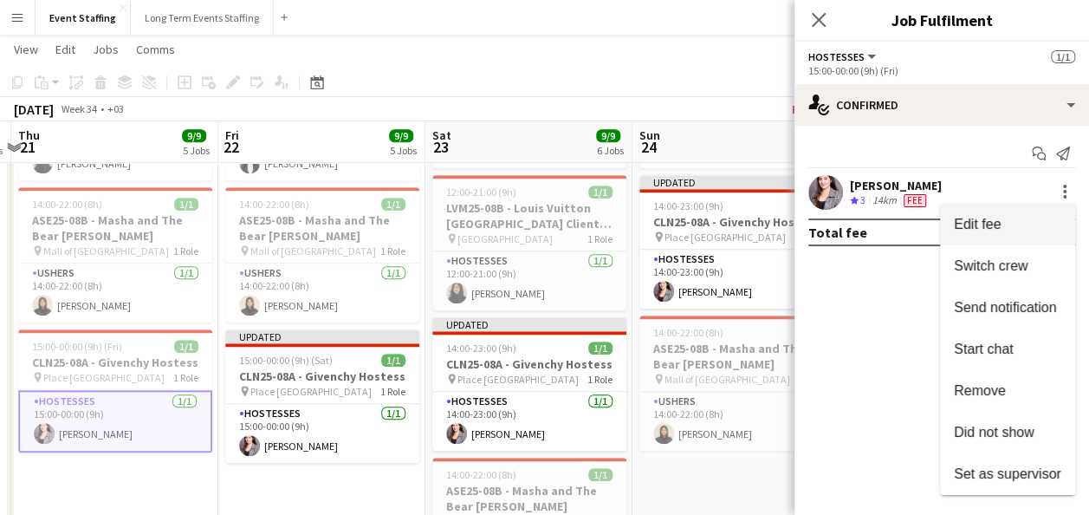
click at [1030, 223] on span "Edit fee" at bounding box center [1007, 225] width 107 height 16
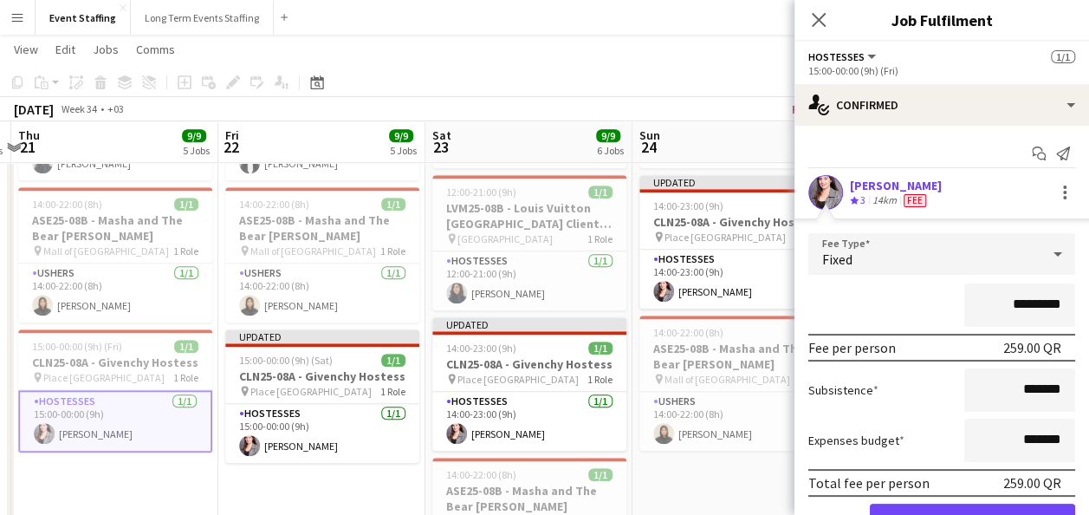
click at [1017, 304] on input "*********" at bounding box center [1020, 304] width 111 height 43
type input "*********"
click at [929, 505] on button "Confirm" at bounding box center [972, 521] width 205 height 35
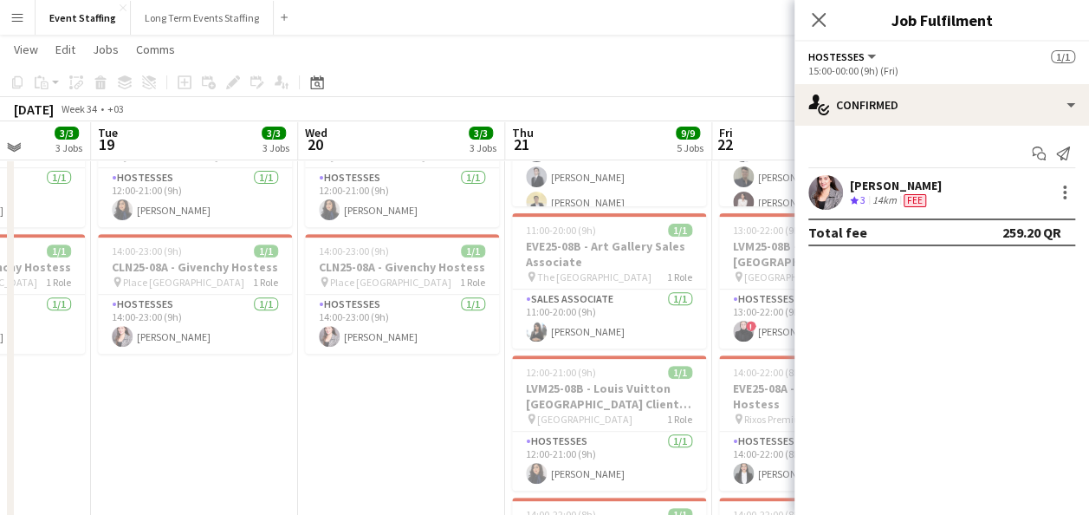
scroll to position [248, 0]
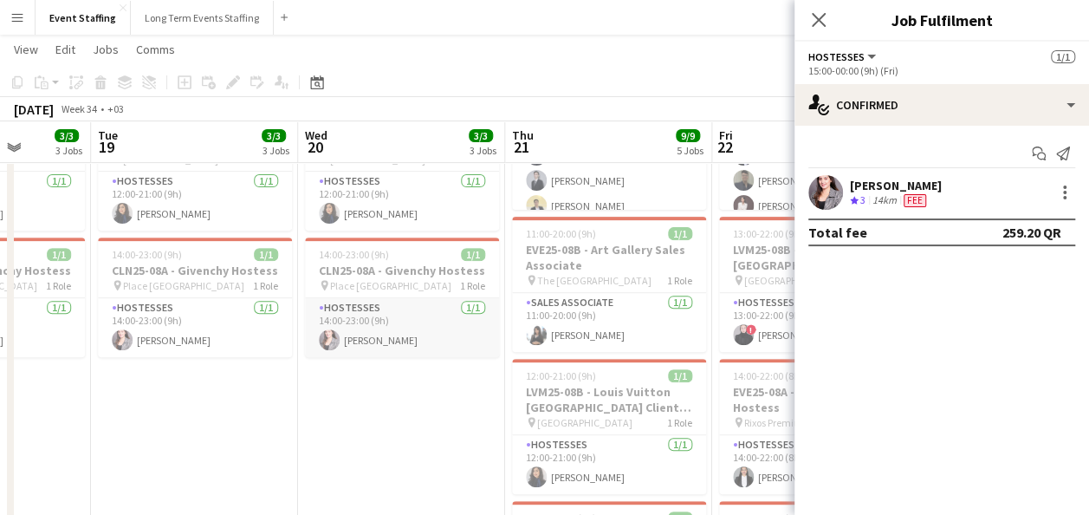
click at [404, 331] on app-card-role "Hostesses 1/1 14:00-23:00 (9h) Nesrine Saibi" at bounding box center [402, 327] width 194 height 59
click at [1056, 180] on div "Nesrine Saibi Crew rating 3 14km Fee" at bounding box center [942, 192] width 295 height 35
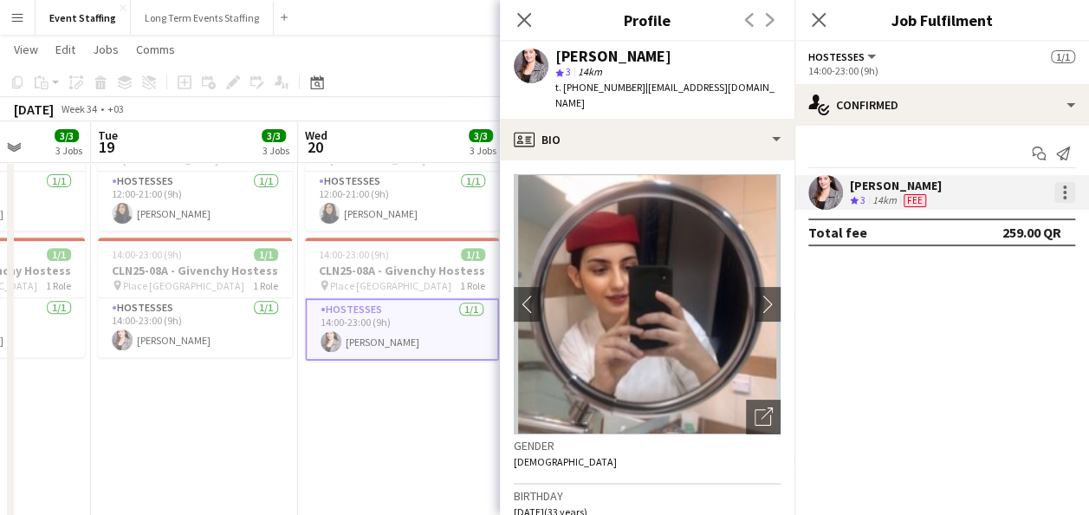
click at [1075, 188] on div at bounding box center [1065, 192] width 21 height 21
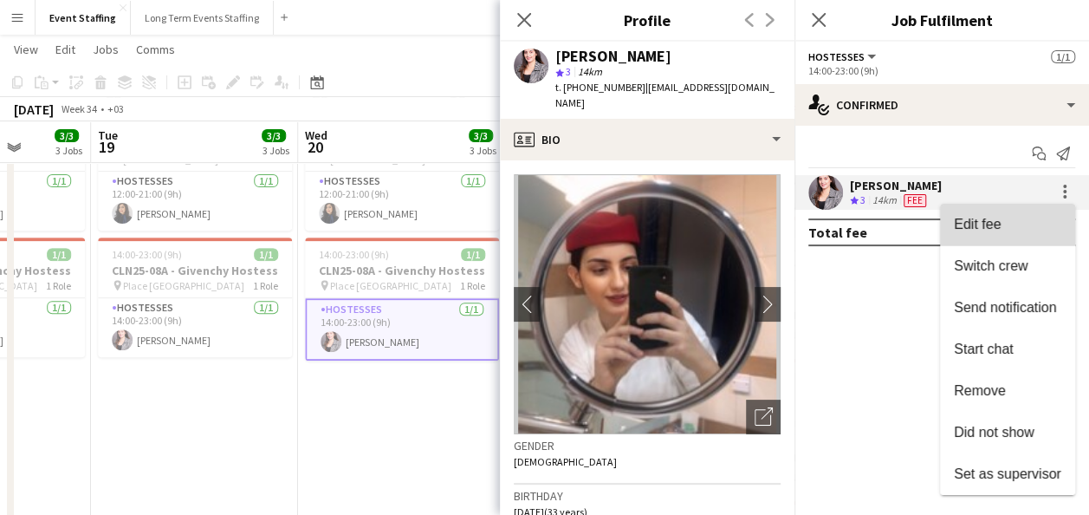
click at [1037, 223] on span "Edit fee" at bounding box center [1007, 225] width 107 height 16
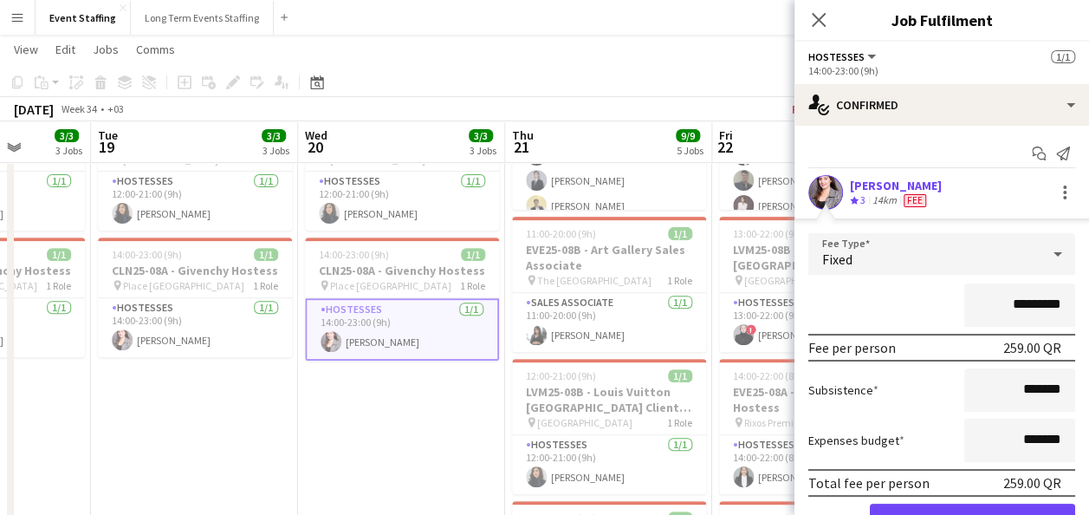
click at [1017, 302] on input "*********" at bounding box center [1020, 304] width 111 height 43
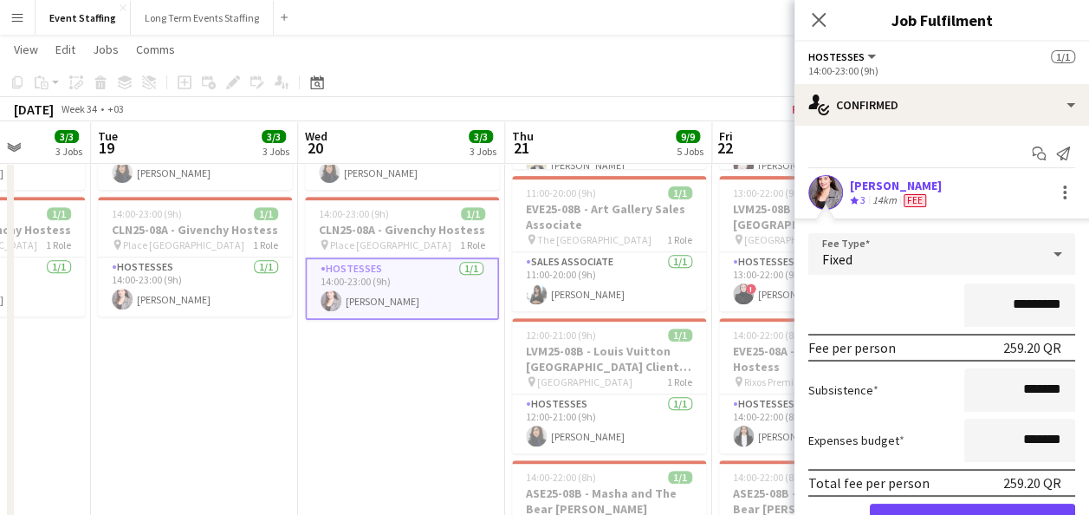
scroll to position [289, 0]
type input "*********"
click at [980, 507] on button "Confirm" at bounding box center [972, 521] width 205 height 35
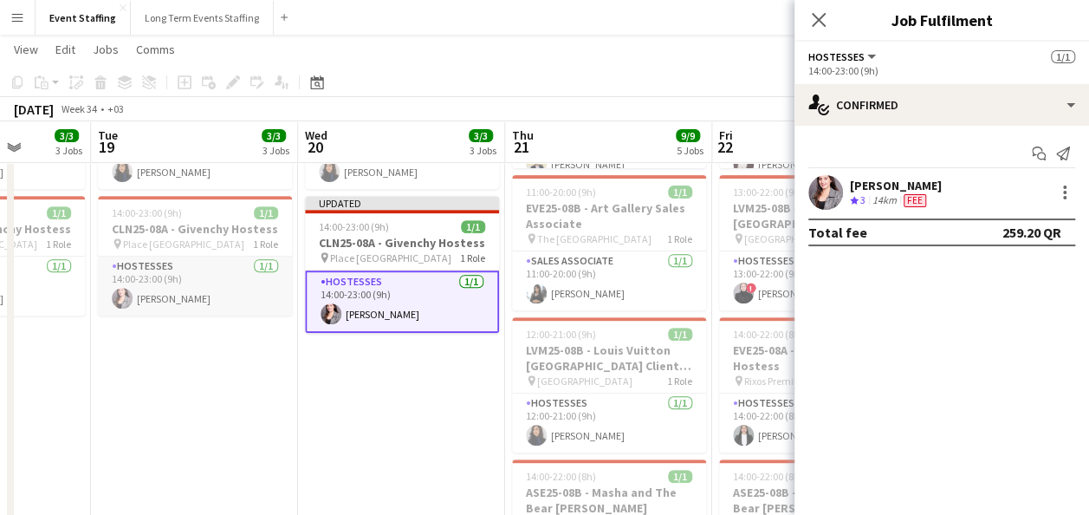
click at [181, 296] on app-card-role "Hostesses 1/1 14:00-23:00 (9h) Nesrine Saibi" at bounding box center [195, 286] width 194 height 59
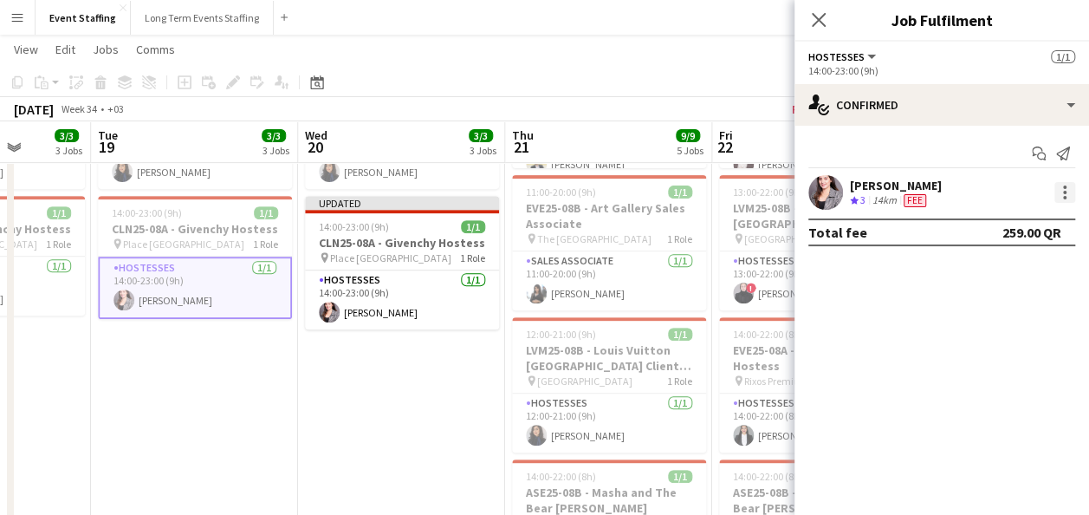
click at [1067, 183] on div at bounding box center [1065, 192] width 21 height 21
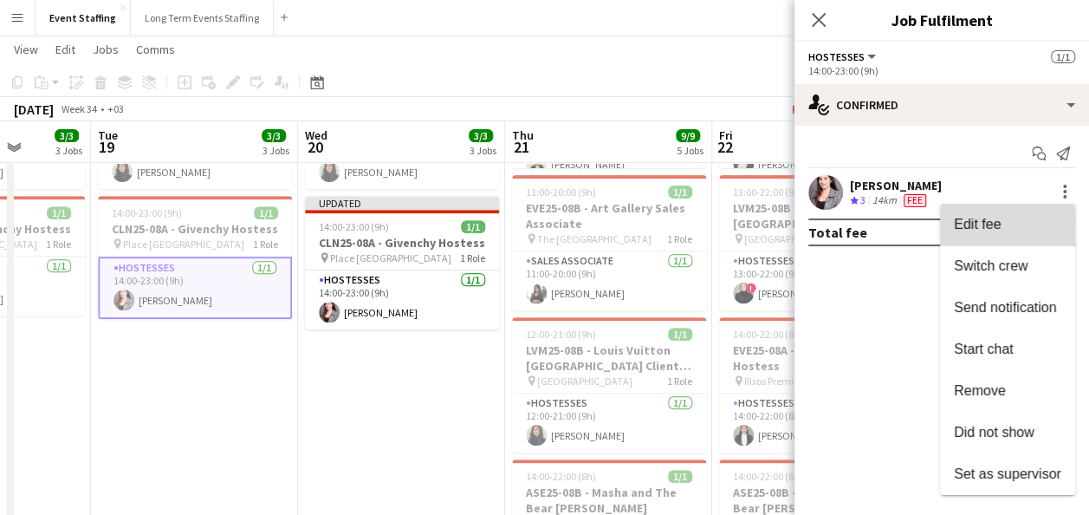
click at [1037, 220] on span "Edit fee" at bounding box center [1007, 225] width 107 height 16
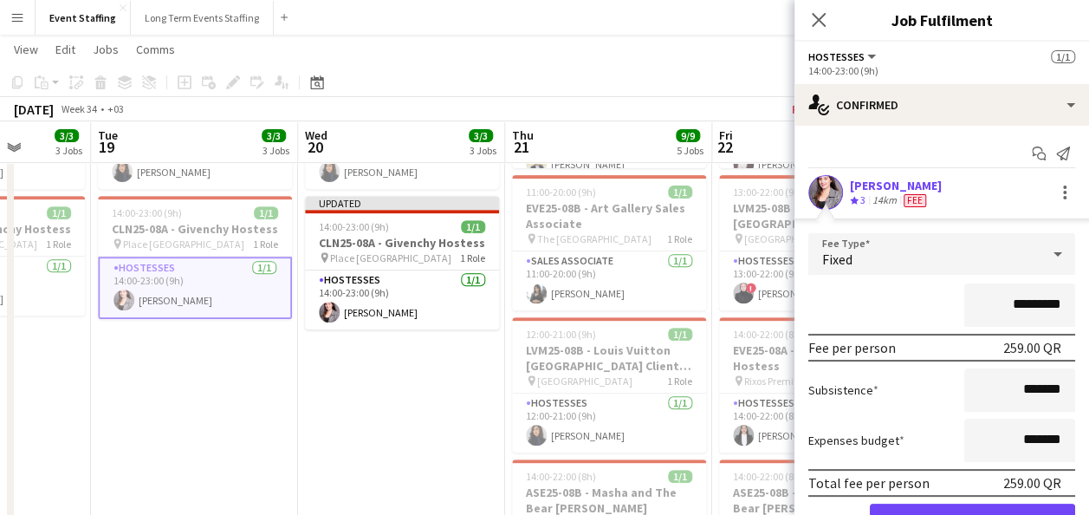
click at [1017, 298] on input "*********" at bounding box center [1020, 304] width 111 height 43
type input "*********"
click at [931, 505] on button "Confirm" at bounding box center [972, 521] width 205 height 35
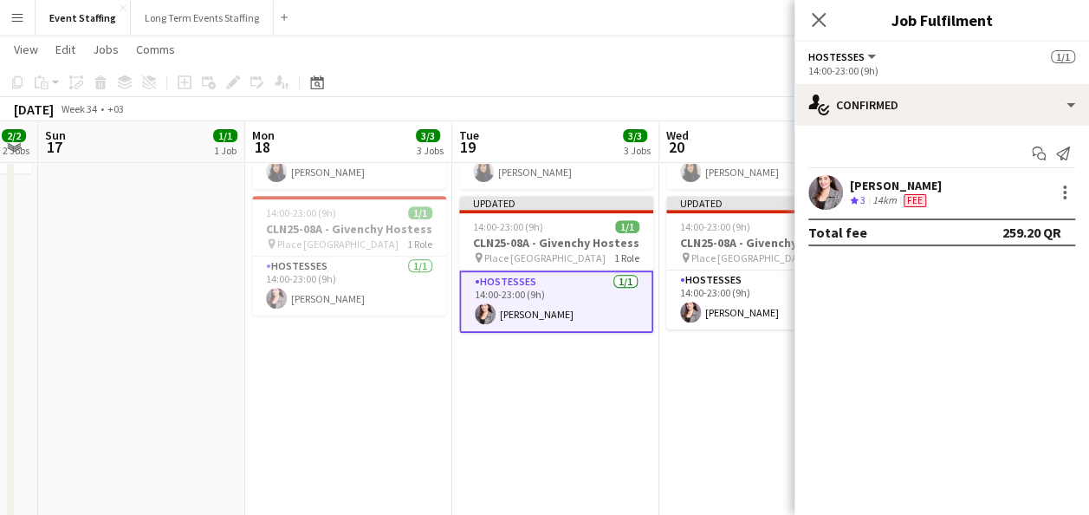
scroll to position [0, 359]
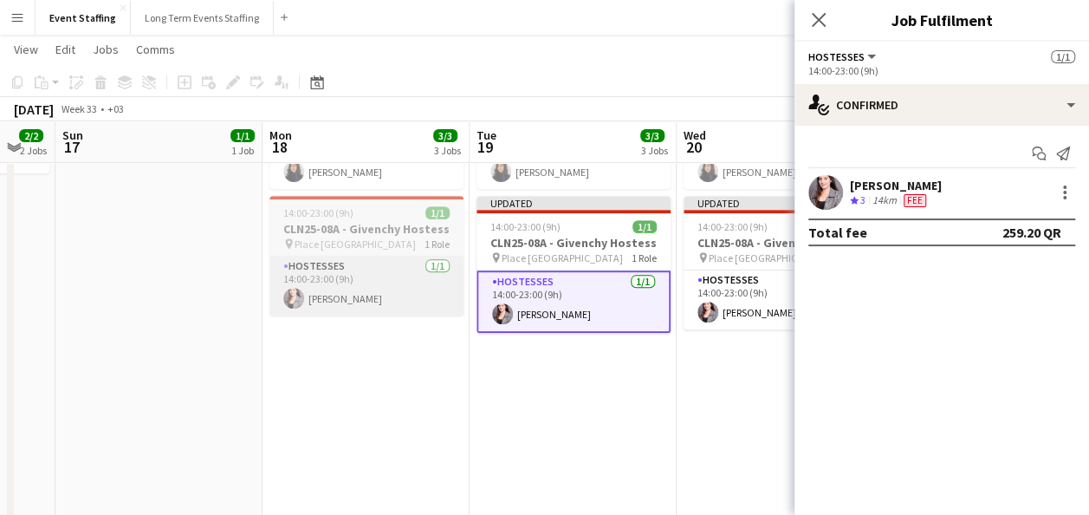
click at [394, 313] on app-card-role "Hostesses 1/1 14:00-23:00 (9h) Nesrine Saibi" at bounding box center [367, 286] width 194 height 59
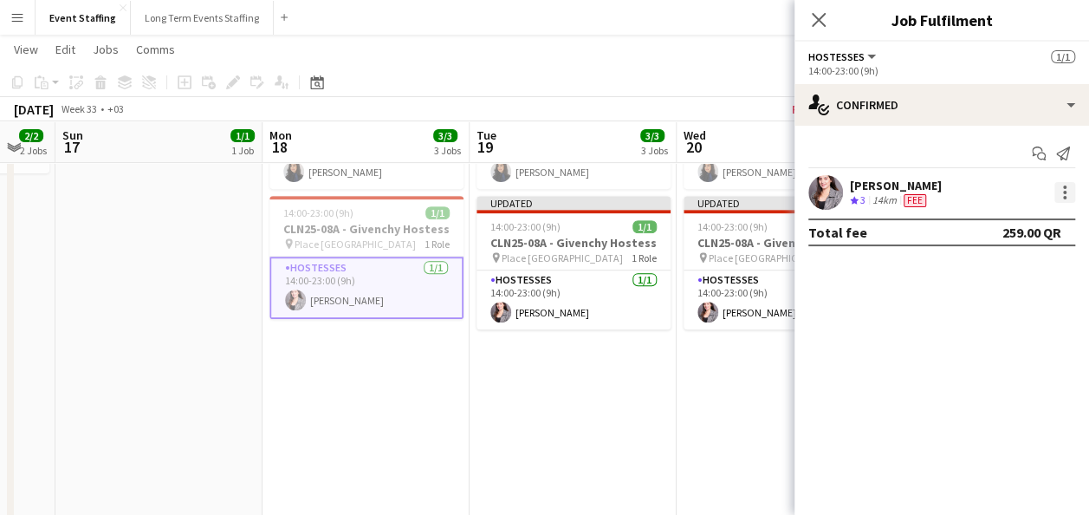
click at [1062, 185] on div at bounding box center [1065, 192] width 21 height 21
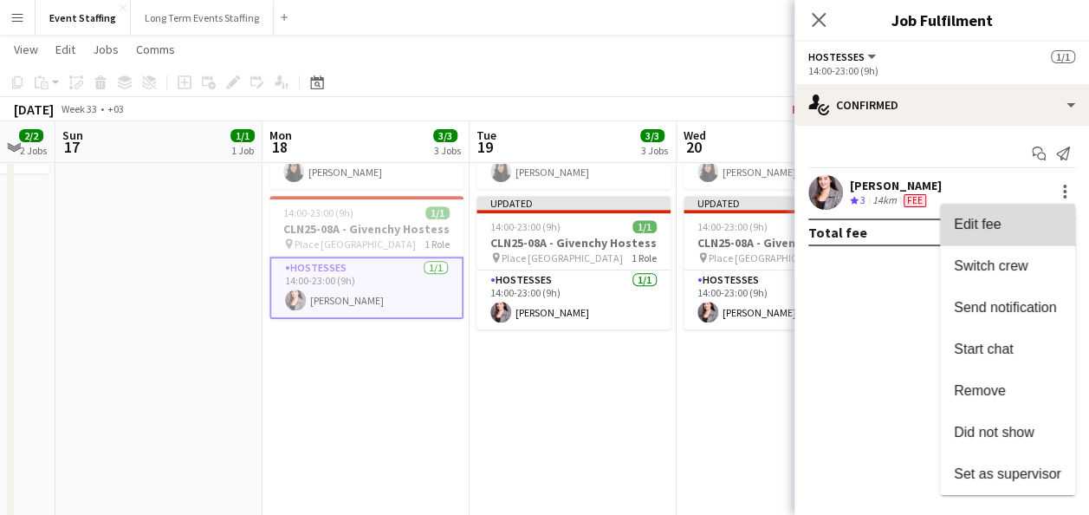
click at [1030, 218] on span "Edit fee" at bounding box center [1007, 225] width 107 height 16
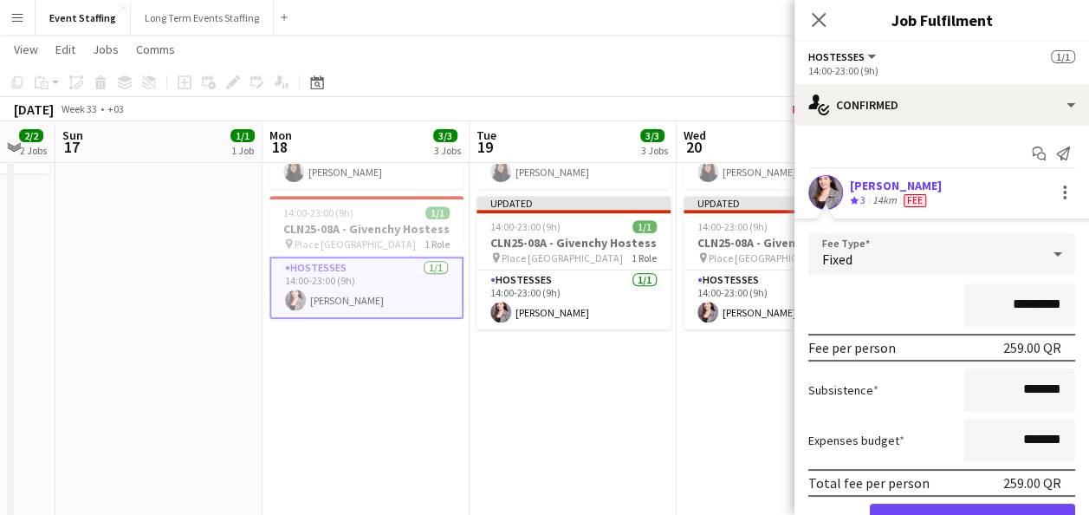
click at [1021, 303] on input "*********" at bounding box center [1020, 304] width 111 height 43
type input "*********"
click at [957, 504] on button "Confirm" at bounding box center [972, 521] width 205 height 35
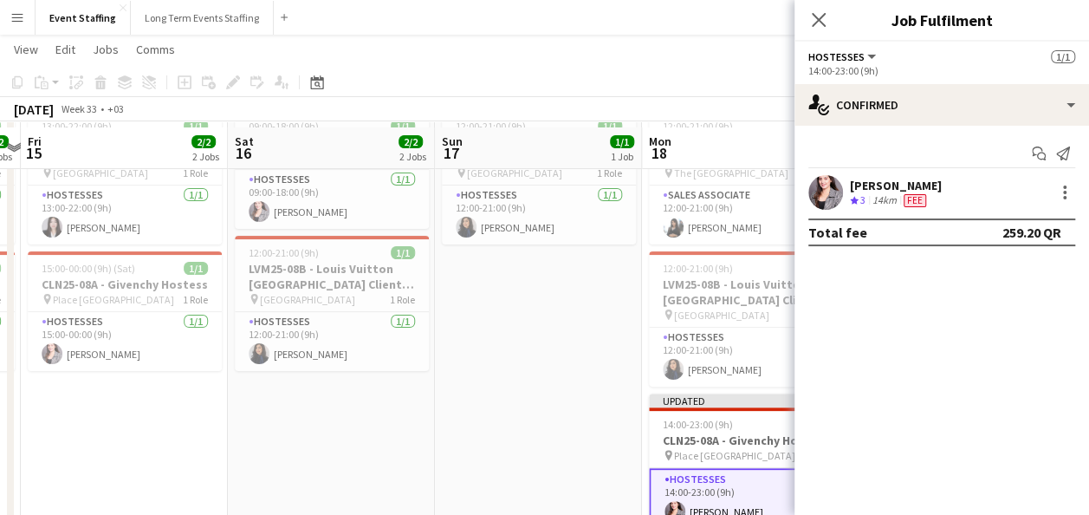
scroll to position [99, 0]
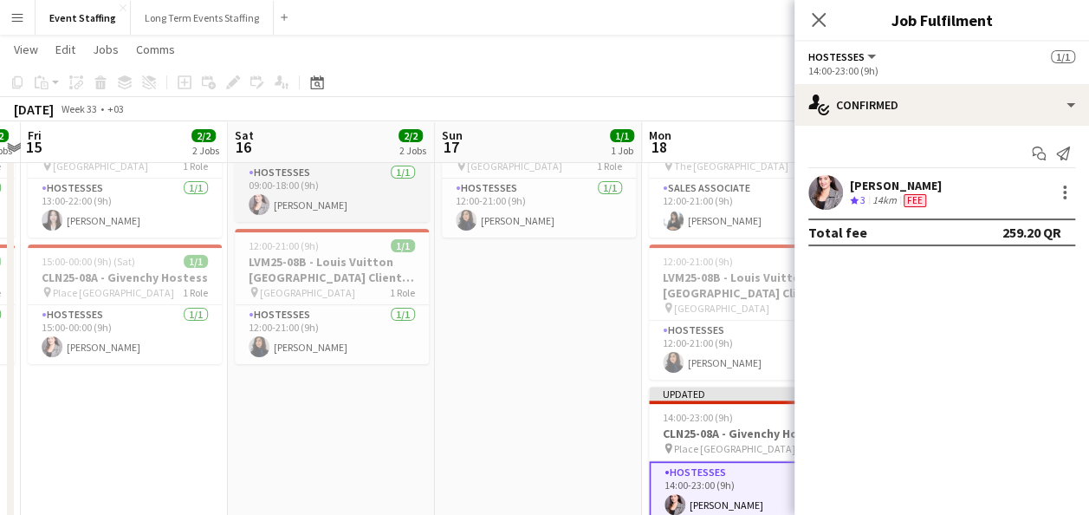
click at [345, 191] on app-card-role "Hostesses 1/1 09:00-18:00 (9h) Nesrine Saibi" at bounding box center [332, 192] width 194 height 59
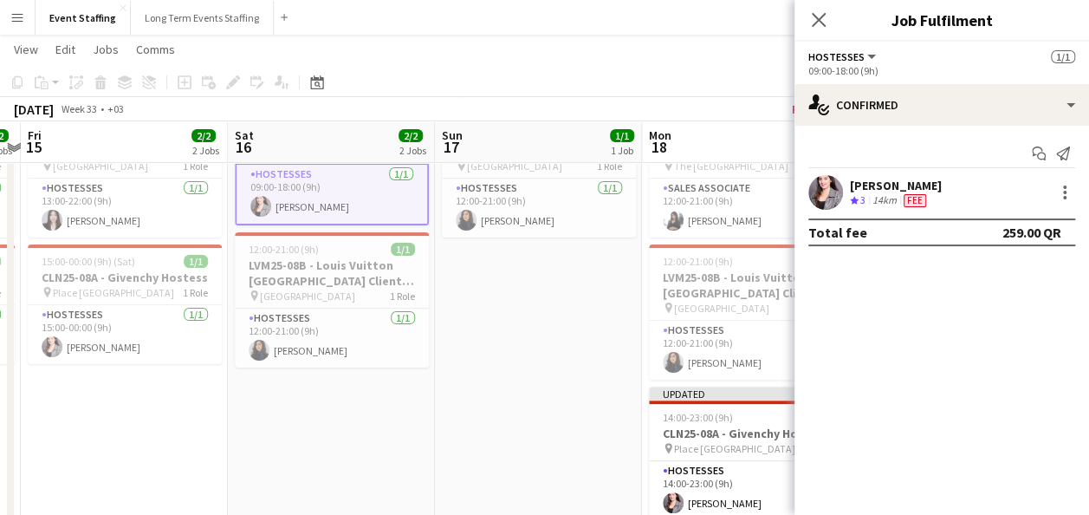
click at [1052, 182] on div at bounding box center [1063, 192] width 24 height 21
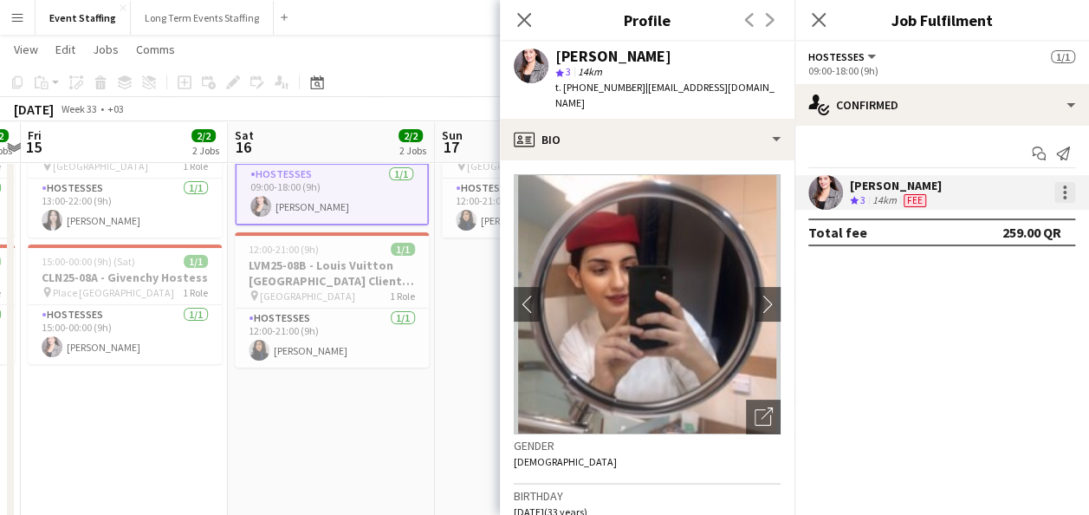
click at [1060, 185] on div at bounding box center [1065, 192] width 21 height 21
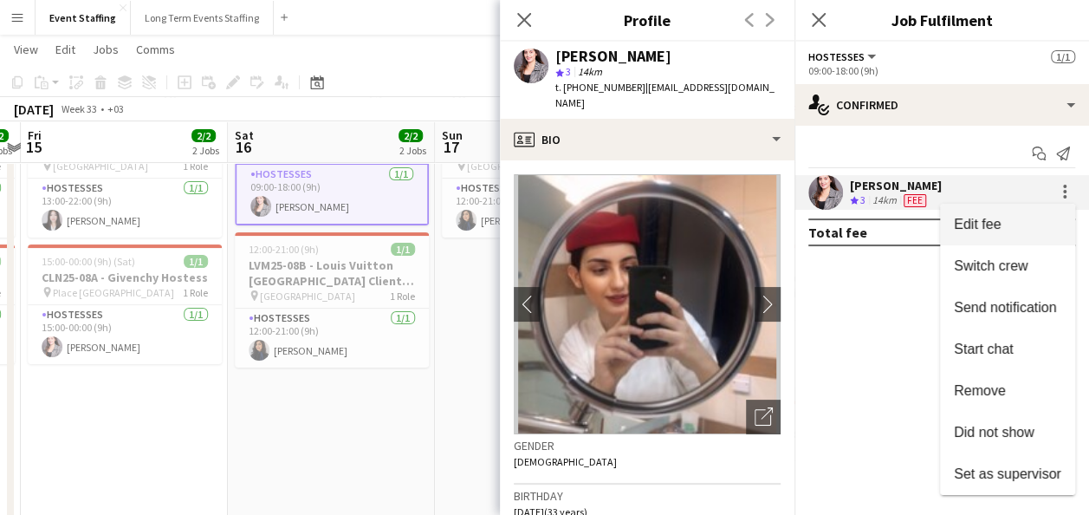
click at [1024, 225] on span "Edit fee" at bounding box center [1007, 225] width 107 height 16
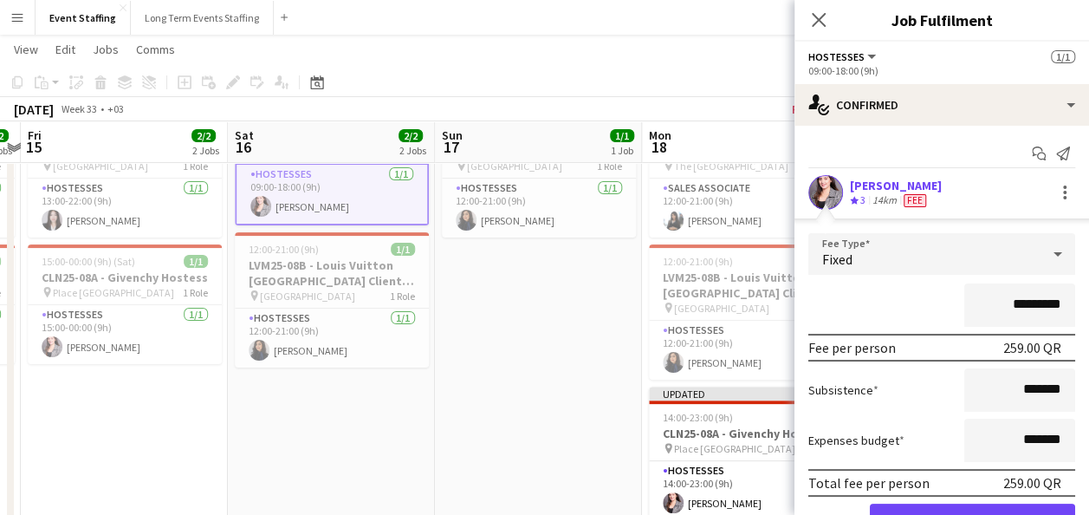
click at [1013, 307] on input "*********" at bounding box center [1020, 304] width 111 height 43
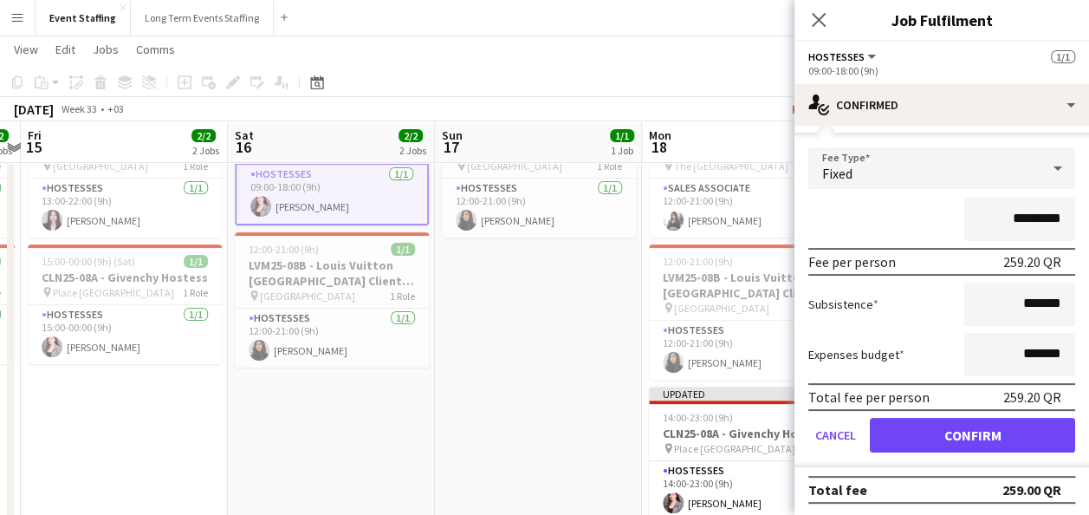
scroll to position [87, 0]
type input "*********"
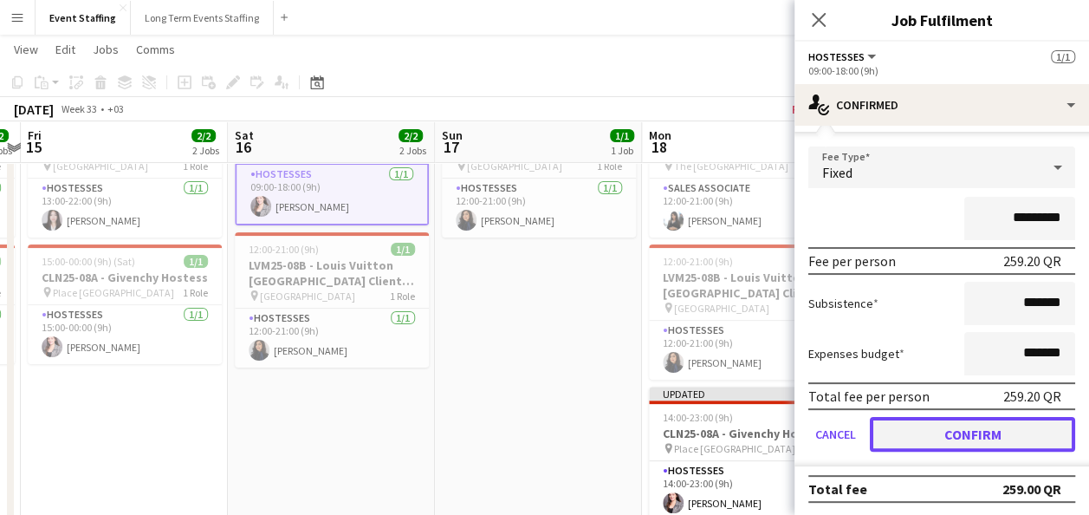
click at [942, 430] on button "Confirm" at bounding box center [972, 434] width 205 height 35
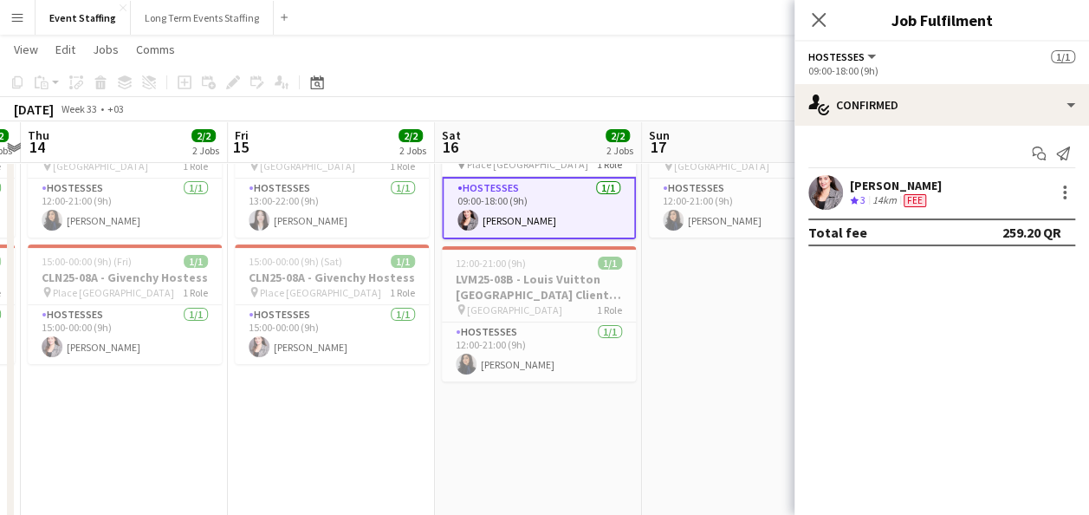
scroll to position [0, 429]
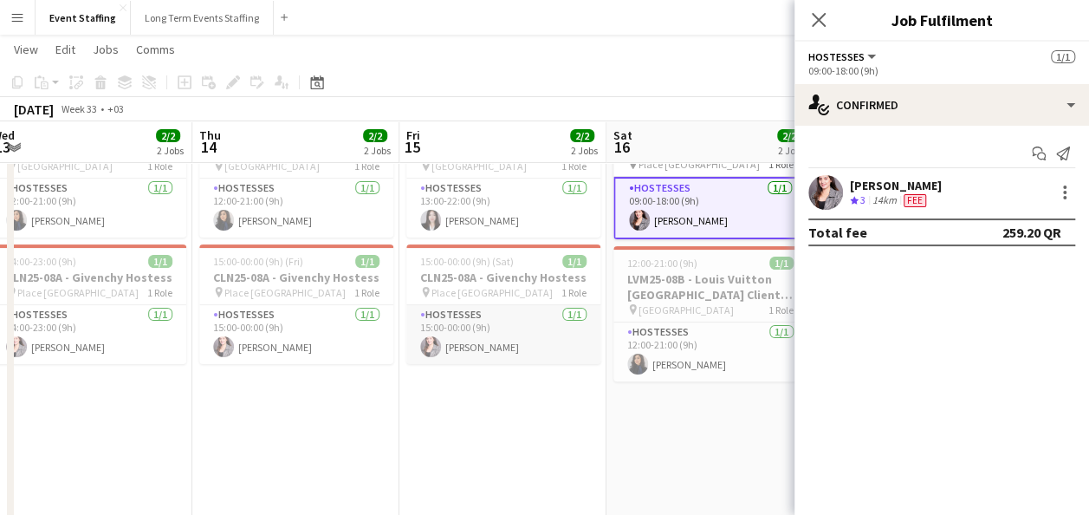
click at [510, 336] on app-card-role "Hostesses 1/1 15:00-00:00 (9h) Nesrine Saibi" at bounding box center [503, 334] width 194 height 59
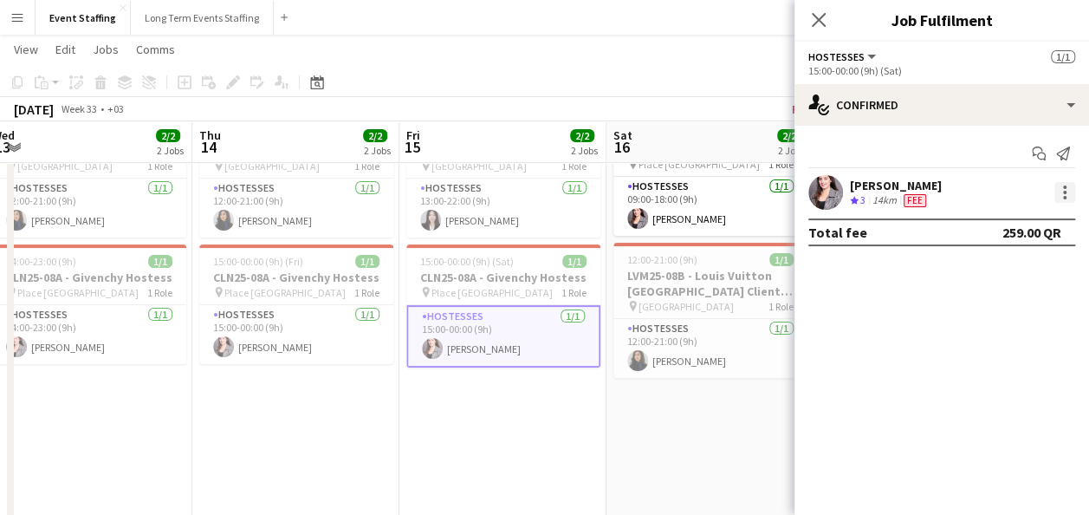
click at [1061, 189] on div at bounding box center [1065, 192] width 21 height 21
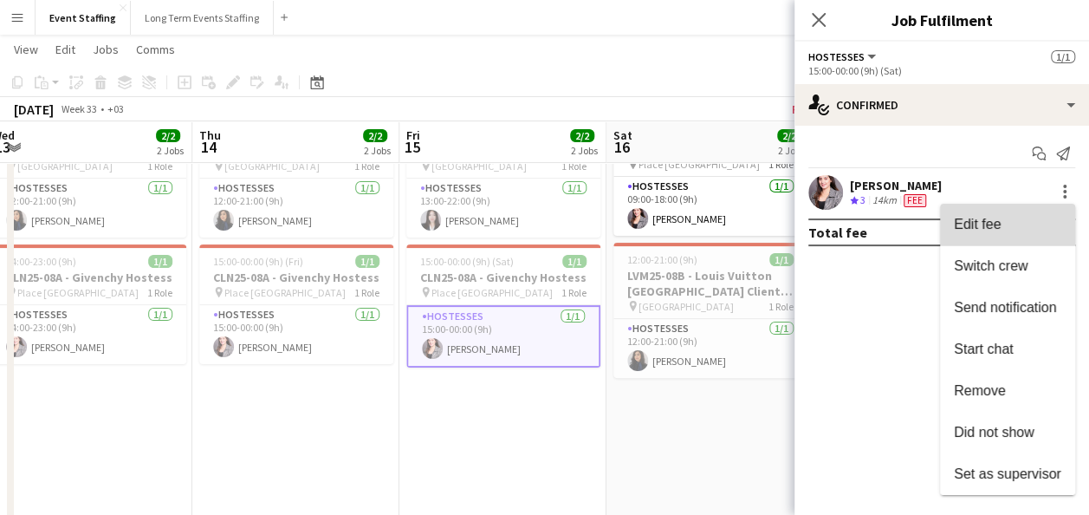
click at [1024, 218] on span "Edit fee" at bounding box center [1007, 225] width 107 height 16
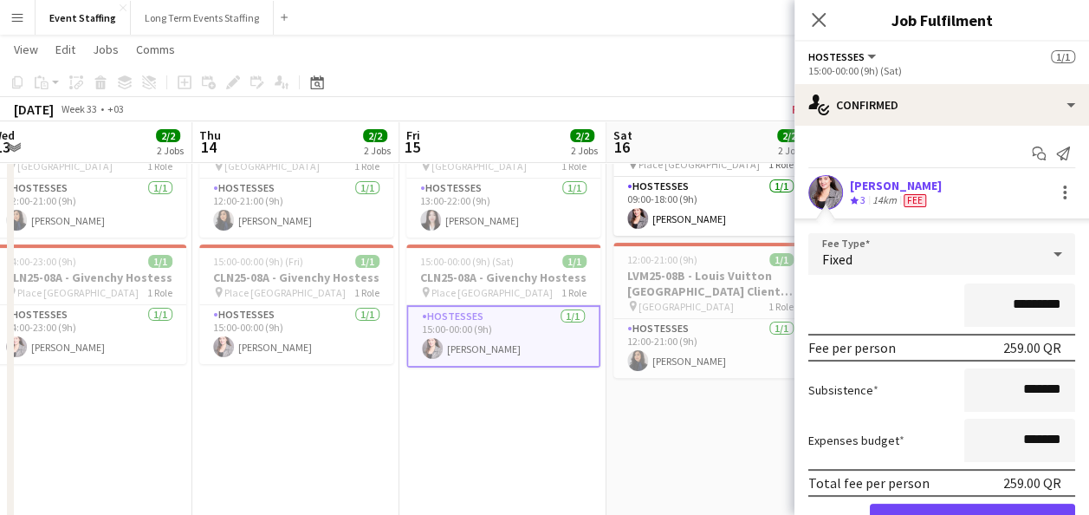
click at [1016, 302] on input "*********" at bounding box center [1020, 304] width 111 height 43
type input "*********"
click at [938, 506] on button "Confirm" at bounding box center [972, 521] width 205 height 35
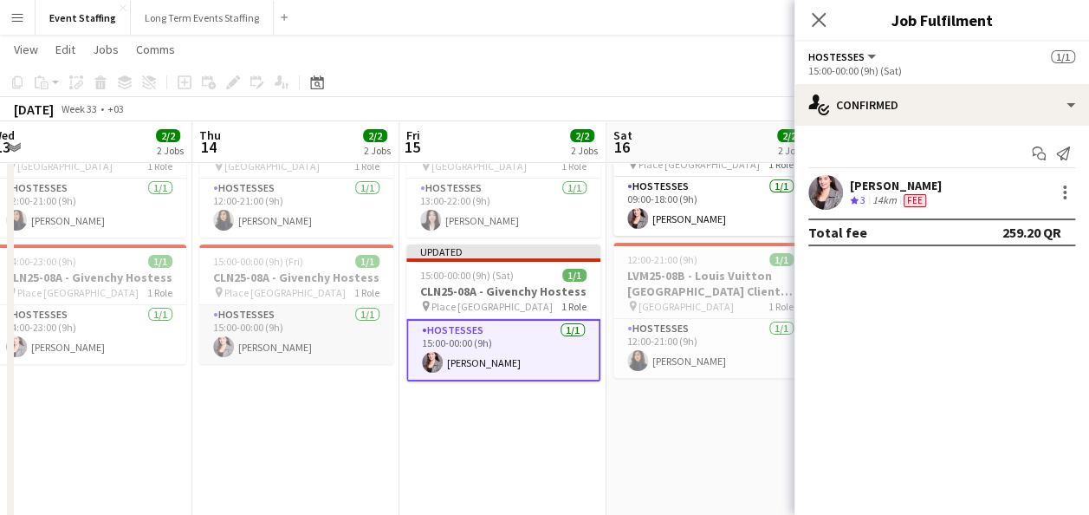
click at [336, 337] on app-card-role "Hostesses 1/1 15:00-00:00 (9h) Nesrine Saibi" at bounding box center [296, 334] width 194 height 59
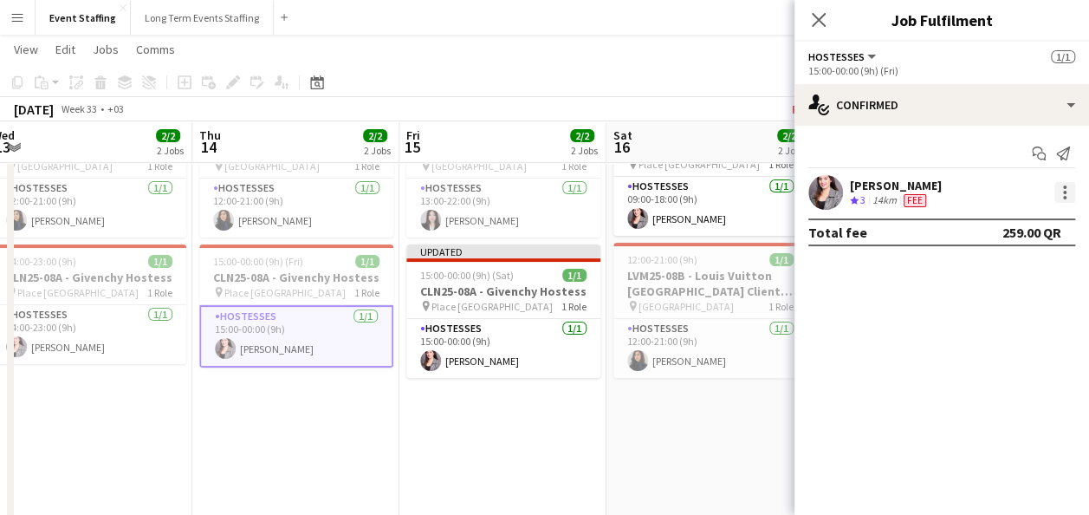
click at [1069, 189] on div at bounding box center [1065, 192] width 21 height 21
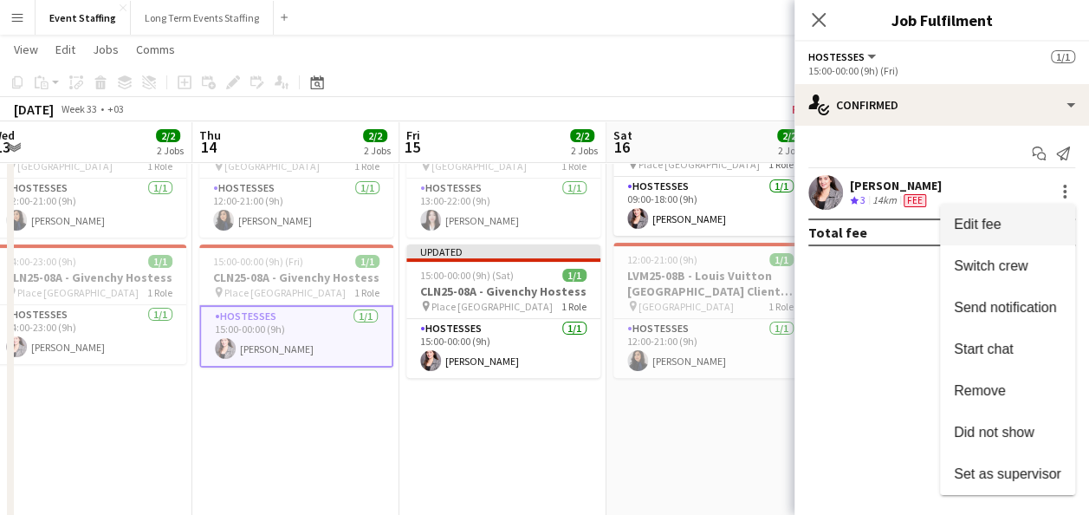
click at [1033, 218] on span "Edit fee" at bounding box center [1007, 225] width 107 height 16
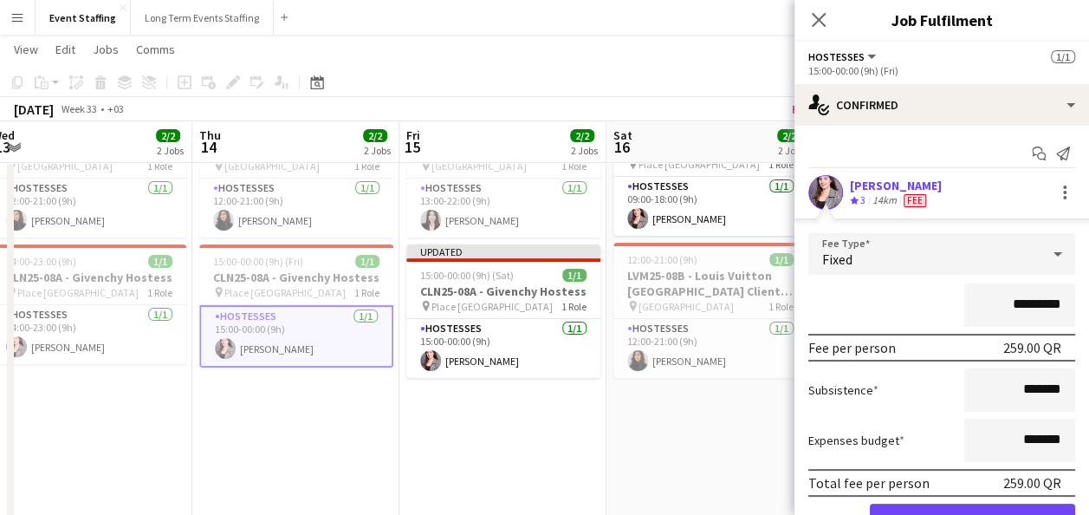
click at [1017, 300] on input "*********" at bounding box center [1020, 304] width 111 height 43
type input "*********"
click at [933, 506] on button "Confirm" at bounding box center [972, 521] width 205 height 35
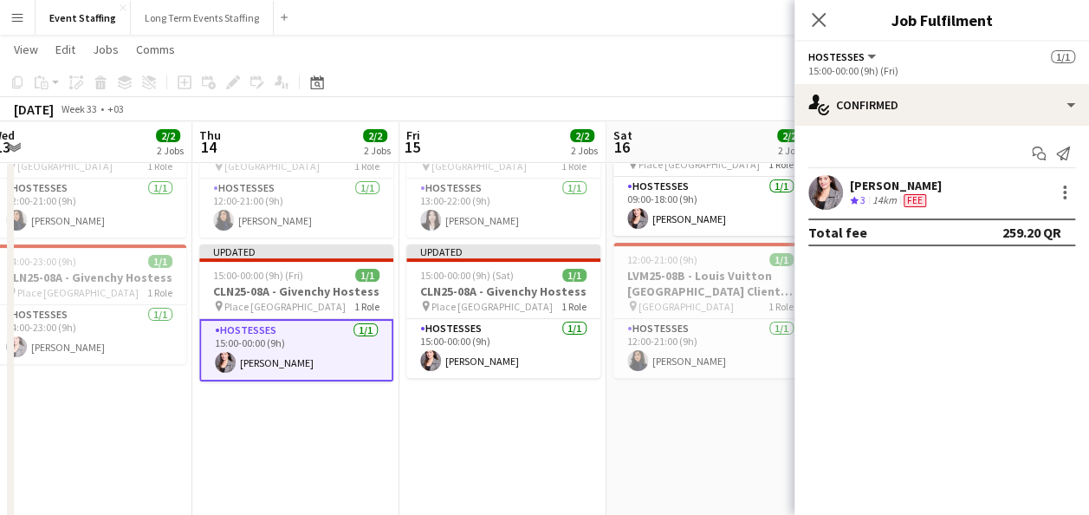
scroll to position [0, 508]
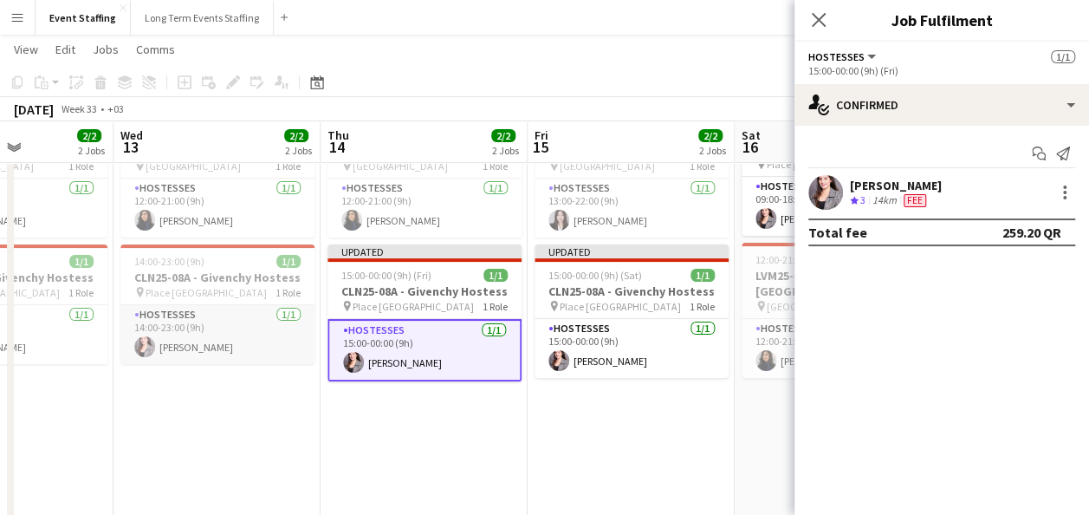
click at [286, 345] on app-card-role "Hostesses 1/1 14:00-23:00 (9h) Nesrine Saibi" at bounding box center [217, 334] width 194 height 59
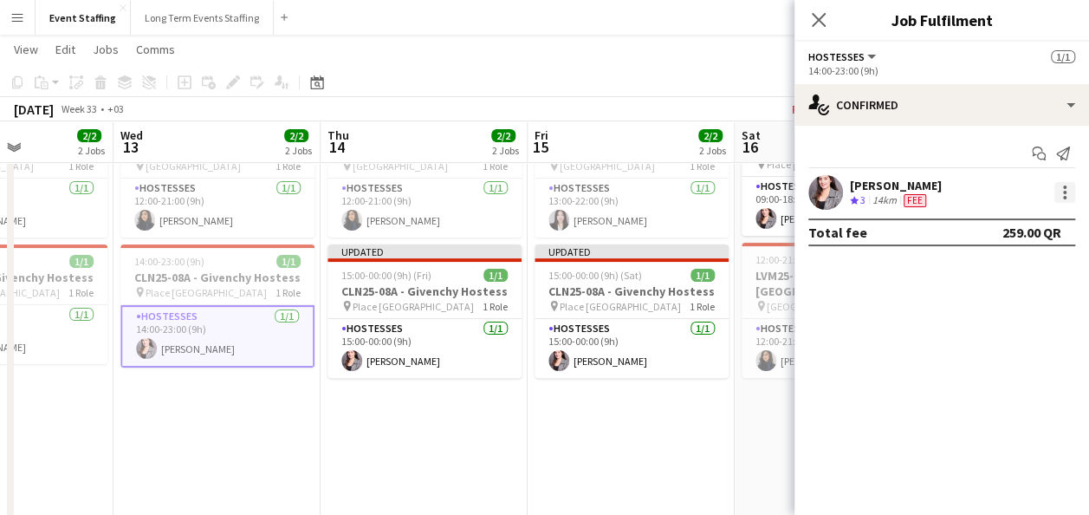
click at [1062, 185] on div at bounding box center [1065, 192] width 21 height 21
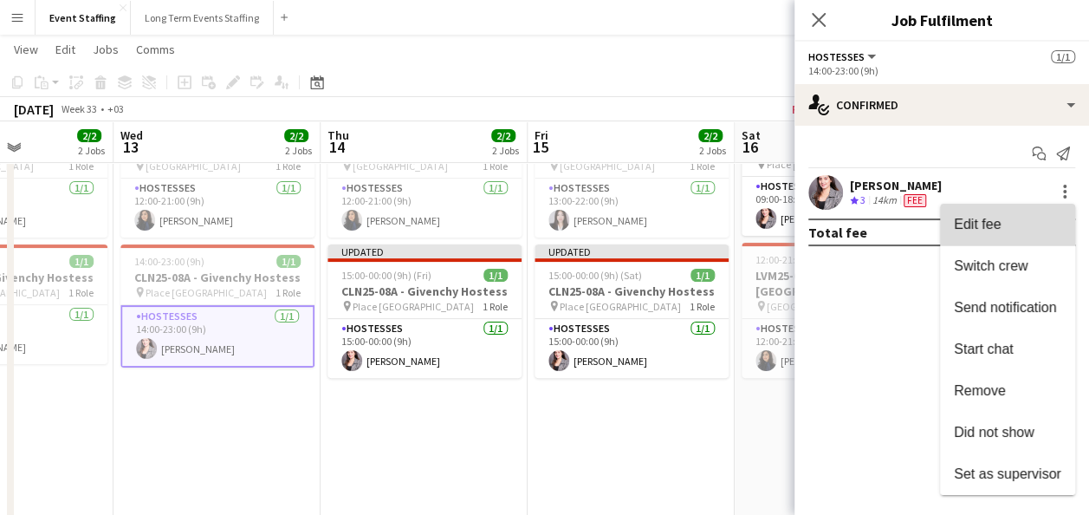
click at [1046, 224] on span "Edit fee" at bounding box center [1007, 225] width 107 height 16
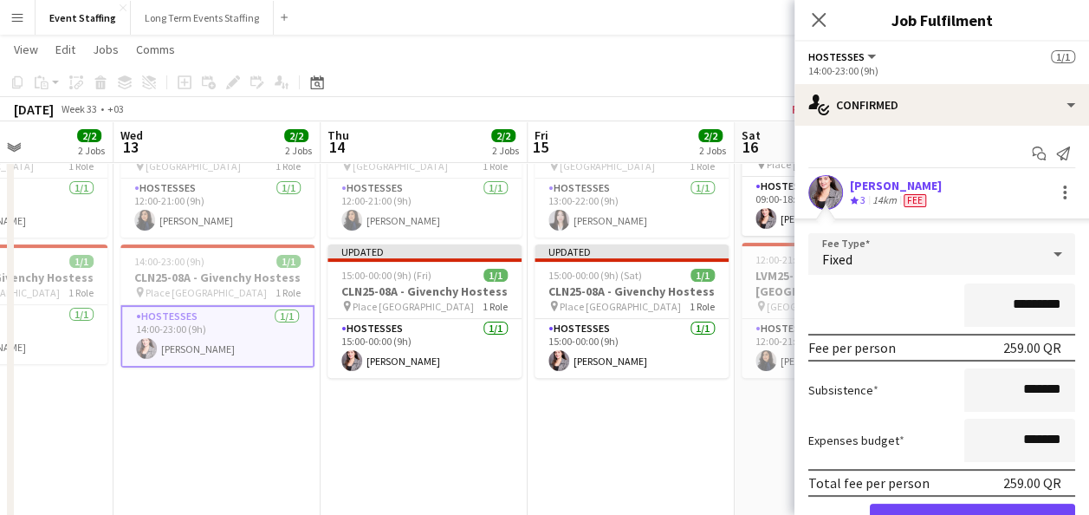
click at [1015, 304] on input "*********" at bounding box center [1020, 304] width 111 height 43
type input "*********"
click at [962, 508] on button "Confirm" at bounding box center [972, 521] width 205 height 35
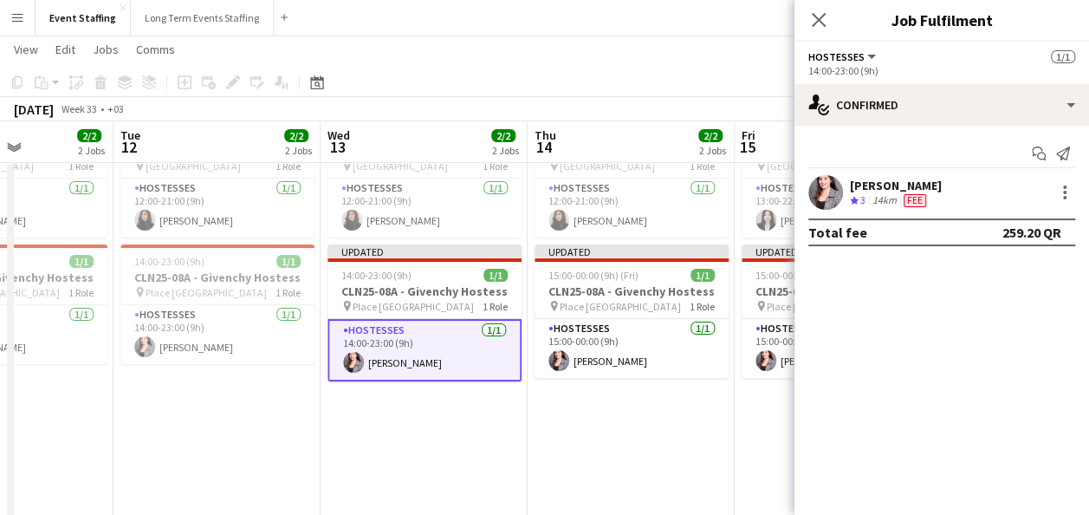
scroll to position [0, 476]
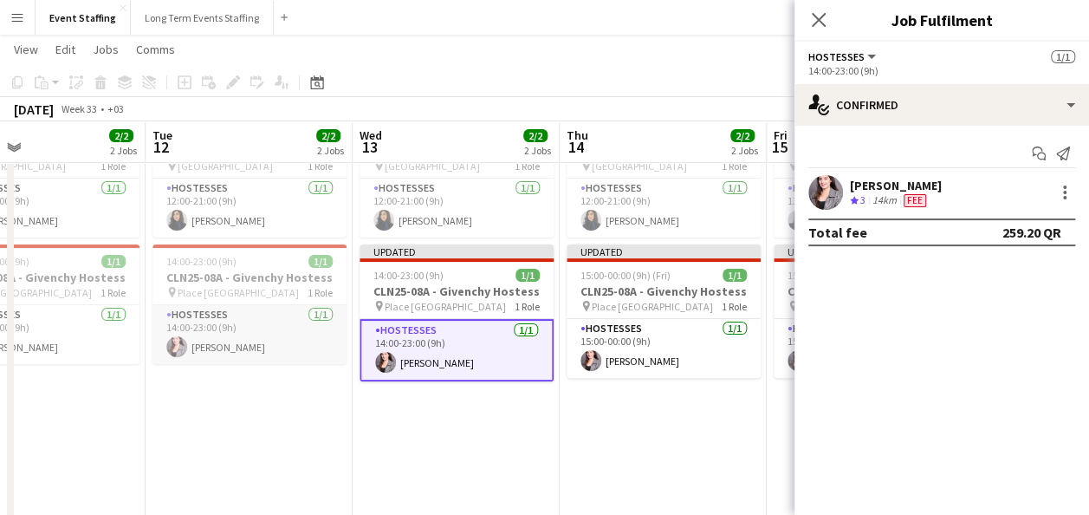
click at [246, 329] on app-card-role "Hostesses 1/1 14:00-23:00 (9h) Nesrine Saibi" at bounding box center [250, 334] width 194 height 59
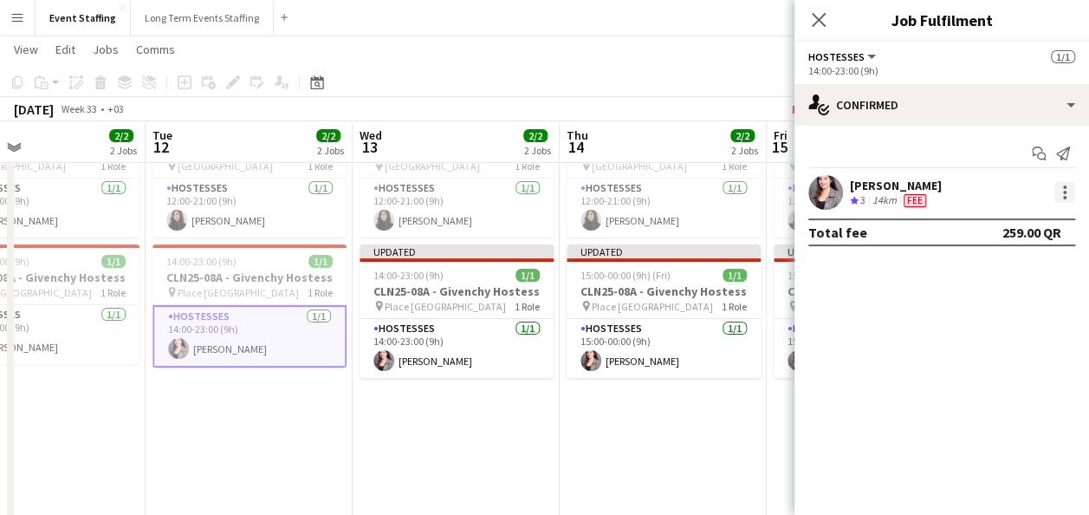
click at [1070, 189] on div at bounding box center [1065, 192] width 21 height 21
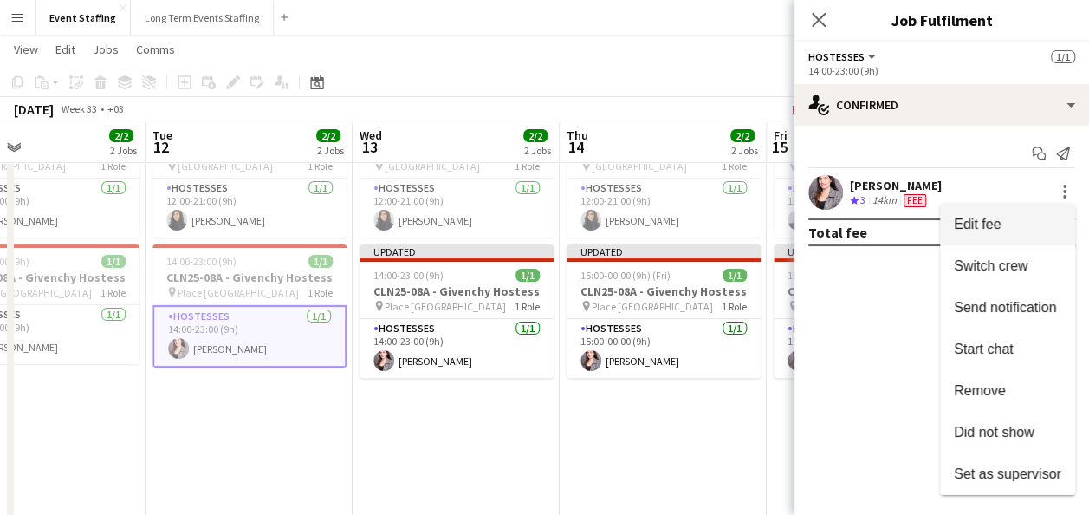
click at [1035, 224] on span "Edit fee" at bounding box center [1007, 225] width 107 height 16
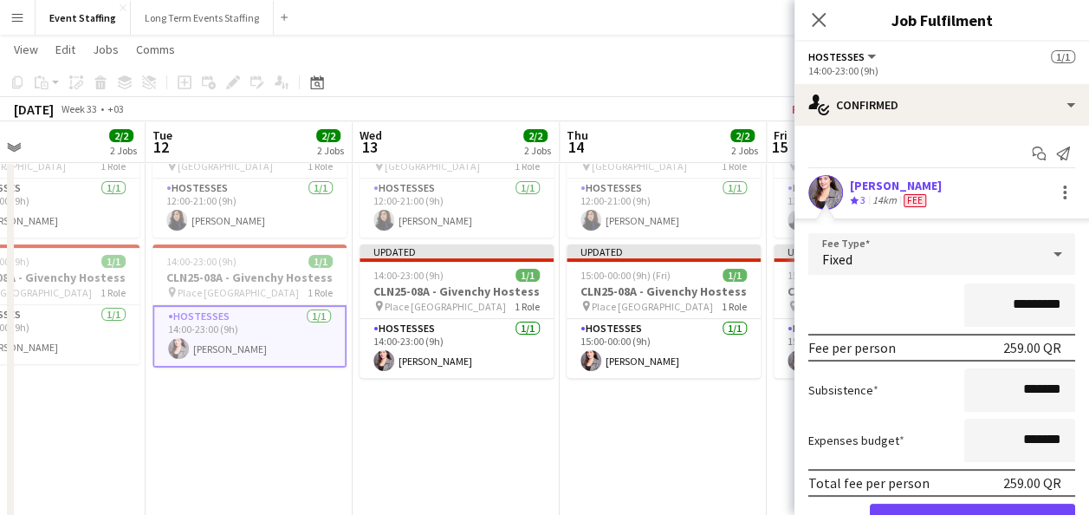
click at [1017, 304] on input "*********" at bounding box center [1020, 304] width 111 height 43
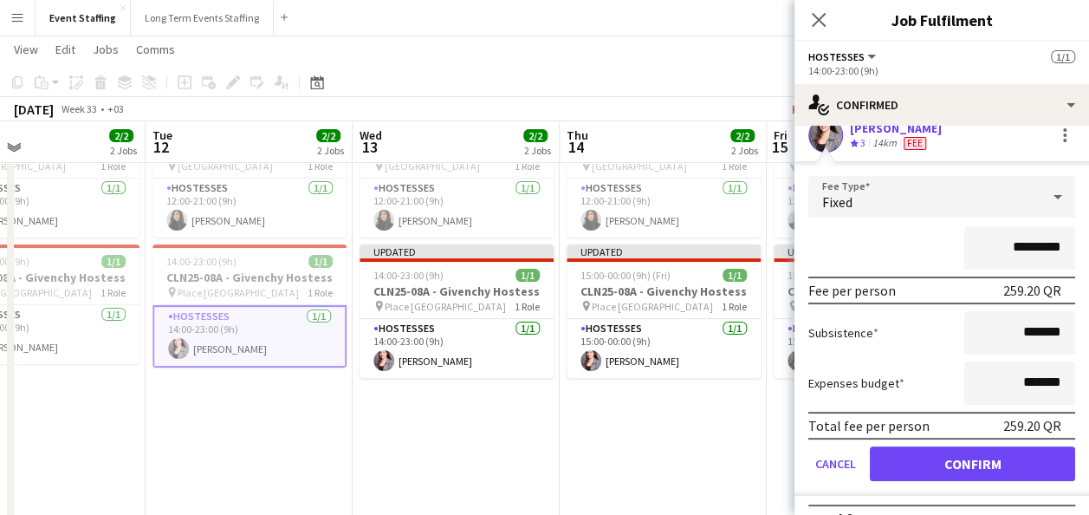
scroll to position [61, 0]
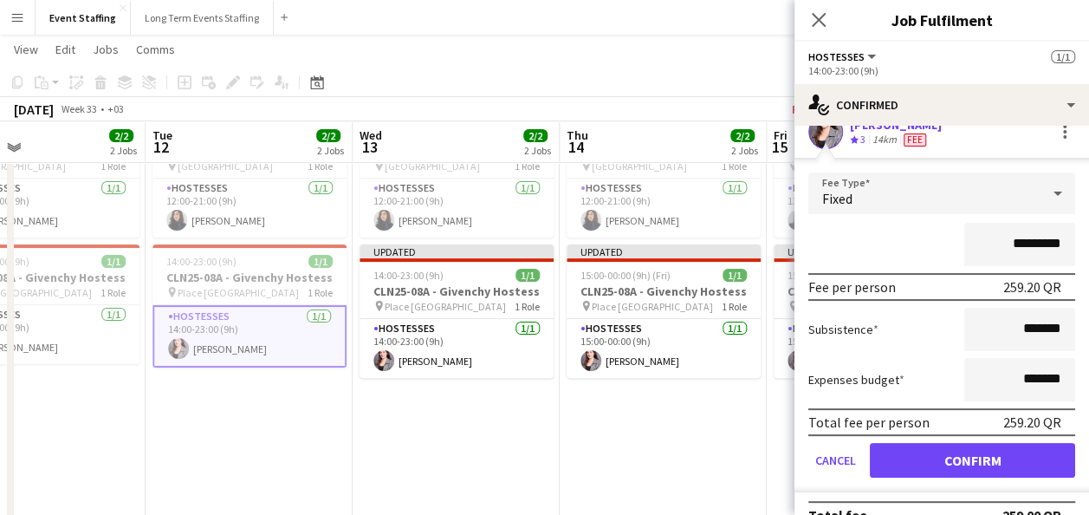
type input "*********"
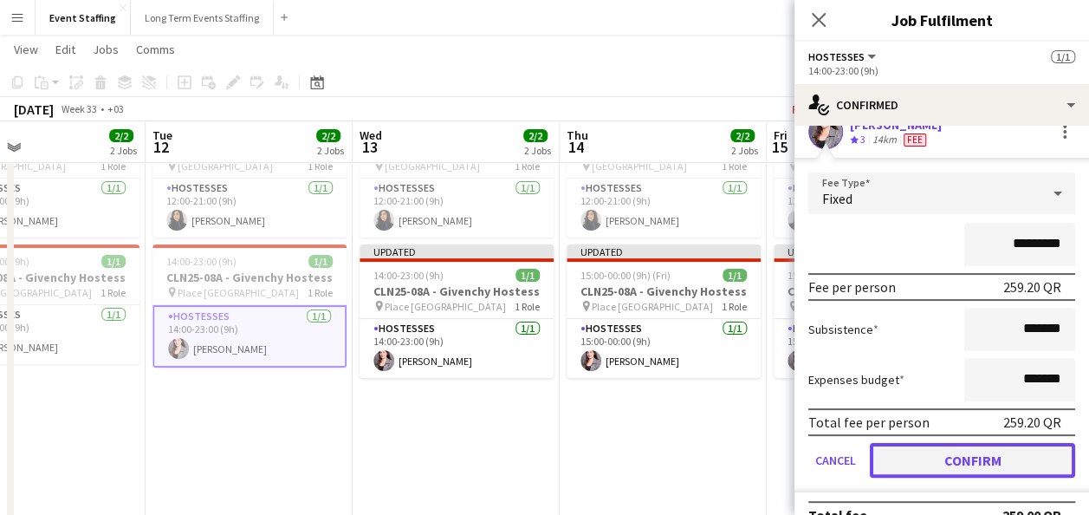
click at [924, 452] on button "Confirm" at bounding box center [972, 460] width 205 height 35
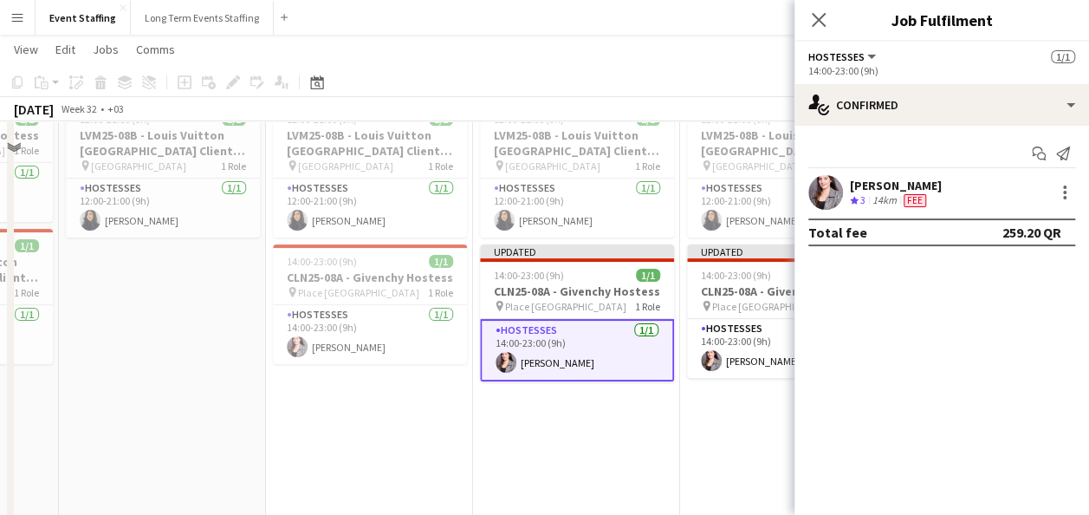
scroll to position [47, 0]
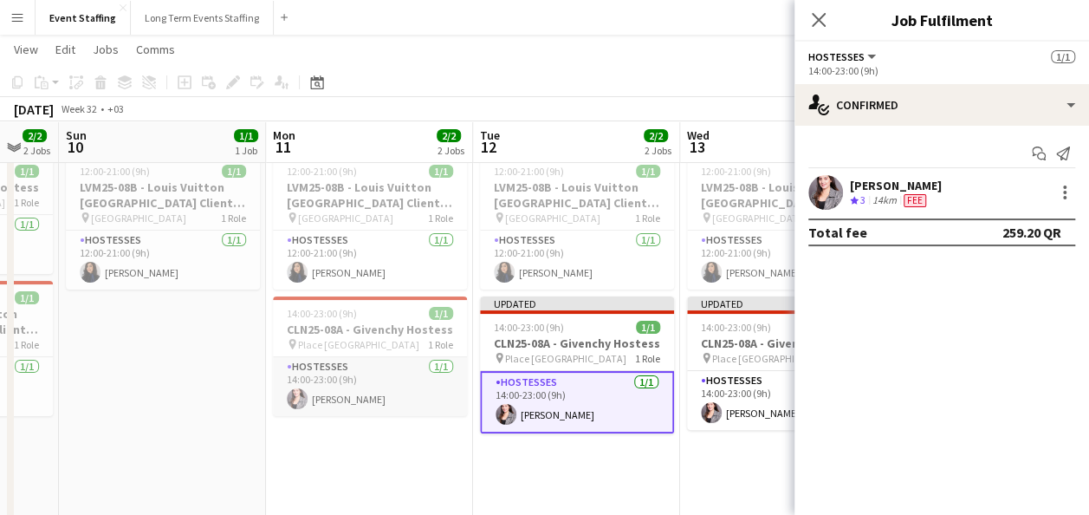
click at [411, 402] on app-card-role "Hostesses 1/1 14:00-23:00 (9h) Nesrine Saibi" at bounding box center [370, 386] width 194 height 59
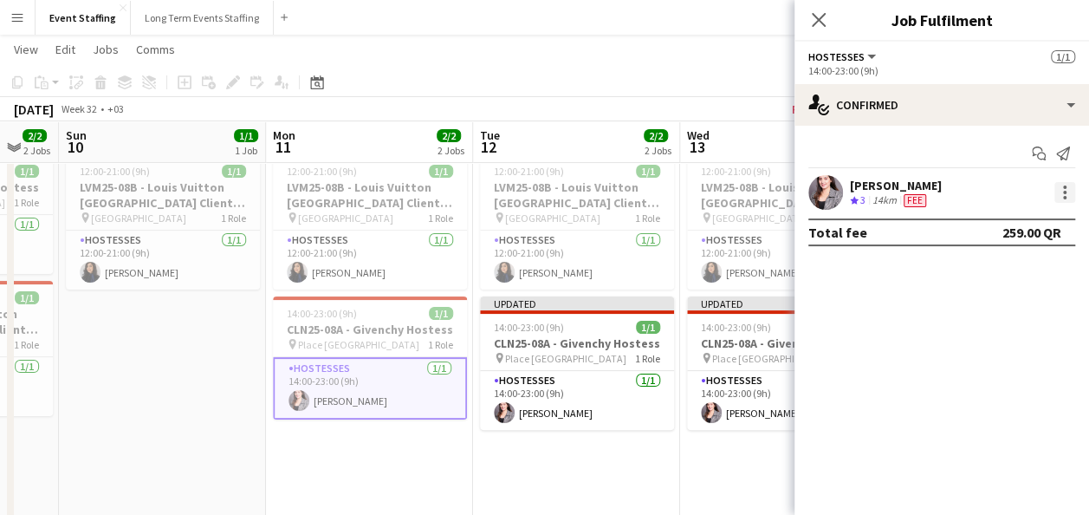
click at [1066, 192] on div at bounding box center [1065, 192] width 21 height 21
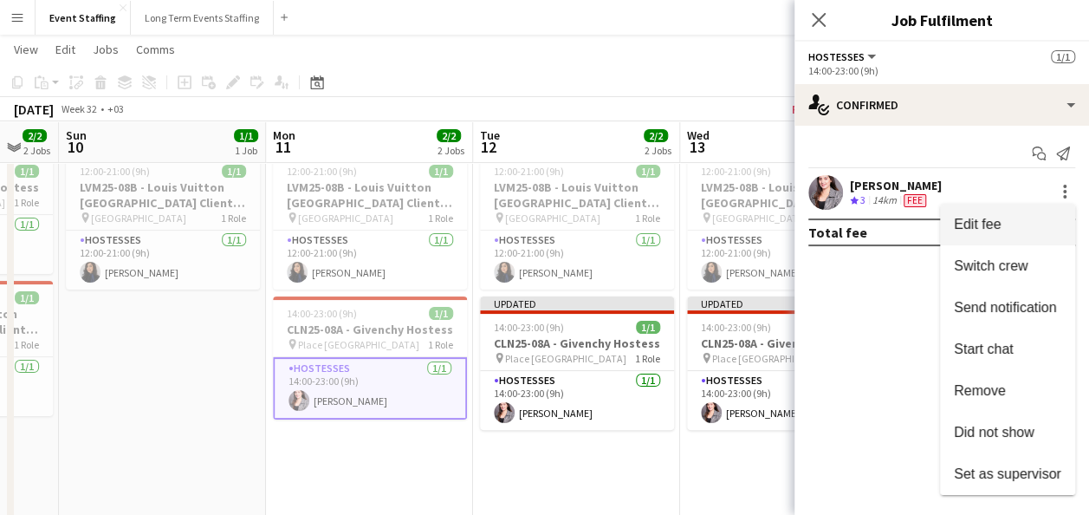
click at [1048, 223] on span "Edit fee" at bounding box center [1007, 225] width 107 height 16
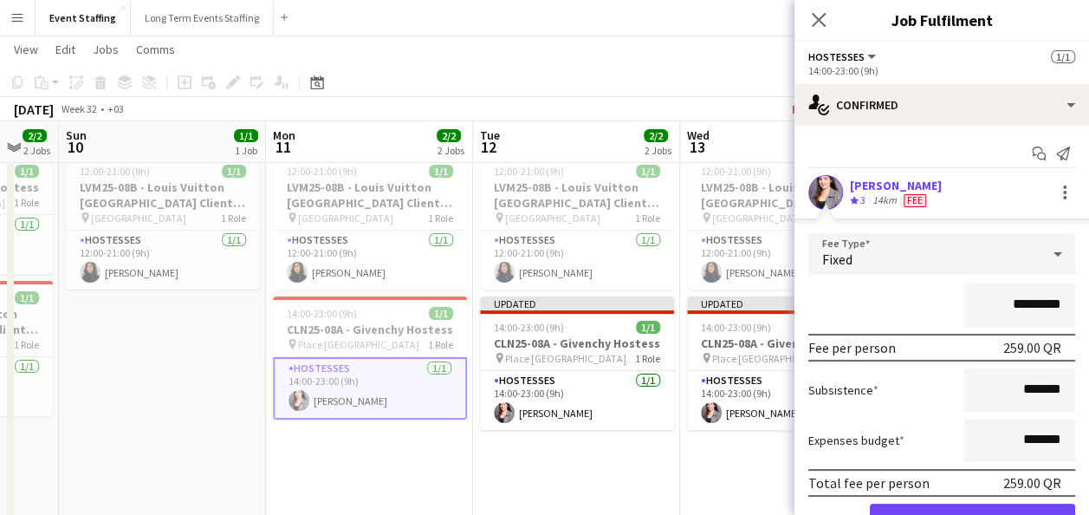
click at [1017, 302] on input "*********" at bounding box center [1020, 304] width 111 height 43
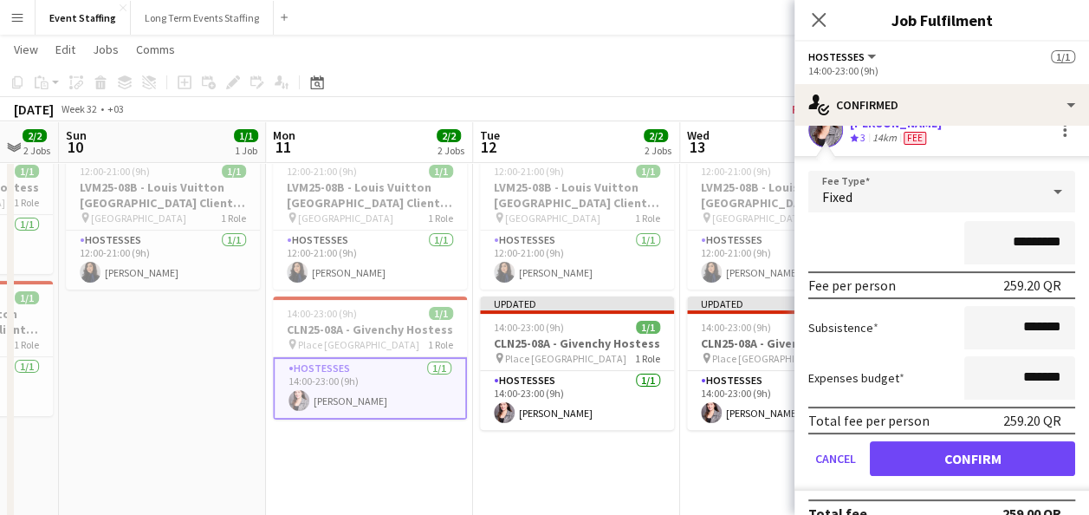
type input "*********"
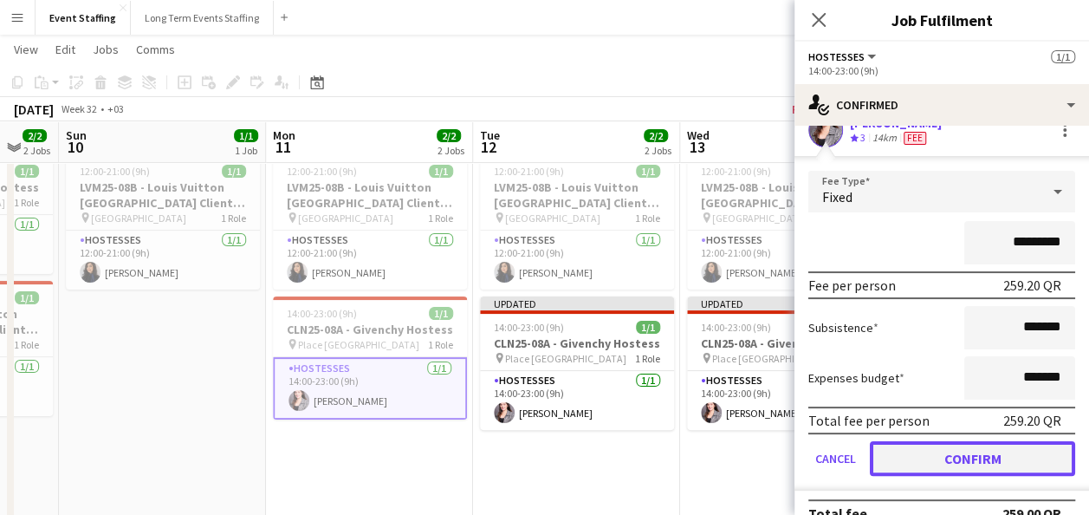
click at [938, 451] on button "Confirm" at bounding box center [972, 458] width 205 height 35
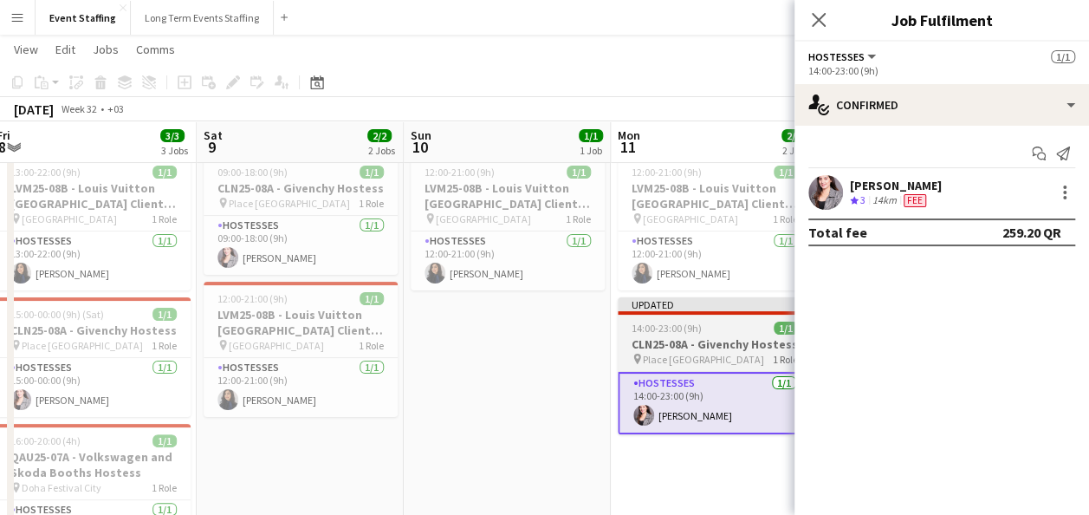
scroll to position [0, 0]
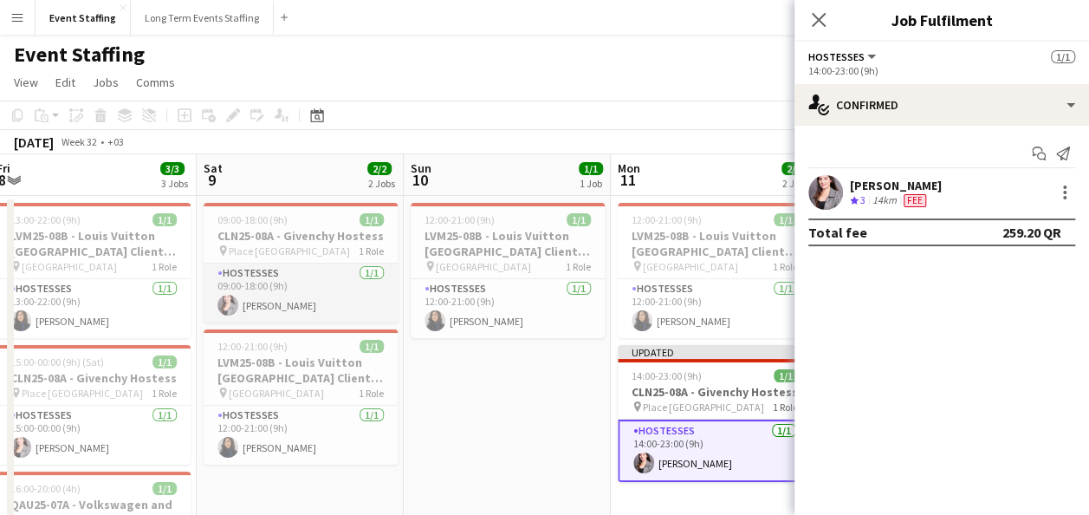
click at [309, 294] on app-card-role "Hostesses 1/1 09:00-18:00 (9h) Nesrine Saibi" at bounding box center [301, 292] width 194 height 59
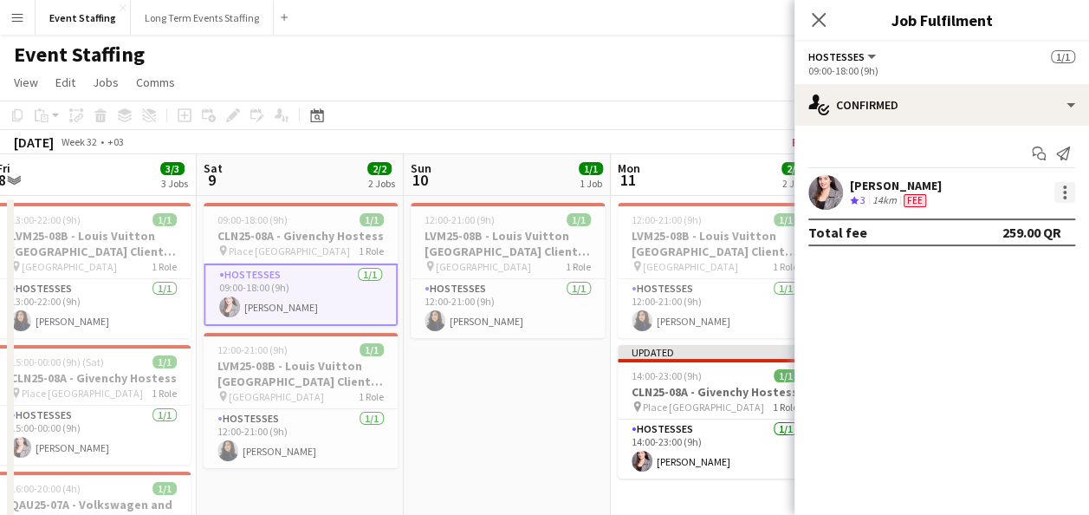
click at [1068, 192] on div at bounding box center [1065, 192] width 21 height 21
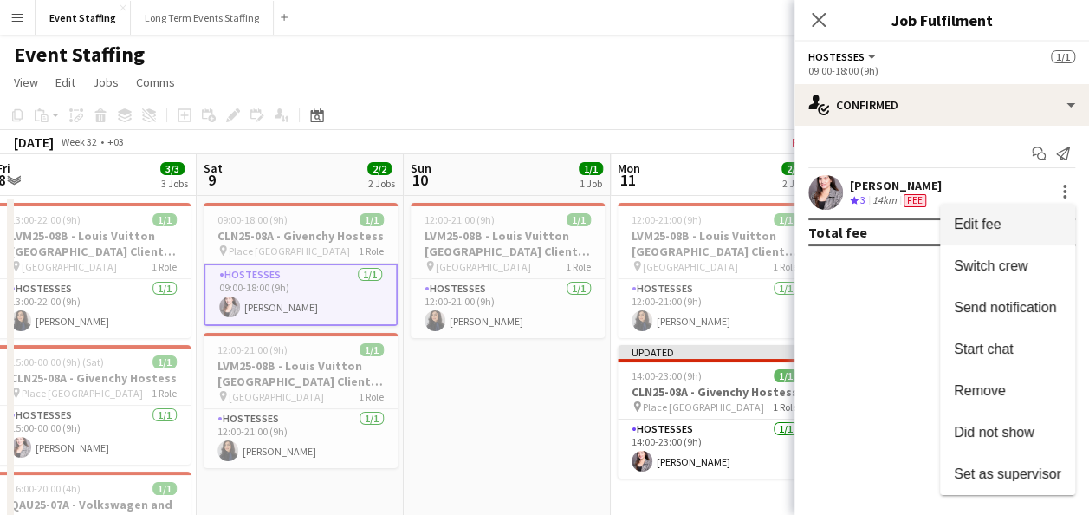
click at [1045, 234] on button "Edit fee" at bounding box center [1007, 225] width 135 height 42
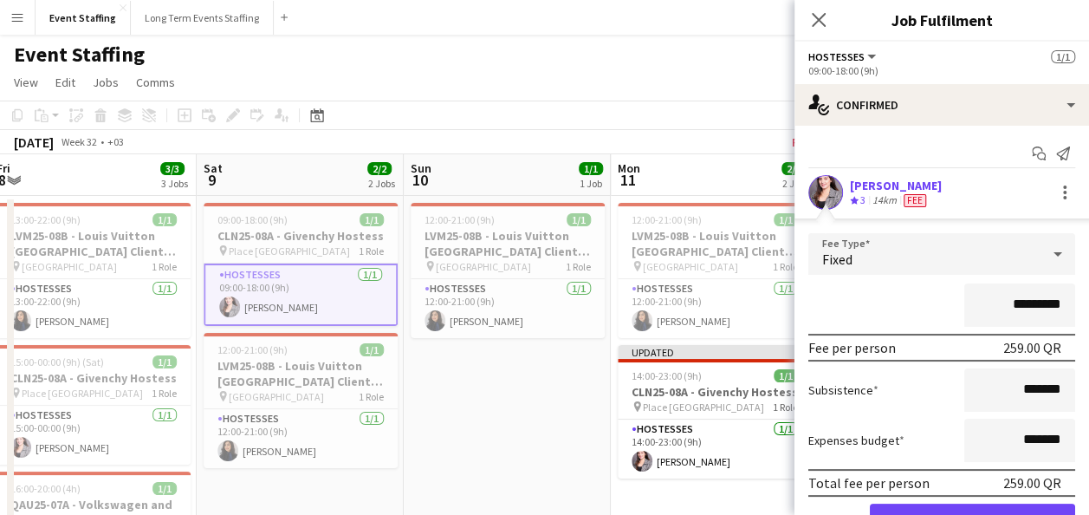
click at [1015, 302] on input "*********" at bounding box center [1020, 304] width 111 height 43
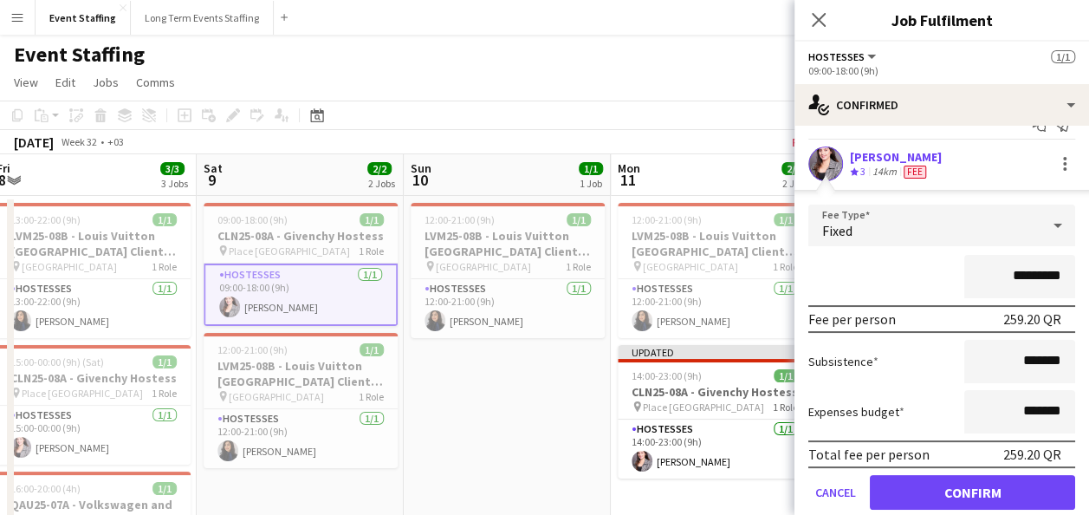
scroll to position [29, 0]
type input "*********"
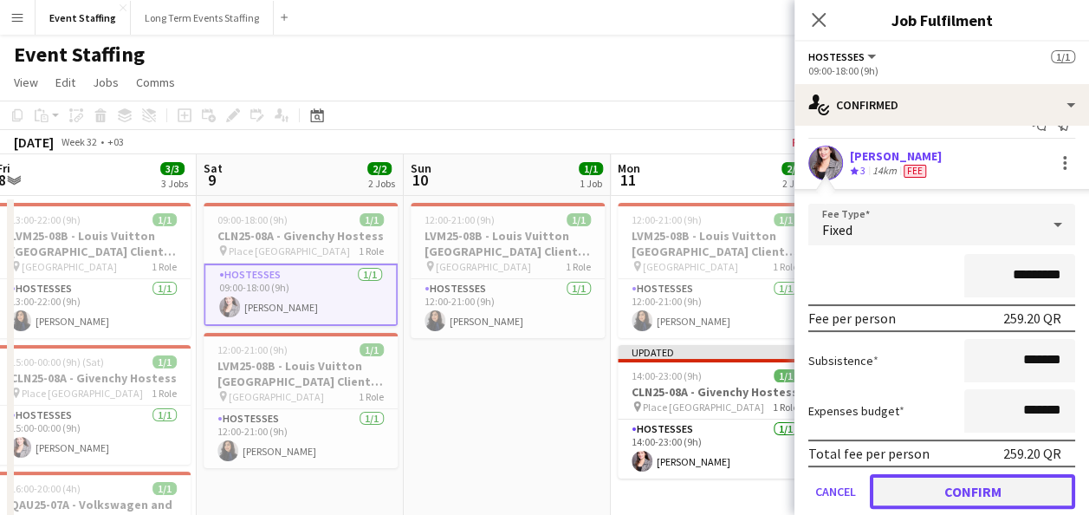
click at [958, 480] on button "Confirm" at bounding box center [972, 491] width 205 height 35
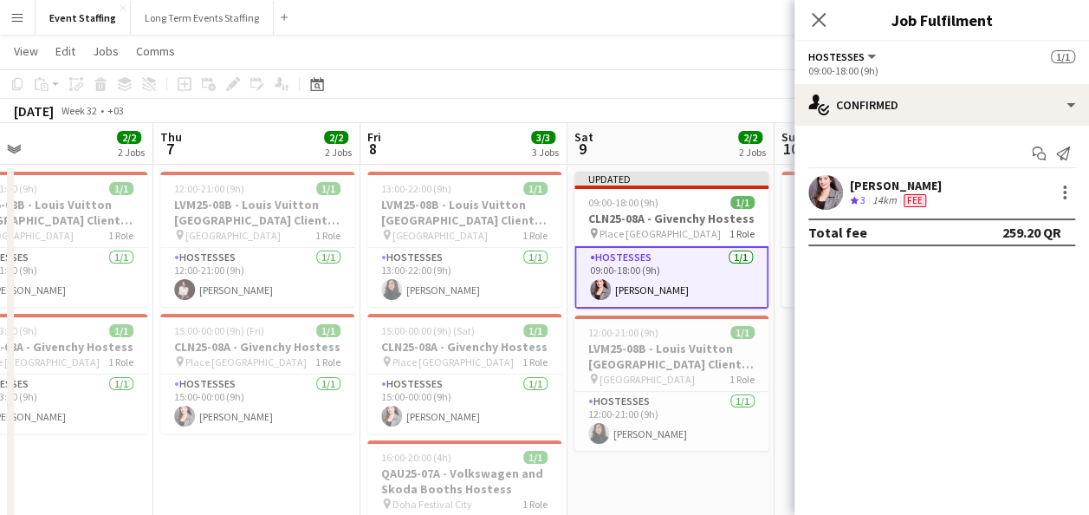
scroll to position [25, 0]
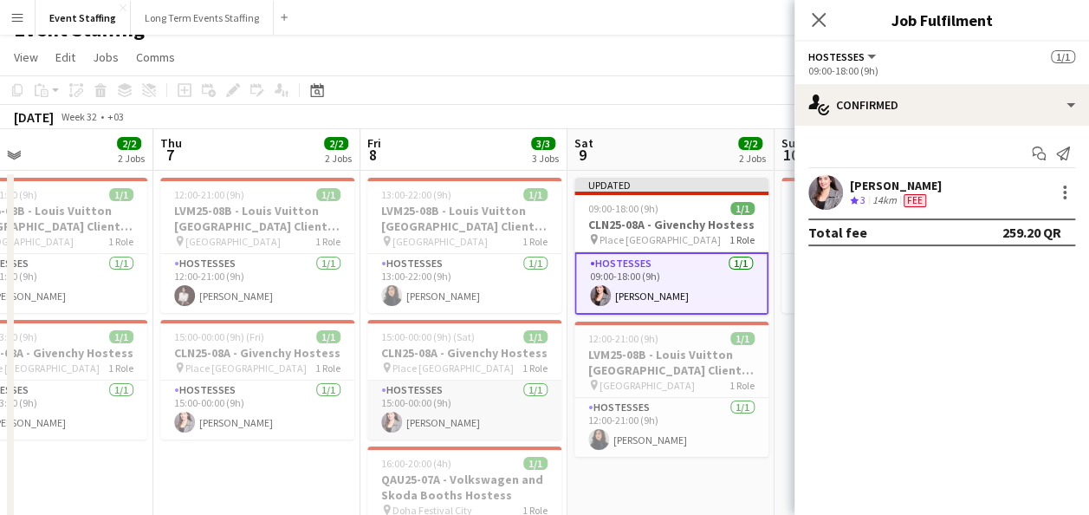
click at [490, 407] on app-card-role "Hostesses 1/1 15:00-00:00 (9h) Nesrine Saibi" at bounding box center [464, 409] width 194 height 59
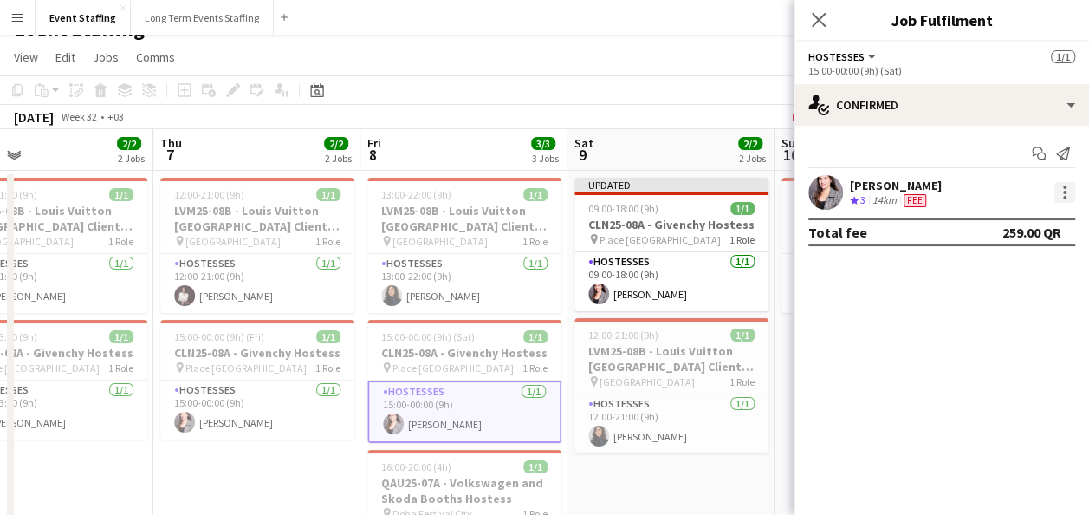
click at [1066, 192] on div at bounding box center [1064, 192] width 3 height 3
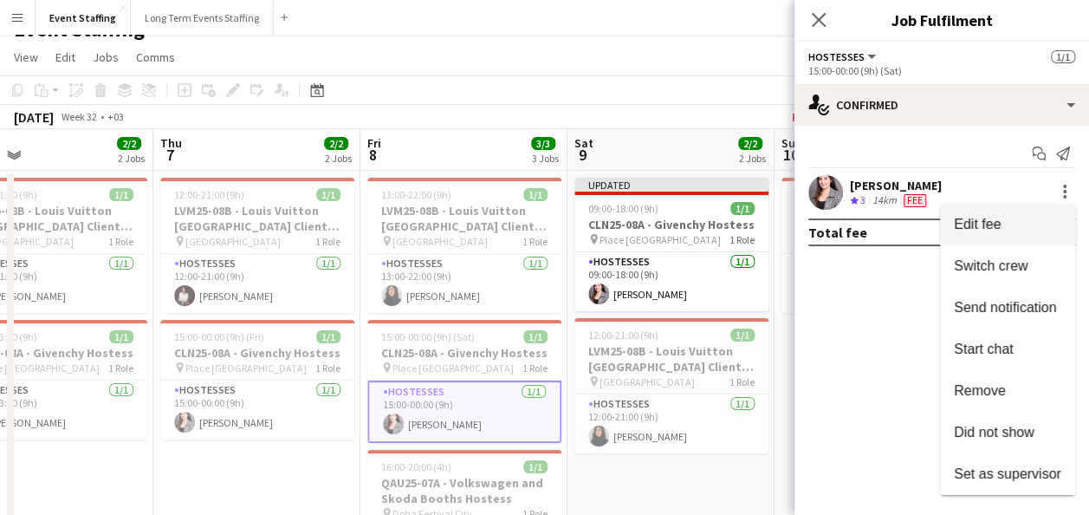
click at [1040, 222] on span "Edit fee" at bounding box center [1007, 225] width 107 height 16
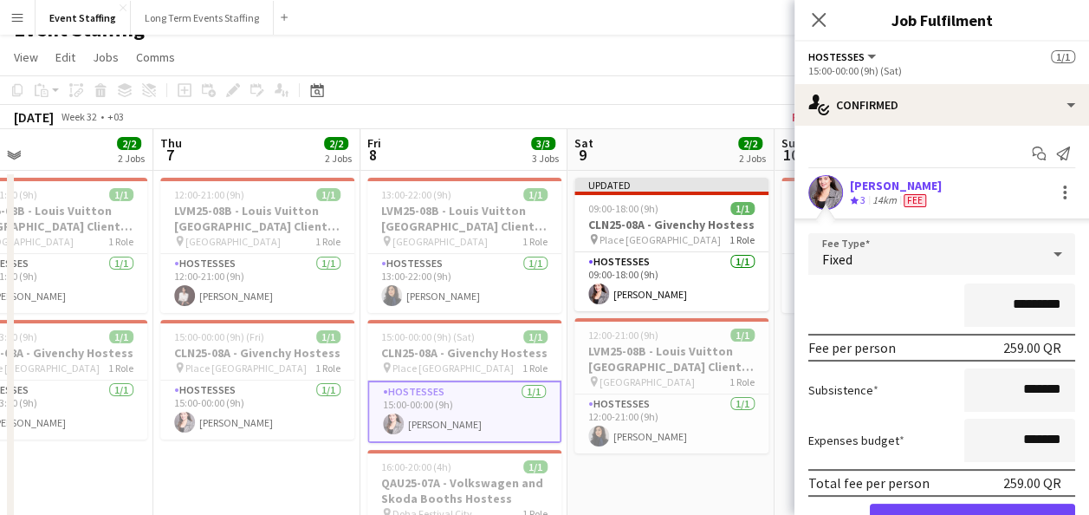
click at [1017, 302] on input "*********" at bounding box center [1020, 304] width 111 height 43
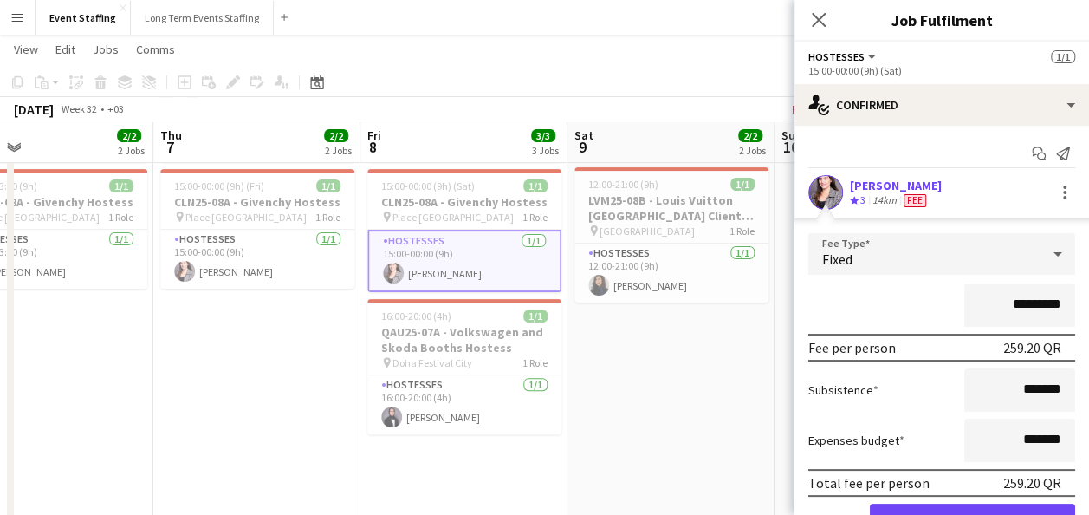
scroll to position [88, 0]
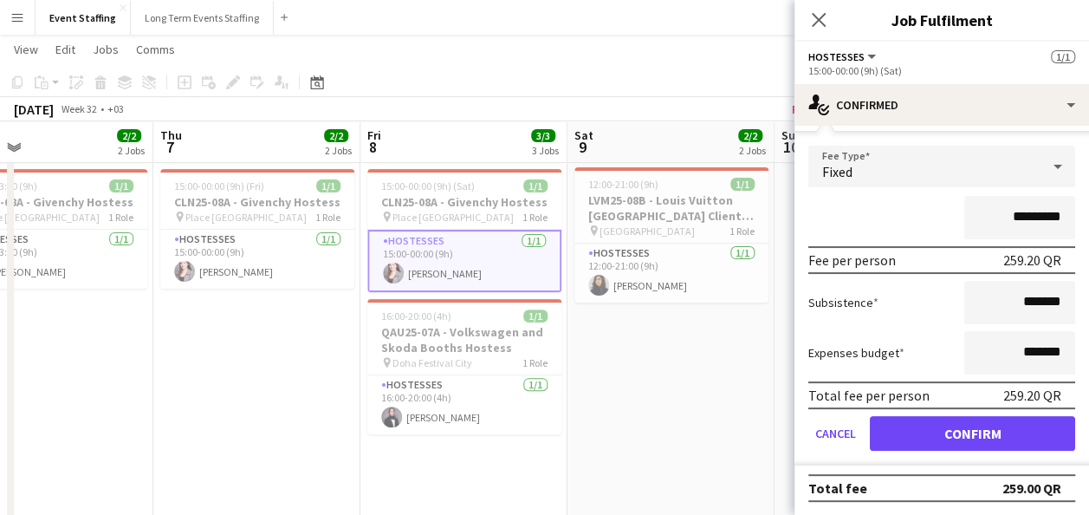
type input "*********"
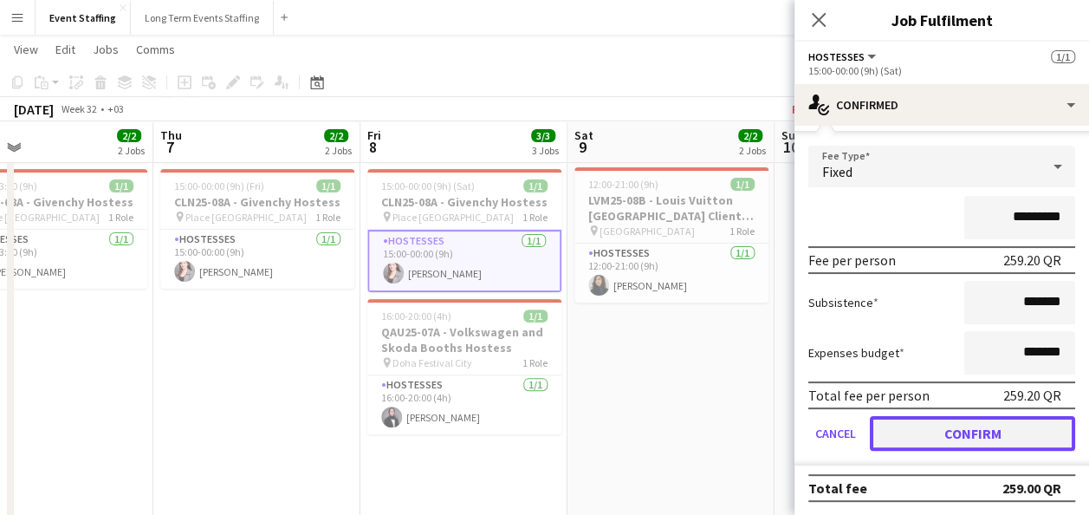
click at [946, 428] on button "Confirm" at bounding box center [972, 433] width 205 height 35
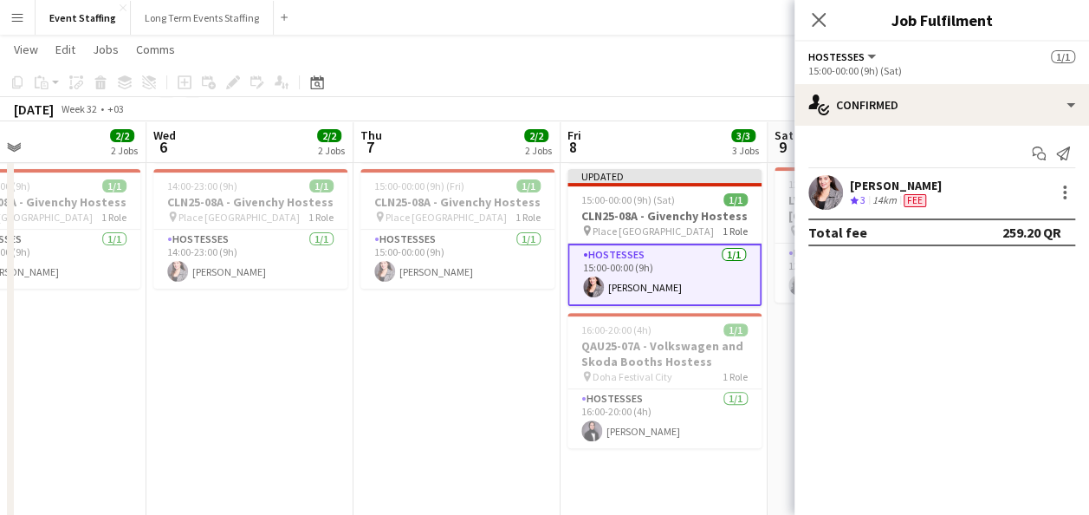
scroll to position [0, 462]
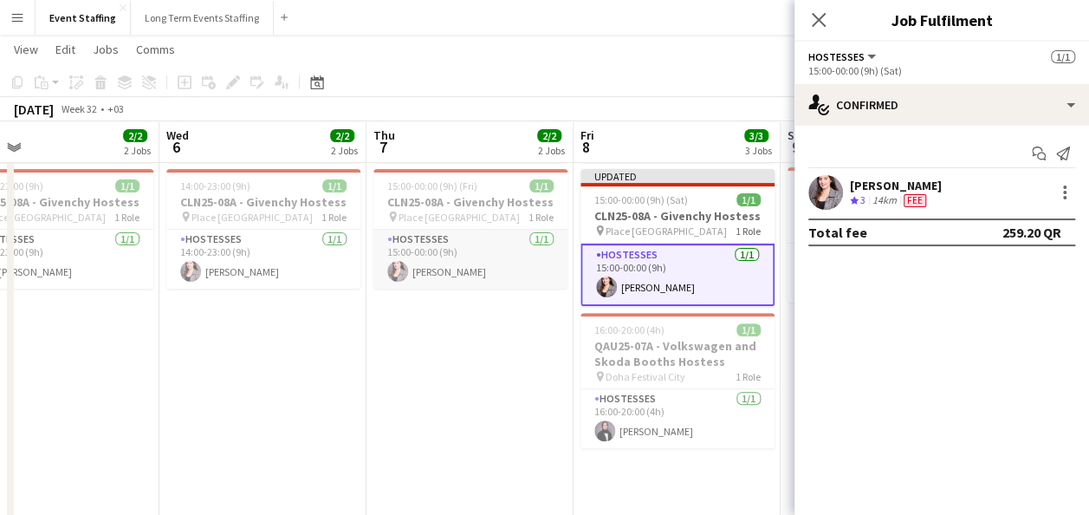
click at [511, 274] on app-card-role "Hostesses 1/1 15:00-00:00 (9h) Nesrine Saibi" at bounding box center [471, 259] width 194 height 59
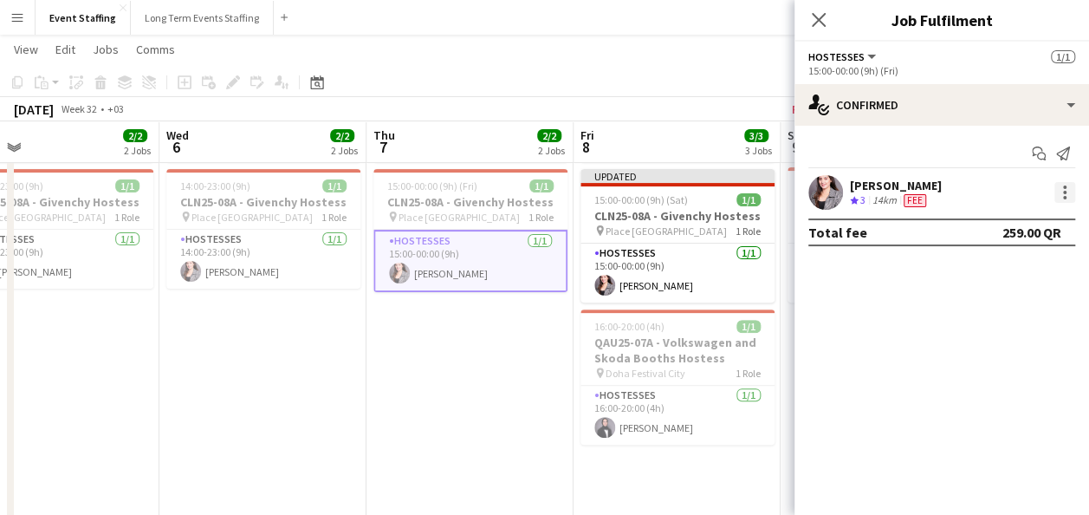
click at [1073, 201] on div at bounding box center [1065, 192] width 21 height 21
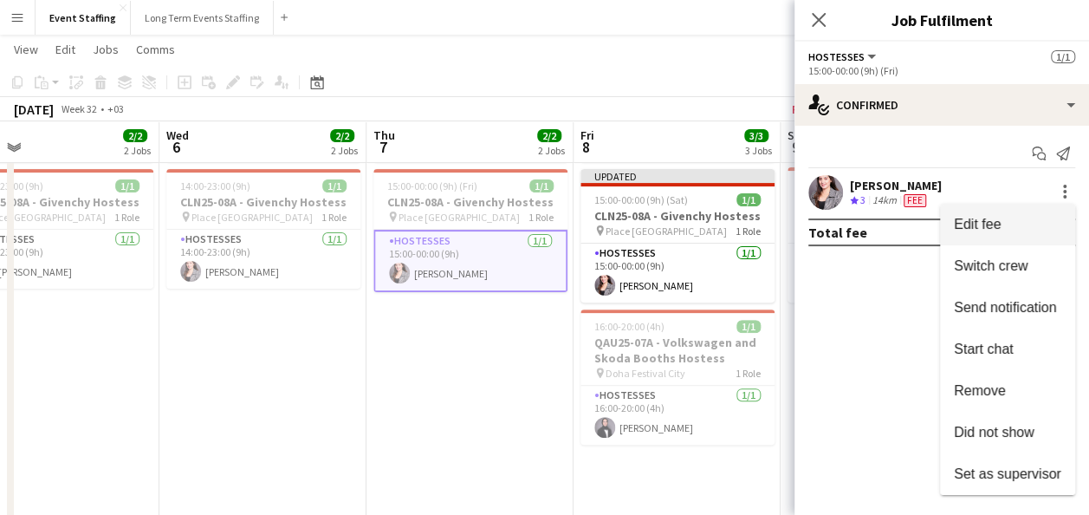
click at [1043, 225] on span "Edit fee" at bounding box center [1007, 225] width 107 height 16
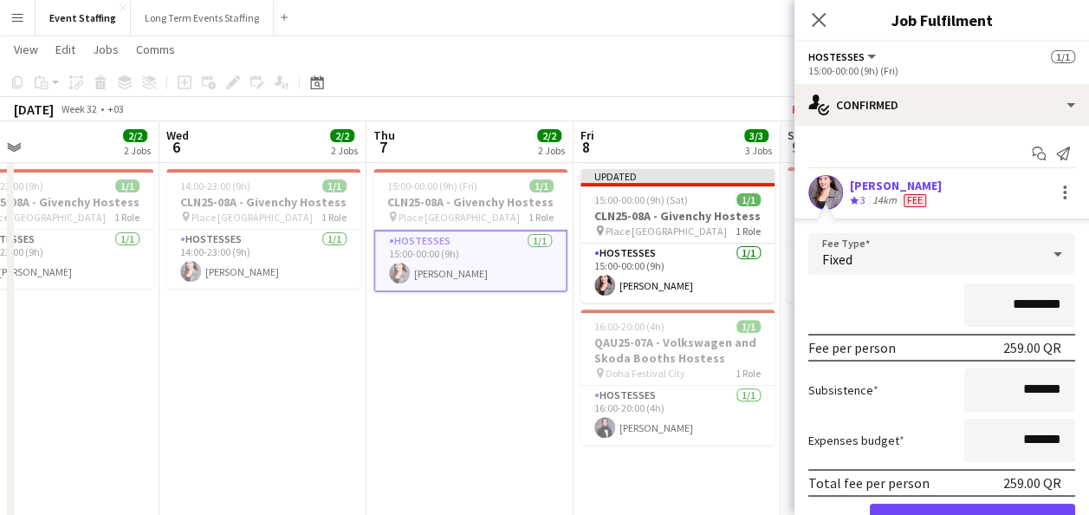
click at [1017, 303] on input "*********" at bounding box center [1020, 304] width 111 height 43
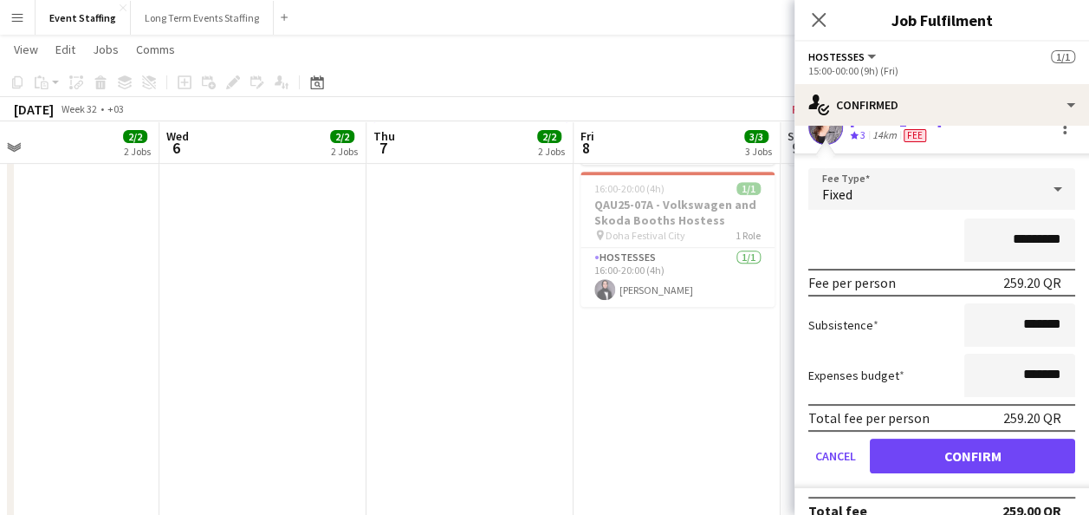
scroll to position [66, 0]
type input "*********"
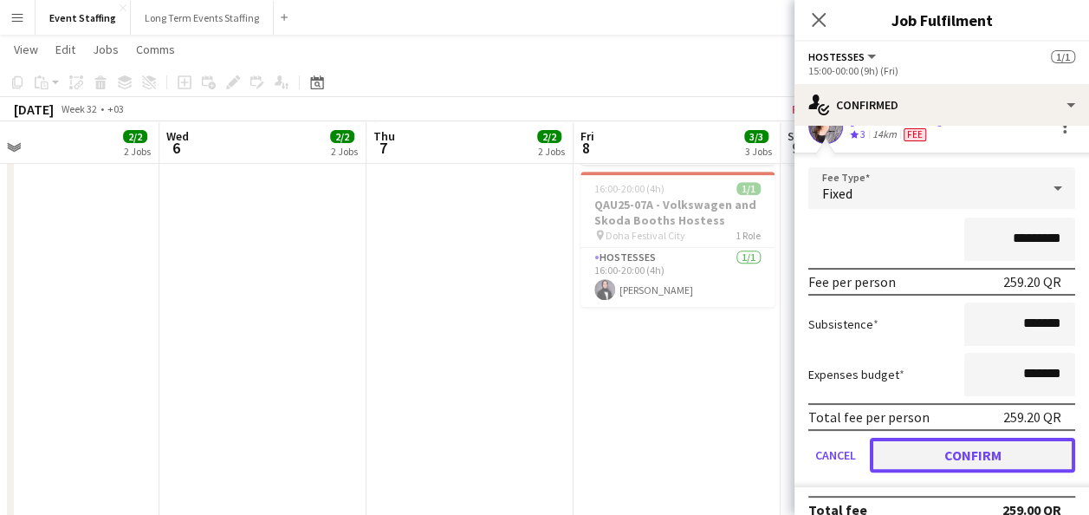
click at [971, 454] on button "Confirm" at bounding box center [972, 455] width 205 height 35
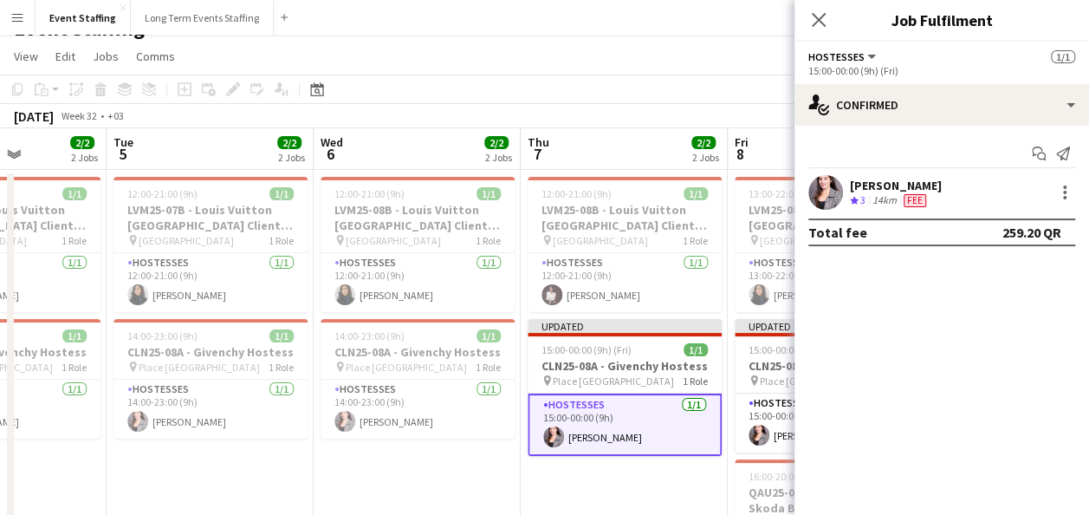
scroll to position [0, 514]
click at [445, 400] on app-card-role "Hostesses 1/1 14:00-23:00 (9h) Nesrine Saibi" at bounding box center [419, 409] width 194 height 59
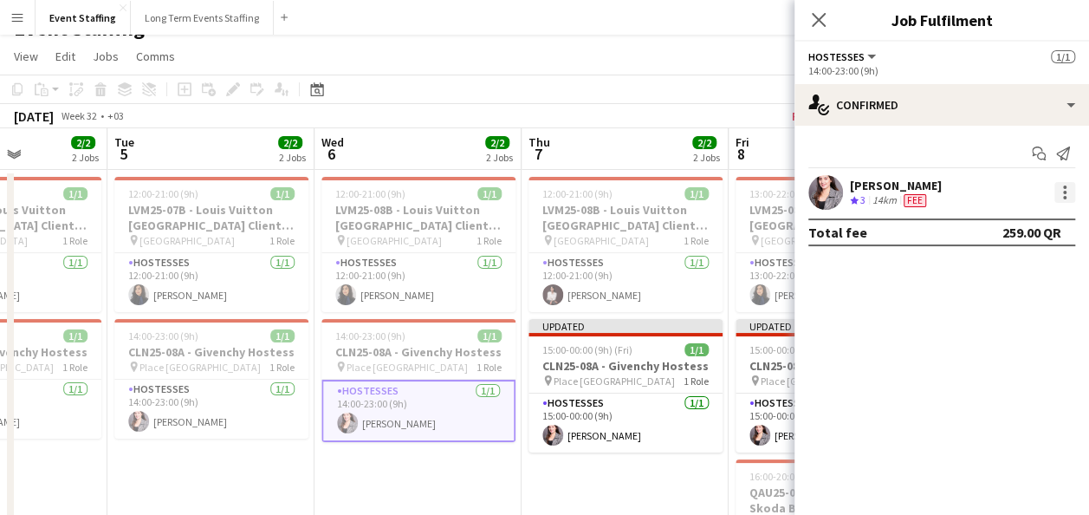
click at [1069, 198] on div at bounding box center [1065, 192] width 21 height 21
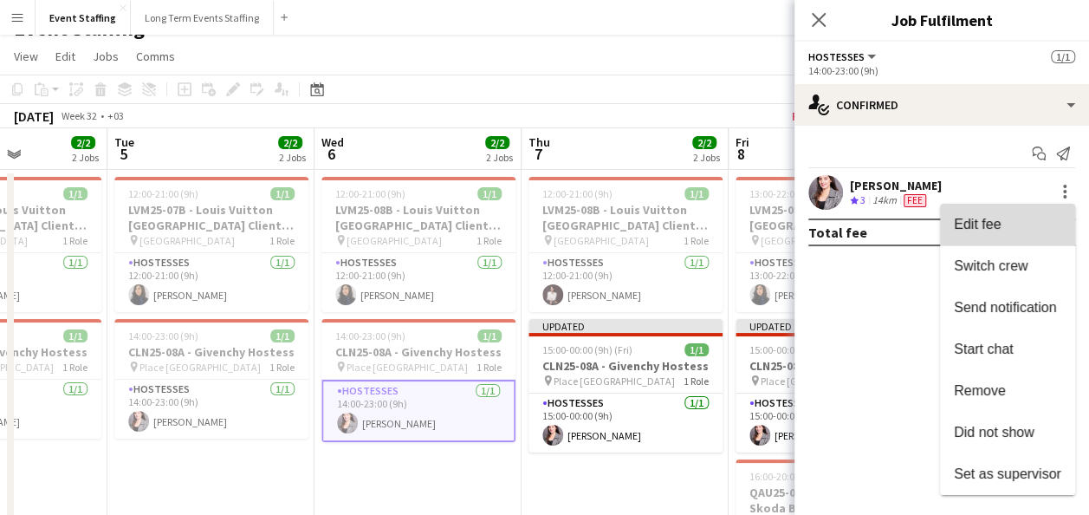
click at [1047, 224] on span "Edit fee" at bounding box center [1007, 225] width 107 height 16
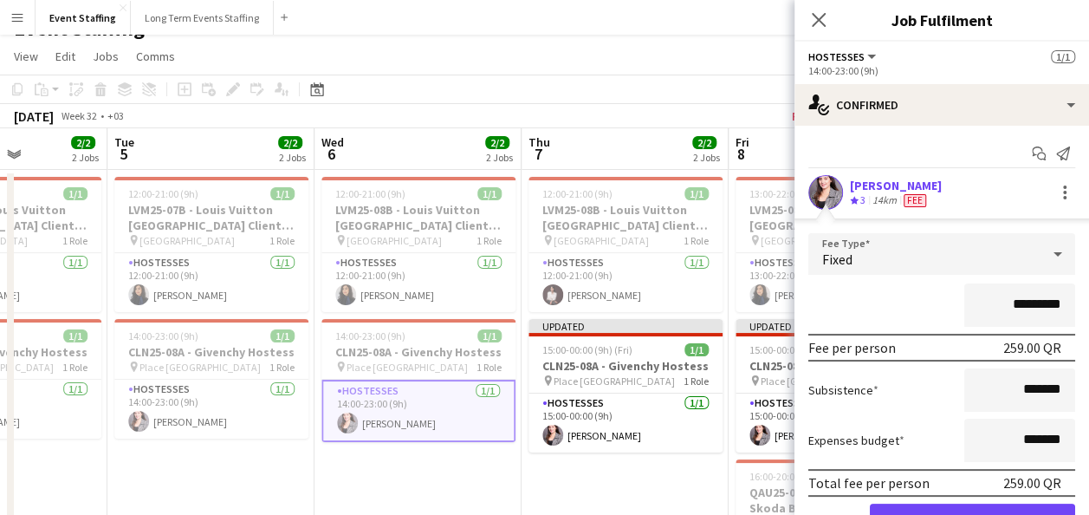
click at [1018, 302] on input "*********" at bounding box center [1020, 304] width 111 height 43
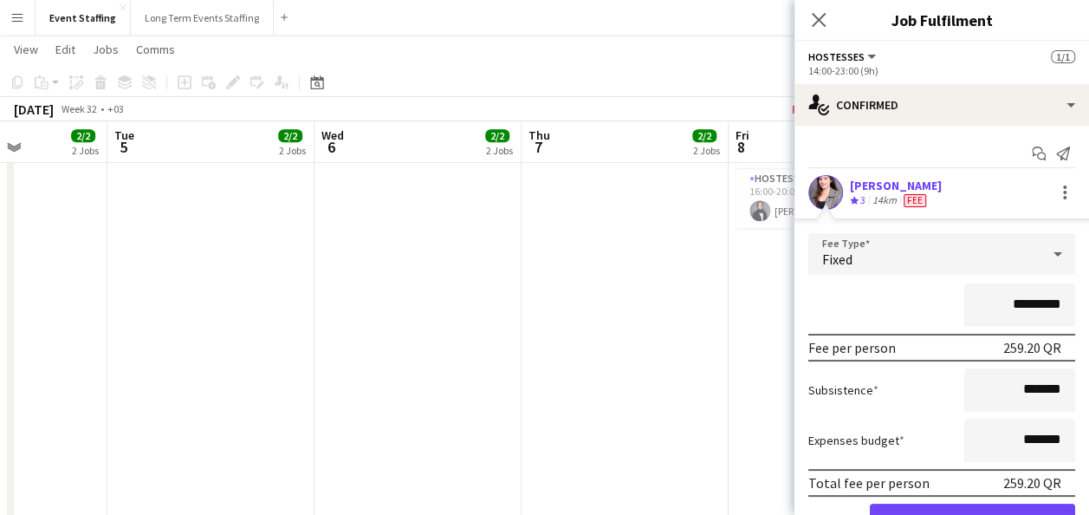
scroll to position [88, 0]
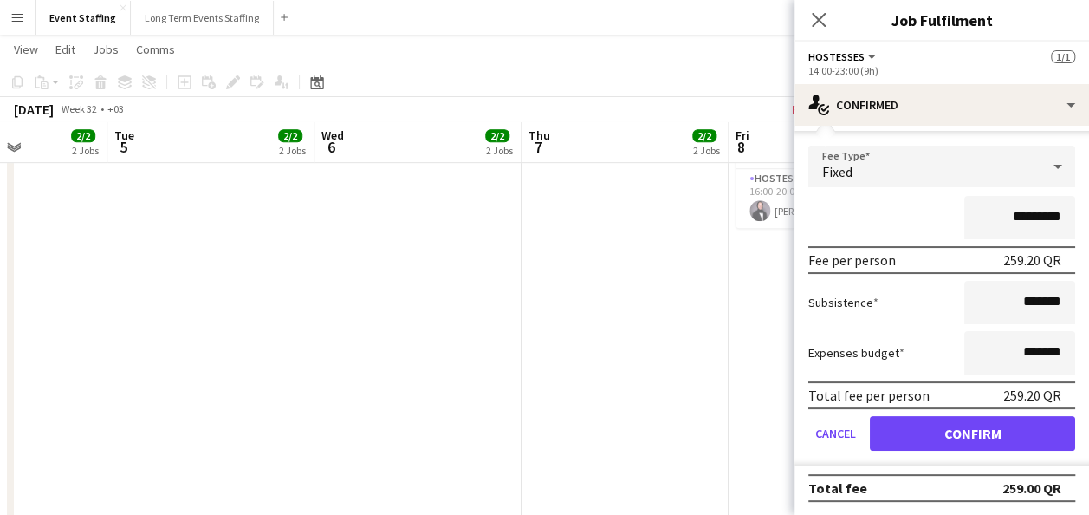
type input "*********"
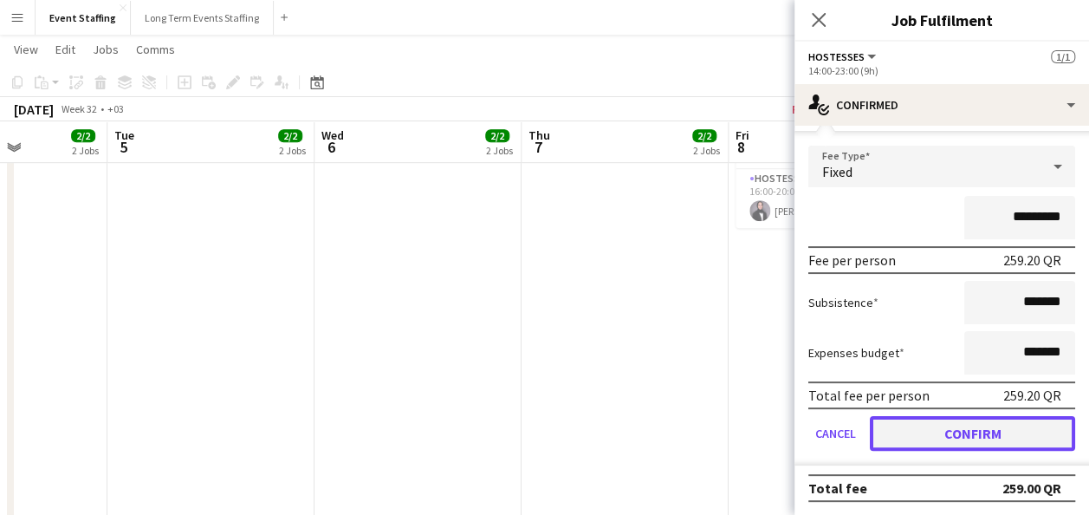
click at [976, 435] on button "Confirm" at bounding box center [972, 433] width 205 height 35
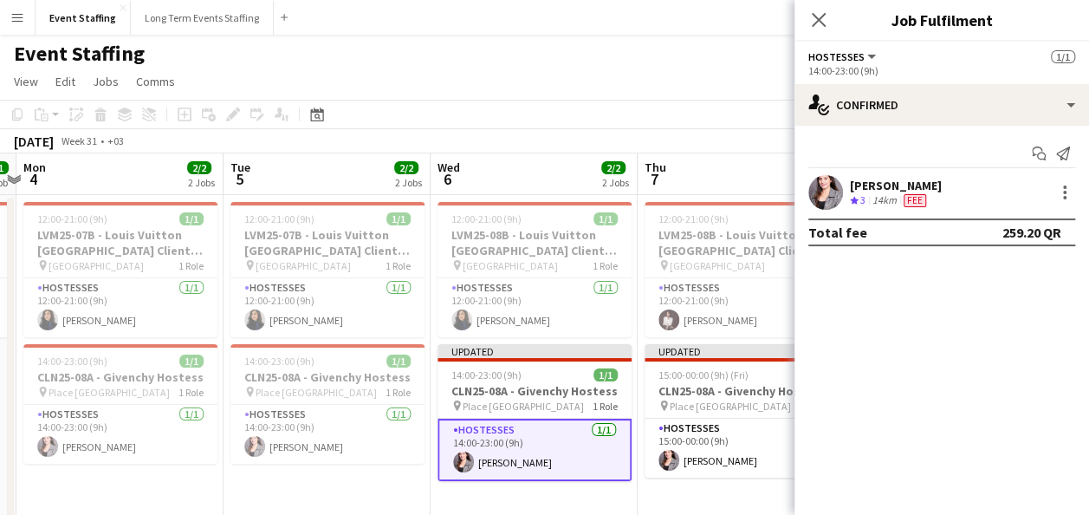
scroll to position [0, 0]
click at [322, 427] on app-card-role "Hostesses 1/1 14:00-23:00 (9h) Nesrine Saibi" at bounding box center [328, 435] width 194 height 59
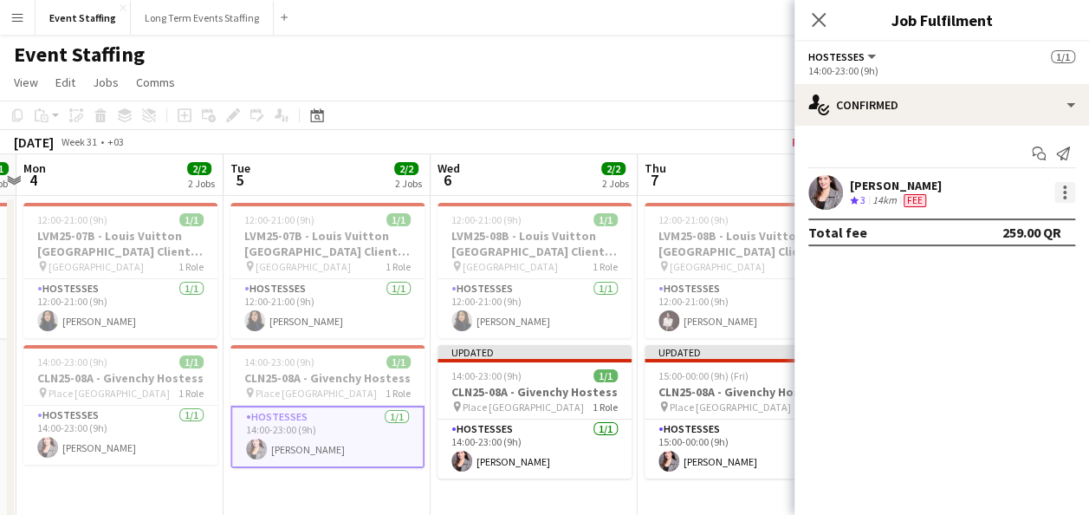
click at [1065, 194] on div at bounding box center [1065, 192] width 21 height 21
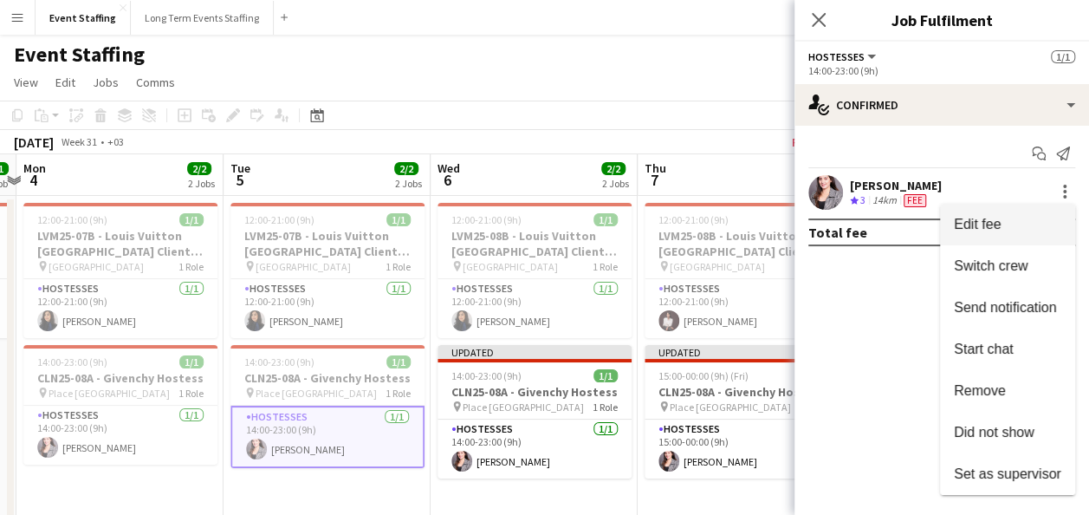
click at [1049, 223] on span "Edit fee" at bounding box center [1007, 225] width 107 height 16
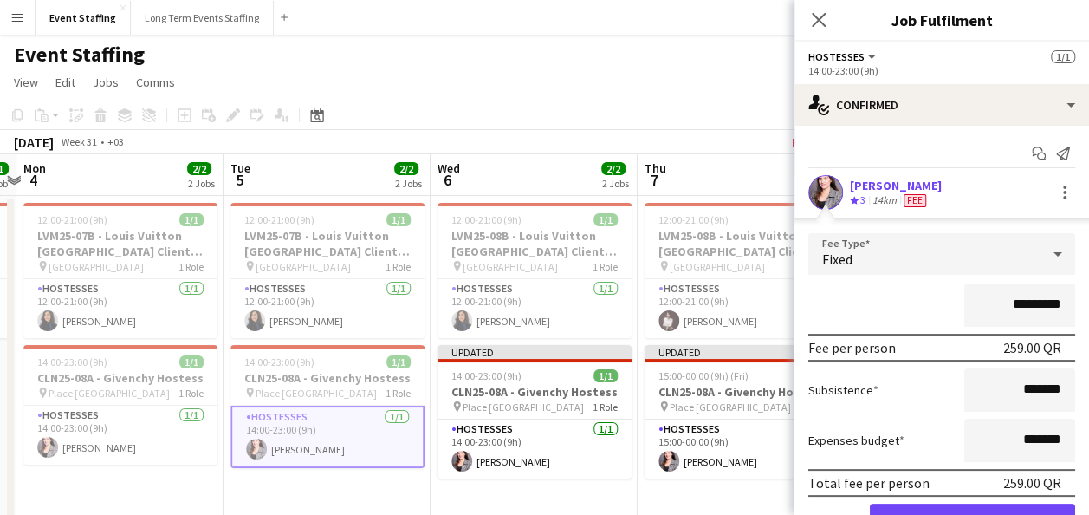
click at [1018, 308] on input "*********" at bounding box center [1020, 304] width 111 height 43
type input "*********"
click at [936, 504] on button "Confirm" at bounding box center [972, 521] width 205 height 35
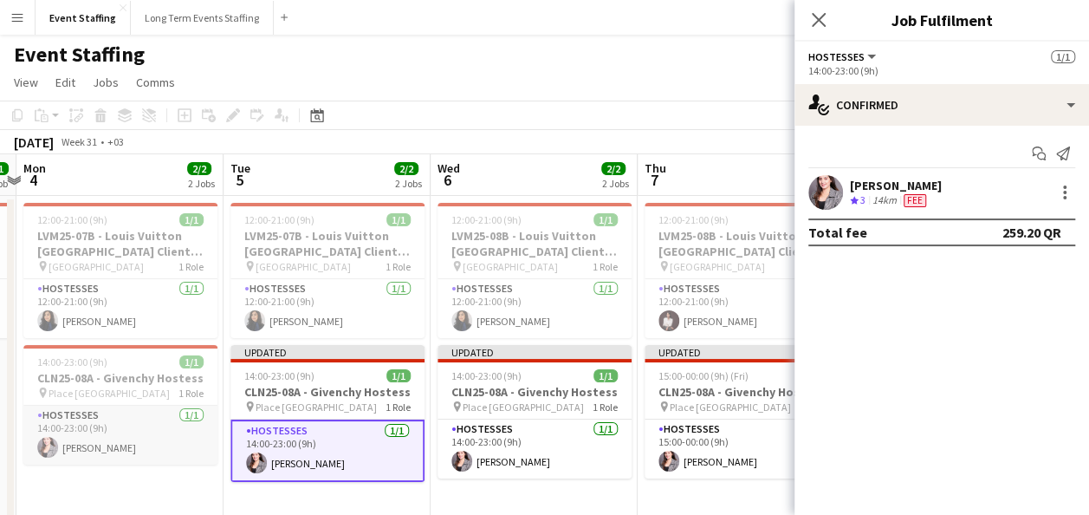
click at [170, 430] on app-card-role "Hostesses 1/1 14:00-23:00 (9h) Nesrine Saibi" at bounding box center [120, 435] width 194 height 59
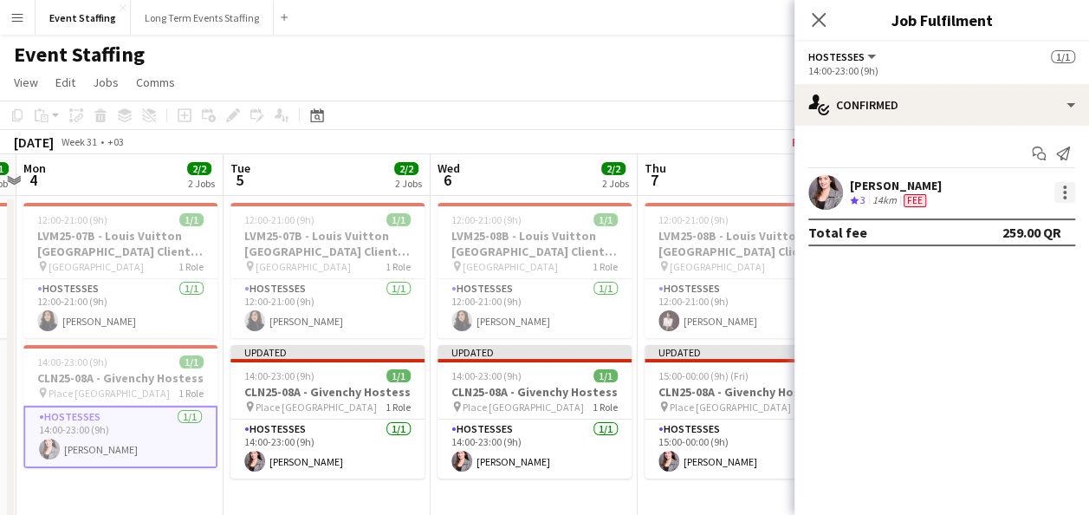
click at [1063, 188] on div at bounding box center [1064, 186] width 3 height 3
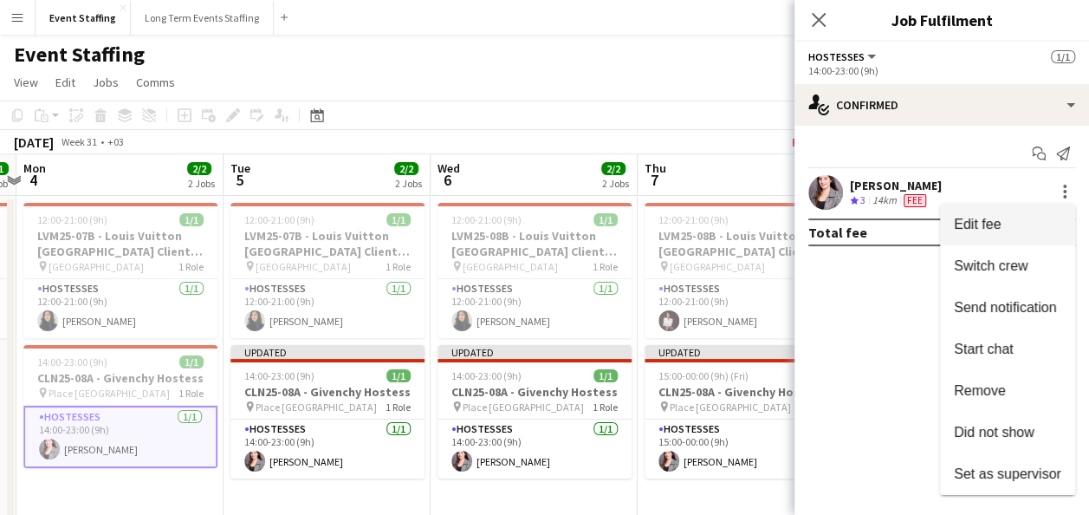
click at [1037, 232] on button "Edit fee" at bounding box center [1007, 225] width 135 height 42
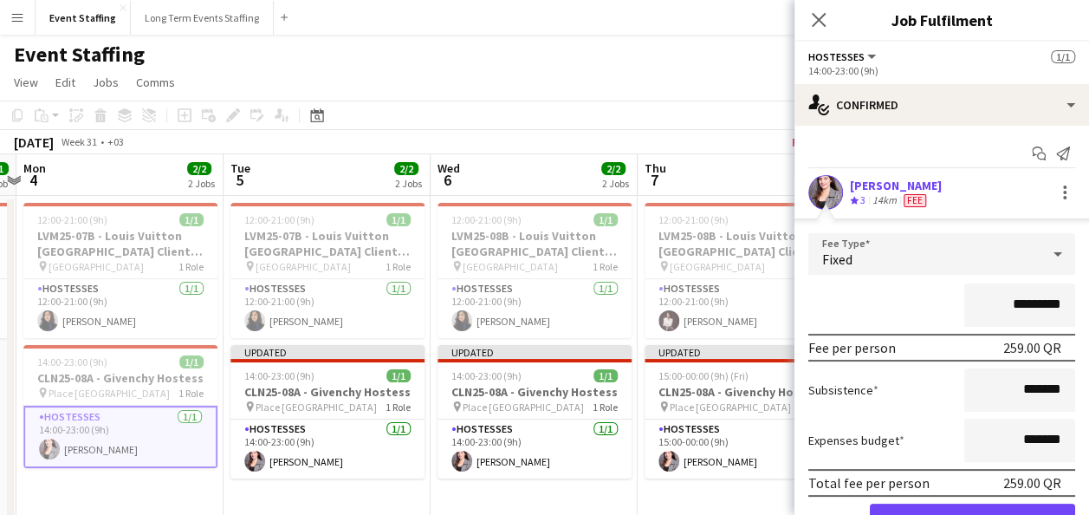
click at [1014, 305] on input "*********" at bounding box center [1020, 304] width 111 height 43
type input "*********"
click at [978, 504] on button "Confirm" at bounding box center [972, 521] width 205 height 35
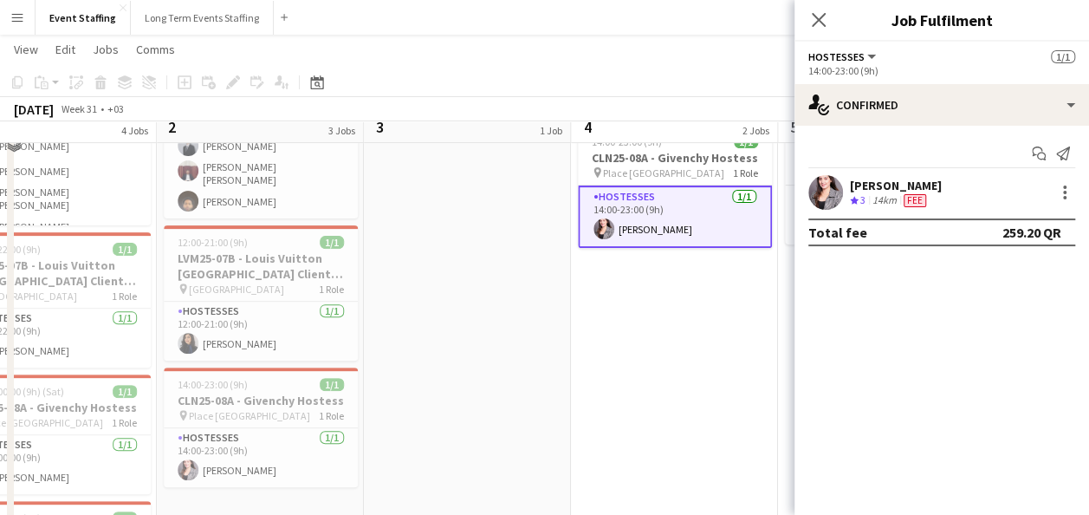
scroll to position [236, 0]
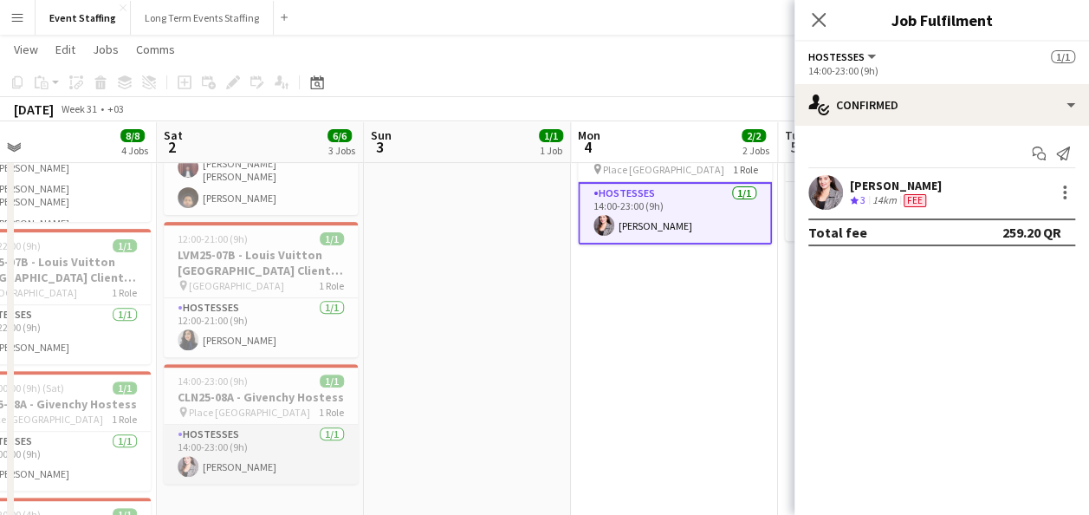
click at [238, 446] on app-card-role "Hostesses 1/1 14:00-23:00 (9h) Nesrine Saibi" at bounding box center [261, 454] width 194 height 59
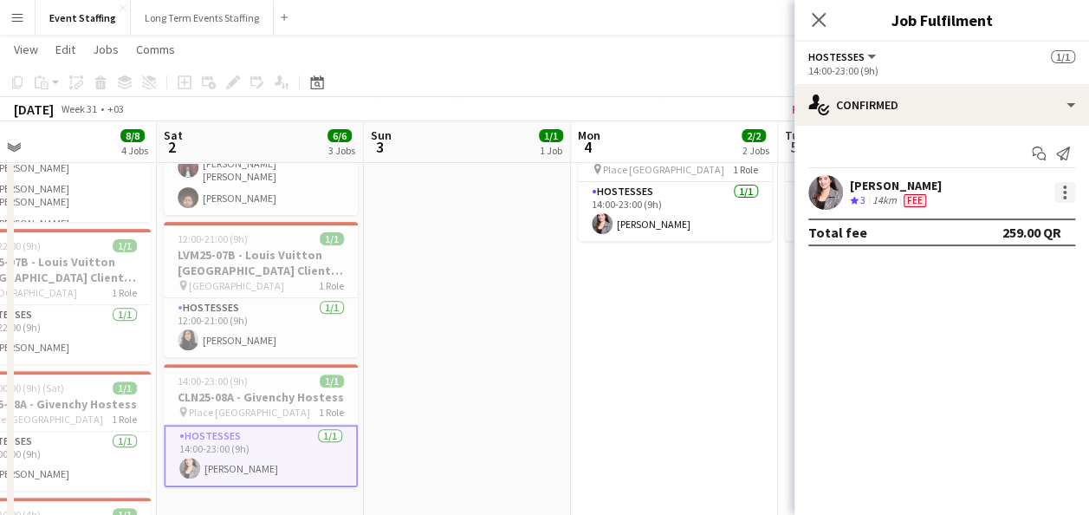
click at [1063, 191] on div at bounding box center [1065, 192] width 21 height 21
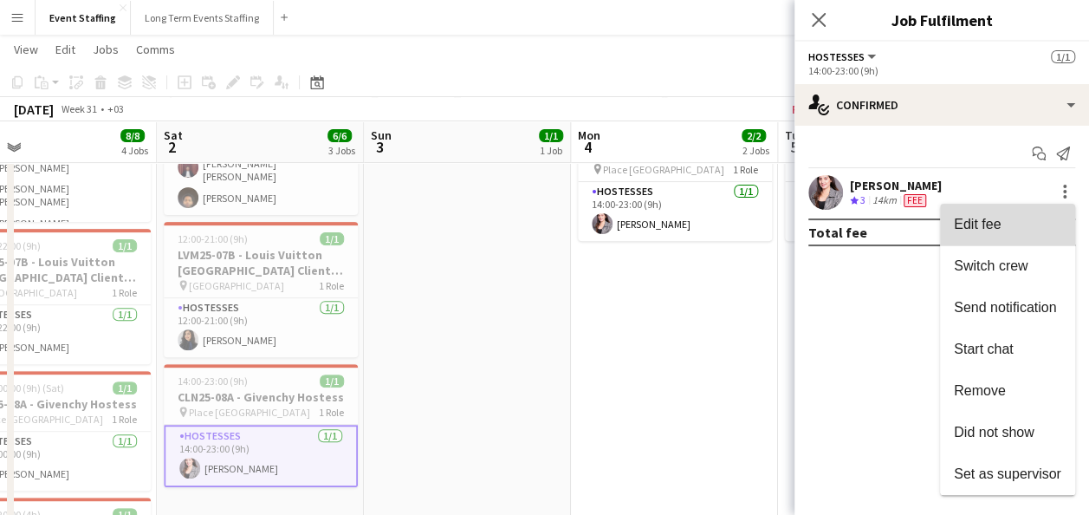
click at [1042, 225] on span "Edit fee" at bounding box center [1007, 225] width 107 height 16
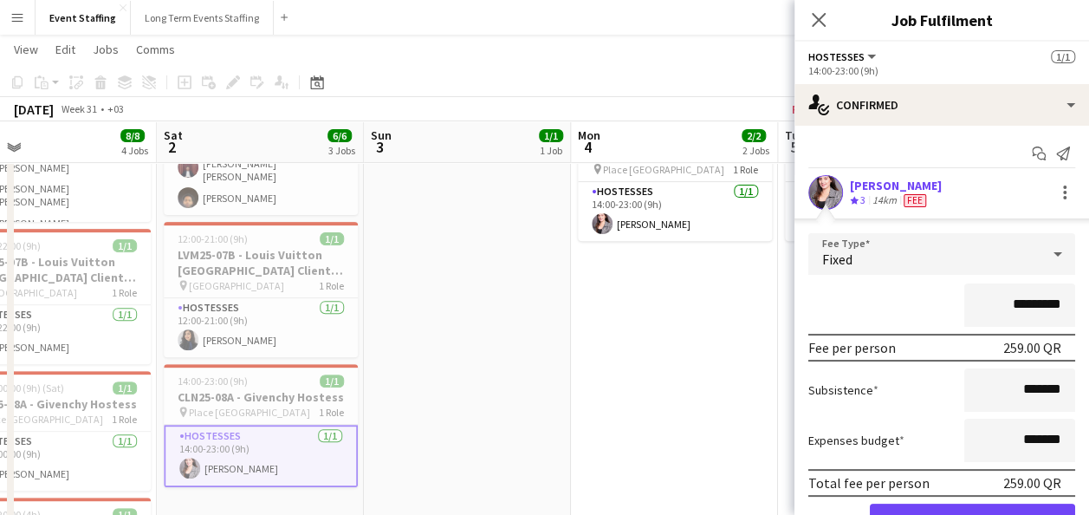
click at [1015, 304] on input "*********" at bounding box center [1020, 304] width 111 height 43
type input "*********"
click at [1030, 501] on form "Fee Type Fixed ********* Fee per person 259.20 QR Subsistence ******* Expenses …" at bounding box center [942, 393] width 295 height 320
click at [876, 507] on button "Confirm" at bounding box center [972, 521] width 205 height 35
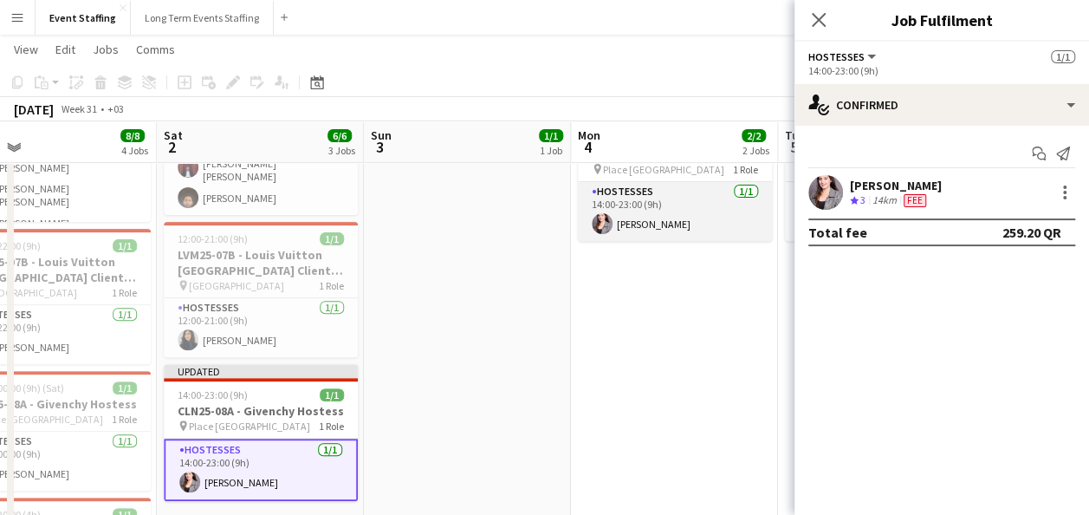
click at [672, 224] on app-card-role "Hostesses 1/1 14:00-23:00 (9h) Nesrine Saibi" at bounding box center [675, 211] width 194 height 59
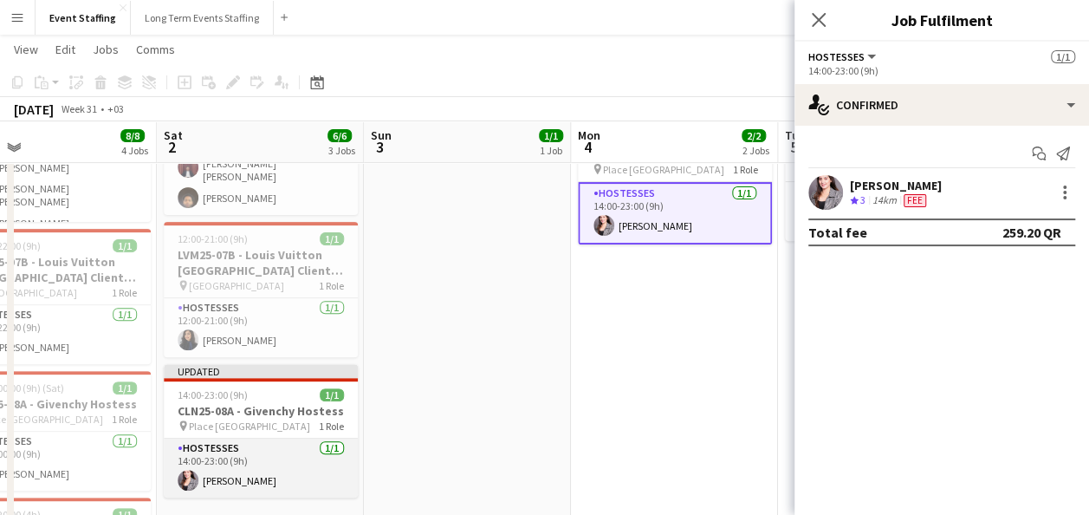
click at [304, 459] on app-card-role "Hostesses 1/1 14:00-23:00 (9h) Nesrine Saibi" at bounding box center [261, 468] width 194 height 59
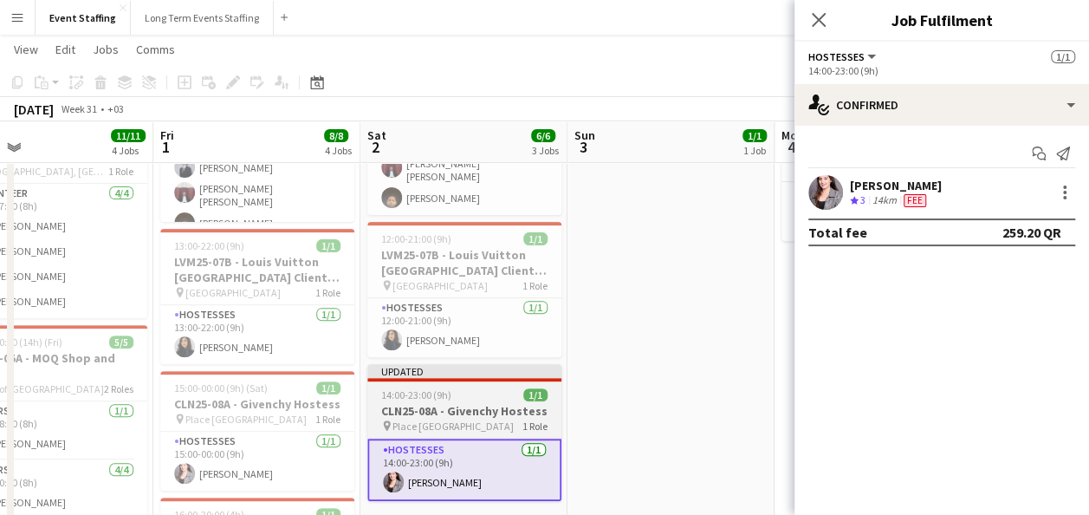
scroll to position [0, 463]
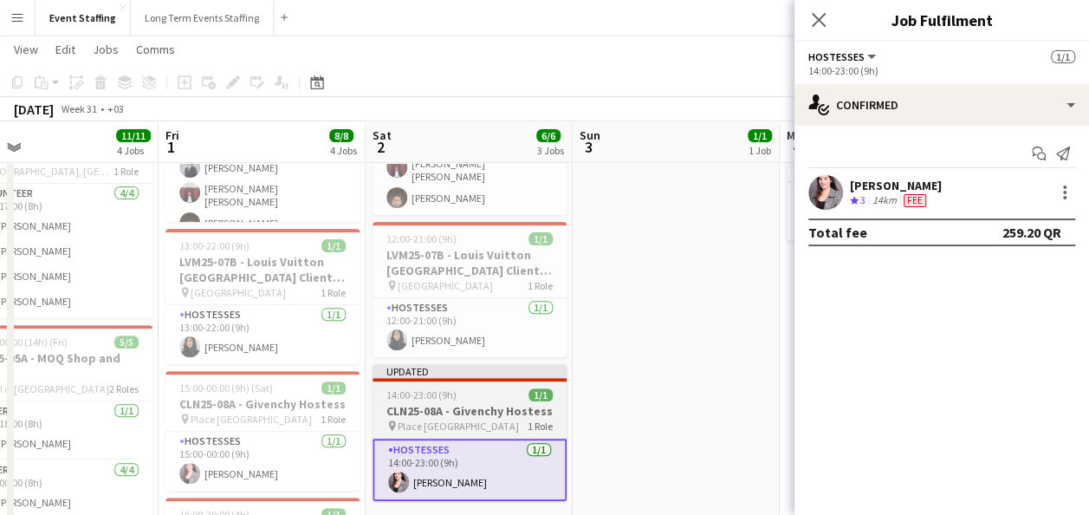
click at [304, 459] on app-card-role "Hostesses 1/1 15:00-00:00 (9h) Nesrine Saibi" at bounding box center [263, 461] width 194 height 59
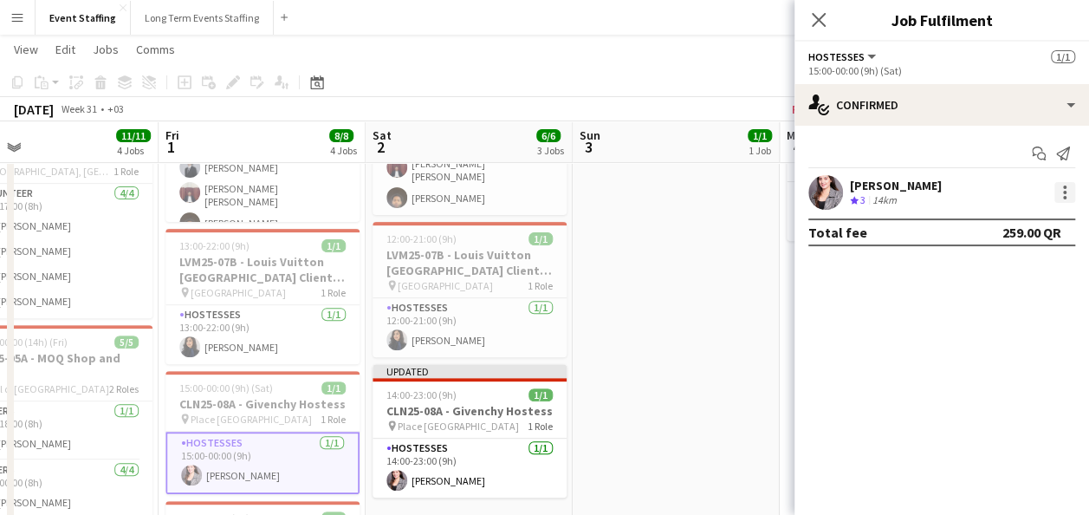
click at [1056, 198] on div at bounding box center [1065, 192] width 21 height 21
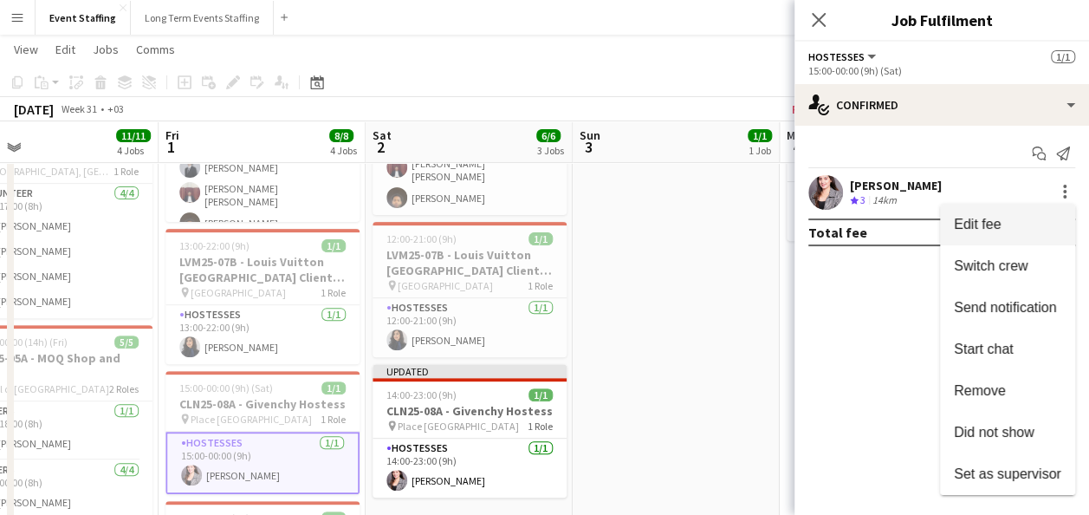
click at [1037, 224] on span "Edit fee" at bounding box center [1007, 225] width 107 height 16
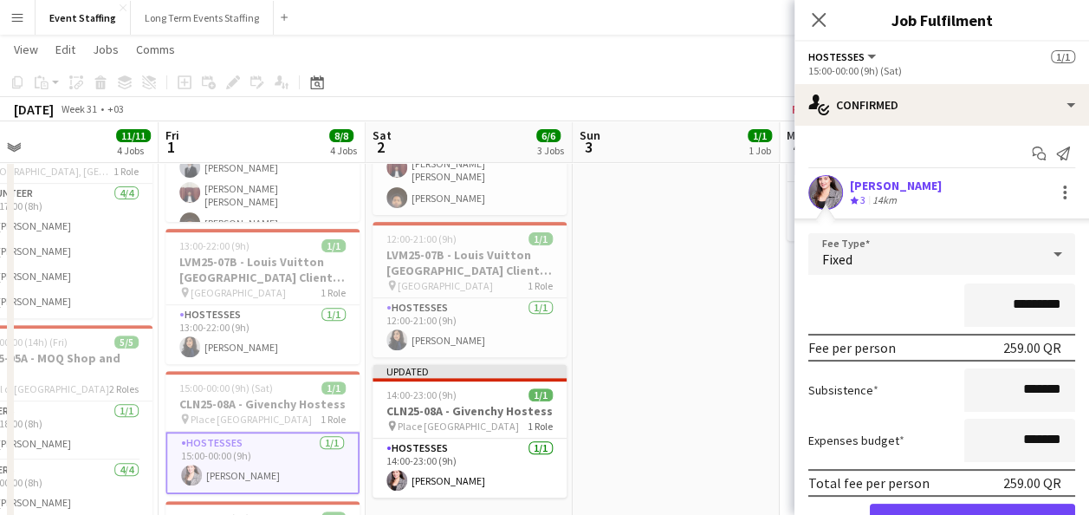
click at [1014, 292] on input "*********" at bounding box center [1020, 304] width 111 height 43
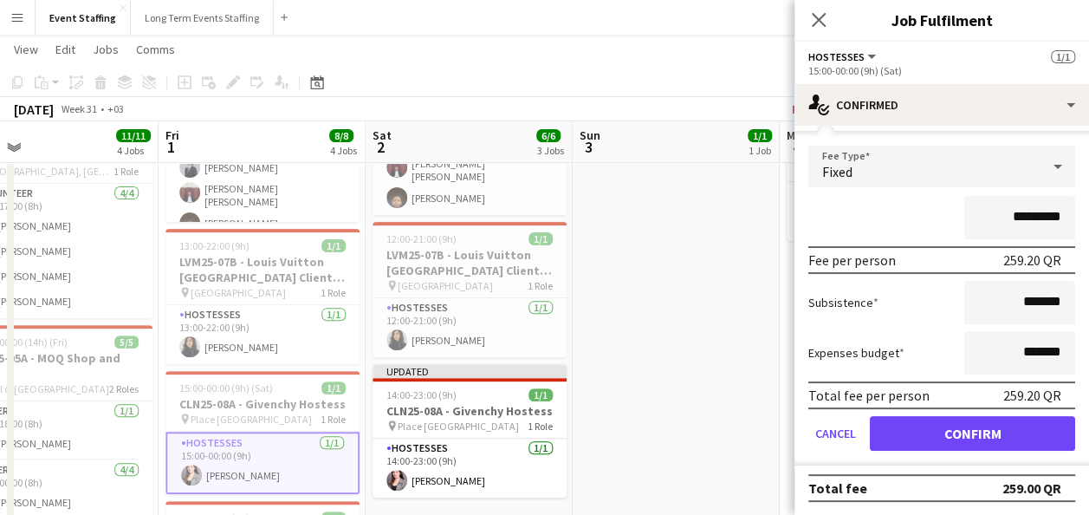
type input "*********"
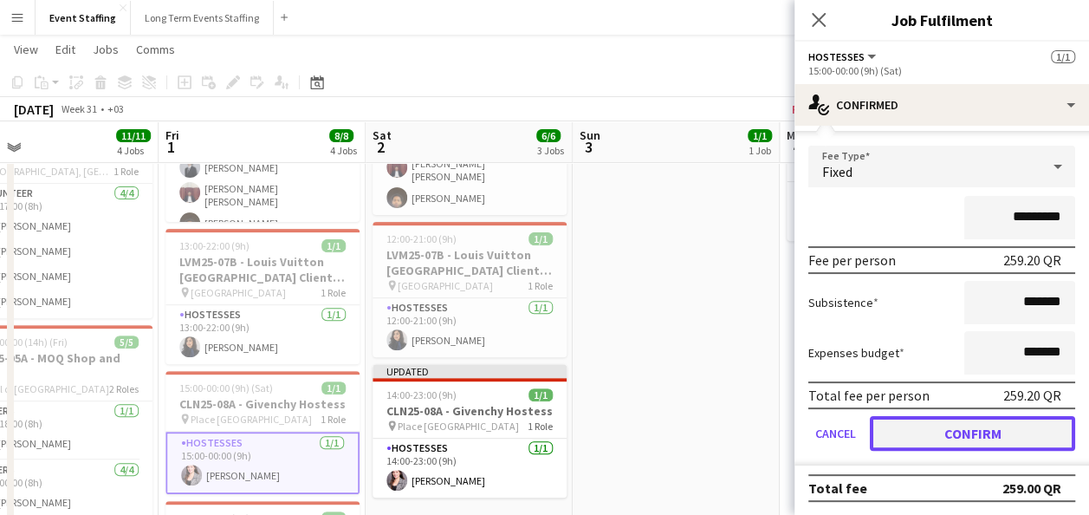
click at [975, 425] on button "Confirm" at bounding box center [972, 433] width 205 height 35
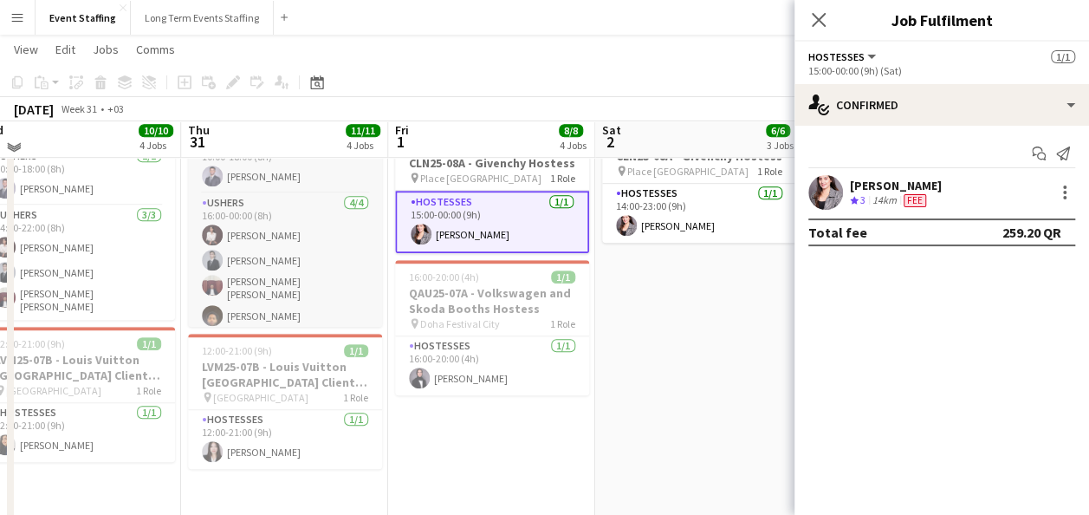
scroll to position [498, 0]
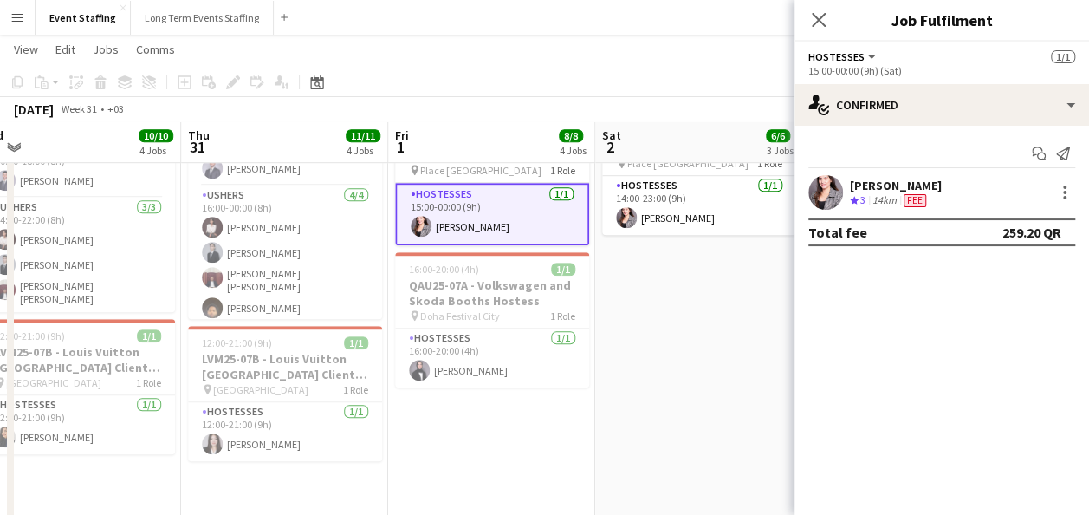
click at [711, 354] on app-date-cell "10:00-23:00 (13h) 4/4 ASE25-05A - MOQ Shop and Win pin Mall of Qatar 2 Roles Us…" at bounding box center [698, 234] width 207 height 1077
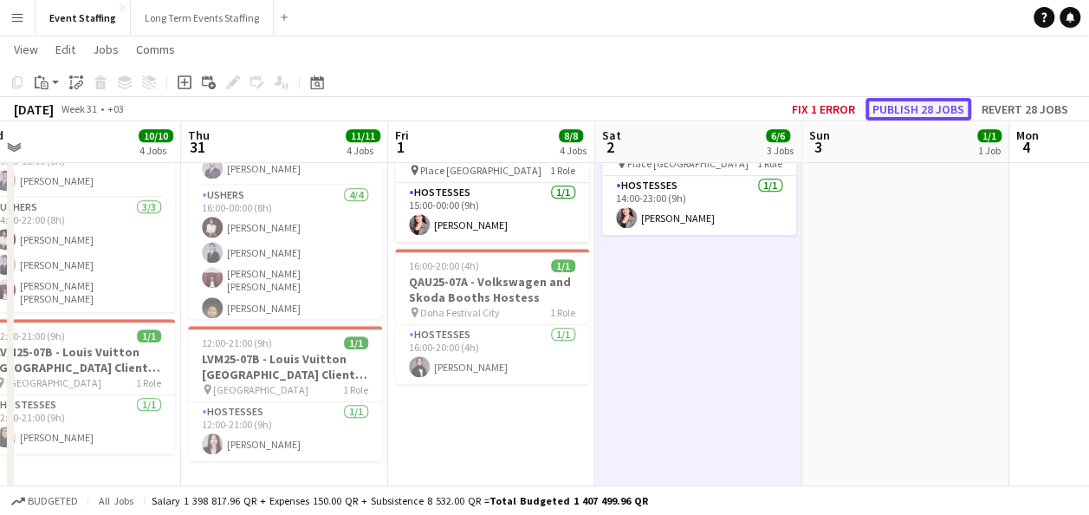
click at [910, 102] on button "Publish 28 jobs" at bounding box center [919, 109] width 106 height 23
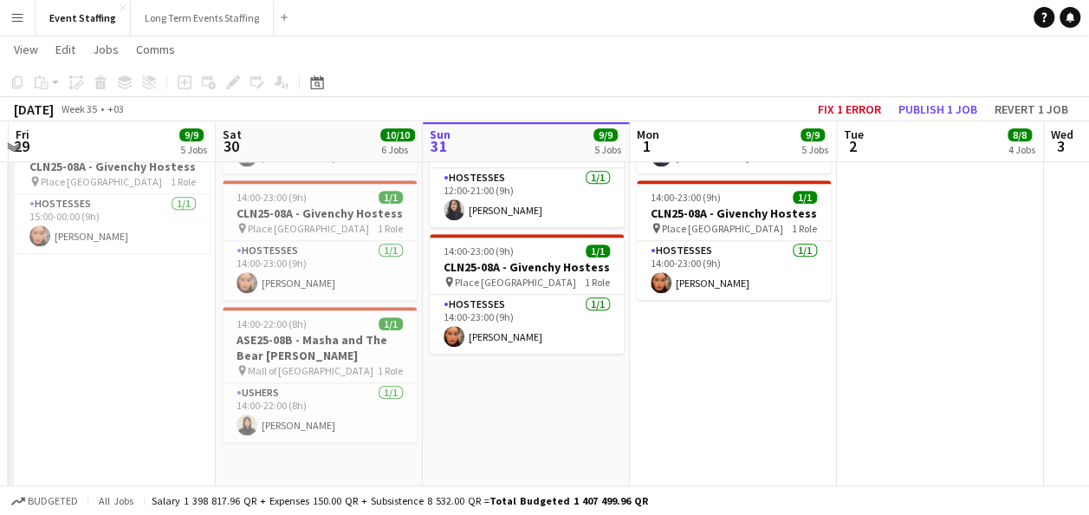
scroll to position [757, 0]
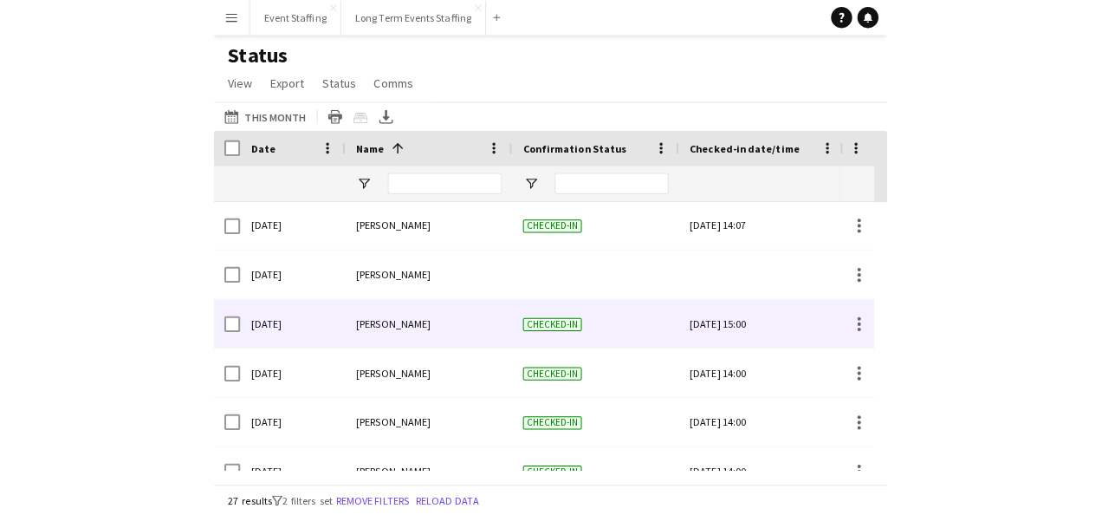
scroll to position [189, 0]
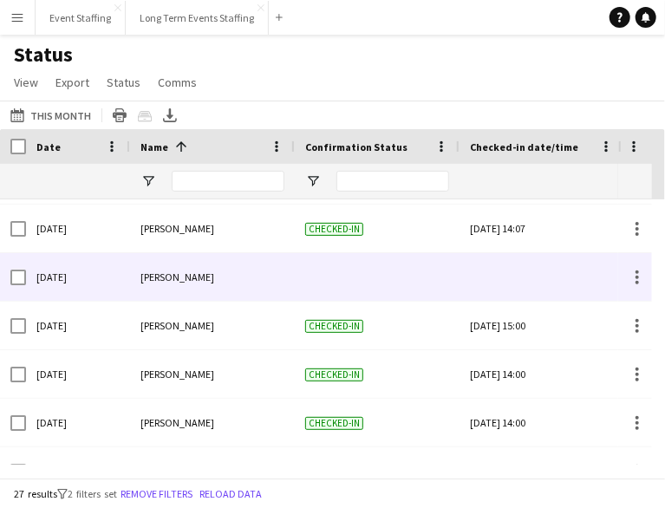
click at [527, 271] on div at bounding box center [542, 277] width 144 height 48
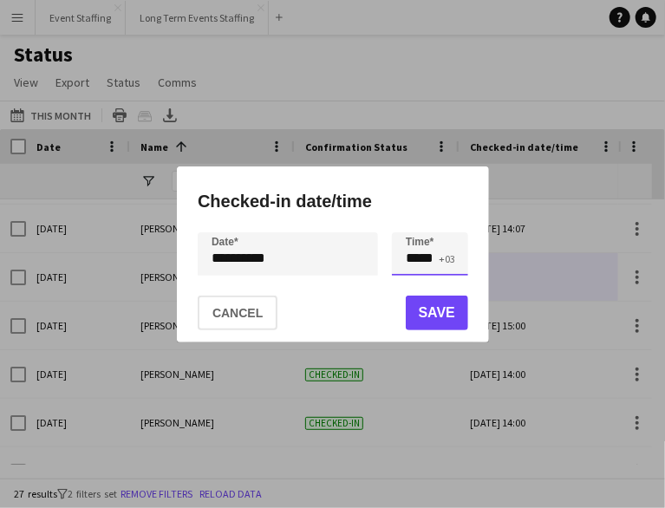
click at [419, 261] on input "*****" at bounding box center [430, 253] width 76 height 43
click at [416, 231] on div at bounding box center [412, 223] width 35 height 17
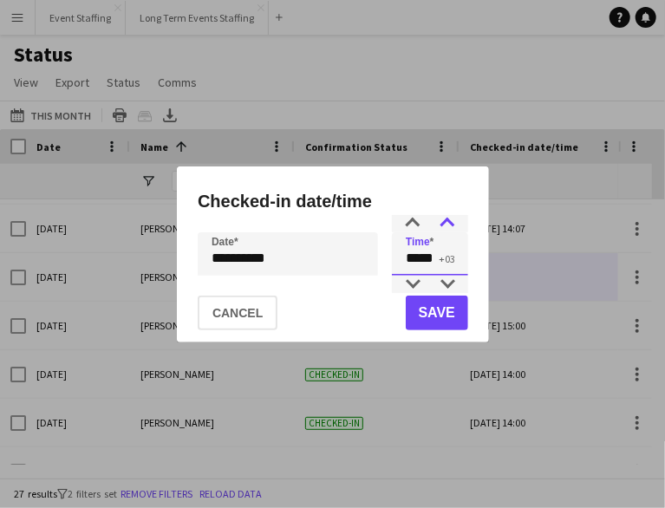
click at [445, 229] on div at bounding box center [447, 223] width 35 height 17
type input "*****"
click at [445, 229] on div at bounding box center [447, 223] width 35 height 17
click at [436, 315] on button "Save" at bounding box center [436, 313] width 62 height 35
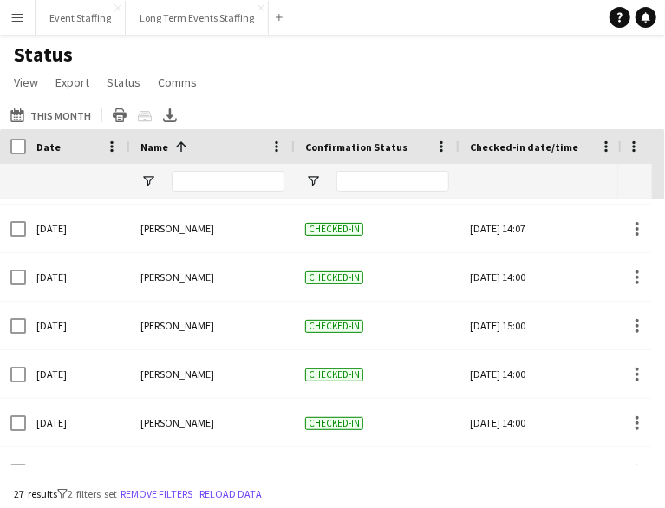
click at [437, 96] on div "Status View Views Default view New view Update view Delete view Edit name Custo…" at bounding box center [332, 71] width 665 height 59
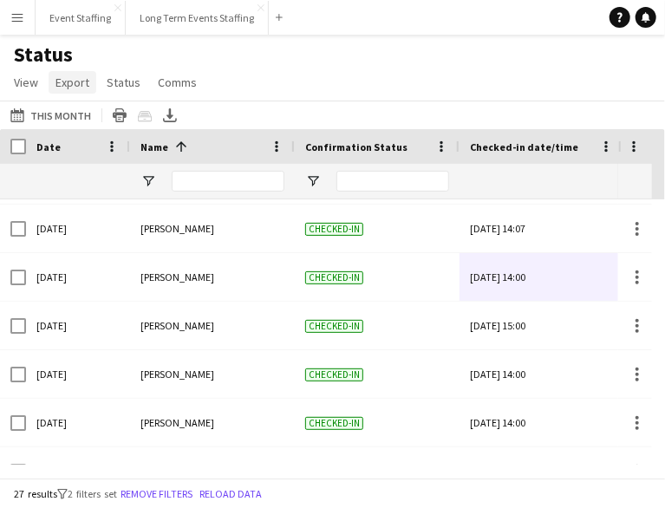
click at [71, 81] on span "Export" at bounding box center [72, 83] width 34 height 16
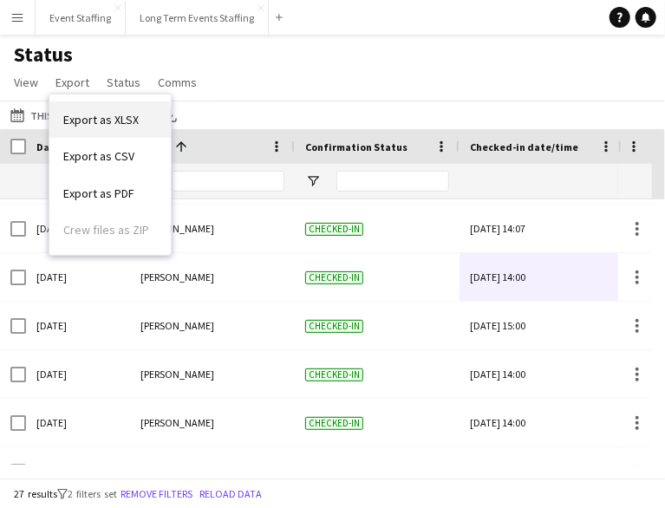
click at [80, 114] on span "Export as XLSX" at bounding box center [100, 120] width 75 height 16
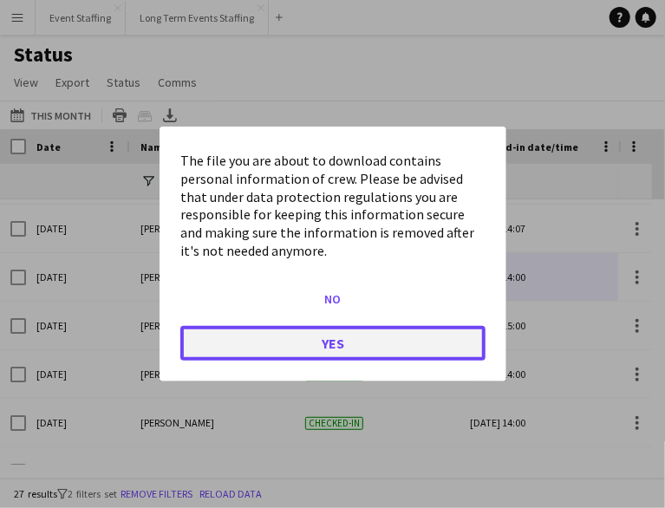
click at [312, 337] on button "Yes" at bounding box center [332, 343] width 305 height 35
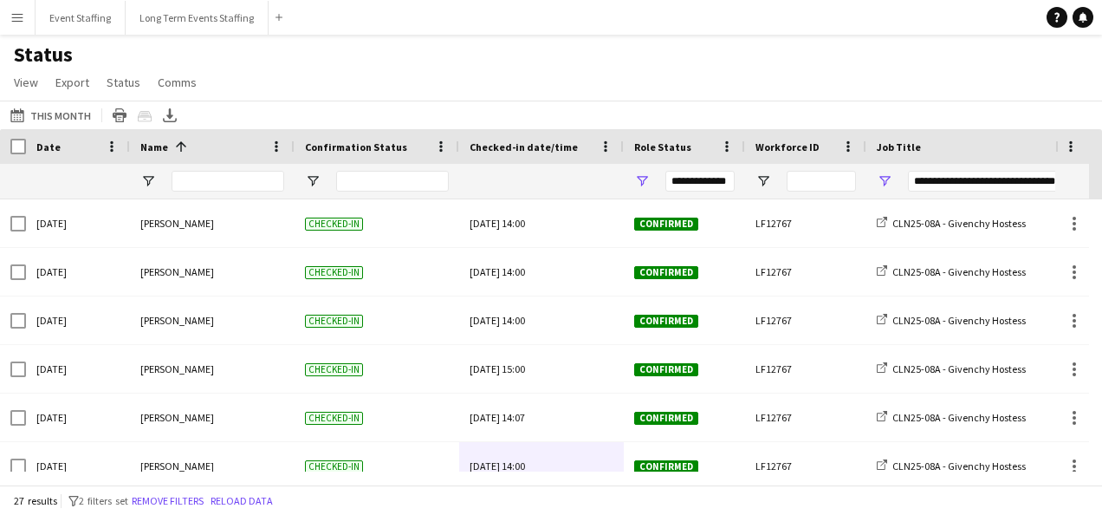
scroll to position [189, 0]
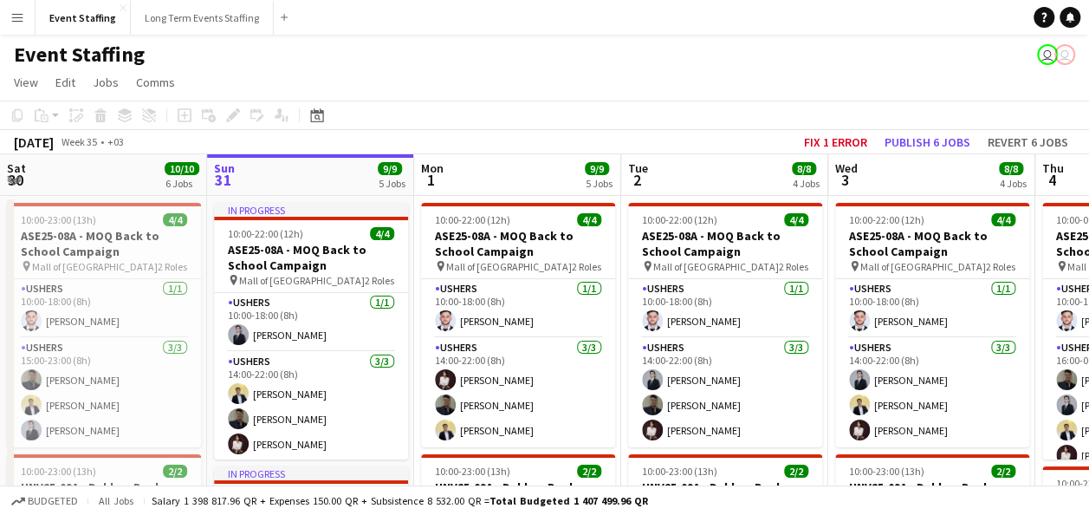
click at [21, 16] on app-icon "Menu" at bounding box center [17, 17] width 14 height 14
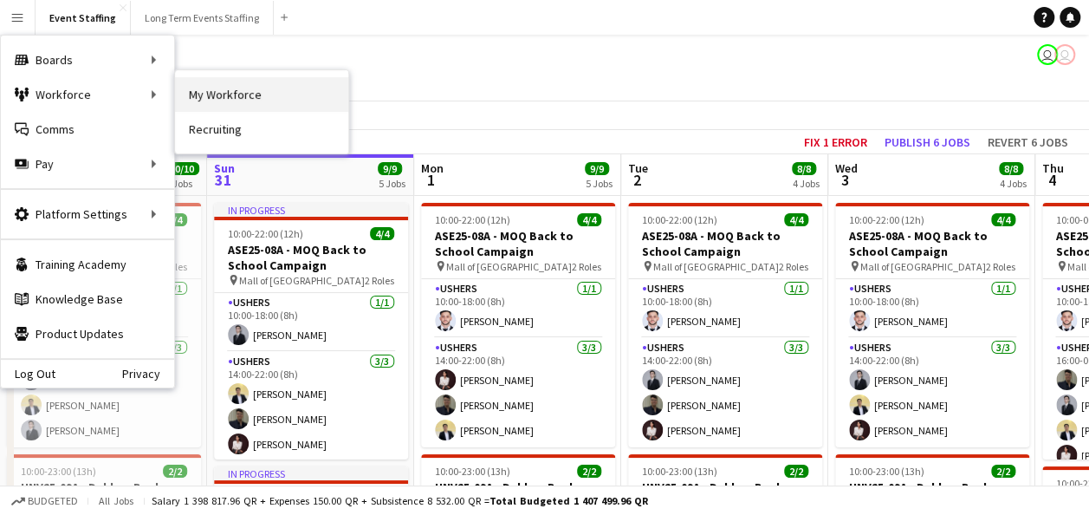
click at [219, 92] on link "My Workforce" at bounding box center [261, 94] width 173 height 35
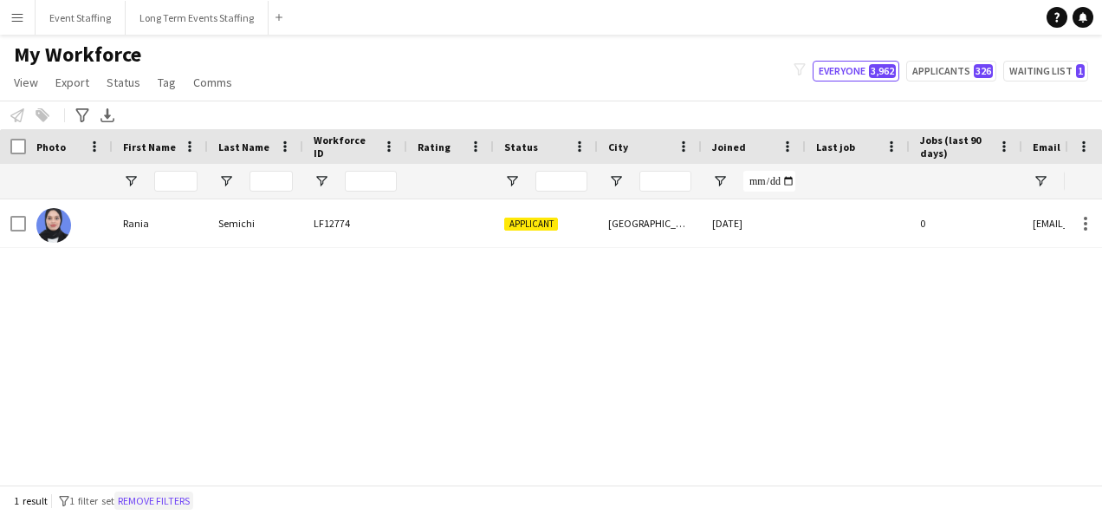
click at [191, 501] on button "Remove filters" at bounding box center [153, 500] width 79 height 19
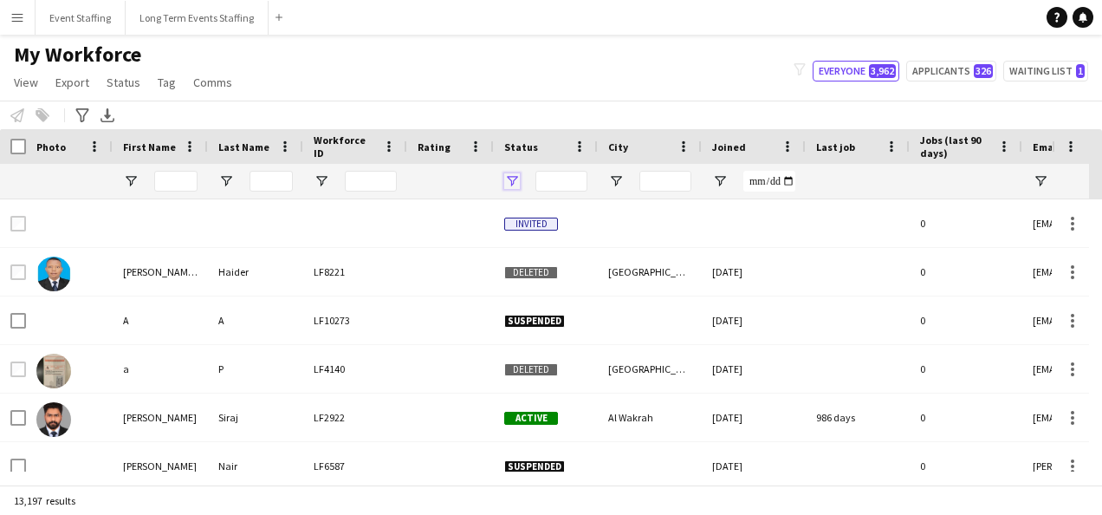
click at [513, 179] on span "Open Filter Menu" at bounding box center [512, 181] width 16 height 16
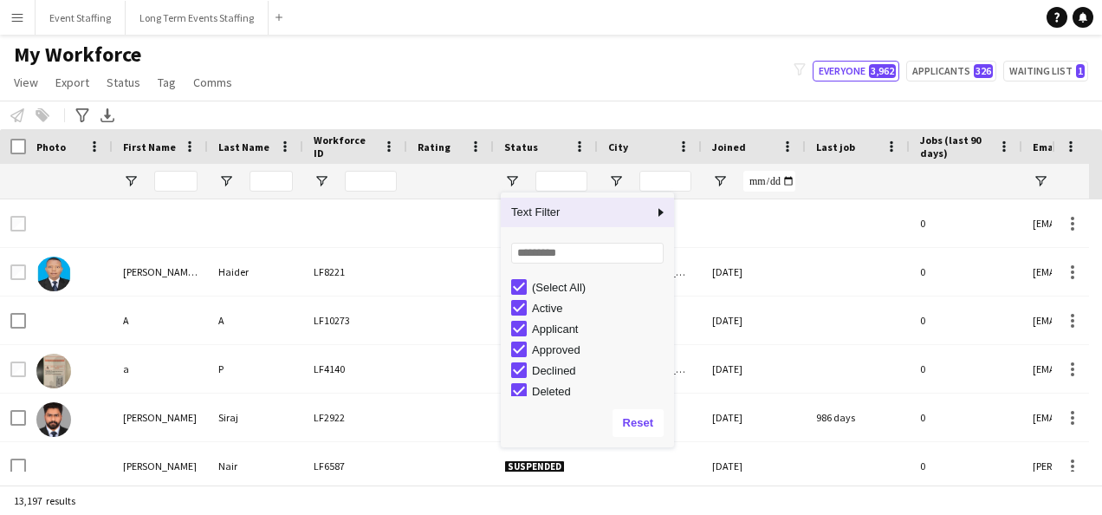
click at [664, 96] on div "My Workforce View Views Default view New view Update view Delete view Edit name…" at bounding box center [551, 71] width 1102 height 59
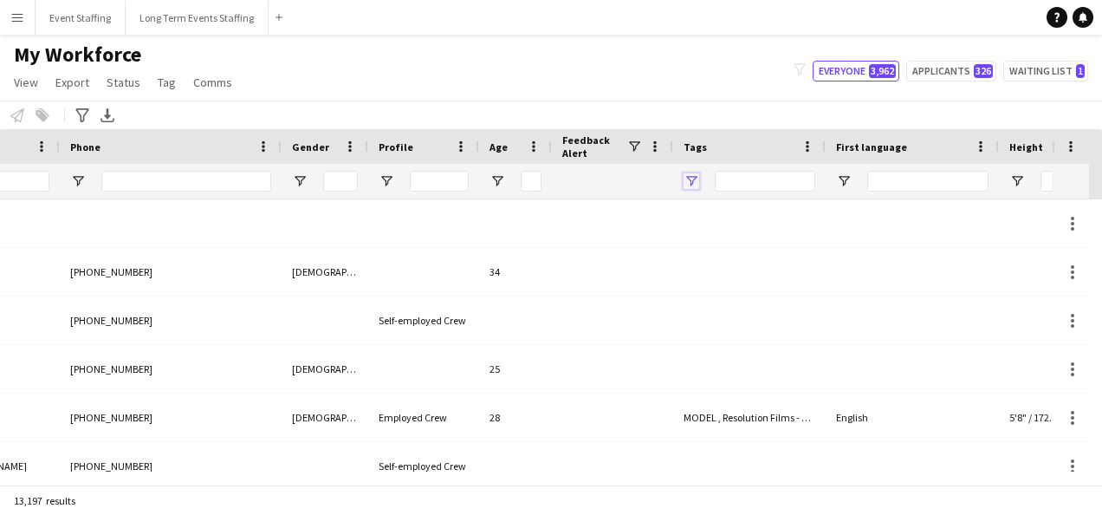
click at [694, 182] on span "Open Filter Menu" at bounding box center [692, 181] width 16 height 16
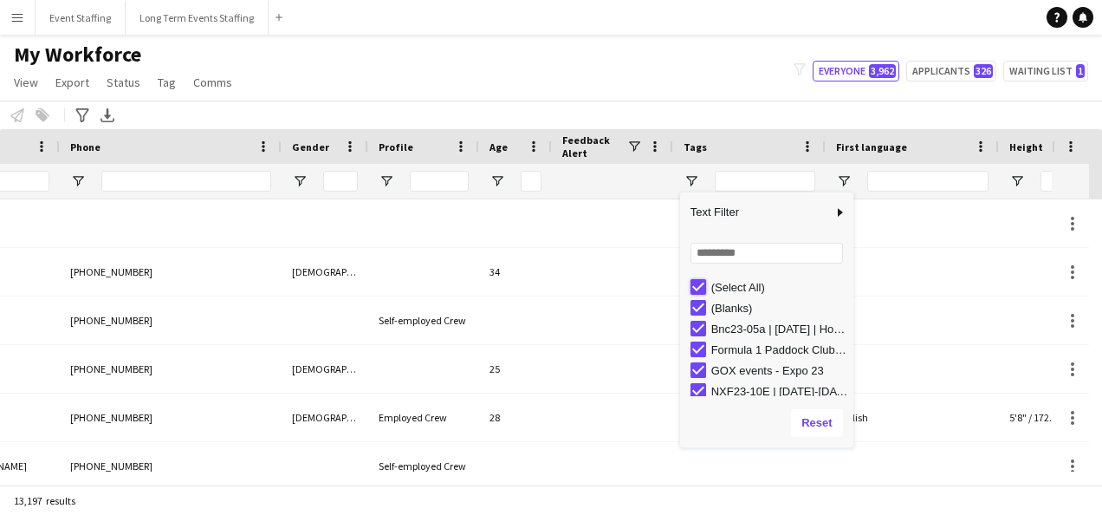
type input "***"
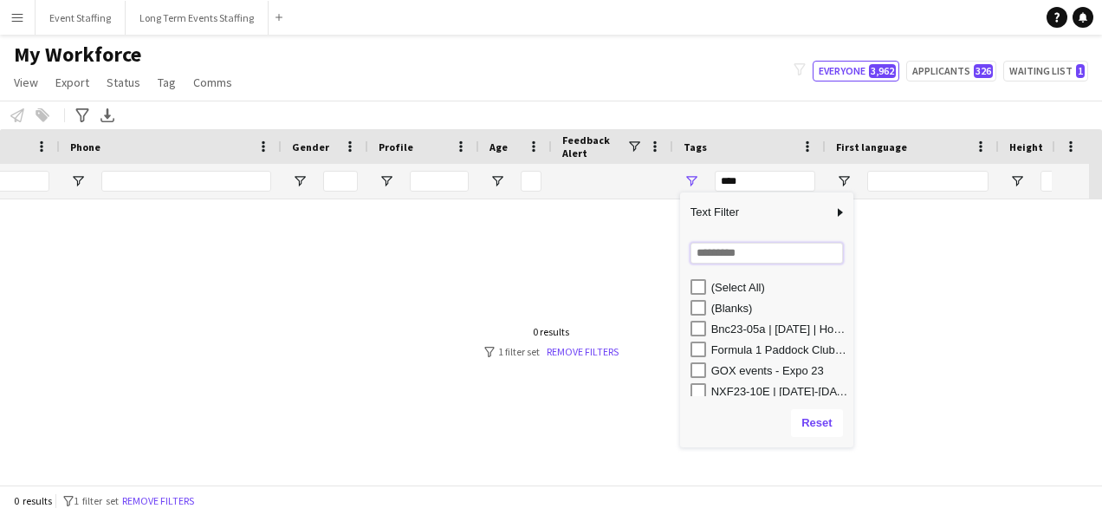
click at [733, 254] on input "Search filter values" at bounding box center [767, 253] width 153 height 21
type input "****"
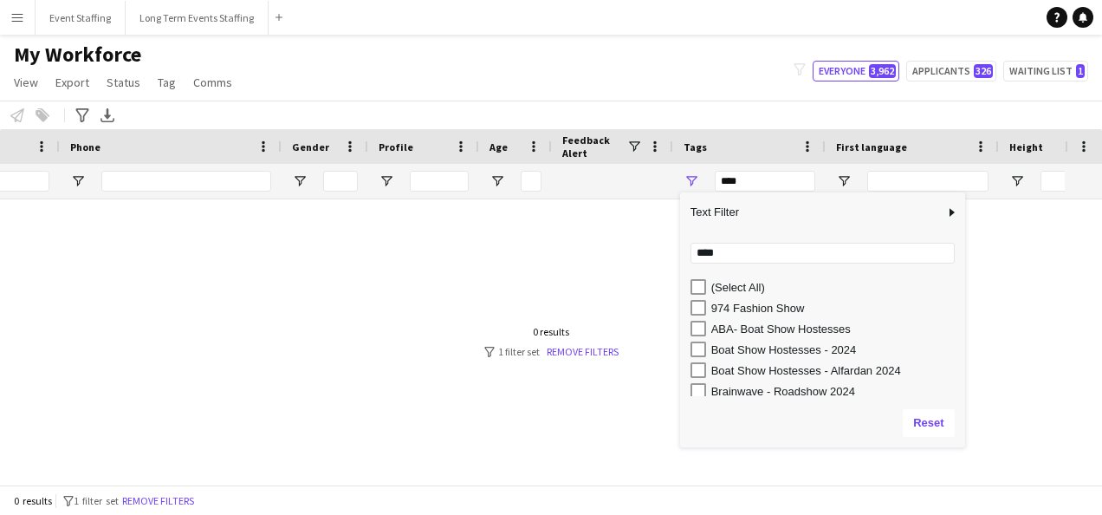
drag, startPoint x: 851, startPoint y: 272, endPoint x: 965, endPoint y: 277, distance: 114.5
click at [965, 277] on div "Column Filter" at bounding box center [963, 320] width 4 height 246
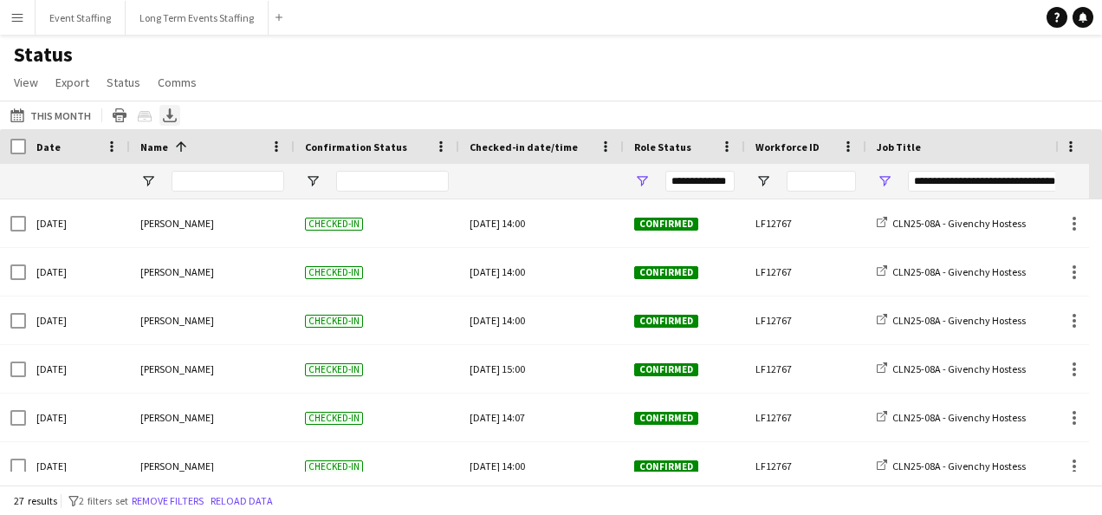
click at [169, 117] on icon "Export XLSX" at bounding box center [170, 115] width 14 height 14
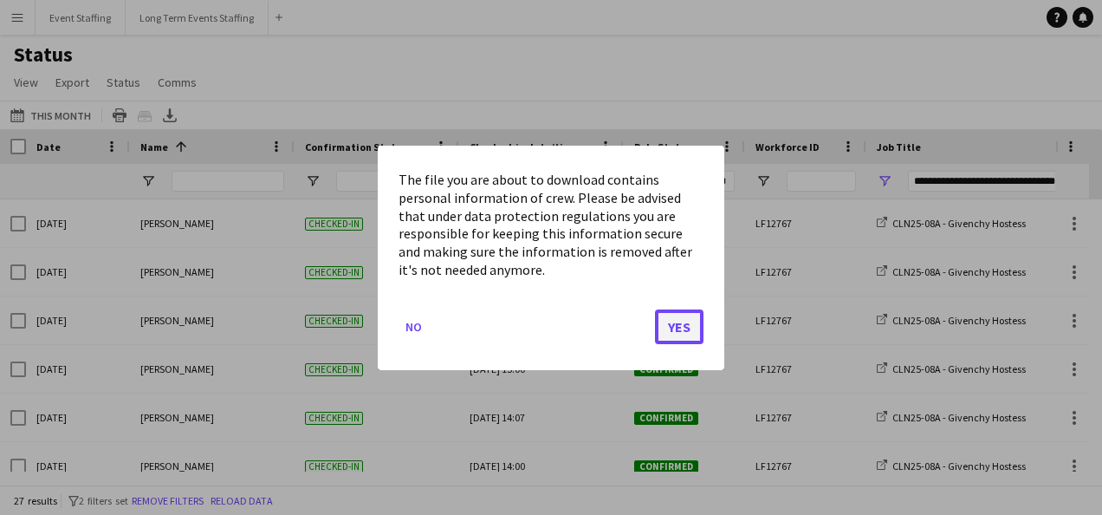
click at [672, 326] on button "Yes" at bounding box center [679, 326] width 49 height 35
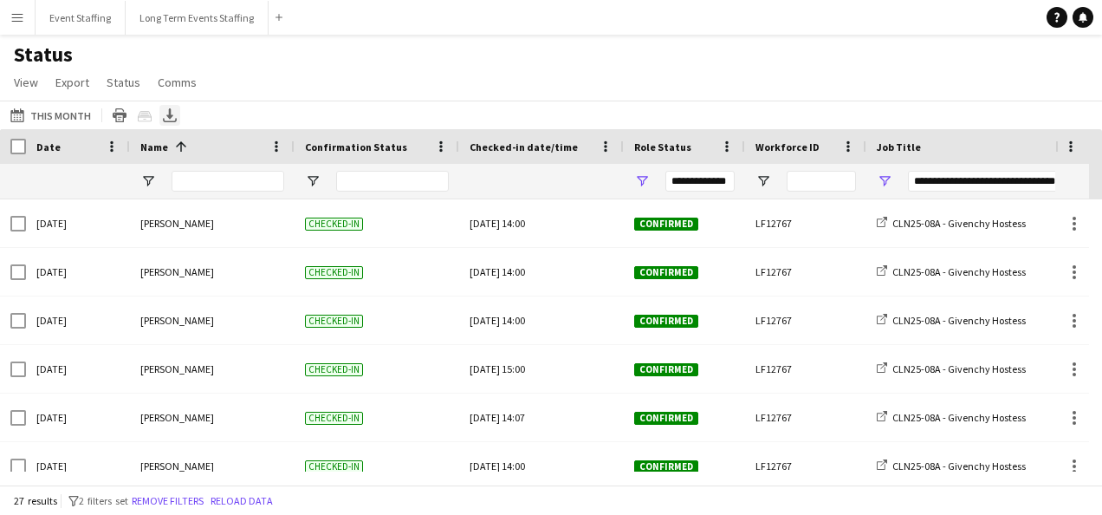
click at [169, 114] on icon at bounding box center [169, 113] width 7 height 10
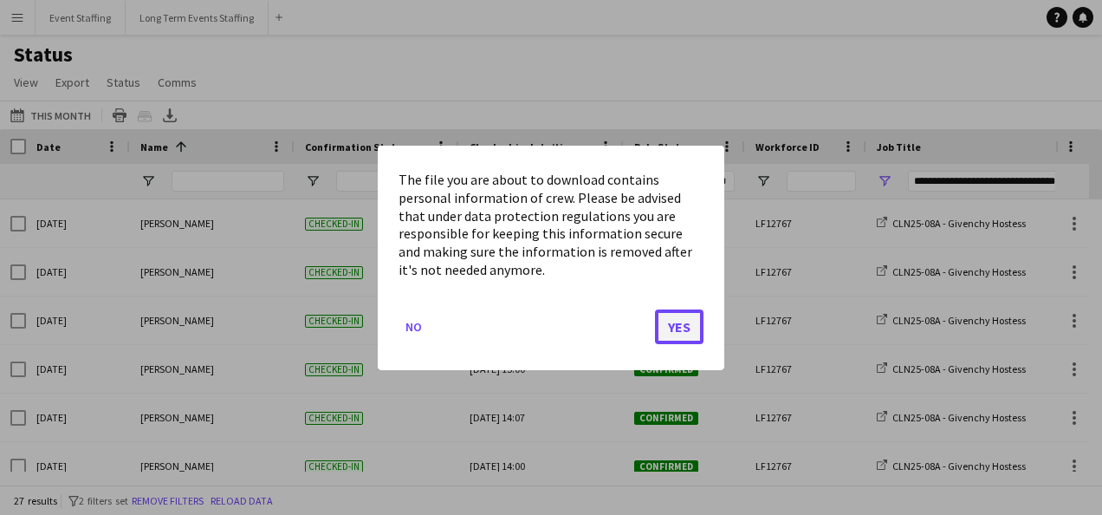
click at [689, 321] on button "Yes" at bounding box center [679, 326] width 49 height 35
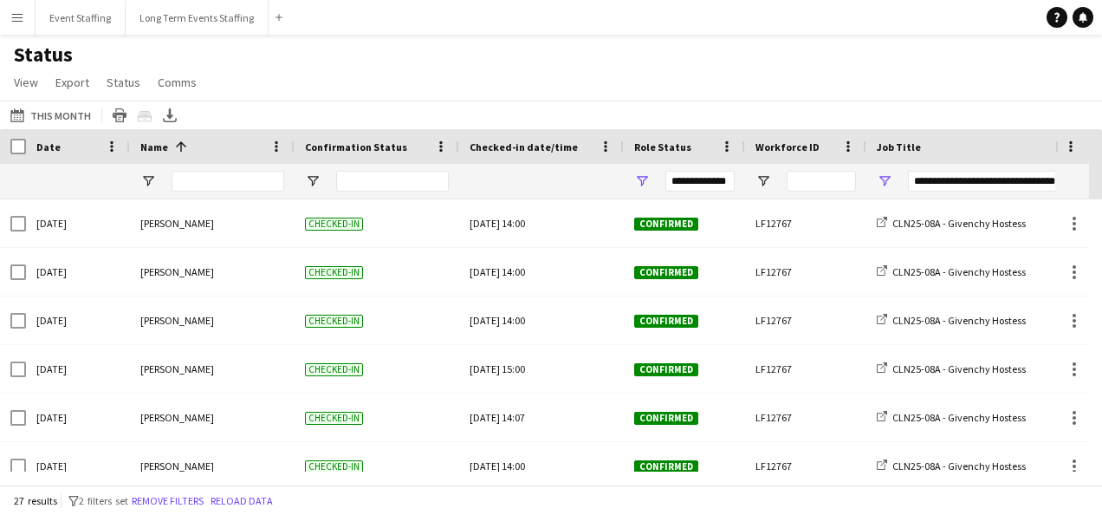
click at [14, 20] on app-icon "Menu" at bounding box center [17, 17] width 14 height 14
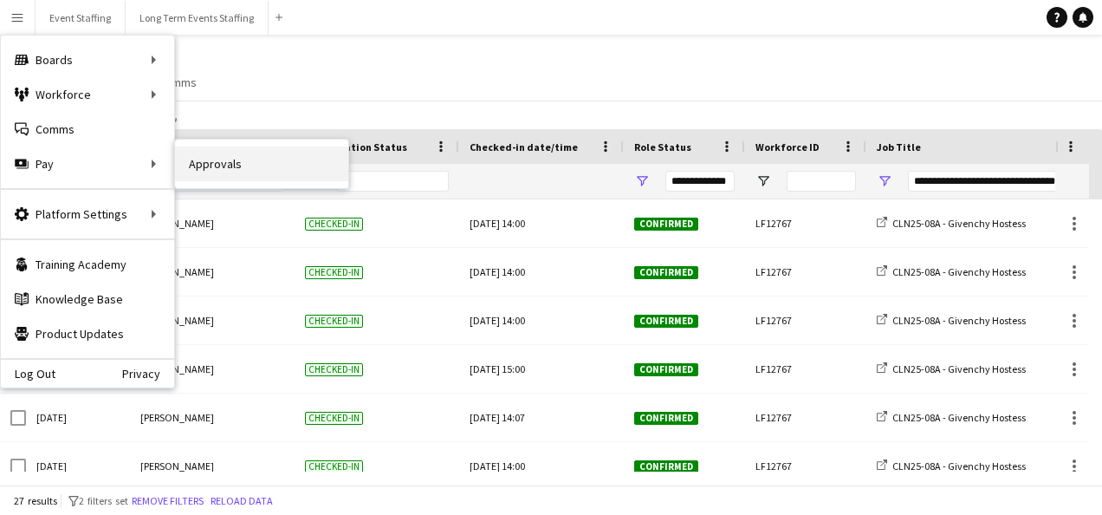
click at [204, 166] on link "Approvals" at bounding box center [261, 163] width 173 height 35
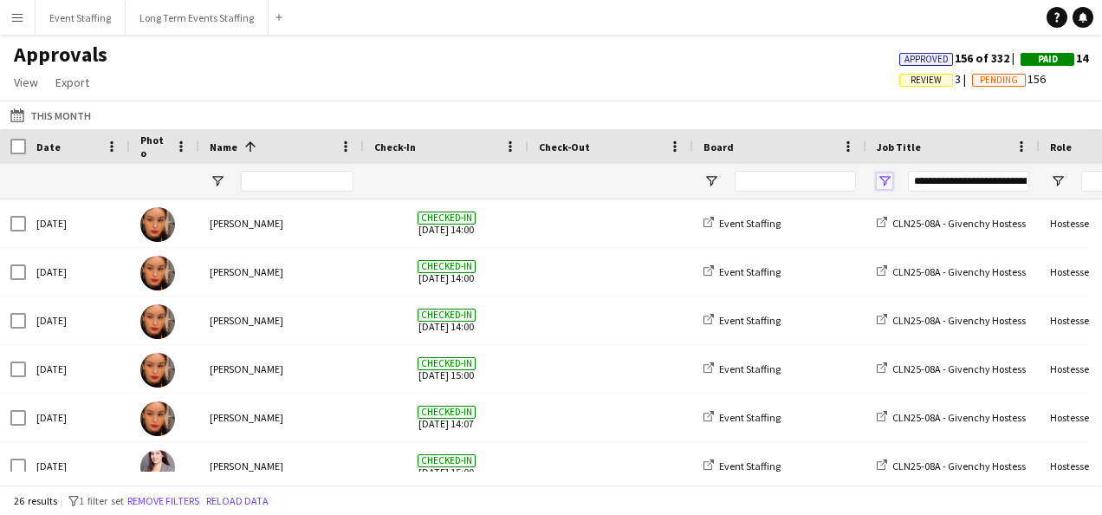
click at [879, 177] on span "Open Filter Menu" at bounding box center [885, 181] width 16 height 16
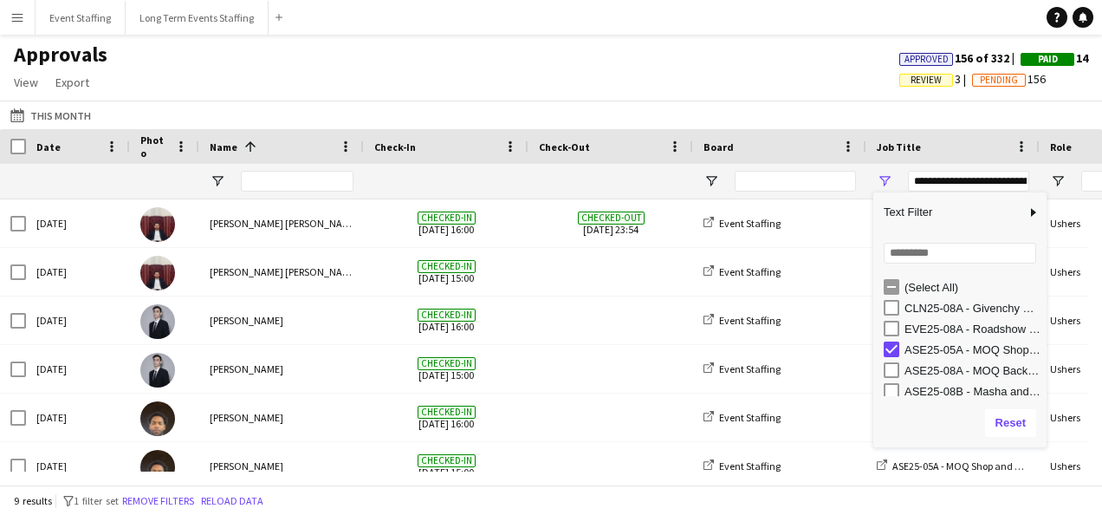
click at [505, 43] on div "Approvals View Customise view Customise filters Reset Filters Reset View Reset …" at bounding box center [551, 71] width 1102 height 59
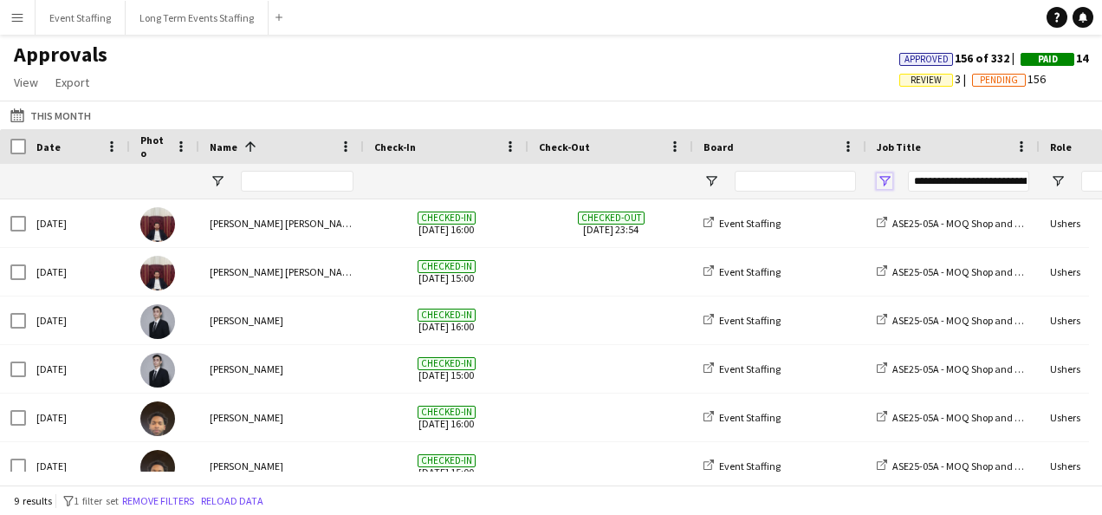
click at [884, 180] on span "Open Filter Menu" at bounding box center [885, 181] width 16 height 16
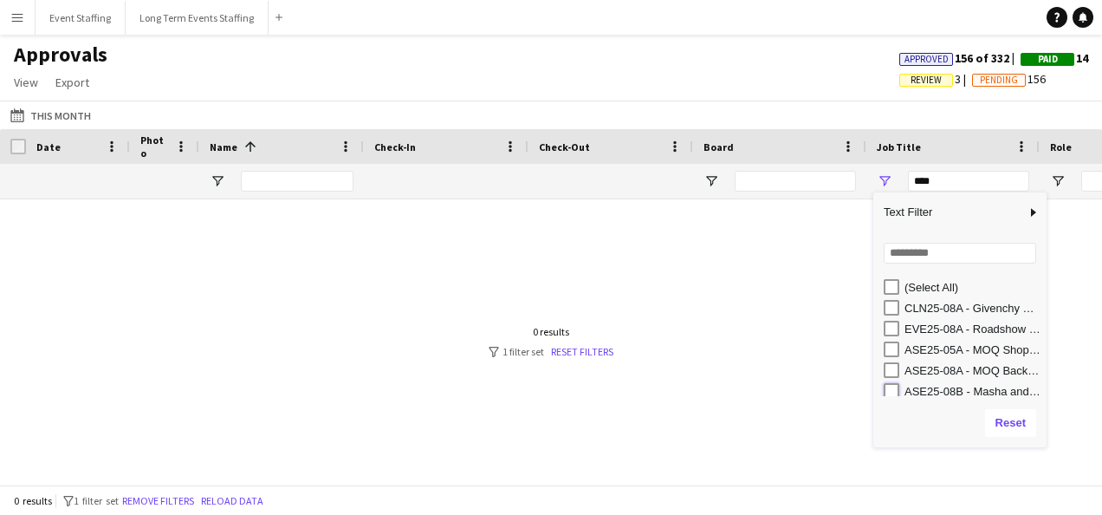
type input "**********"
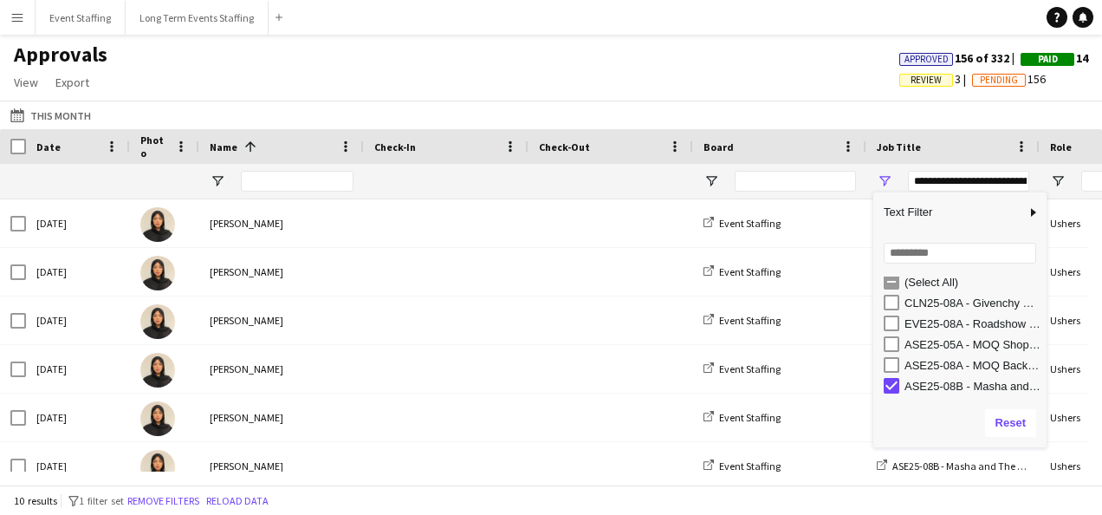
click at [569, 94] on div "Approvals View Customise view Customise filters Reset Filters Reset View Reset …" at bounding box center [551, 71] width 1102 height 59
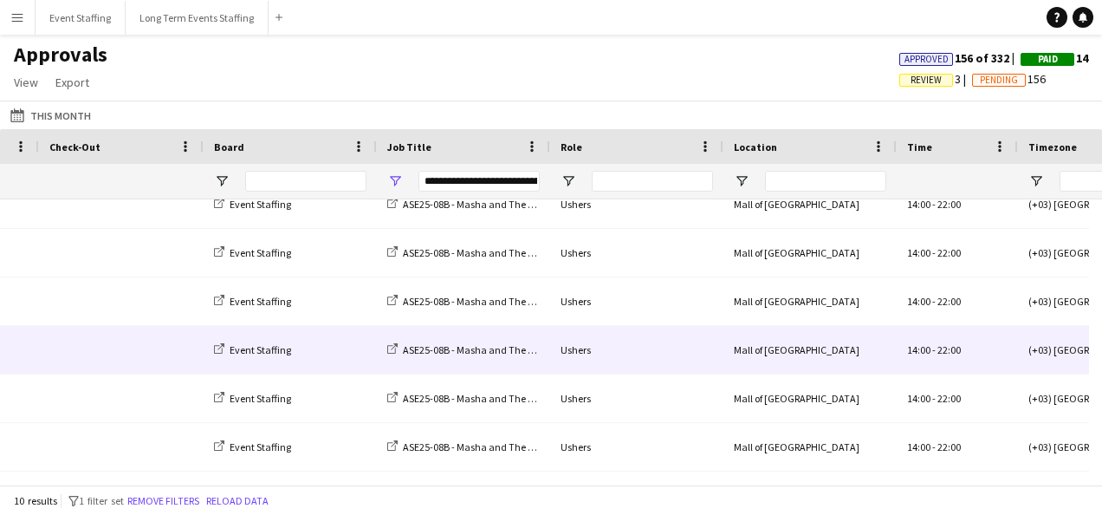
scroll to position [0, 0]
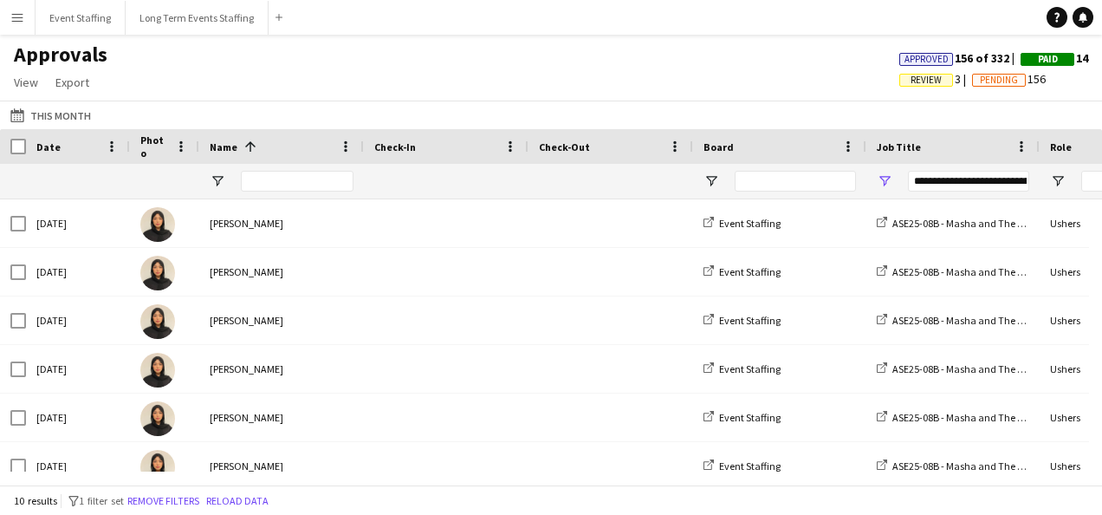
click at [13, 20] on app-icon "Menu" at bounding box center [17, 17] width 14 height 14
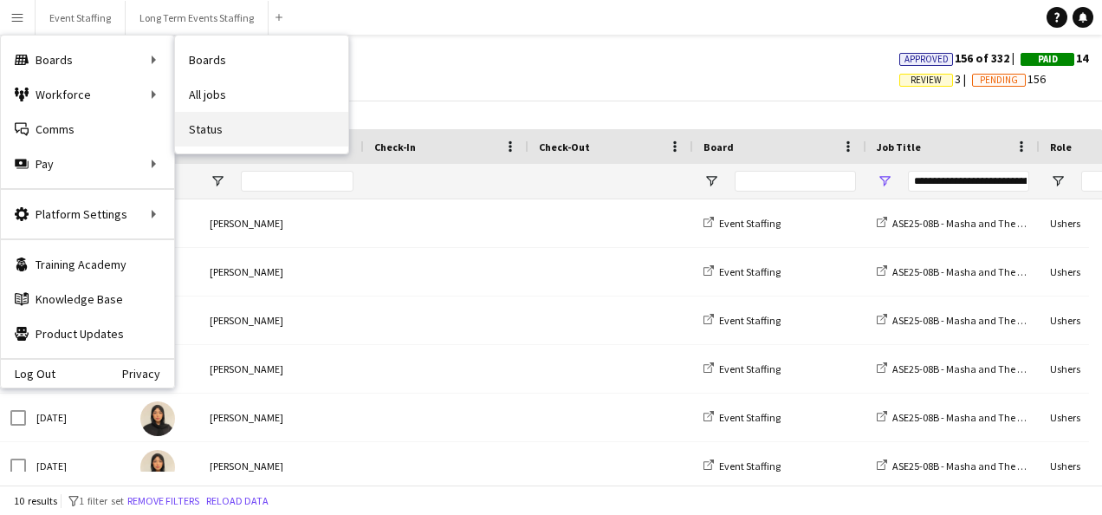
click at [236, 122] on link "Status" at bounding box center [261, 129] width 173 height 35
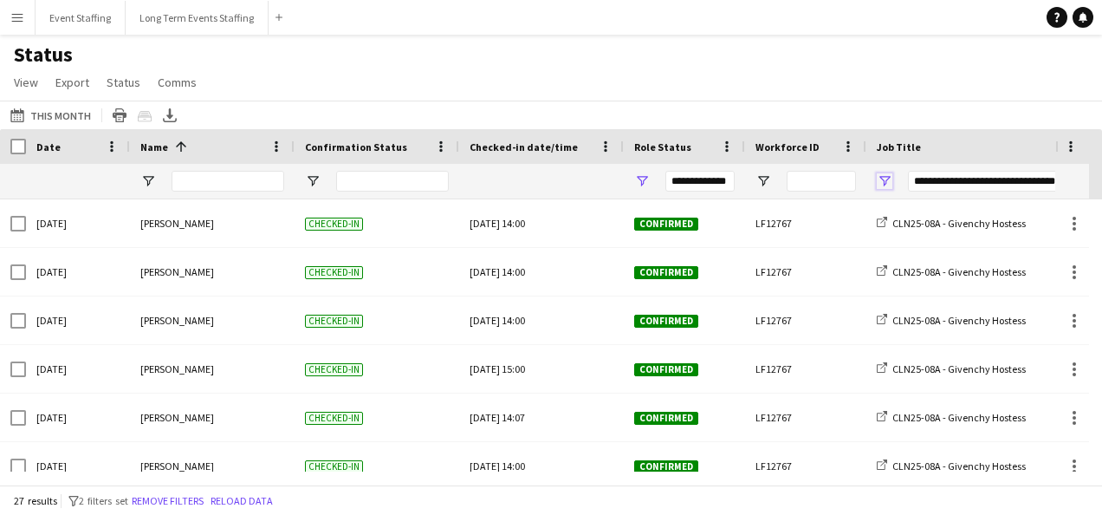
click at [887, 179] on span "Open Filter Menu" at bounding box center [885, 181] width 16 height 16
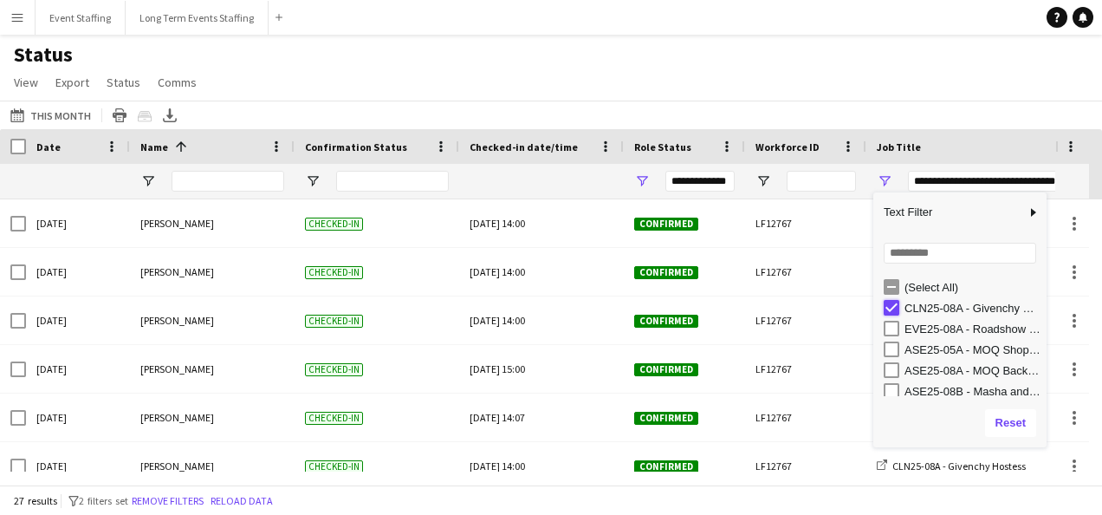
type input "***"
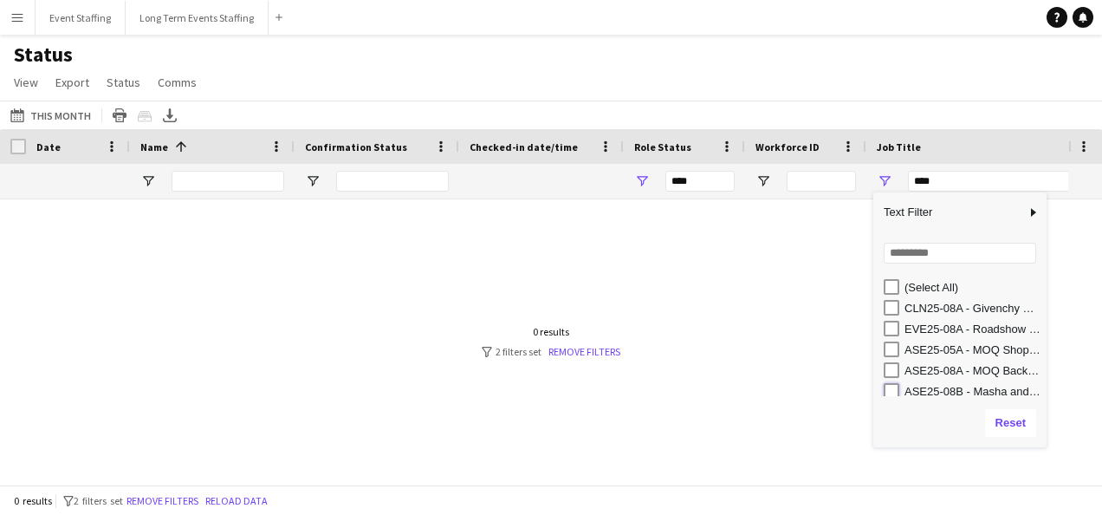
type input "**********"
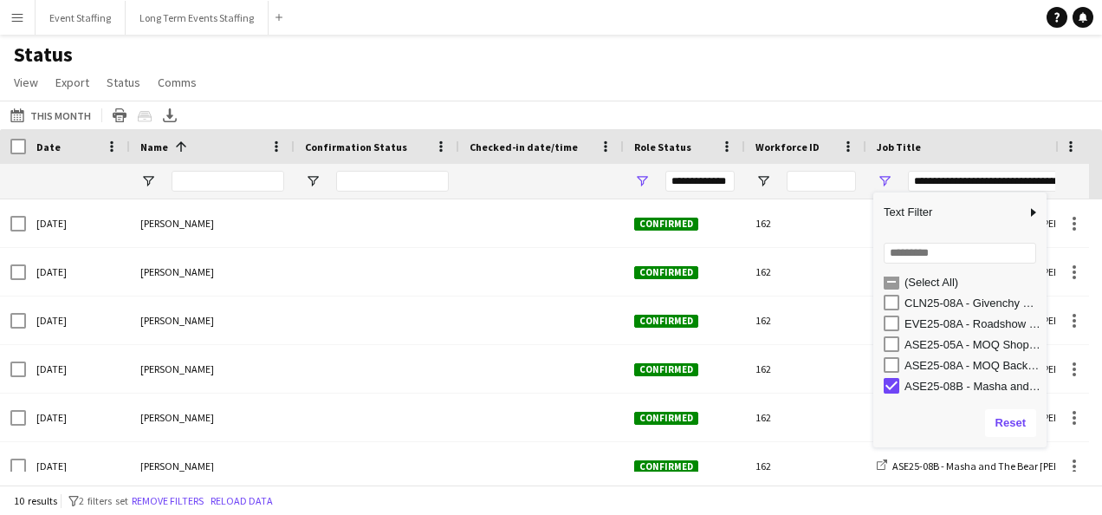
click at [675, 110] on div "This Month This Month [DATE] This Week This Month [DATE] Last Week Last Month […" at bounding box center [551, 115] width 1102 height 29
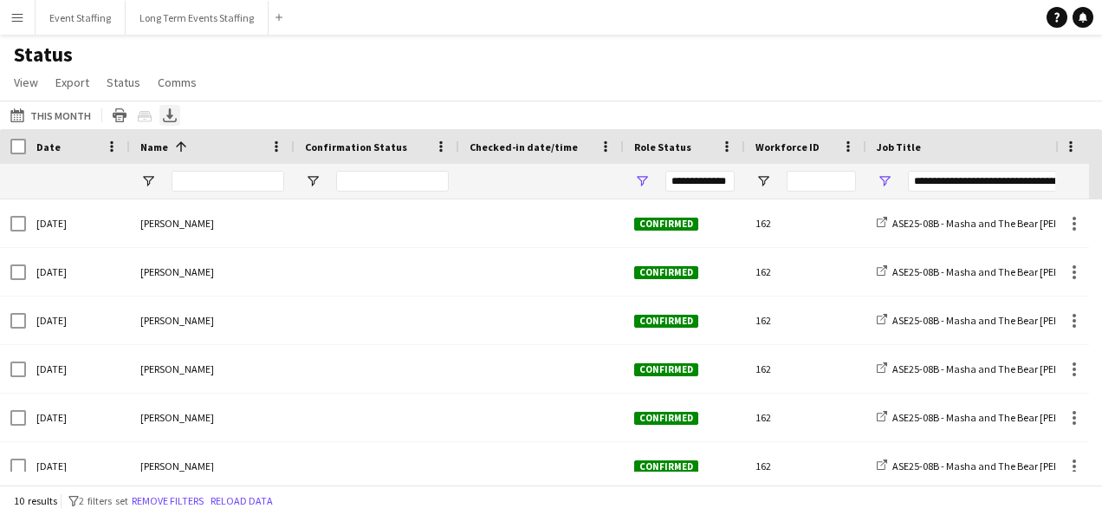
click at [171, 117] on icon "Export XLSX" at bounding box center [170, 115] width 14 height 14
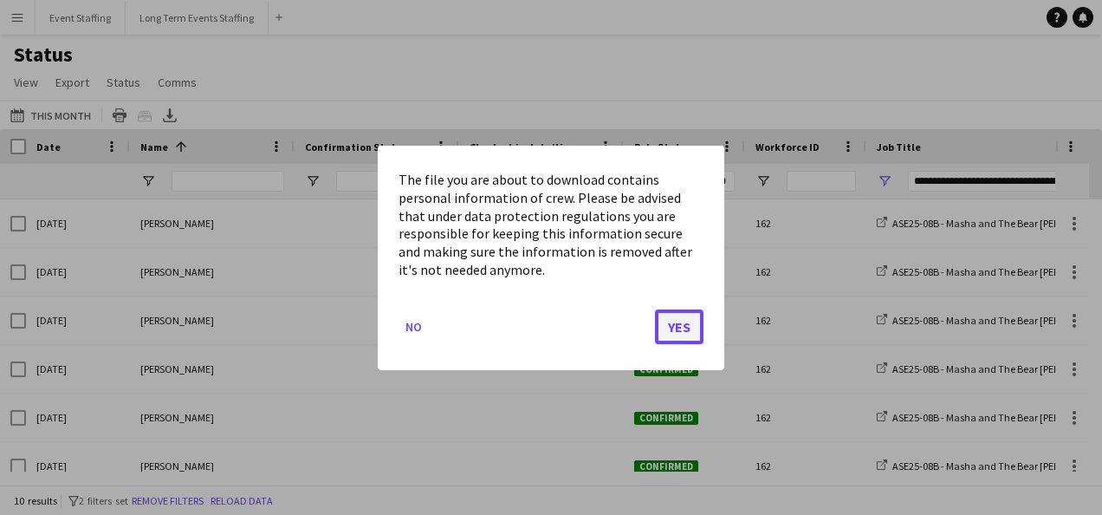
click at [683, 318] on button "Yes" at bounding box center [679, 326] width 49 height 35
